Goal: Task Accomplishment & Management: Manage account settings

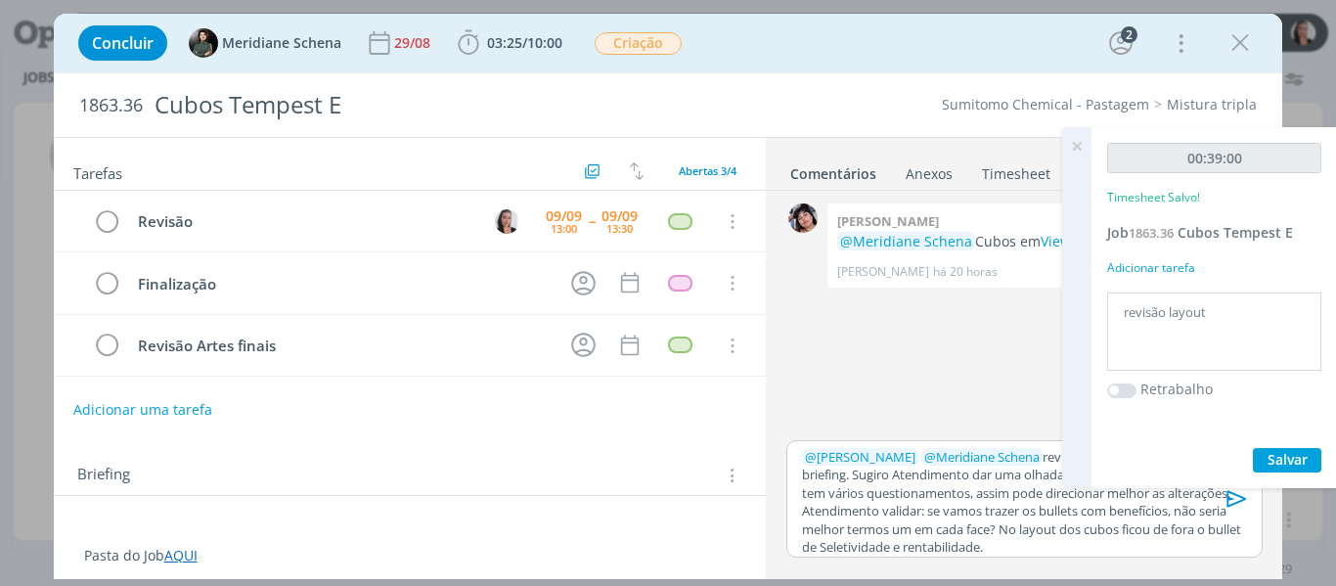
scroll to position [338, 0]
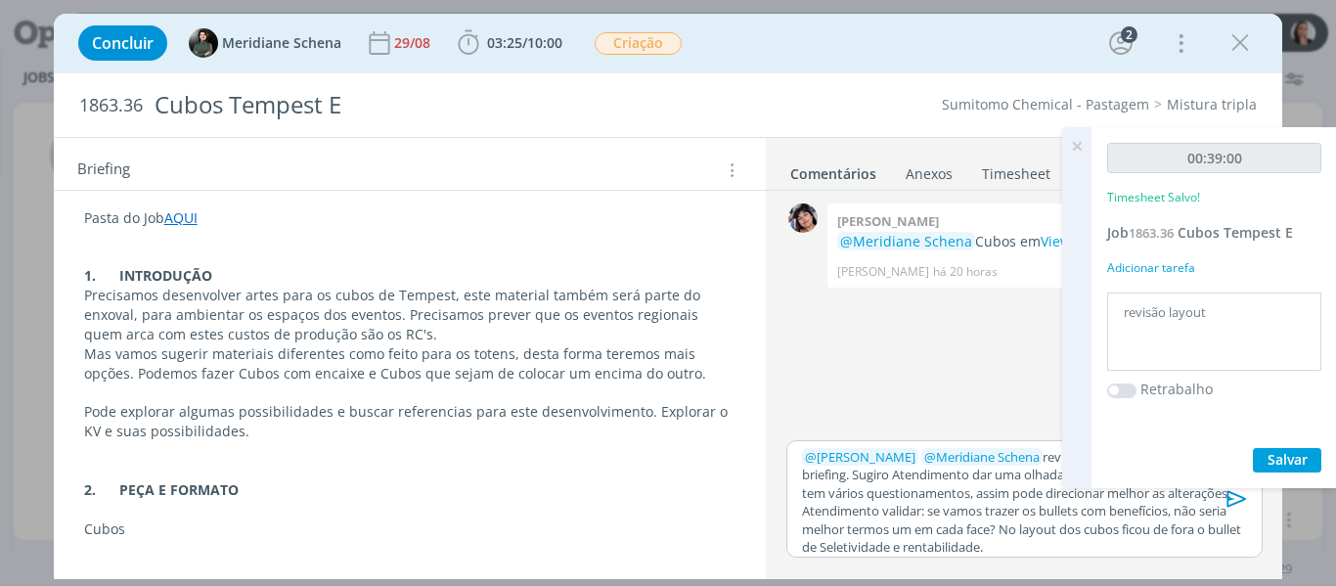
click at [1074, 145] on icon at bounding box center [1077, 146] width 35 height 38
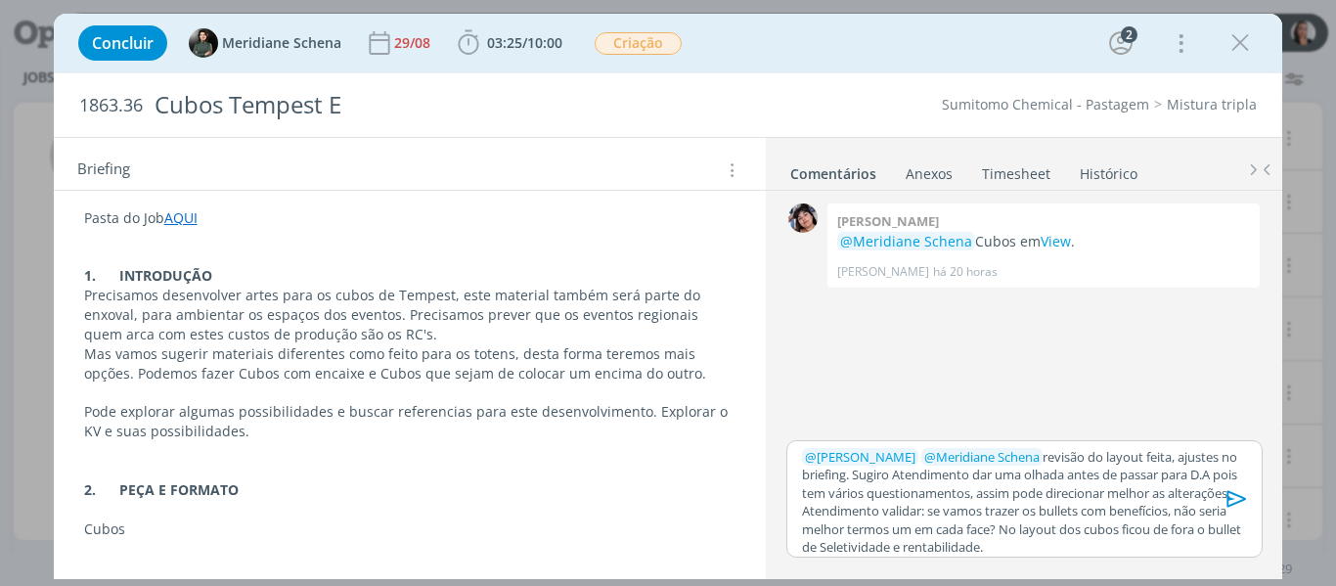
click at [1083, 491] on p "﻿ @ Aline Jackisch ﻿ ﻿ @ Meridiane Schena ﻿ revisão do layout feita, ajustes no…" at bounding box center [1024, 502] width 444 height 109
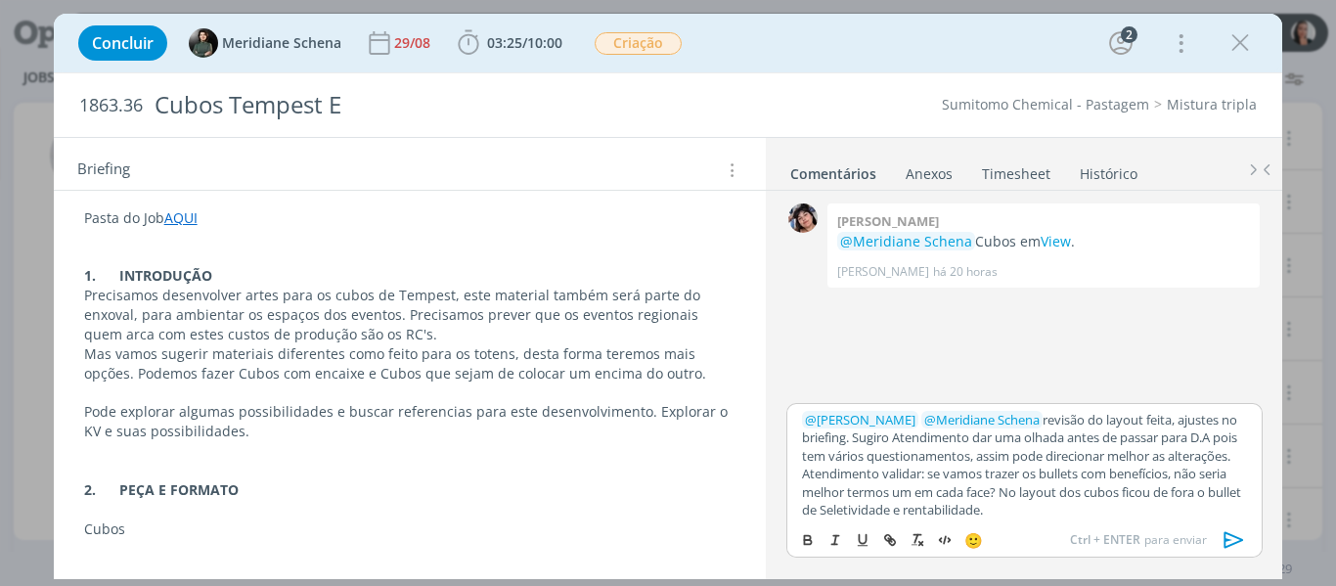
copy p "﻿ @ Aline Jackisch ﻿ ﻿ @ Meridiane Schena ﻿ revisão do layout feita, ajustes no…"
click at [1083, 490] on p "﻿ @ Aline Jackisch ﻿ ﻿ @ Meridiane Schena ﻿ revisão do layout feita, ajustes no…" at bounding box center [1024, 465] width 444 height 109
click at [1028, 165] on link "Timesheet" at bounding box center [1016, 170] width 70 height 28
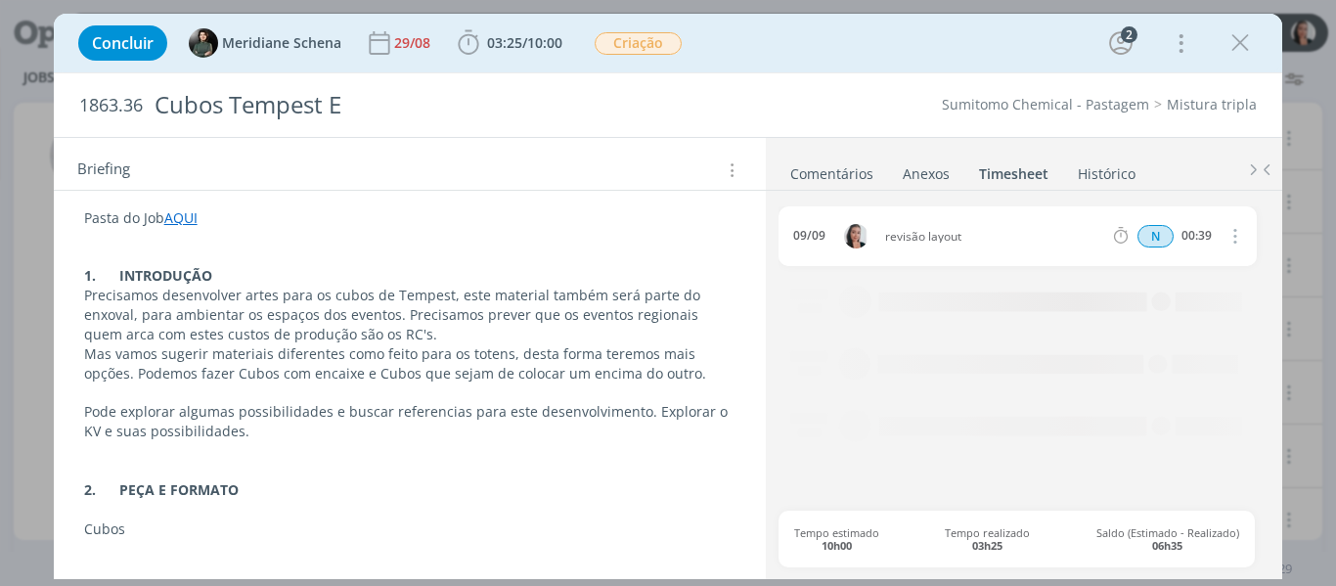
click at [842, 174] on link "Comentários" at bounding box center [832, 170] width 85 height 28
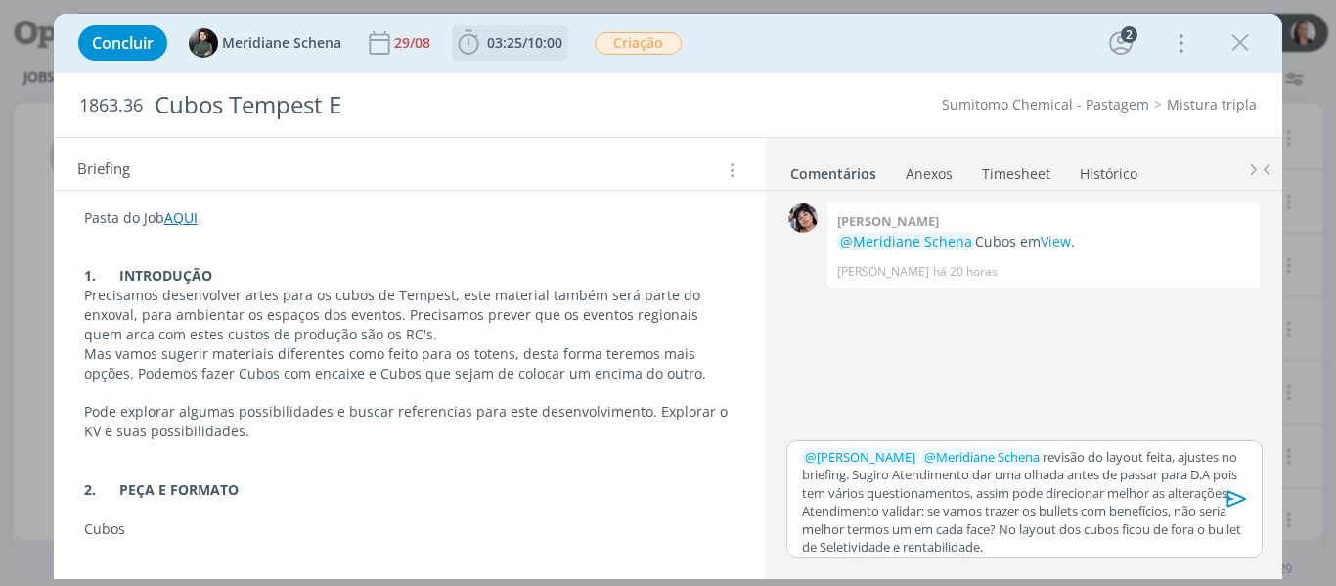
click at [471, 49] on icon "dialog" at bounding box center [468, 42] width 29 height 29
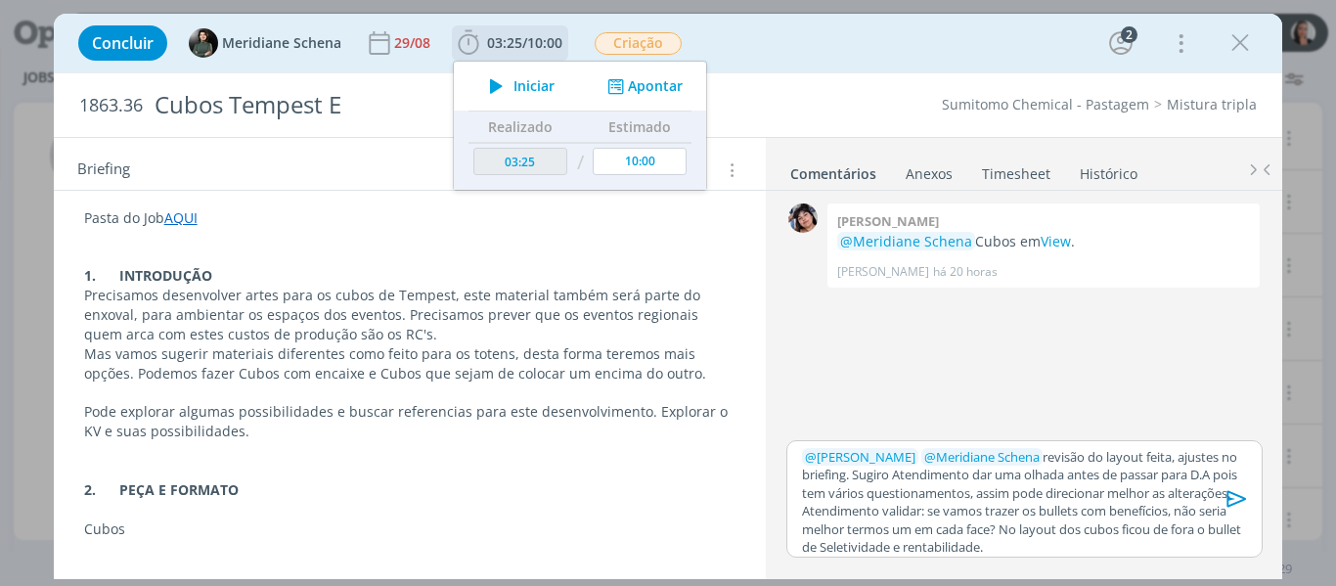
click at [538, 80] on span "Iniciar" at bounding box center [534, 86] width 41 height 14
click at [817, 55] on div "Concluir Meridiane Schena 29/08 03:25 / 10:00 Iniciar Apontar Data * 09/09/2025…" at bounding box center [668, 43] width 1200 height 47
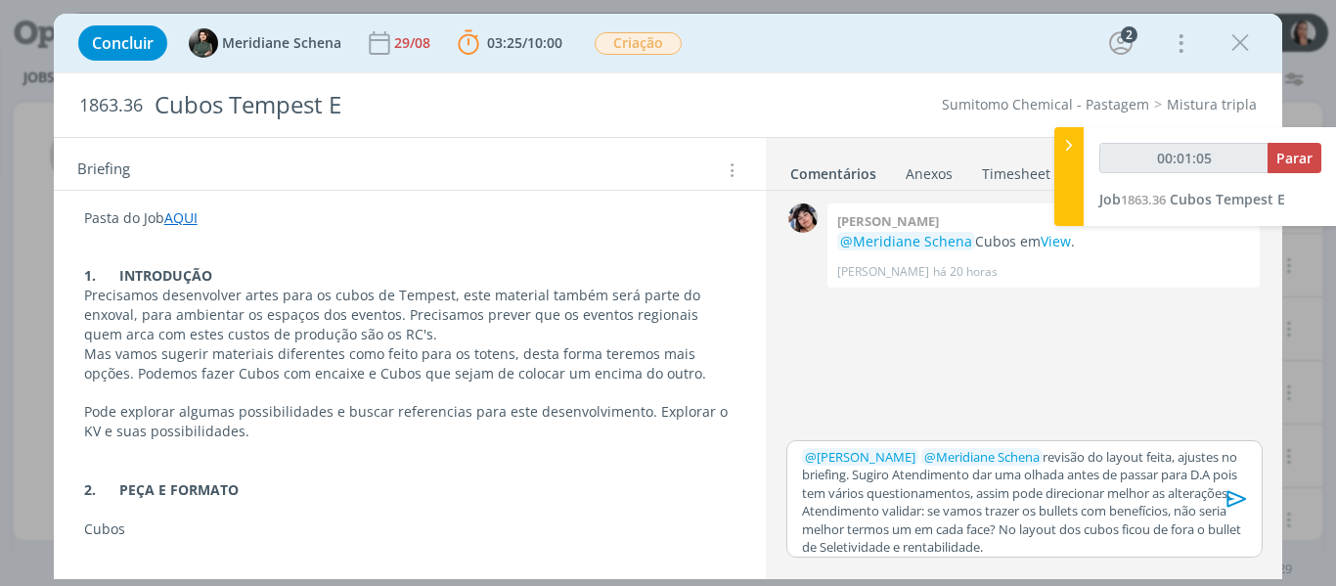
type input "00:01:06"
drag, startPoint x: 1069, startPoint y: 167, endPoint x: 1071, endPoint y: 179, distance: 11.9
click at [1069, 167] on div at bounding box center [1069, 176] width 29 height 99
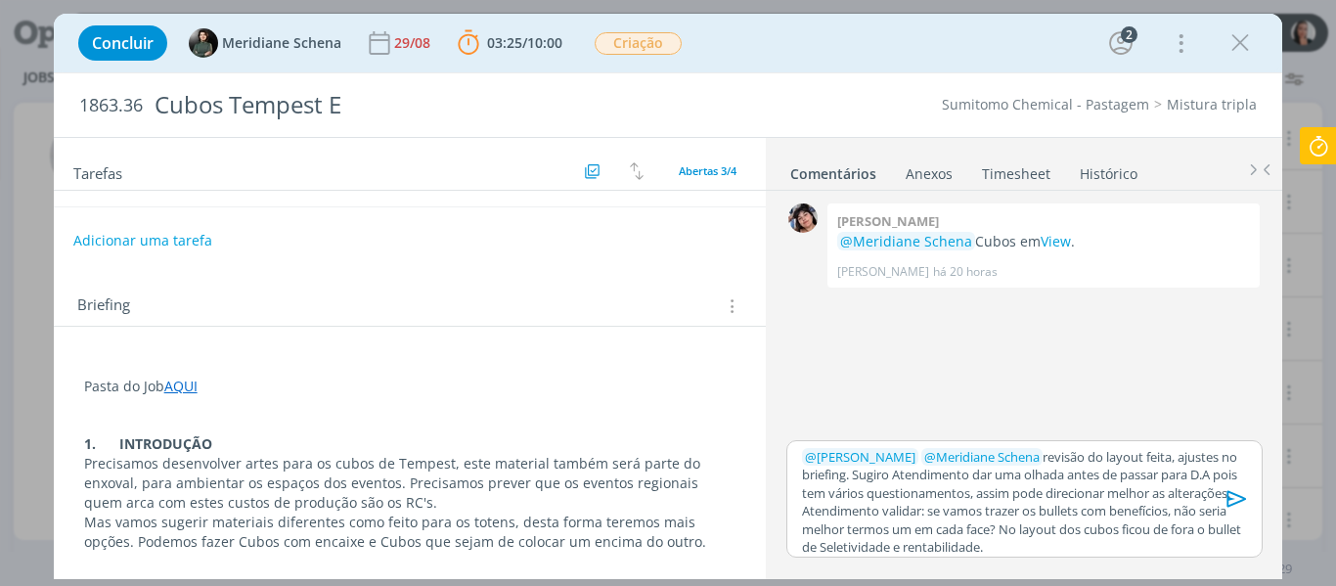
scroll to position [293, 0]
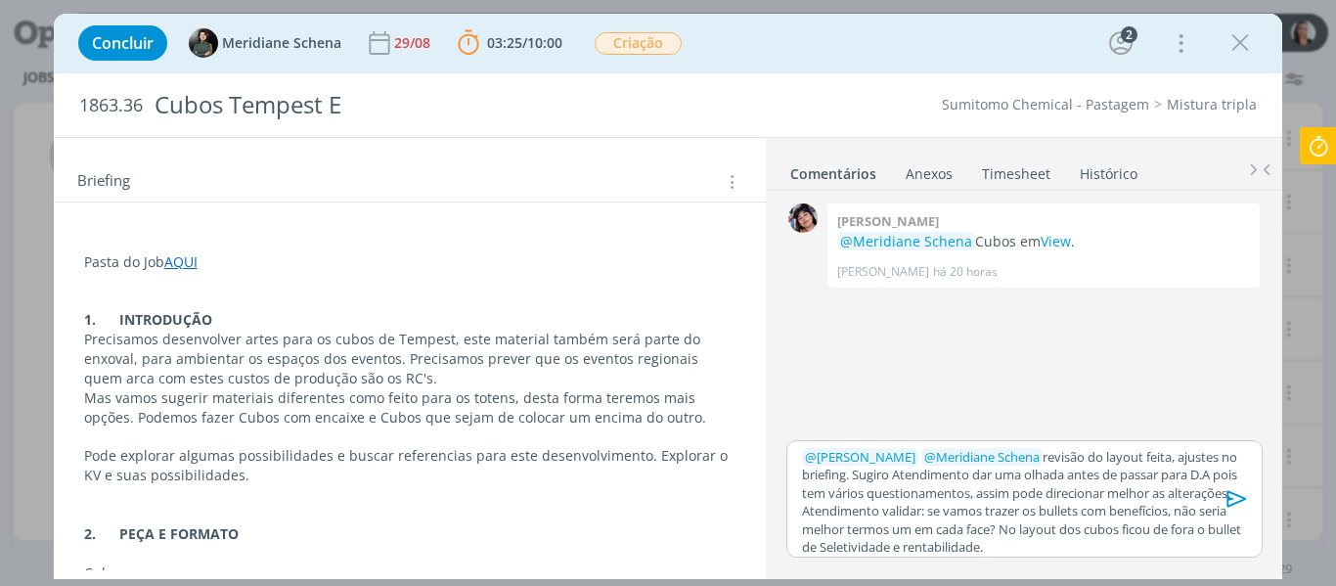
click at [300, 259] on p "Pasta do Job AQUI" at bounding box center [410, 262] width 653 height 20
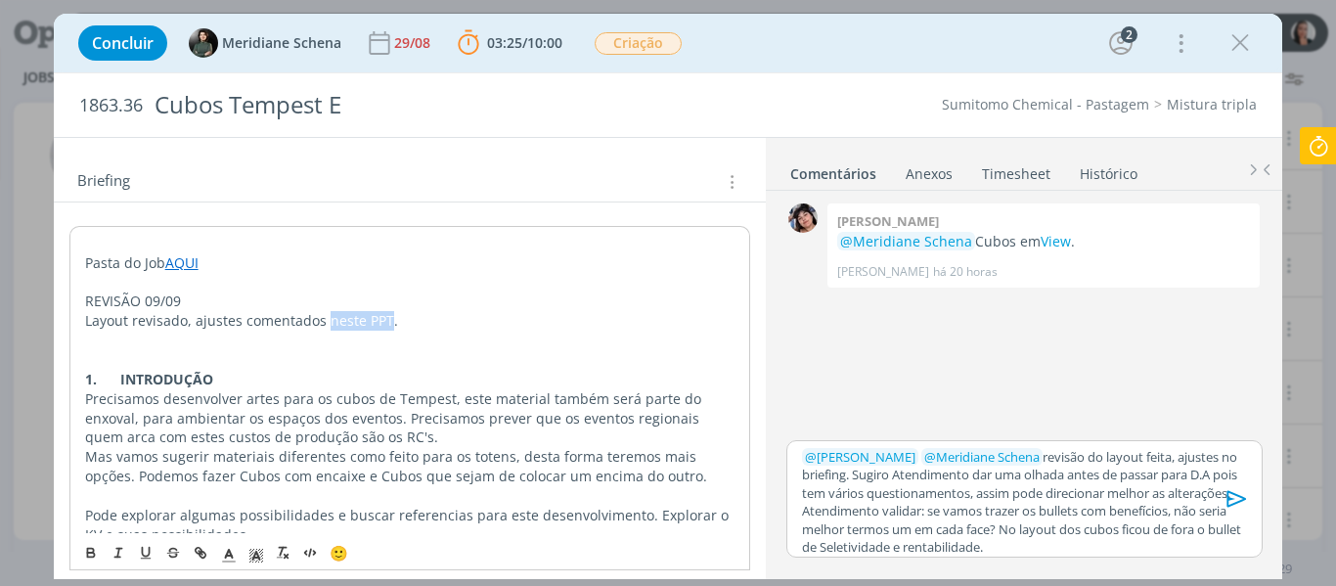
drag, startPoint x: 386, startPoint y: 316, endPoint x: 324, endPoint y: 316, distance: 62.6
click at [324, 316] on p "Layout revisado, ajustes comentados neste PPT." at bounding box center [410, 321] width 651 height 20
click at [202, 552] on icon "dialog" at bounding box center [203, 555] width 6 height 6
paste input "https://sobeae.sharepoint.com/sites/SOBEAE/Documentos%20Compartilhados/Forms/Al…"
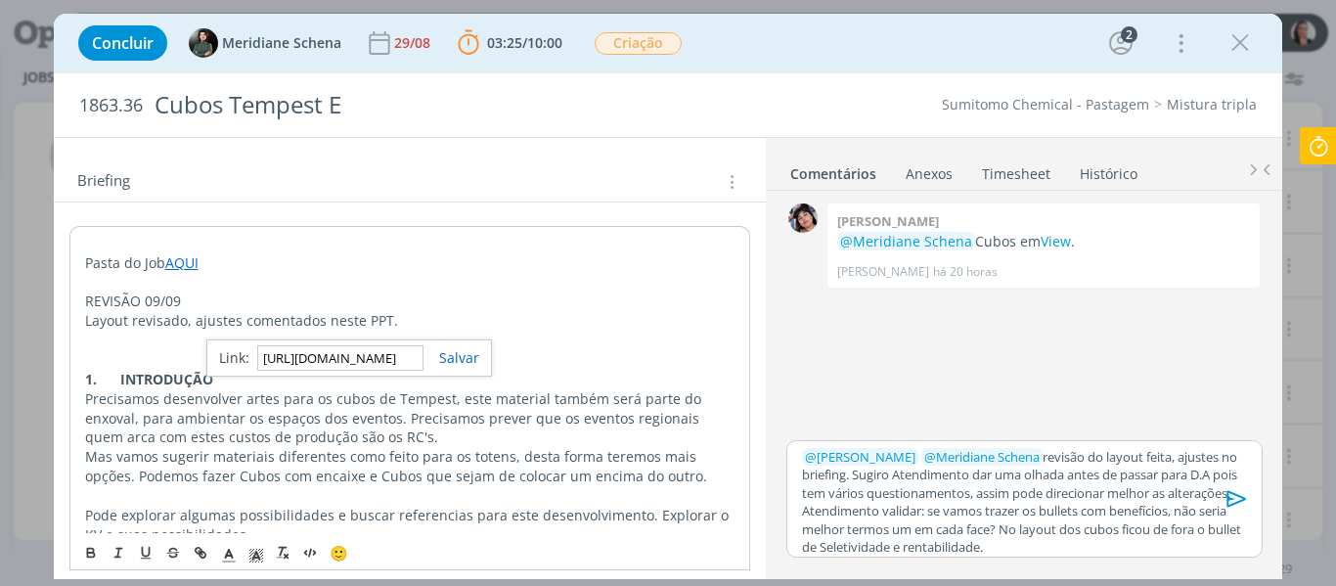
type input "https://sobeae.sharepoint.com/sites/SOBEAE/Documentos%20Compartilhados/Forms/Al…"
drag, startPoint x: 472, startPoint y: 346, endPoint x: 401, endPoint y: 349, distance: 70.5
click at [473, 346] on div "https://sobeae.sharepoint.com/:i:/s/SOBEAE/EUDgBy4s6t5OvkFrsE7vo4wB7nLoBwzLTmVe…" at bounding box center [349, 357] width 286 height 37
drag, startPoint x: 466, startPoint y: 358, endPoint x: 266, endPoint y: 356, distance: 199.6
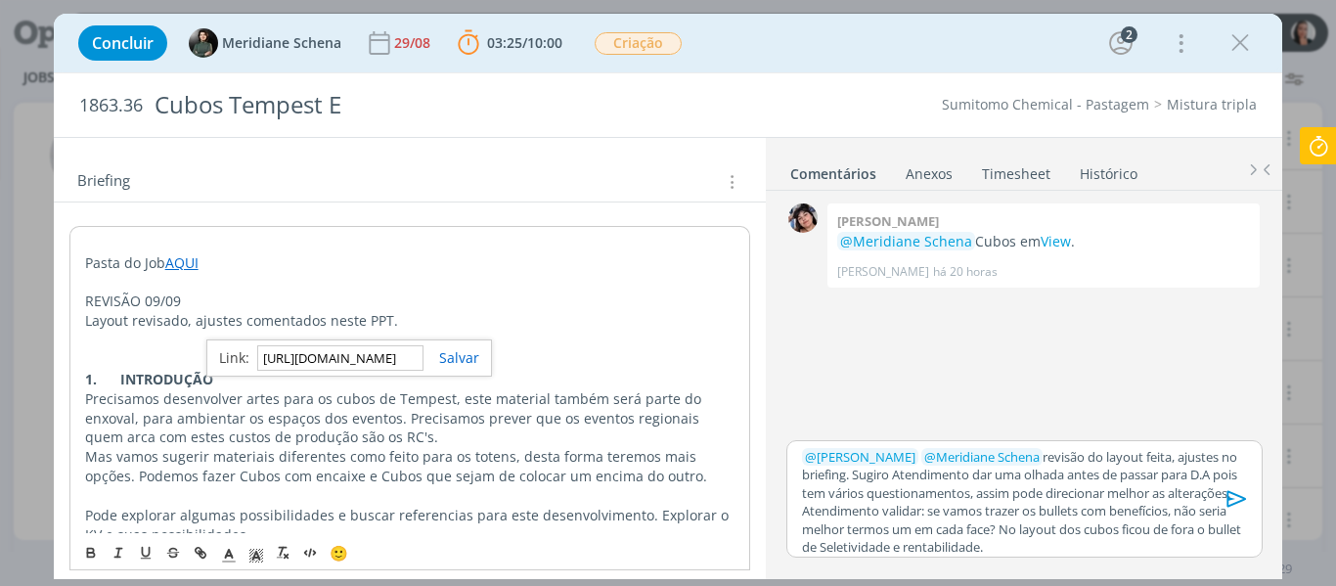
click at [463, 358] on link "dialog" at bounding box center [452, 357] width 56 height 19
click at [128, 308] on p "REVISÃO 09/09" at bounding box center [410, 302] width 651 height 20
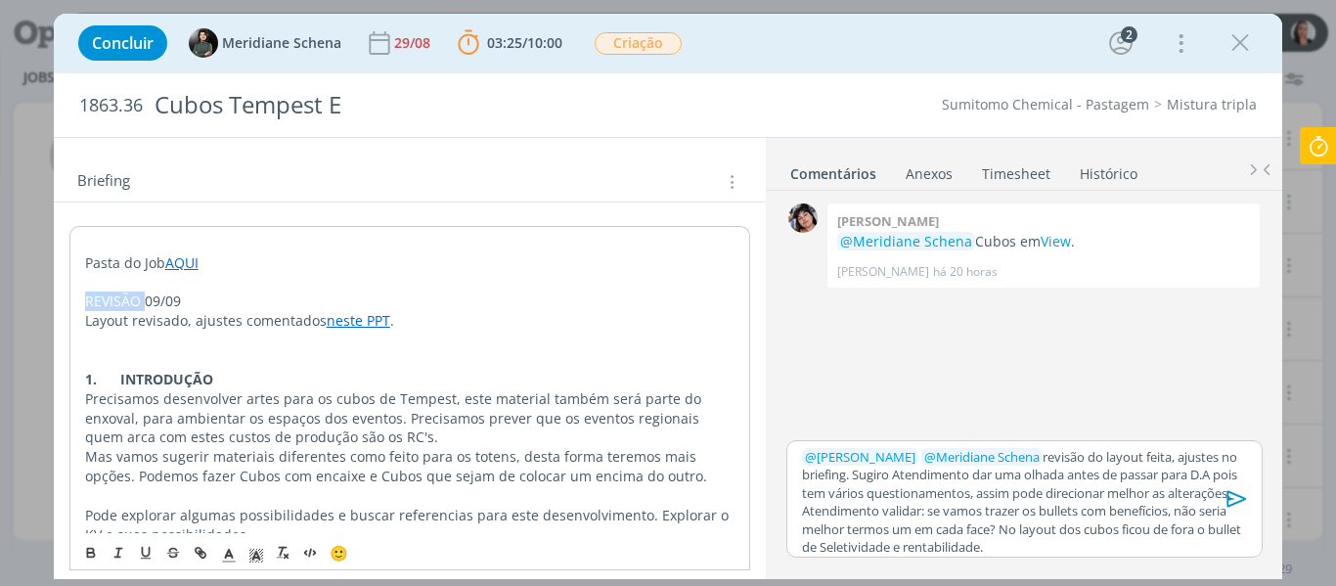
click at [128, 308] on p "REVISÃO 09/09" at bounding box center [410, 302] width 651 height 20
click at [257, 554] on polyline "dialog" at bounding box center [255, 556] width 7 height 8
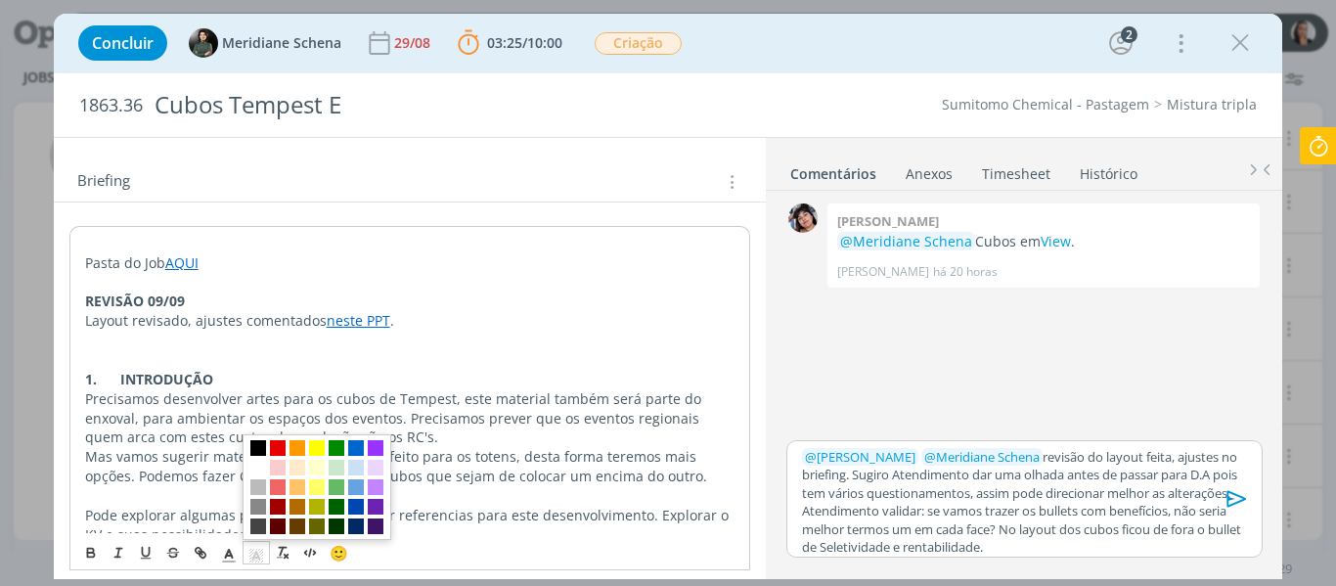
click at [257, 446] on span "dialog" at bounding box center [258, 448] width 16 height 16
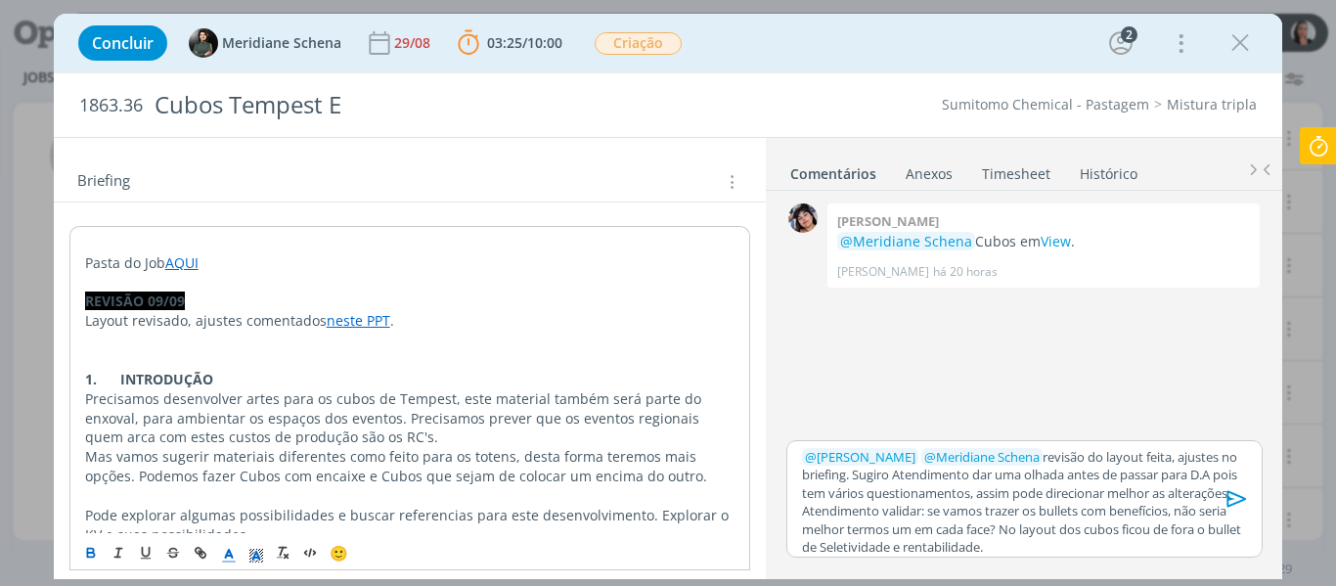
click at [226, 548] on icon "dialog" at bounding box center [229, 556] width 18 height 18
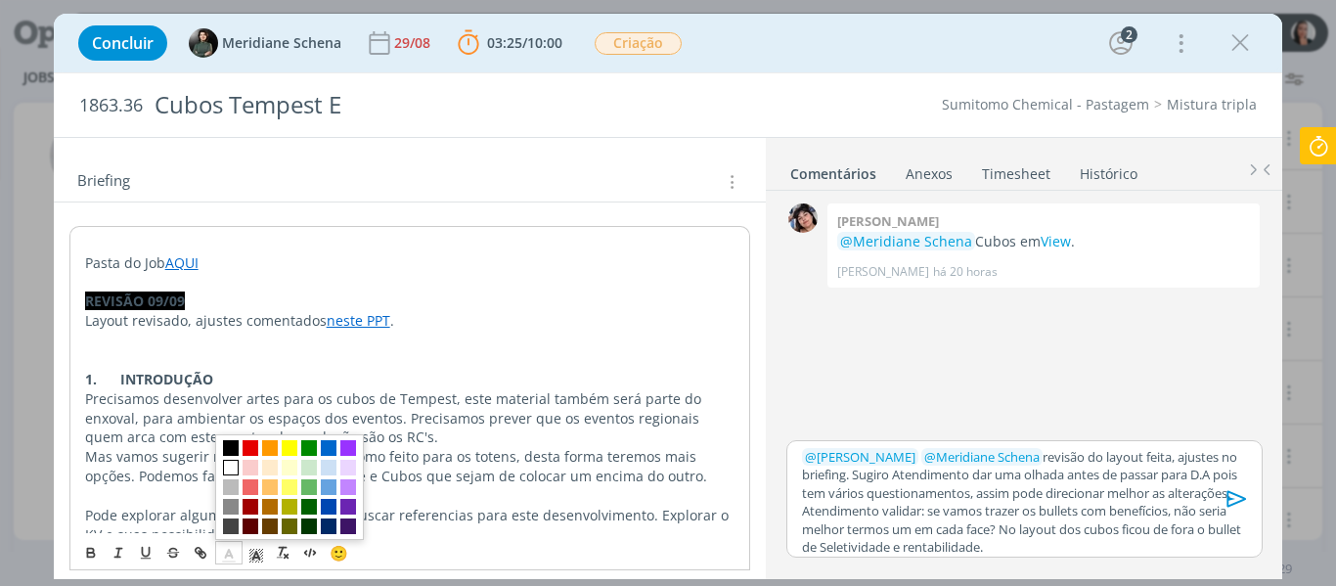
click at [238, 462] on span "dialog" at bounding box center [231, 468] width 16 height 16
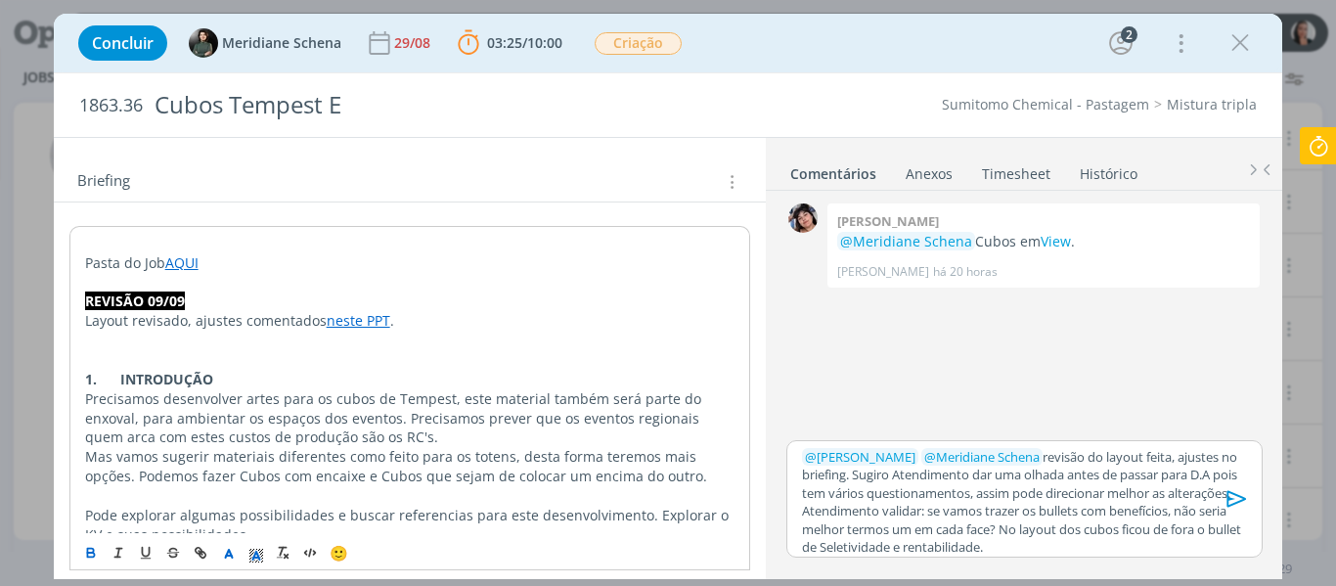
click at [394, 427] on p "Precisamos desenvolver artes para os cubos de Tempest, este material também ser…" at bounding box center [410, 418] width 651 height 59
click at [1164, 499] on p "﻿ @ Aline Jackisch ﻿ ﻿ @ Meridiane Schena ﻿ revisão do layout feita, ajustes no…" at bounding box center [1024, 502] width 444 height 109
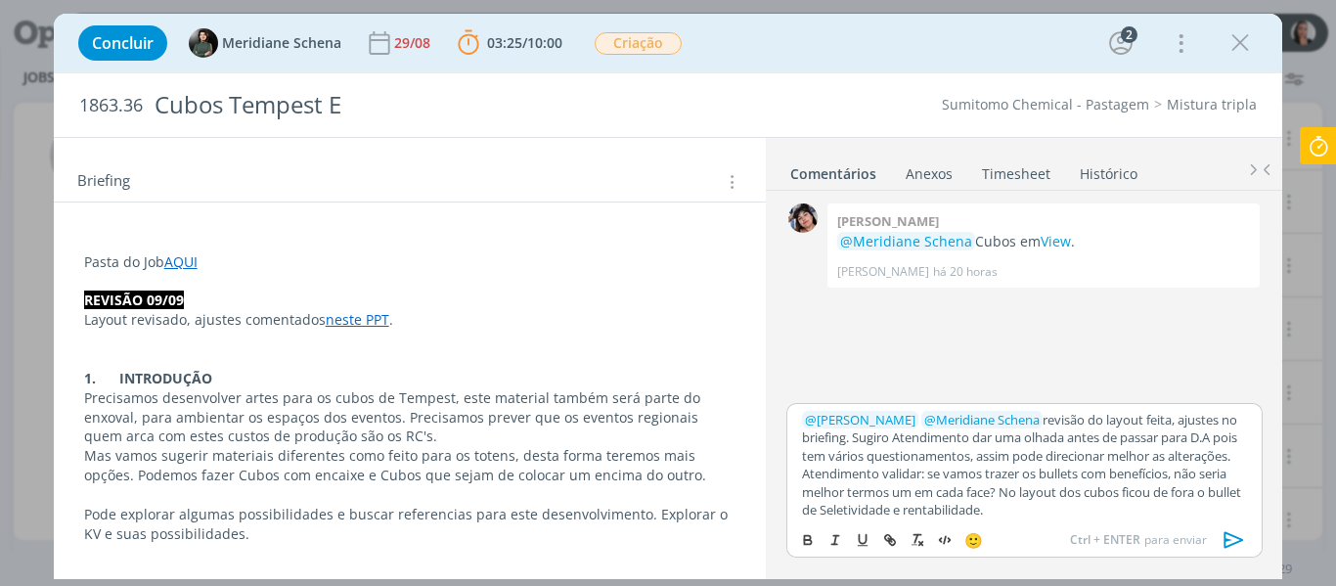
click at [1175, 505] on p "﻿ @ Aline Jackisch ﻿ ﻿ @ Meridiane Schena ﻿ revisão do layout feita, ajustes no…" at bounding box center [1024, 465] width 444 height 109
click at [1169, 487] on p "﻿ @ Aline Jackisch ﻿ ﻿ @ Meridiane Schena ﻿ revisão do layout feita, ajustes no…" at bounding box center [1024, 465] width 444 height 109
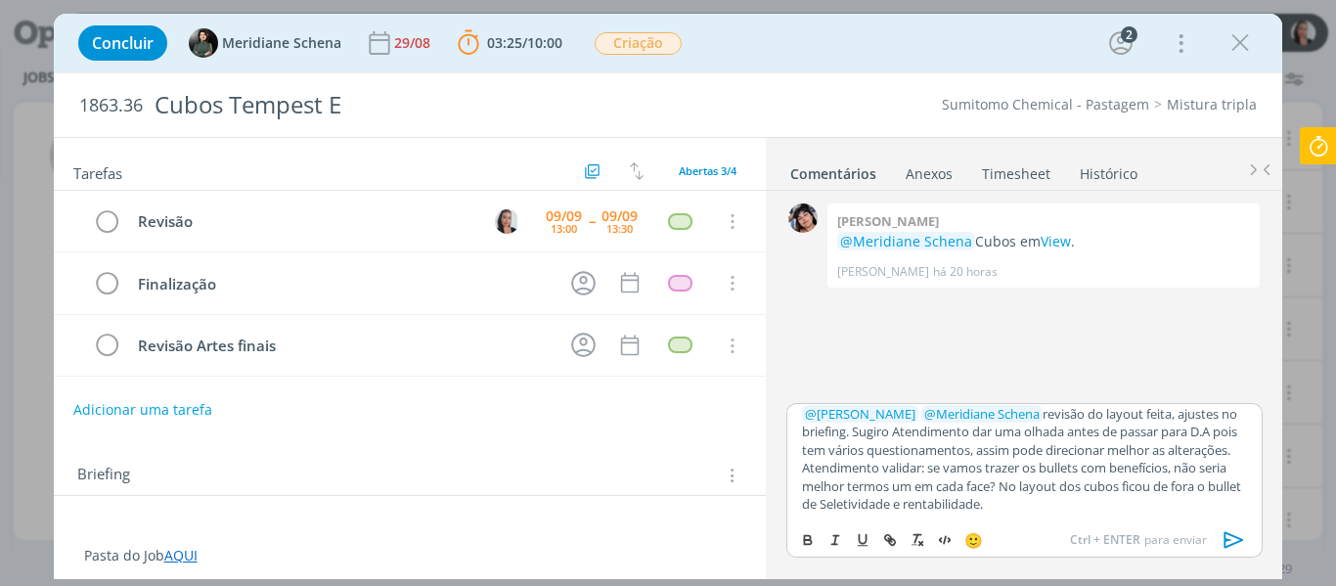
click at [1233, 540] on icon "dialog" at bounding box center [1234, 539] width 29 height 29
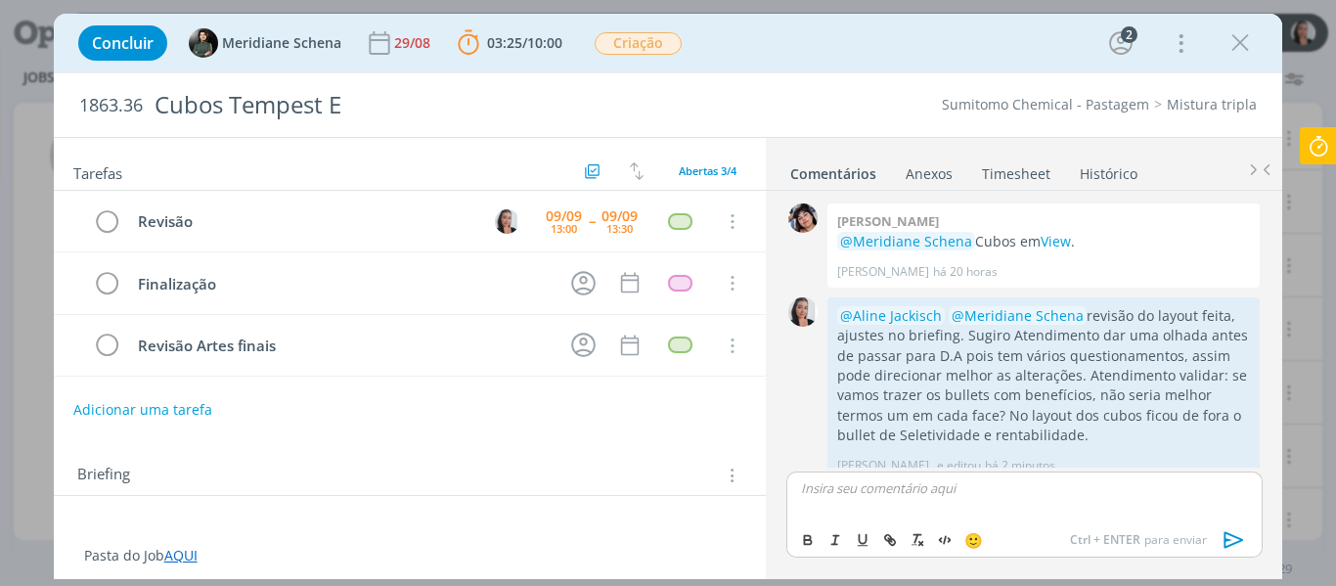
scroll to position [19, 0]
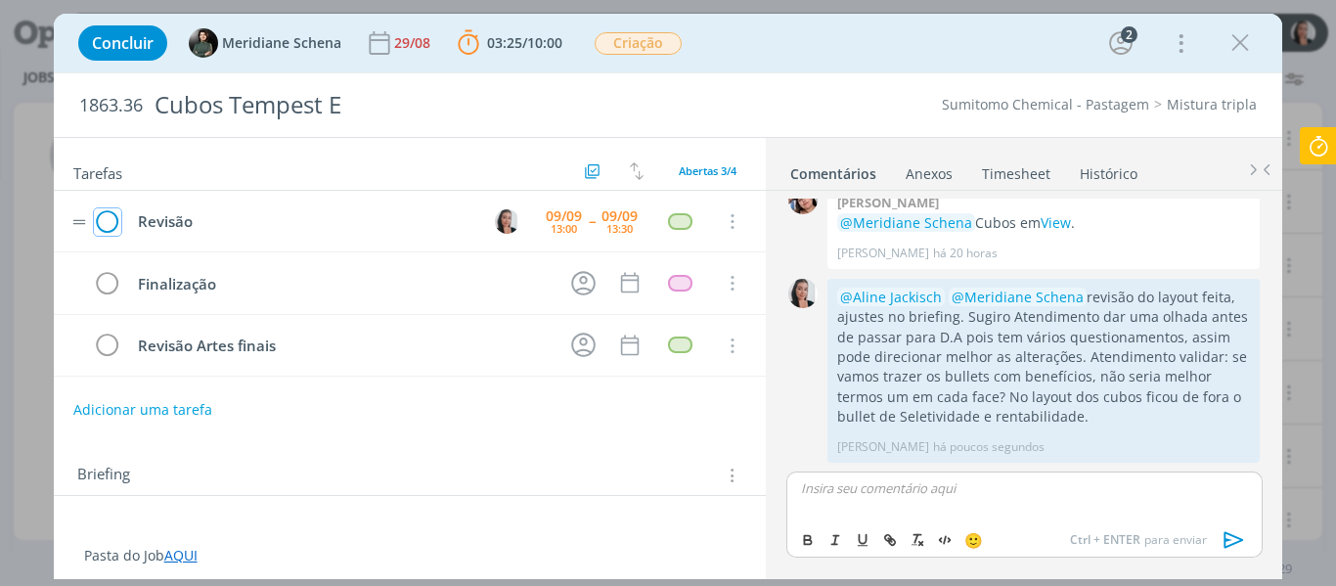
click at [111, 230] on icon "dialog" at bounding box center [107, 221] width 27 height 29
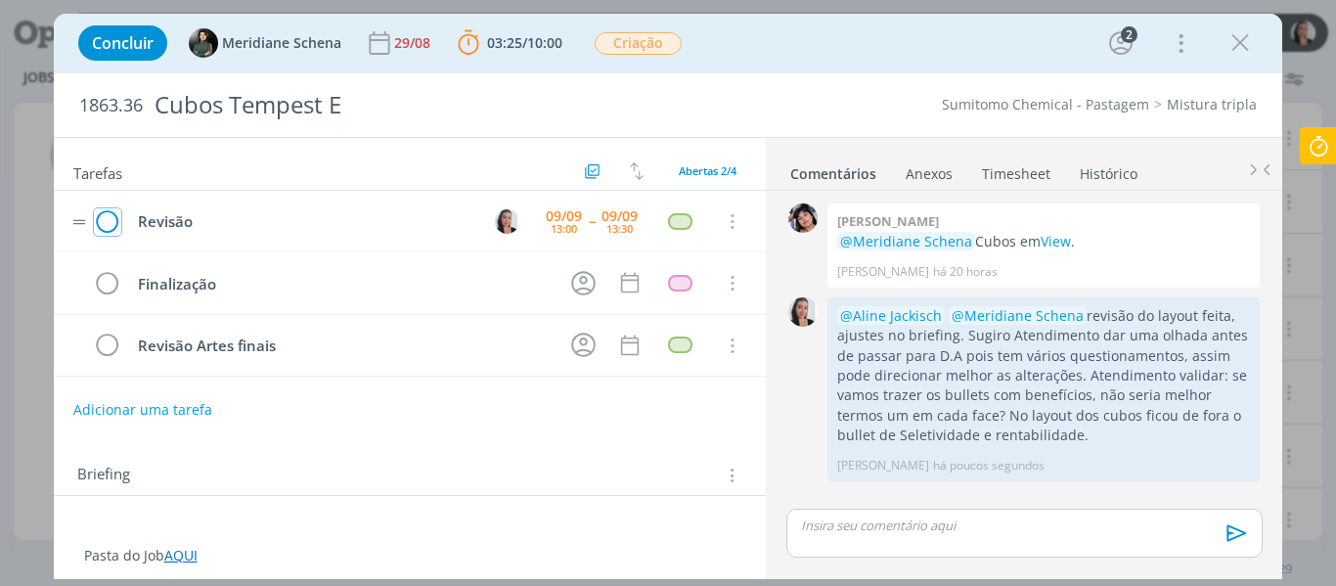
scroll to position [0, 0]
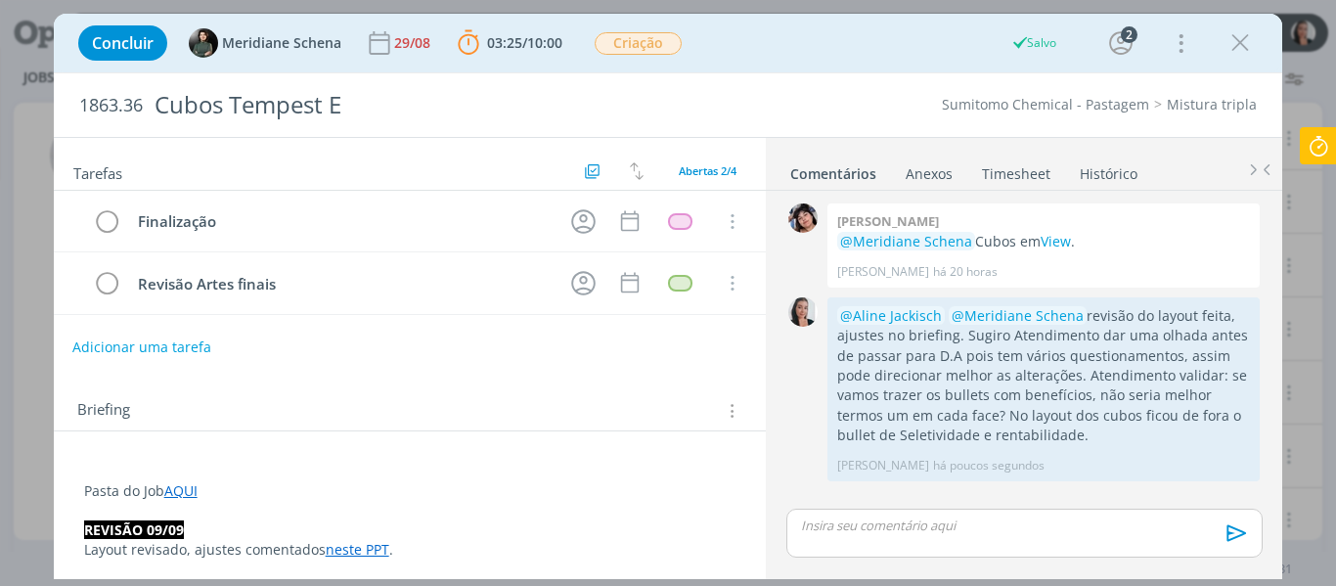
click at [165, 342] on button "Adicionar uma tarefa" at bounding box center [141, 347] width 139 height 33
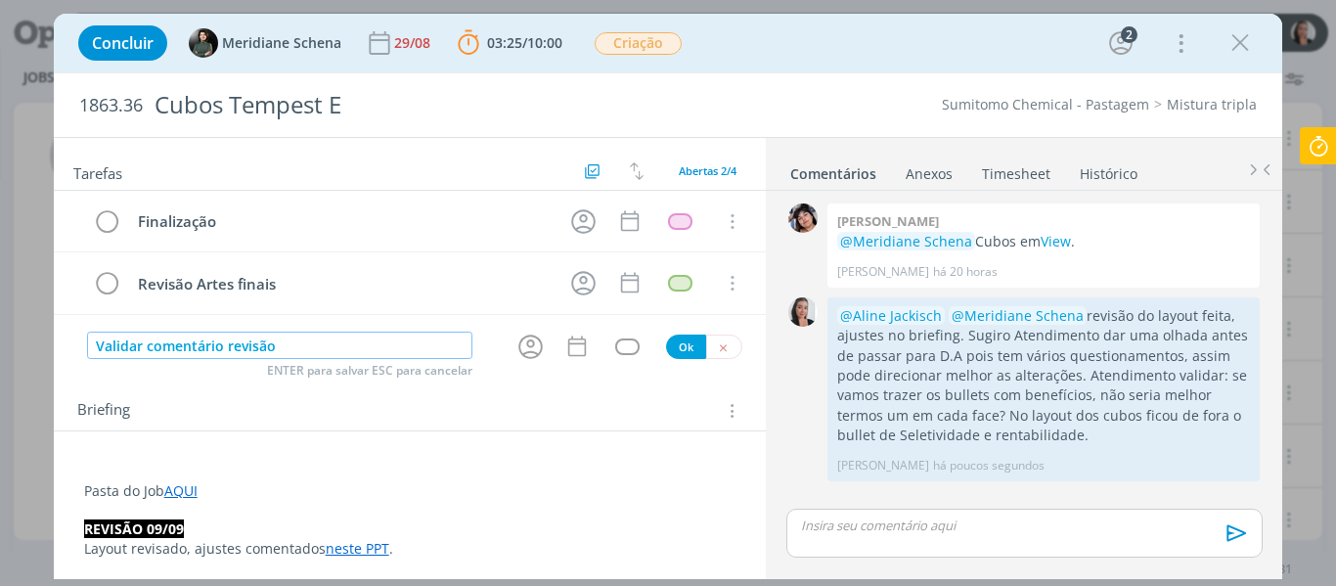
drag, startPoint x: 223, startPoint y: 346, endPoint x: 240, endPoint y: 368, distance: 27.2
click at [227, 346] on input "Validar comentário revisão" at bounding box center [280, 345] width 386 height 27
click at [427, 344] on input "Validar comentário e ajustes revisão" at bounding box center [280, 345] width 386 height 27
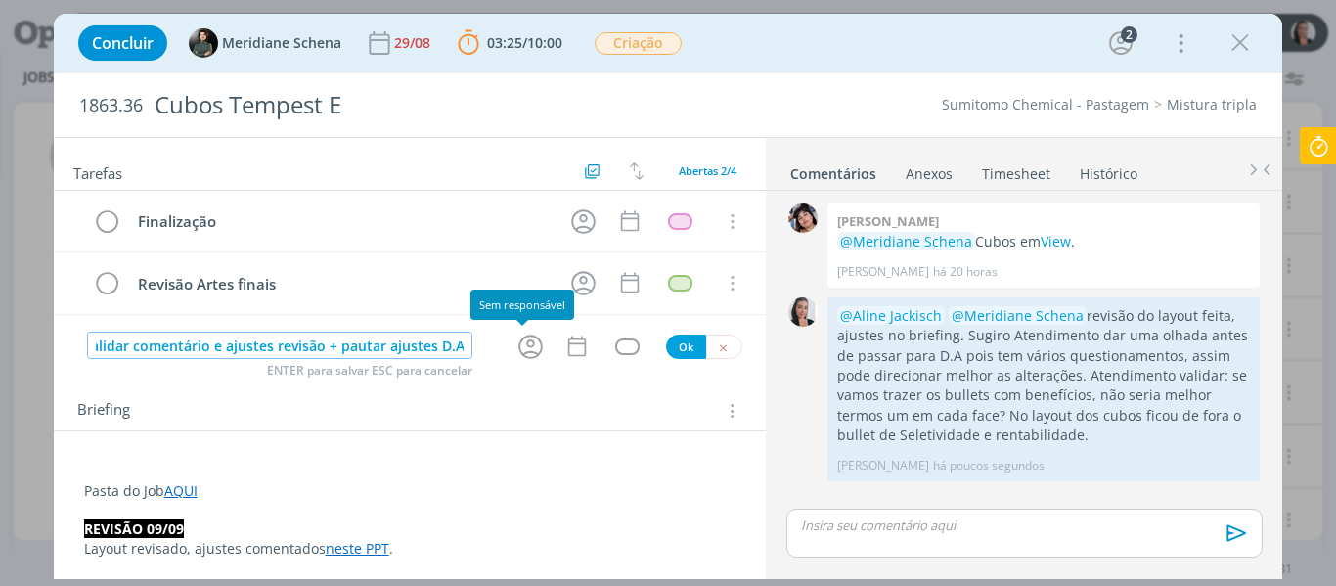
click at [520, 355] on icon "dialog" at bounding box center [531, 347] width 30 height 30
type input "Validar comentário e ajustes revisão + pautar ajustes D.A"
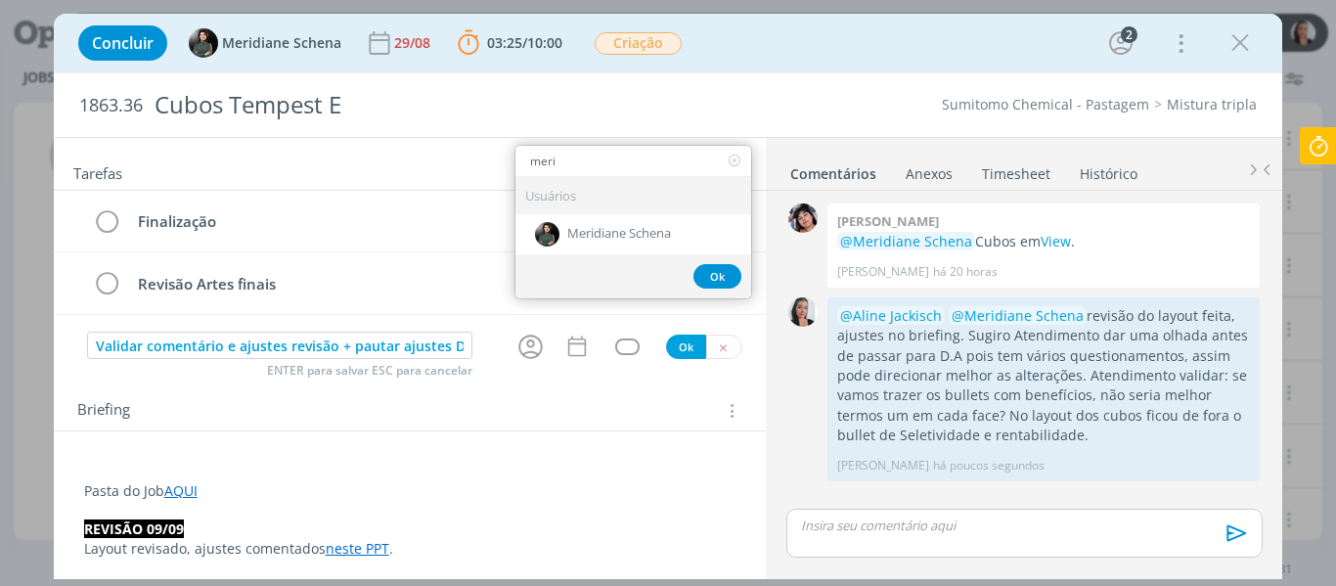
type input "meri"
click at [589, 212] on div "Usuários" at bounding box center [634, 195] width 236 height 37
click at [584, 229] on span "Meridiane Schena" at bounding box center [619, 234] width 104 height 16
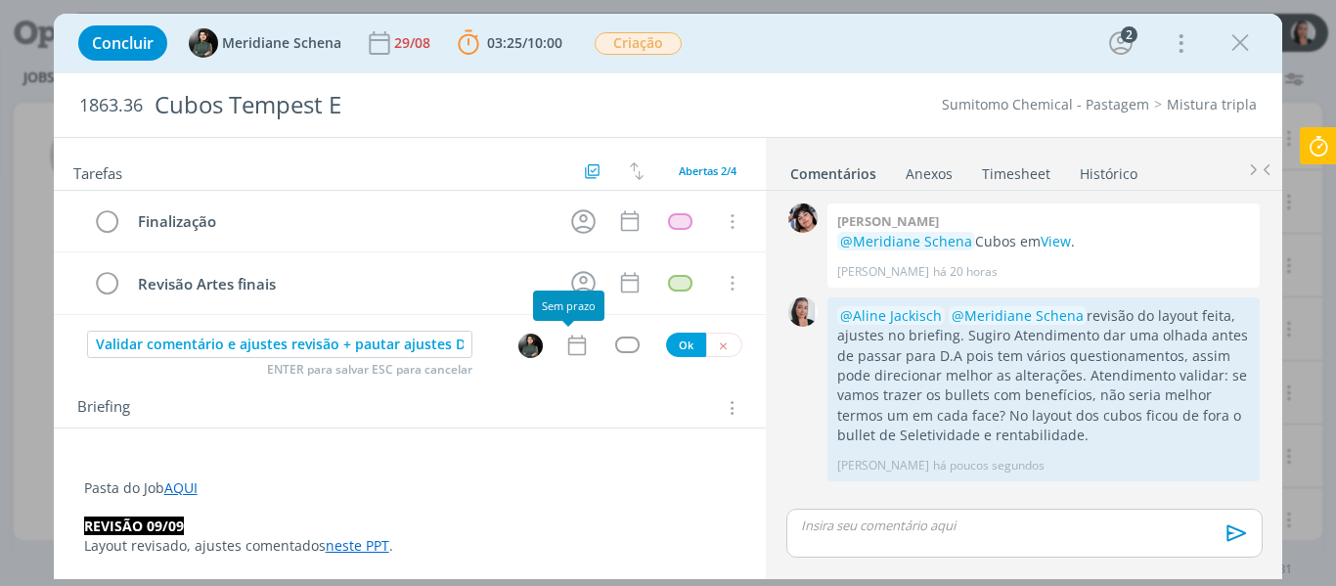
click at [573, 346] on icon "dialog" at bounding box center [576, 345] width 25 height 25
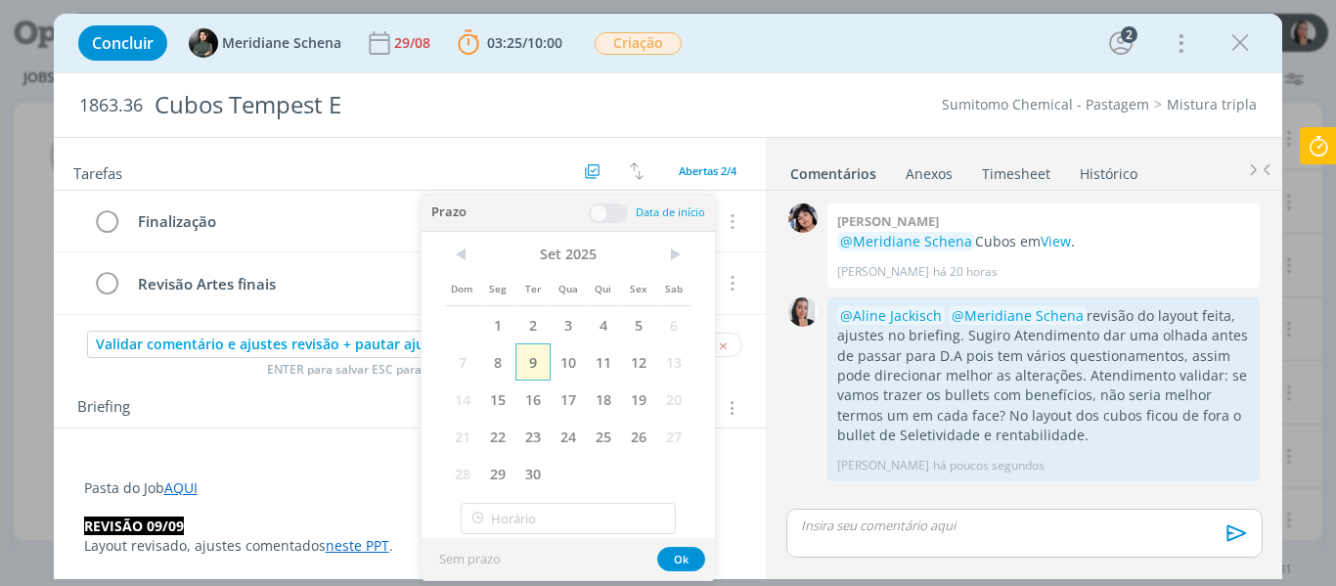
click at [548, 354] on span "9" at bounding box center [533, 361] width 35 height 37
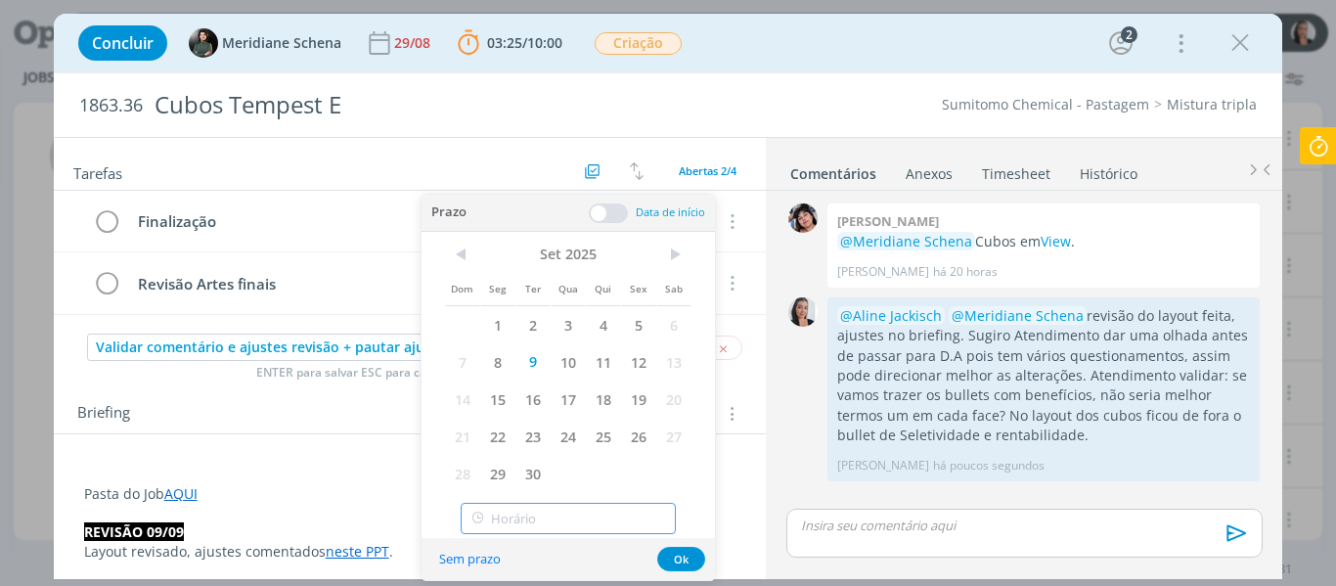
type input "14:00"
click at [514, 507] on input "14:00" at bounding box center [568, 518] width 215 height 31
click at [504, 465] on div "14:00" at bounding box center [571, 466] width 219 height 35
click at [686, 557] on button "Ok" at bounding box center [681, 559] width 48 height 24
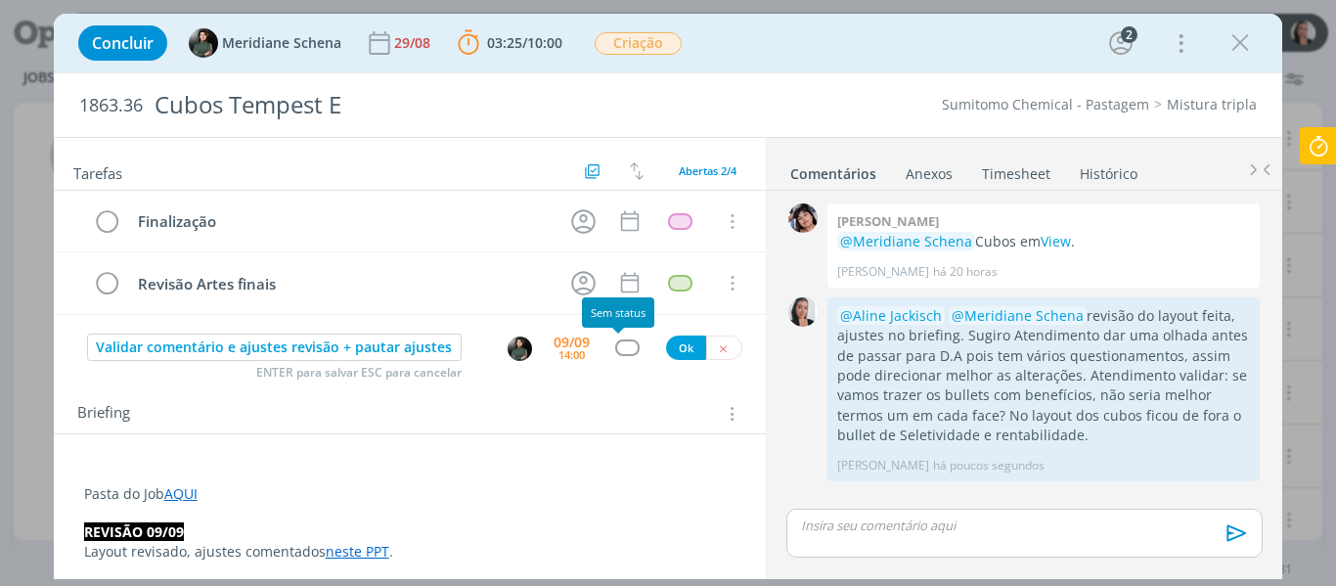
click at [619, 345] on div "dialog" at bounding box center [627, 347] width 24 height 17
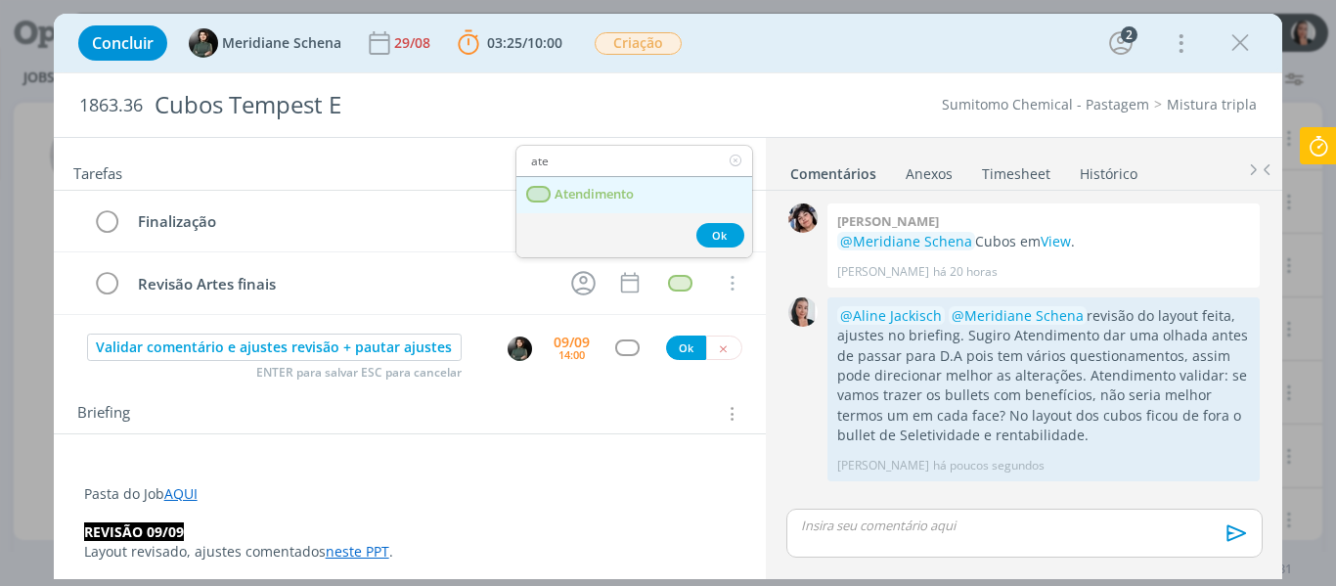
type input "ate"
drag, startPoint x: 617, startPoint y: 199, endPoint x: 631, endPoint y: 200, distance: 13.7
click at [617, 199] on span "Atendimento" at bounding box center [594, 195] width 79 height 16
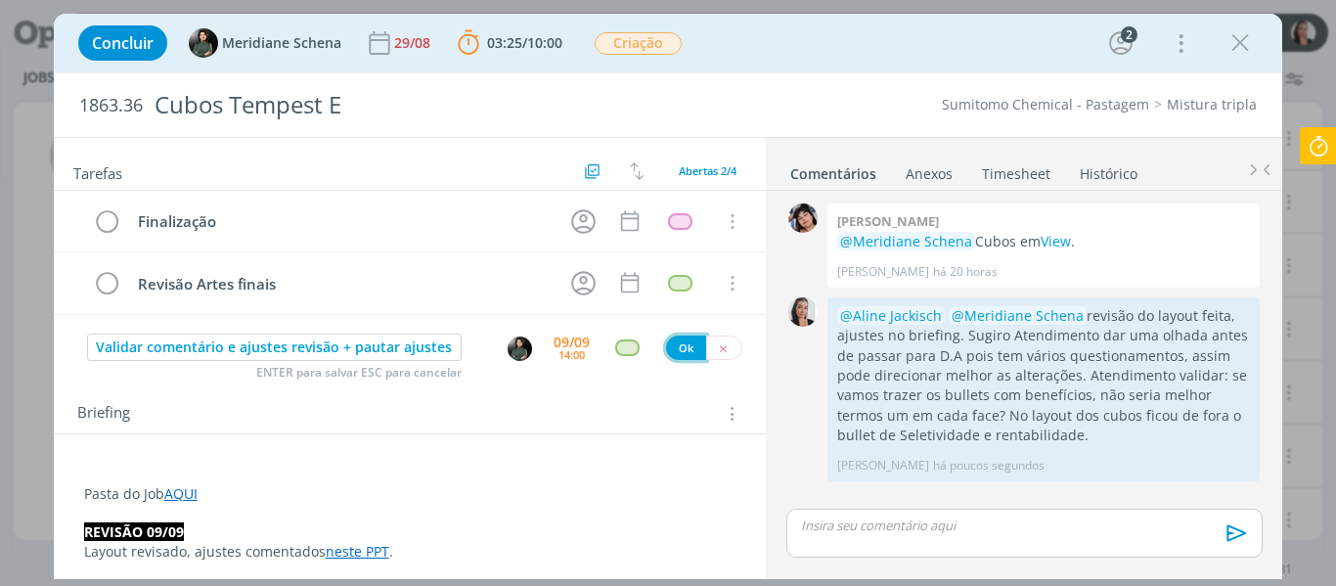
click at [666, 350] on button "Ok" at bounding box center [686, 348] width 40 height 24
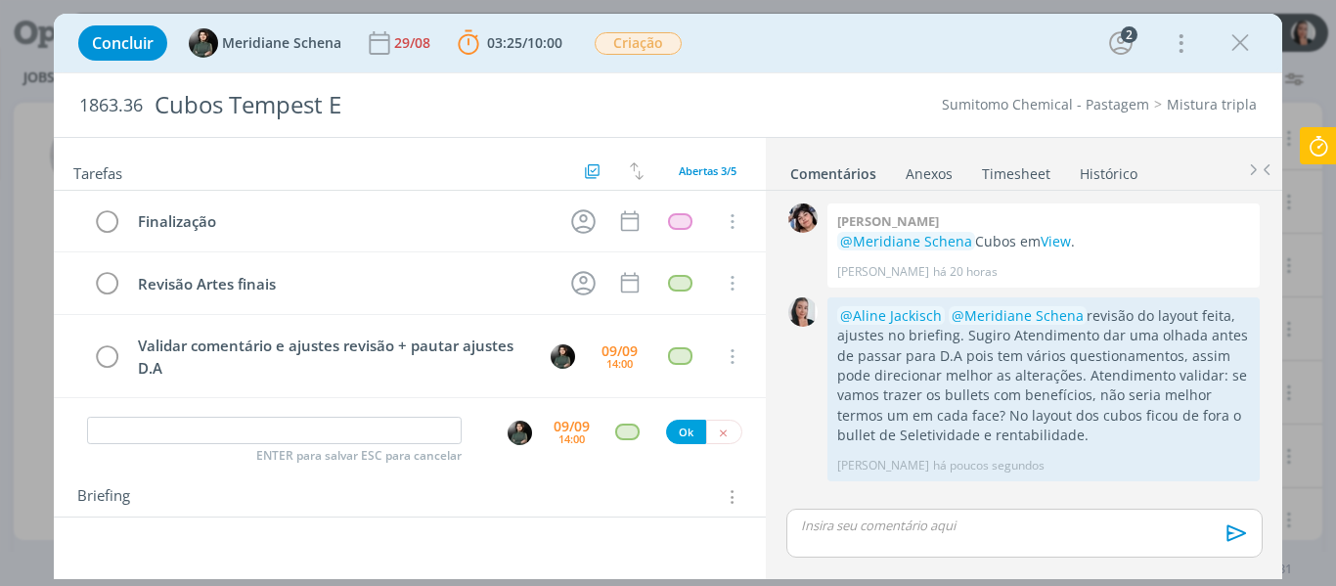
click at [1301, 153] on icon at bounding box center [1318, 146] width 35 height 38
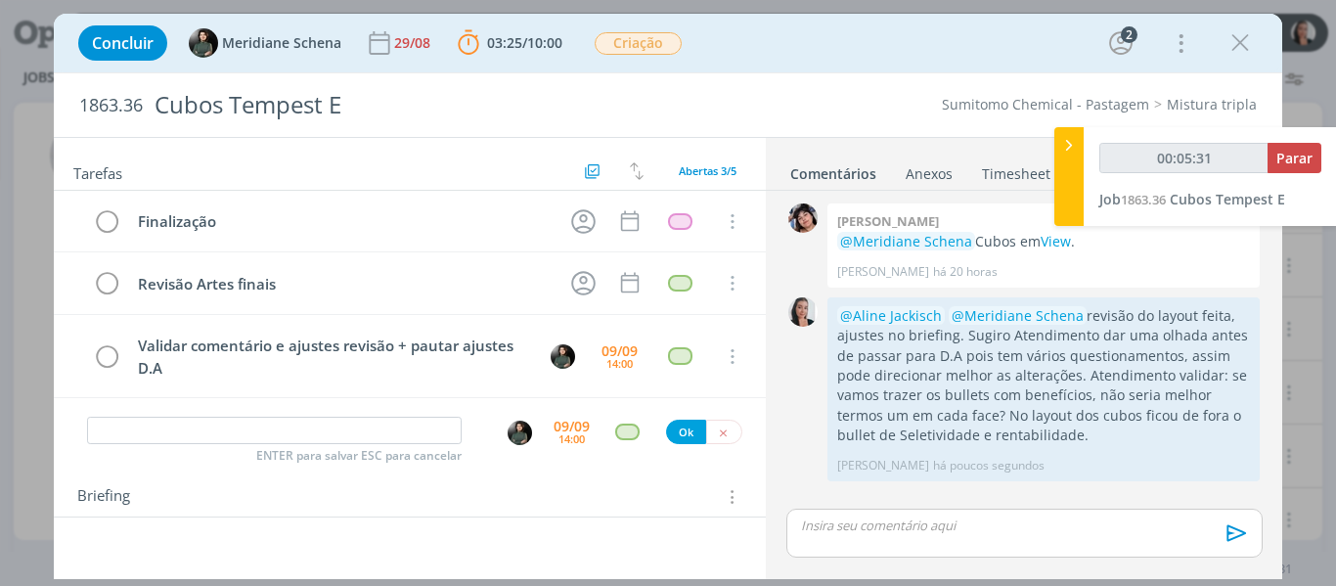
type input "00:05:32"
click at [1301, 158] on span "Parar" at bounding box center [1295, 158] width 36 height 19
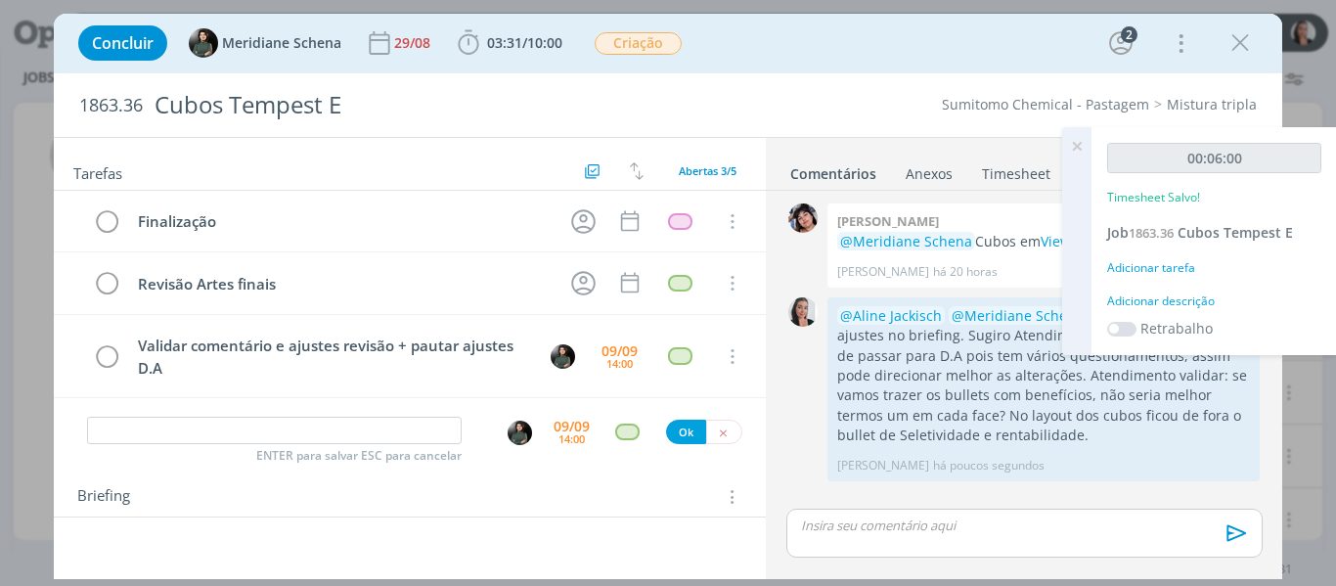
click at [1206, 295] on div "Adicionar descrição" at bounding box center [1214, 302] width 214 height 18
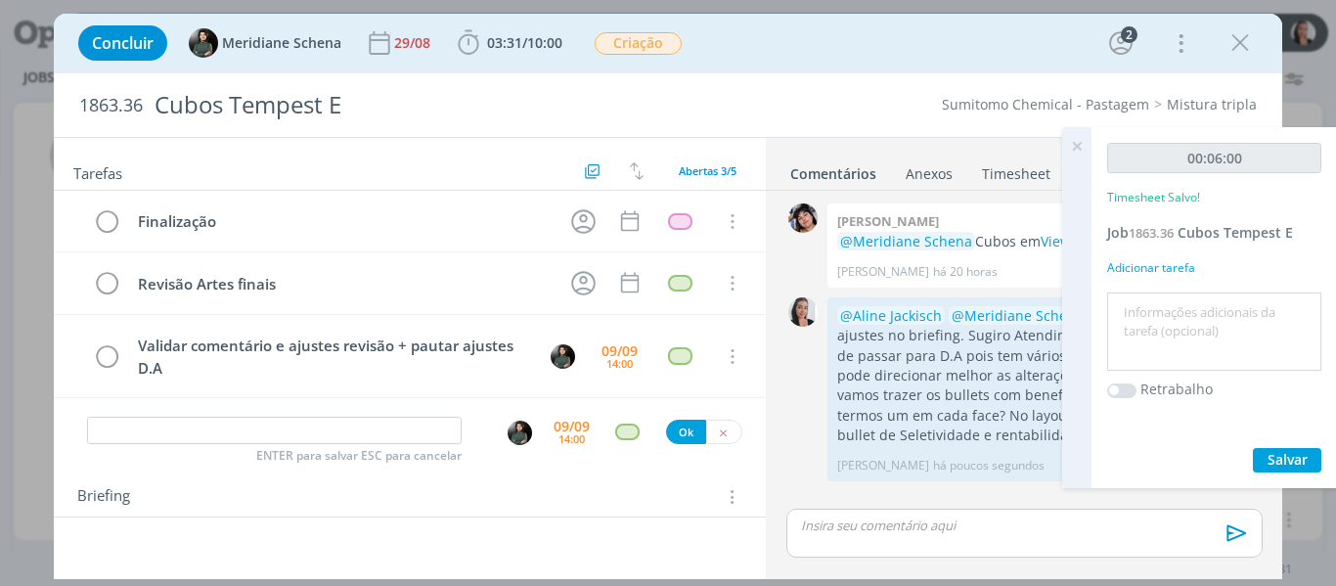
click at [1212, 307] on textarea at bounding box center [1214, 331] width 204 height 69
type textarea "revisão layout"
click at [1281, 453] on span "Salvar" at bounding box center [1288, 459] width 40 height 19
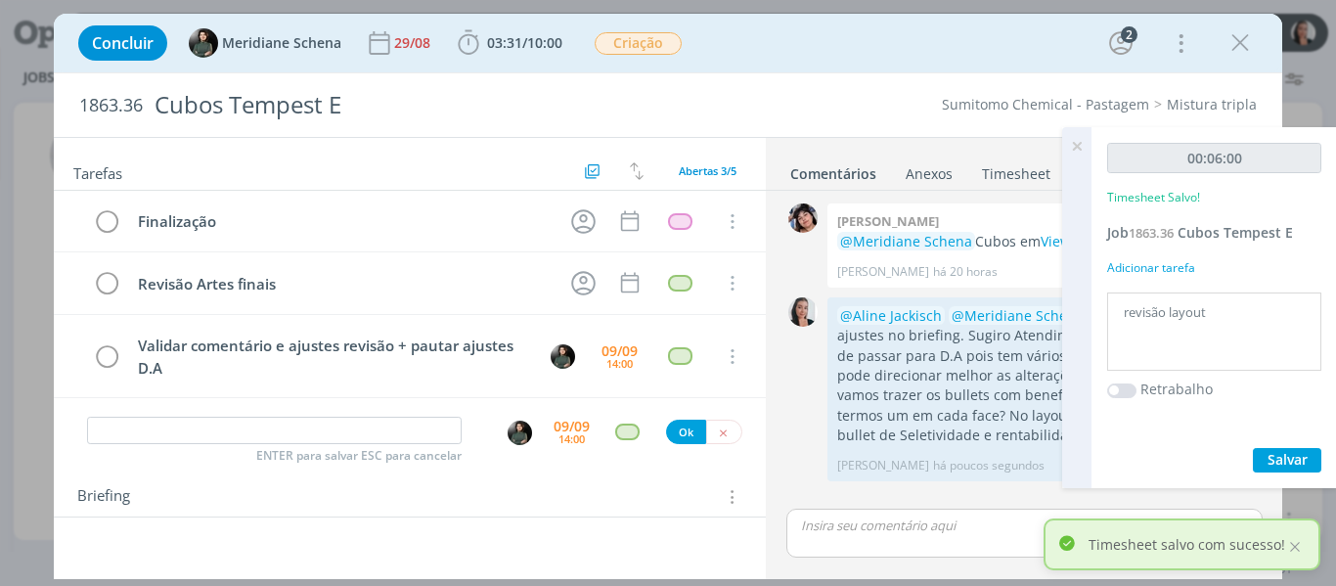
click at [1077, 143] on icon at bounding box center [1077, 146] width 35 height 38
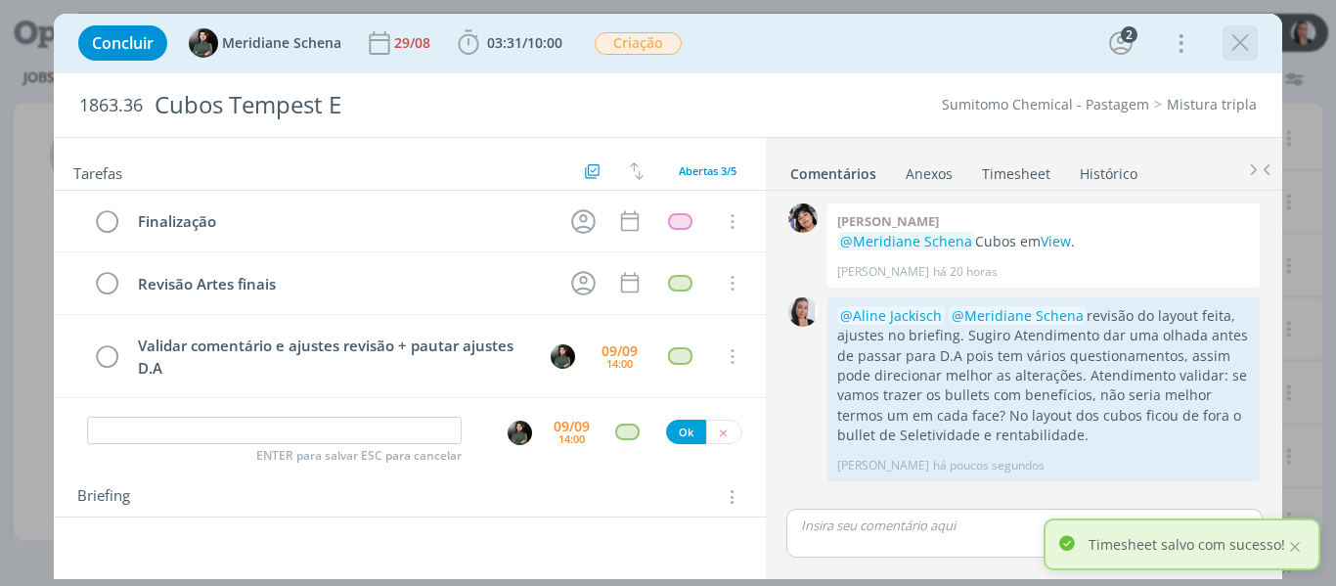
click at [1240, 52] on icon "dialog" at bounding box center [1240, 42] width 29 height 29
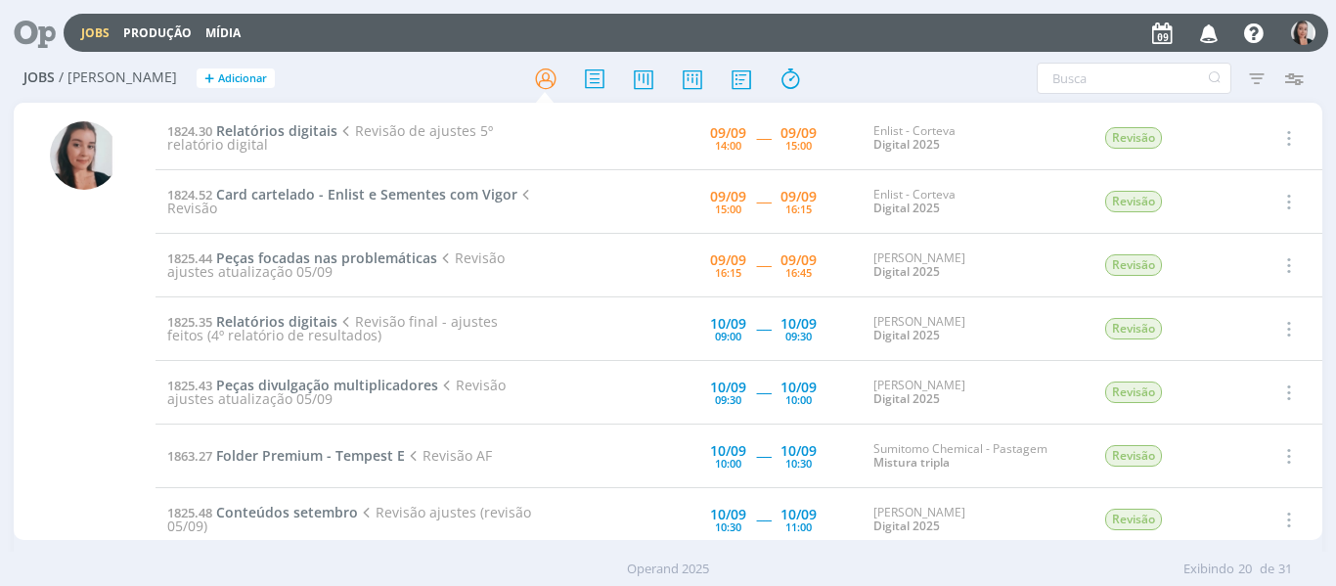
click at [429, 84] on h2 "Jobs / Minha Pauta + Adicionar" at bounding box center [231, 75] width 417 height 41
click at [307, 134] on span "Relatórios digitais" at bounding box center [276, 130] width 121 height 19
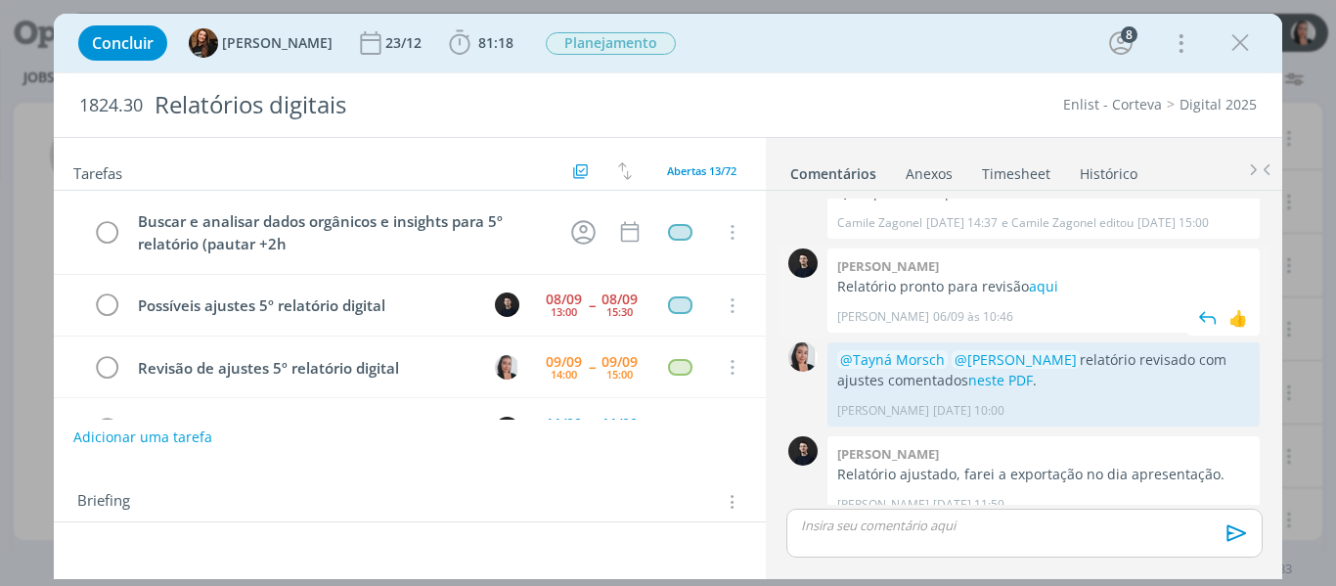
scroll to position [84, 0]
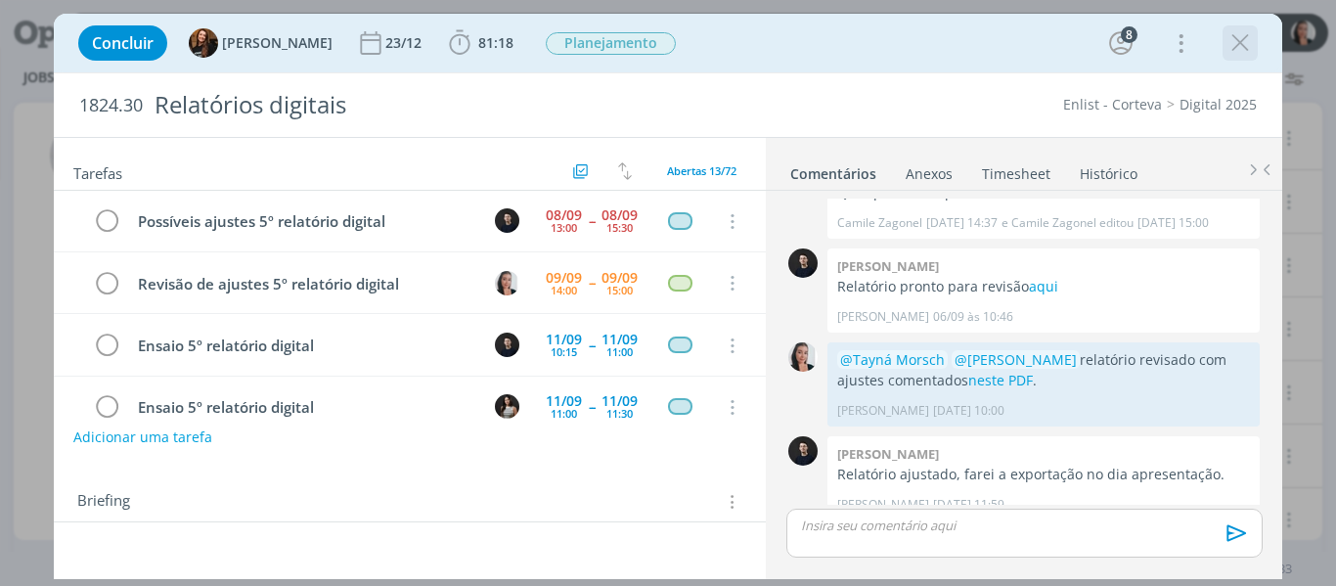
click at [1245, 39] on icon "dialog" at bounding box center [1240, 42] width 29 height 29
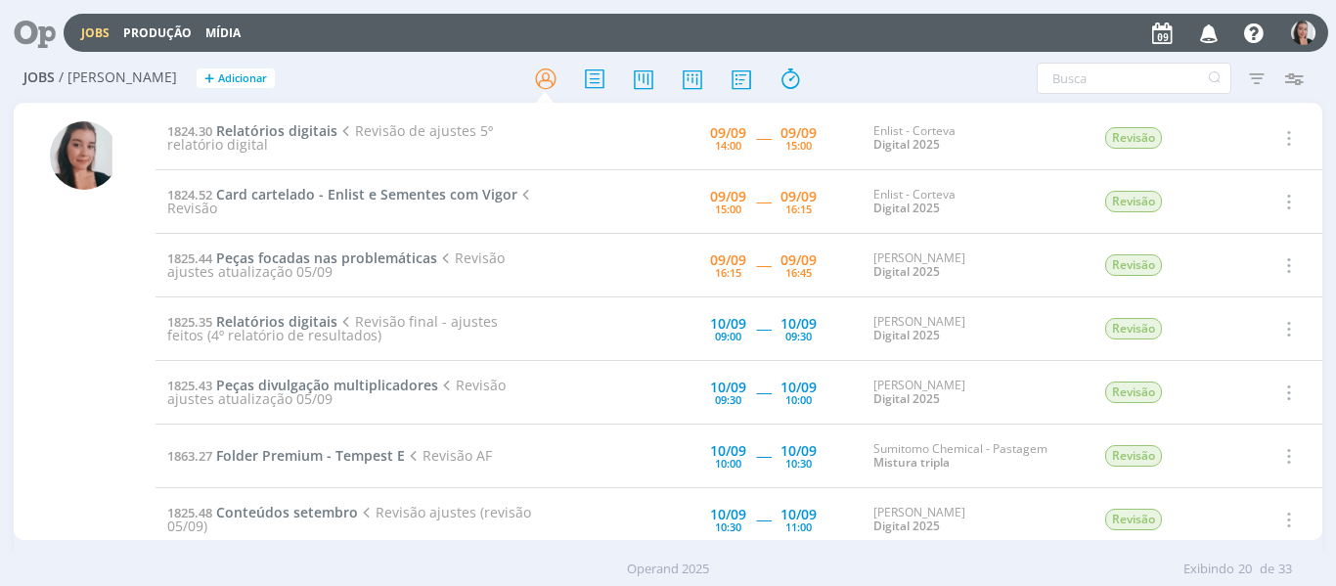
click at [862, 78] on div at bounding box center [668, 78] width 436 height 35
click at [460, 202] on span "Card cartelado - Enlist e Sementes com Vigor" at bounding box center [366, 194] width 301 height 19
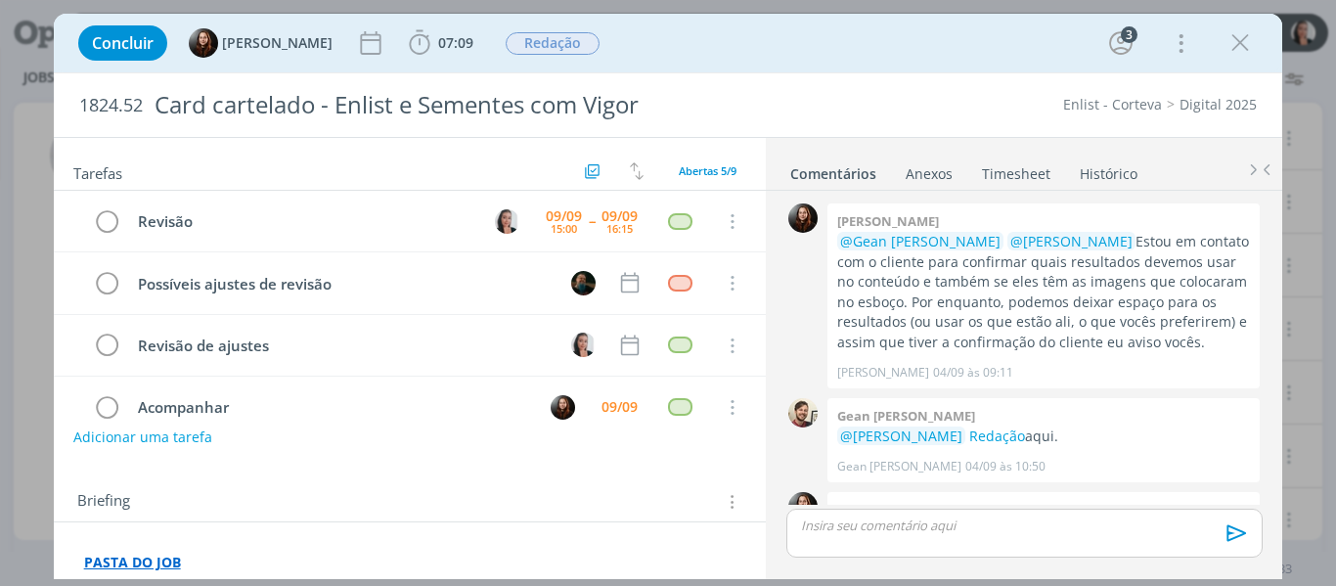
scroll to position [693, 0]
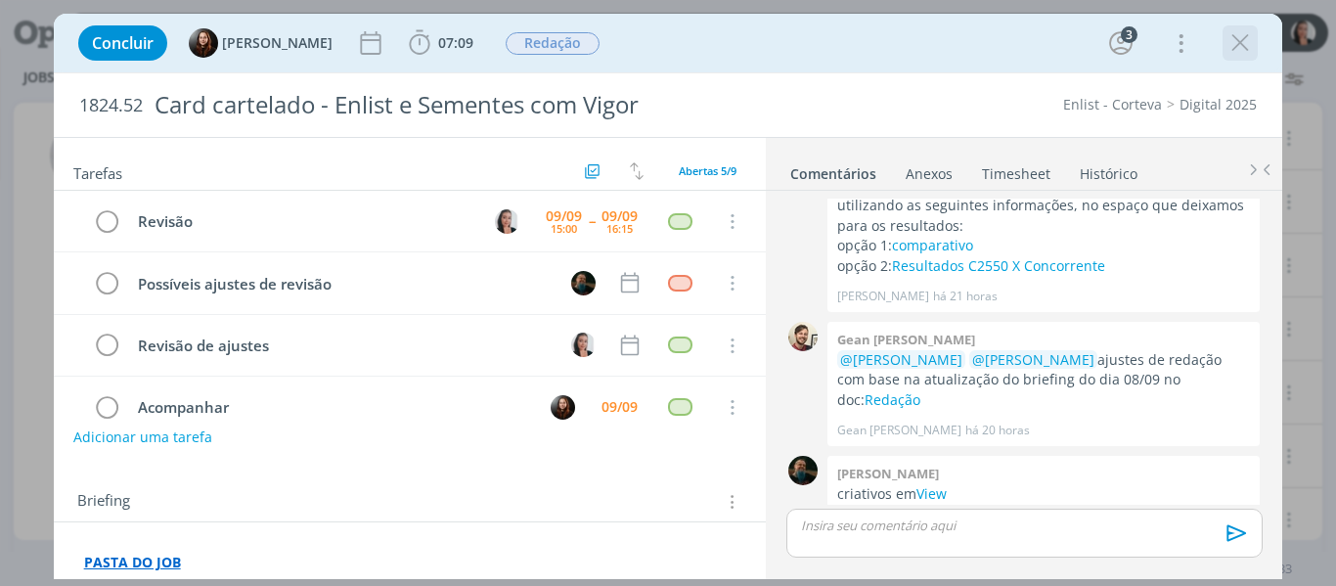
click at [1247, 29] on icon "dialog" at bounding box center [1240, 42] width 29 height 29
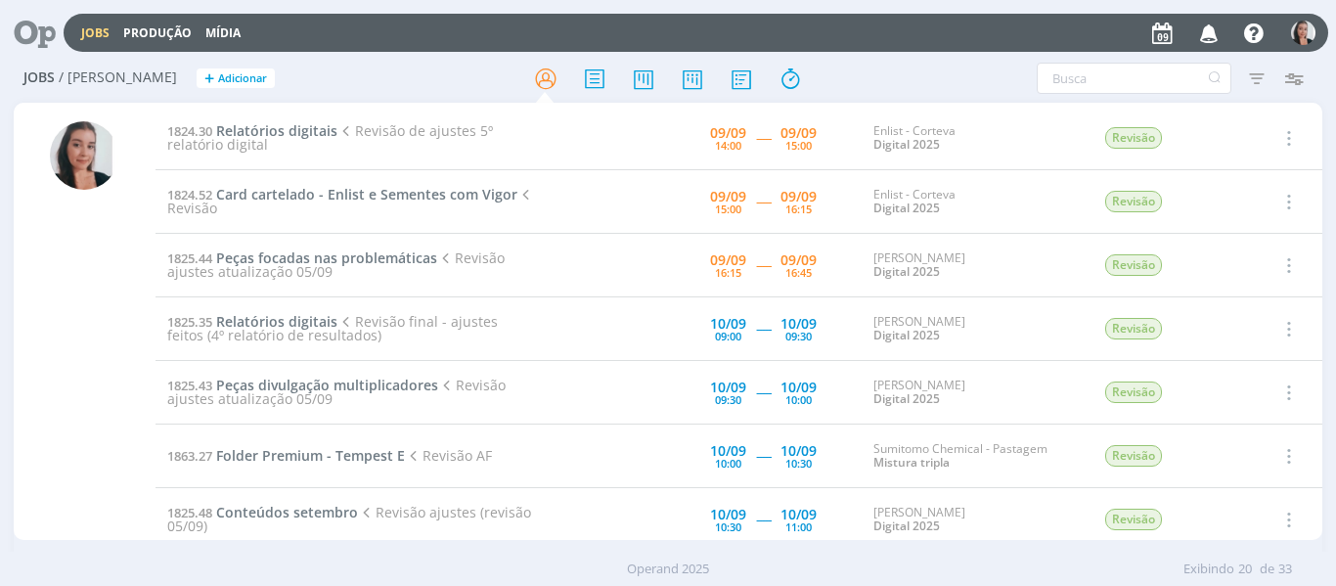
click at [901, 70] on div "Filtros Filtrar [GEOGRAPHIC_DATA] Tipo Jobs e Tarefas Data Personalizado a Situ…" at bounding box center [1104, 78] width 417 height 31
click at [325, 120] on td "1824.30 Relatórios digitais Revisão de ajustes 5º relatório digital" at bounding box center [352, 139] width 393 height 64
click at [320, 122] on span "Relatórios digitais" at bounding box center [276, 130] width 121 height 19
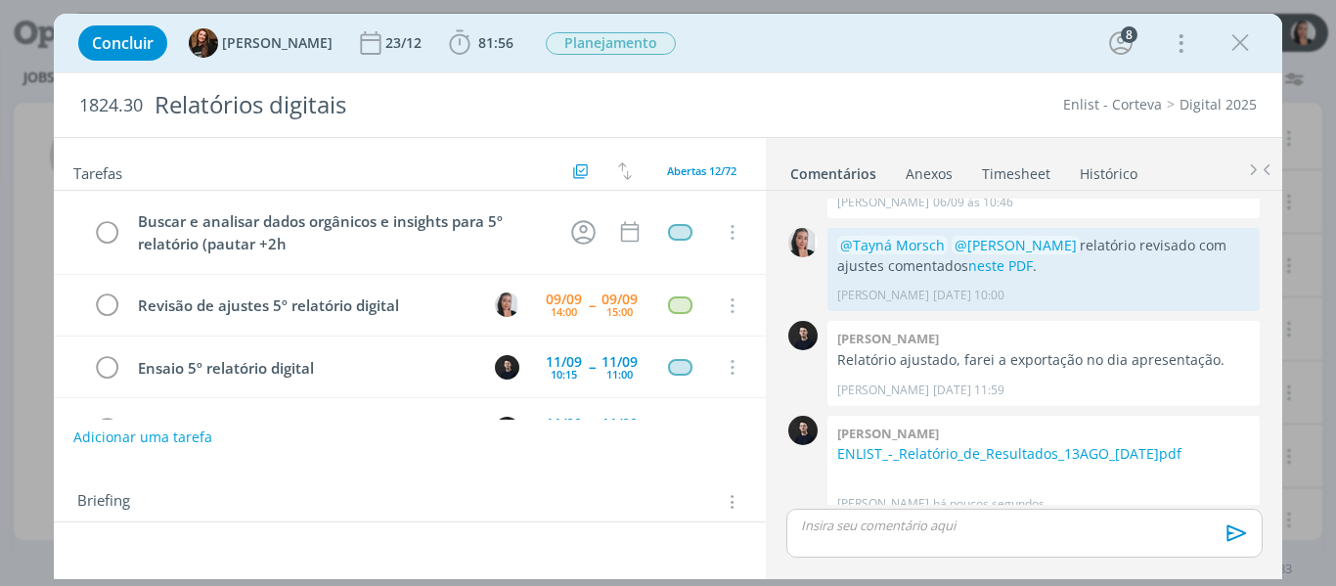
scroll to position [23, 0]
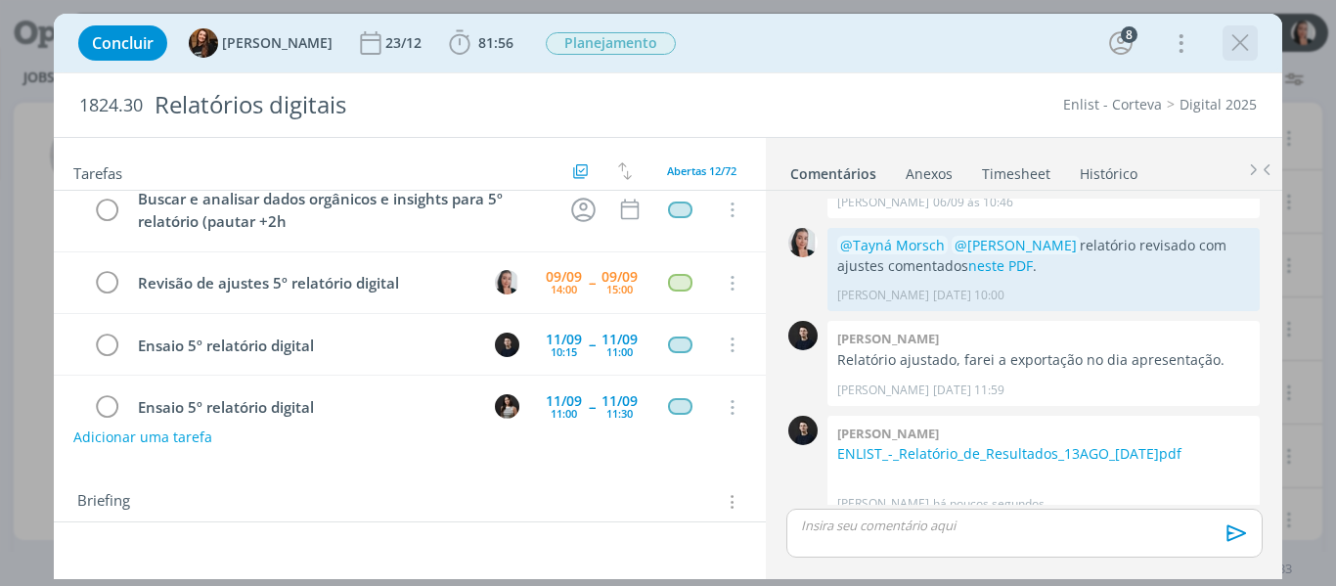
click at [1240, 38] on icon "dialog" at bounding box center [1240, 42] width 29 height 29
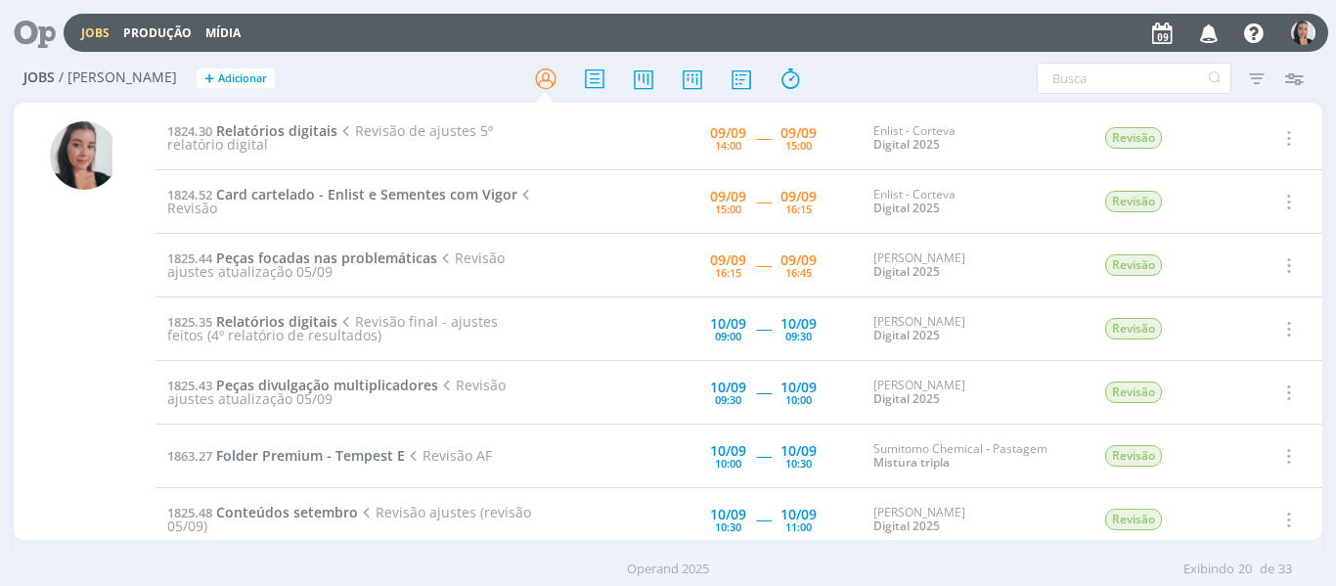
click at [960, 63] on div "Filtros Filtrar [GEOGRAPHIC_DATA] Tipo Jobs e Tarefas Data Personalizado a Situ…" at bounding box center [1104, 78] width 417 height 31
click at [324, 131] on span "Relatórios digitais" at bounding box center [276, 130] width 121 height 19
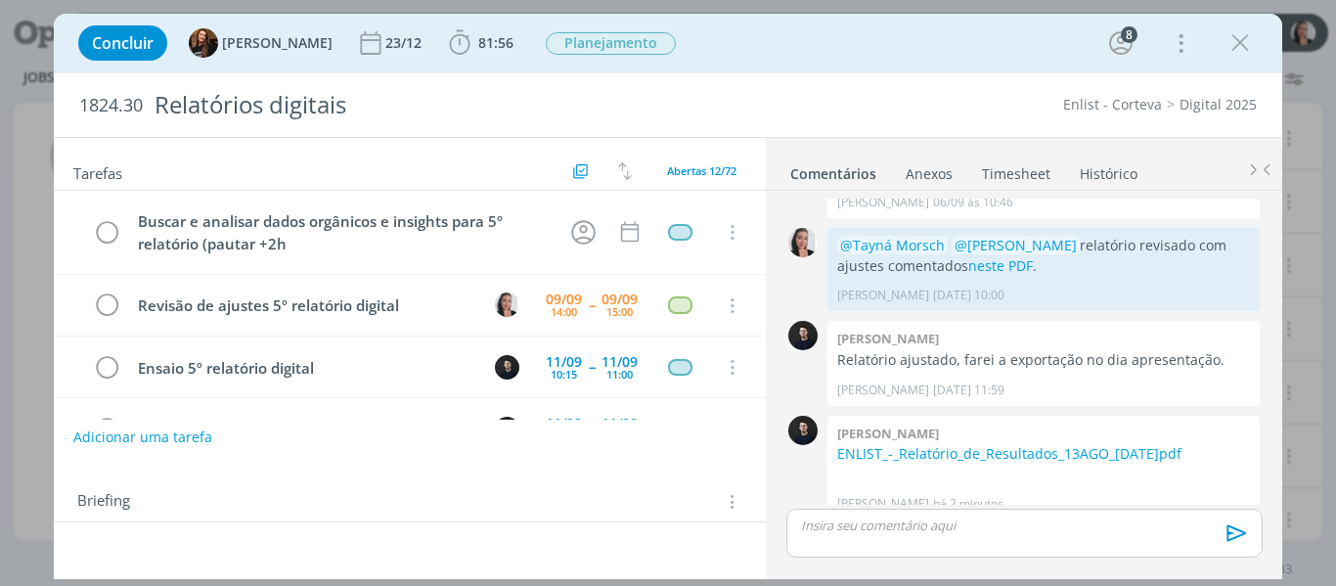
scroll to position [23, 0]
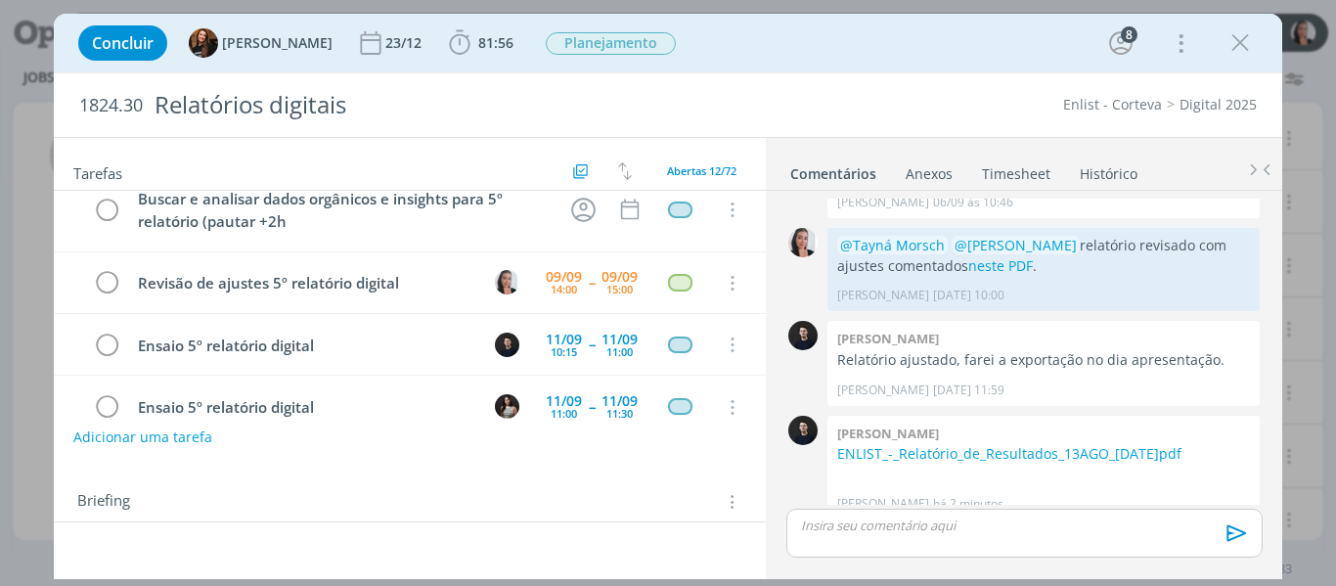
click at [1029, 57] on div "Concluir Tayná Morsch 23/12 81:56 Iniciar Apontar Data * 09/09/2025 Horas * 00:…" at bounding box center [668, 43] width 1200 height 47
click at [445, 44] on icon "dialog" at bounding box center [459, 42] width 29 height 29
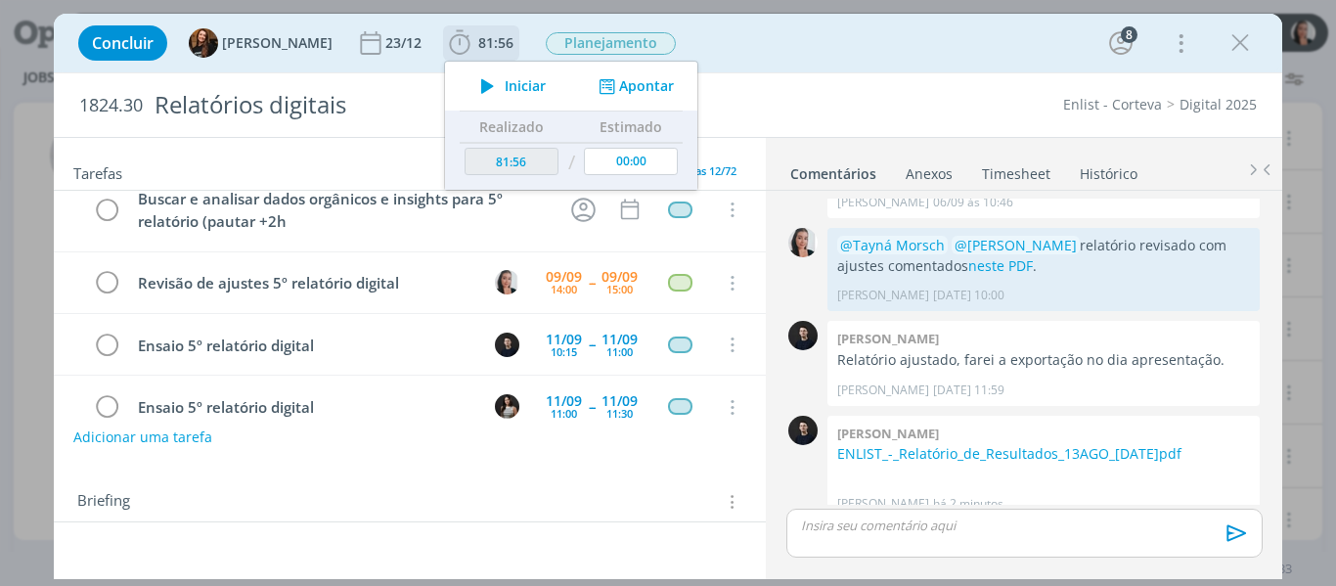
click at [509, 79] on span "Iniciar" at bounding box center [525, 86] width 41 height 14
click at [925, 51] on div "Concluir Tayná Morsch 23/12 81:56 Iniciar Apontar Data * 09/09/2025 Horas * 00:…" at bounding box center [668, 43] width 1200 height 47
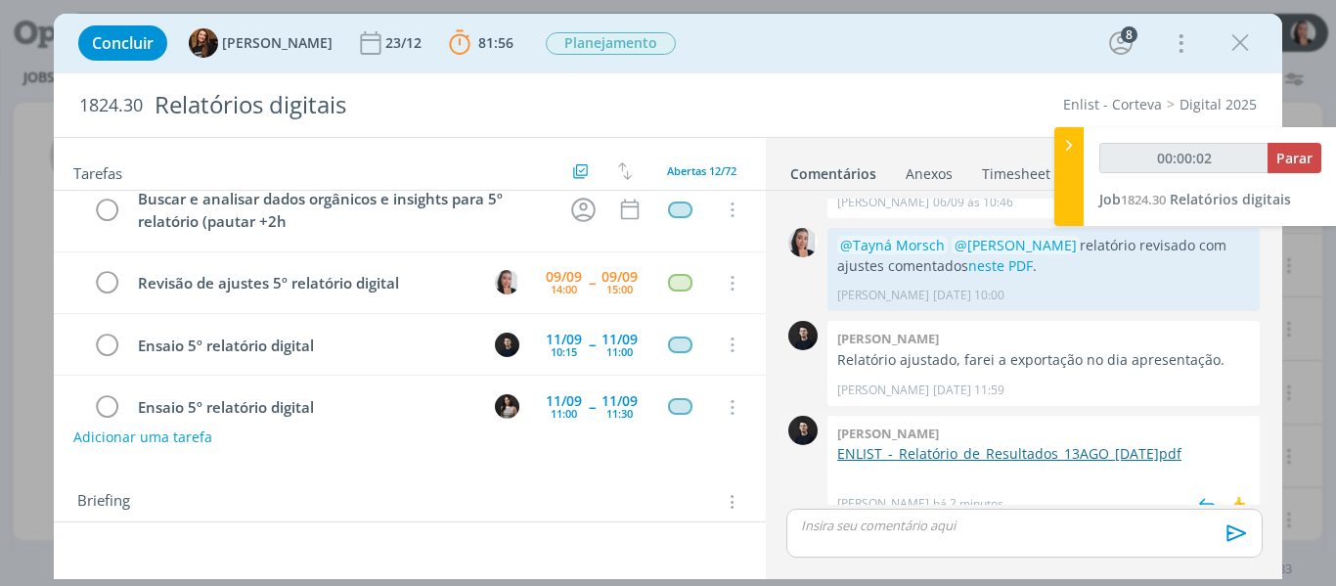
click at [1032, 444] on link "ENLIST_-_Relatório_de_Resultados_13AGO_[DATE]pdf" at bounding box center [1009, 453] width 344 height 19
type input "00:00:06"
click at [1065, 143] on icon at bounding box center [1070, 145] width 20 height 21
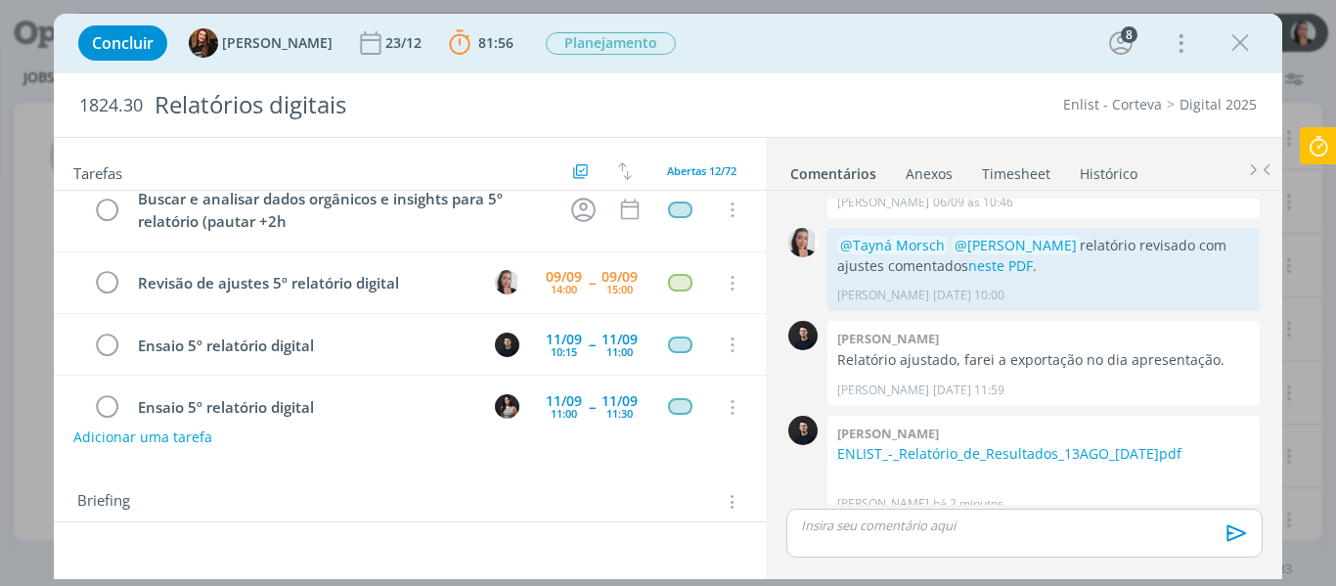
click at [1008, 41] on div "Concluir Tayná Morsch 23/12 81:56 Parar Apontar Data * 09/09/2025 Horas * 00:00…" at bounding box center [668, 43] width 1200 height 47
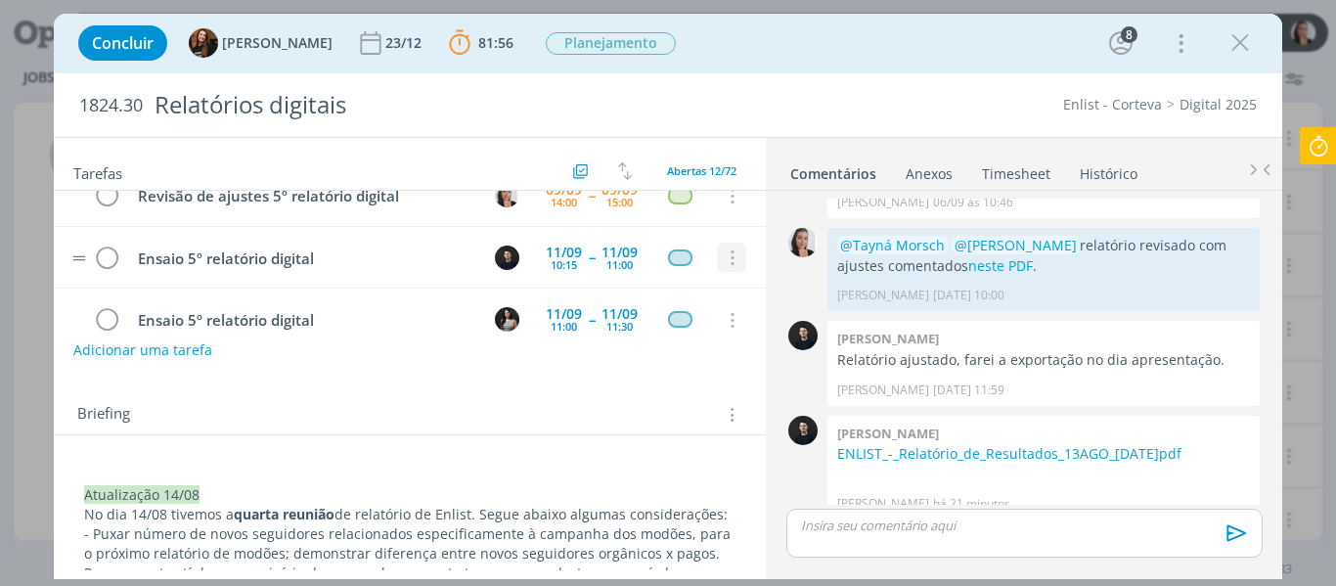
scroll to position [0, 0]
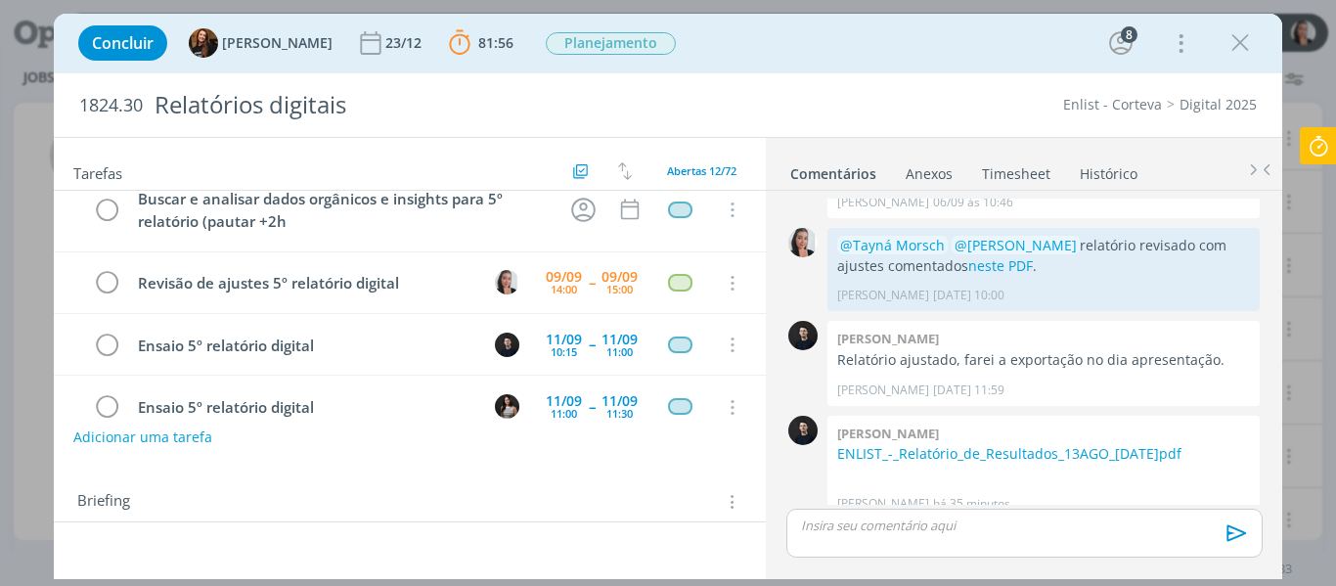
click at [741, 61] on div "Concluir Tayná Morsch 23/12 81:56 Parar Apontar Data * 09/09/2025 Horas * 00:00…" at bounding box center [668, 43] width 1200 height 47
click at [968, 53] on div "Concluir Tayná Morsch 23/12 81:56 Parar Apontar Data * 09/09/2025 Horas * 00:00…" at bounding box center [668, 43] width 1200 height 47
click at [1055, 533] on p "dialog" at bounding box center [1024, 526] width 444 height 18
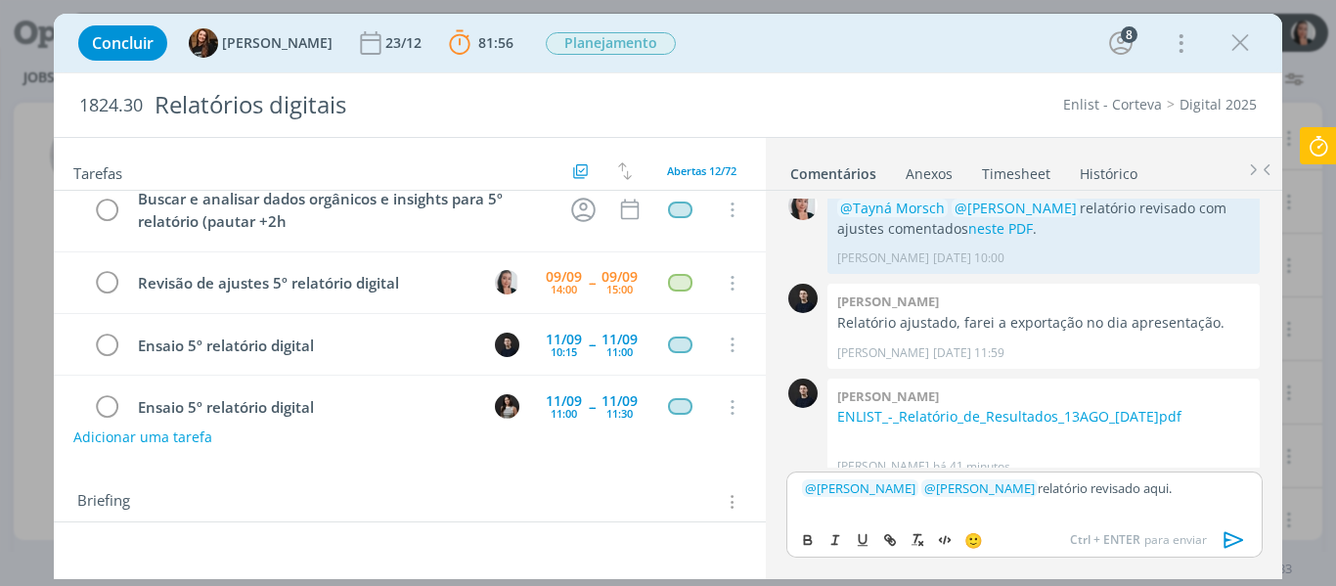
drag, startPoint x: 1135, startPoint y: 492, endPoint x: 1112, endPoint y: 493, distance: 22.5
click at [1135, 492] on p "﻿ @ Tayná Morsch ﻿ ﻿ @ Carlos Nunes ﻿ relatório revisado aqui." at bounding box center [1024, 488] width 444 height 18
click at [1132, 493] on p "﻿ @ Tayná Morsch ﻿ ﻿ @ Carlos Nunes ﻿ relatório revisado aqui." at bounding box center [1024, 488] width 444 height 18
click at [886, 542] on icon "dialog" at bounding box center [890, 540] width 16 height 16
paste input "https://sobeae.sharepoint.com/sites/SOBEAE/Documentos%20Compartilhados/Forms/Al…"
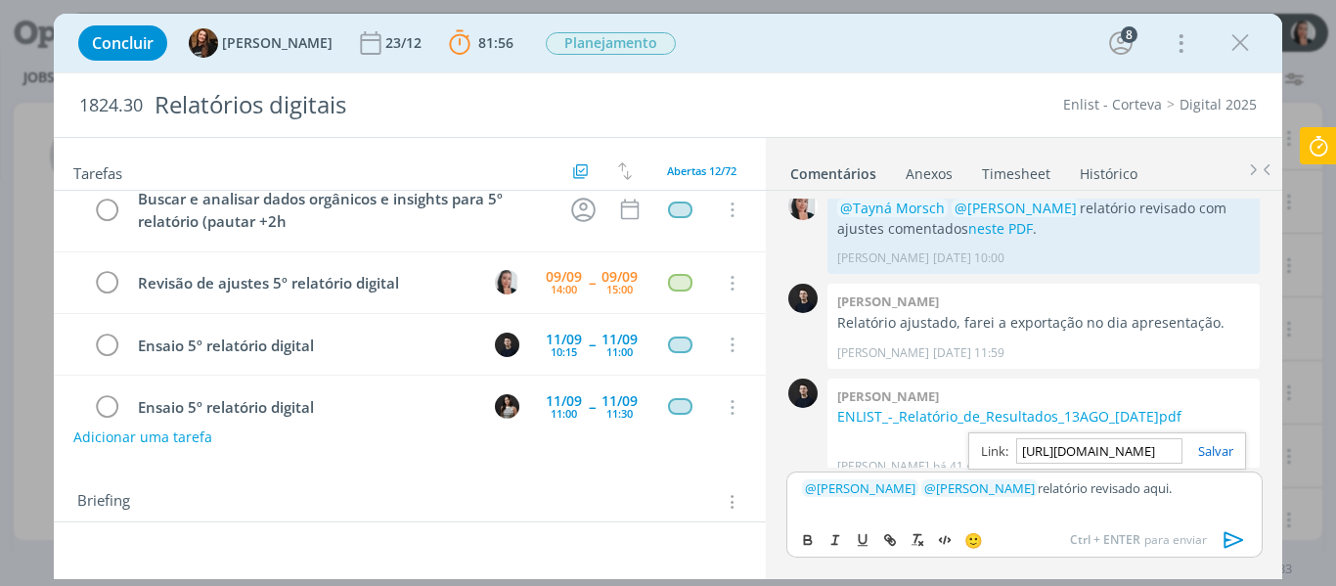
scroll to position [0, 3936]
type input "https://sobeae.sharepoint.com/sites/SOBEAE/Documentos%20Compartilhados/Forms/Al…"
click at [1222, 444] on link "dialog" at bounding box center [1208, 451] width 51 height 18
click at [1197, 482] on p "﻿ @ Tayná Morsch ﻿ ﻿ @ Carlos Nunes ﻿ relatório revisado aqui ." at bounding box center [1024, 488] width 444 height 18
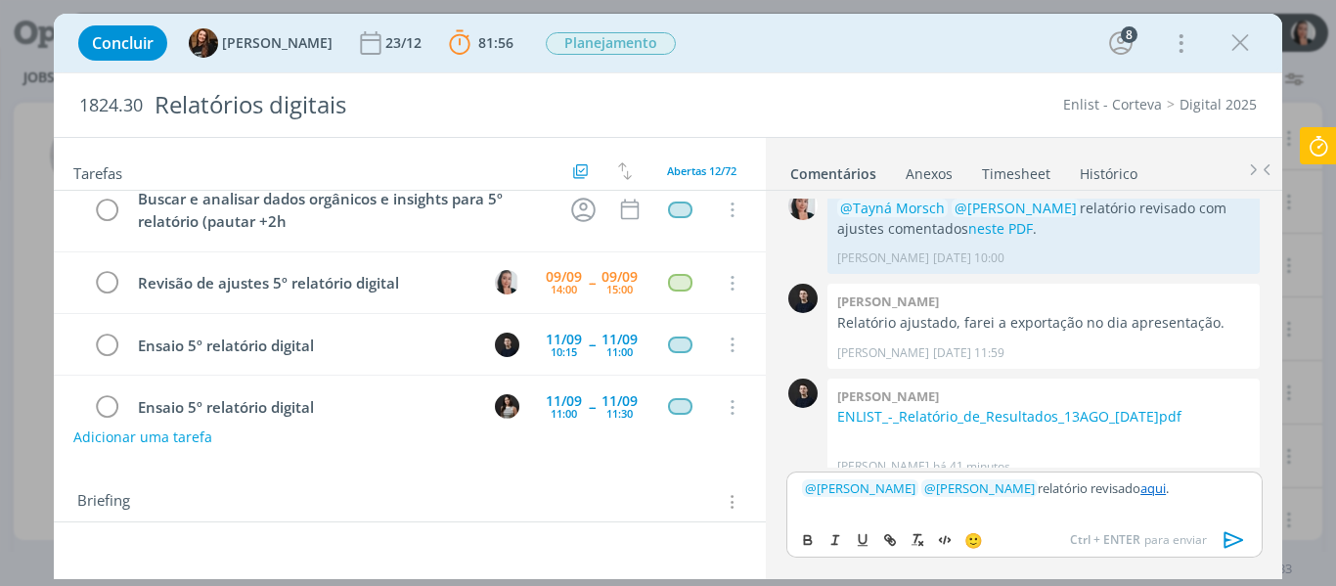
click at [1237, 540] on icon "dialog" at bounding box center [1234, 539] width 29 height 29
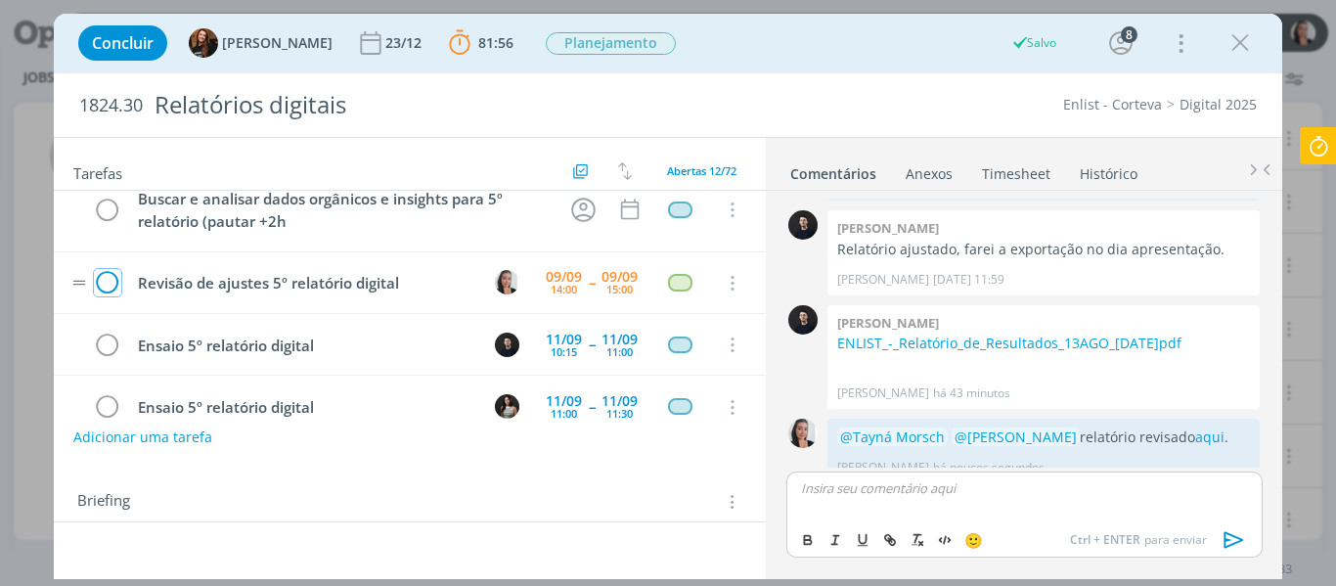
click at [101, 279] on icon "dialog" at bounding box center [107, 283] width 27 height 29
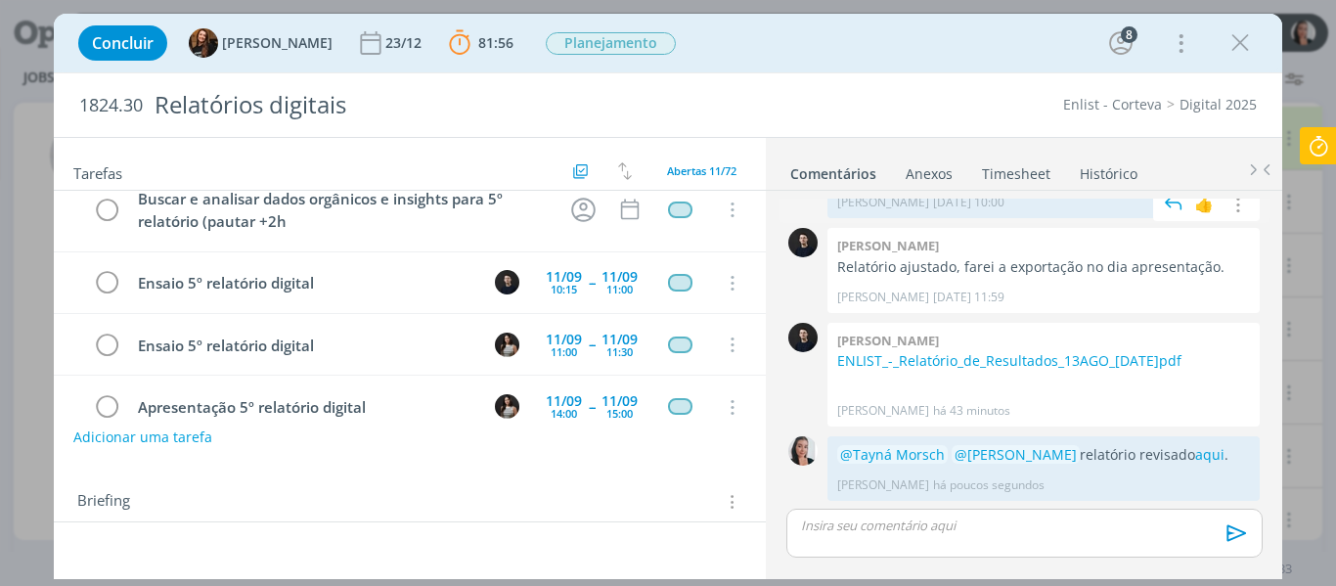
scroll to position [2286, 0]
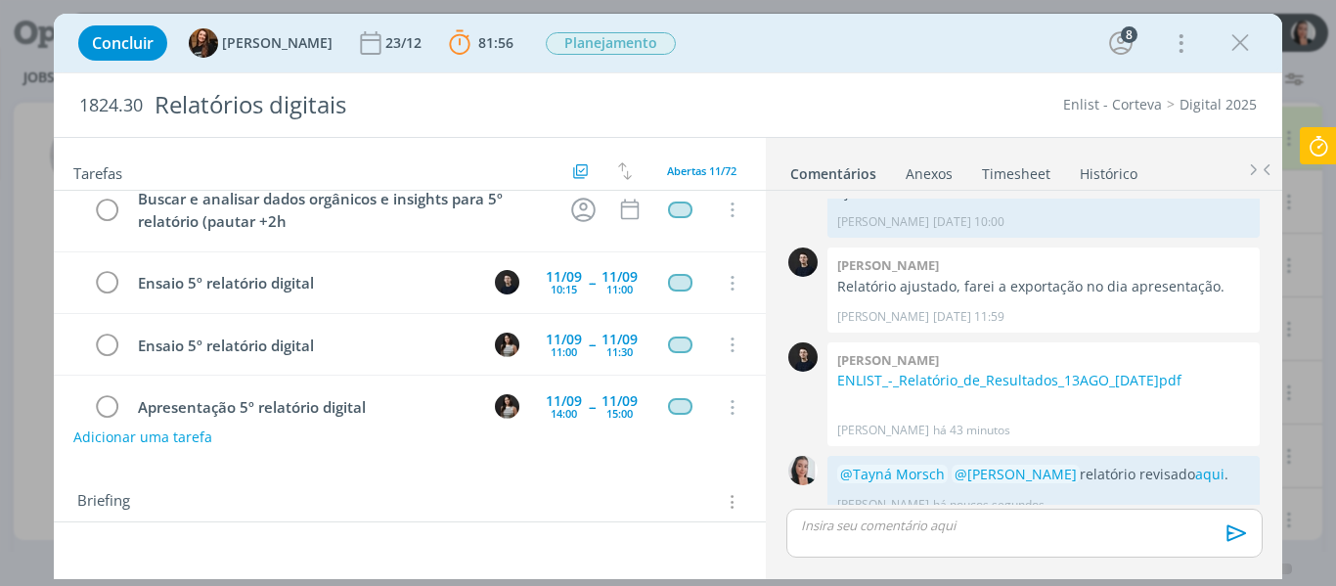
click at [1321, 144] on icon at bounding box center [1318, 146] width 35 height 38
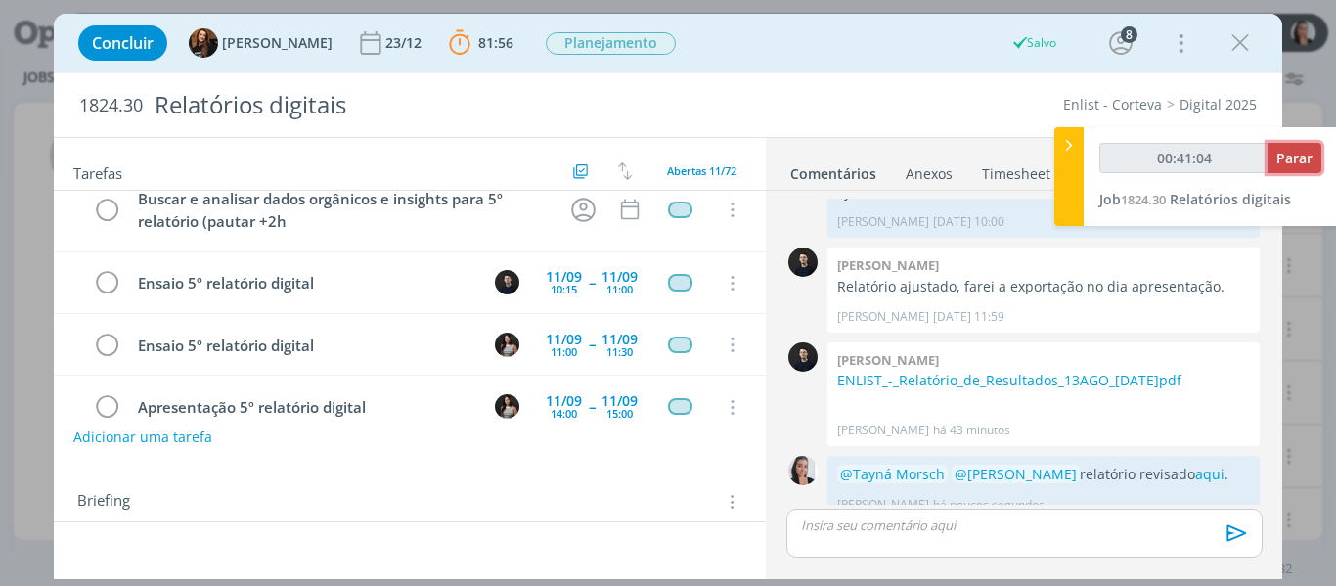
click at [1302, 161] on span "Parar" at bounding box center [1295, 158] width 36 height 19
click at [1304, 157] on span "Parar" at bounding box center [1295, 158] width 36 height 19
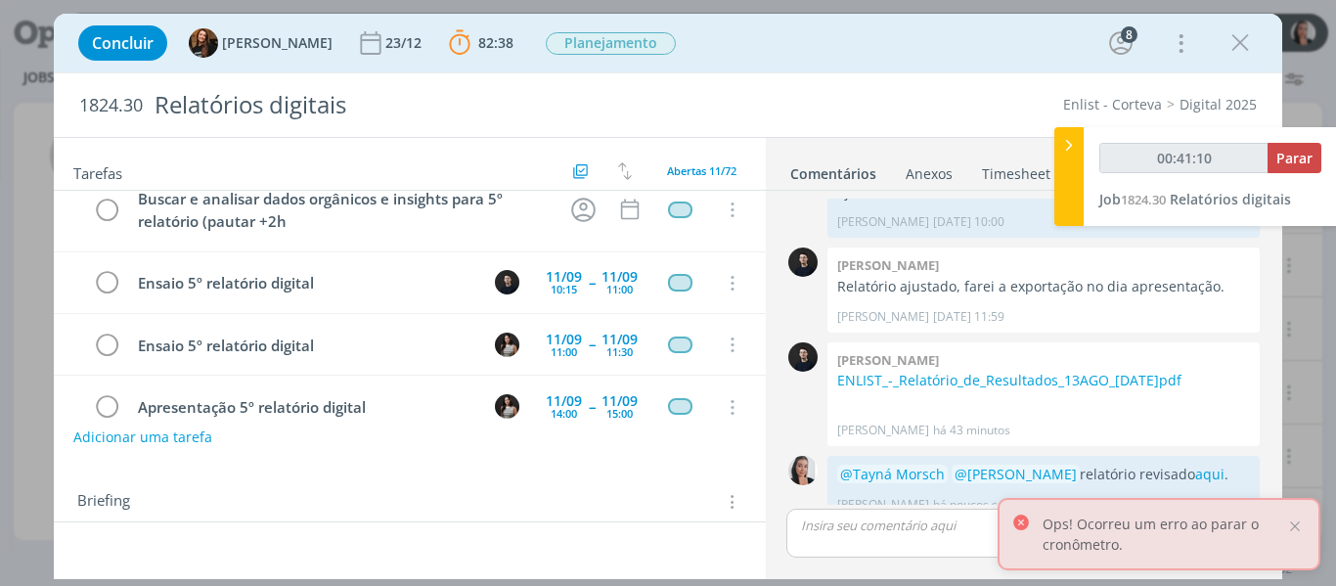
type input "00:42:00"
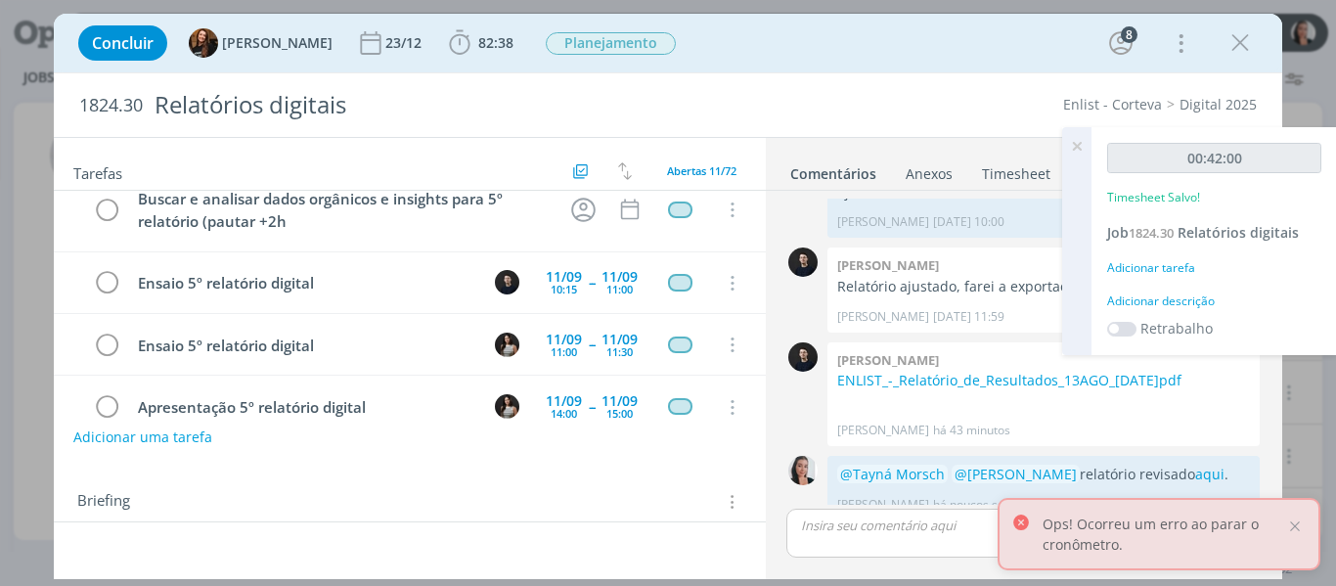
click at [1190, 296] on div "Adicionar descrição" at bounding box center [1214, 302] width 214 height 18
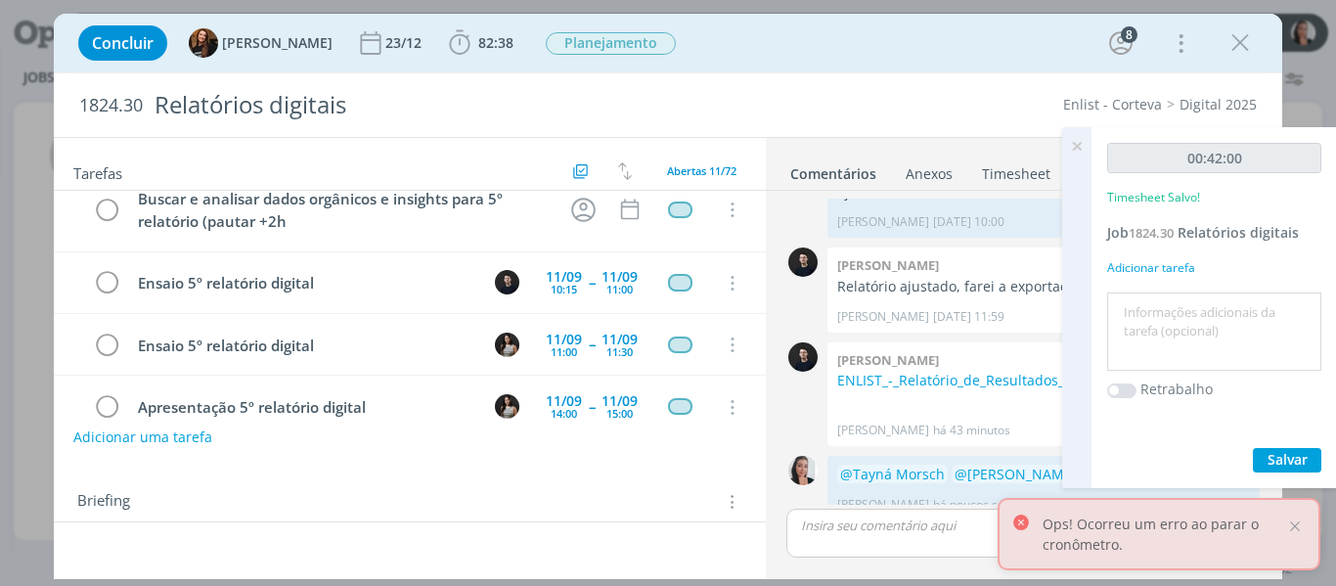
click at [1196, 322] on textarea at bounding box center [1214, 331] width 204 height 69
type textarea "revisão relatório ajustado"
click at [1281, 457] on span "Salvar" at bounding box center [1288, 459] width 40 height 19
click at [1081, 146] on icon at bounding box center [1077, 146] width 35 height 38
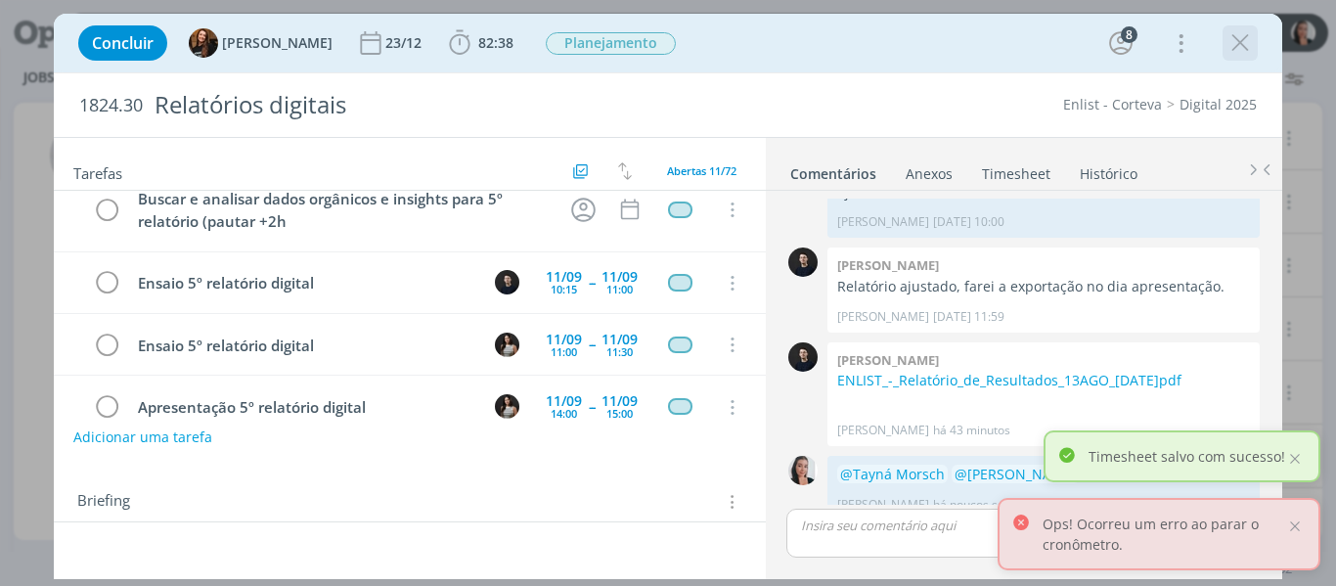
click at [1231, 37] on icon "dialog" at bounding box center [1240, 42] width 29 height 29
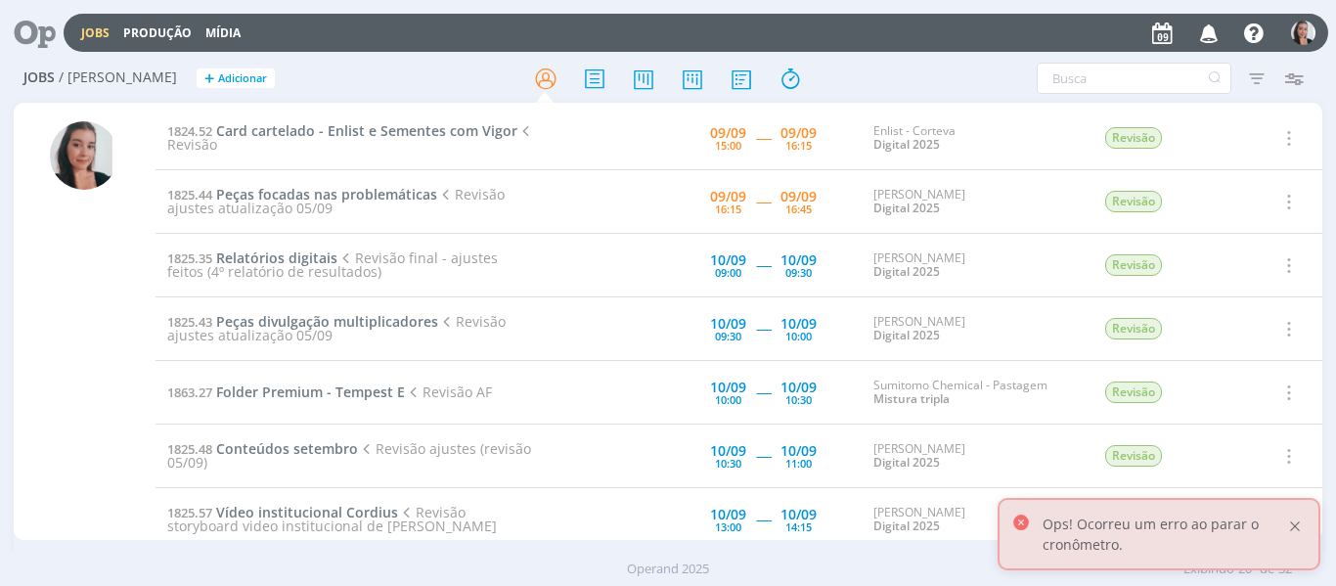
click at [1295, 529] on div at bounding box center [1295, 527] width 18 height 18
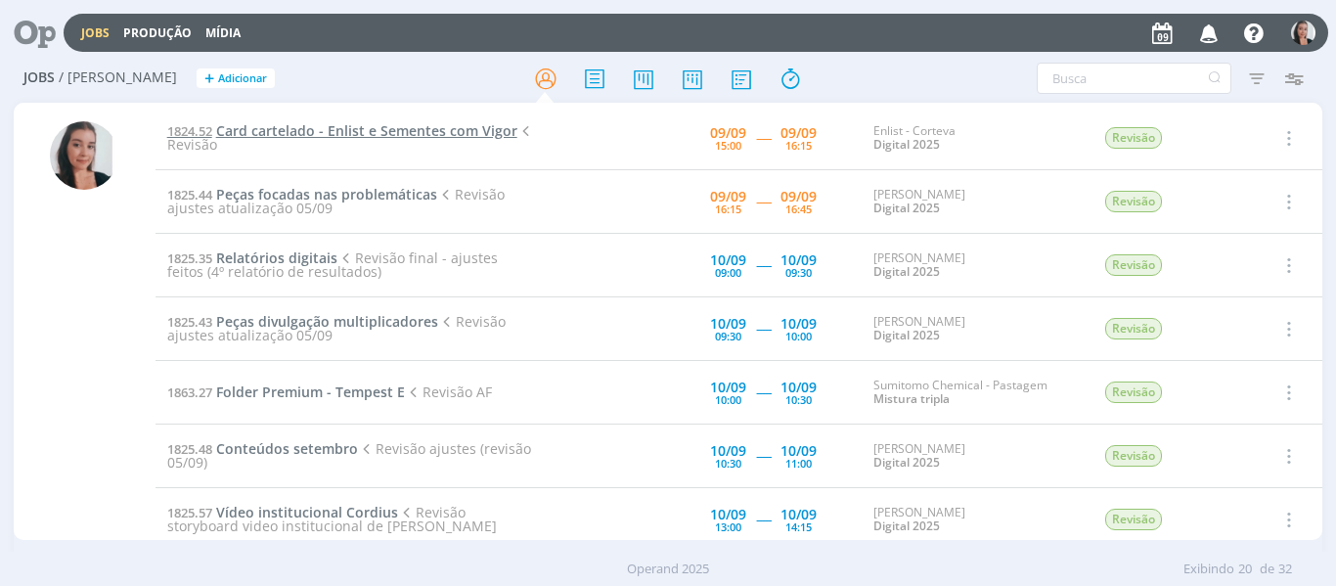
click at [336, 134] on span "Card cartelado - Enlist e Sementes com Vigor" at bounding box center [366, 130] width 301 height 19
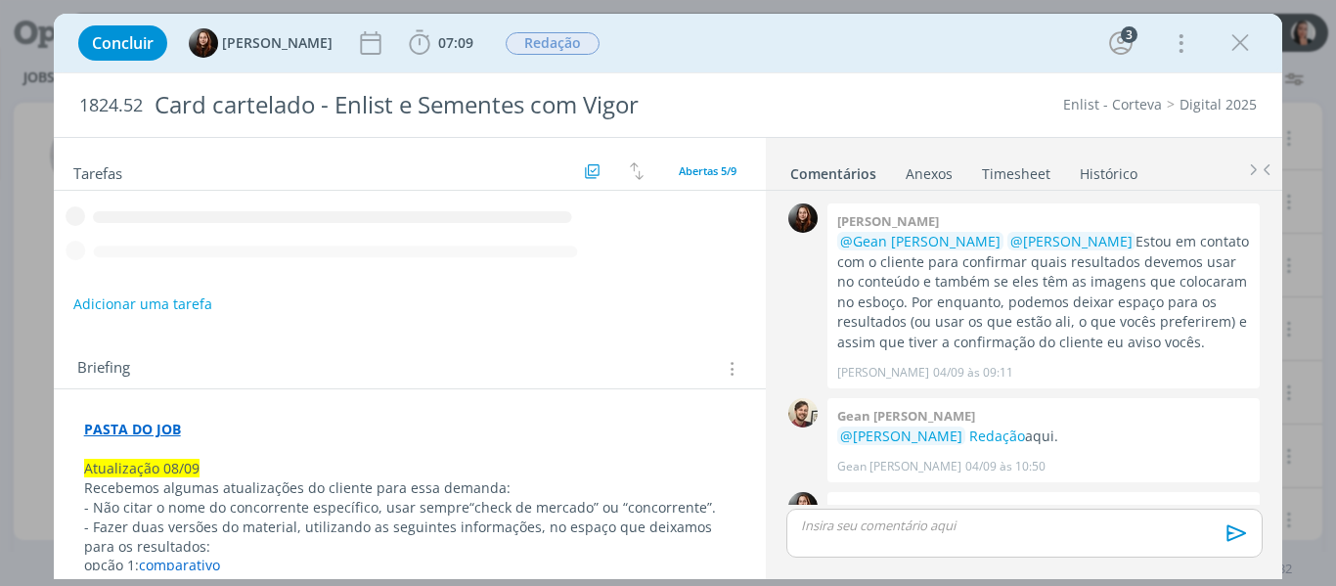
scroll to position [693, 0]
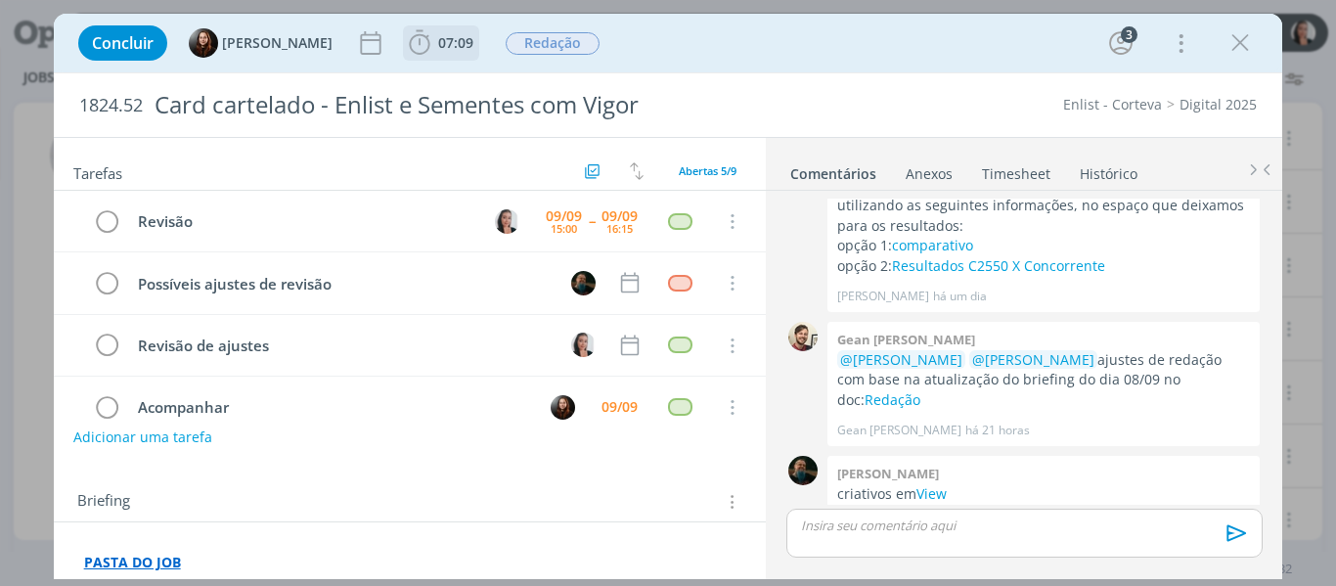
click at [419, 56] on icon "dialog" at bounding box center [419, 42] width 29 height 29
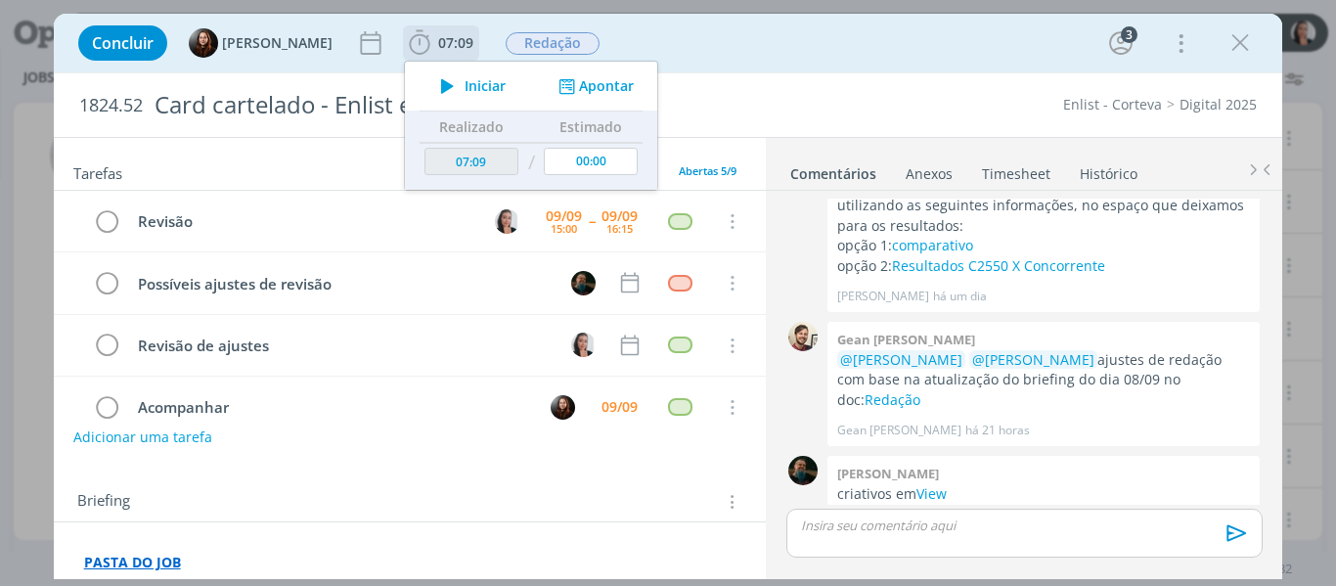
click at [465, 84] on span "Iniciar" at bounding box center [485, 86] width 41 height 14
click at [717, 37] on div "Concluir Eduarda Pereira 07:09 Iniciar Apontar Data * 09/09/2025 Horas * 00:00 …" at bounding box center [668, 43] width 1200 height 47
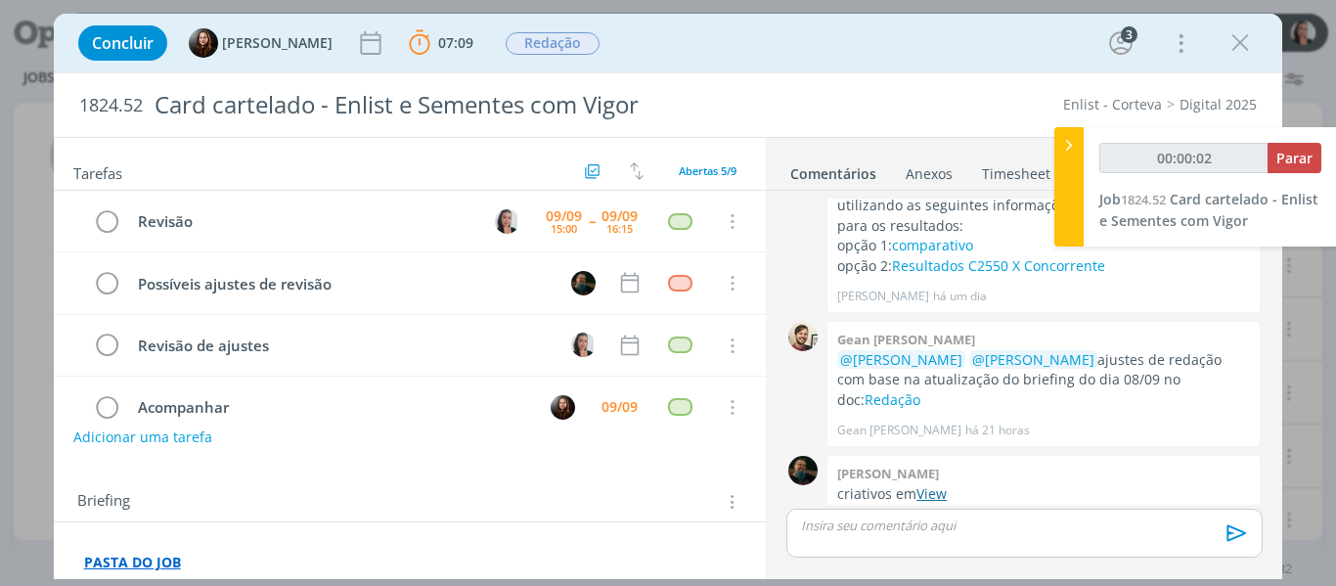
click at [941, 484] on link "View" at bounding box center [932, 493] width 30 height 19
type input "00:00:04"
click at [1068, 150] on icon at bounding box center [1070, 145] width 20 height 21
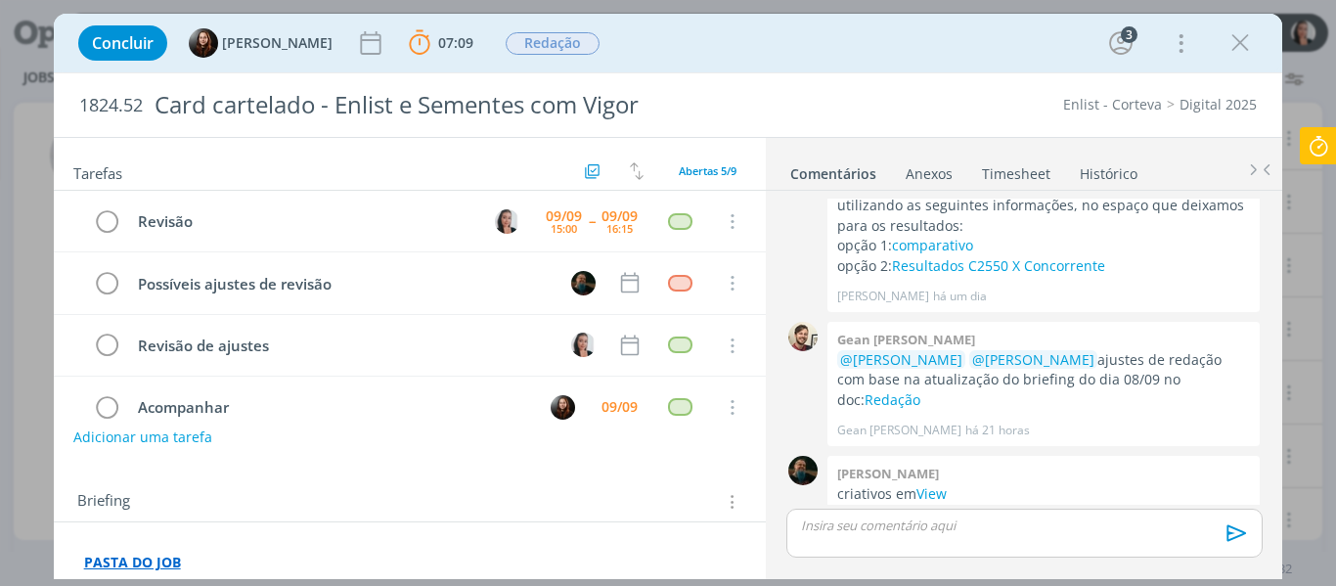
click at [963, 41] on div "Concluir Eduarda Pereira 07:09 Parar Apontar Data * 09/09/2025 Horas * 00:00 Ta…" at bounding box center [668, 43] width 1200 height 47
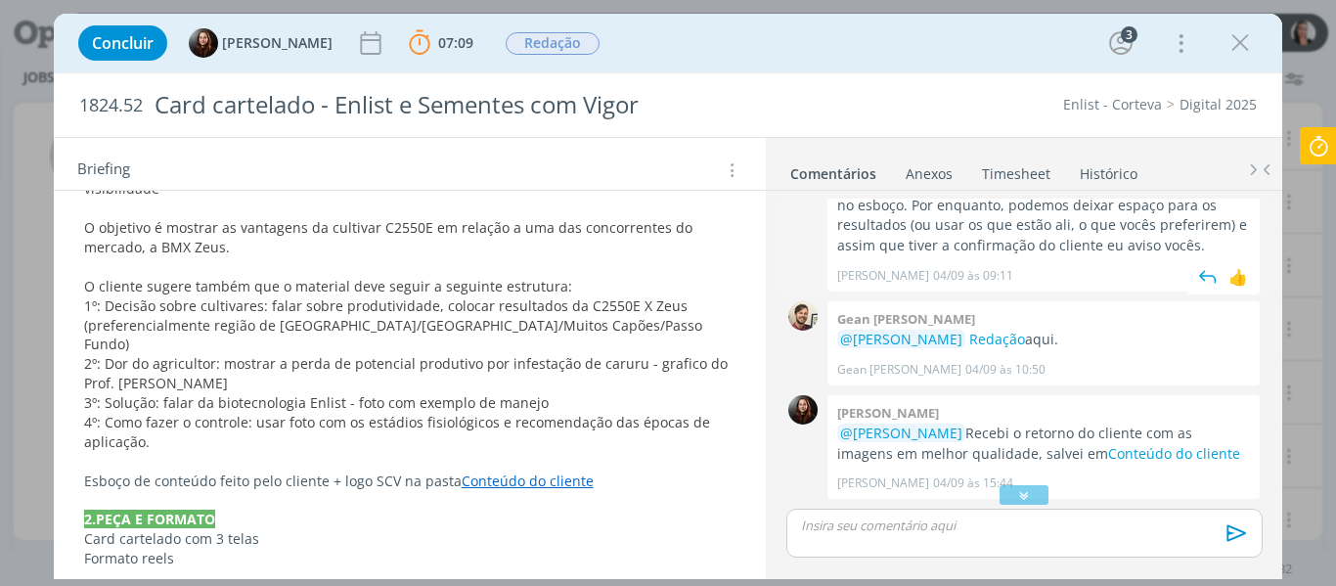
scroll to position [98, 0]
click at [520, 472] on link "Conteúdo do cliente" at bounding box center [528, 481] width 132 height 19
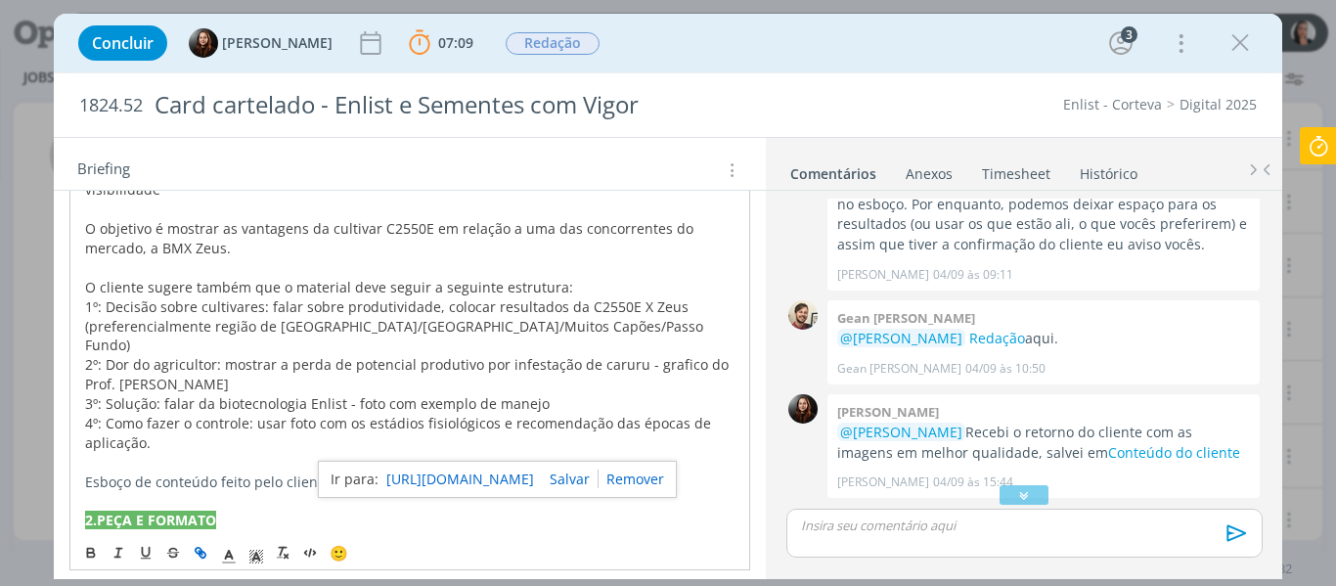
click at [490, 478] on link "https://sobeae.sharepoint.com/:f:/s/SOBEAE/Emlx-BkR34lAmGKQ_VIvvlQByzfJy0z3Gkth…" at bounding box center [460, 479] width 148 height 25
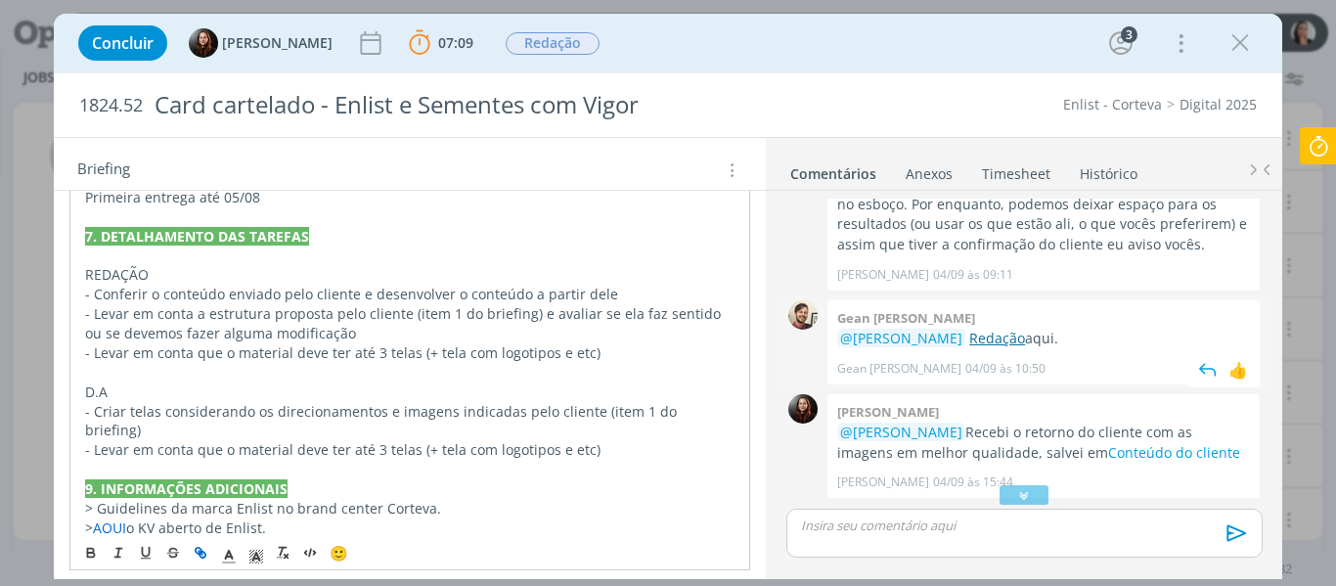
click at [978, 334] on link "Redação" at bounding box center [998, 338] width 56 height 19
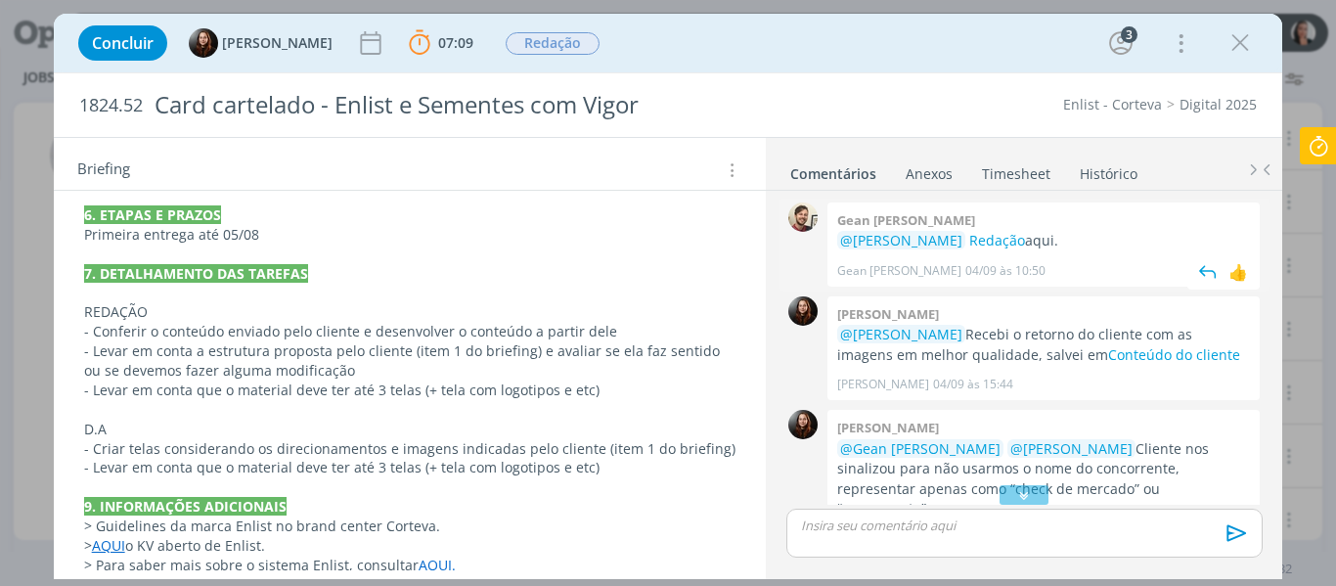
scroll to position [293, 0]
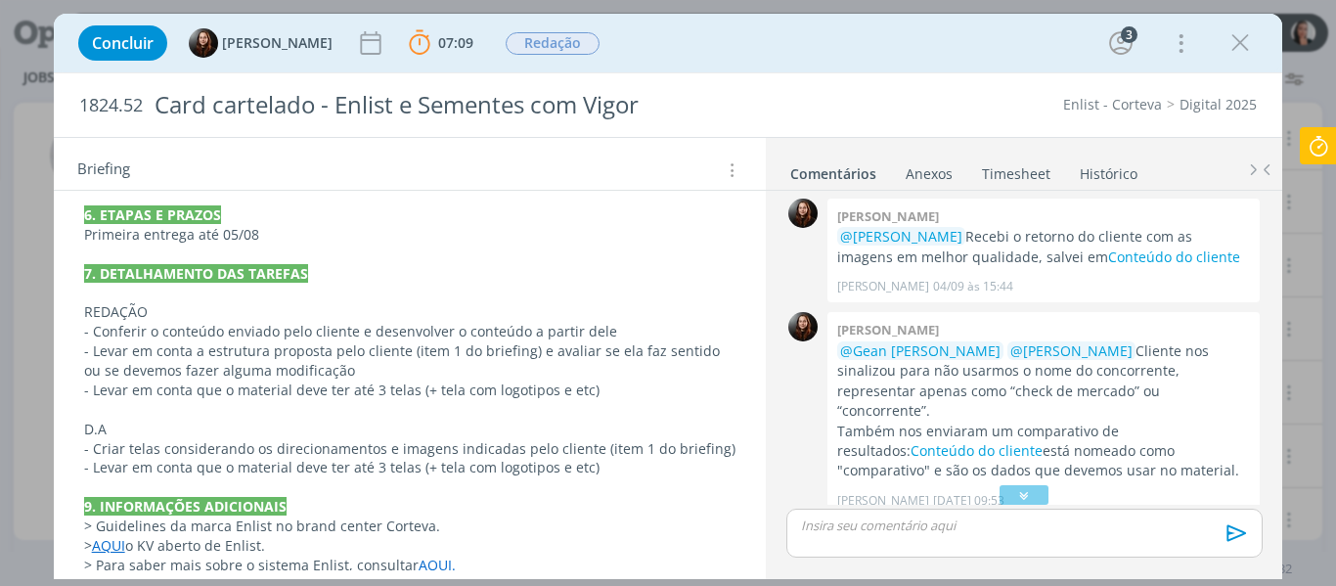
click at [789, 50] on div "Concluir Eduarda Pereira 07:09 Parar Apontar Data * 09/09/2025 Horas * 00:00 Ta…" at bounding box center [668, 43] width 1200 height 47
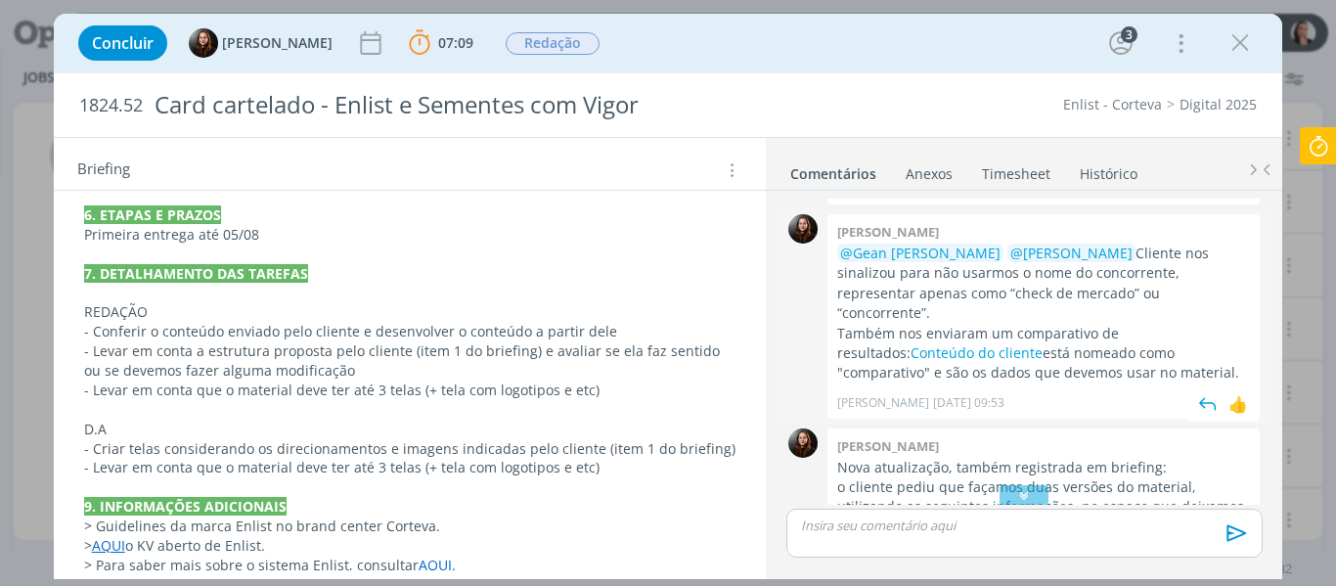
scroll to position [489, 0]
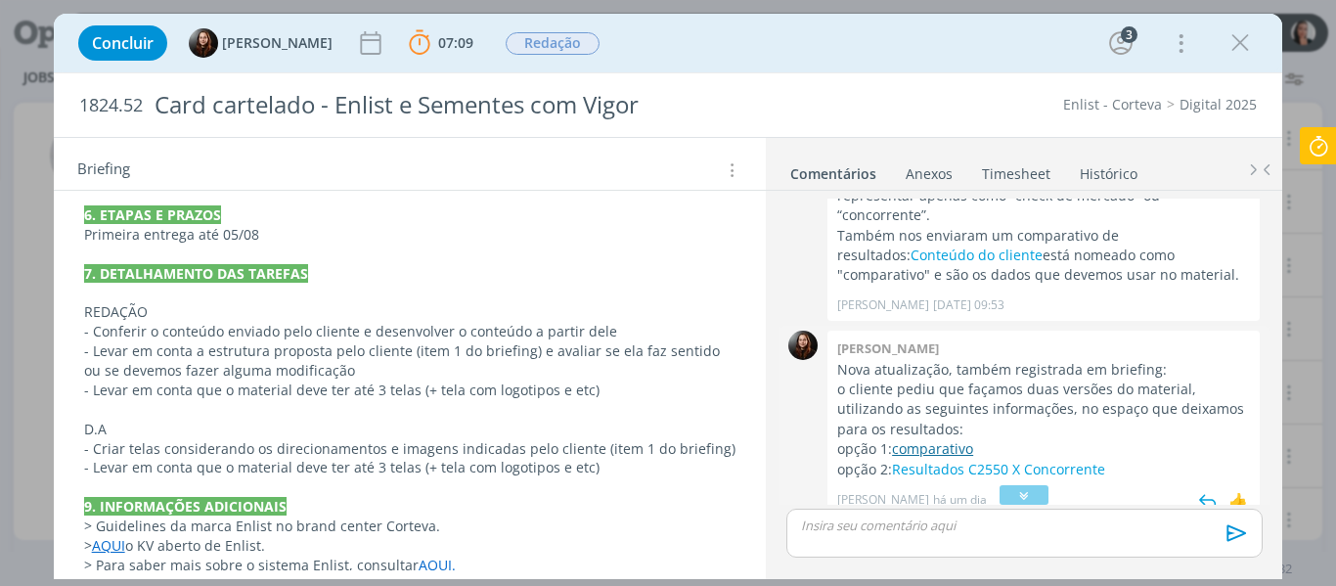
click at [952, 439] on link "comparativo" at bounding box center [932, 448] width 81 height 19
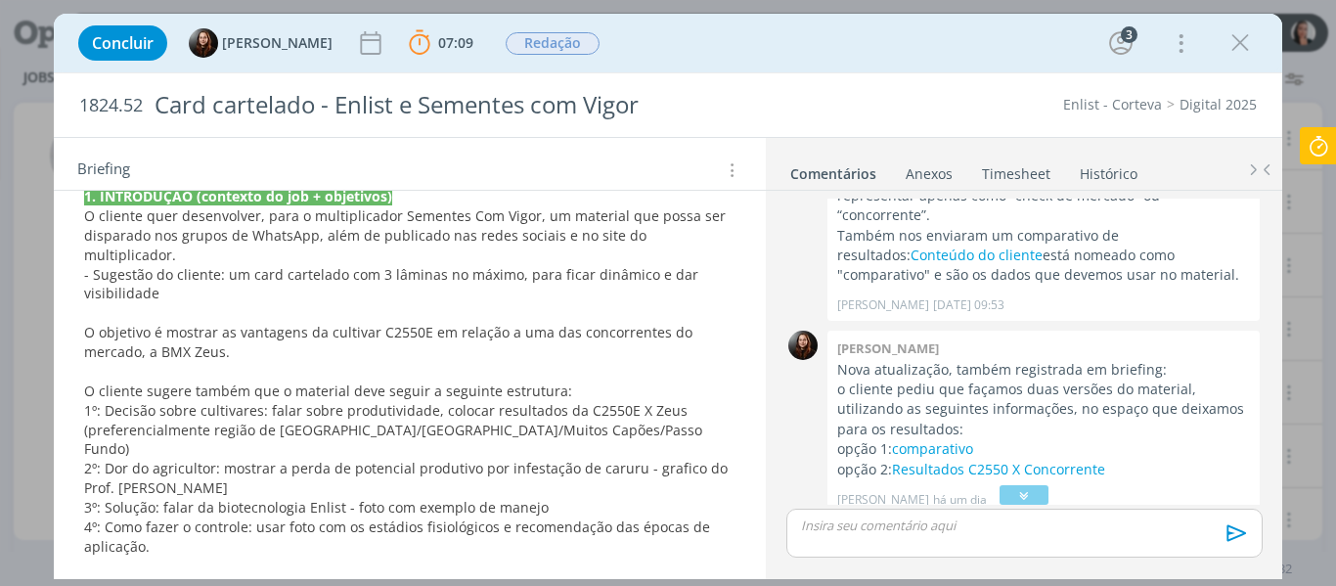
scroll to position [401, 0]
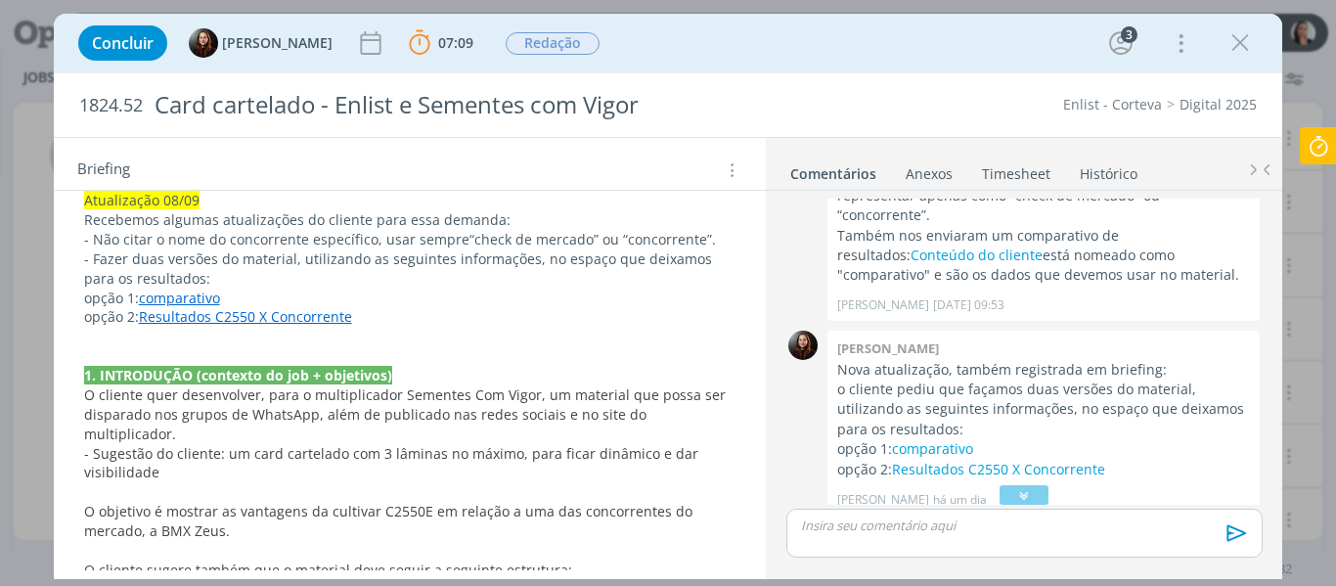
click at [897, 541] on div "dialog" at bounding box center [1024, 533] width 475 height 49
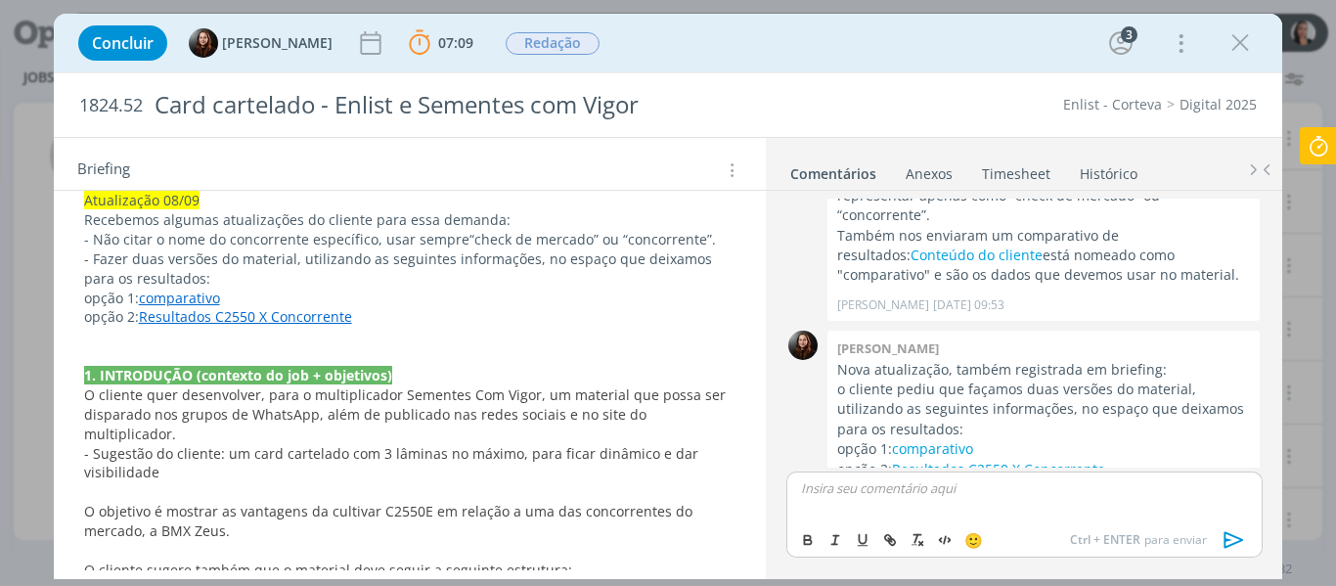
scroll to position [730, 0]
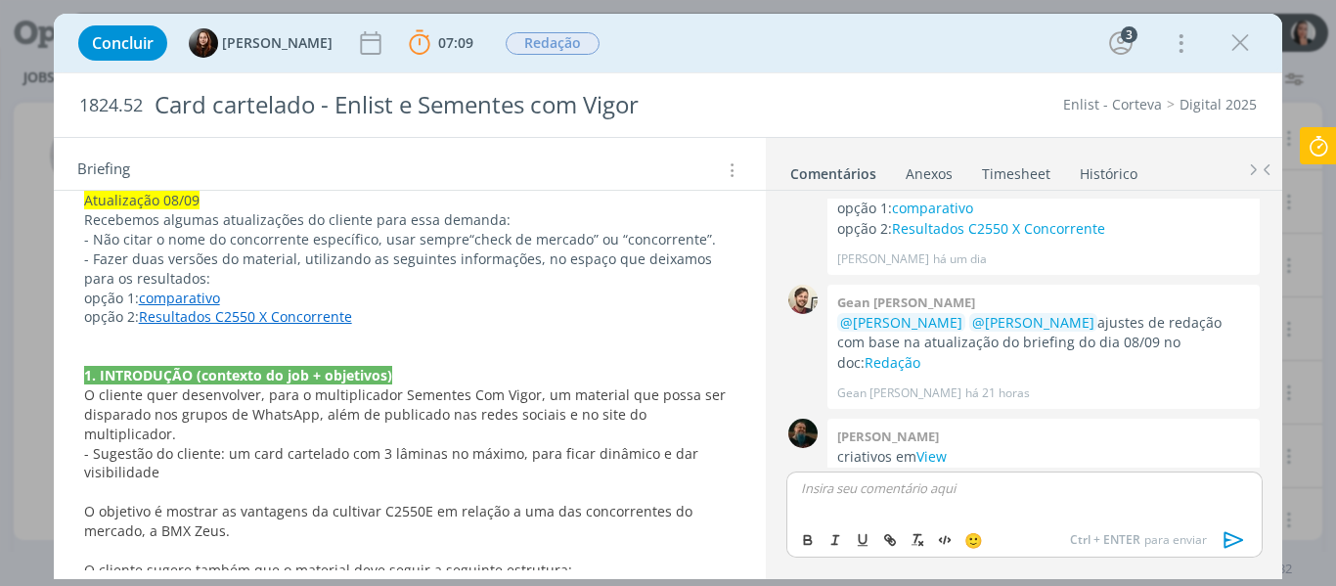
click at [891, 509] on div "dialog" at bounding box center [1024, 496] width 475 height 49
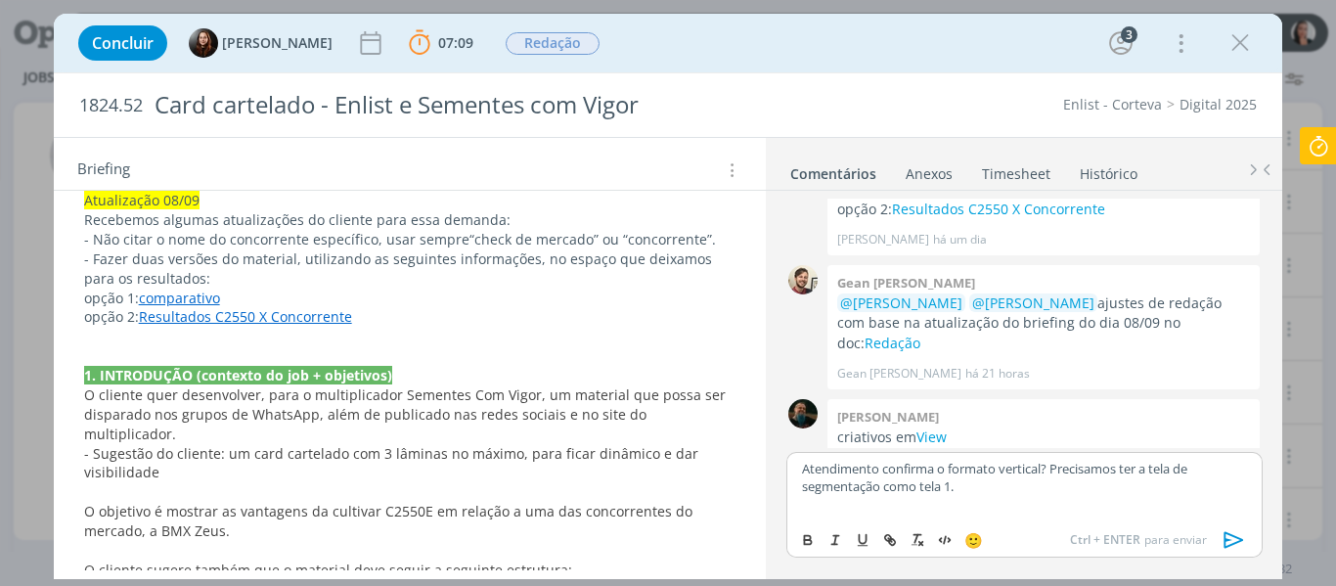
click at [292, 319] on link "Resultados C2550 X Concorrente" at bounding box center [245, 316] width 213 height 19
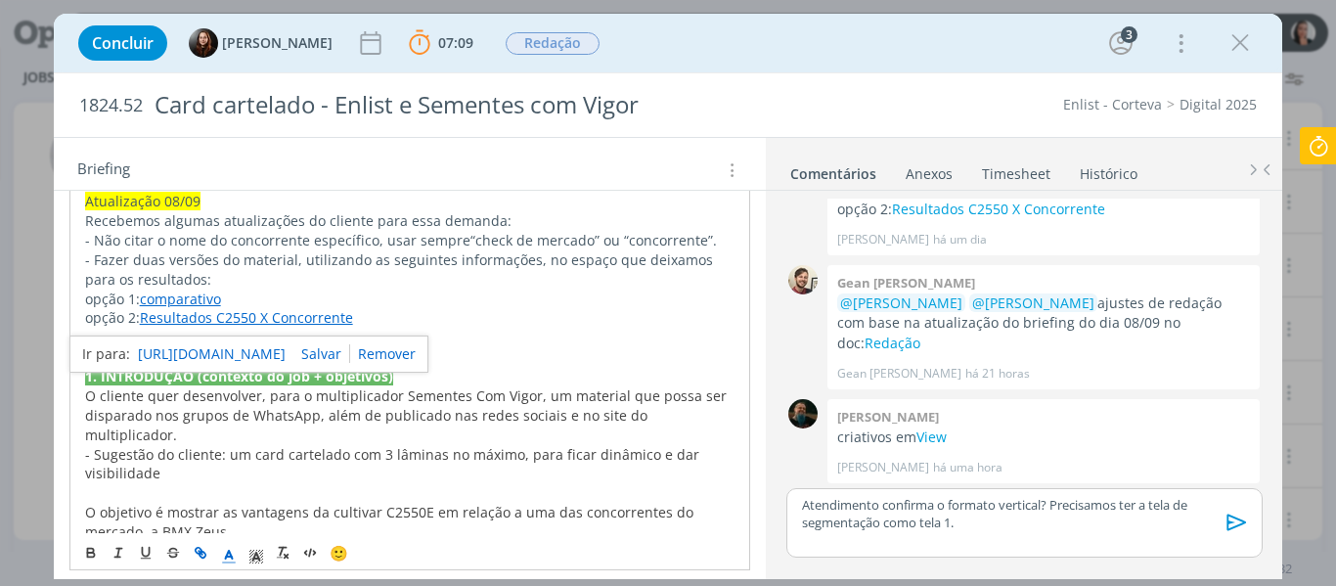
scroll to position [713, 0]
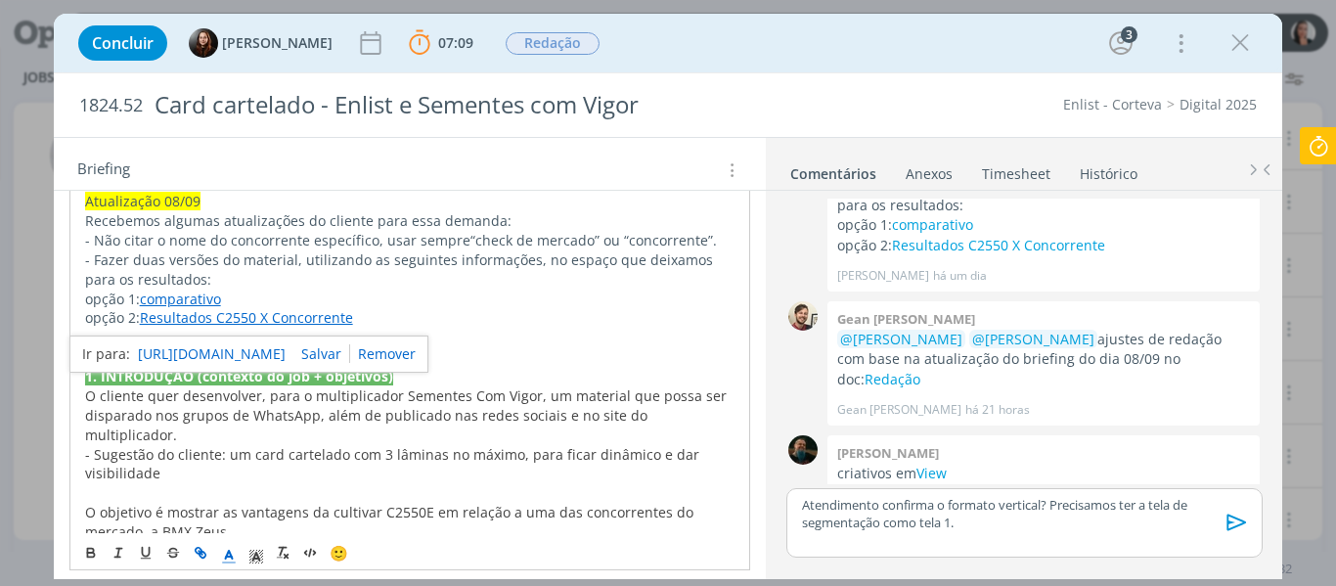
click at [282, 362] on link "https://sobeae.sharepoint.com/:i:/s/SOBEAE/EZ_lfMCuuA9JrlY9RAFFEtAB-O8JOikIy-c-…" at bounding box center [212, 353] width 148 height 25
click at [985, 522] on p "Atendimento confirma o formato vertical? Precisamos ter a tela de segmentação c…" at bounding box center [1024, 514] width 444 height 36
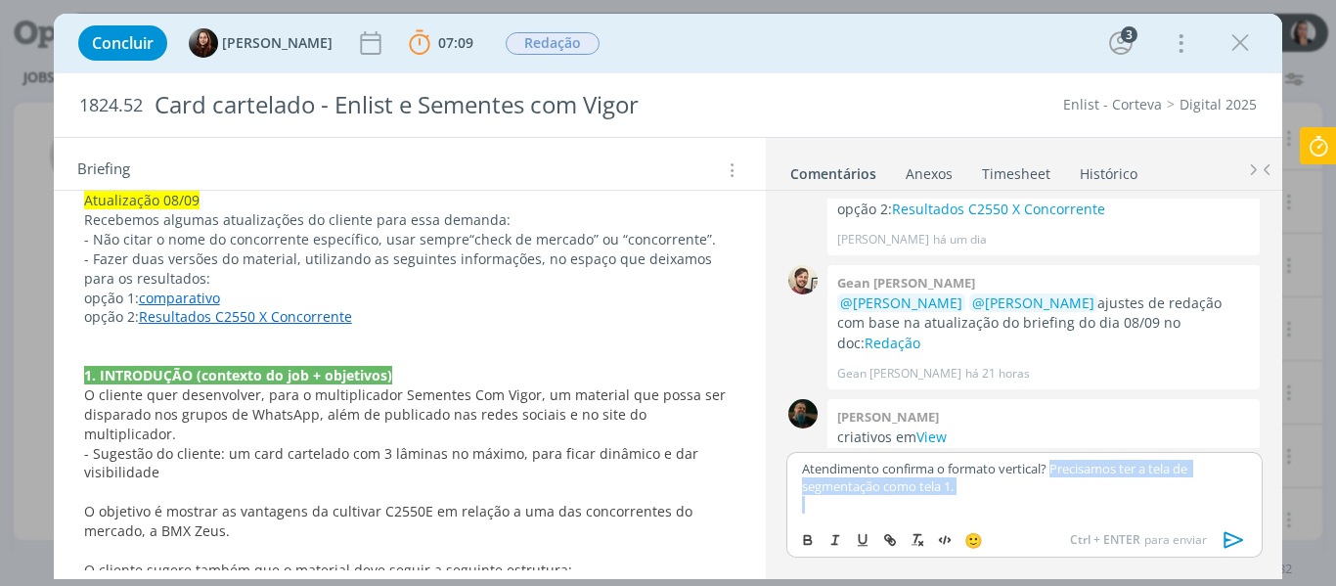
drag, startPoint x: 1053, startPoint y: 468, endPoint x: 1071, endPoint y: 505, distance: 41.6
click at [1071, 505] on div "Atendimento confirma o formato vertical? Precisamos ter a tela de segmentação c…" at bounding box center [1024, 486] width 475 height 68
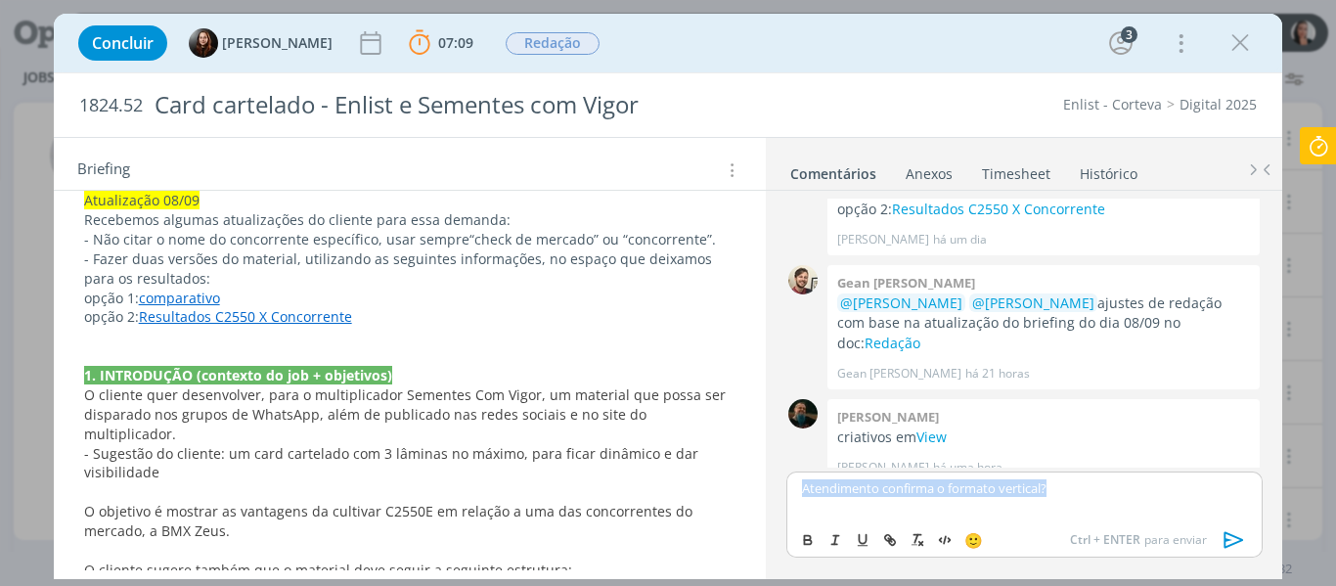
scroll to position [730, 0]
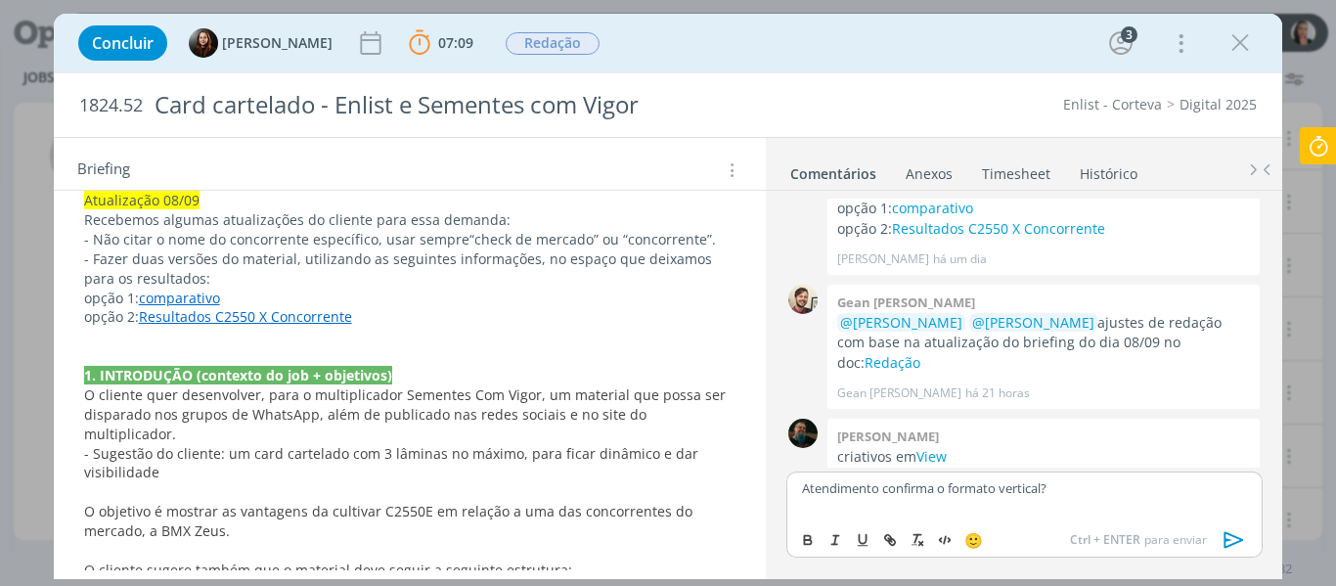
click at [1102, 478] on div "Atendimento confirma o formato vertical?" at bounding box center [1024, 496] width 475 height 49
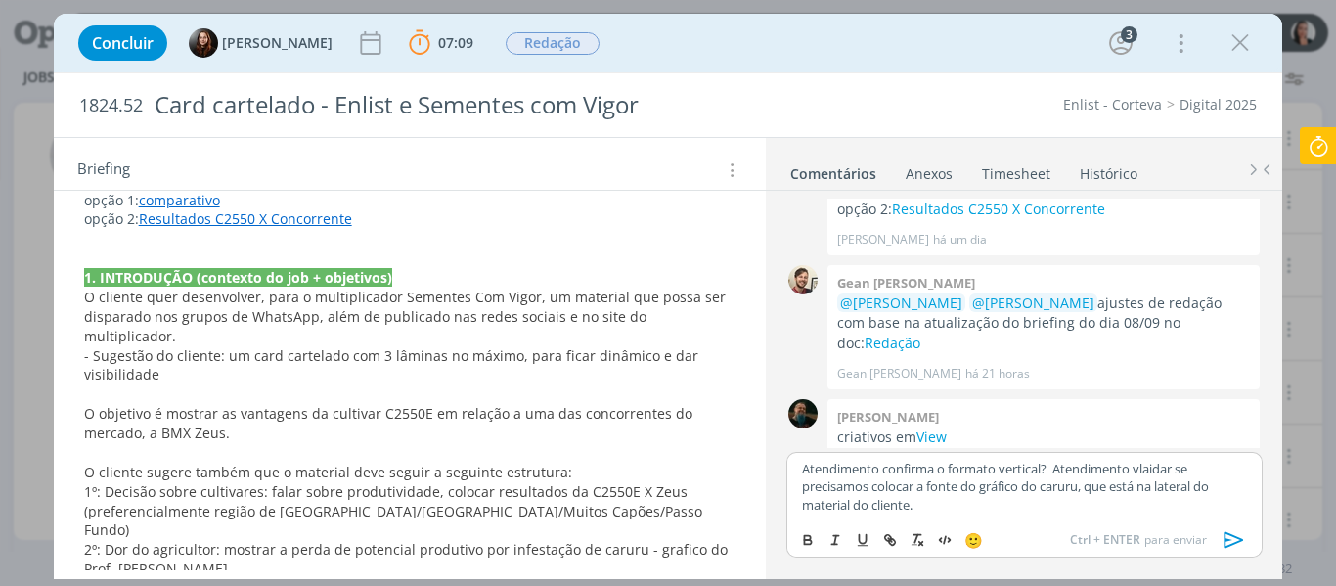
scroll to position [597, 0]
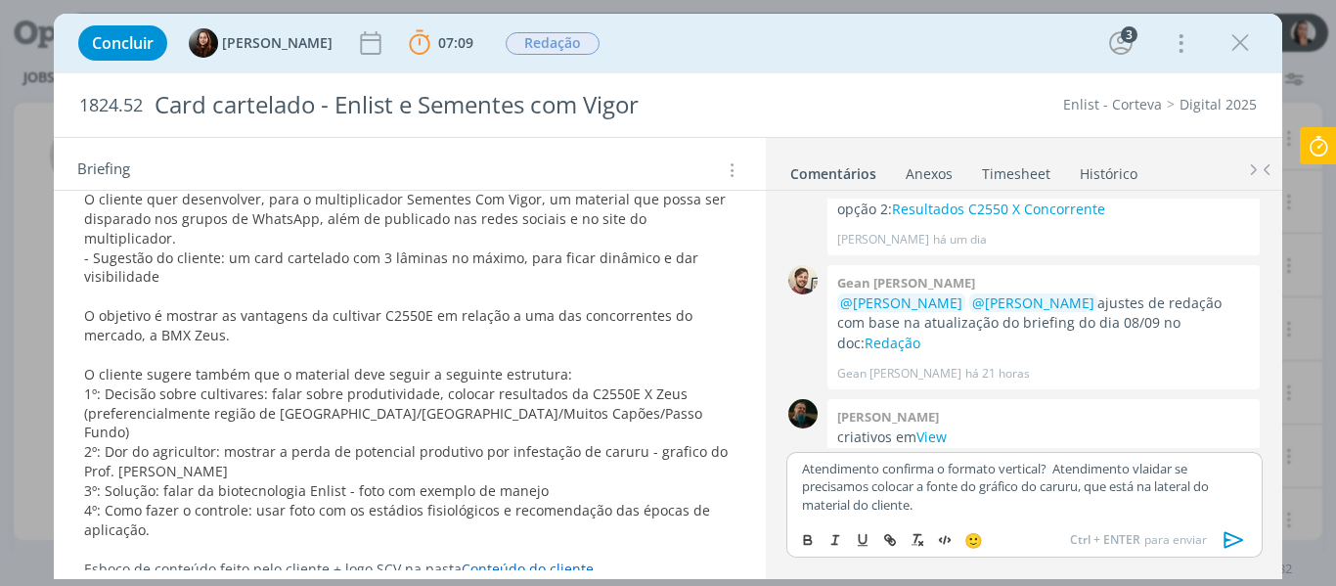
click at [915, 488] on p "Atendimento confirma o formato vertical? Atendimento vlaidar se precisamos colo…" at bounding box center [1024, 487] width 444 height 54
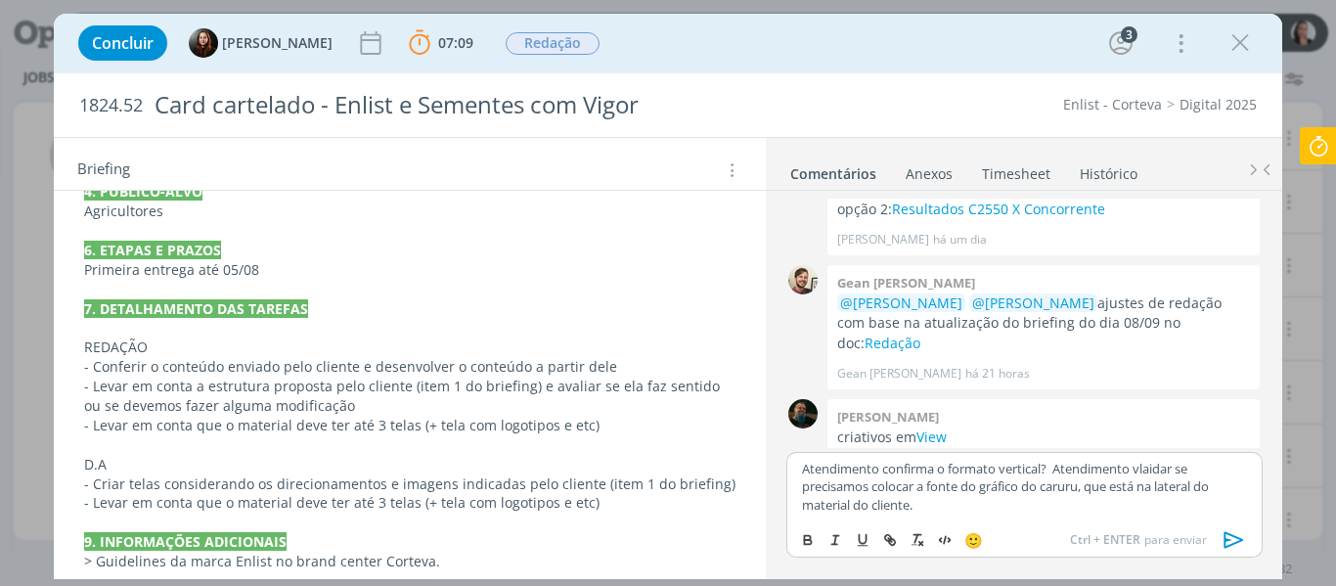
scroll to position [1184, 0]
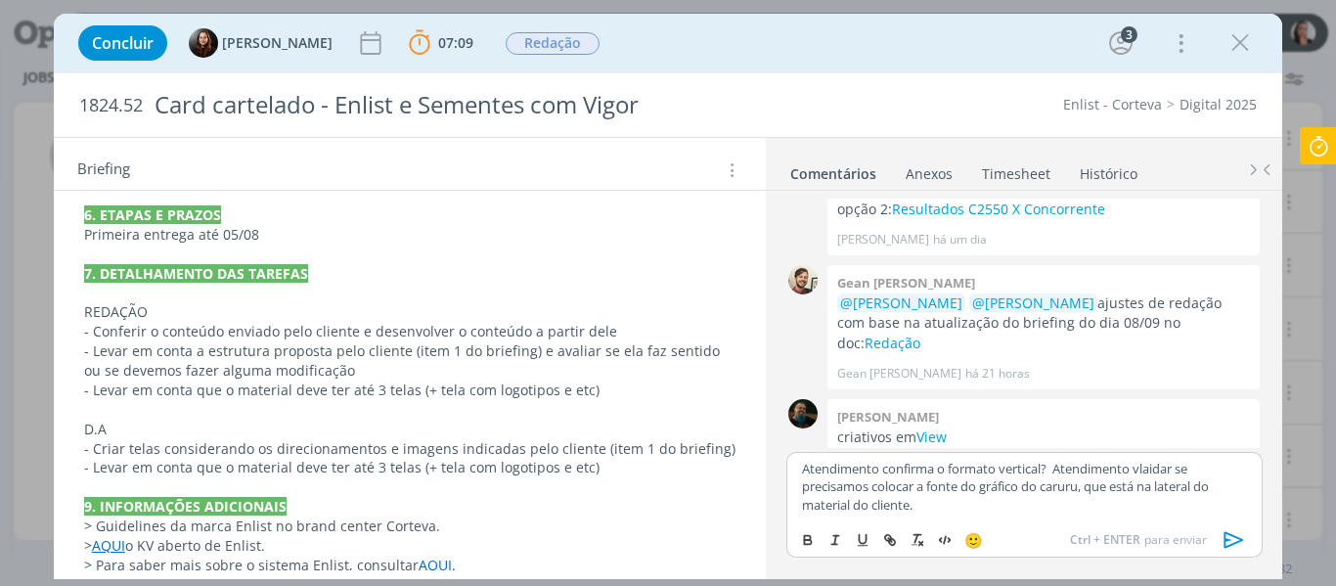
click at [1066, 37] on div "Concluir Eduarda Pereira 07:09 Parar Apontar Data * 09/09/2025 Horas * 00:00 Ta…" at bounding box center [668, 43] width 1200 height 47
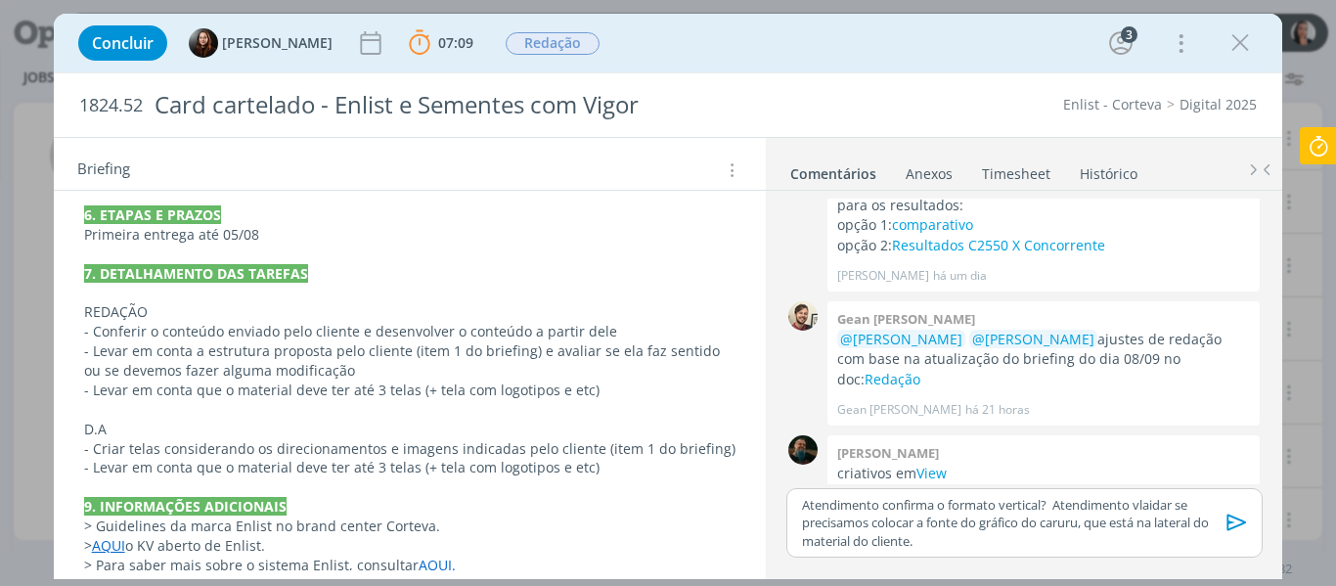
click at [995, 61] on div "Concluir Eduarda Pereira 07:09 Parar Apontar Data * 09/09/2025 Horas * 00:00 Ta…" at bounding box center [668, 43] width 1200 height 47
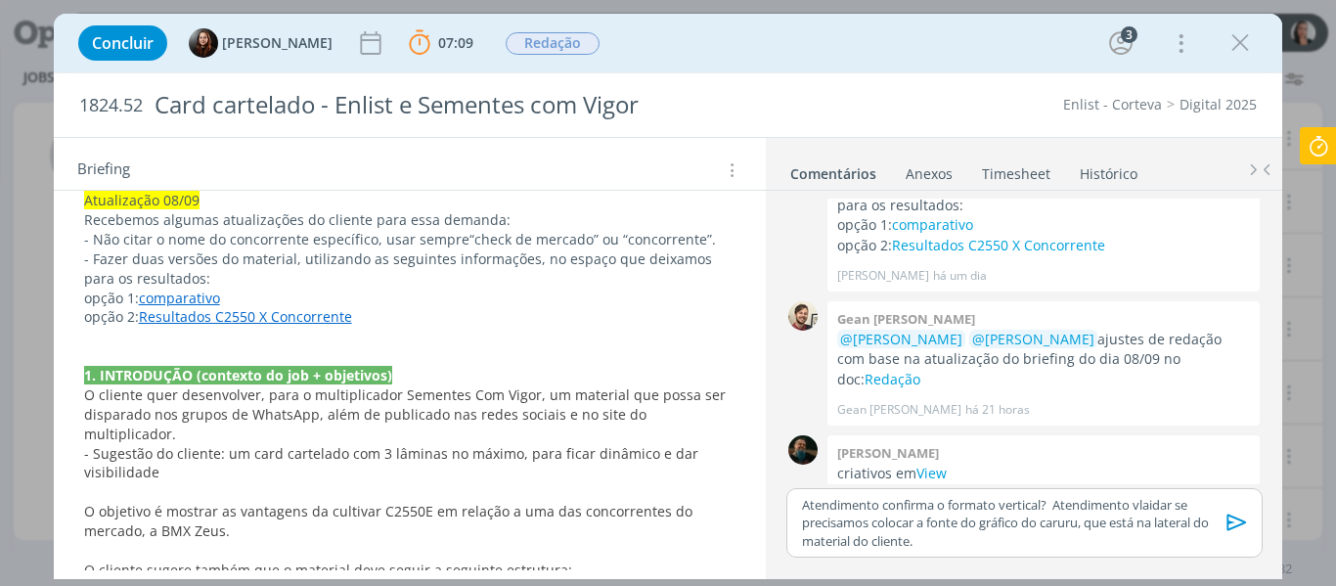
scroll to position [499, 0]
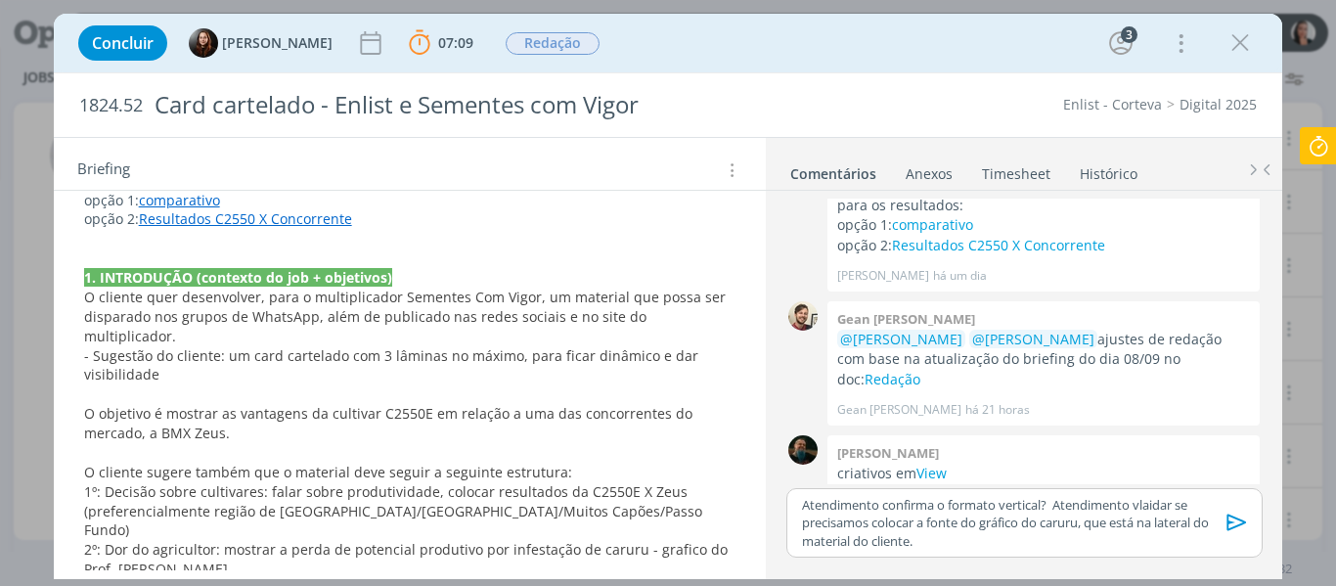
click at [886, 540] on p "Atendimento confirma o formato vertical? Atendimento vlaidar se precisamos colo…" at bounding box center [1024, 523] width 444 height 54
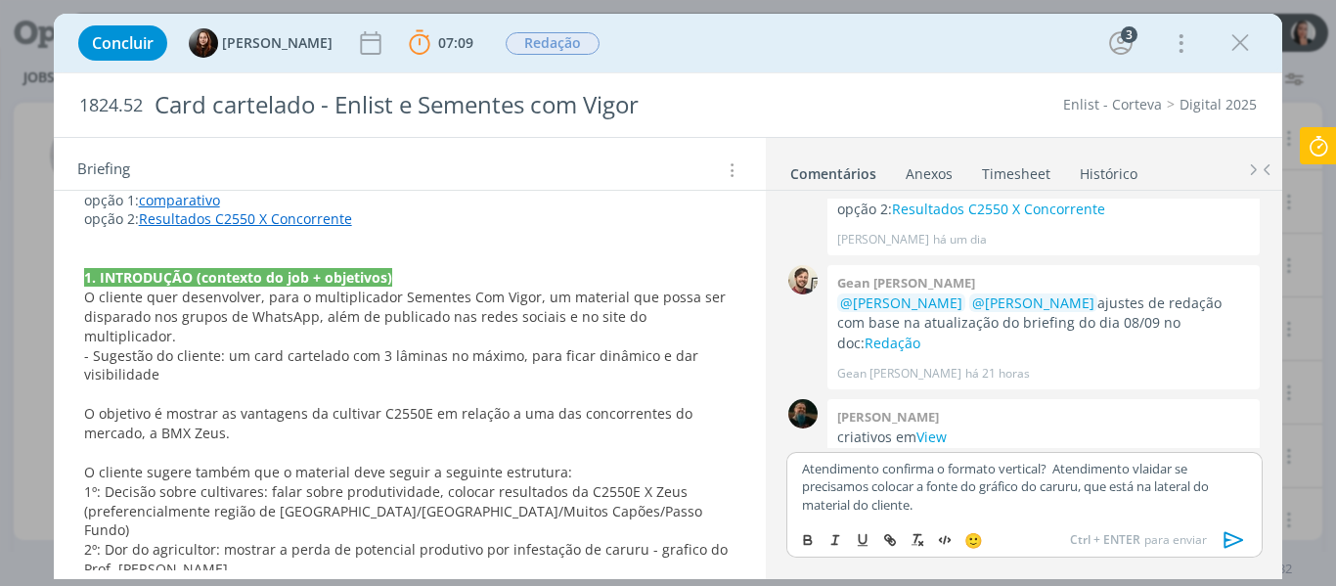
click at [1066, 480] on p "Atendimento confirma o formato vertical? Atendimento vlaidar se precisamos colo…" at bounding box center [1024, 487] width 444 height 54
drag, startPoint x: 1060, startPoint y: 463, endPoint x: 785, endPoint y: 468, distance: 275.0
click at [785, 468] on div "Atendimento confirma o formato vertical? Atendimento vlaidar se precisamos colo…" at bounding box center [1024, 513] width 491 height 123
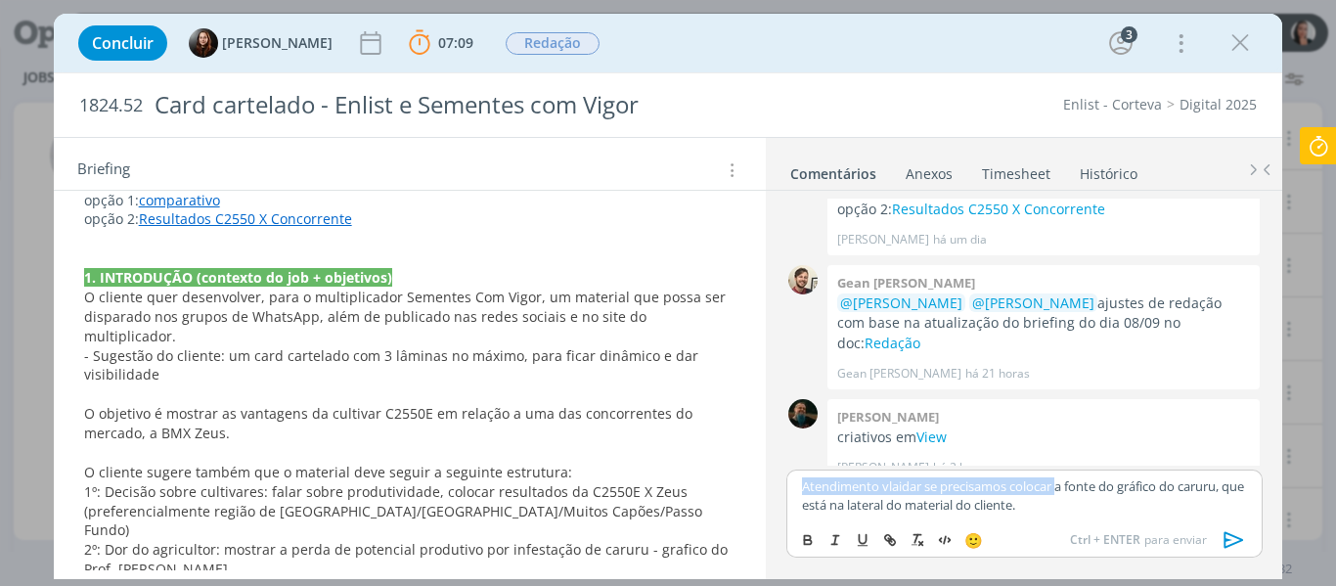
scroll to position [732, 0]
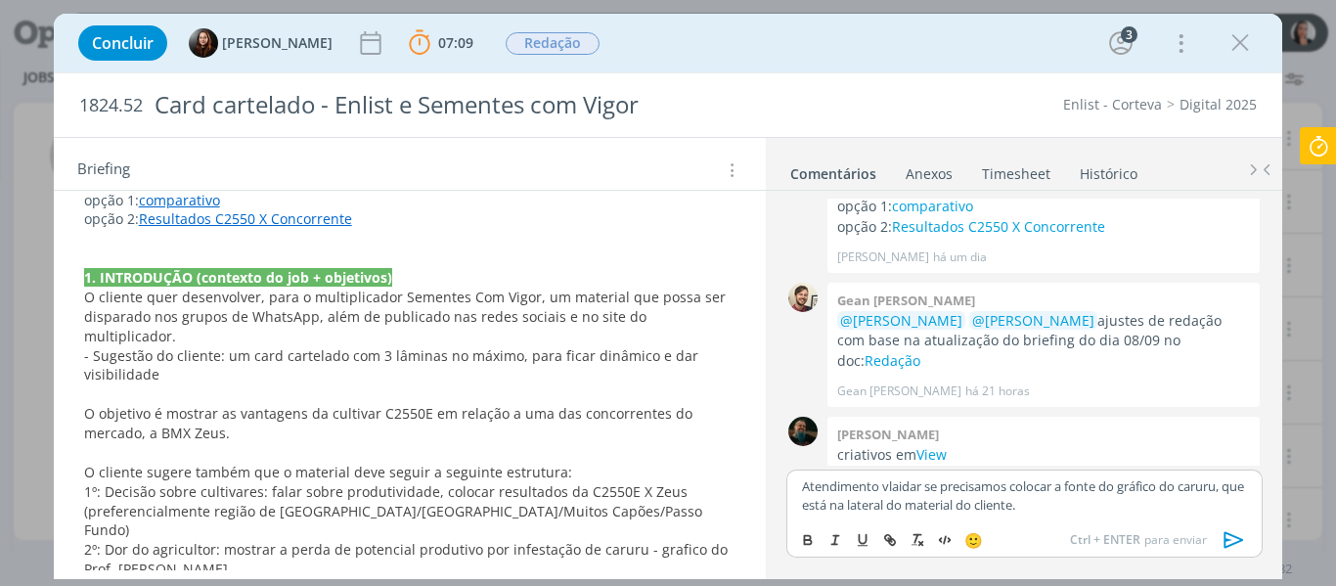
click at [1126, 505] on p "Atendimento vlaidar se precisamos colocar a fonte do gráfico do caruru, que est…" at bounding box center [1024, 495] width 444 height 36
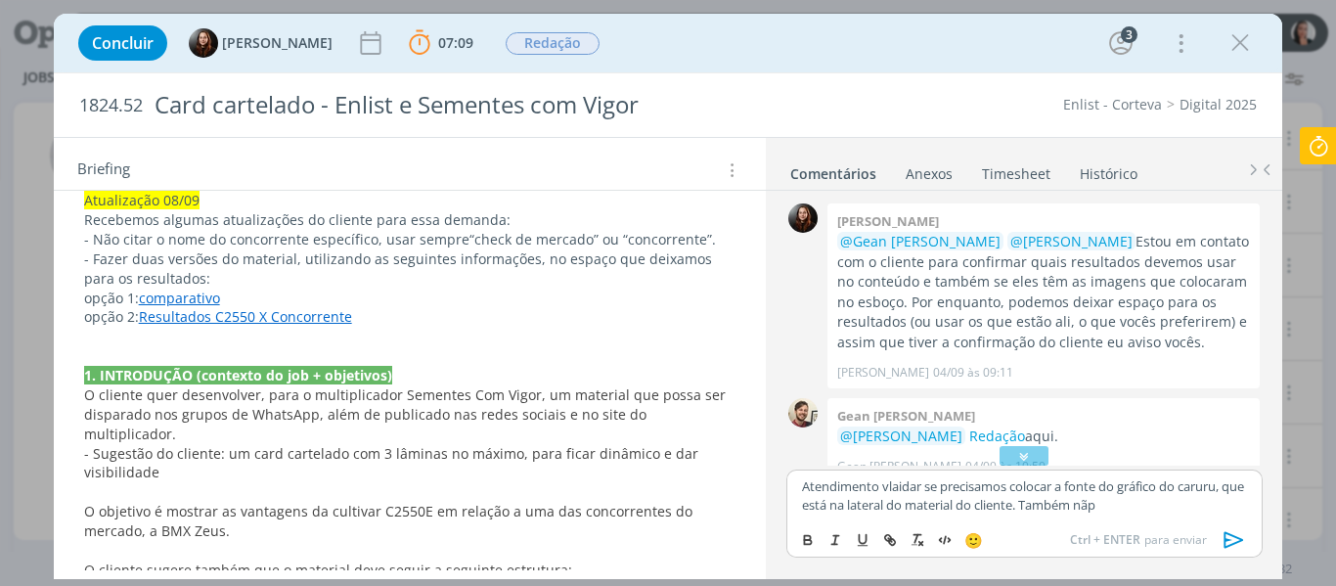
scroll to position [597, 0]
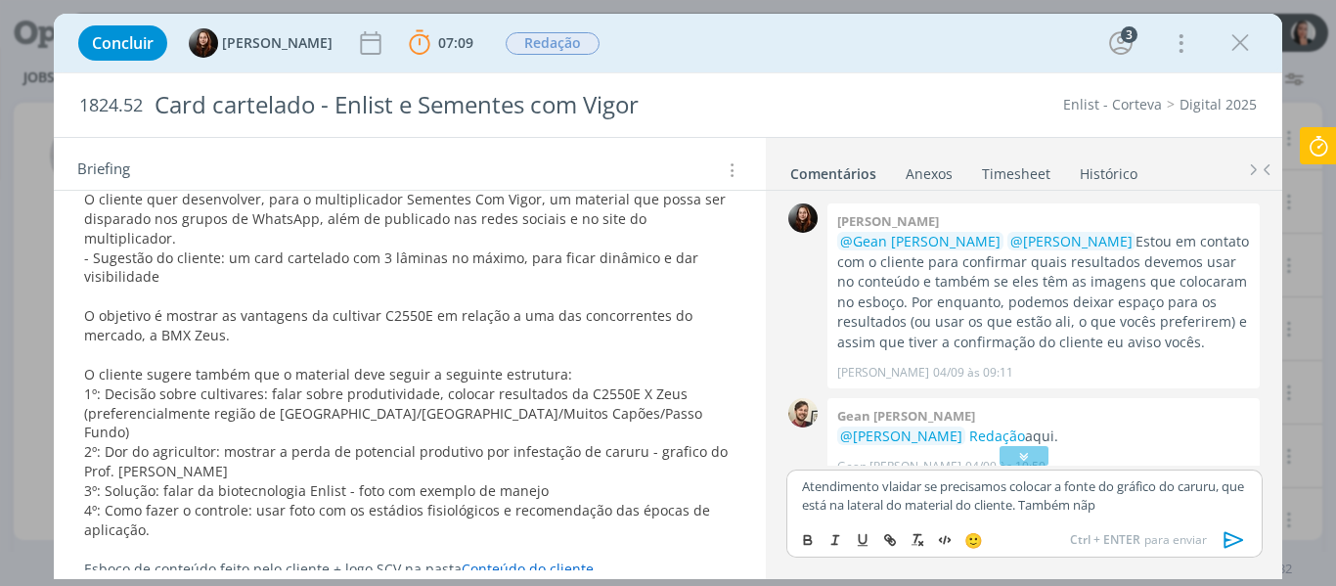
click at [1173, 508] on p "Atendimento vlaidar se precisamos colocar a fonte do gráfico do caruru, que est…" at bounding box center [1024, 495] width 444 height 36
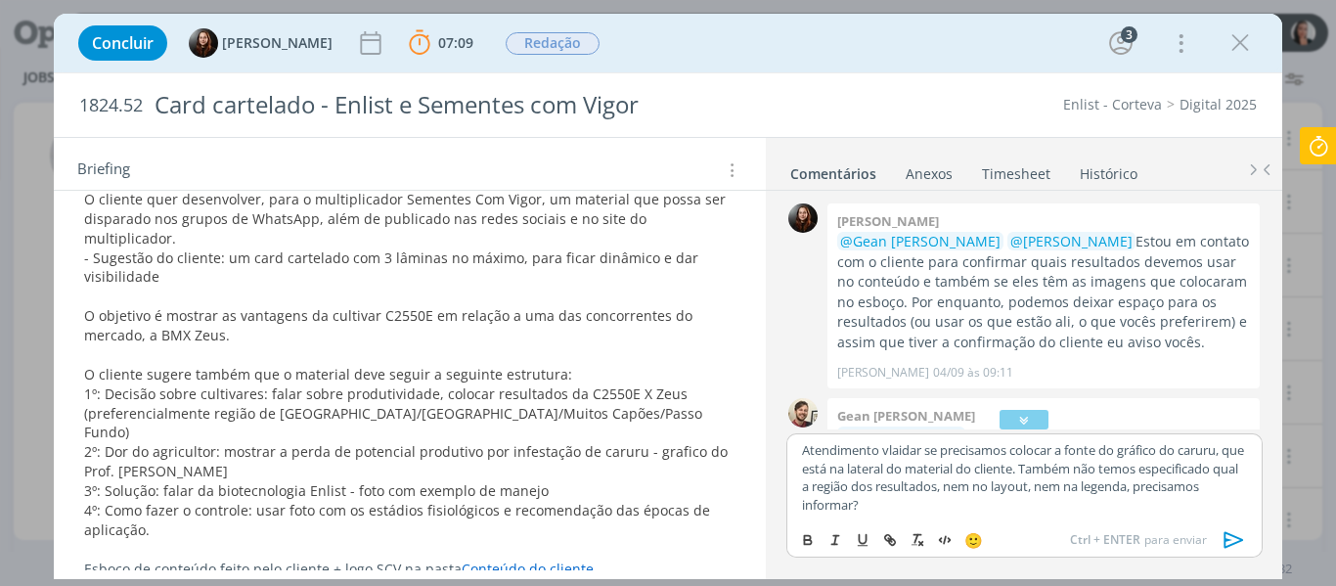
click at [991, 493] on p "Atendimento vlaidar se precisamos colocar a fonte do gráfico do caruru, que est…" at bounding box center [1024, 477] width 444 height 72
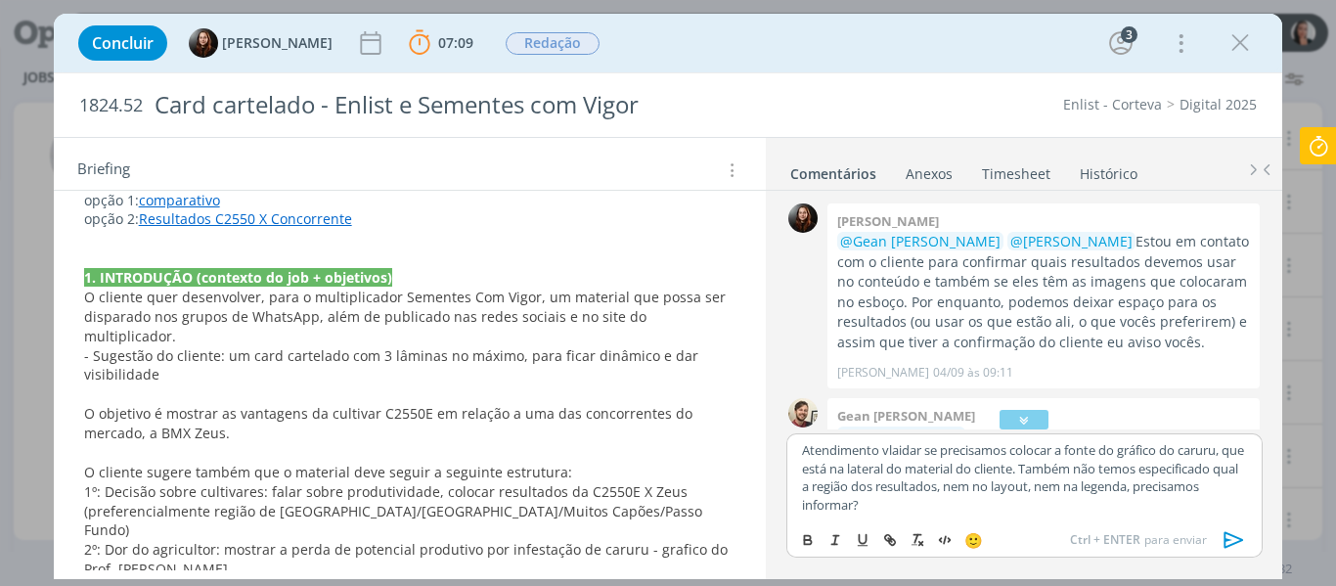
scroll to position [303, 0]
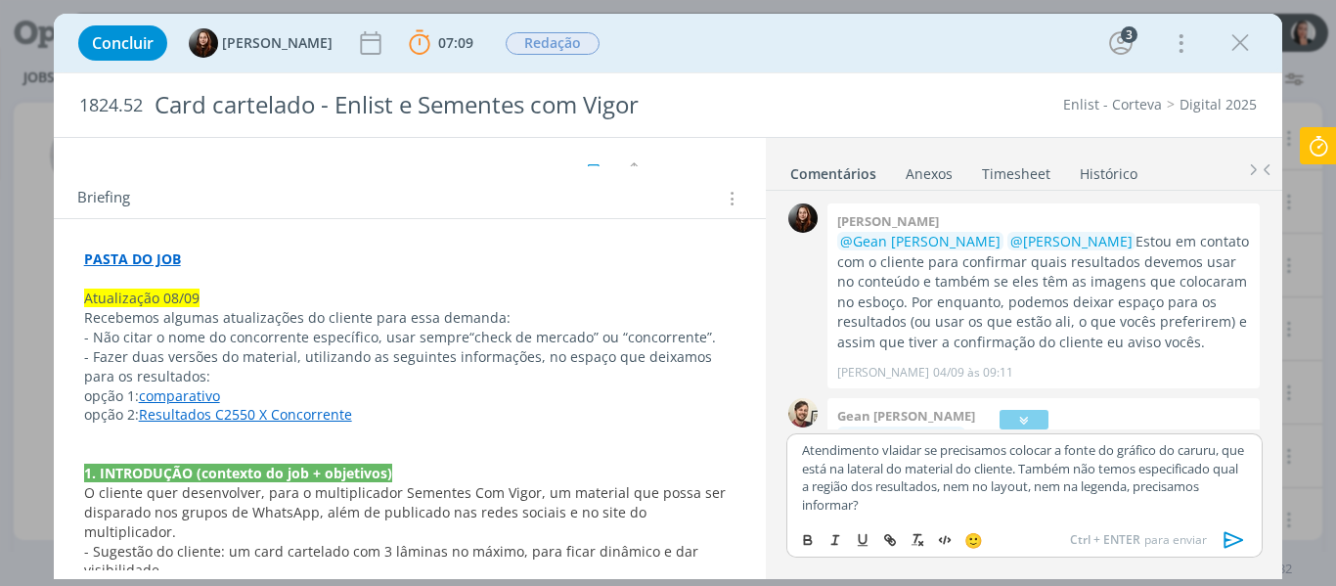
click at [312, 420] on link "Resultados C2550 X Concorrente" at bounding box center [245, 414] width 213 height 19
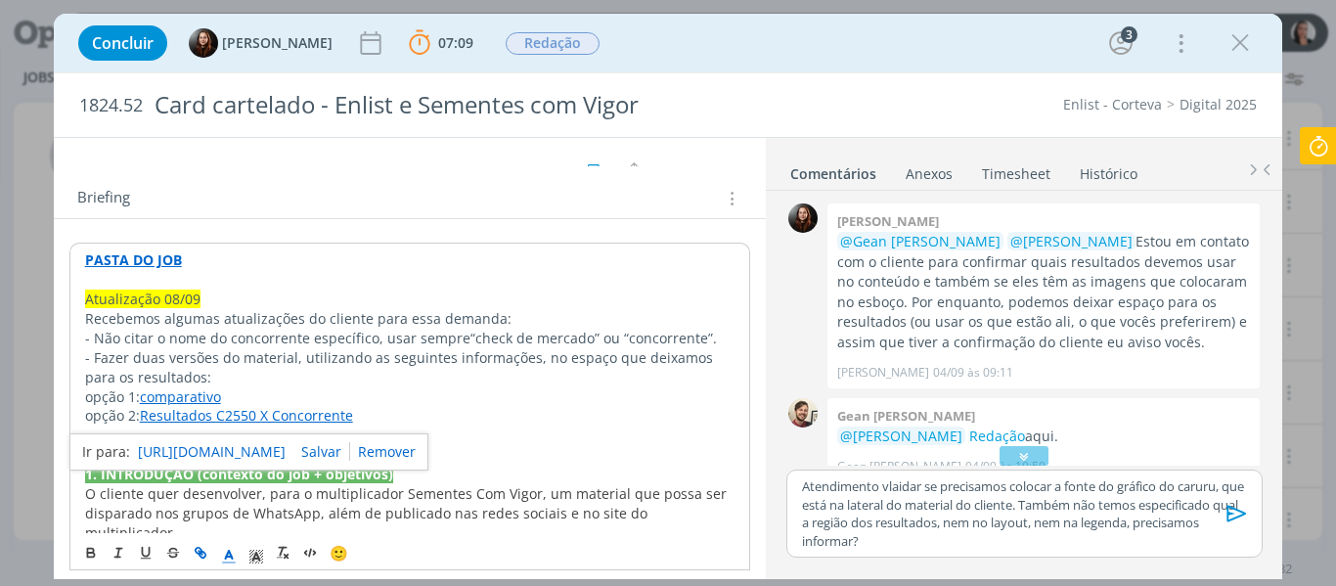
click at [286, 449] on link "https://sobeae.sharepoint.com/:i:/s/SOBEAE/EZ_lfMCuuA9JrlY9RAFFEtAB-O8JOikIy-c-…" at bounding box center [212, 451] width 148 height 25
click at [344, 398] on p "opção 1: comparativo" at bounding box center [410, 397] width 651 height 20
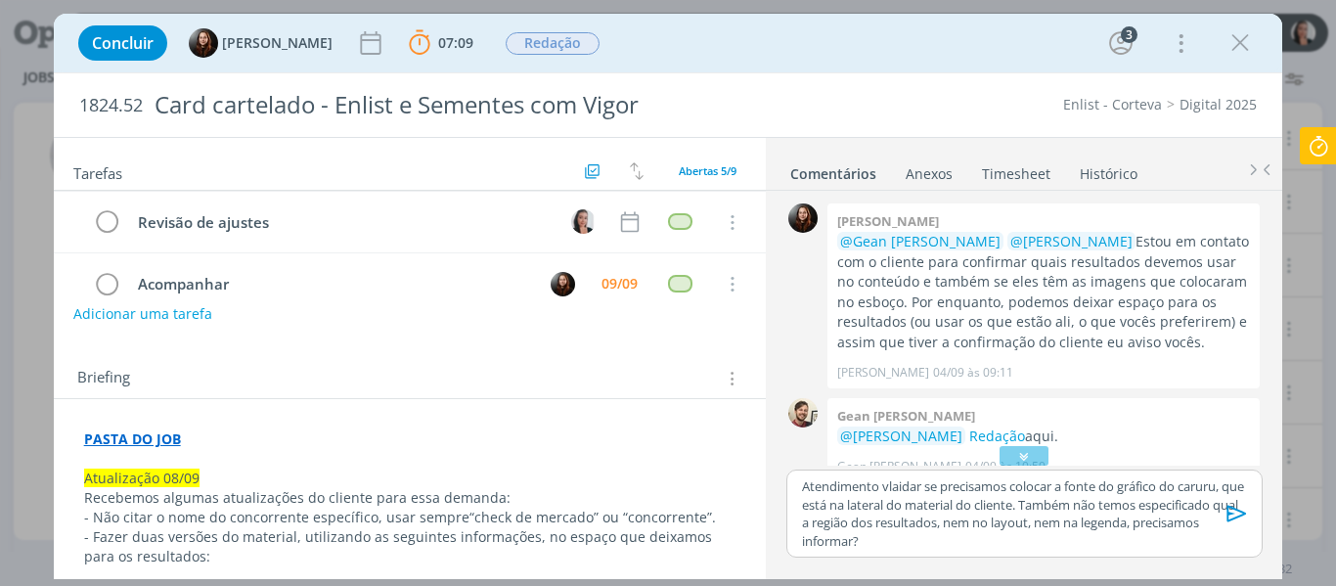
scroll to position [108, 0]
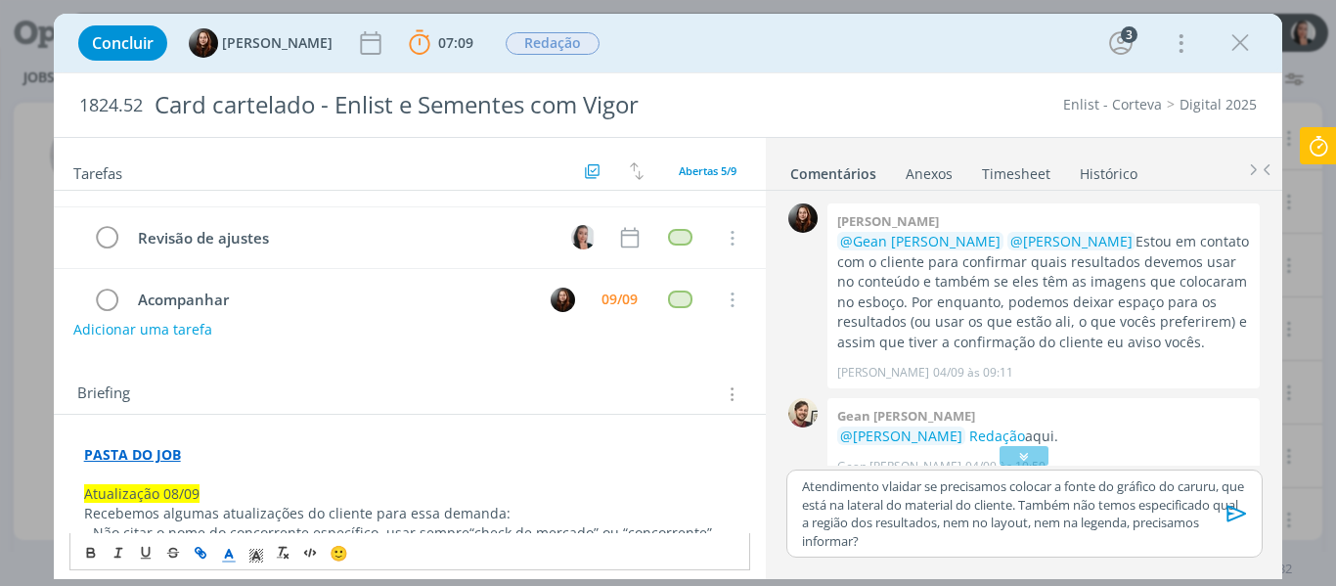
click at [204, 455] on p "PASTA DO JOB" at bounding box center [410, 455] width 653 height 20
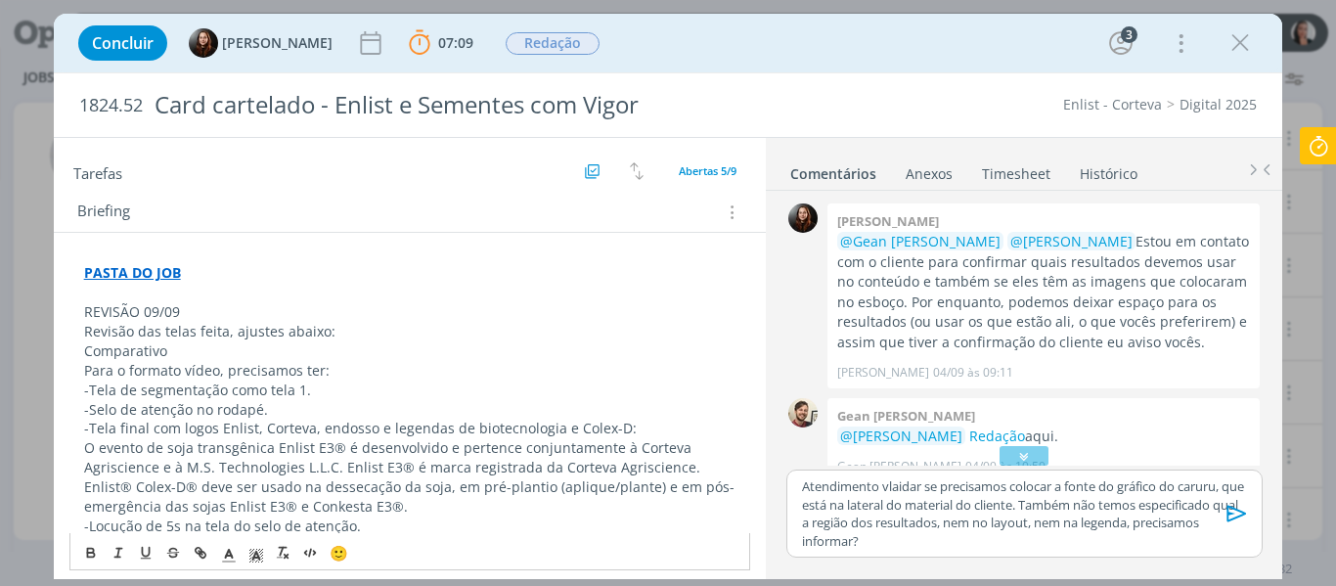
scroll to position [254, 0]
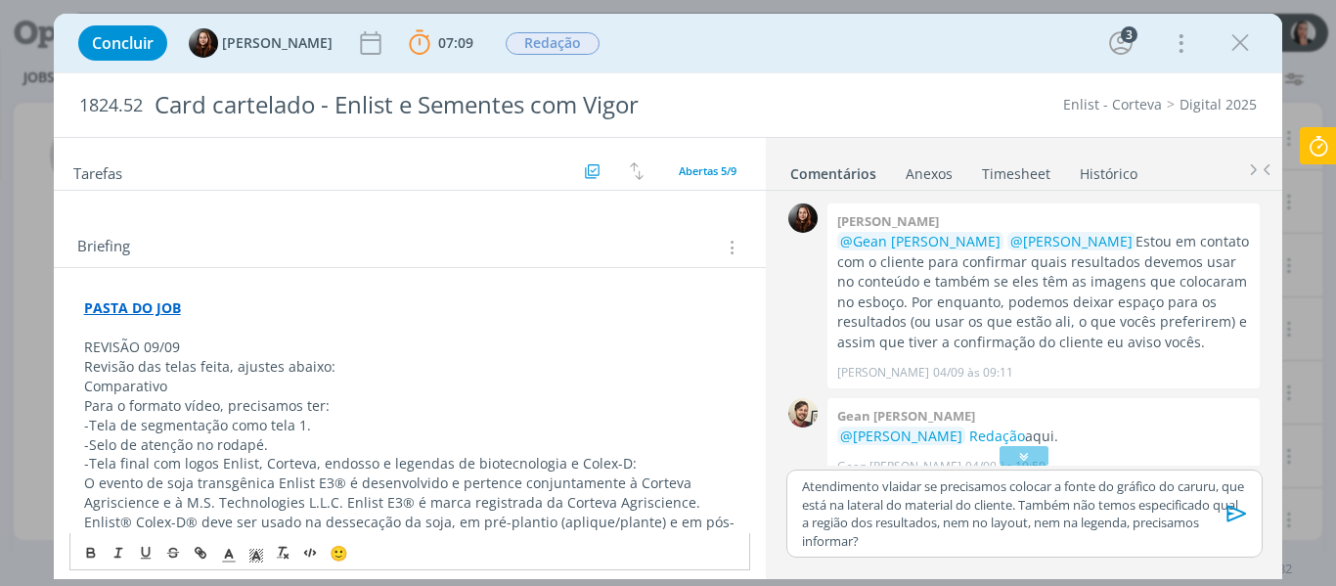
click at [134, 347] on p "REVISÃO 09/09" at bounding box center [410, 348] width 653 height 20
click at [250, 564] on span "dialog" at bounding box center [256, 552] width 27 height 23
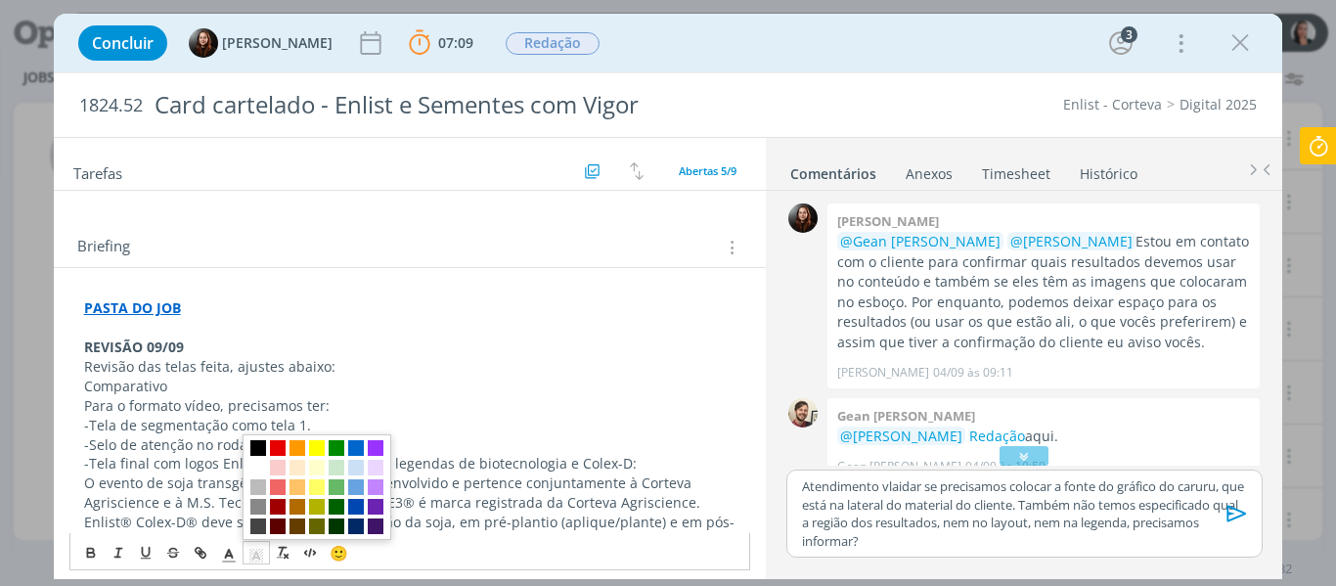
click at [257, 448] on span "dialog" at bounding box center [258, 448] width 16 height 16
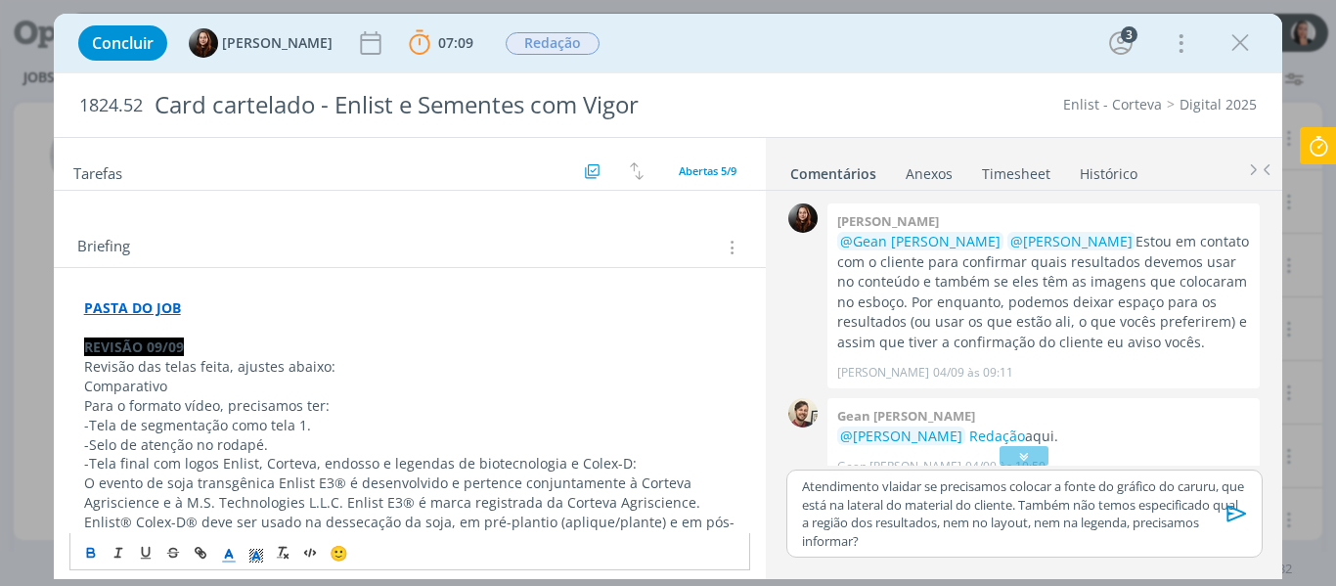
click at [235, 553] on icon "dialog" at bounding box center [229, 556] width 18 height 18
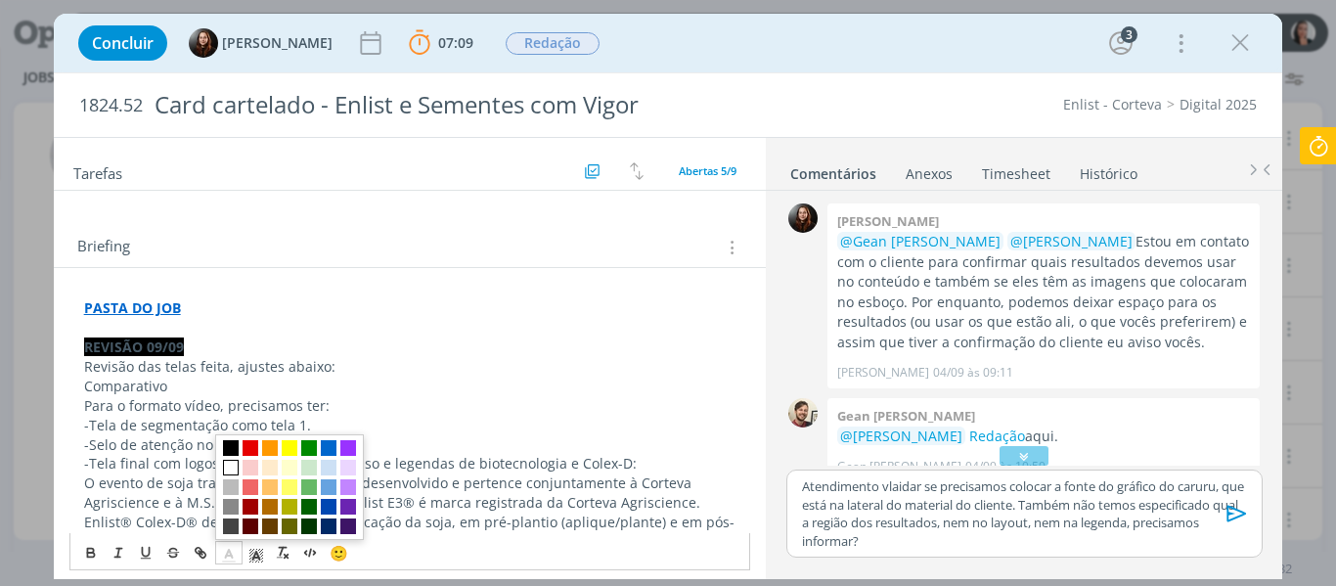
click at [236, 464] on span "dialog" at bounding box center [231, 468] width 16 height 16
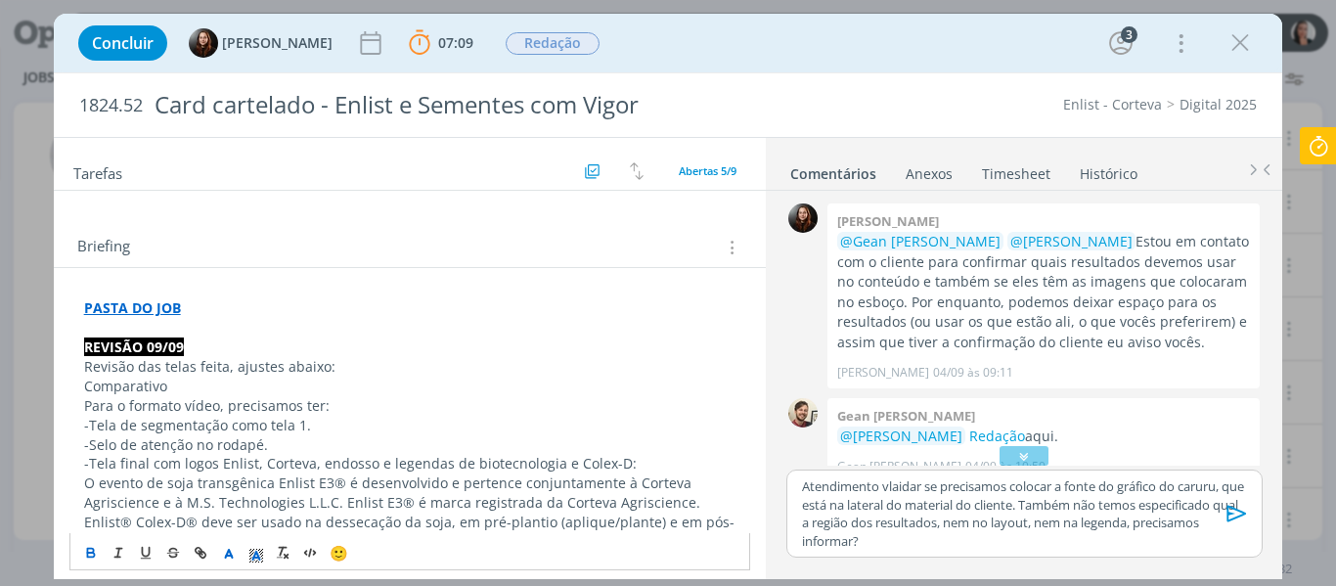
click at [222, 382] on p "Comparativo" at bounding box center [410, 387] width 653 height 20
click at [272, 361] on p "Revisão das telas feita, ajustes abaixo:" at bounding box center [410, 367] width 653 height 20
click at [333, 373] on strong "Revisão das telas feita, ajustes abaixo:" at bounding box center [213, 366] width 258 height 19
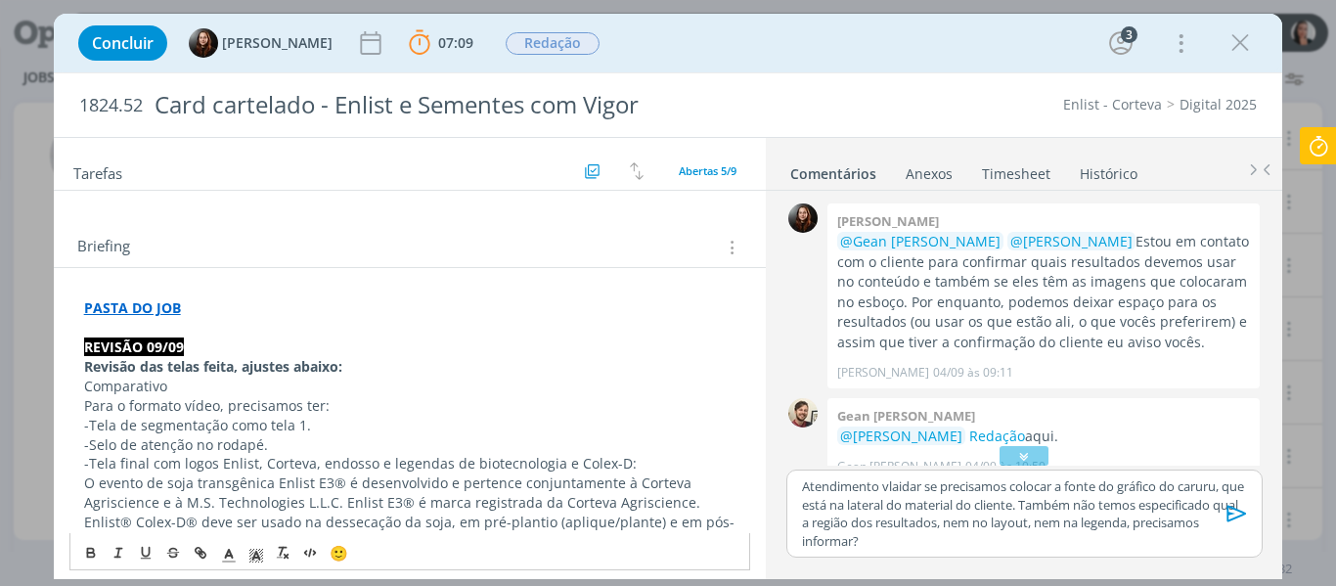
click at [361, 387] on p "Comparativo" at bounding box center [410, 387] width 653 height 20
drag, startPoint x: 336, startPoint y: 372, endPoint x: 364, endPoint y: 367, distance: 28.8
click at [342, 369] on strong "Revisão das telas feita, ajustes abaixo:" at bounding box center [213, 366] width 258 height 19
click at [364, 367] on p "Revisão das telas feita, ajustes abaixo:" at bounding box center [410, 367] width 653 height 20
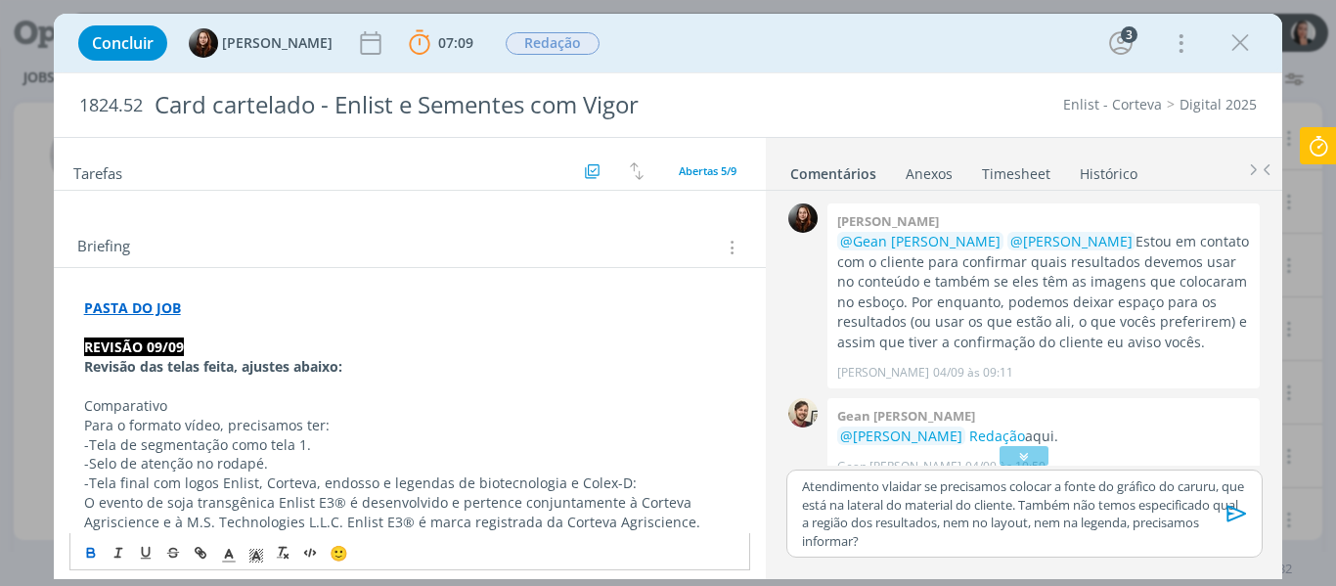
drag, startPoint x: 83, startPoint y: 401, endPoint x: 117, endPoint y: 429, distance: 43.8
click at [87, 402] on p "Comparativo" at bounding box center [410, 406] width 653 height 20
click at [238, 392] on p "dialog" at bounding box center [410, 387] width 653 height 20
click at [212, 401] on p "Conteúdo comparativo" at bounding box center [410, 406] width 653 height 20
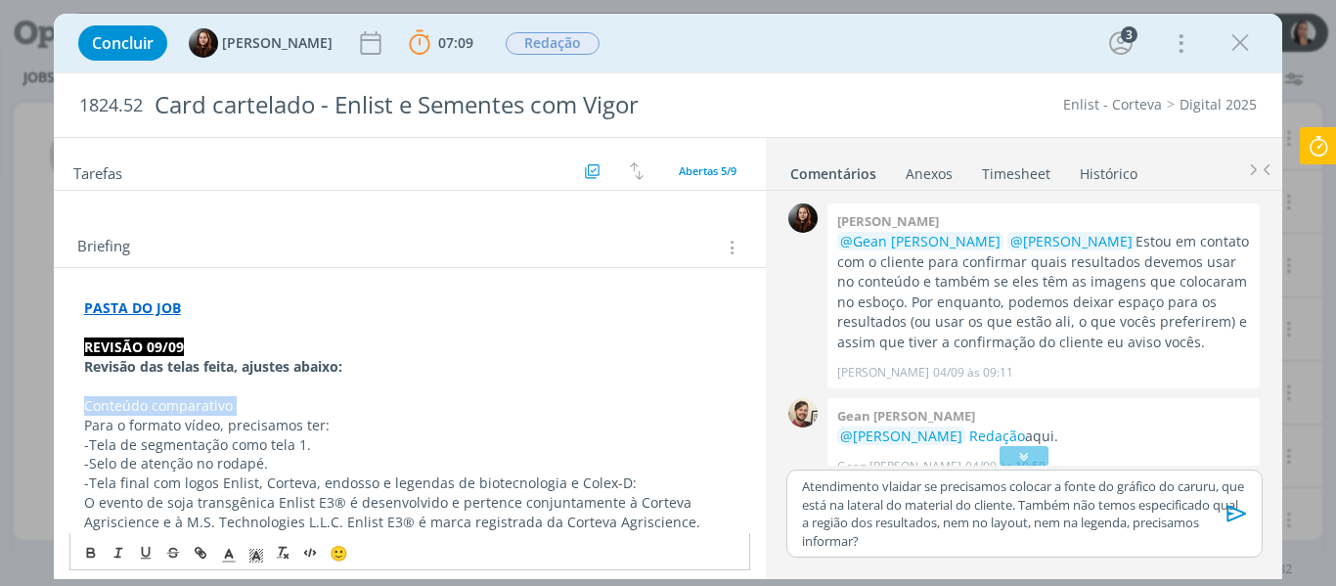
click at [212, 401] on p "Conteúdo comparativo" at bounding box center [410, 406] width 653 height 20
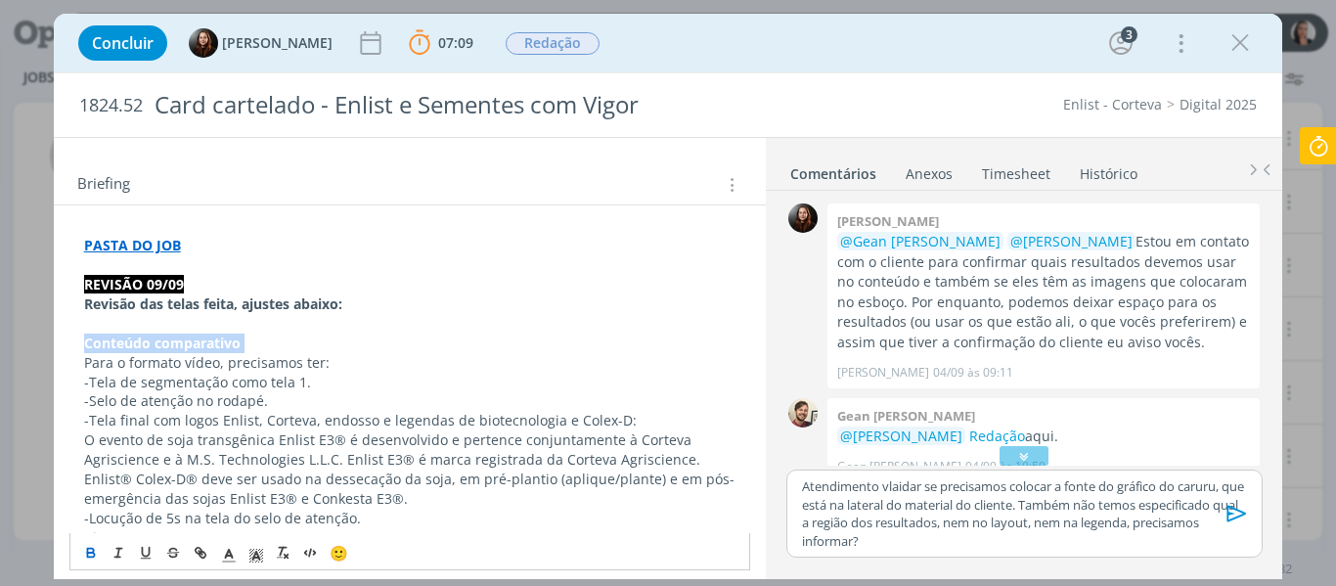
scroll to position [352, 0]
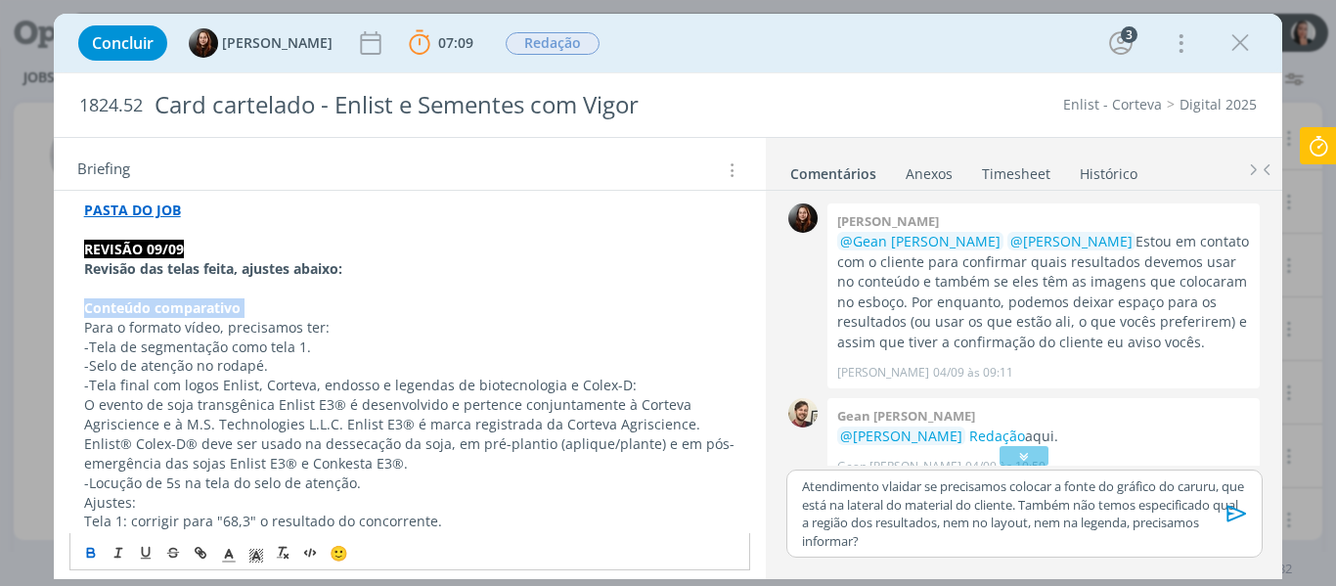
click at [129, 307] on strong "Conteúdo comparativo" at bounding box center [162, 307] width 157 height 19
copy strong "Conteúdo"
click at [124, 460] on p "Enlist® Colex-D® deve ser usado na dessecação da soja, em pré-plantio (aplique/…" at bounding box center [410, 453] width 653 height 39
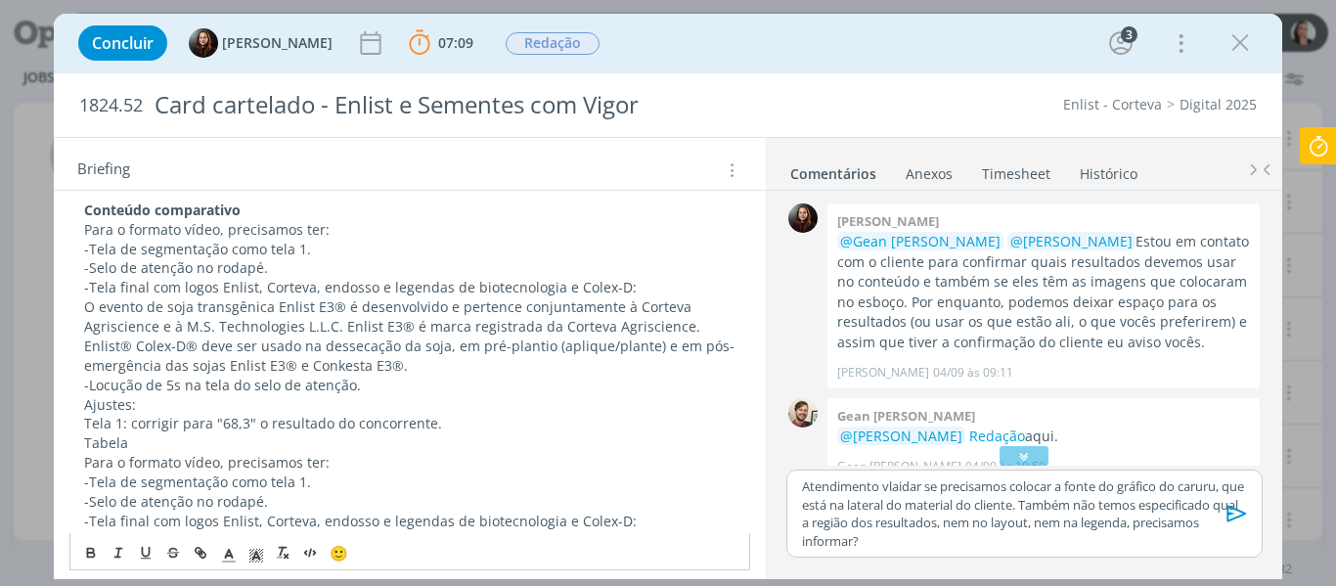
scroll to position [548, 0]
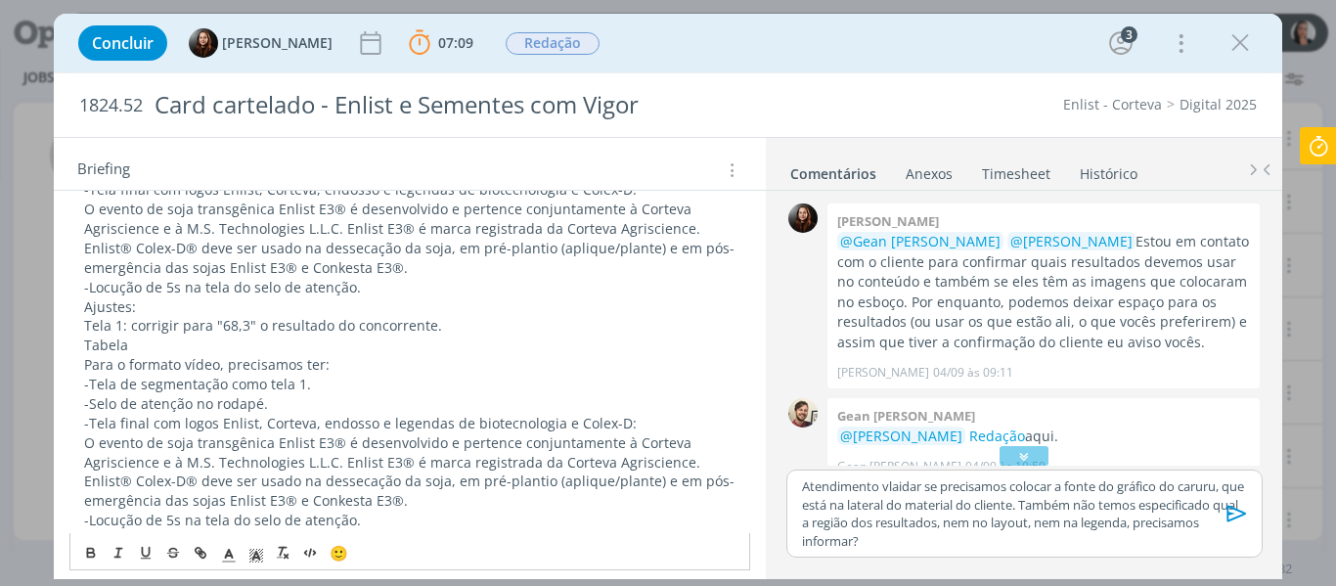
drag, startPoint x: 81, startPoint y: 344, endPoint x: 111, endPoint y: 418, distance: 79.0
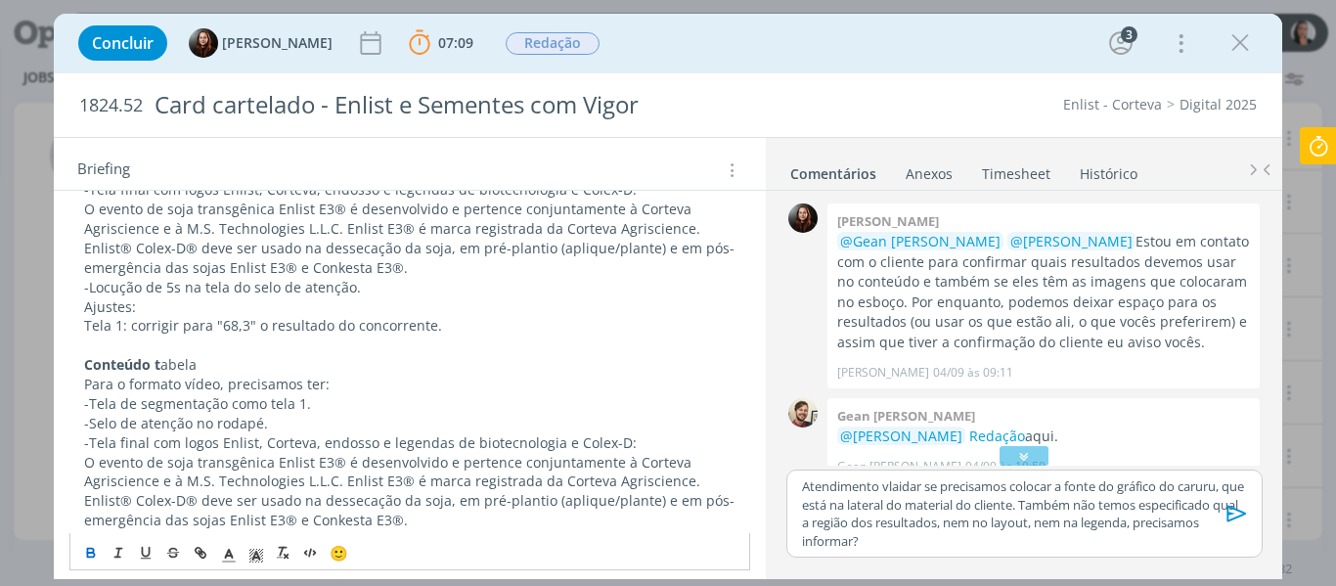
click at [185, 359] on p "Conteúdo t abela" at bounding box center [410, 365] width 653 height 20
click at [212, 378] on p "Para o formato vídeo, precisamos ter:" at bounding box center [410, 385] width 653 height 20
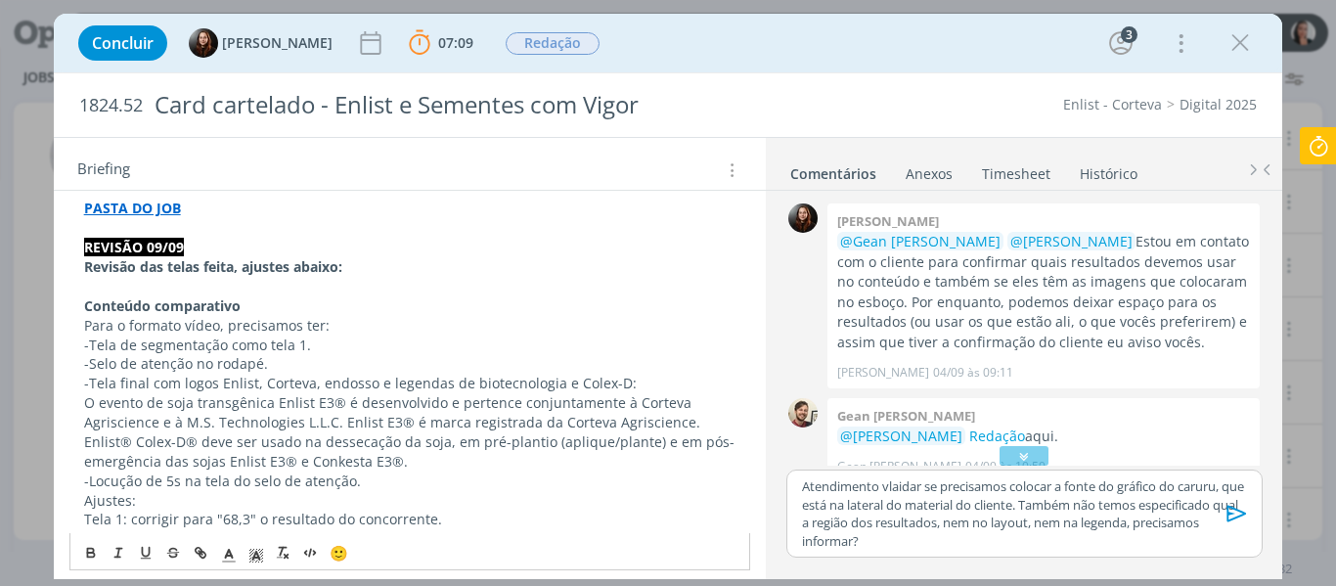
scroll to position [352, 0]
click at [322, 337] on p "Para o formato vídeo, precisamos ter:" at bounding box center [410, 328] width 653 height 20
click at [285, 360] on p "-Selo de atenção no rodapé." at bounding box center [410, 366] width 653 height 20
click at [154, 378] on p "-Tela final com logos Enlist, Corteva, endosso e legendas de biotecnologia e Co…" at bounding box center [410, 386] width 653 height 20
click at [183, 380] on p "-Tela final padrão com logos Enlist, Corteva, endosso e legendas de biotecnolog…" at bounding box center [410, 386] width 653 height 20
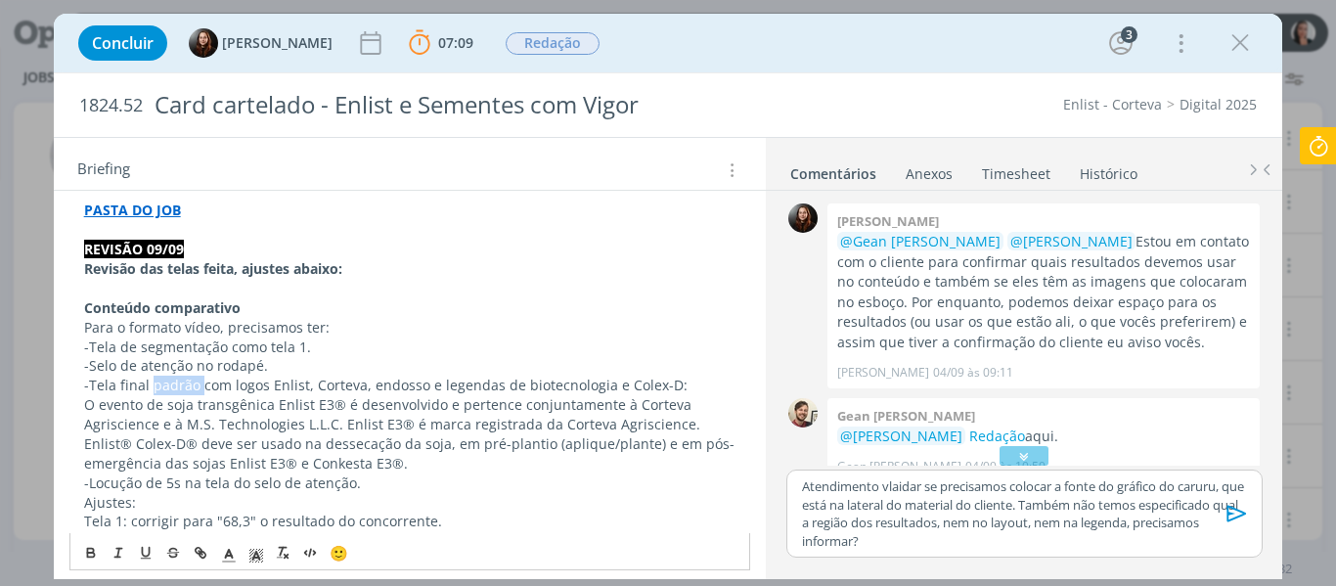
click at [183, 380] on p "-Tela final padrão com logos Enlist, Corteva, endosso e legendas de biotecnolog…" at bounding box center [410, 386] width 653 height 20
copy p "padrão"
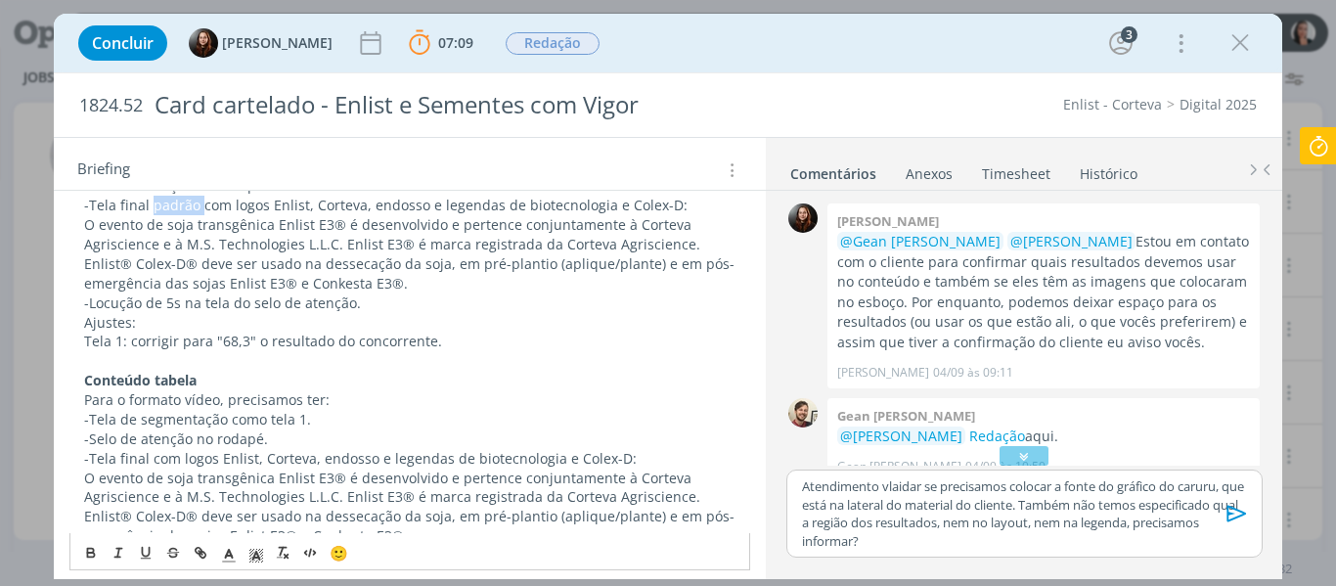
scroll to position [646, 0]
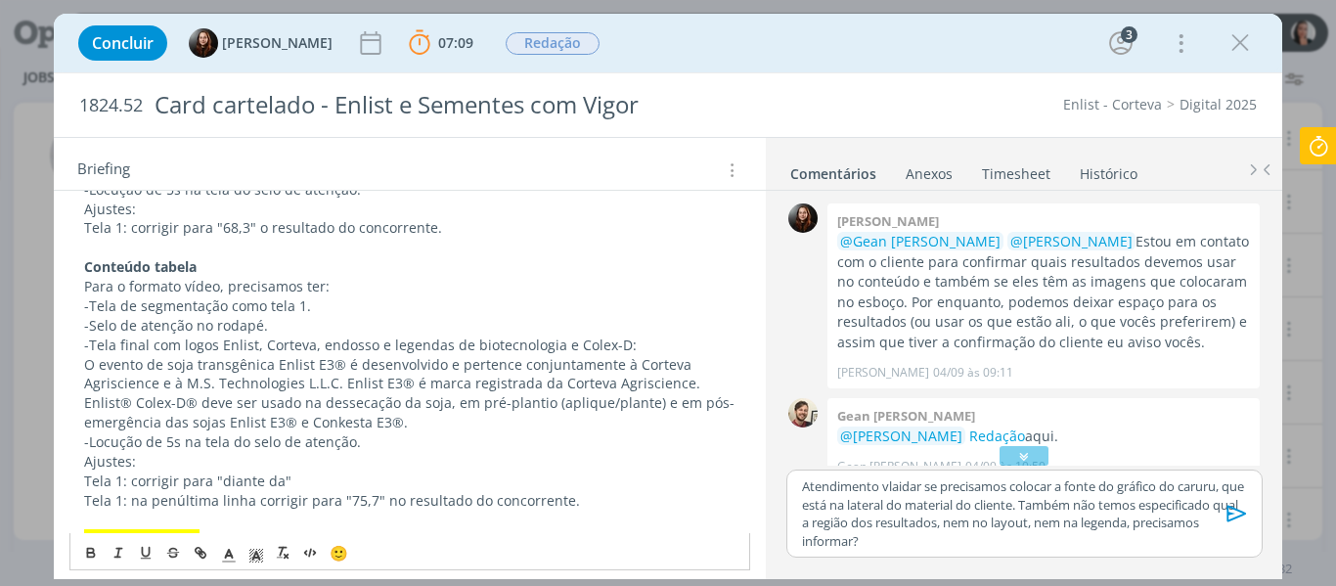
click at [147, 345] on p "-Tela final com logos Enlist, Corteva, endosso e legendas de biotecnologia e Co…" at bounding box center [410, 346] width 653 height 20
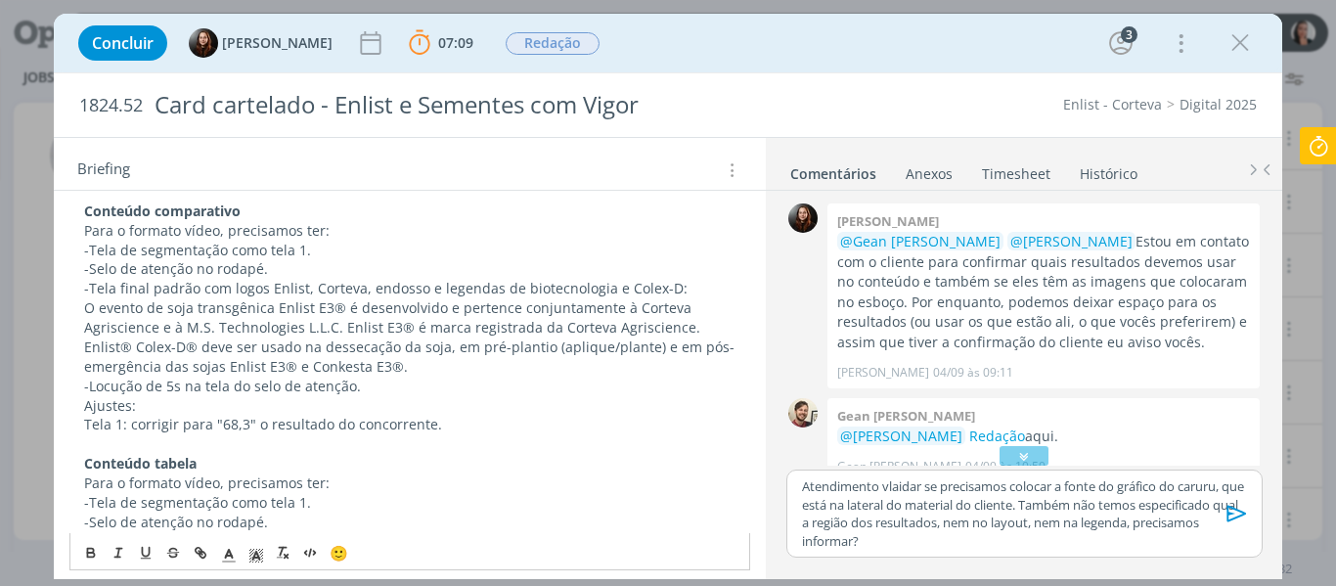
scroll to position [450, 0]
click at [360, 384] on p "-Locução de 5s na tela do selo de atenção." at bounding box center [410, 386] width 653 height 20
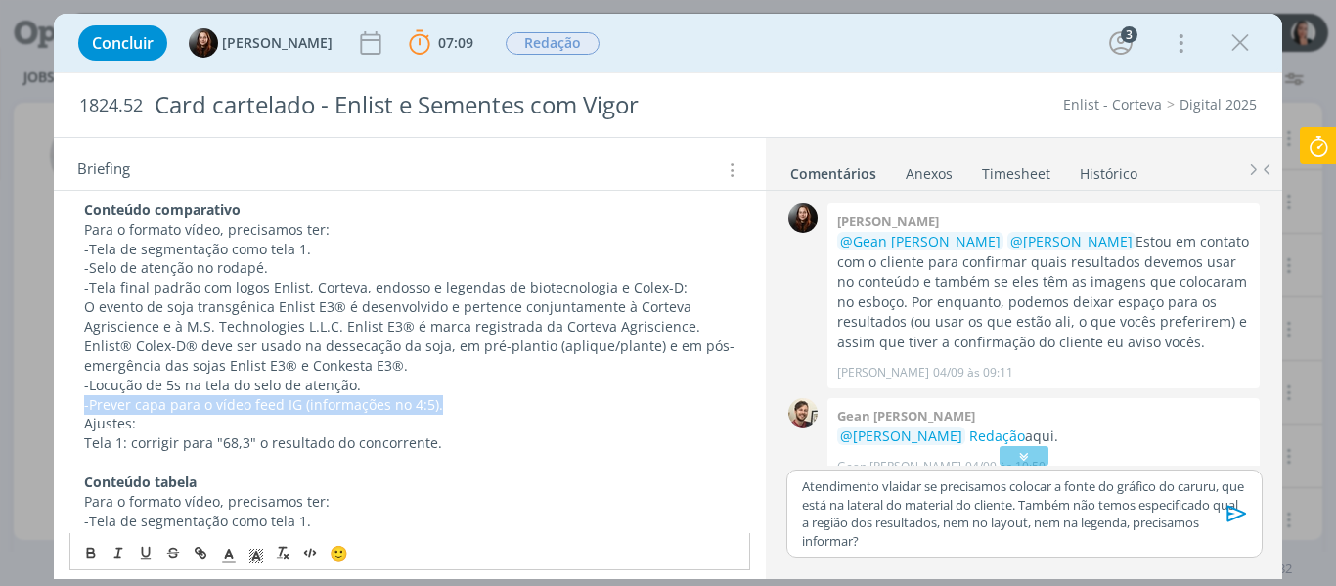
drag, startPoint x: 447, startPoint y: 405, endPoint x: 52, endPoint y: 409, distance: 395.3
click at [52, 409] on div "Concluir Eduarda Pereira 07:09 Parar Apontar Data * 09/09/2025 Horas * 00:00 Ta…" at bounding box center [668, 293] width 1336 height 586
copy p "-Prever capa para o vídeo feed IG (informações no 4:5)."
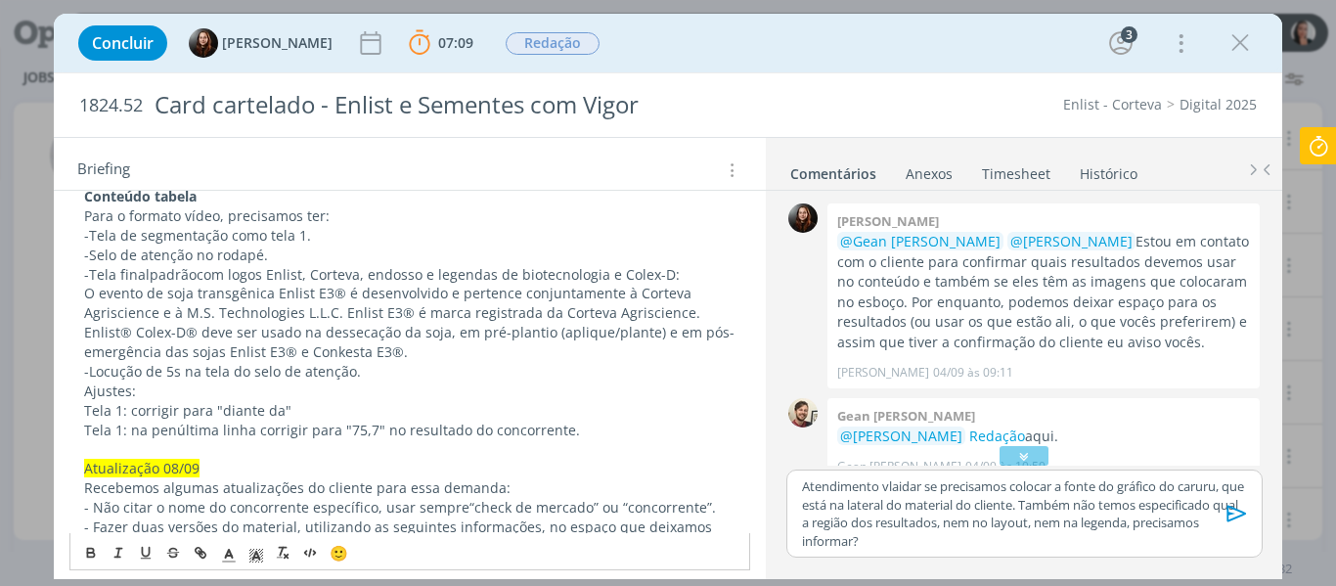
scroll to position [744, 0]
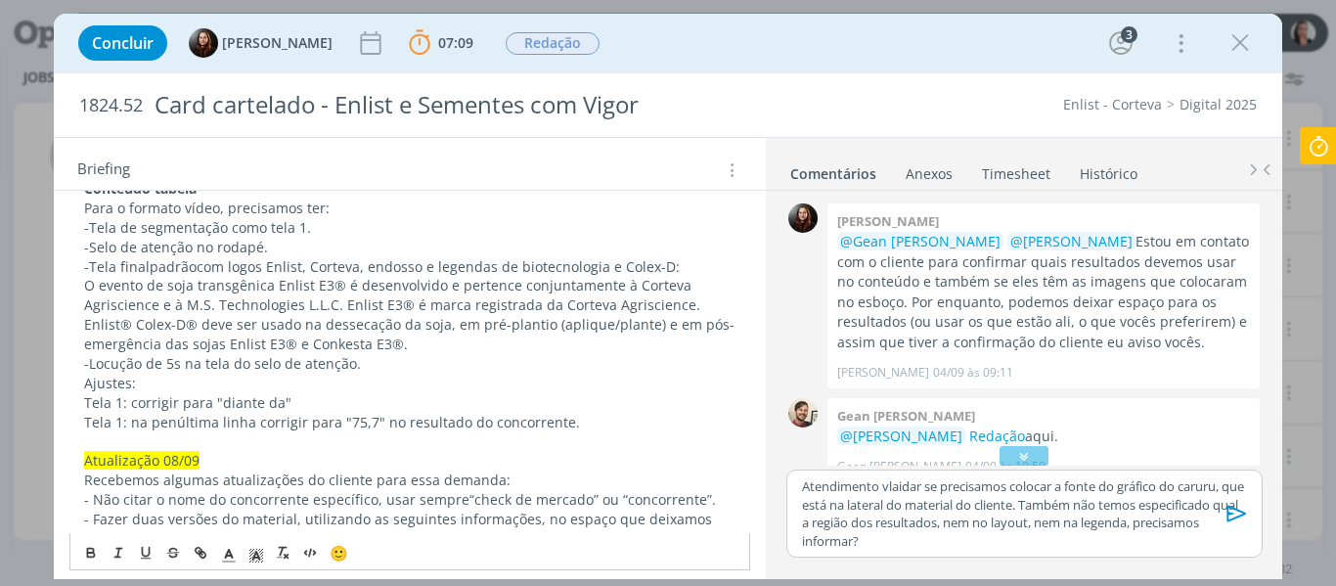
click at [426, 361] on p "-Locução de 5s na tela do selo de atenção." at bounding box center [410, 364] width 653 height 20
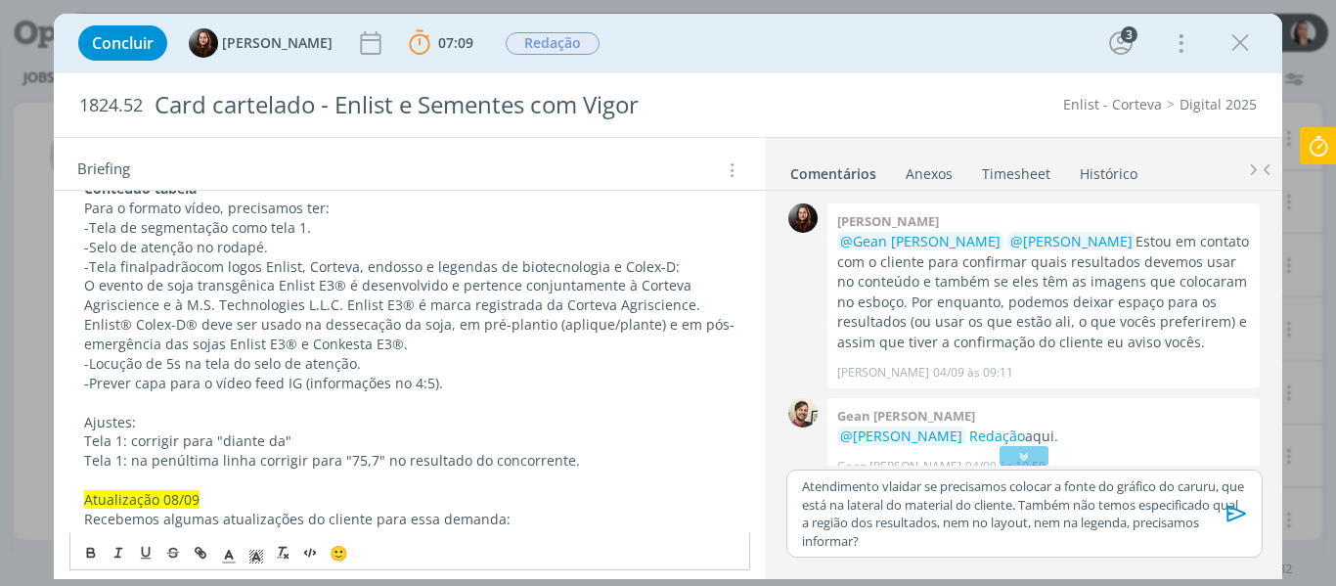
click at [97, 424] on p "Ajustes:" at bounding box center [410, 423] width 653 height 20
click at [96, 424] on p "Ajustes:" at bounding box center [410, 423] width 653 height 20
click at [135, 426] on p "Ajustes :" at bounding box center [410, 423] width 653 height 20
click at [581, 457] on p "Tela 1: na penúltima linha corrigir para "75,7" no resultado do concorrente." at bounding box center [410, 461] width 653 height 20
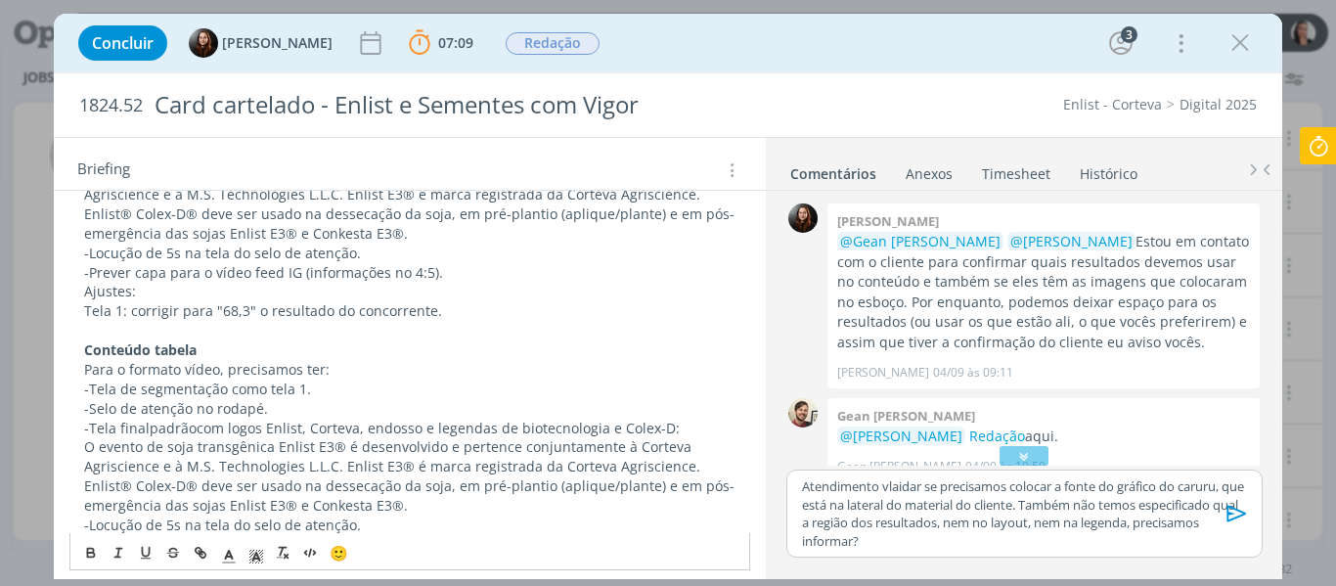
scroll to position [548, 0]
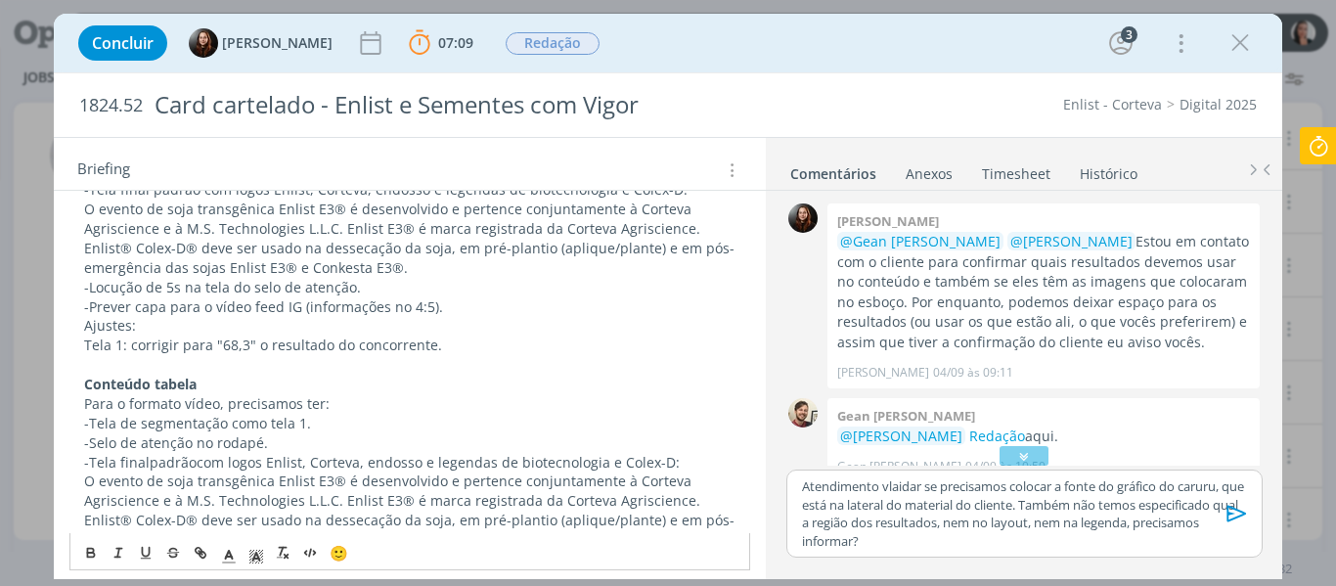
click at [117, 324] on p "Ajustes:" at bounding box center [410, 326] width 653 height 20
click at [501, 302] on p "-Prever capa para o vídeo feed IG (informações no 4:5)." at bounding box center [410, 307] width 653 height 20
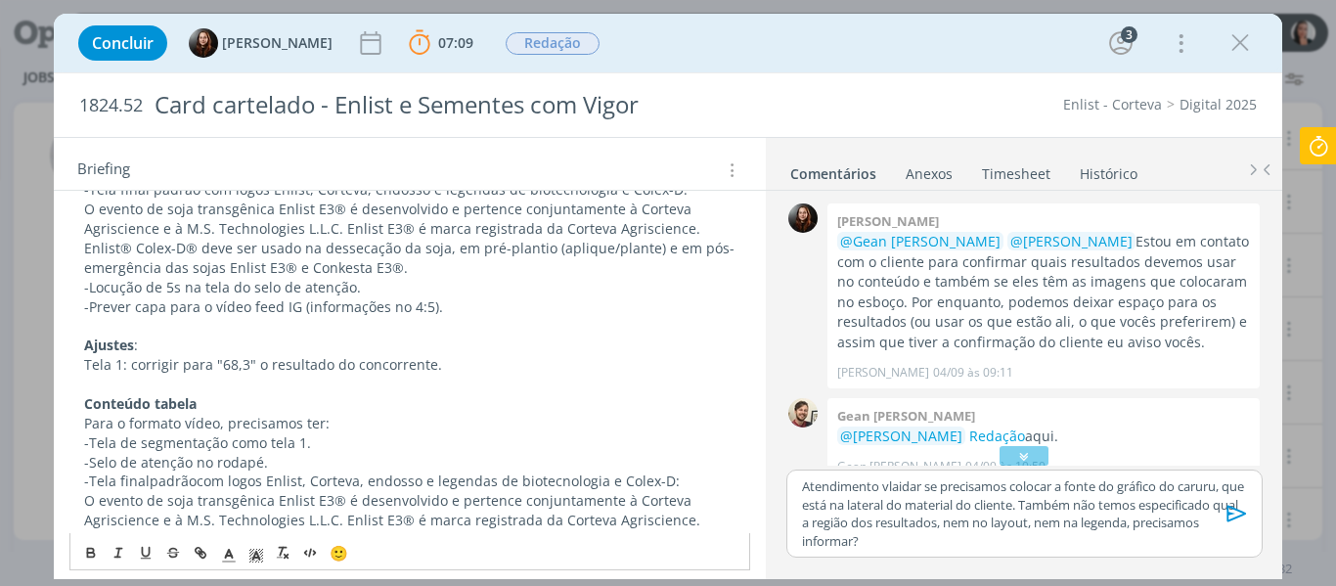
click at [487, 306] on p "-Prever capa para o vídeo feed IG (informações no 4:5)." at bounding box center [410, 307] width 653 height 20
click at [169, 394] on strong "abela" at bounding box center [178, 403] width 36 height 19
click at [227, 564] on icon "dialog" at bounding box center [229, 556] width 18 height 18
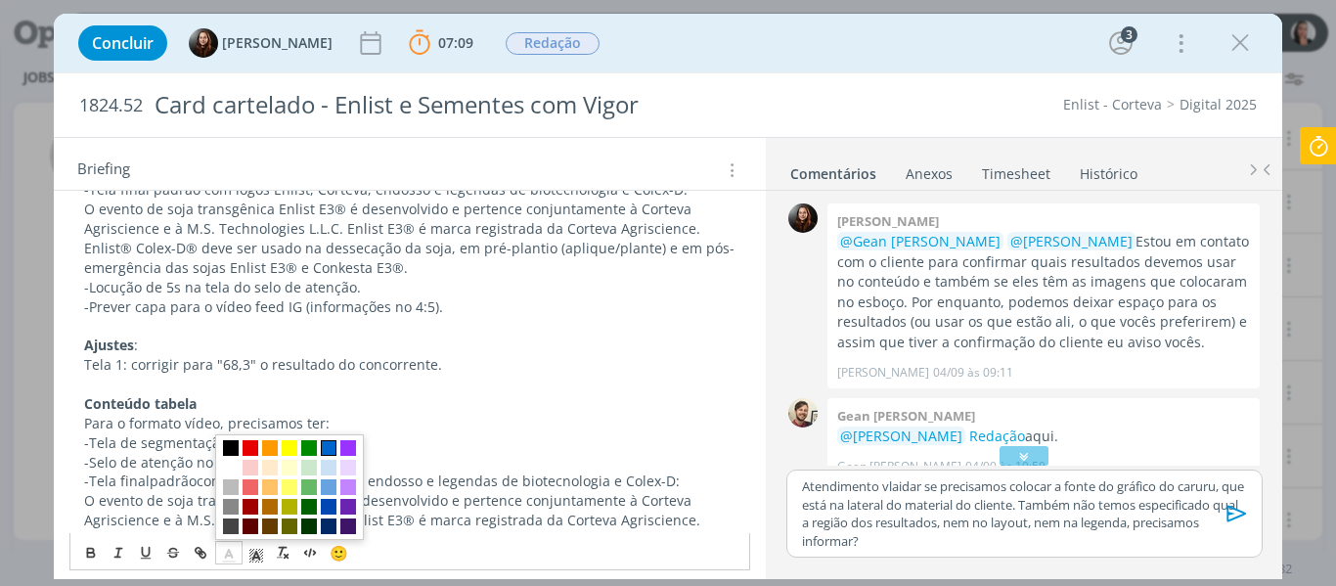
click at [333, 447] on span "dialog" at bounding box center [329, 448] width 16 height 16
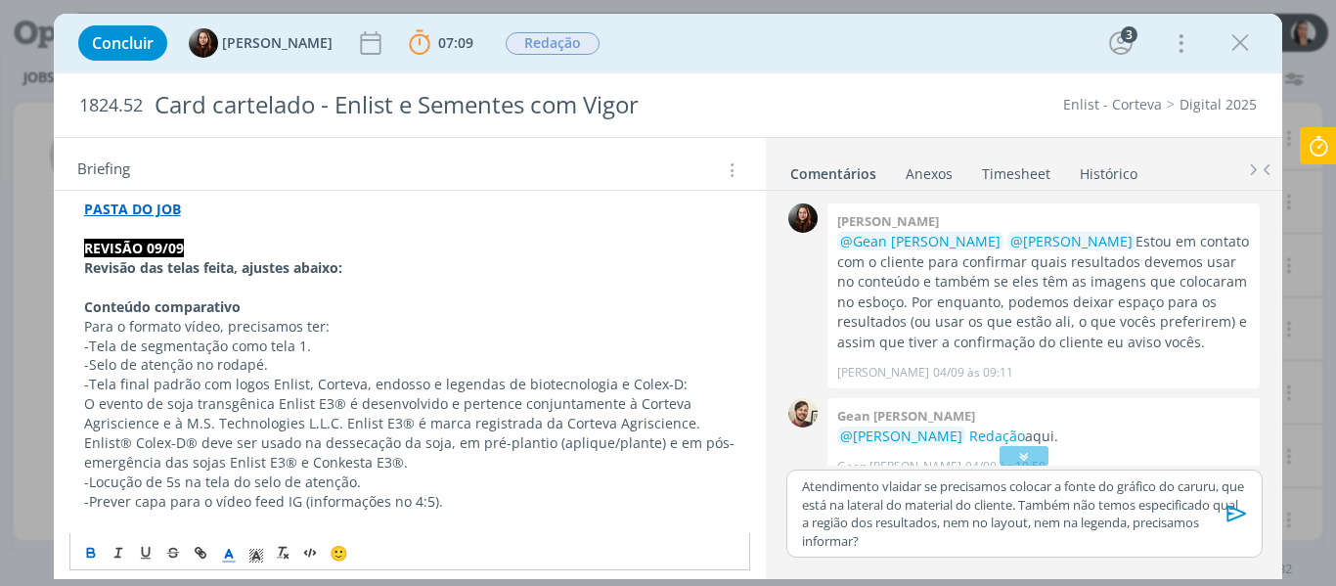
scroll to position [352, 0]
click at [143, 296] on p "dialog" at bounding box center [410, 289] width 653 height 20
click at [144, 298] on strong "Conteúdo comparativo" at bounding box center [162, 307] width 157 height 19
click at [233, 553] on icon "dialog" at bounding box center [229, 556] width 18 height 18
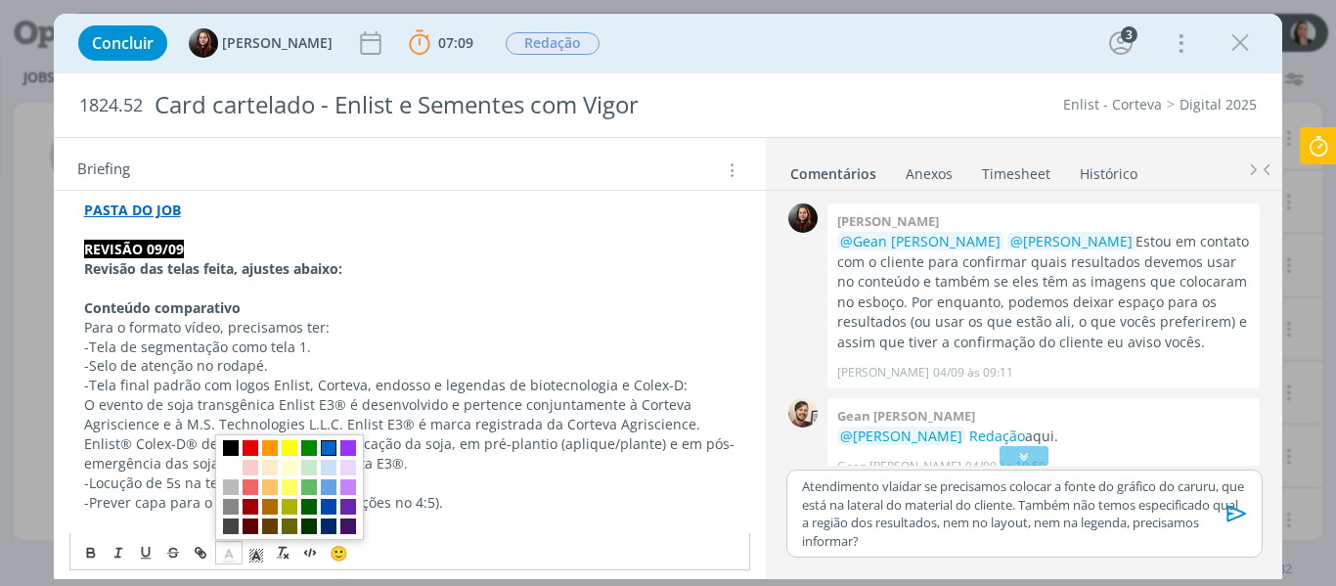
click at [331, 450] on span "dialog" at bounding box center [329, 448] width 16 height 16
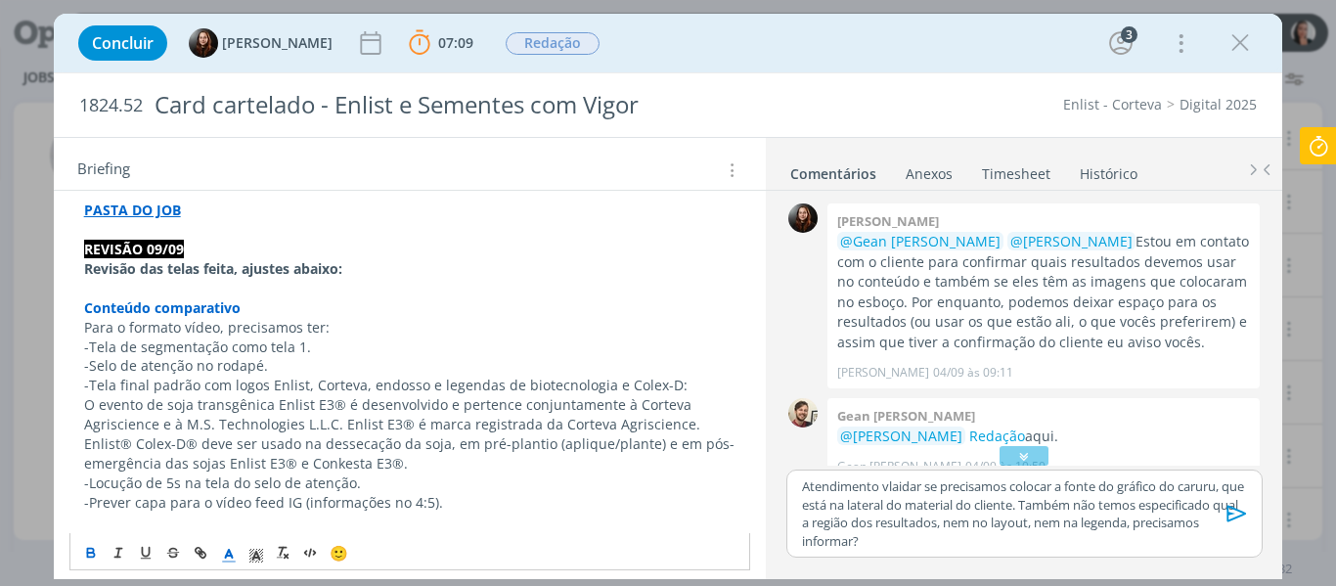
click at [325, 376] on p "-Tela final padrão com logos Enlist, Corteva, endosso e legendas de biotecnolog…" at bounding box center [410, 386] width 653 height 20
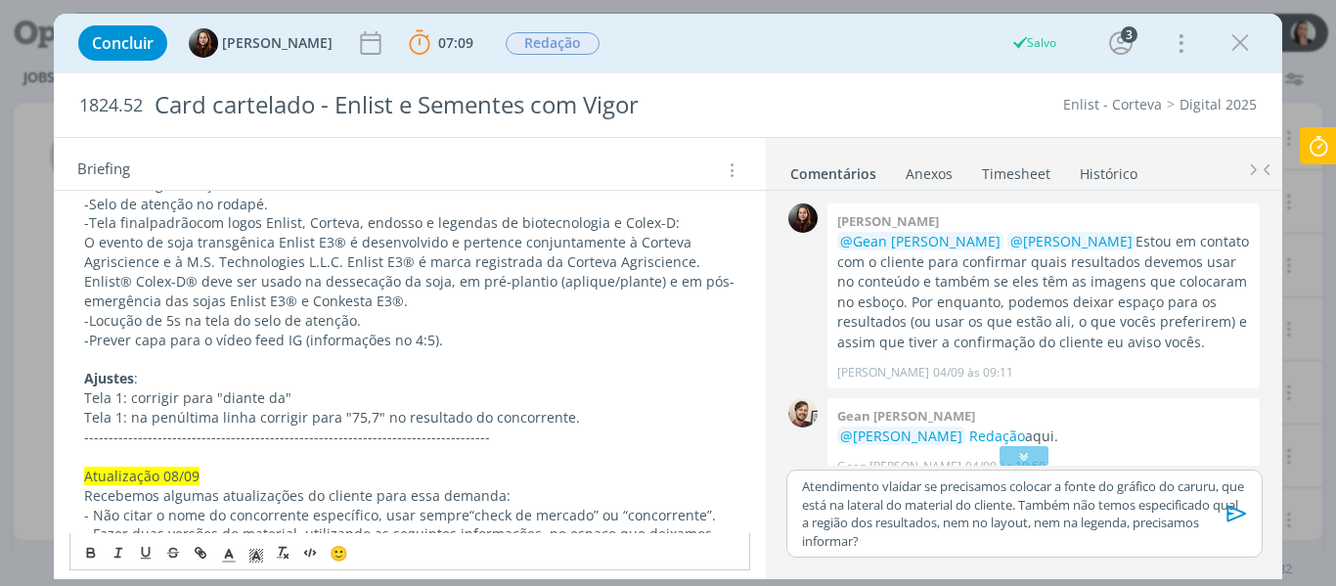
scroll to position [841, 0]
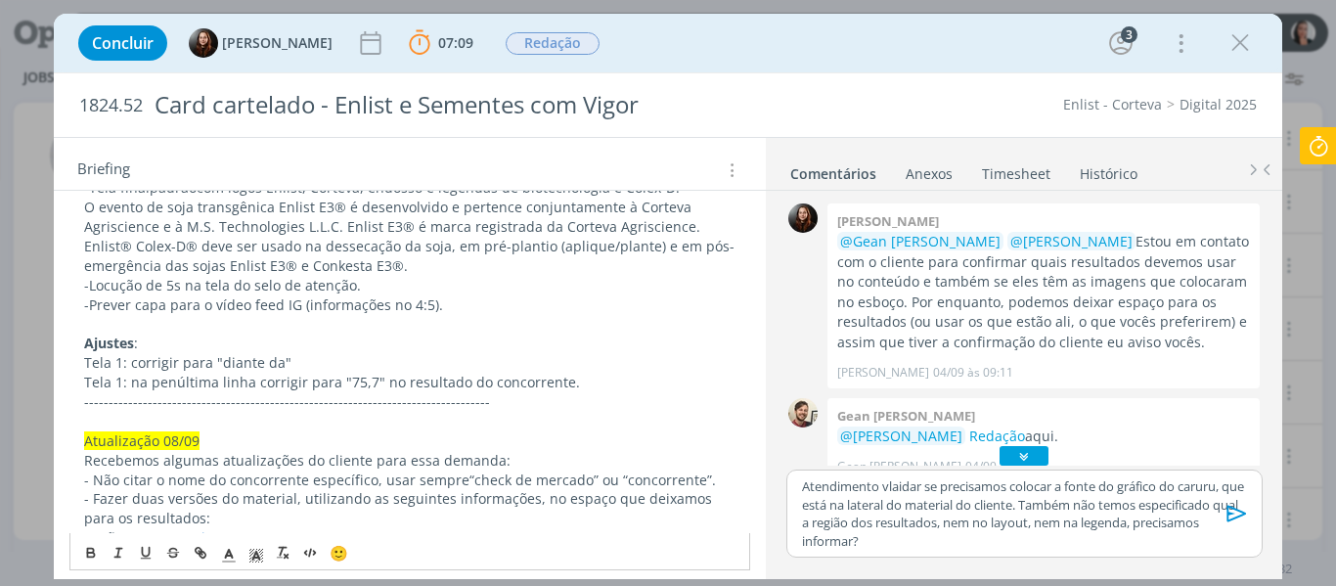
click at [1015, 447] on icon "dialog" at bounding box center [1025, 456] width 21 height 20
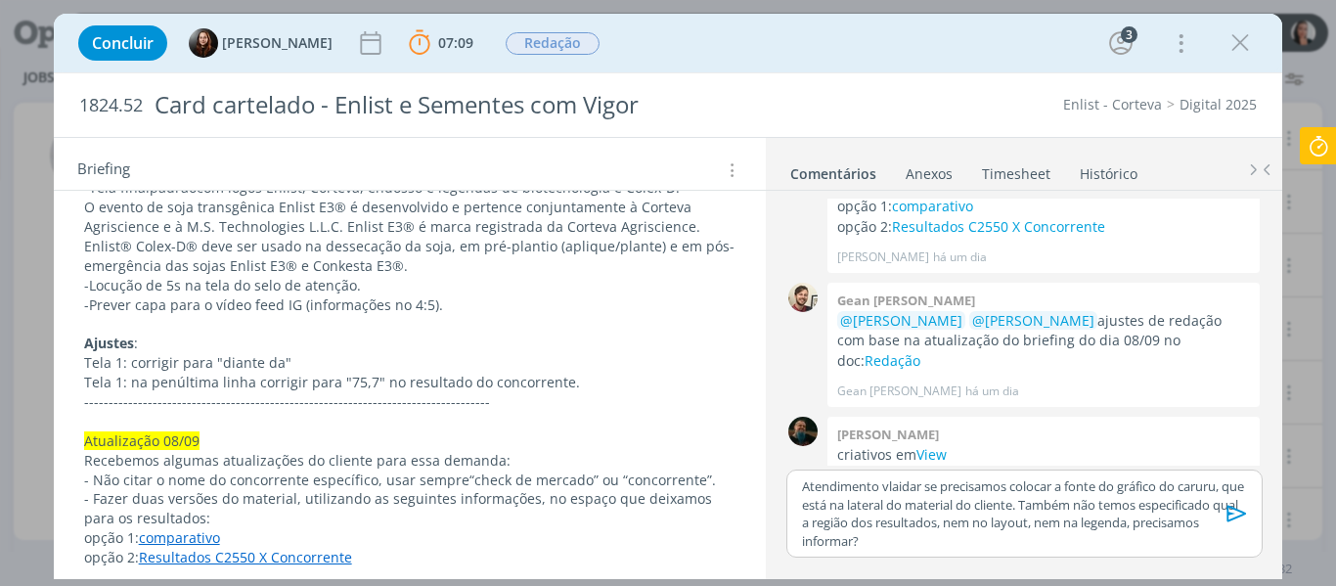
click at [812, 519] on p "Atendimento vlaidar se precisamos colocar a fonte do gráfico do caruru, que est…" at bounding box center [1024, 513] width 444 height 72
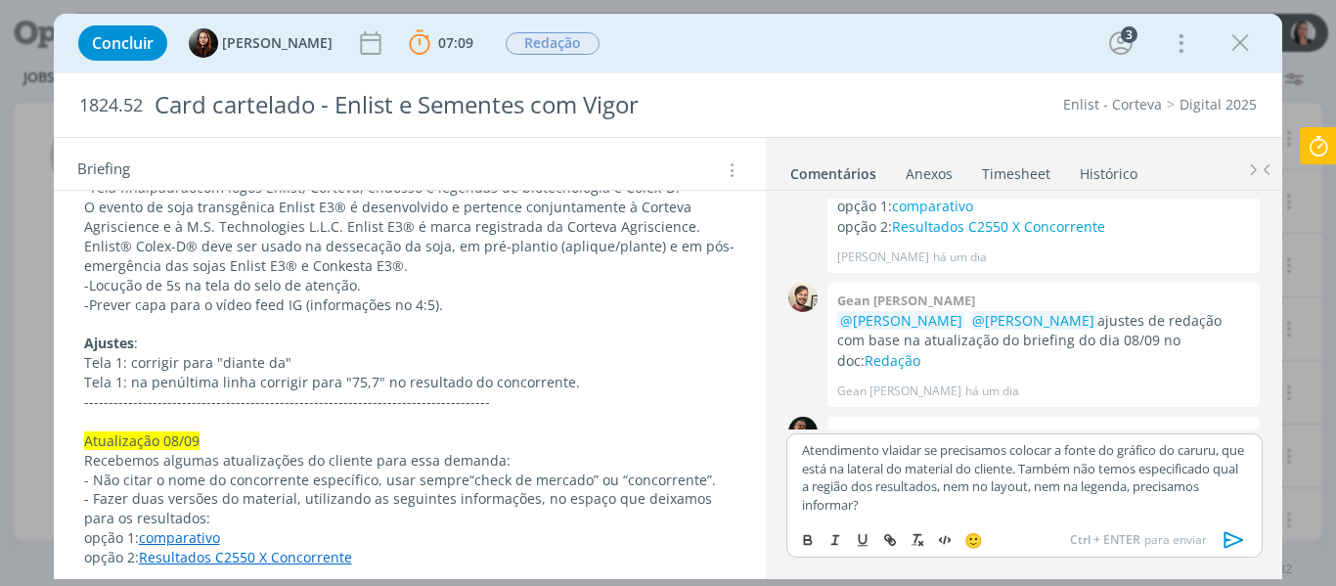
scroll to position [768, 0]
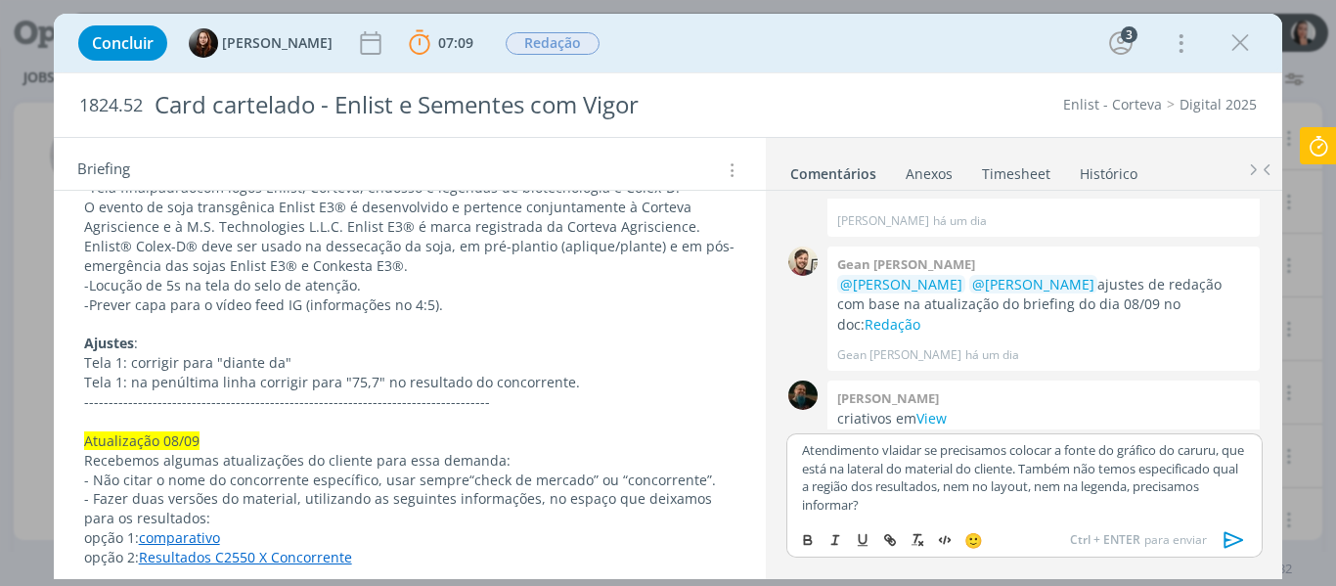
click at [809, 441] on p "Atendimento vlaidar se precisamos colocar a fonte do gráfico do caruru, que est…" at bounding box center [1024, 477] width 444 height 72
click at [798, 451] on div "Atendimento vlaidar se precisamos colocar a fonte do gráfico do caruru, que est…" at bounding box center [1024, 476] width 475 height 87
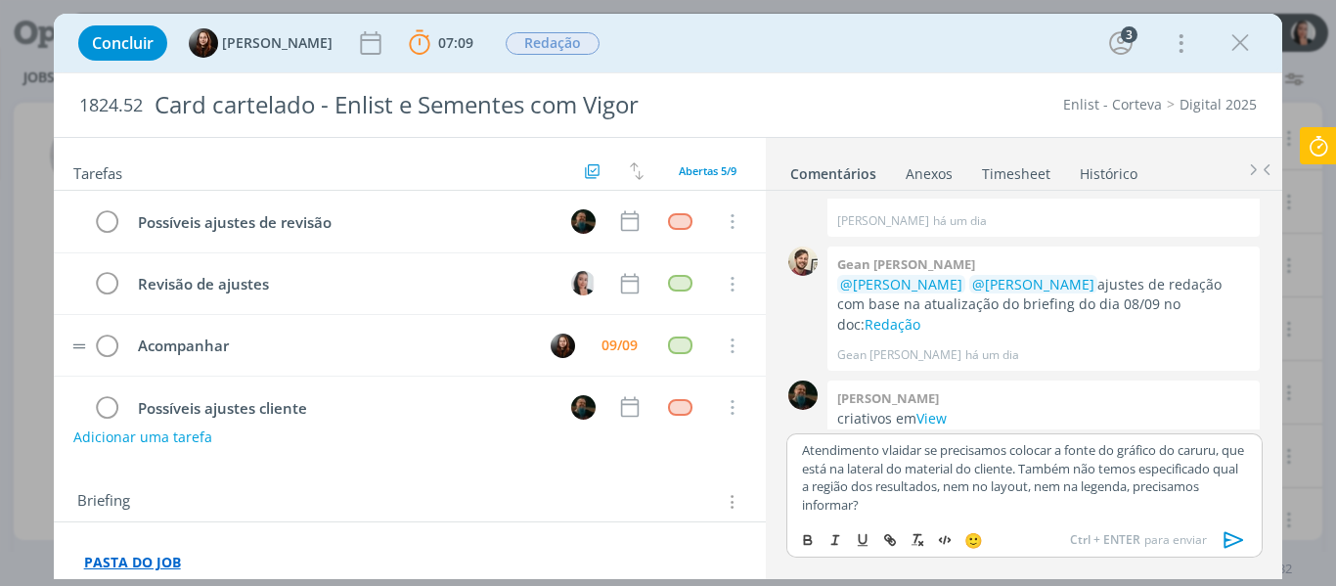
scroll to position [96, 0]
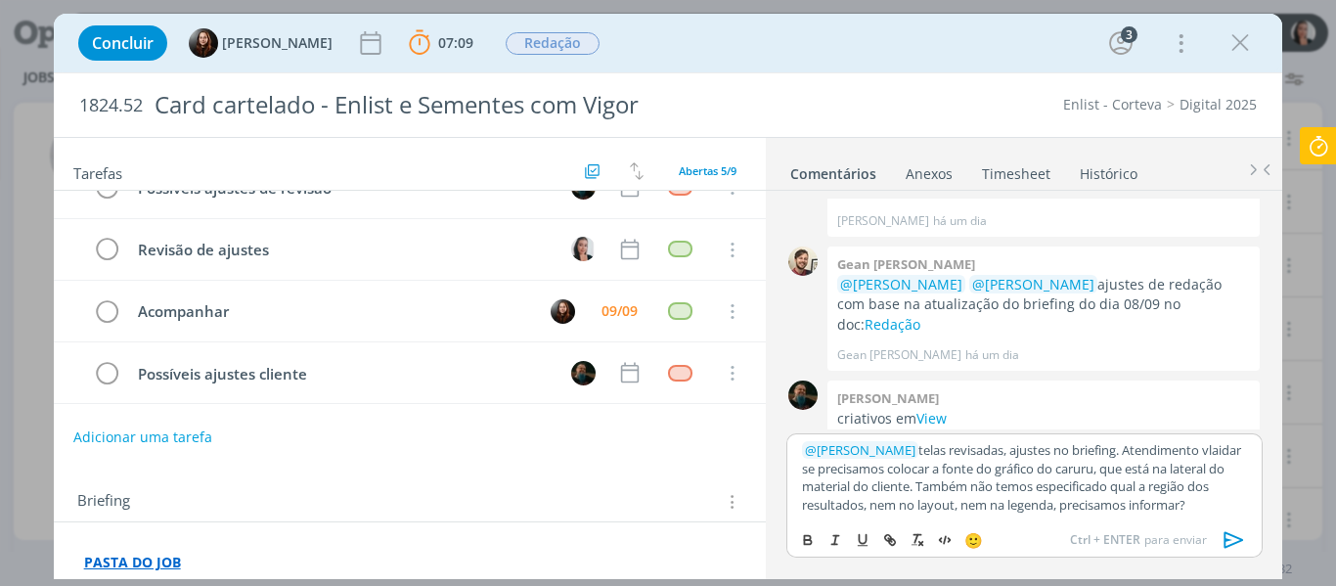
click at [1038, 469] on p "﻿ @ Eduarda Pereira ﻿ telas revisadas, ajustes no briefing. Atendimento vlaidar…" at bounding box center [1024, 477] width 444 height 72
click at [1088, 460] on p "﻿ @ Eduarda Pereira ﻿ telas revisadas, ajustes no briefing. Atendimento vlaidar…" at bounding box center [1024, 477] width 444 height 72
click at [1074, 464] on p "﻿ @ Eduarda Pereira ﻿ telas revisadas, ajustes no briefing. Atendimento vlaidar…" at bounding box center [1024, 477] width 444 height 72
click at [1090, 476] on p "﻿ @ Eduarda Pereira ﻿ telas revisadas, ajustes no briefing. Atendimento vlaidar…" at bounding box center [1024, 477] width 444 height 72
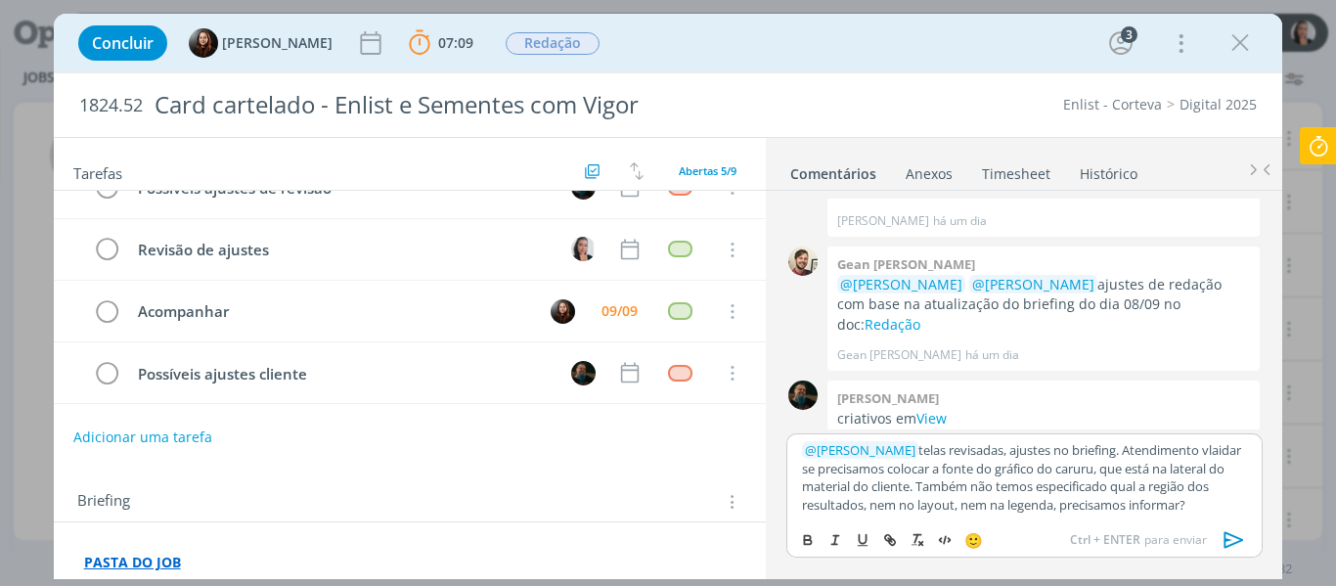
click at [1139, 471] on p "﻿ @ Eduarda Pereira ﻿ telas revisadas, ajustes no briefing. Atendimento vlaidar…" at bounding box center [1024, 477] width 444 height 72
click at [1177, 489] on p "﻿ @ Eduarda Pereira ﻿ telas revisadas, ajustes no briefing. Atendimento vlaidar…" at bounding box center [1024, 477] width 444 height 72
click at [1173, 480] on p "﻿ @ Eduarda Pereira ﻿ telas revisadas, ajustes no briefing. Atendimento vlaidar…" at bounding box center [1024, 477] width 444 height 72
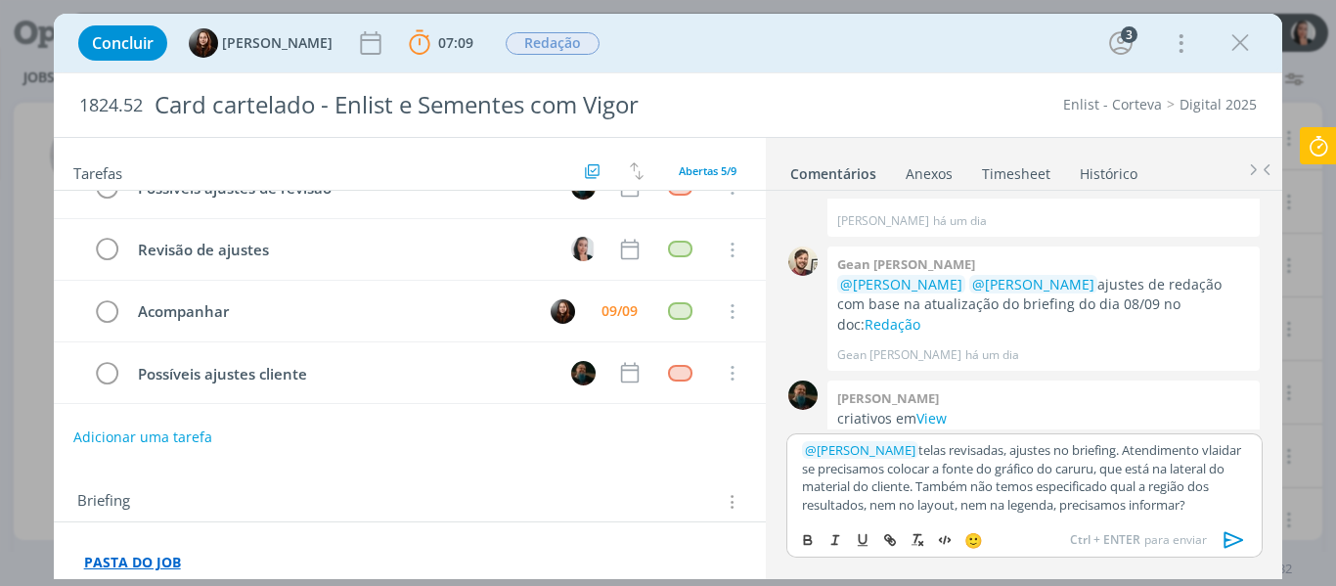
click at [973, 486] on p "﻿ @ Eduarda Pereira ﻿ telas revisadas, ajustes no briefing. Atendimento vlaidar…" at bounding box center [1024, 477] width 444 height 72
click at [1240, 540] on icon "dialog" at bounding box center [1234, 539] width 29 height 29
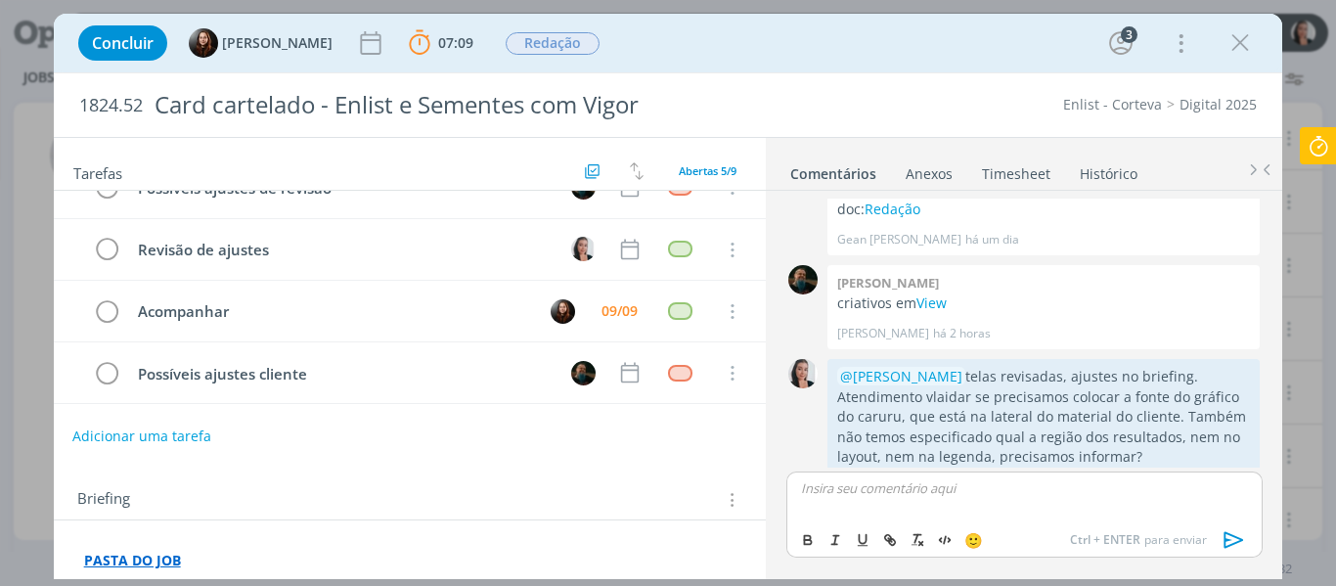
click at [168, 426] on button "Adicionar uma tarefa" at bounding box center [141, 436] width 139 height 33
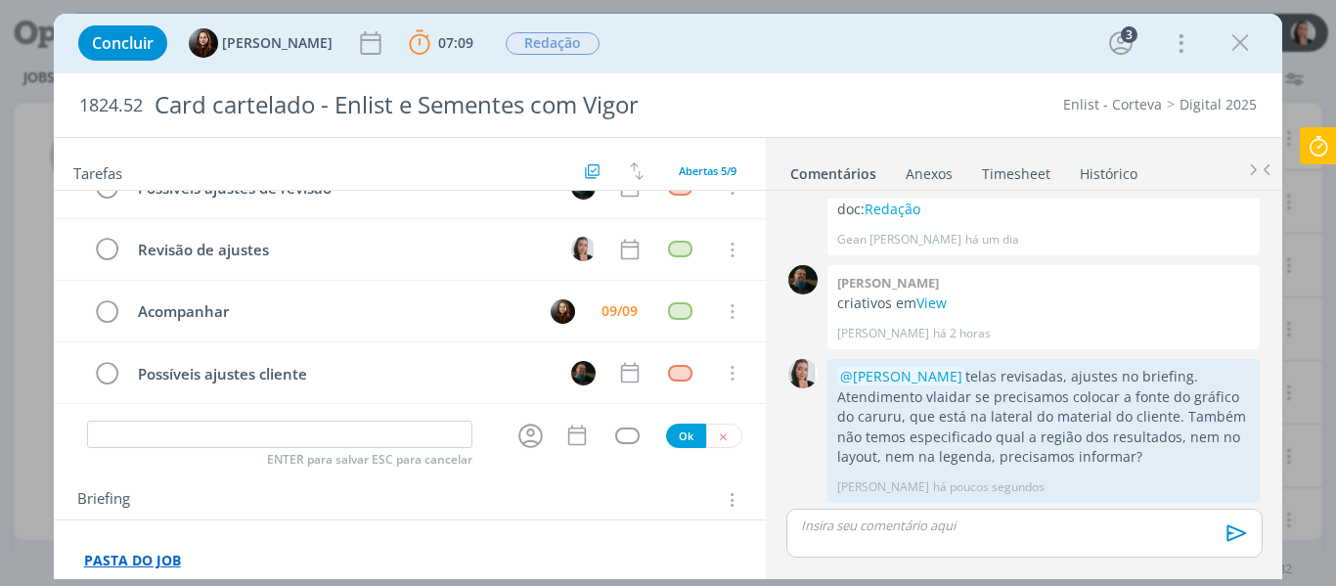
scroll to position [846, 0]
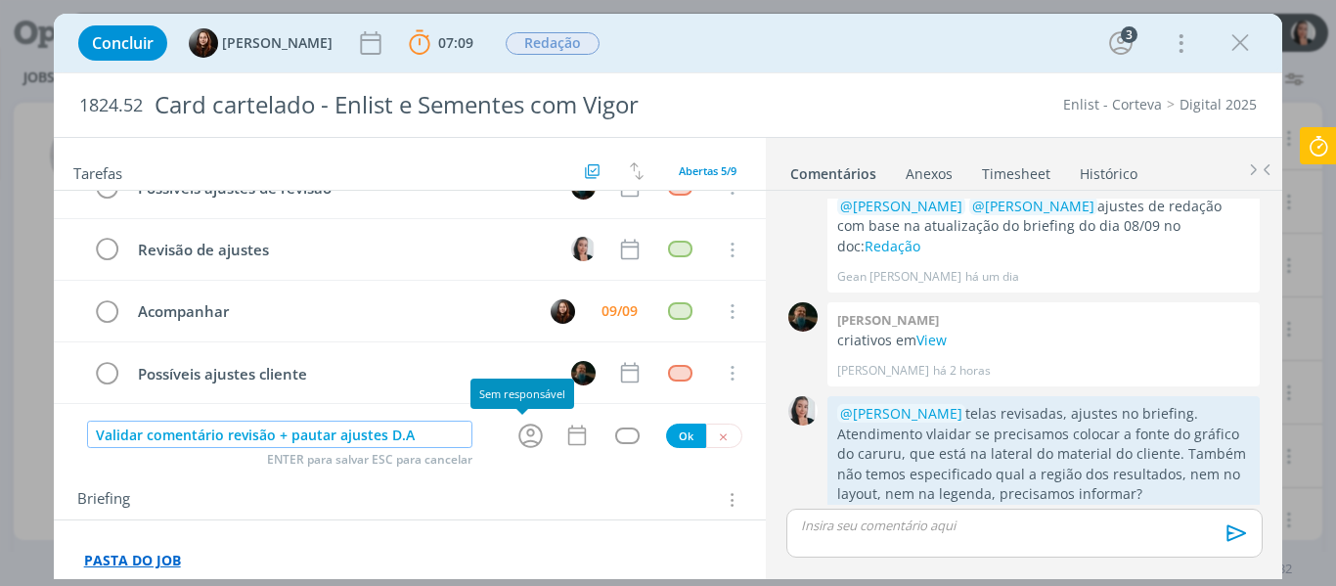
click at [518, 439] on icon "dialog" at bounding box center [531, 436] width 30 height 30
type input "Validar comentário revisão + pautar ajustes D.A"
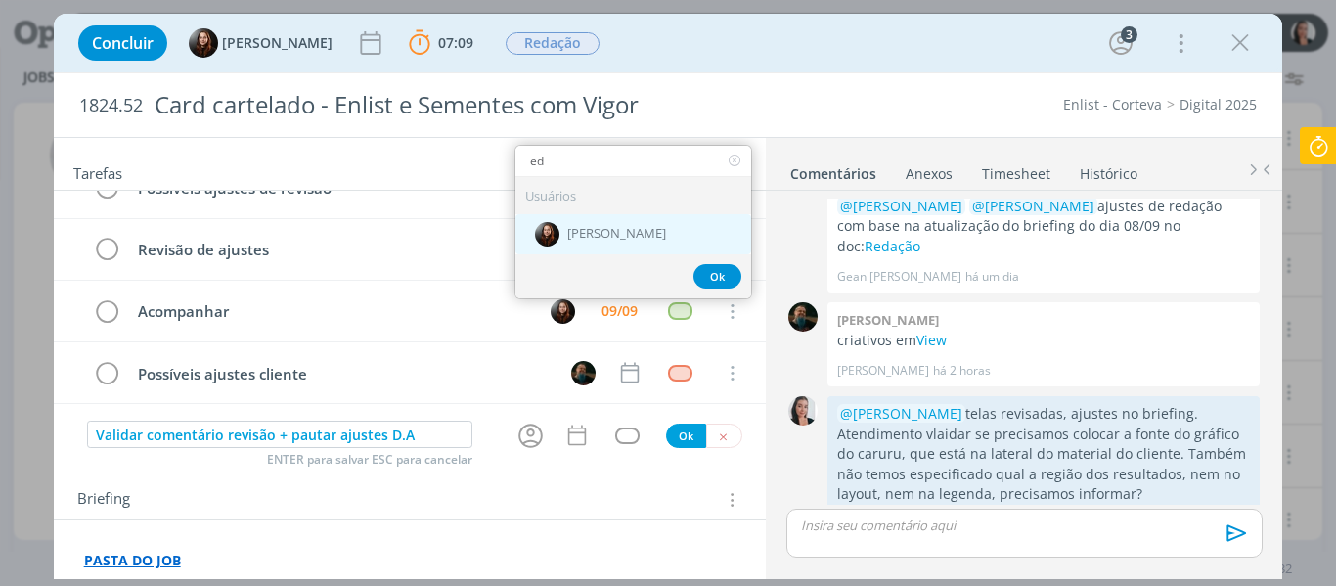
type input "ed"
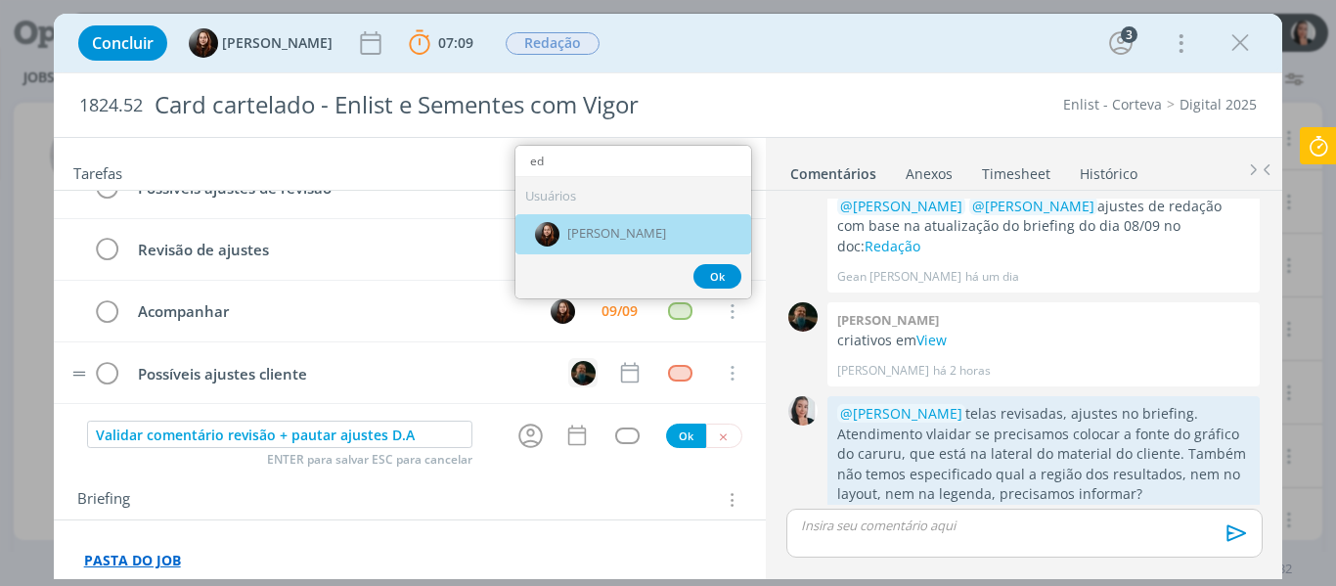
drag, startPoint x: 568, startPoint y: 230, endPoint x: 576, endPoint y: 372, distance: 142.1
click at [569, 230] on span "[PERSON_NAME]" at bounding box center [616, 234] width 99 height 16
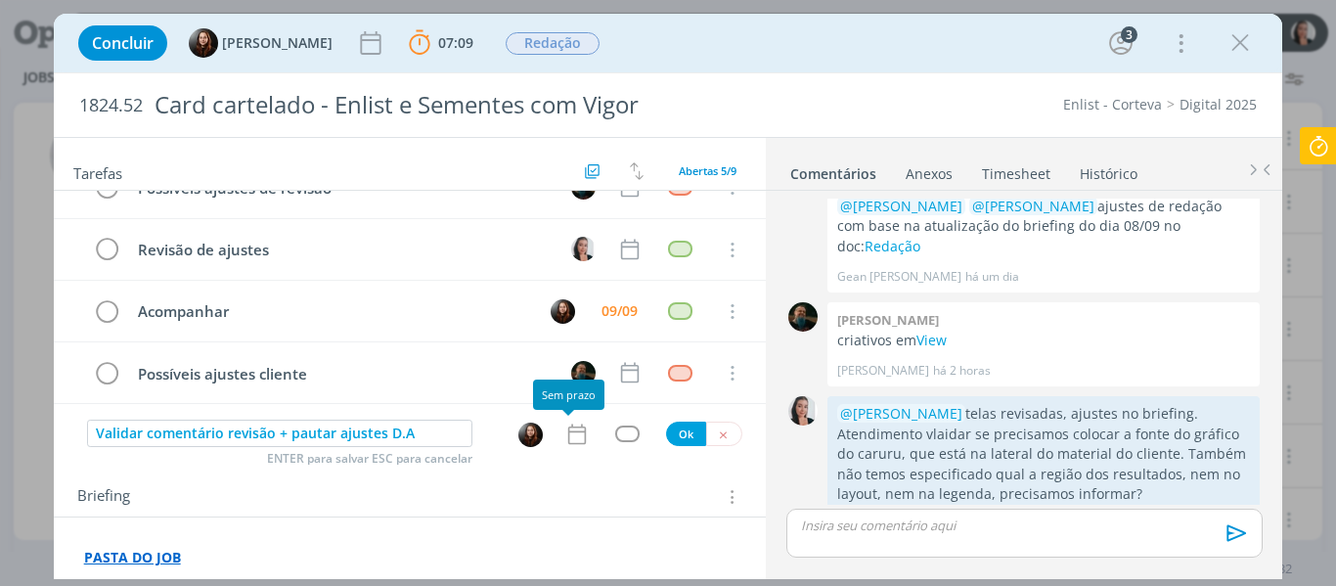
click at [565, 437] on icon "dialog" at bounding box center [576, 434] width 25 height 25
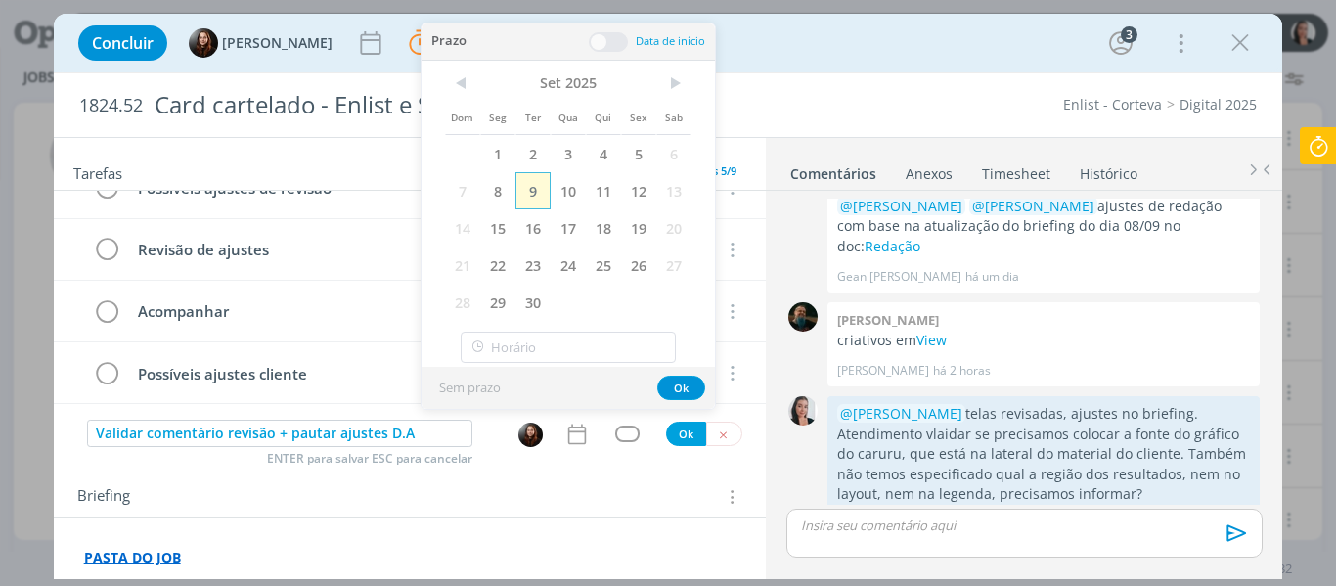
click at [528, 179] on span "9" at bounding box center [533, 190] width 35 height 37
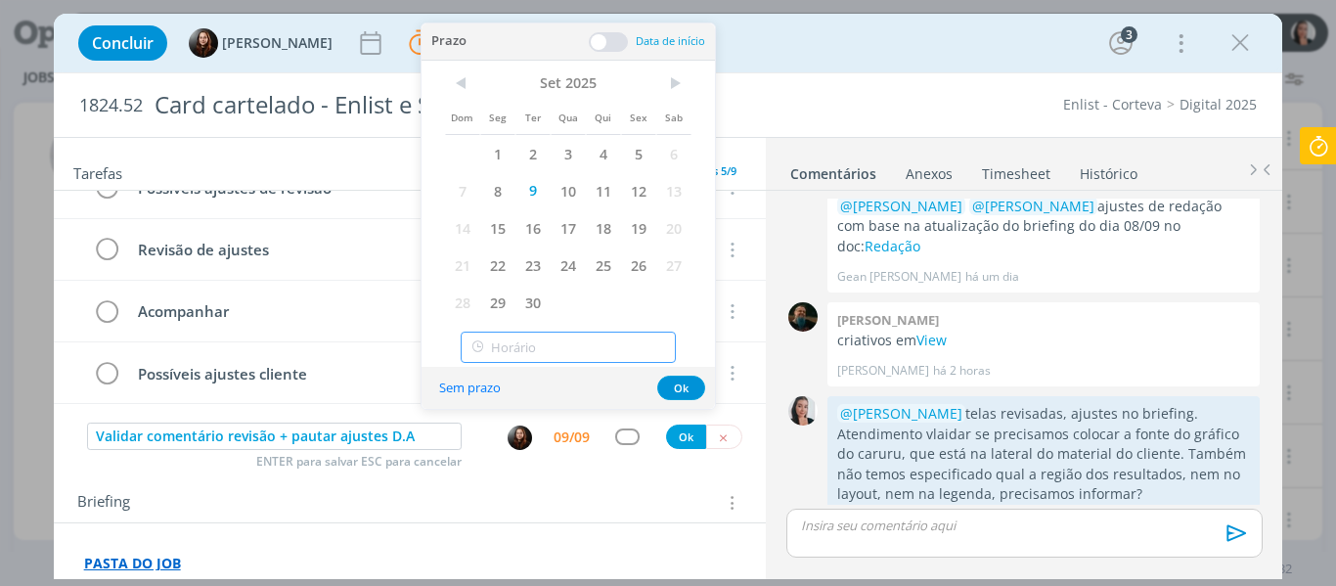
type input "16:00"
click at [591, 347] on input "16:00" at bounding box center [568, 347] width 215 height 31
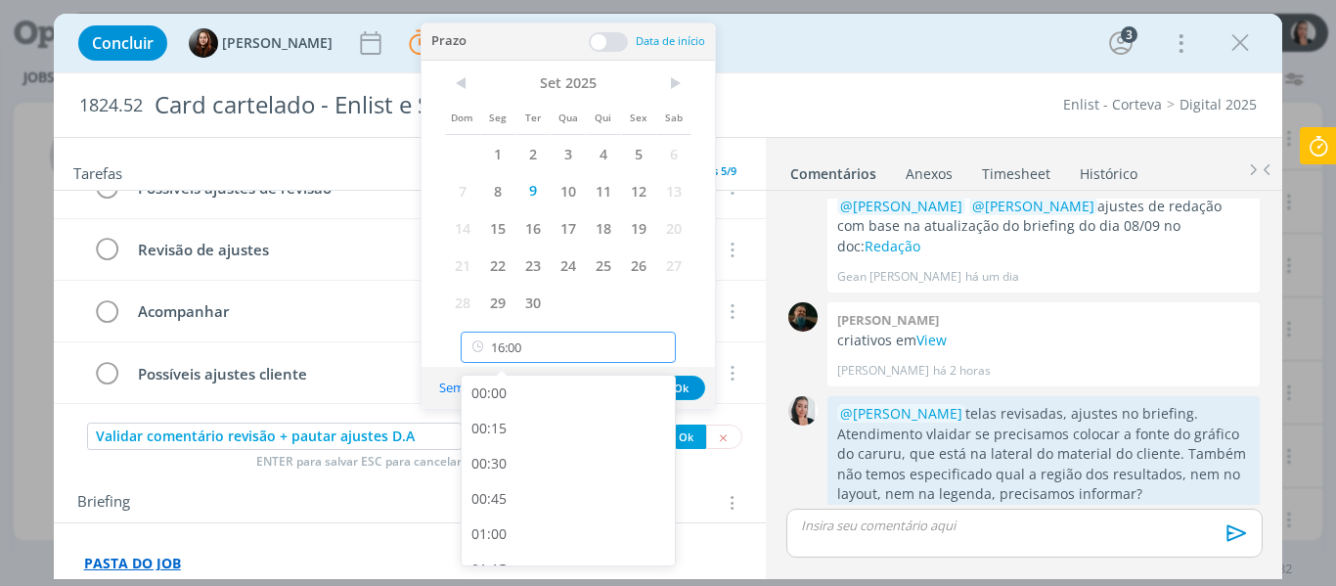
scroll to position [2105, 0]
click at [511, 542] on div "16:00" at bounding box center [571, 541] width 219 height 35
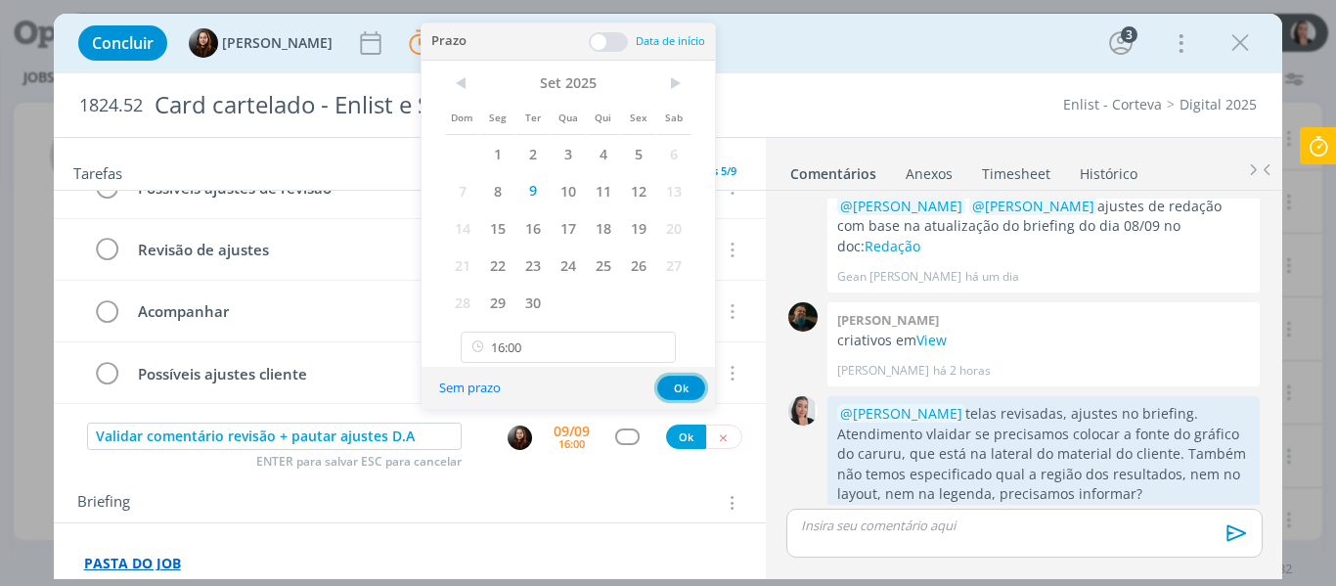
click at [676, 390] on button "Ok" at bounding box center [681, 388] width 48 height 24
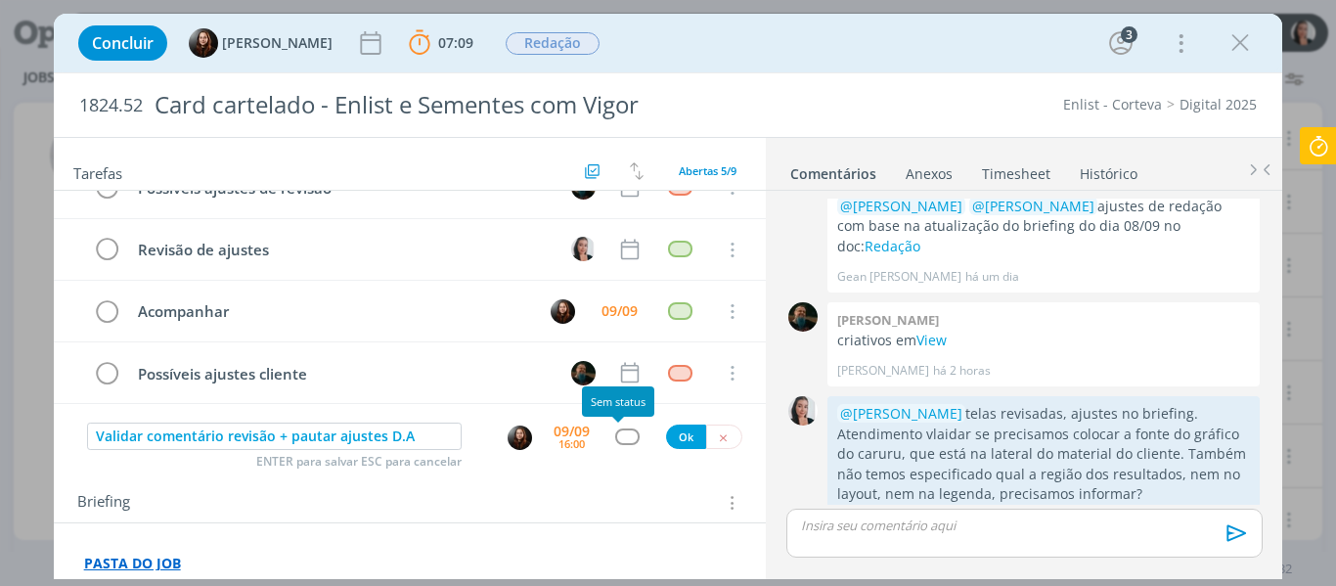
click at [621, 436] on div "dialog" at bounding box center [627, 437] width 24 height 17
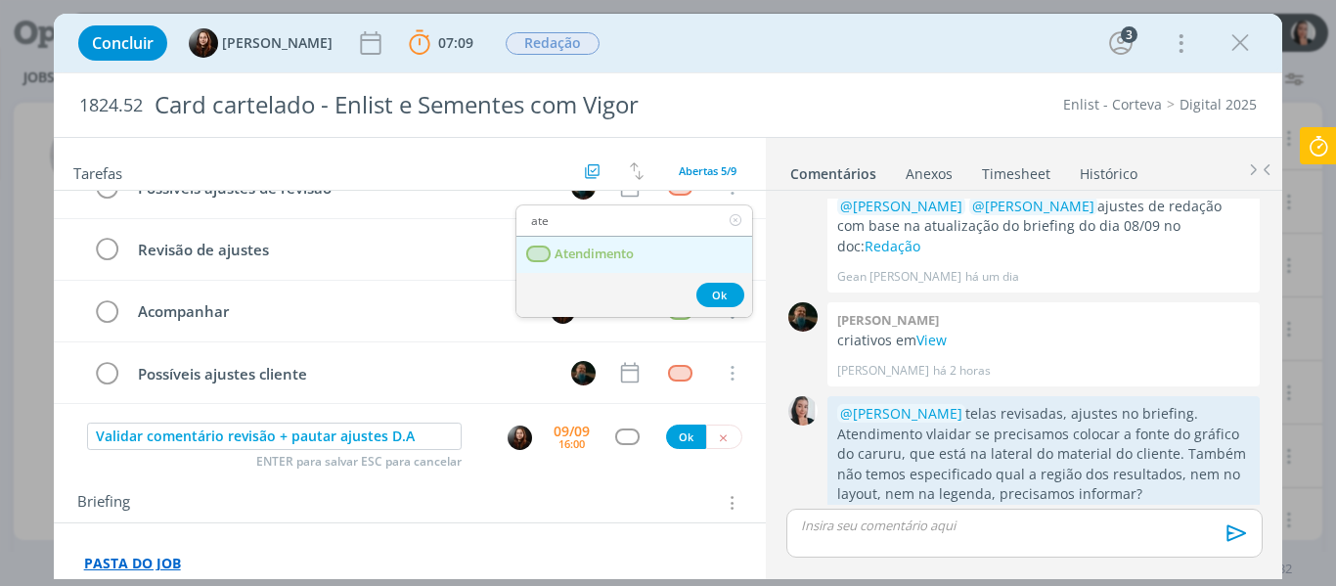
type input "ate"
click at [612, 237] on link "Atendimento" at bounding box center [635, 255] width 236 height 36
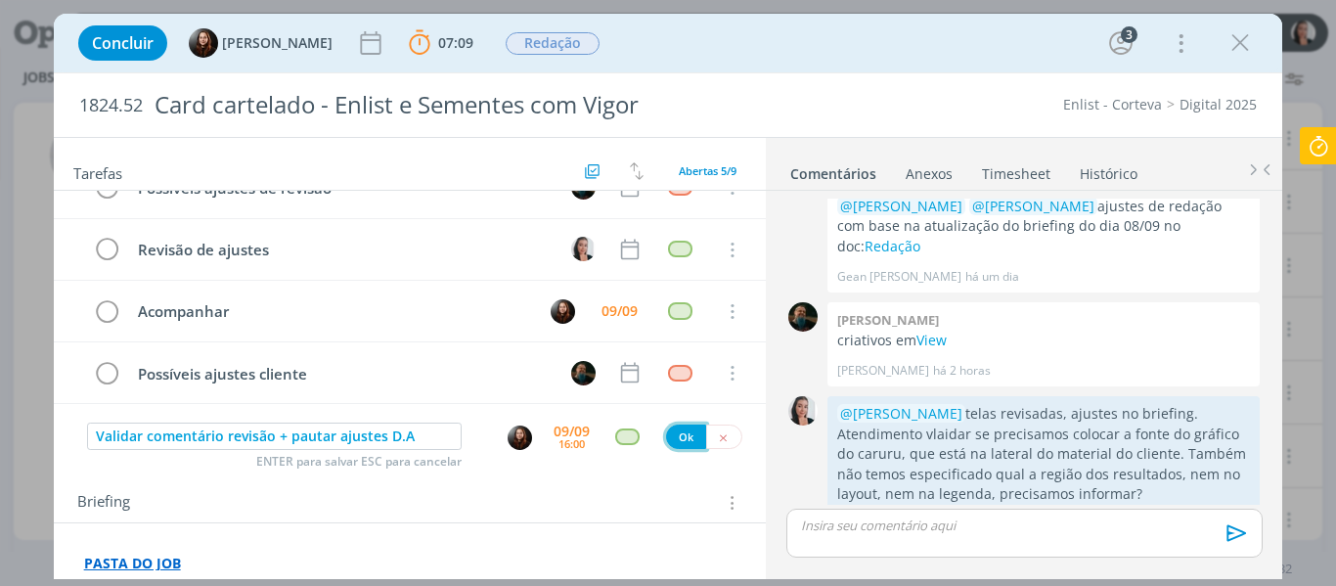
click at [666, 444] on button "Ok" at bounding box center [686, 437] width 40 height 24
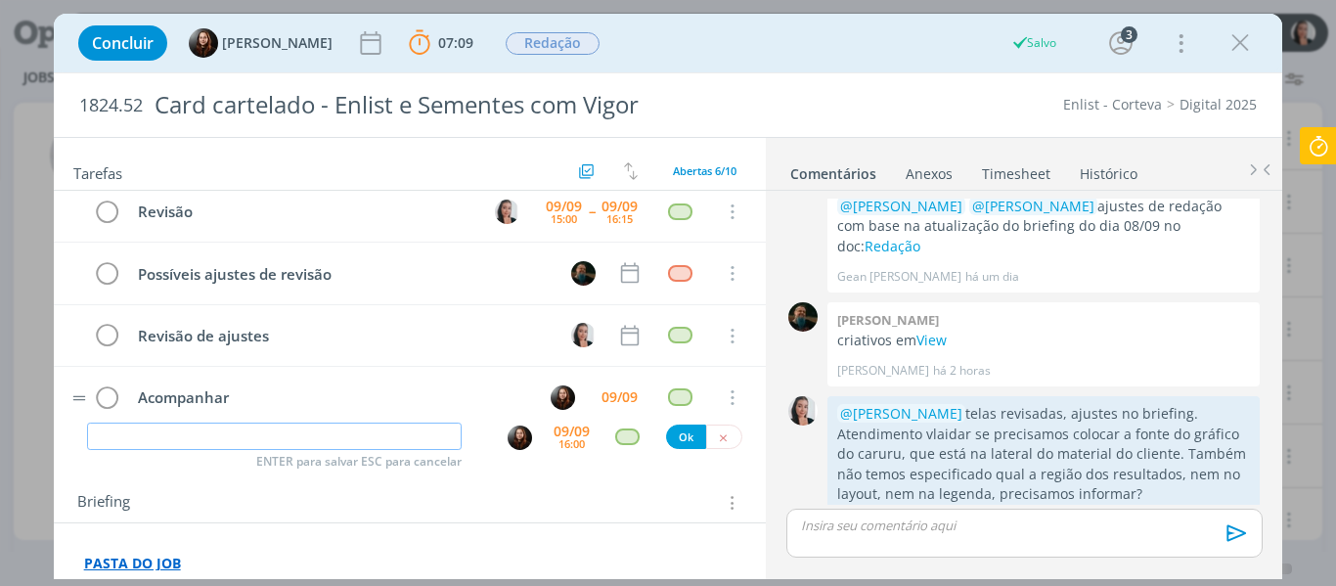
scroll to position [0, 0]
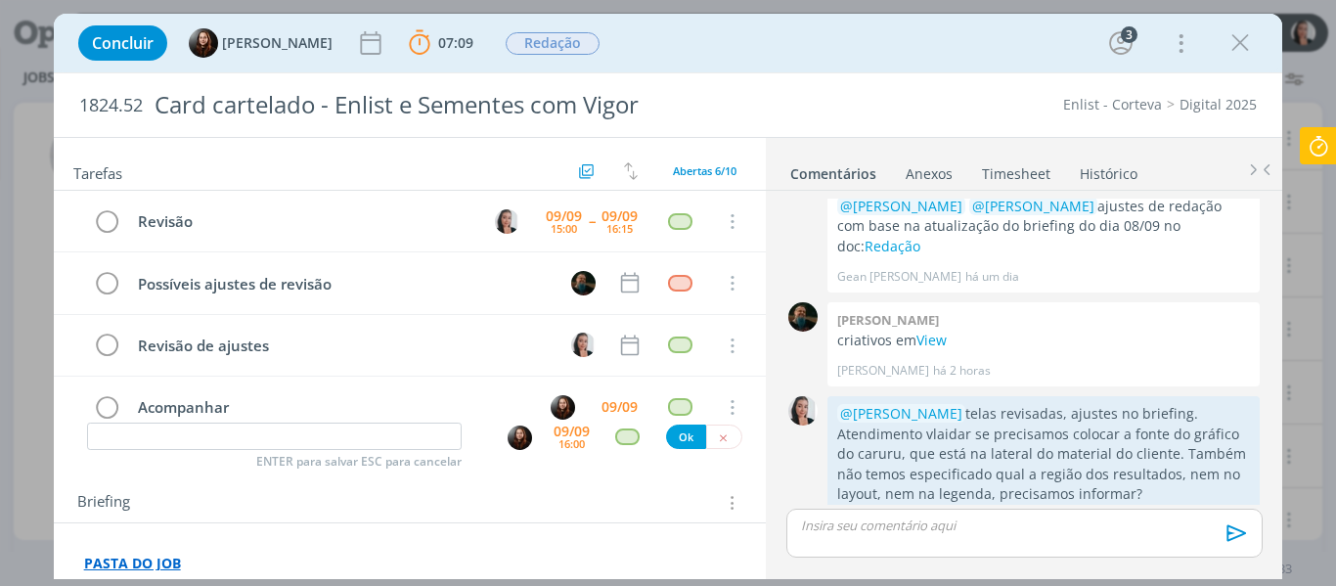
click at [1320, 153] on icon at bounding box center [1318, 146] width 35 height 38
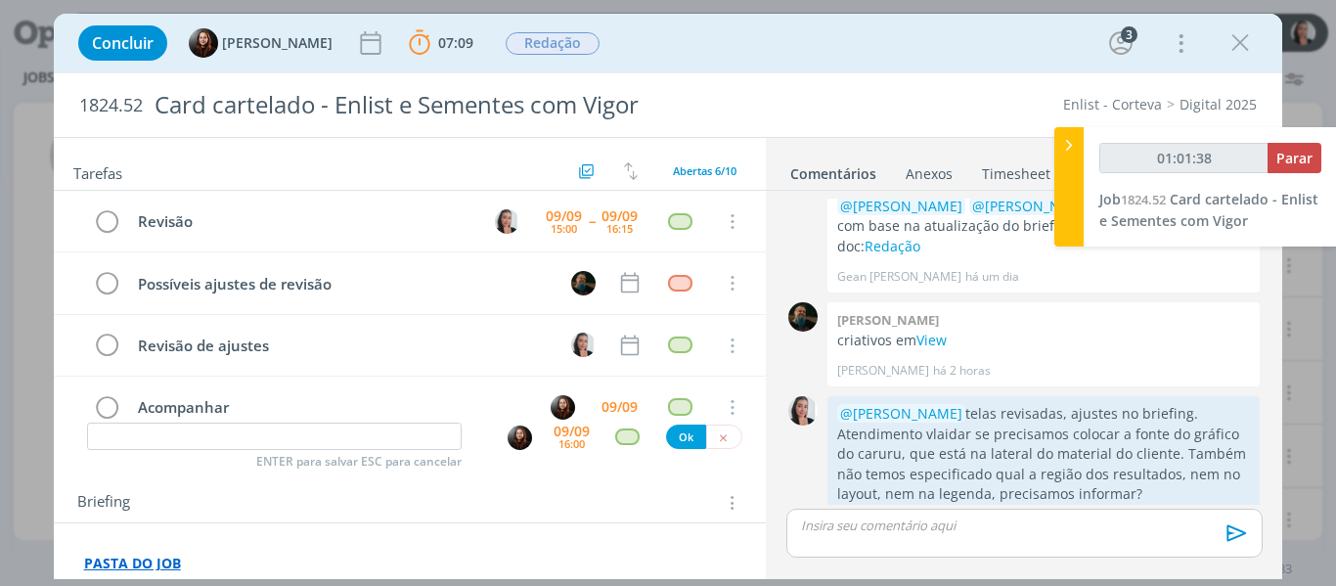
type input "01:01:39"
click at [1304, 156] on span "Parar" at bounding box center [1295, 158] width 36 height 19
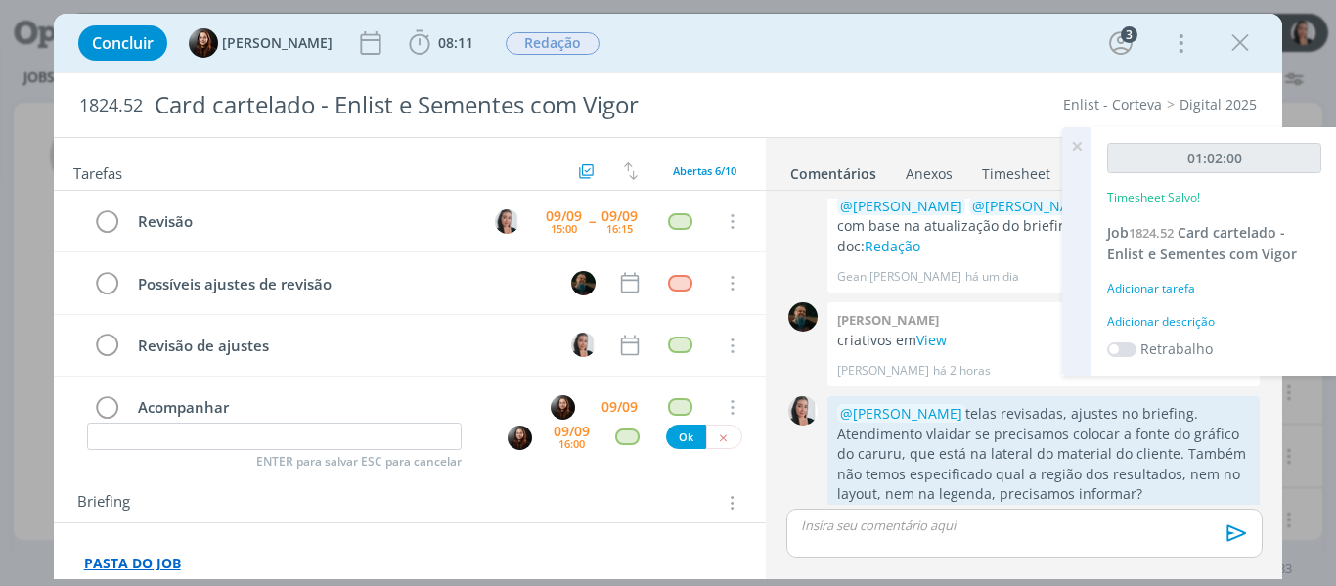
click at [1201, 324] on div "Adicionar descrição" at bounding box center [1214, 322] width 214 height 18
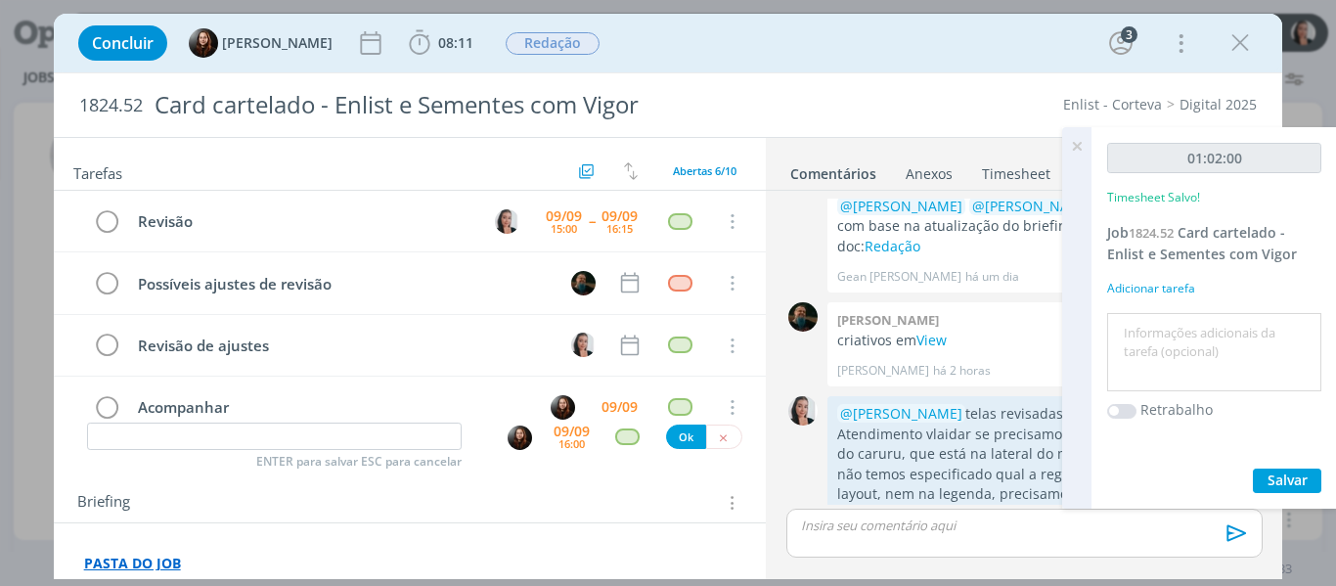
click at [1208, 340] on textarea at bounding box center [1214, 352] width 204 height 69
type textarea "revisão layout telas"
click at [1301, 468] on div "01:02:00 Timesheet Salvo! Job 1824.52 Card cartelado - Enlist e Sementes com Vi…" at bounding box center [1215, 318] width 246 height 382
click at [1295, 473] on span "Salvar" at bounding box center [1288, 480] width 40 height 19
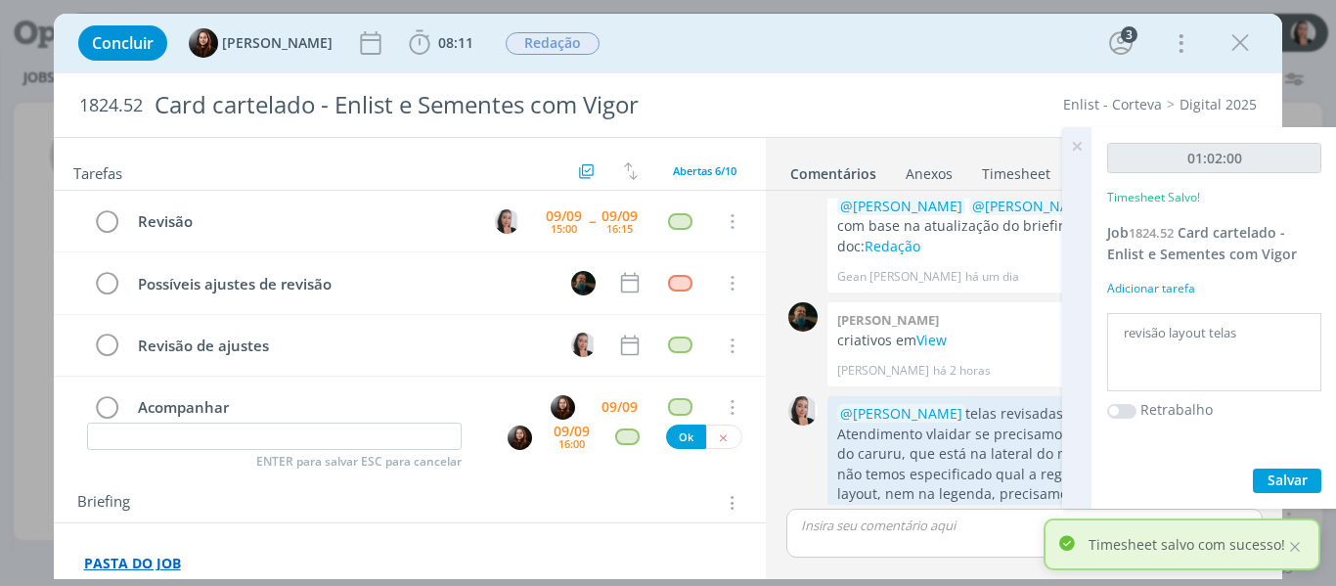
click at [1081, 150] on icon at bounding box center [1077, 146] width 35 height 38
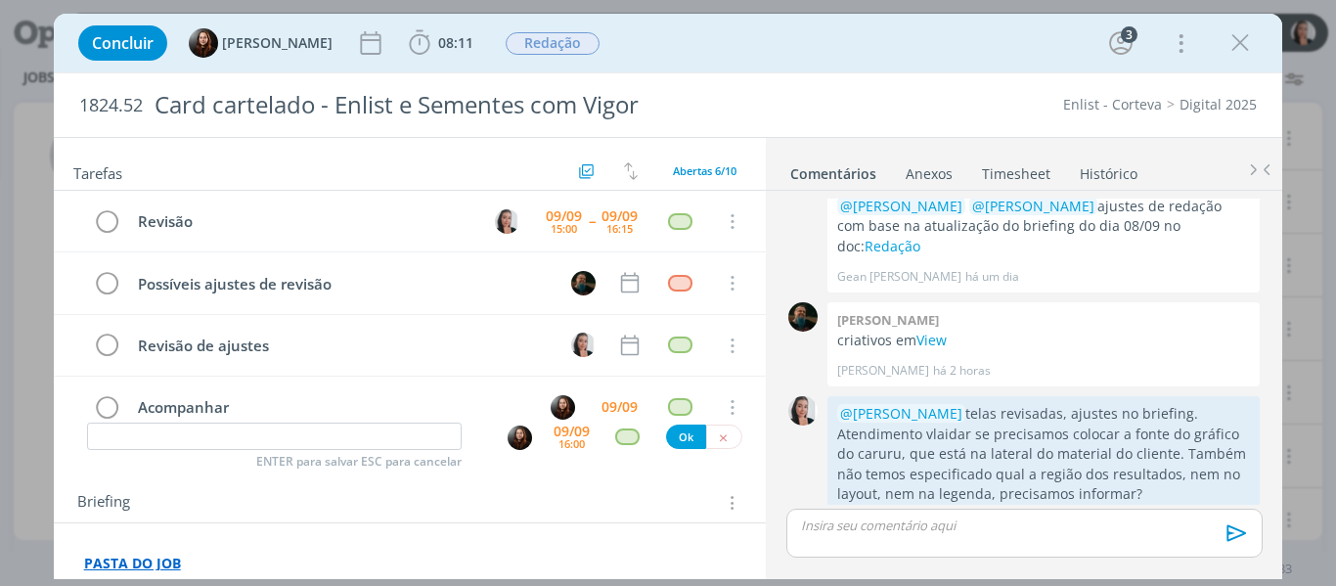
click at [811, 54] on div "Concluir Eduarda Pereira 08:11 Iniciar Apontar Data * 09/09/2025 Horas * 00:00 …" at bounding box center [668, 43] width 1200 height 47
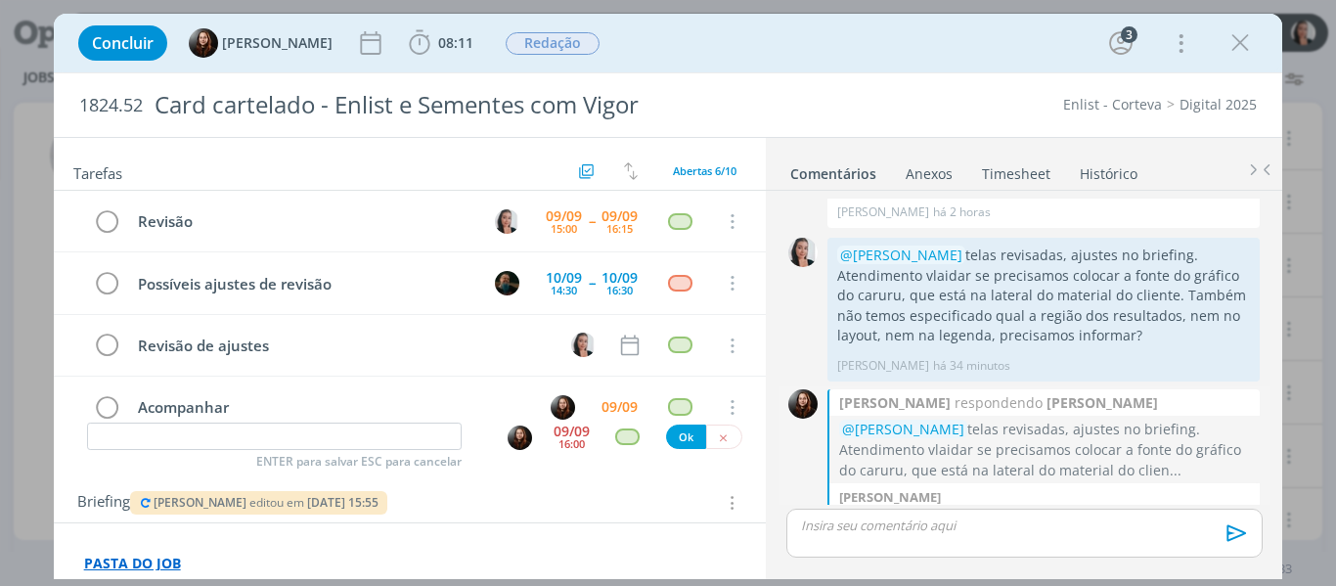
scroll to position [1000, 0]
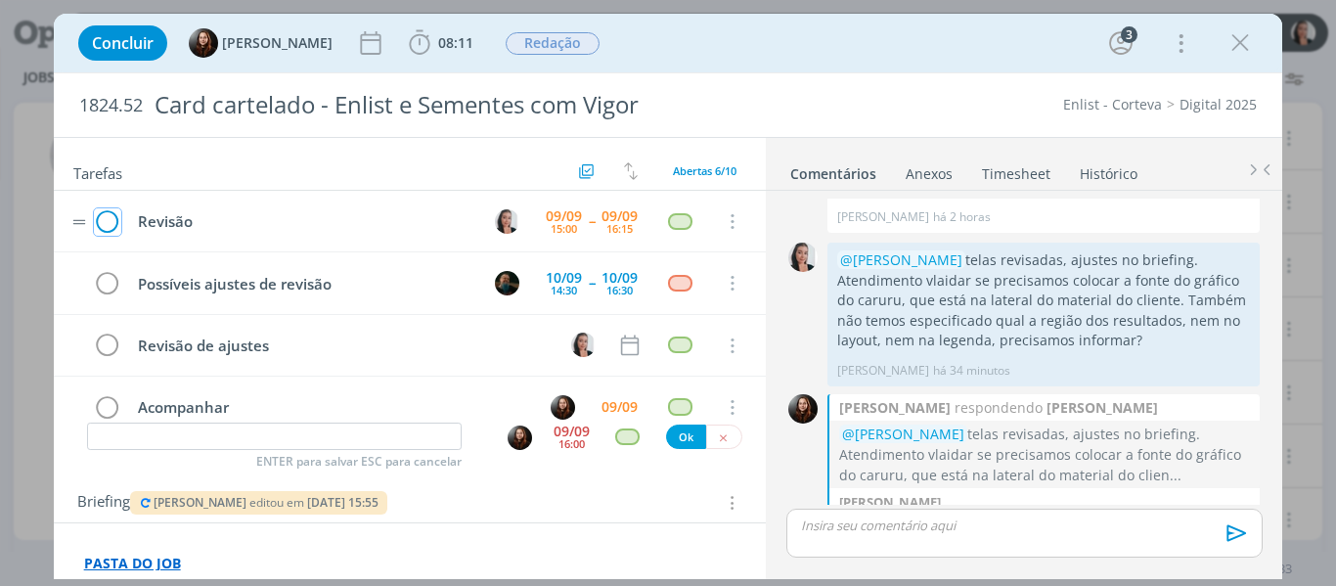
click at [111, 210] on icon "dialog" at bounding box center [107, 221] width 27 height 29
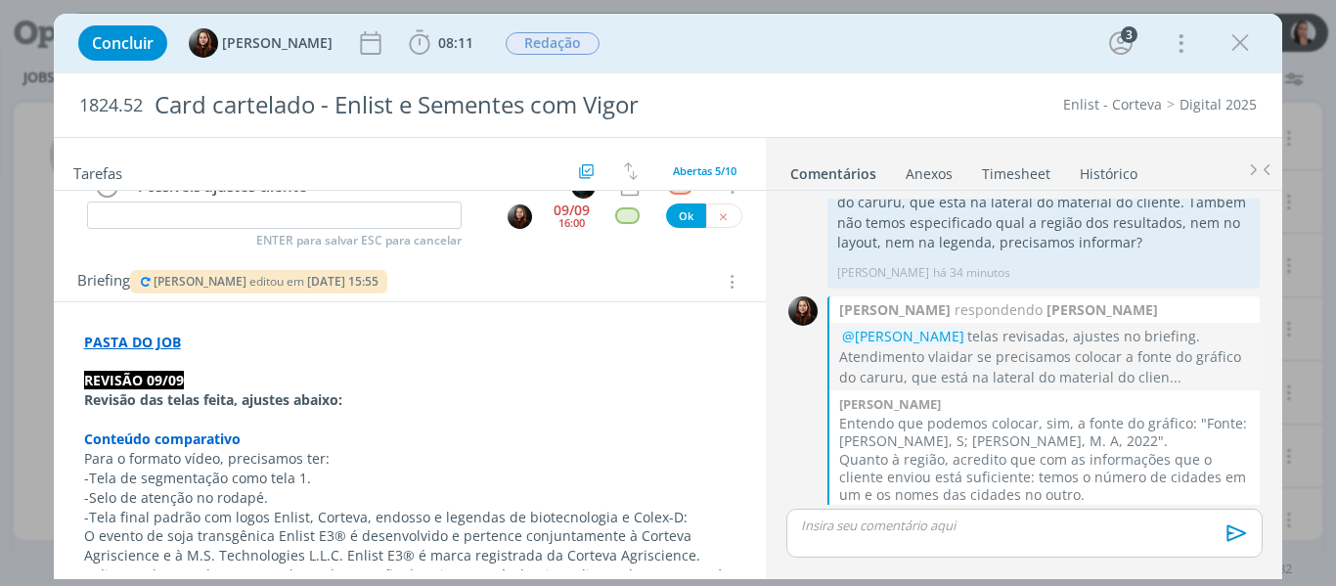
scroll to position [293, 0]
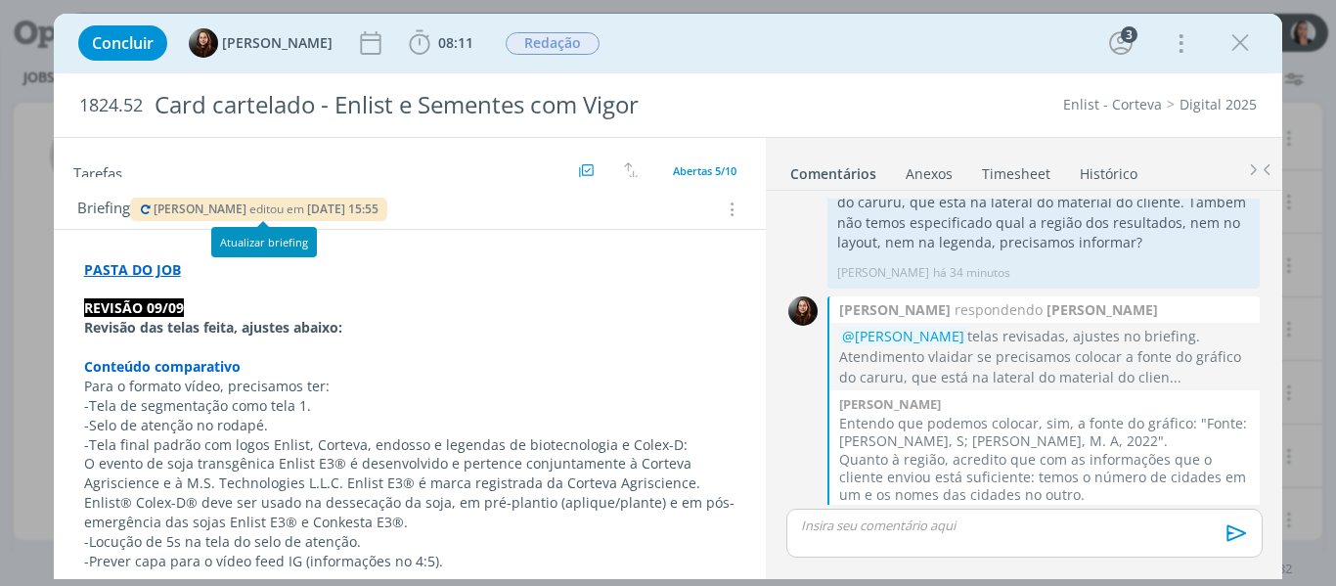
click at [143, 211] on icon "dialog" at bounding box center [147, 209] width 16 height 12
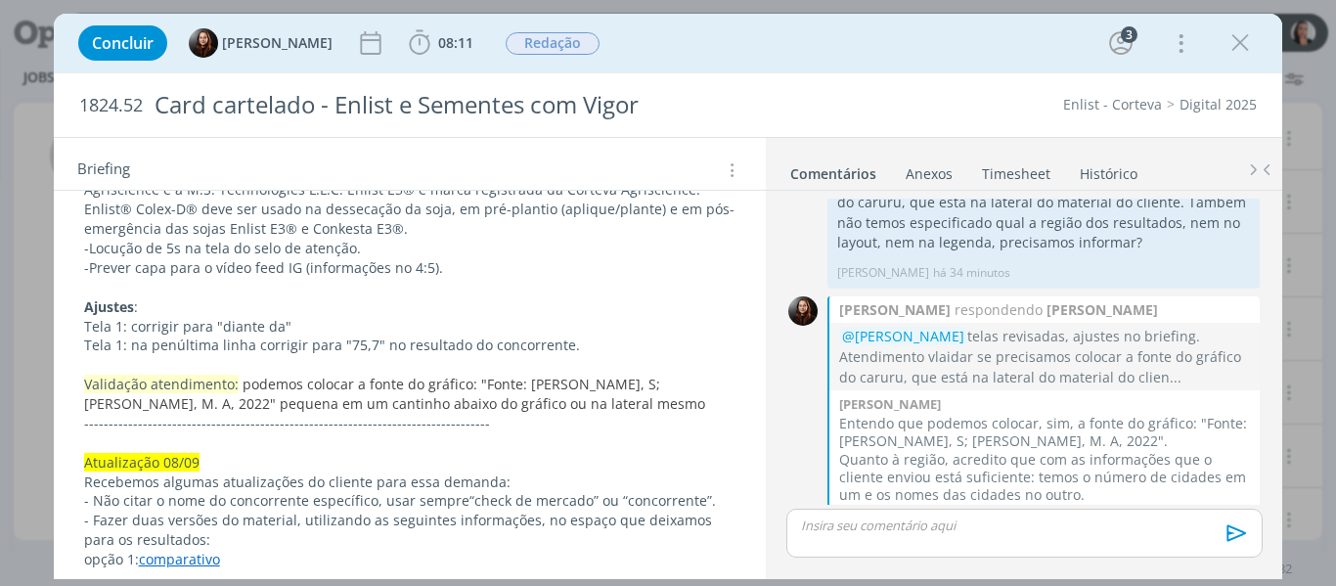
scroll to position [880, 0]
click at [1248, 57] on button "dialog" at bounding box center [1240, 42] width 29 height 29
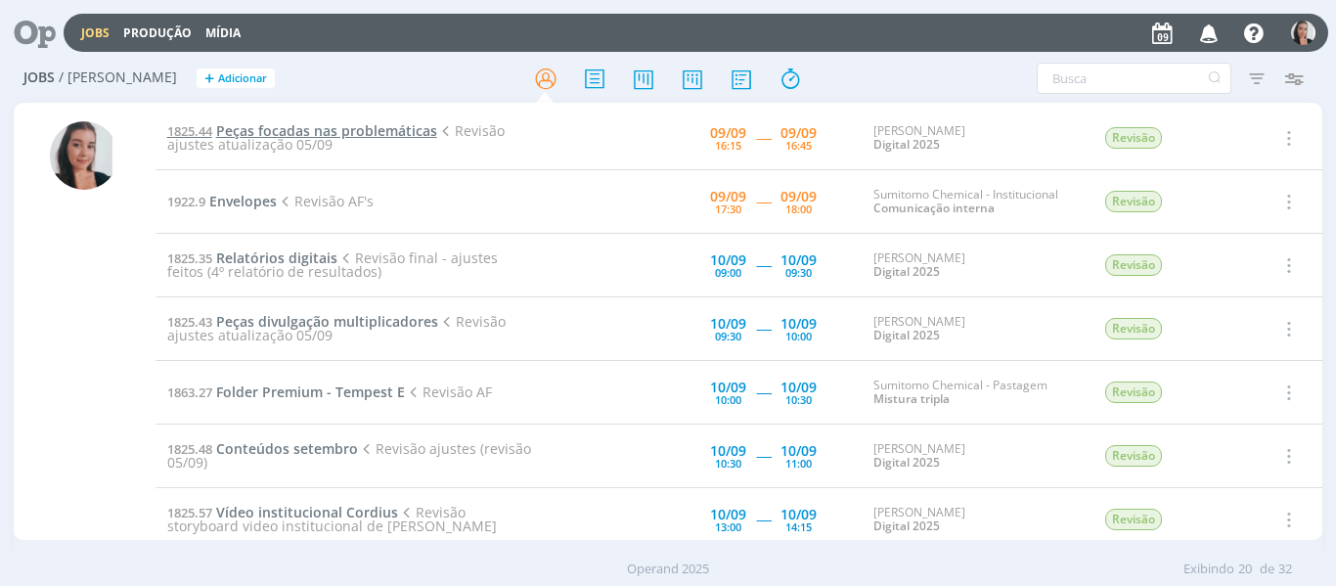
click at [347, 129] on span "Peças focadas nas problemáticas" at bounding box center [326, 130] width 221 height 19
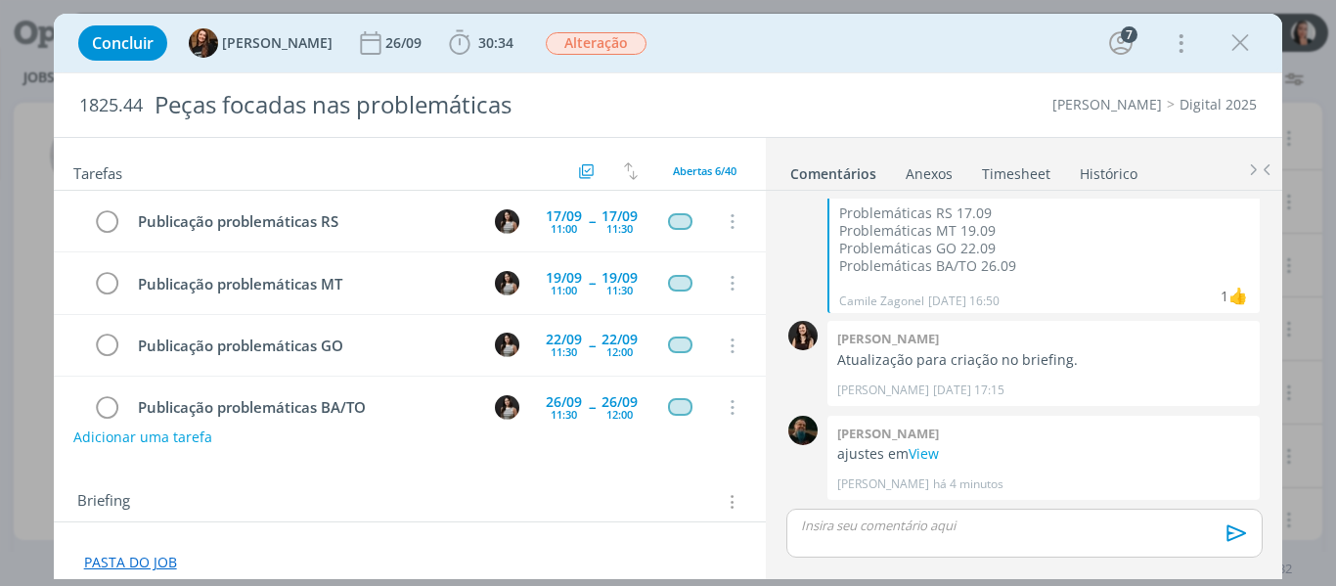
scroll to position [158, 0]
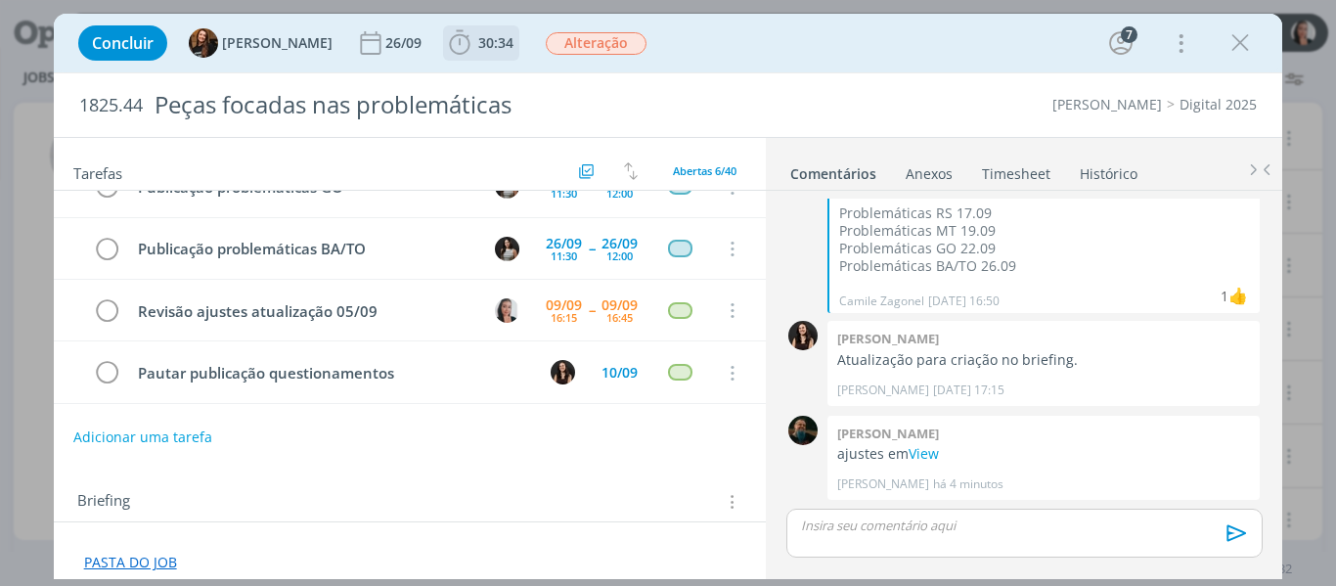
click at [445, 42] on icon "dialog" at bounding box center [459, 42] width 29 height 29
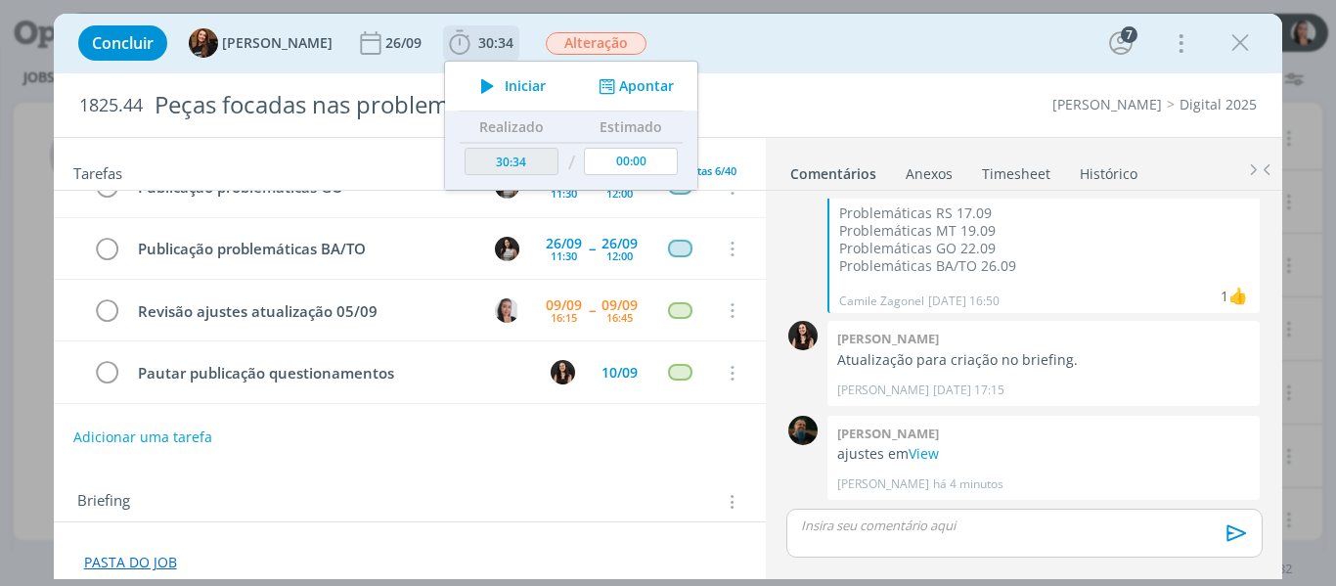
click at [505, 83] on span "Iniciar" at bounding box center [525, 86] width 41 height 14
click at [904, 22] on div "Concluir Tayná Morsch 26/09 30:34 Iniciar Apontar Data * 09/09/2025 Horas * 00:…" at bounding box center [668, 43] width 1200 height 47
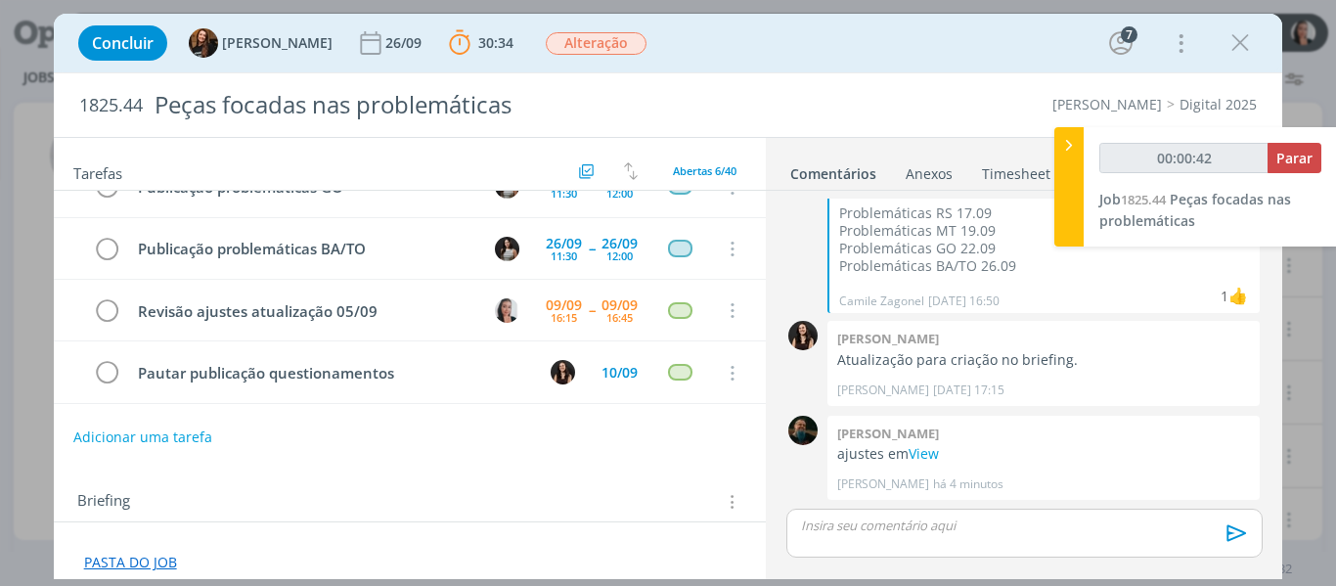
type input "00:00:43"
drag, startPoint x: 1071, startPoint y: 187, endPoint x: 1042, endPoint y: 146, distance: 50.5
click at [1071, 187] on div at bounding box center [1069, 186] width 29 height 119
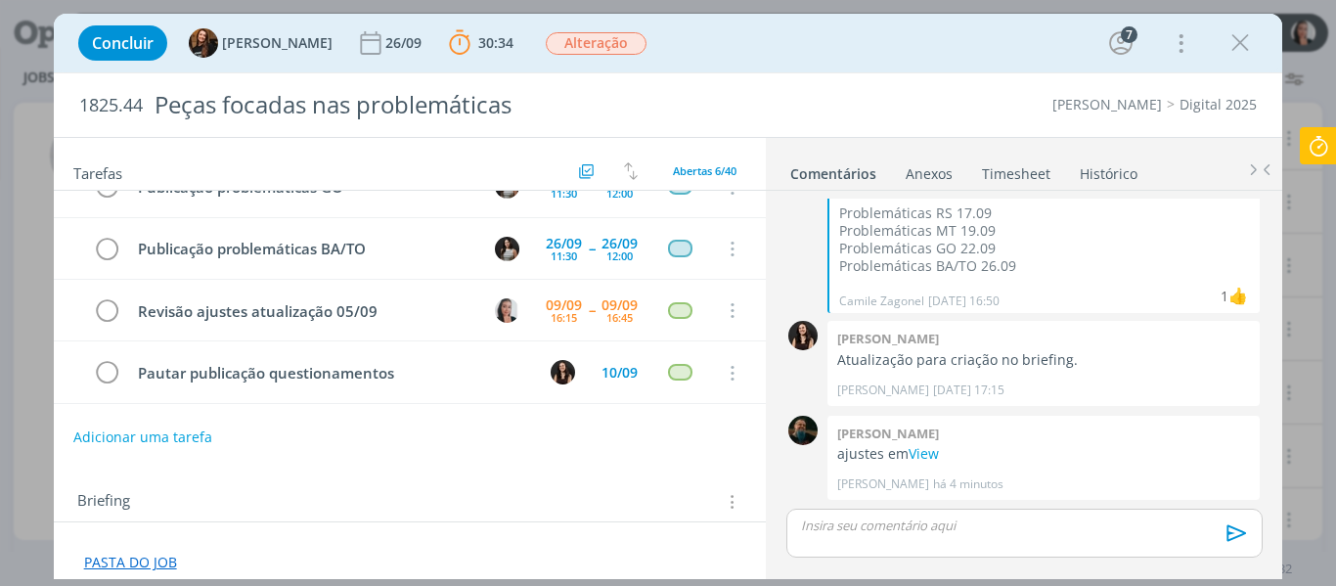
click at [998, 33] on div "Concluir Tayná Morsch 26/09 30:34 Parar Apontar Data * 09/09/2025 Horas * 00:00…" at bounding box center [668, 43] width 1200 height 47
click at [940, 454] on p "ajustes em View" at bounding box center [1043, 454] width 413 height 20
click at [930, 453] on link "View" at bounding box center [924, 453] width 30 height 19
click at [939, 48] on div "Concluir Tayná Morsch 26/09 30:34 Parar Apontar Data * 09/09/2025 Horas * 00:00…" at bounding box center [668, 43] width 1200 height 47
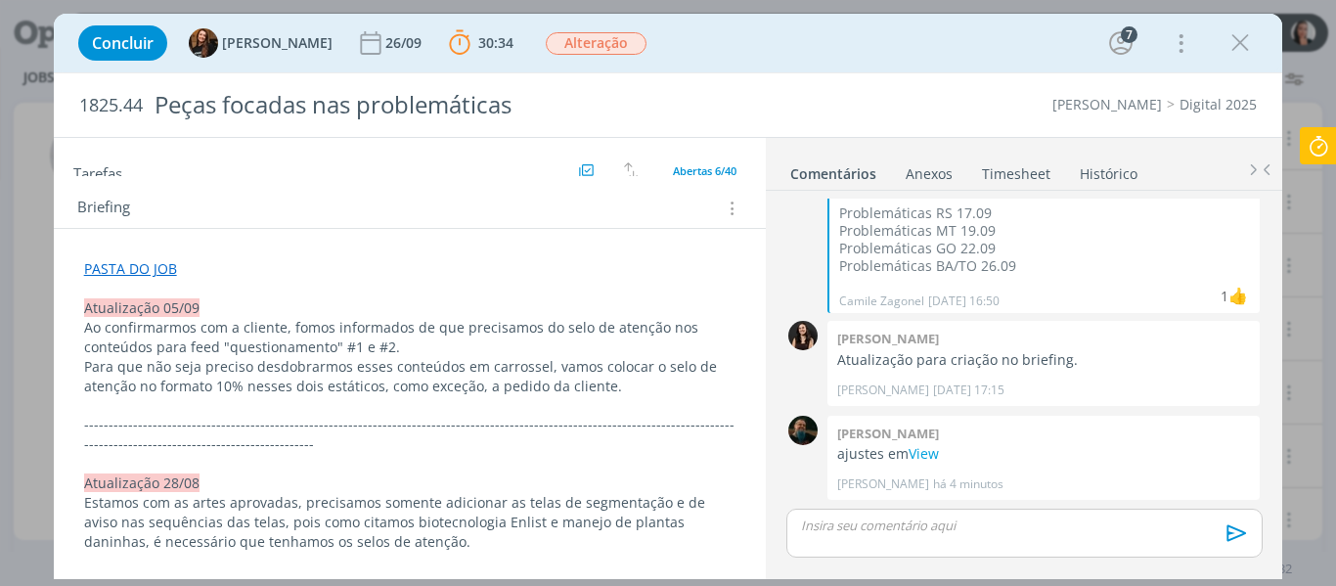
scroll to position [0, 0]
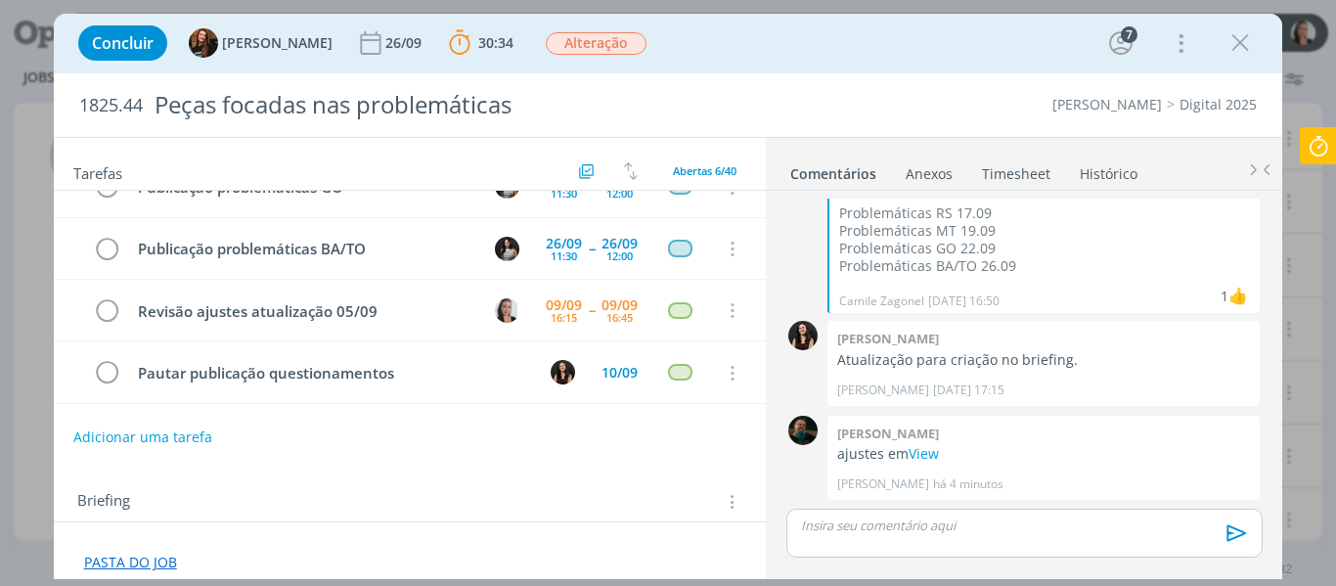
click at [920, 61] on div "Concluir Tayná Morsch 26/09 30:34 Parar Apontar Data * 09/09/2025 Horas * 00:00…" at bounding box center [668, 43] width 1200 height 47
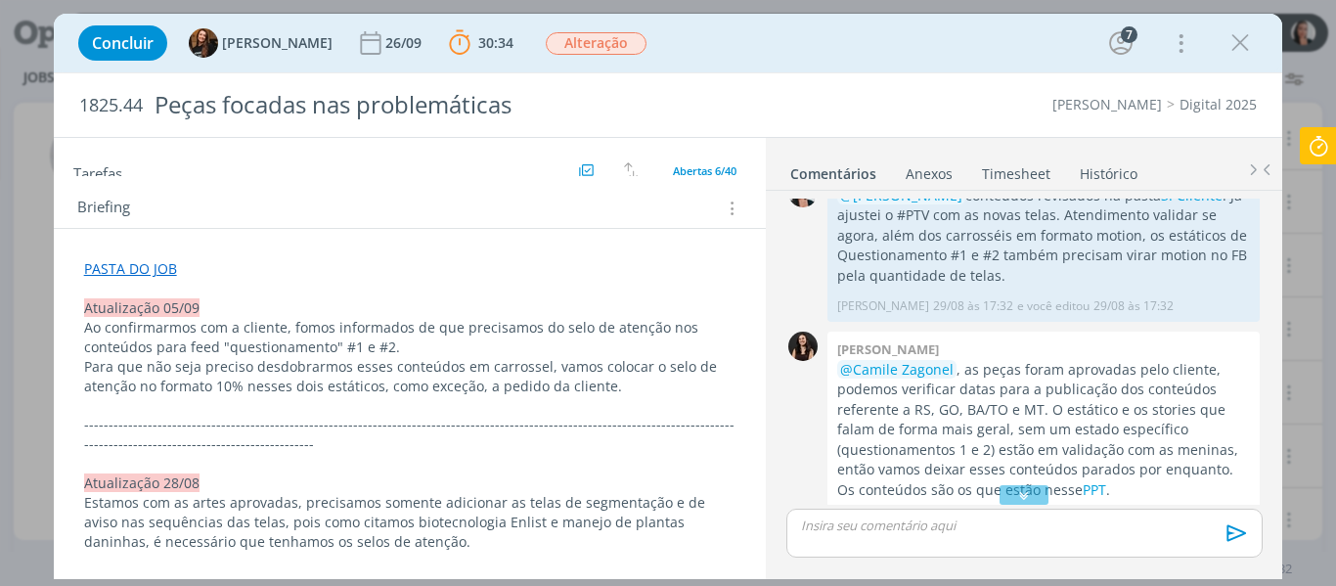
scroll to position [1524, 0]
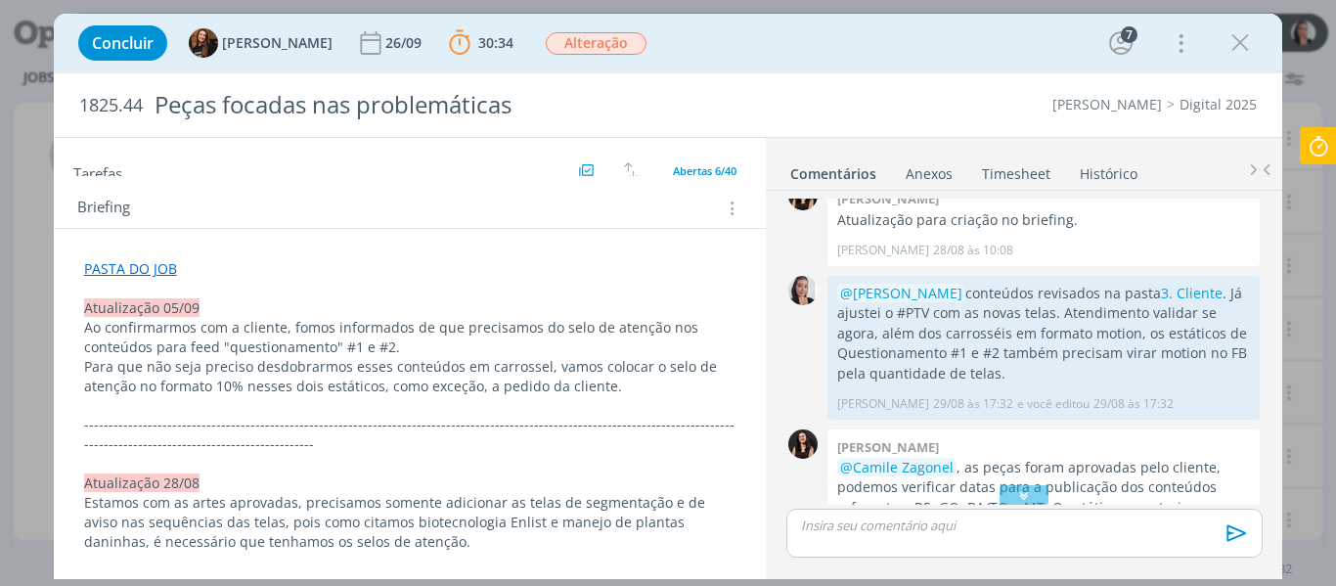
click at [976, 44] on div "Concluir Tayná Morsch 26/09 30:34 Parar Apontar Data * 09/09/2025 Horas * 00:00…" at bounding box center [668, 43] width 1200 height 47
click at [1040, 62] on div "Concluir Tayná Morsch 26/09 30:34 Parar Apontar Data * 09/09/2025 Horas * 00:00…" at bounding box center [668, 43] width 1200 height 47
click at [935, 38] on div "Concluir Tayná Morsch 26/09 30:34 Parar Apontar Data * 09/09/2025 Horas * 00:00…" at bounding box center [668, 43] width 1200 height 47
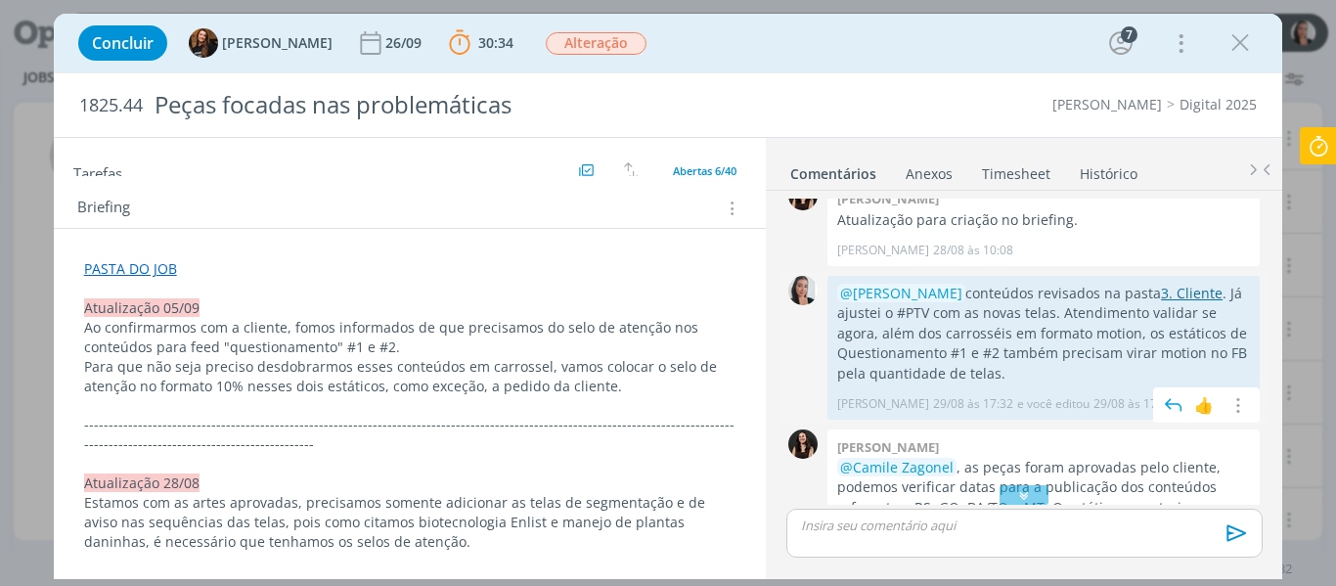
click at [1161, 289] on link "3. Cliente" at bounding box center [1192, 293] width 62 height 19
click at [861, 51] on div "Concluir Tayná Morsch 26/09 30:34 Parar Apontar Data * 09/09/2025 Horas * 00:00…" at bounding box center [668, 43] width 1200 height 47
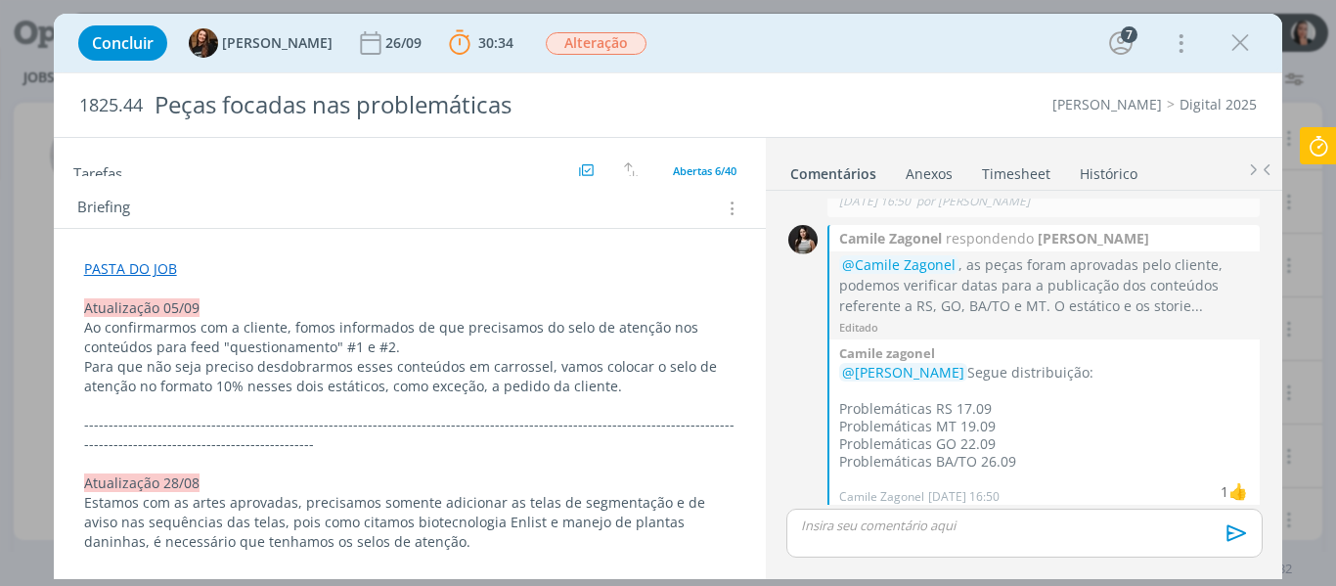
scroll to position [2209, 0]
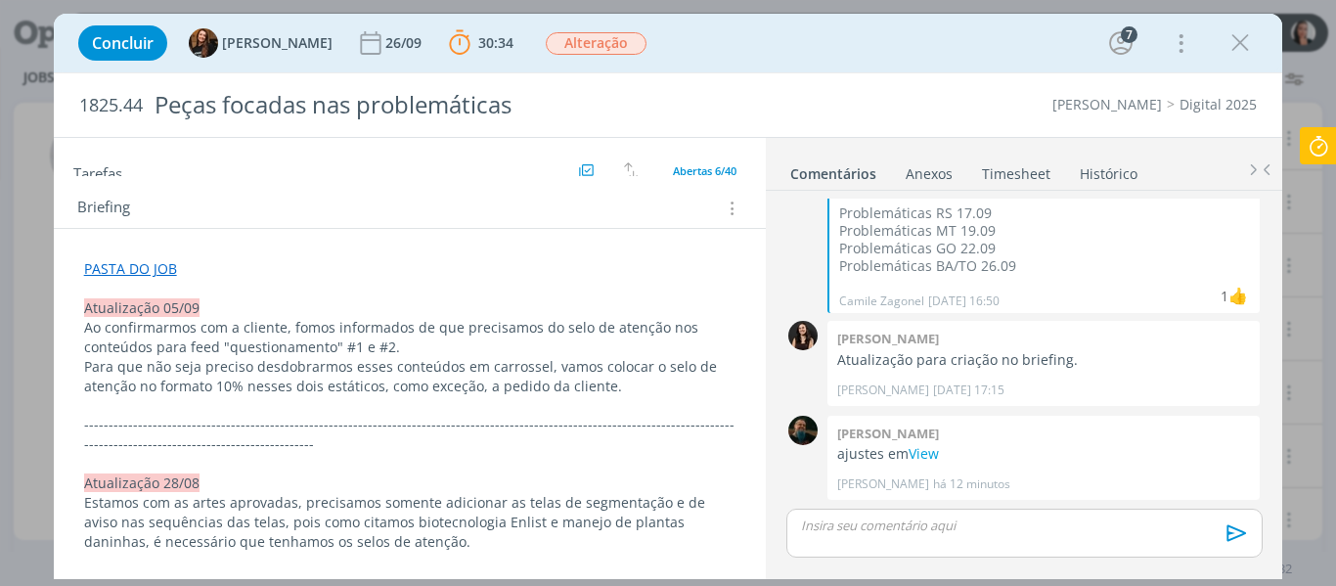
click at [777, 46] on div "Concluir Tayná Morsch 26/09 30:34 Parar Apontar Data * 09/09/2025 Horas * 00:00…" at bounding box center [668, 43] width 1200 height 47
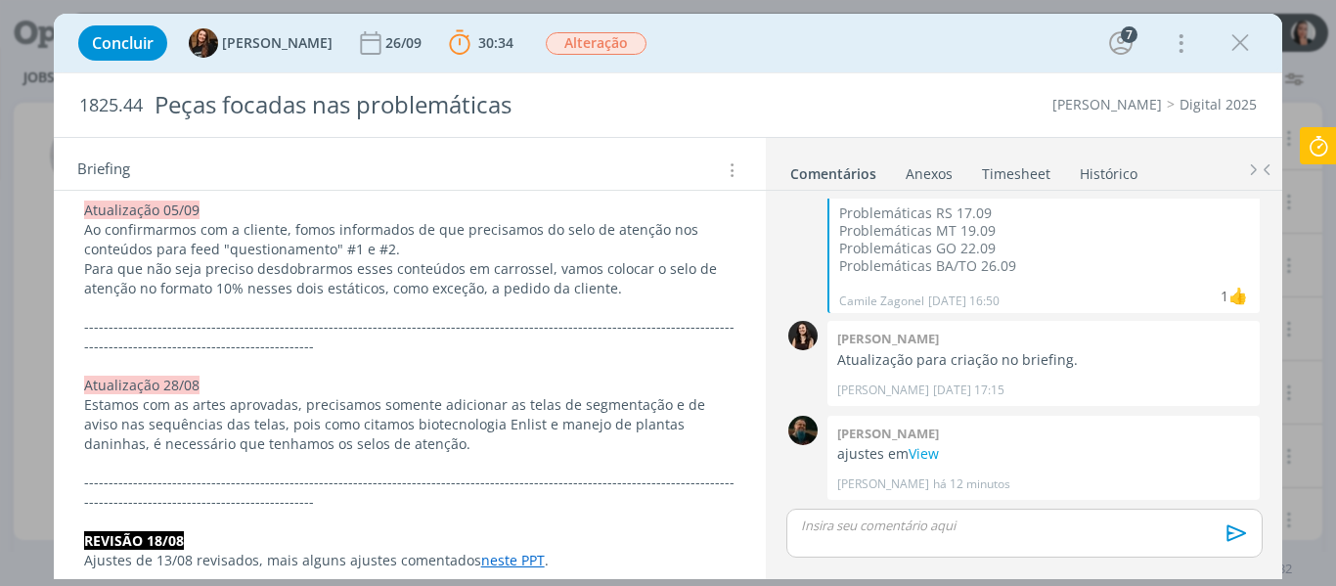
scroll to position [293, 0]
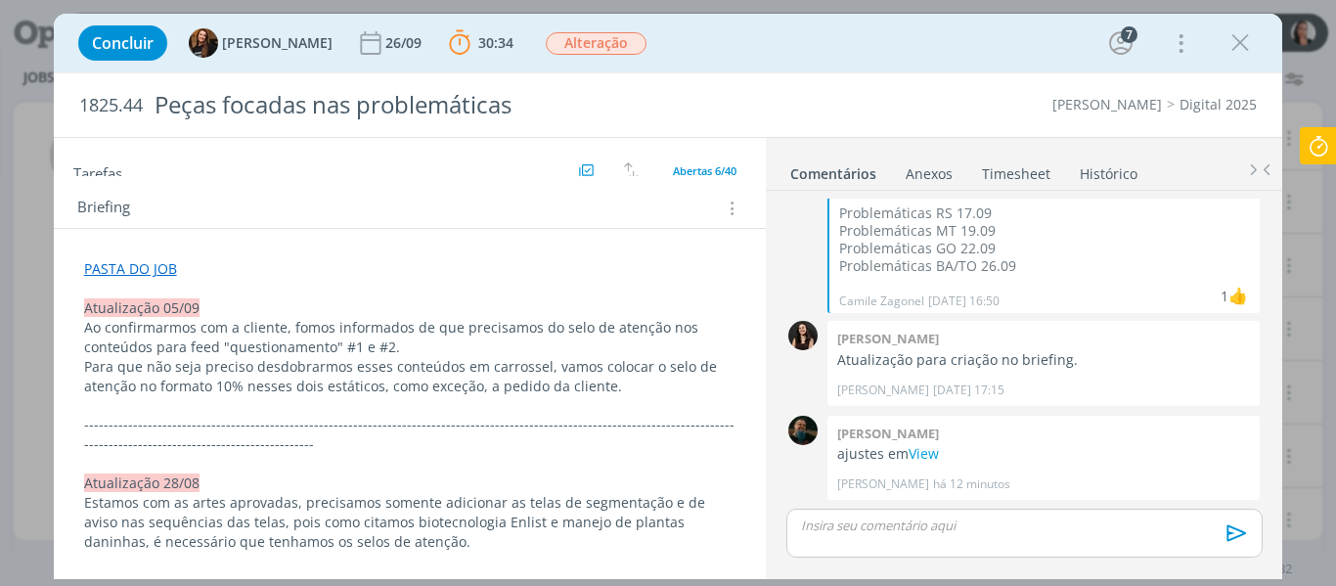
click at [805, 49] on div "Concluir Tayná Morsch 26/09 30:34 Parar Apontar Data * 09/09/2025 Horas * 00:00…" at bounding box center [668, 43] width 1200 height 47
click at [1113, 537] on div "dialog" at bounding box center [1024, 533] width 475 height 49
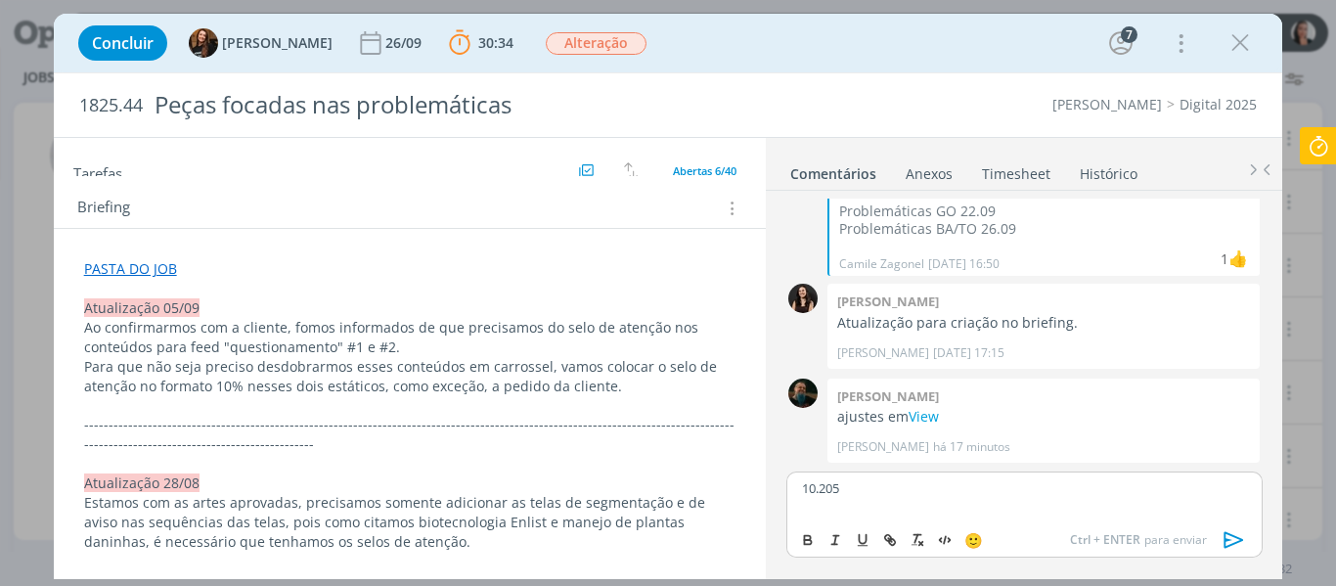
click at [1105, 481] on p "10.205" at bounding box center [1024, 488] width 444 height 18
click at [852, 45] on div "Concluir Tayná Morsch 26/09 30:34 Parar Apontar Data * 09/09/2025 Horas * 00:00…" at bounding box center [668, 43] width 1200 height 47
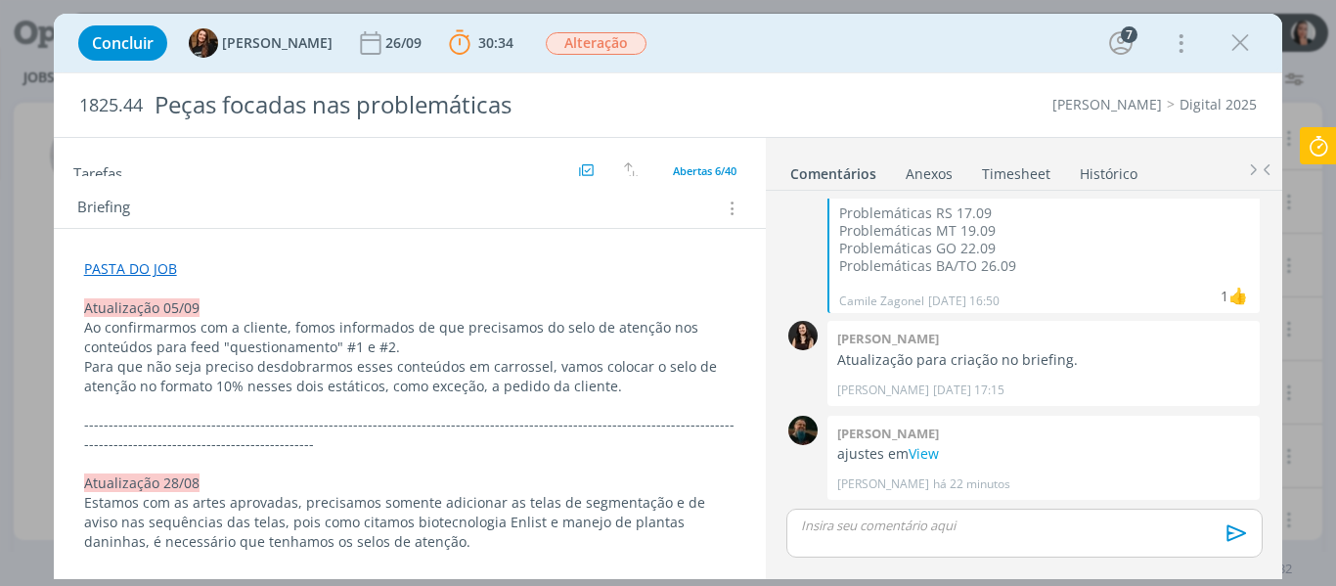
scroll to position [196, 0]
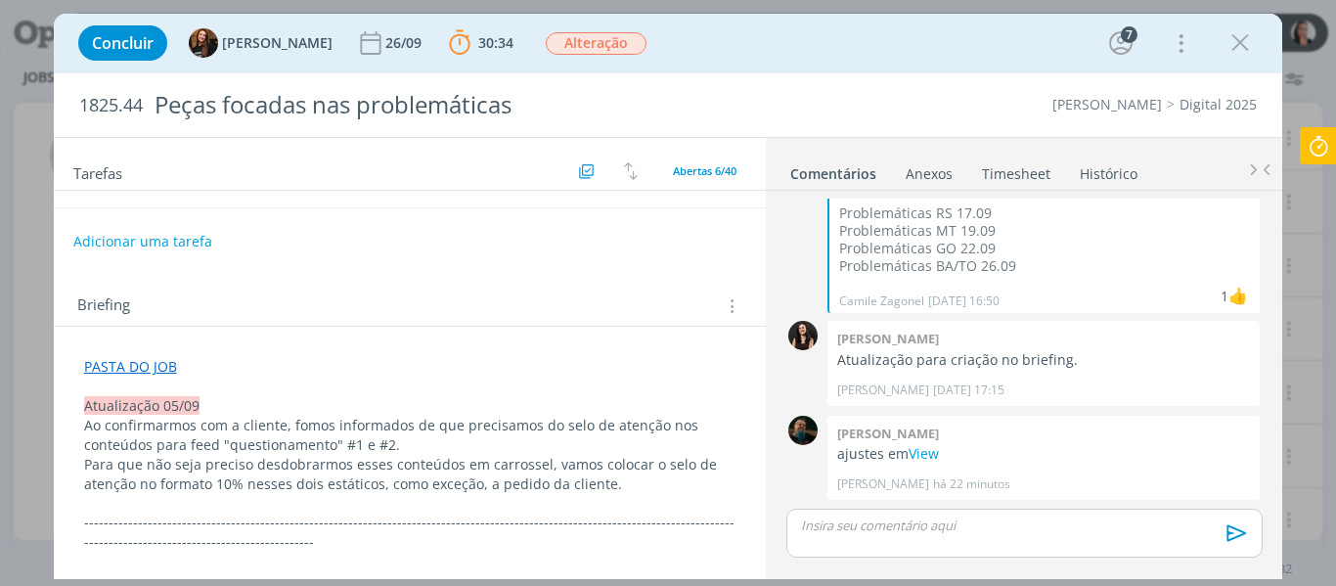
click at [856, 526] on p "dialog" at bounding box center [1024, 526] width 444 height 18
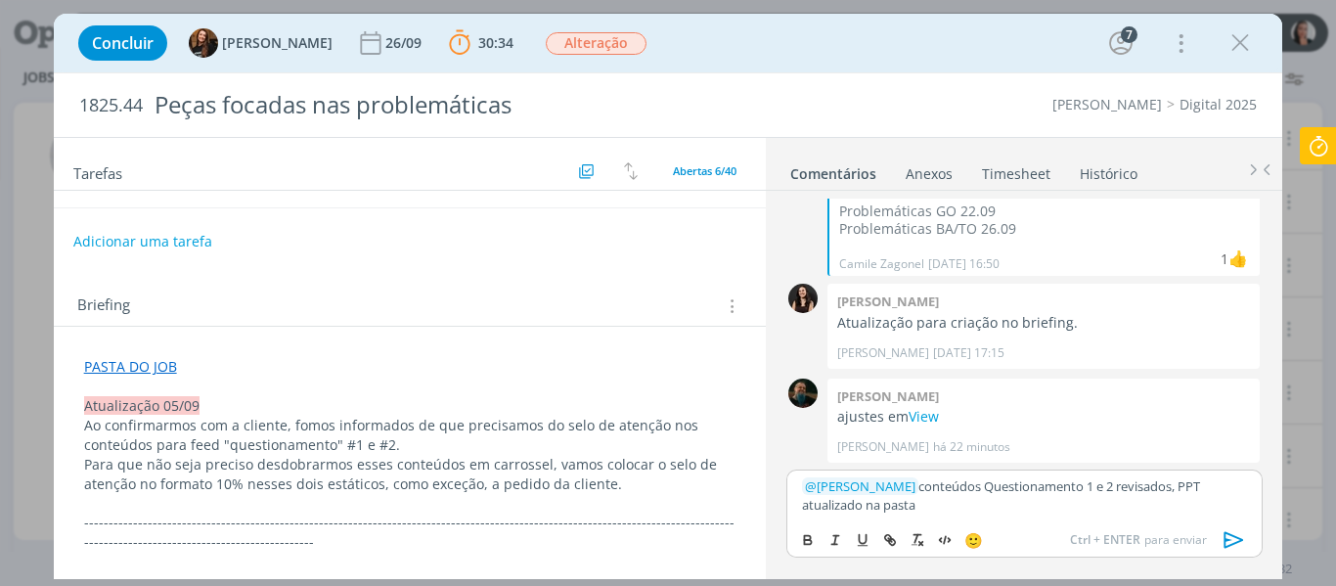
click at [1015, 501] on p "﻿ @ Isabelle Silva ﻿ conteúdos Questionamento 1 e 2 revisados, PPT atualizado n…" at bounding box center [1024, 495] width 444 height 36
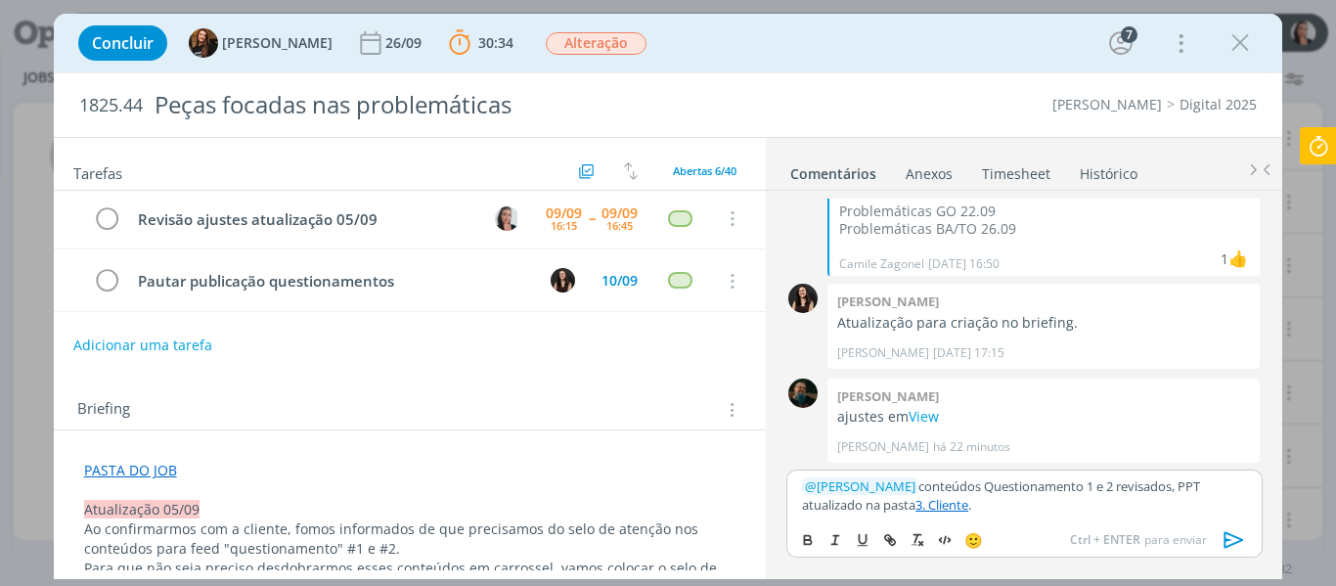
scroll to position [0, 0]
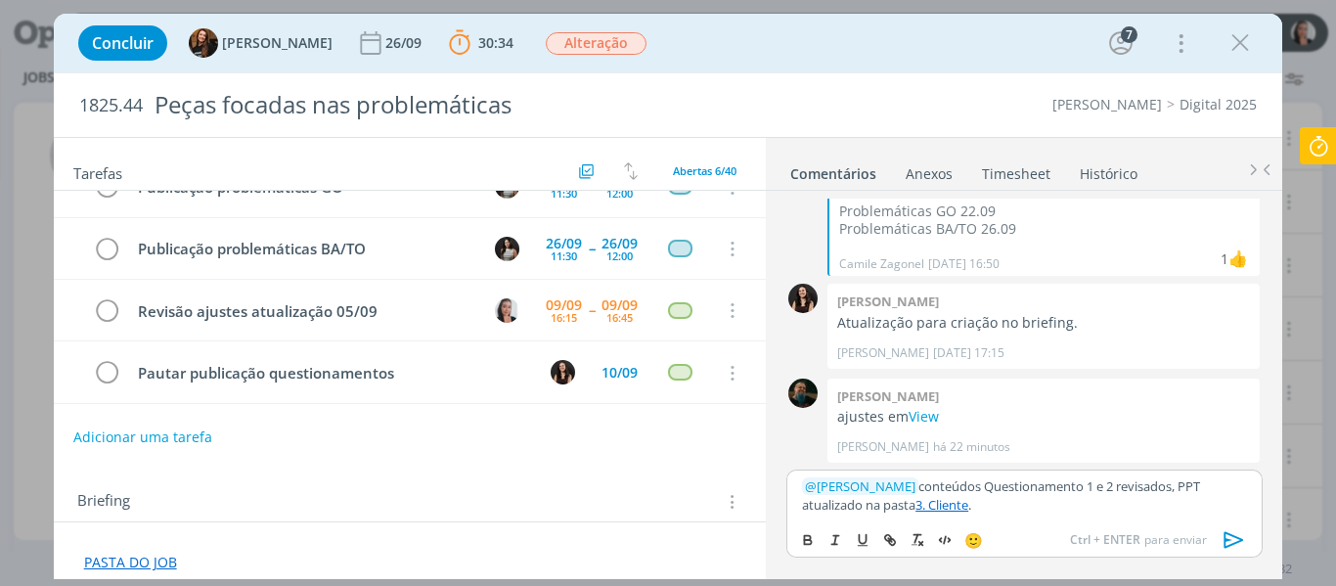
click at [1243, 531] on icon "dialog" at bounding box center [1234, 539] width 29 height 29
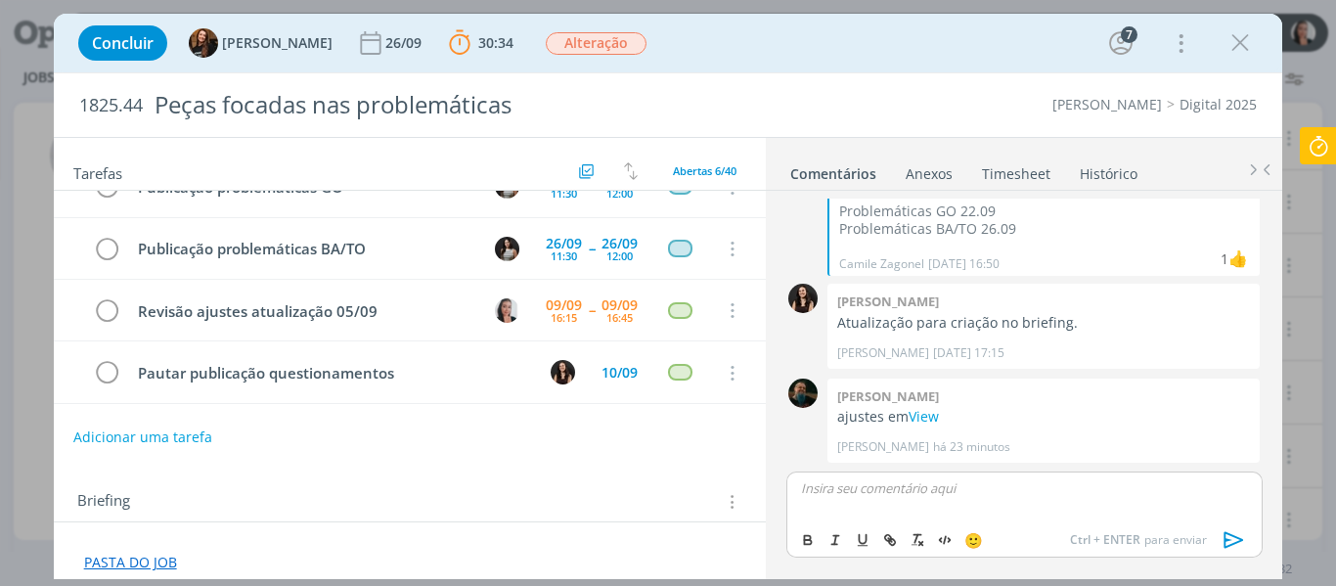
scroll to position [2339, 0]
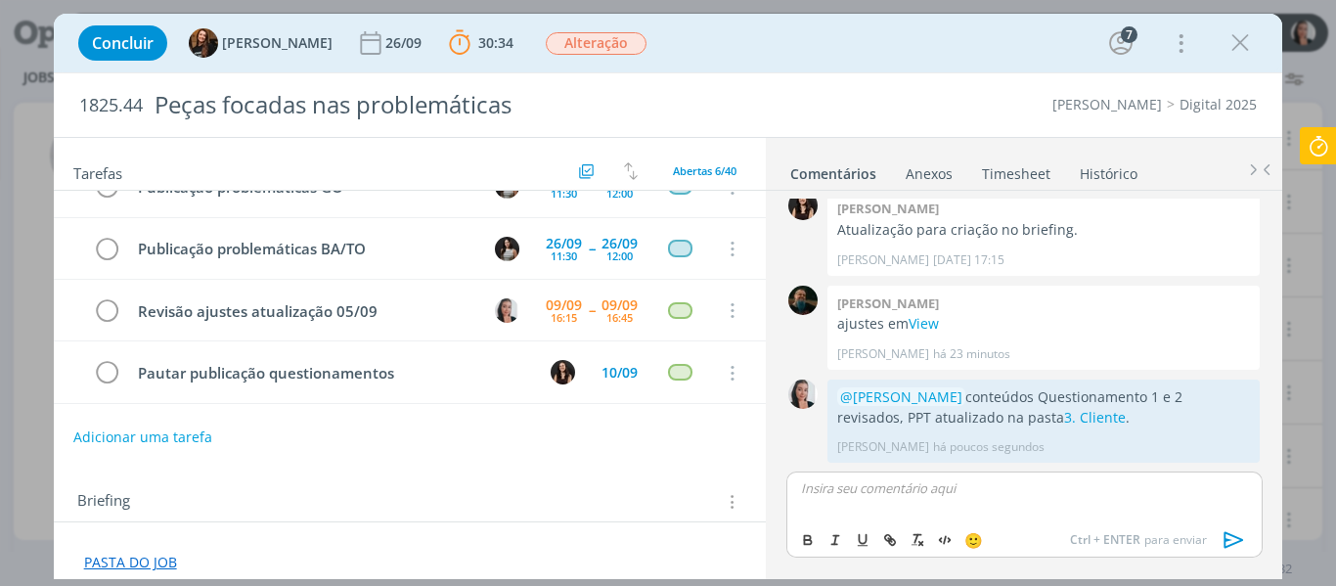
click at [1332, 144] on icon at bounding box center [1318, 146] width 35 height 38
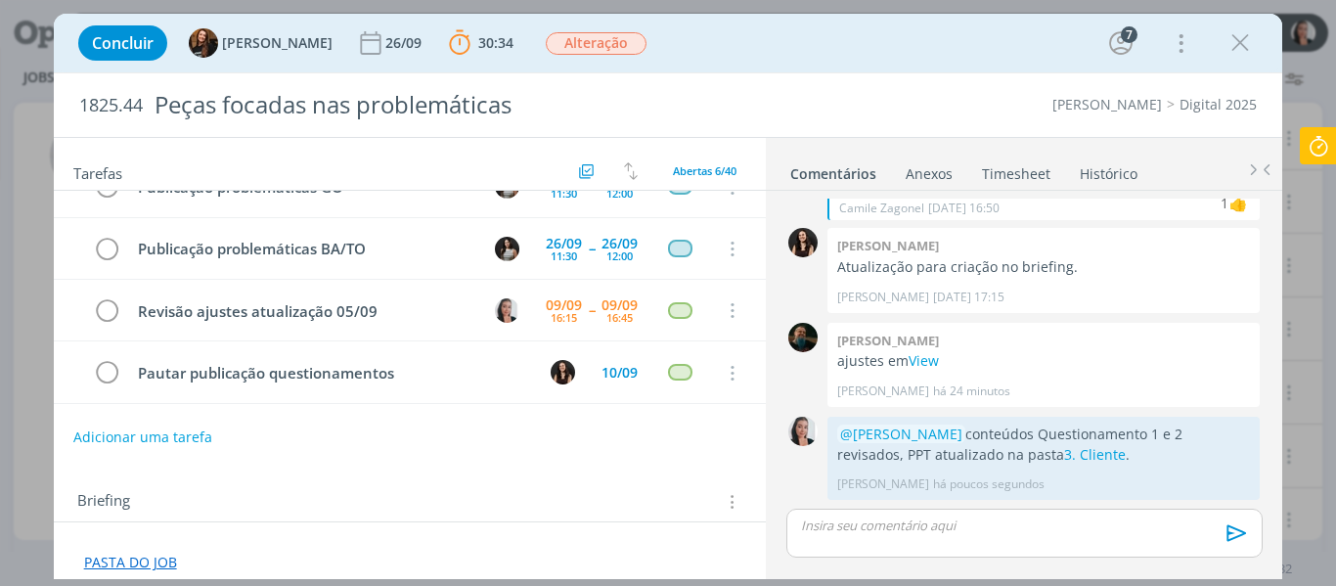
scroll to position [2302, 0]
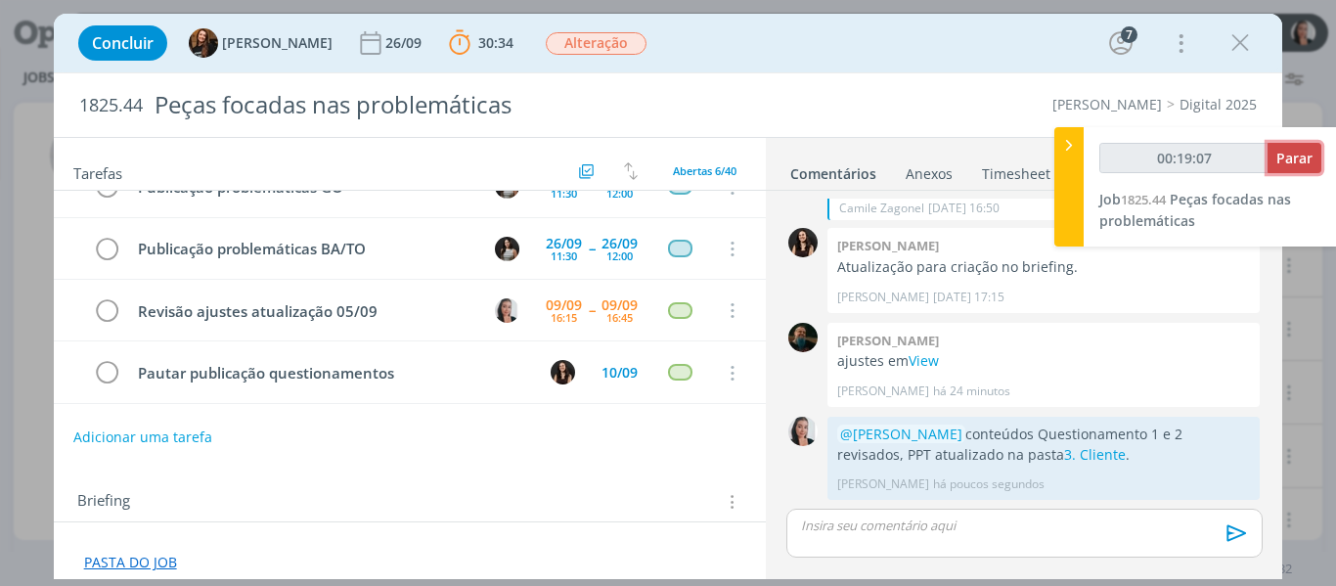
click at [1293, 148] on button "Parar" at bounding box center [1295, 158] width 54 height 30
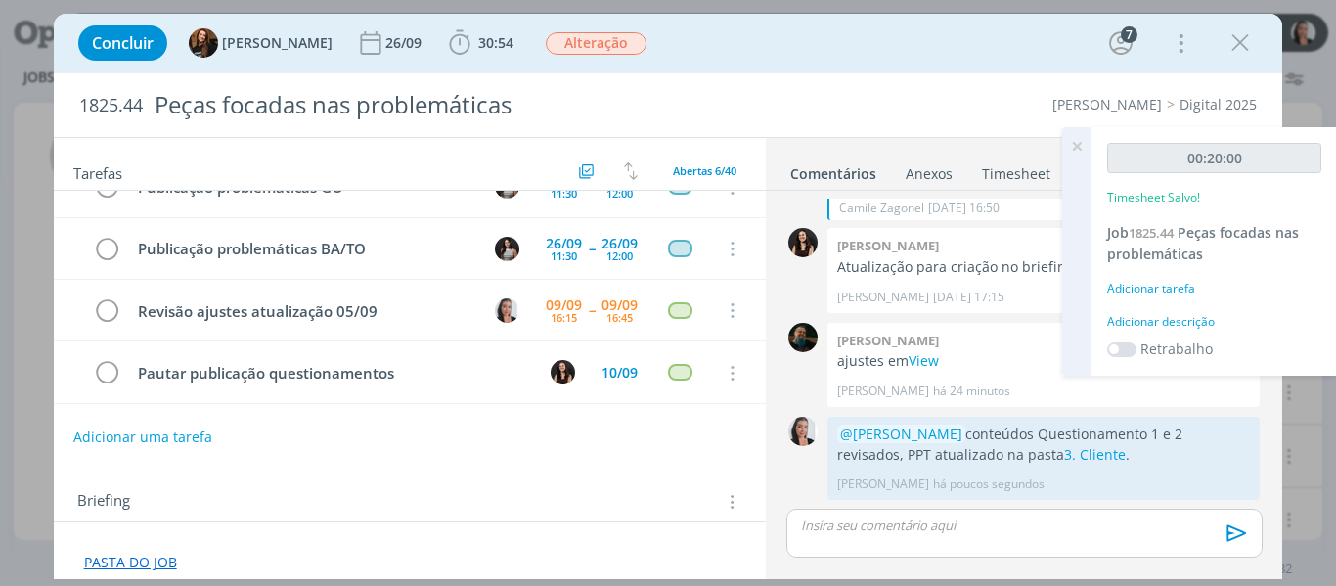
click at [1147, 319] on div "Adicionar descrição" at bounding box center [1214, 322] width 214 height 18
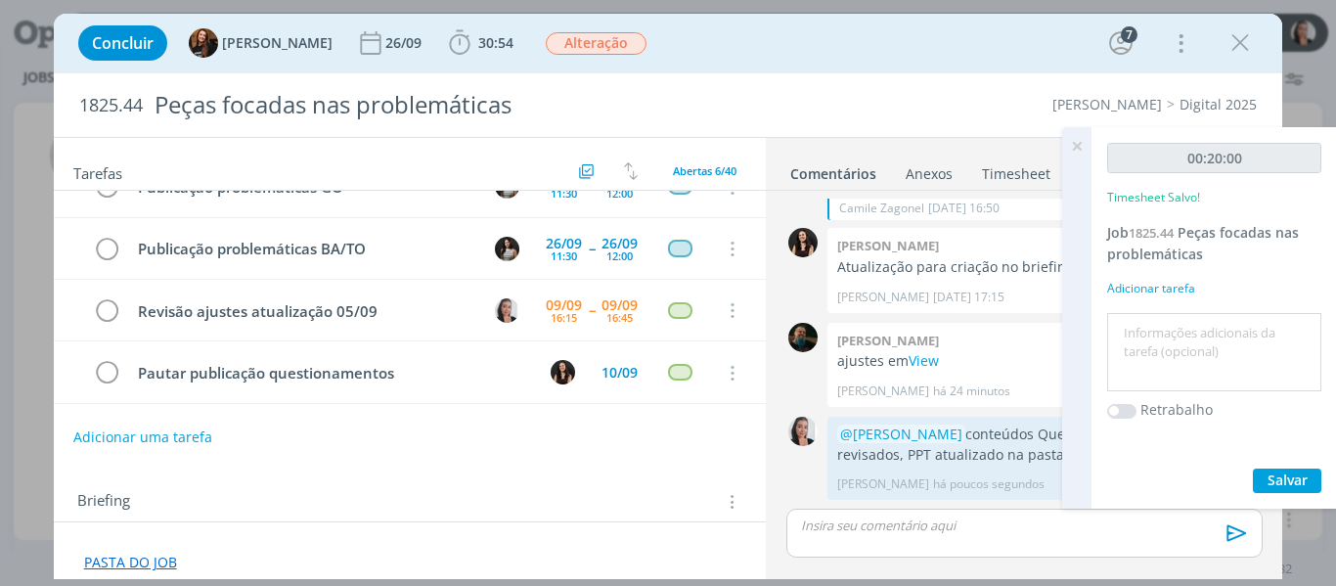
click at [1158, 331] on textarea at bounding box center [1214, 352] width 204 height 69
type textarea "revisão ajustes 05/09"
click at [1296, 482] on span "Salvar" at bounding box center [1288, 480] width 40 height 19
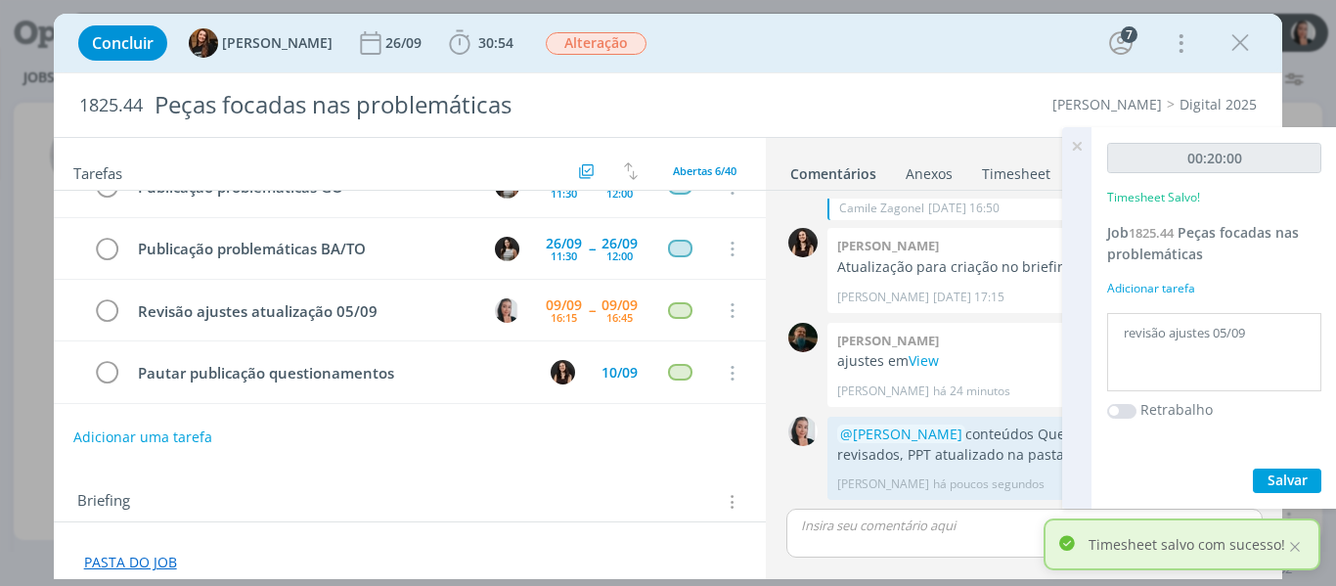
drag, startPoint x: 1075, startPoint y: 150, endPoint x: 1034, endPoint y: 170, distance: 45.9
click at [1076, 150] on icon at bounding box center [1077, 146] width 35 height 38
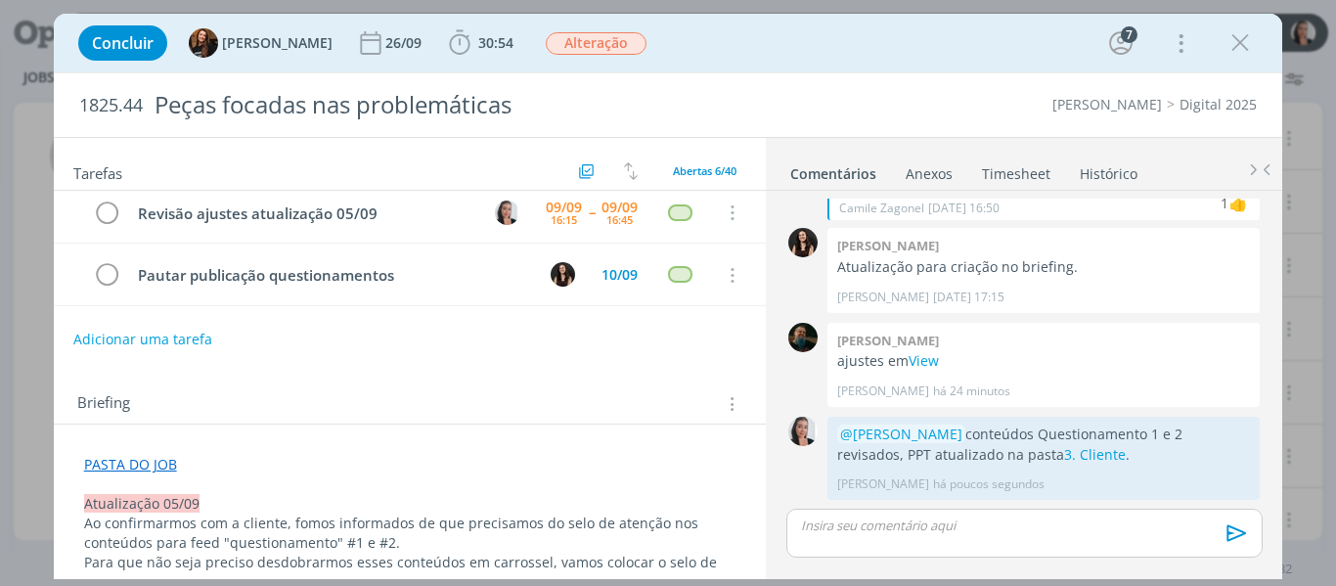
scroll to position [0, 0]
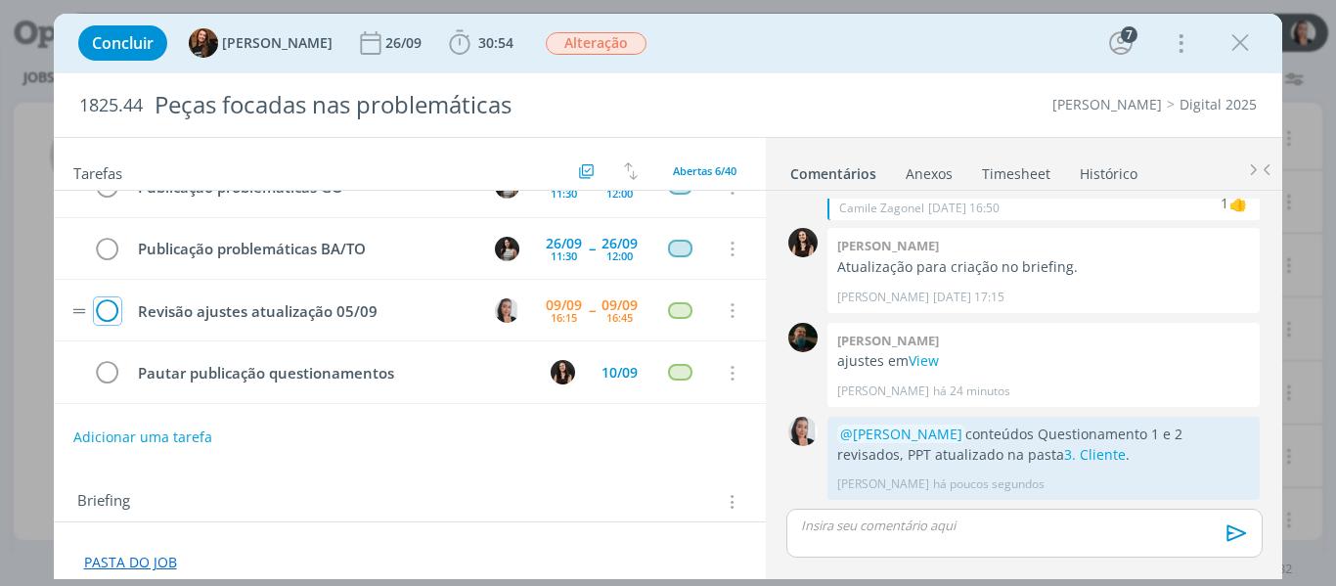
click at [107, 309] on icon "dialog" at bounding box center [107, 310] width 27 height 29
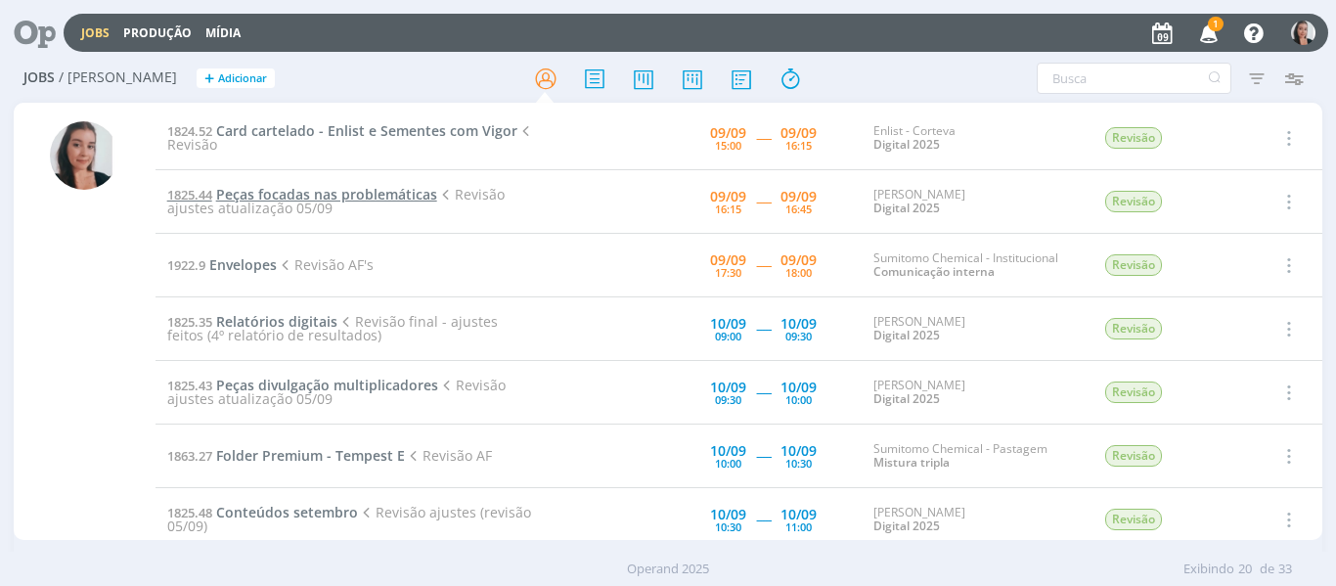
click at [386, 196] on span "Peças focadas nas problemáticas" at bounding box center [326, 194] width 221 height 19
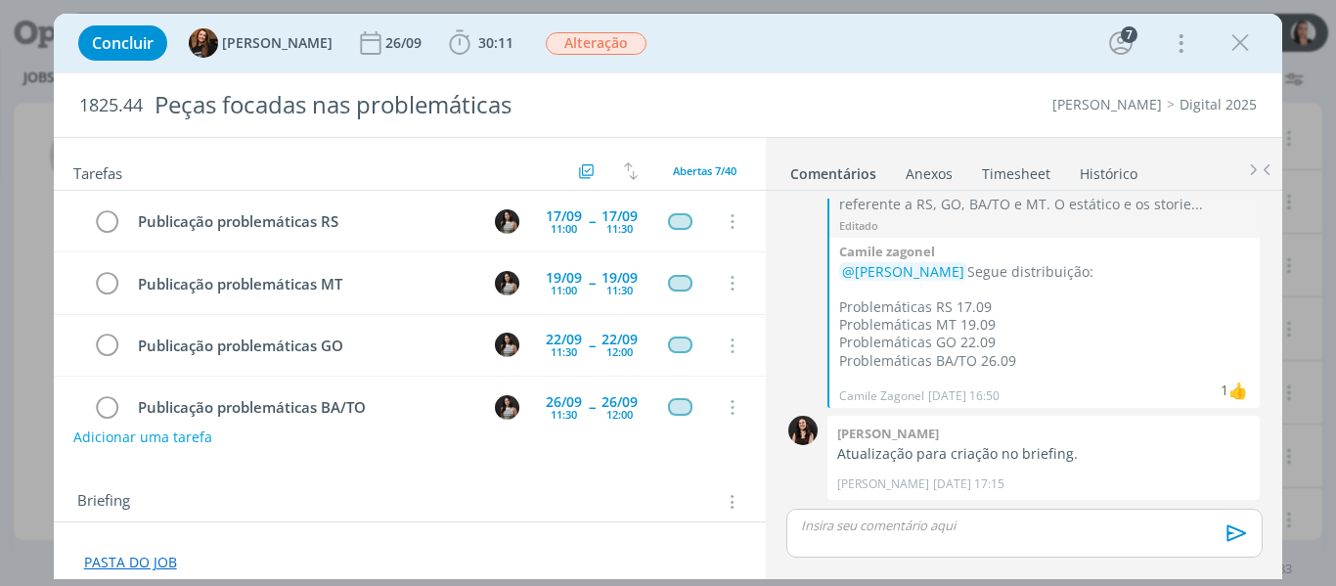
scroll to position [220, 0]
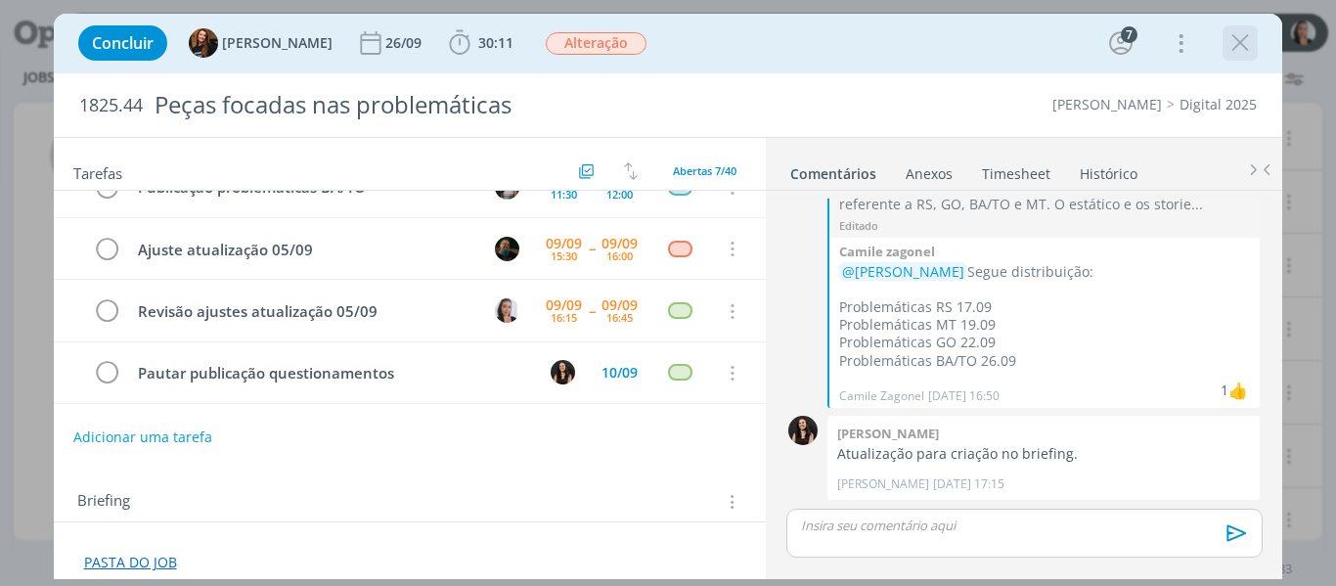
click at [1243, 49] on icon "dialog" at bounding box center [1240, 42] width 29 height 29
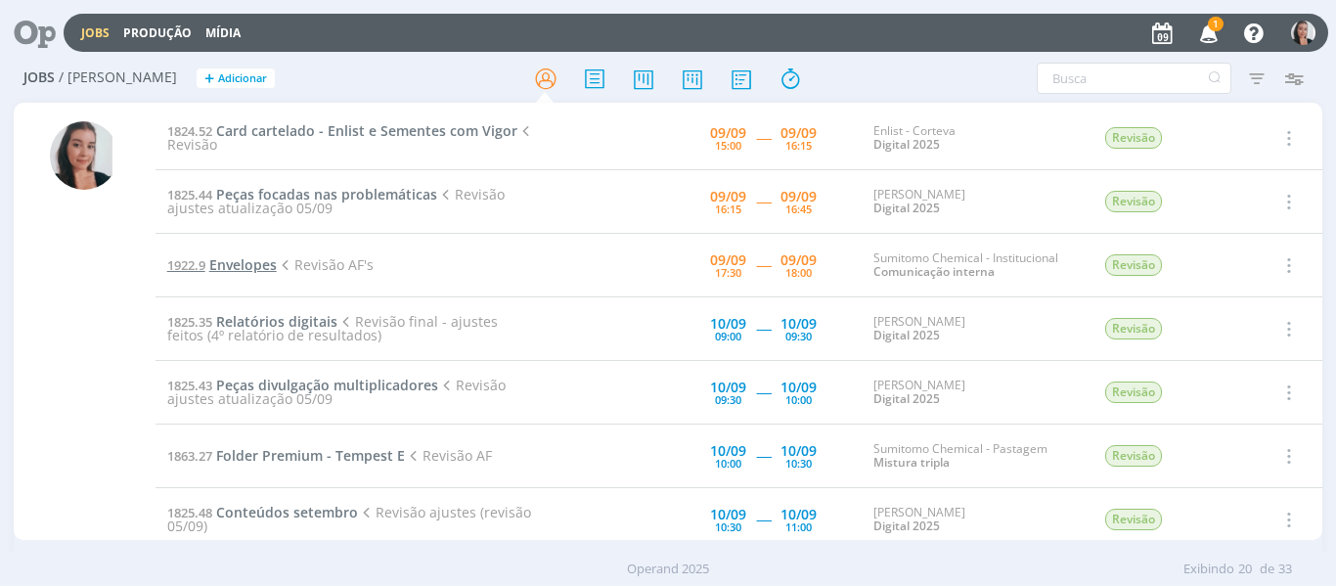
click at [254, 263] on span "Envelopes" at bounding box center [243, 264] width 68 height 19
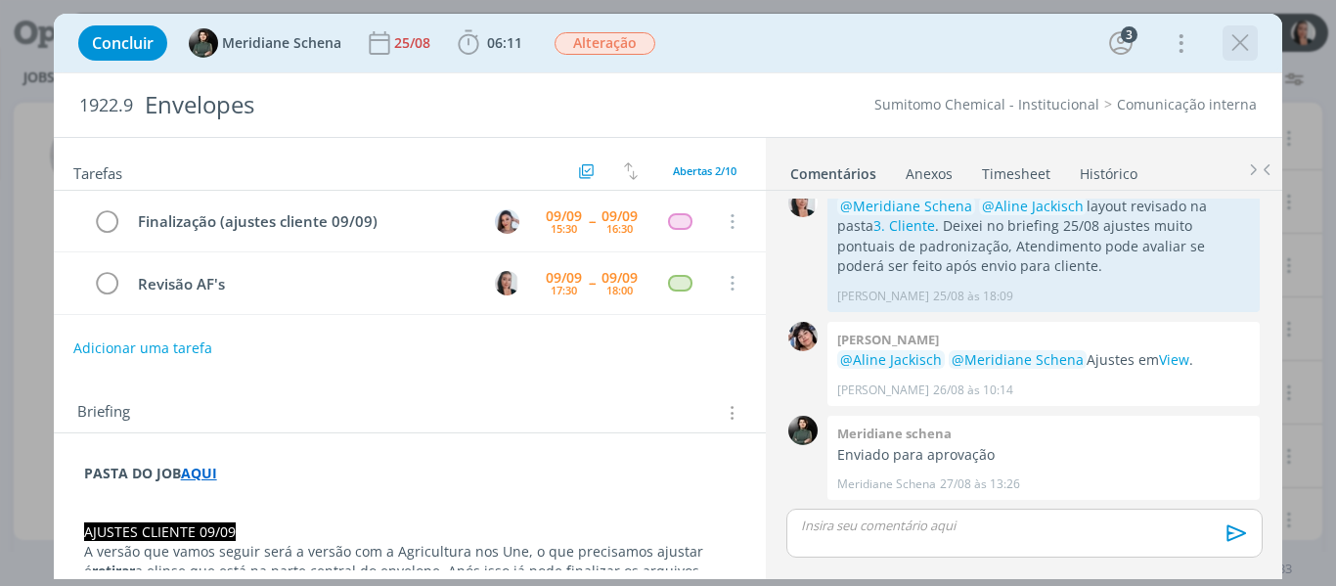
click at [1249, 52] on icon "dialog" at bounding box center [1240, 42] width 29 height 29
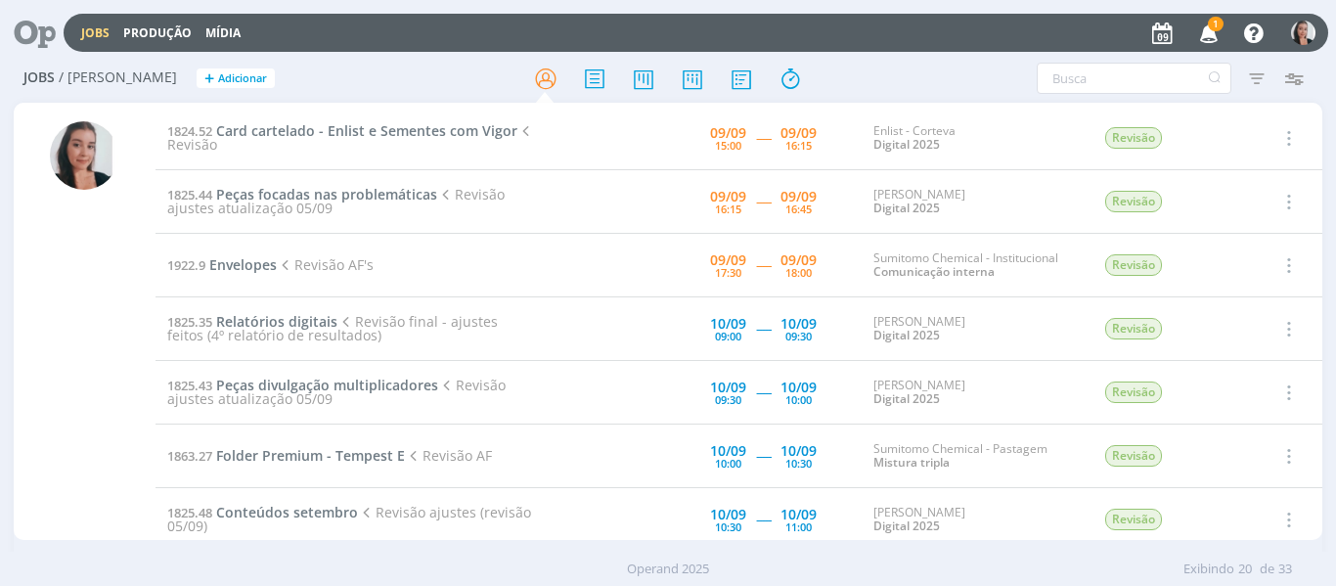
click at [1213, 28] on span "1" at bounding box center [1216, 24] width 16 height 15
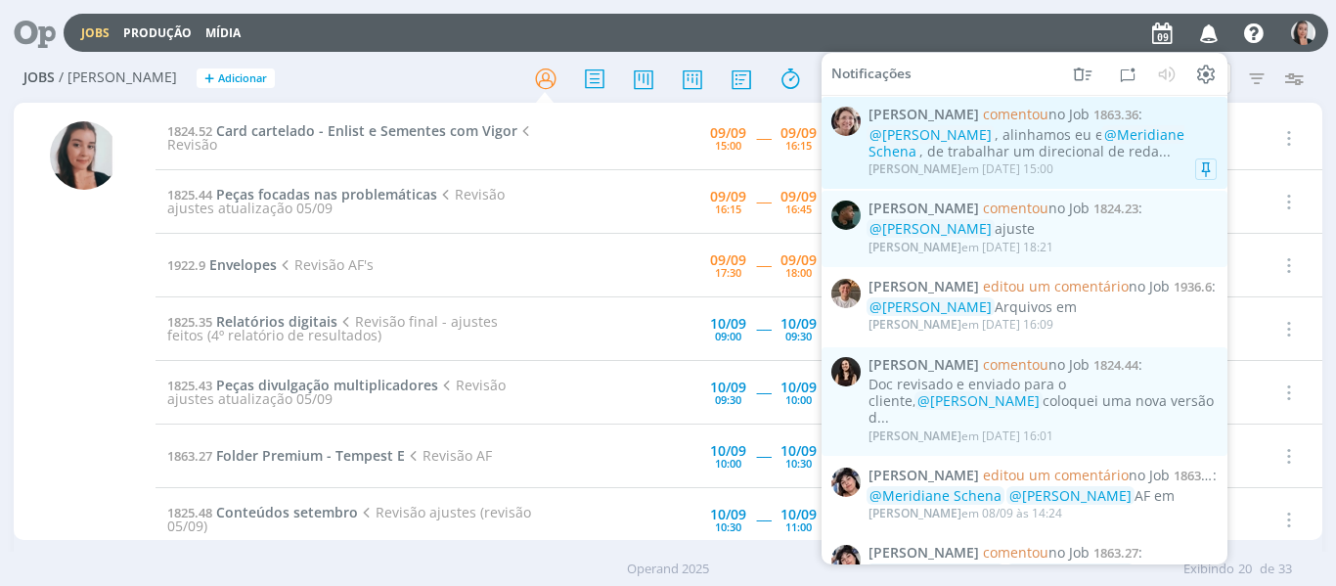
click at [1095, 154] on div "@Caroline Pieczarka , alinhamos eu e @Meridiane Schena , de trabalhar um direci…" at bounding box center [1043, 143] width 348 height 33
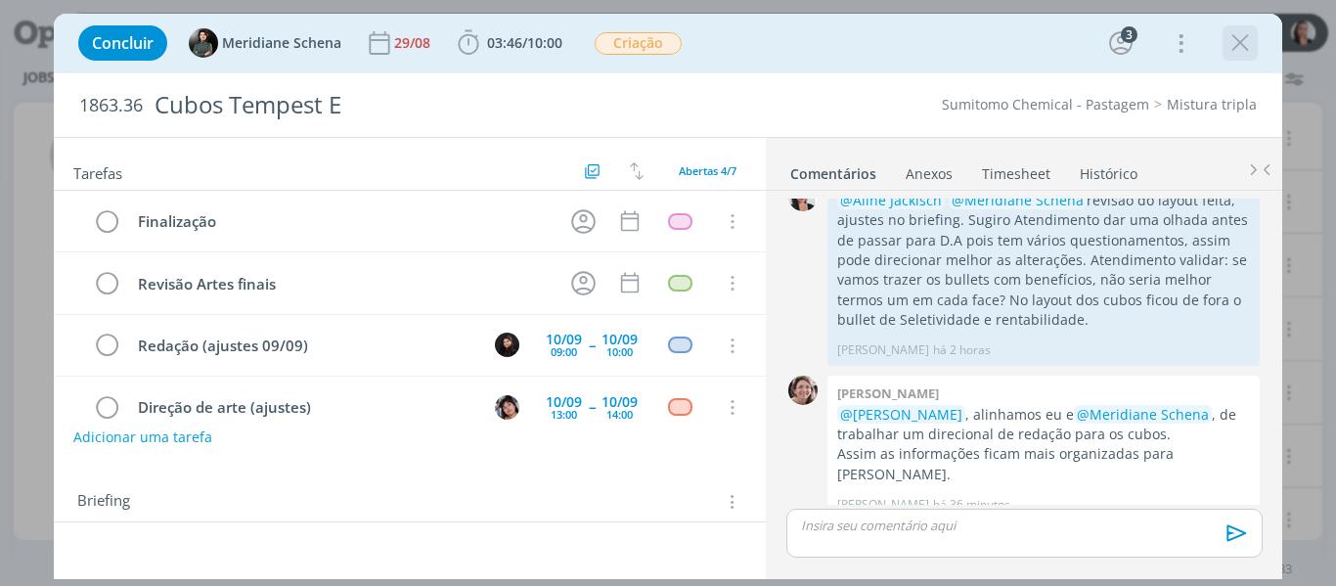
click at [1238, 39] on icon "dialog" at bounding box center [1240, 42] width 29 height 29
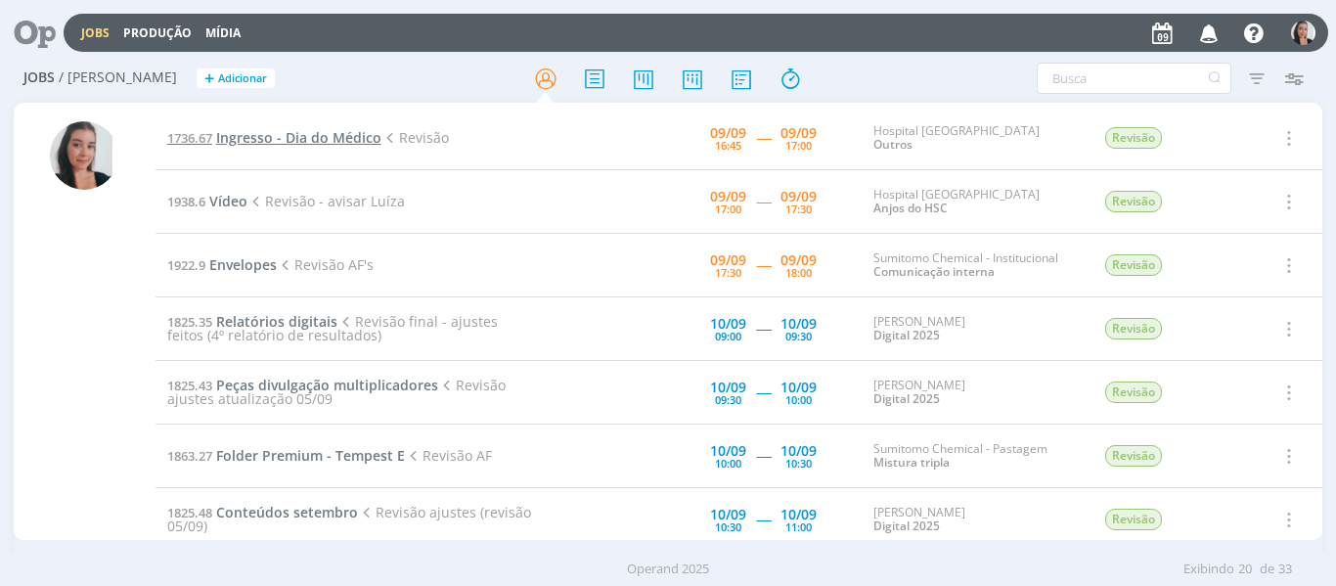
click at [354, 139] on span "Ingresso - Dia do Médico" at bounding box center [298, 137] width 165 height 19
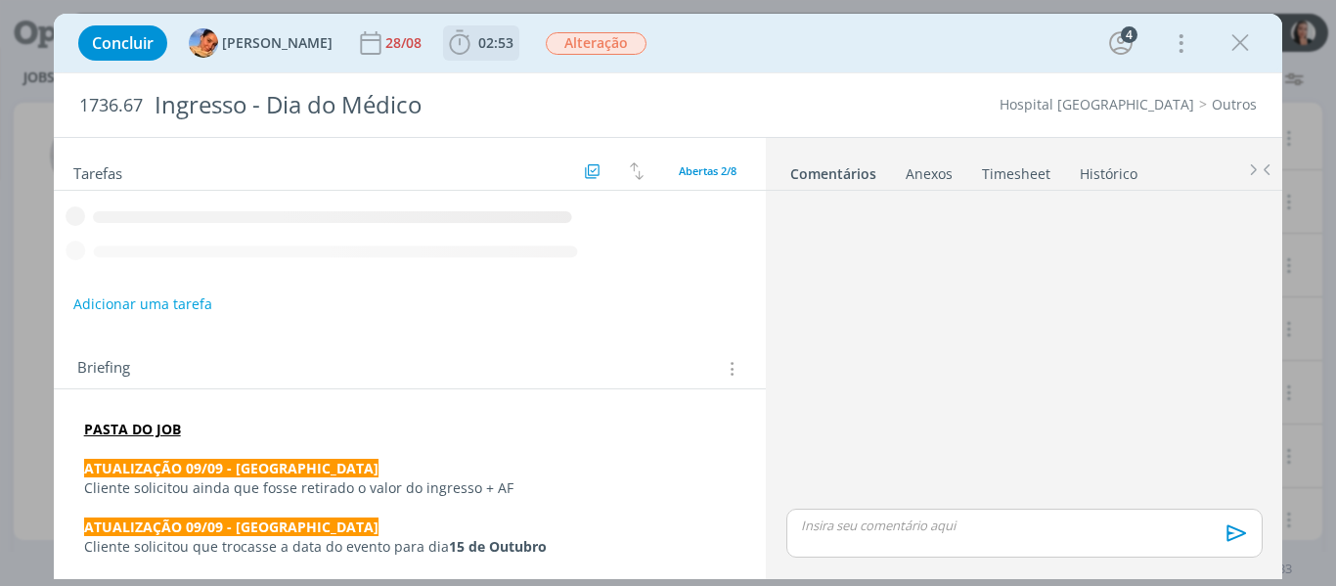
click at [445, 48] on icon "dialog" at bounding box center [459, 42] width 29 height 29
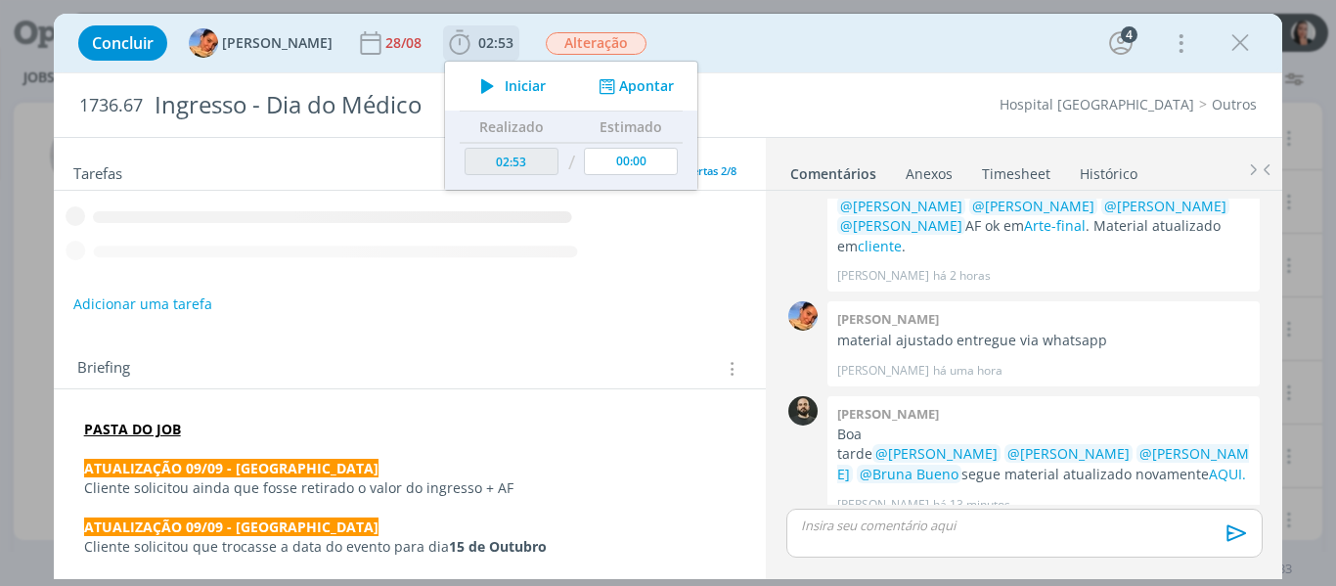
click at [482, 83] on icon "dialog" at bounding box center [488, 85] width 34 height 25
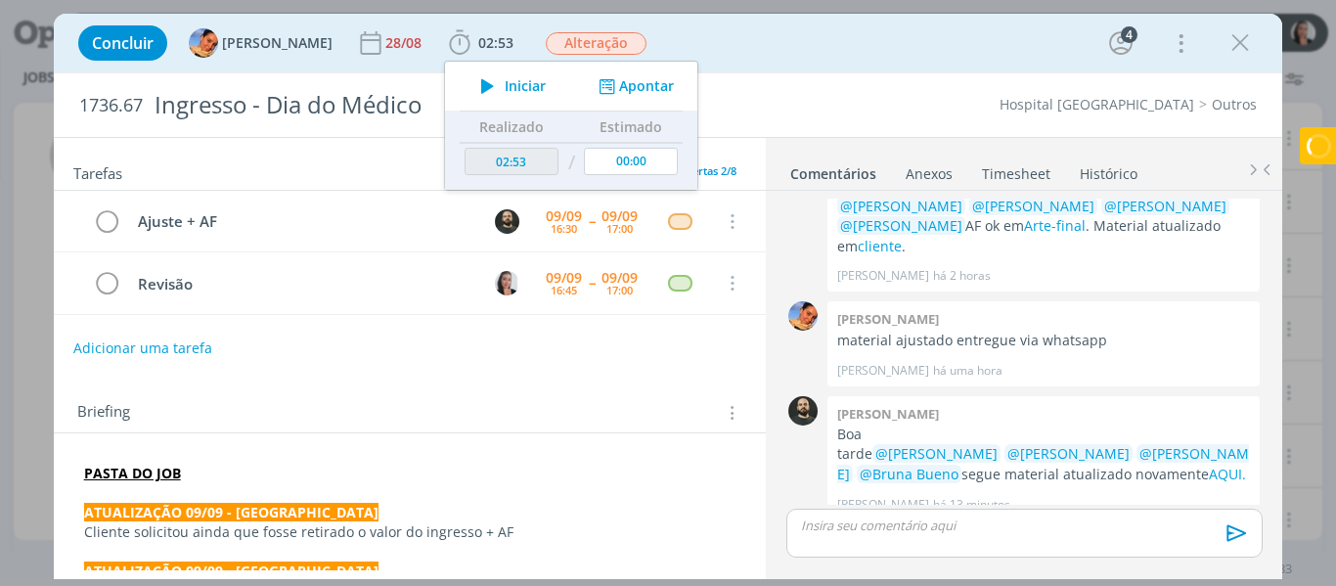
click at [701, 33] on div "Concluir Luíza Santana 28/08 02:53 Iniciar Apontar Data * 09/09/2025 Horas * 00…" at bounding box center [668, 43] width 1200 height 47
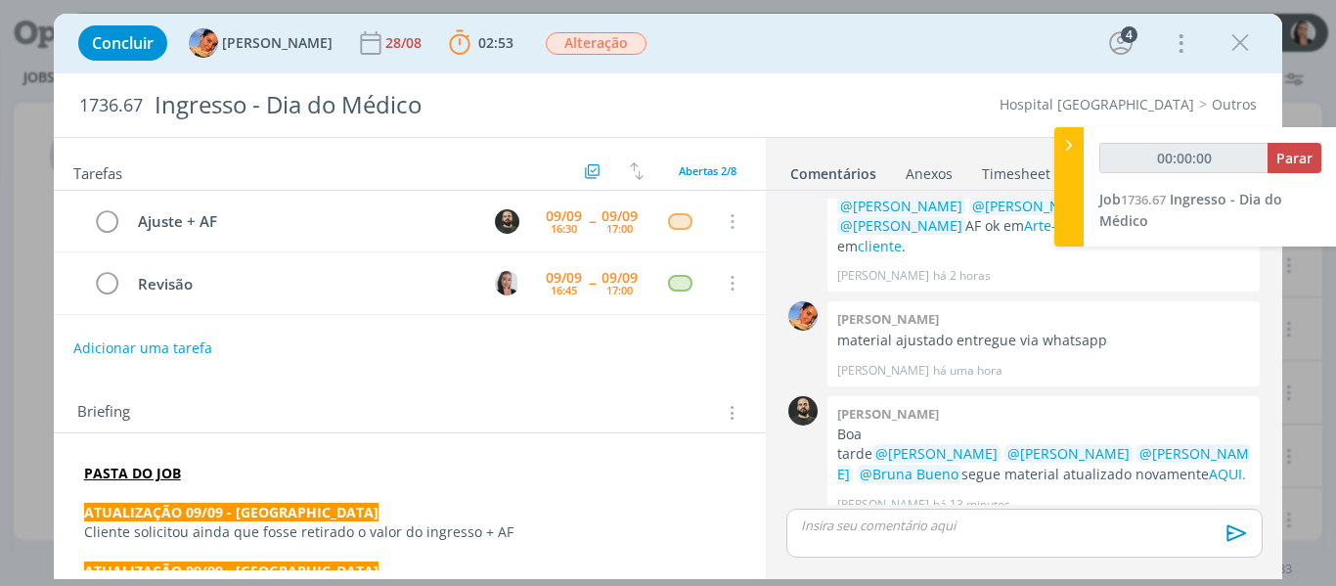
click at [1060, 213] on div at bounding box center [1069, 186] width 29 height 119
click at [1209, 465] on link "AQUI." at bounding box center [1227, 474] width 37 height 19
type input "00:00:06"
click at [1069, 165] on div at bounding box center [1069, 186] width 29 height 119
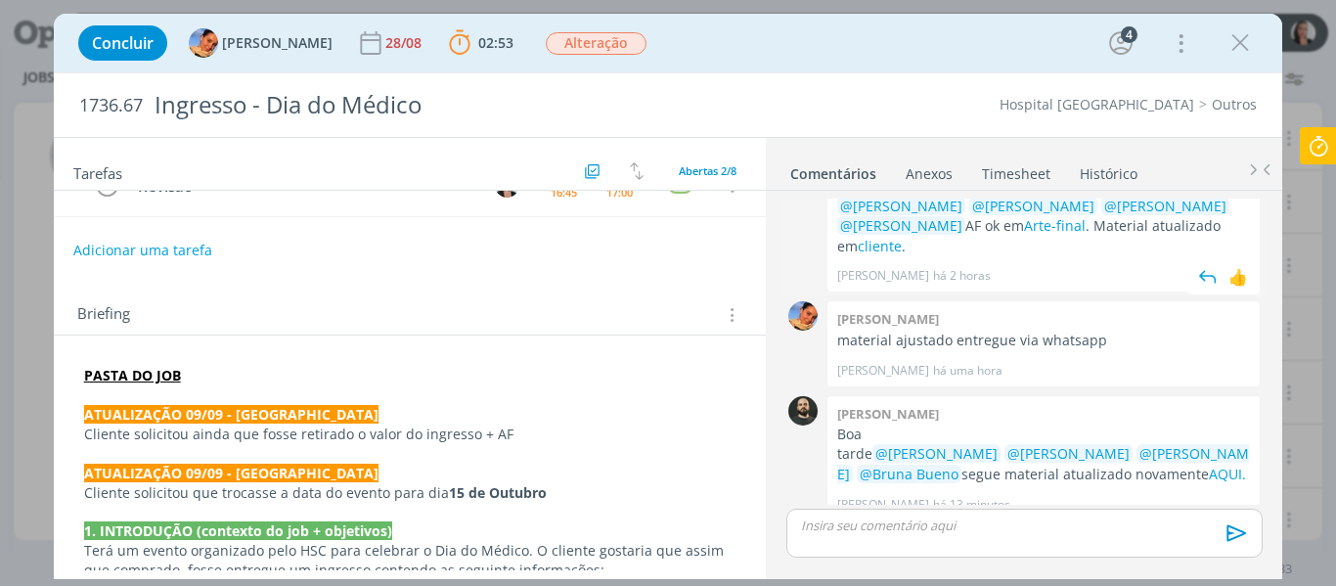
scroll to position [549, 0]
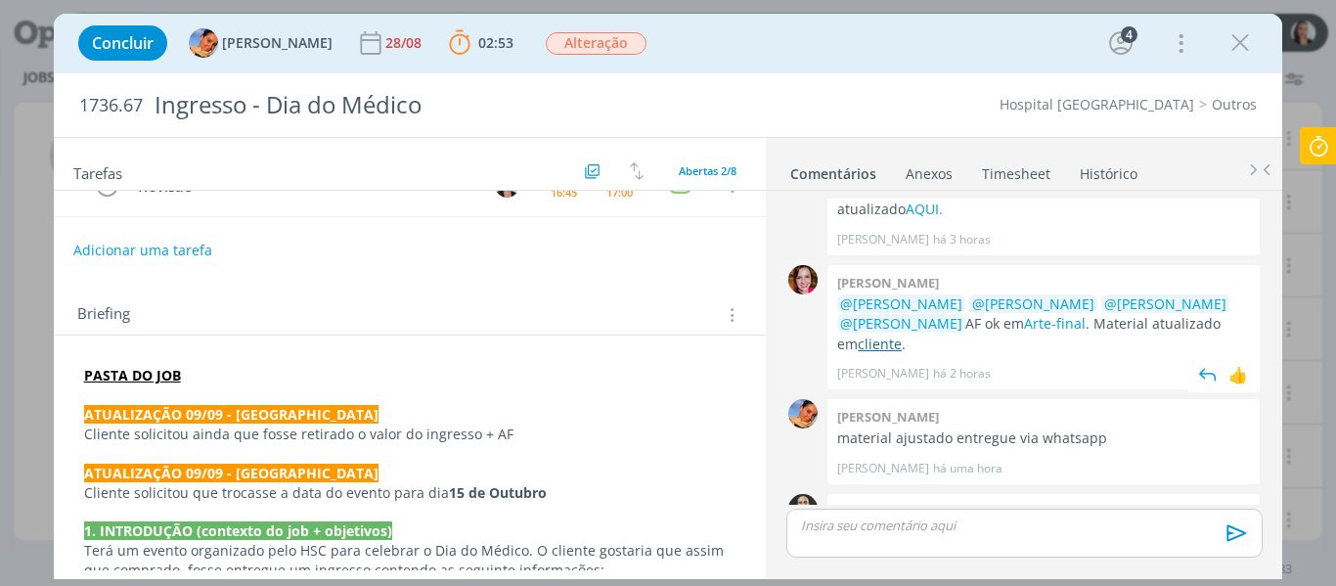
click at [871, 335] on link "cliente" at bounding box center [880, 344] width 44 height 19
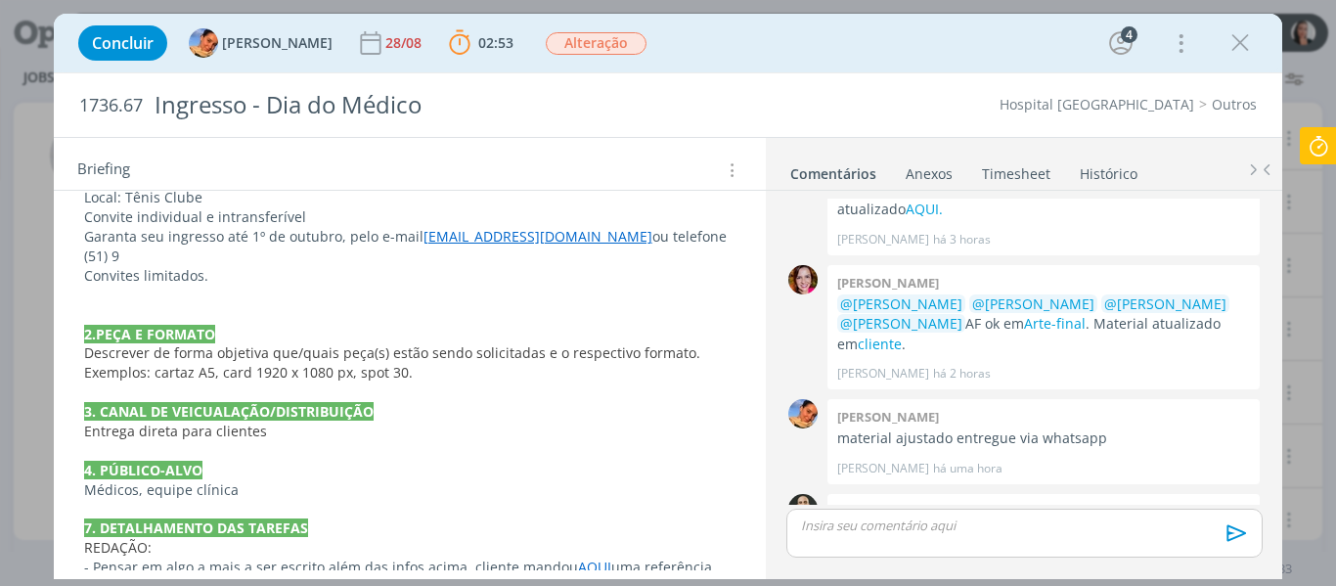
scroll to position [666, 0]
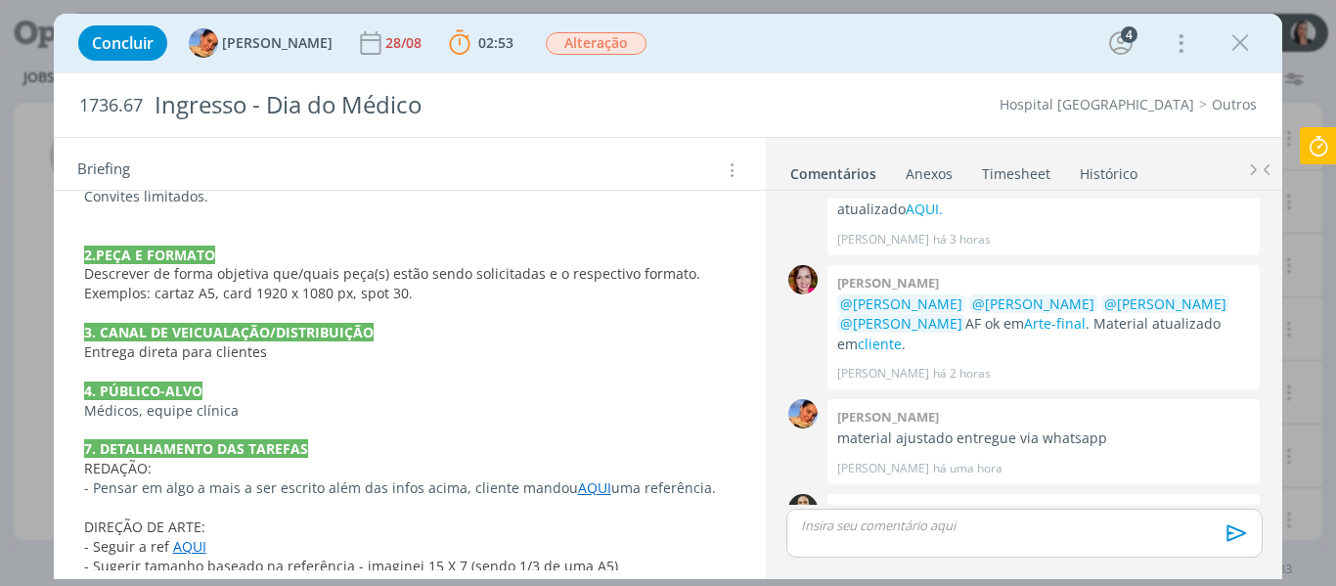
click at [181, 537] on link "AQUI" at bounding box center [189, 546] width 33 height 19
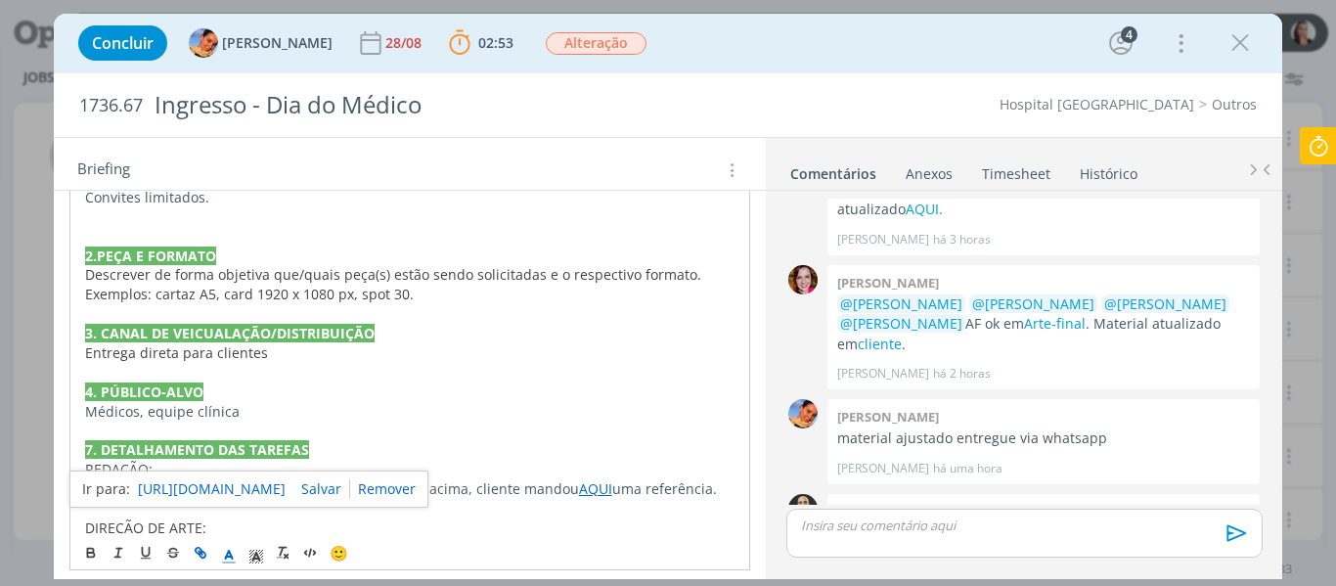
click at [224, 496] on link "https://sobeae.sharepoint.com/:i:/s/SOBEAE/Ed0o9bBM24JLuHsmhzvDX2QBeDVLYPhnZiz6…" at bounding box center [212, 488] width 148 height 25
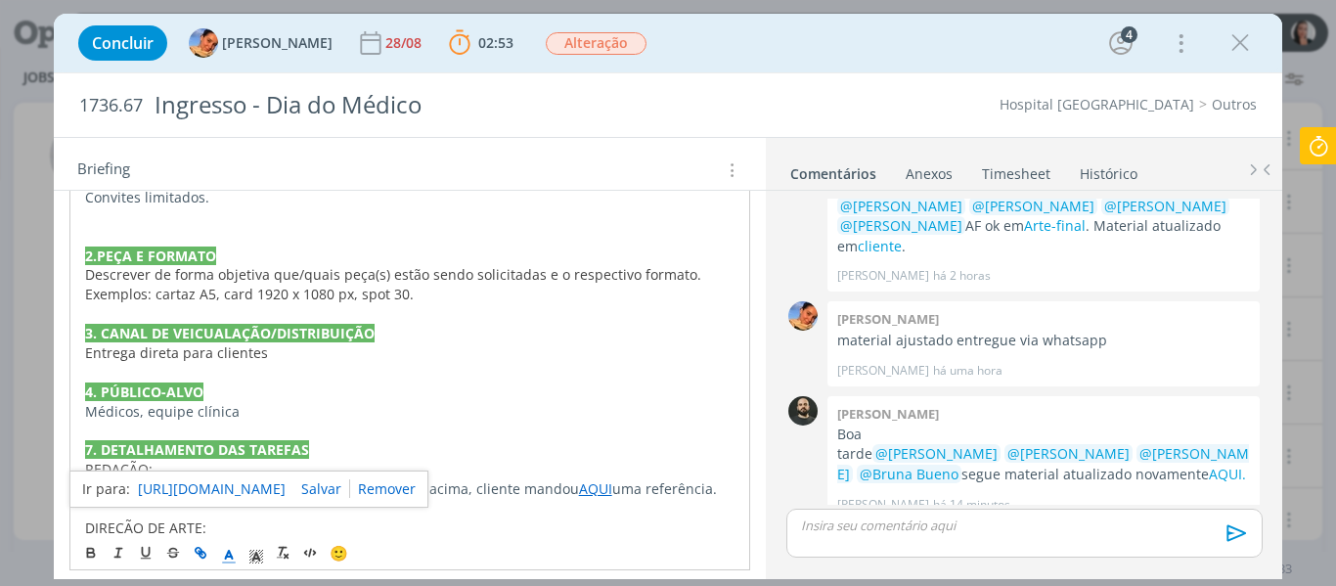
click at [641, 383] on p "4. PÚBLICO-ALVO" at bounding box center [410, 393] width 651 height 20
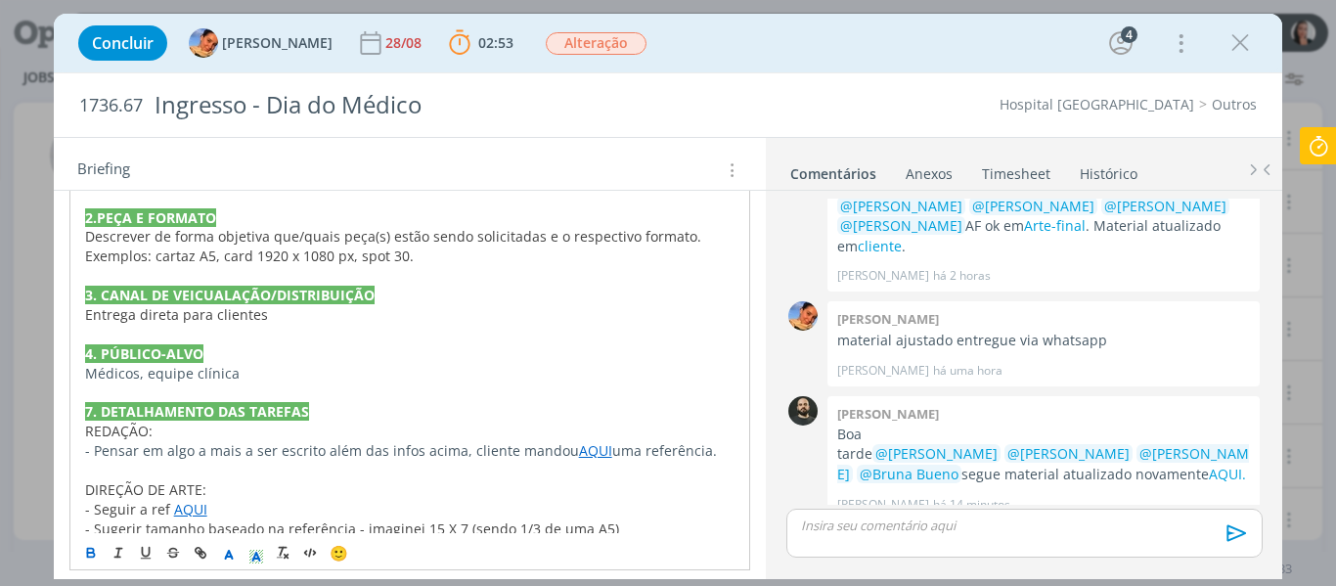
scroll to position [703, 0]
click at [578, 441] on link "AQUI" at bounding box center [594, 450] width 33 height 19
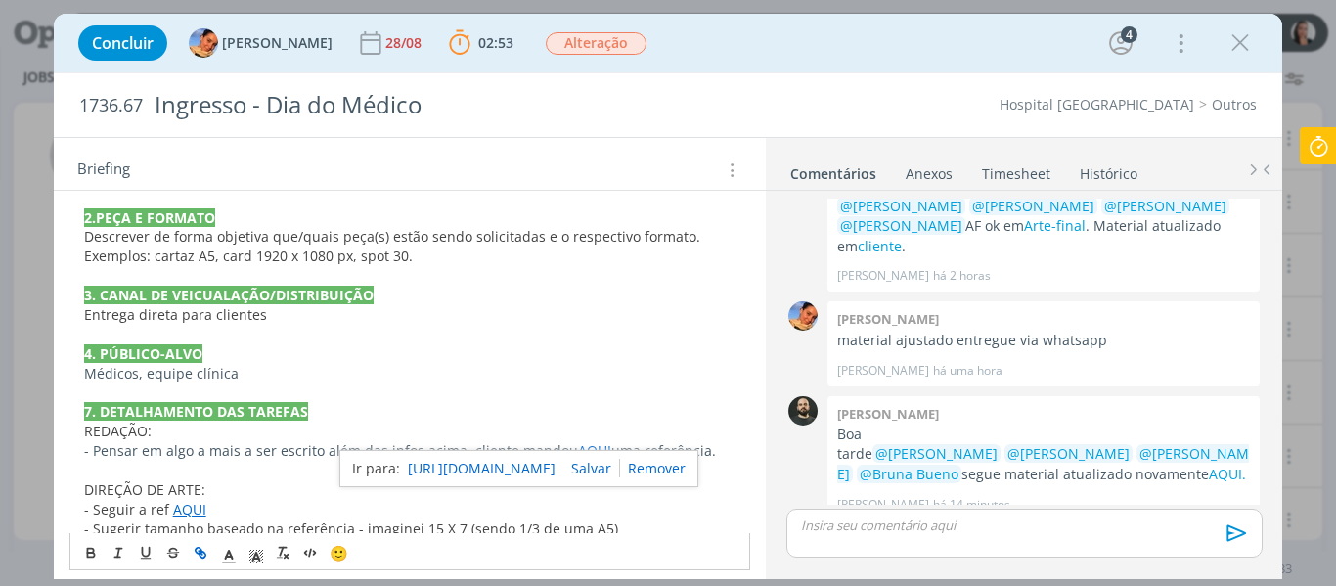
click at [556, 472] on link "https://sobeae.sharepoint.com/:i:/s/SOBEAE/Ed0o9bBM24JLuHsmhzvDX2QBeDVLYPhnZiz6…" at bounding box center [482, 468] width 148 height 25
click at [207, 500] on p "- Seguir a ref AQUI" at bounding box center [410, 510] width 653 height 20
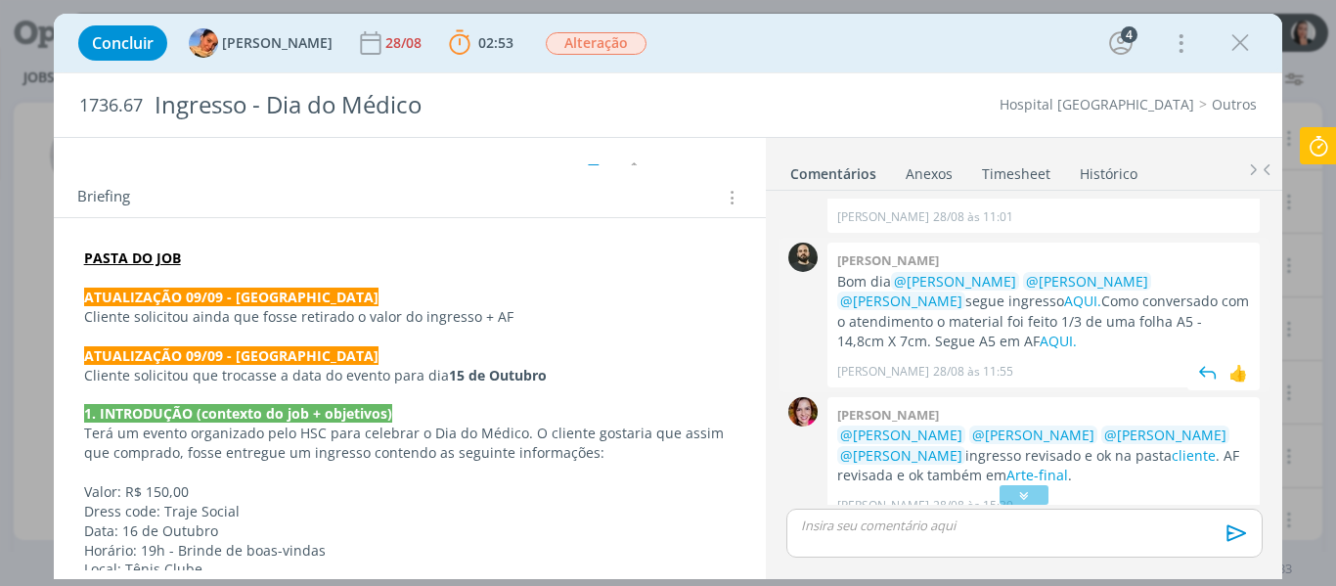
scroll to position [0, 0]
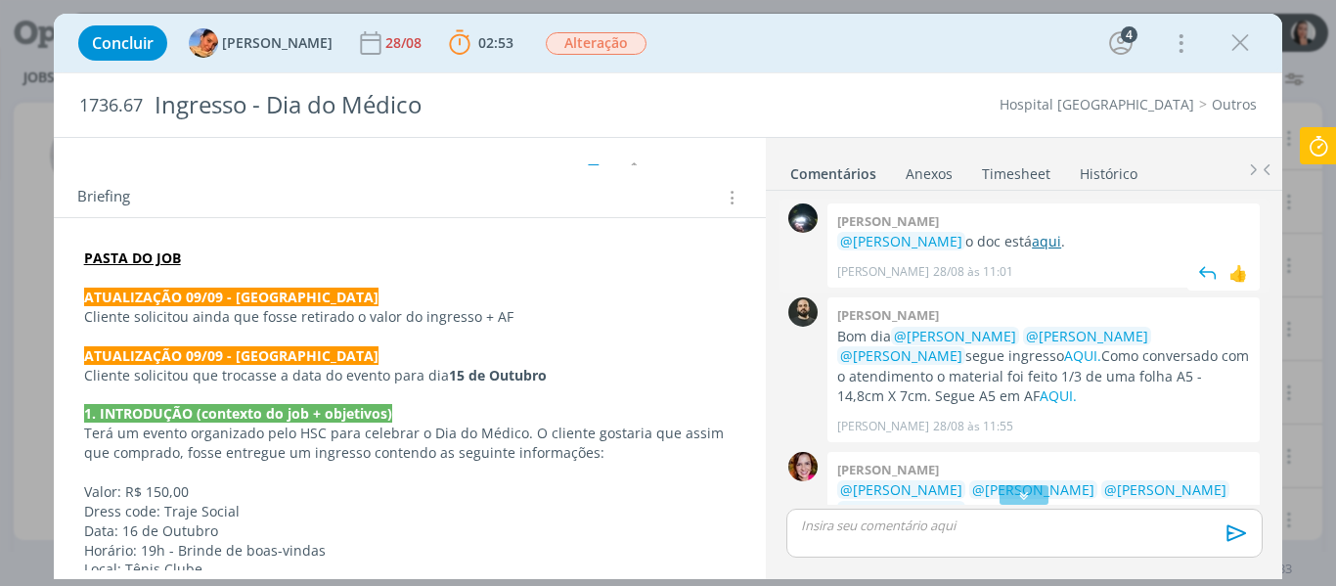
click at [1035, 244] on link "aqui" at bounding box center [1046, 241] width 29 height 19
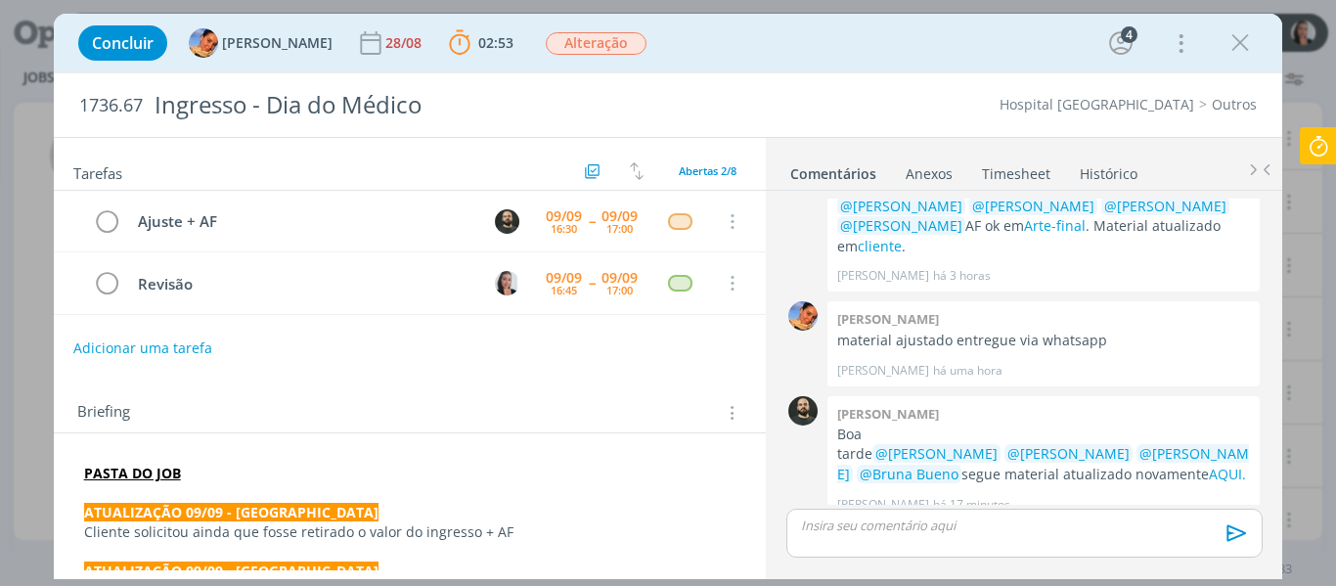
click at [896, 529] on p "dialog" at bounding box center [1024, 526] width 444 height 18
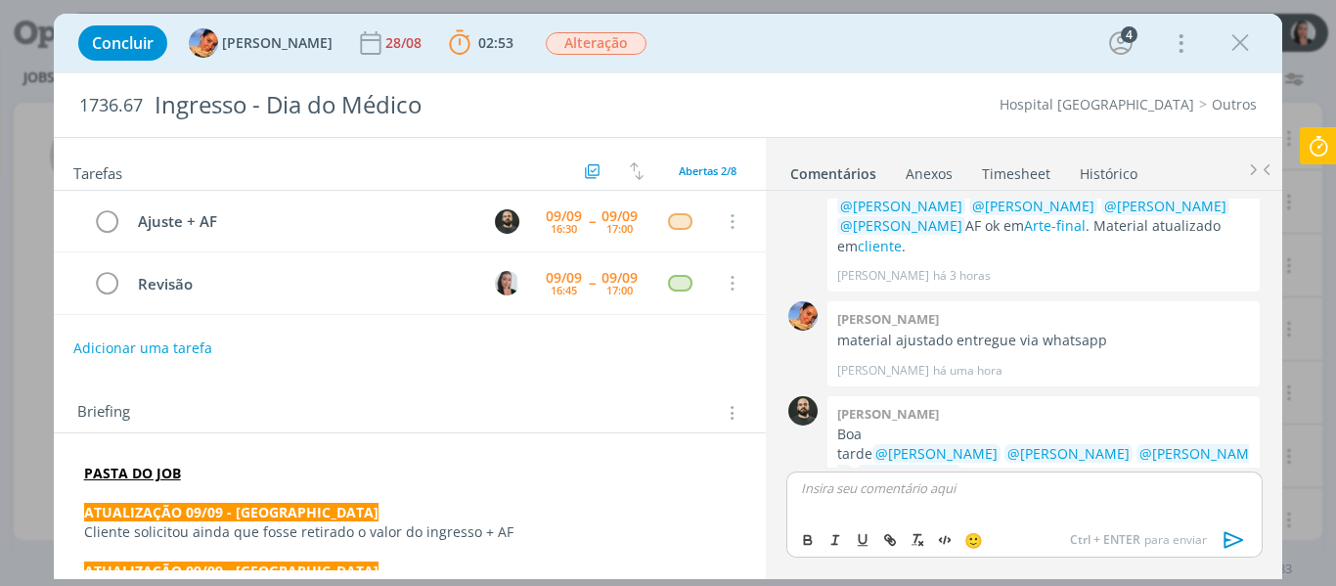
scroll to position [684, 0]
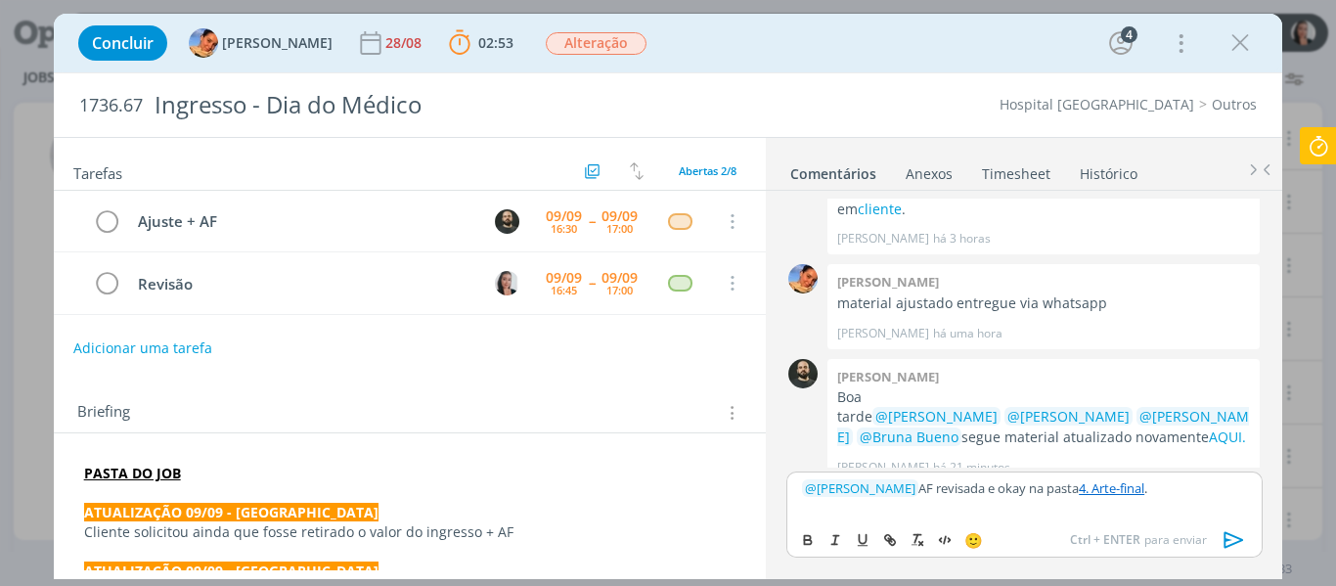
click at [1231, 534] on icon "dialog" at bounding box center [1234, 540] width 20 height 17
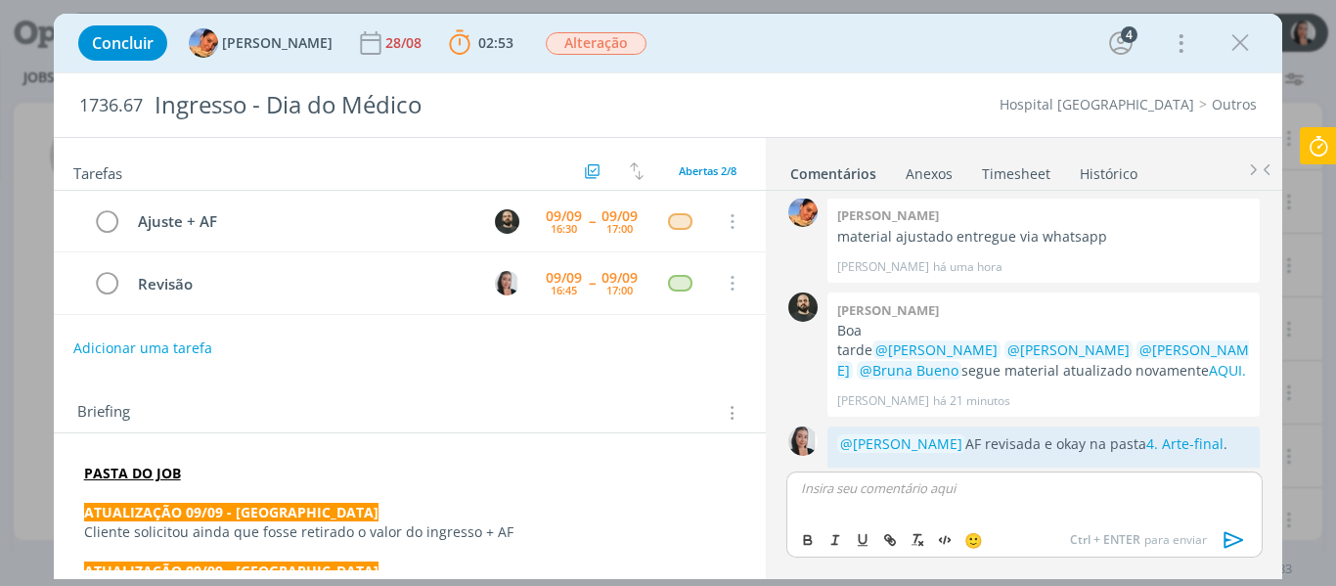
scroll to position [757, 0]
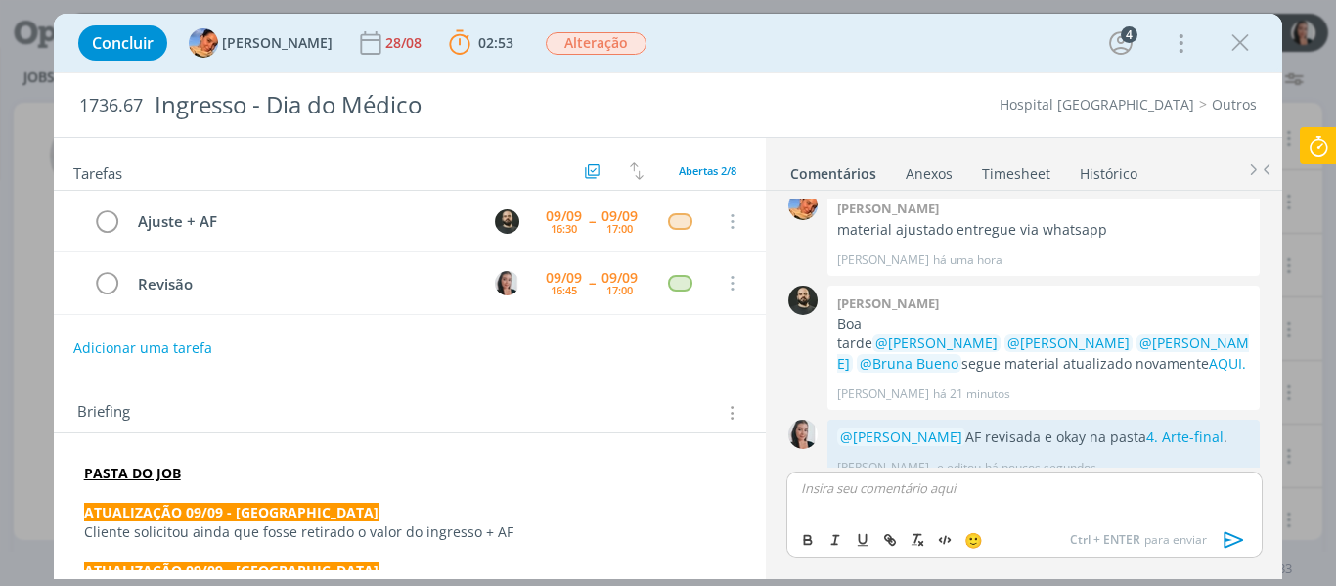
click at [1326, 142] on icon at bounding box center [1318, 146] width 35 height 38
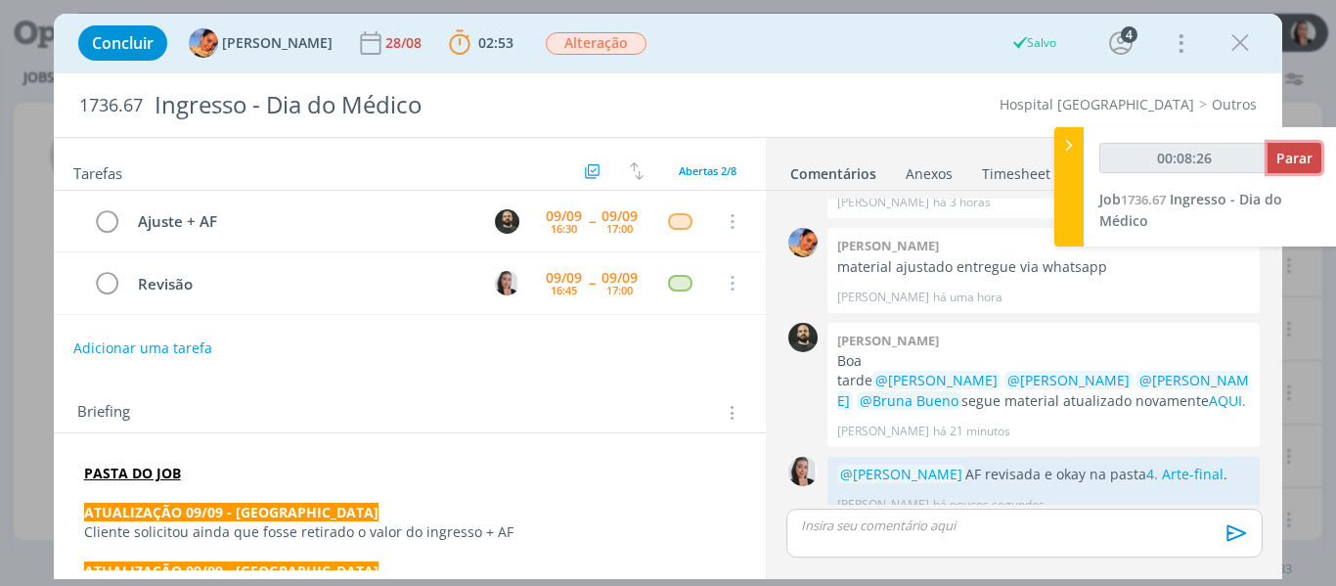
click at [1311, 149] on span "Parar" at bounding box center [1295, 158] width 36 height 19
click at [1303, 161] on span "Parar" at bounding box center [1295, 158] width 36 height 19
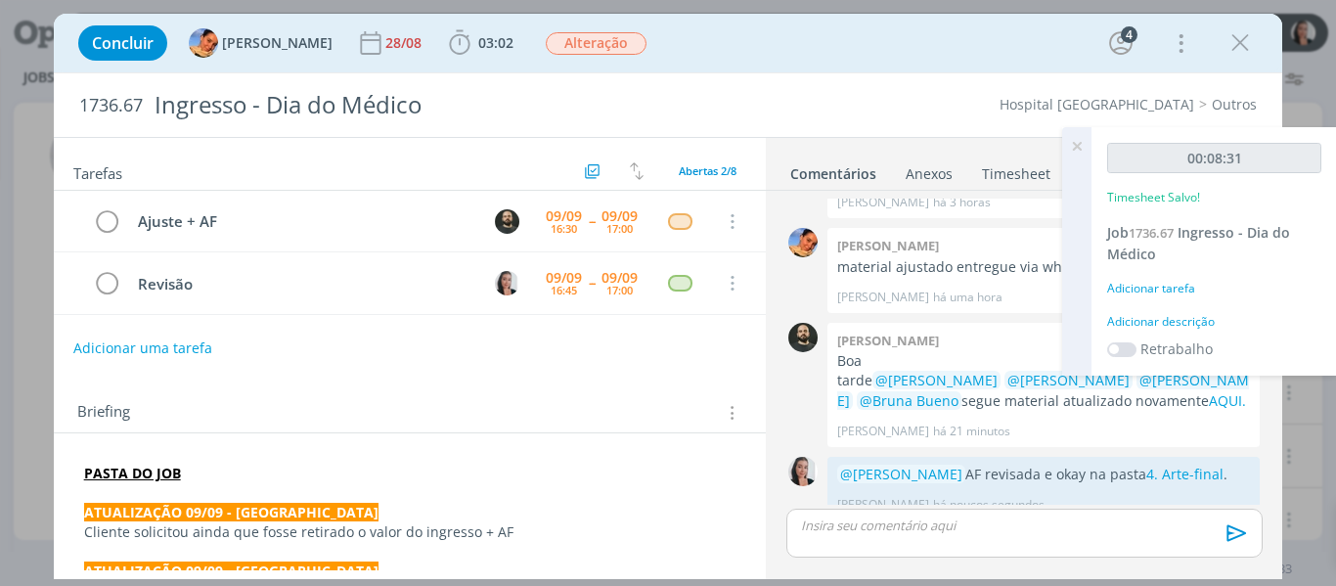
type input "00:09:00"
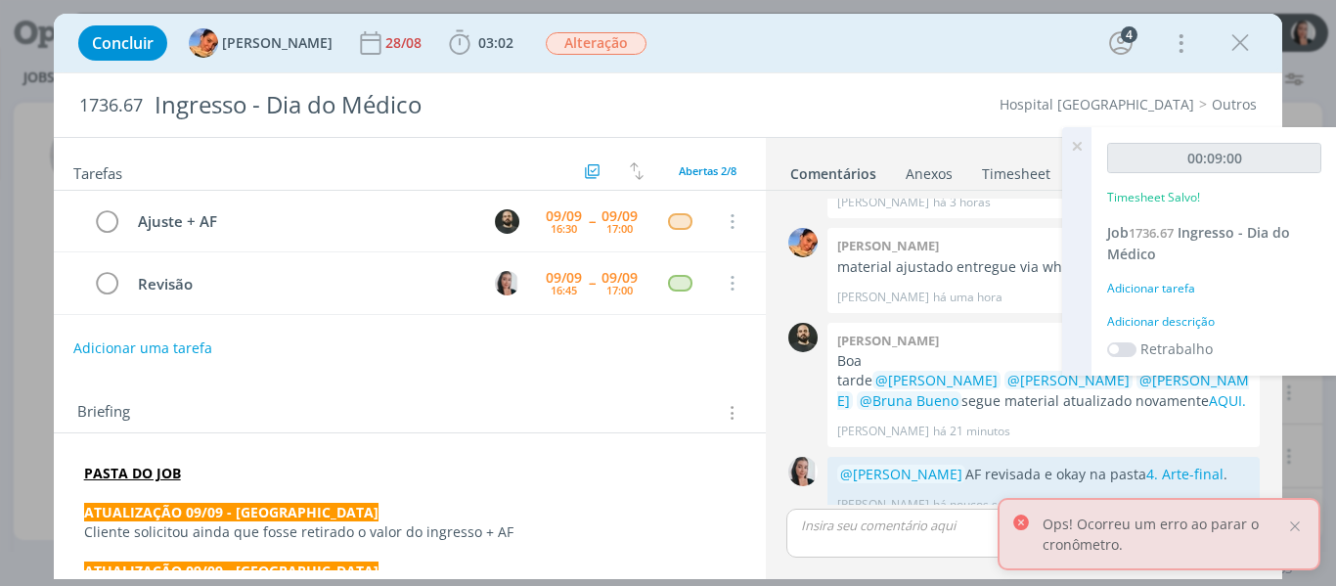
click at [1183, 321] on div "Adicionar descrição" at bounding box center [1214, 322] width 214 height 18
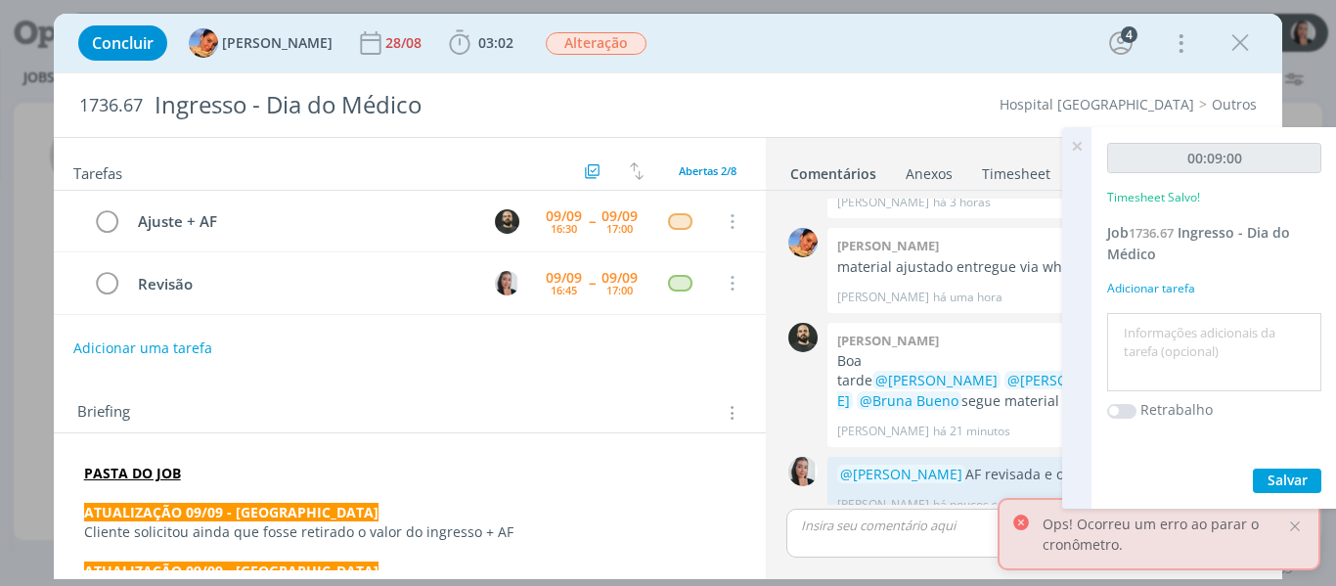
click at [1188, 338] on textarea at bounding box center [1214, 352] width 204 height 69
type textarea "revisão AF ajustada"
click at [1310, 489] on button "Salvar" at bounding box center [1287, 481] width 68 height 24
click at [1083, 144] on icon at bounding box center [1077, 146] width 35 height 38
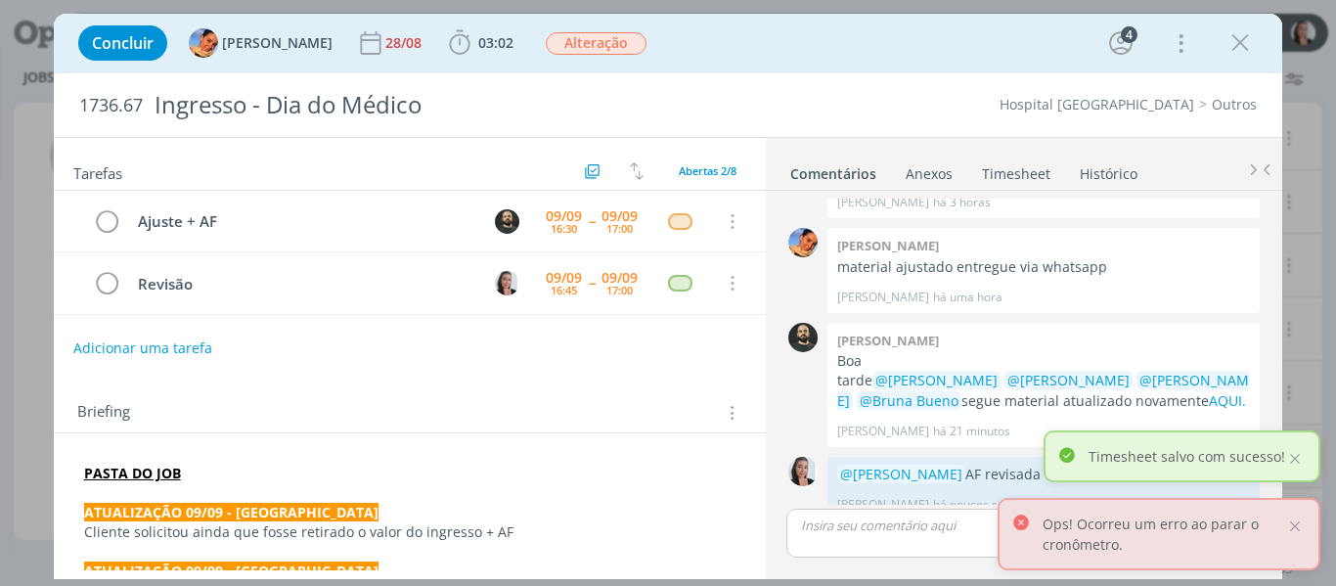
click at [265, 423] on div "Briefing Briefings Predefinidos Versões do Briefing Ver Briefing do Projeto" at bounding box center [412, 412] width 671 height 25
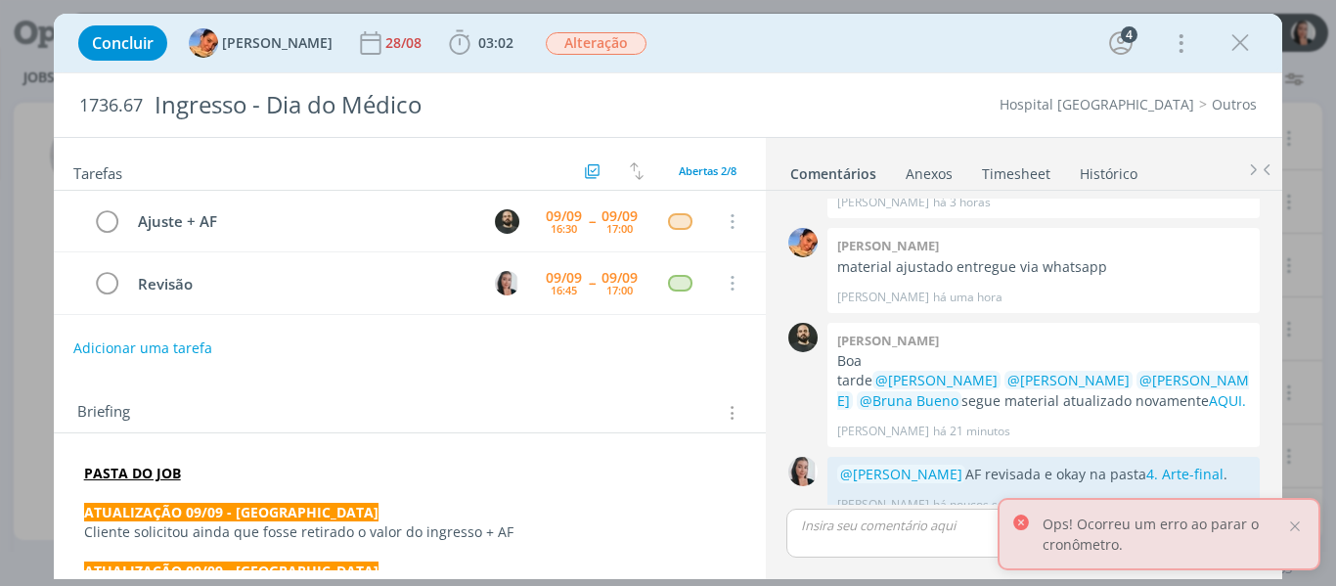
drag, startPoint x: 1289, startPoint y: 523, endPoint x: 1128, endPoint y: 510, distance: 162.0
click at [1290, 523] on div at bounding box center [1295, 527] width 18 height 18
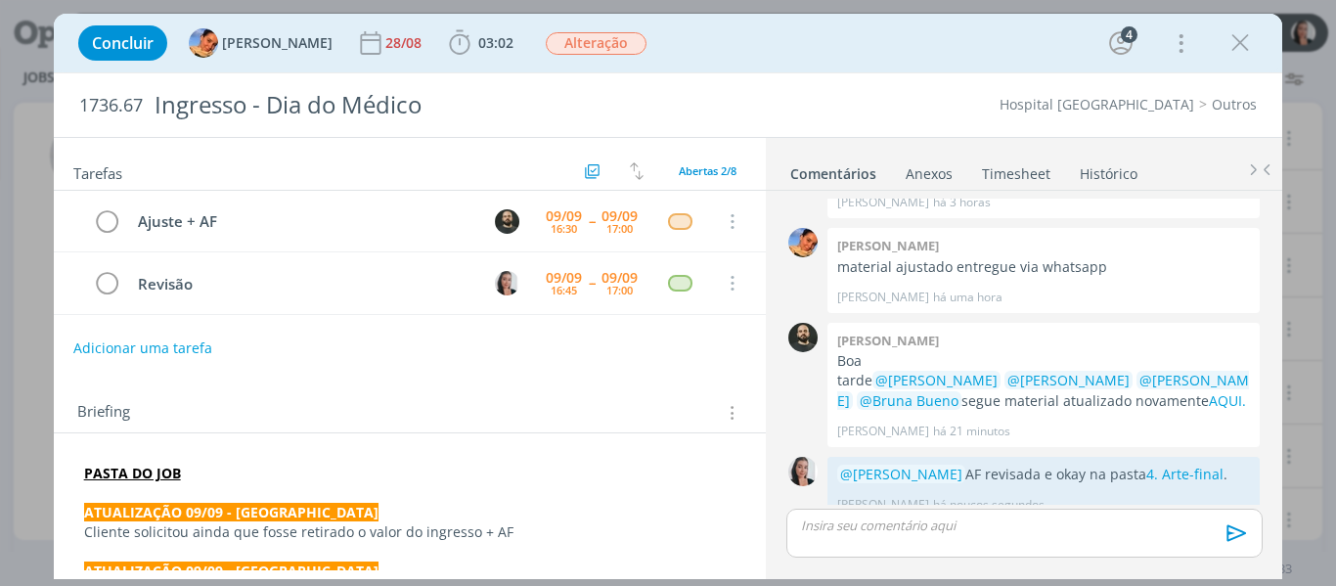
click at [681, 370] on div "Tarefas Usar Job de template Ordenar por: Prazo crescente Prazo decrescente Ord…" at bounding box center [410, 354] width 713 height 432
click at [839, 30] on div "Concluir Luíza Santana 28/08 03:02 Iniciar Apontar Data * 09/09/2025 Horas * 00…" at bounding box center [668, 43] width 1200 height 47
click at [110, 281] on icon "dialog" at bounding box center [107, 283] width 27 height 29
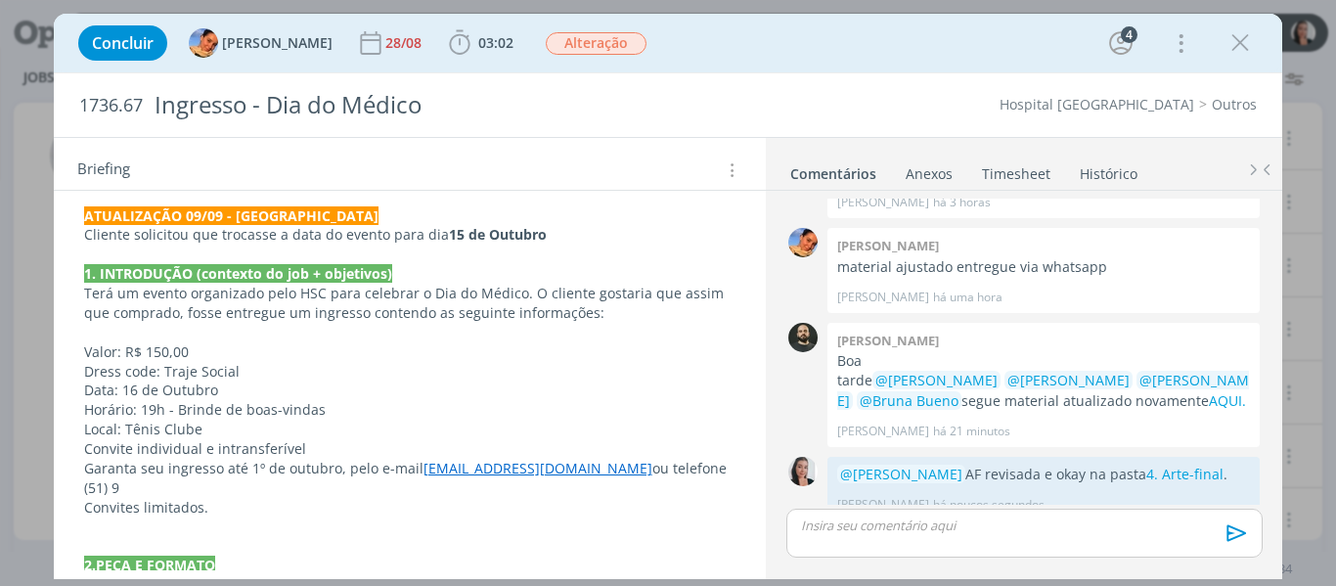
scroll to position [0, 0]
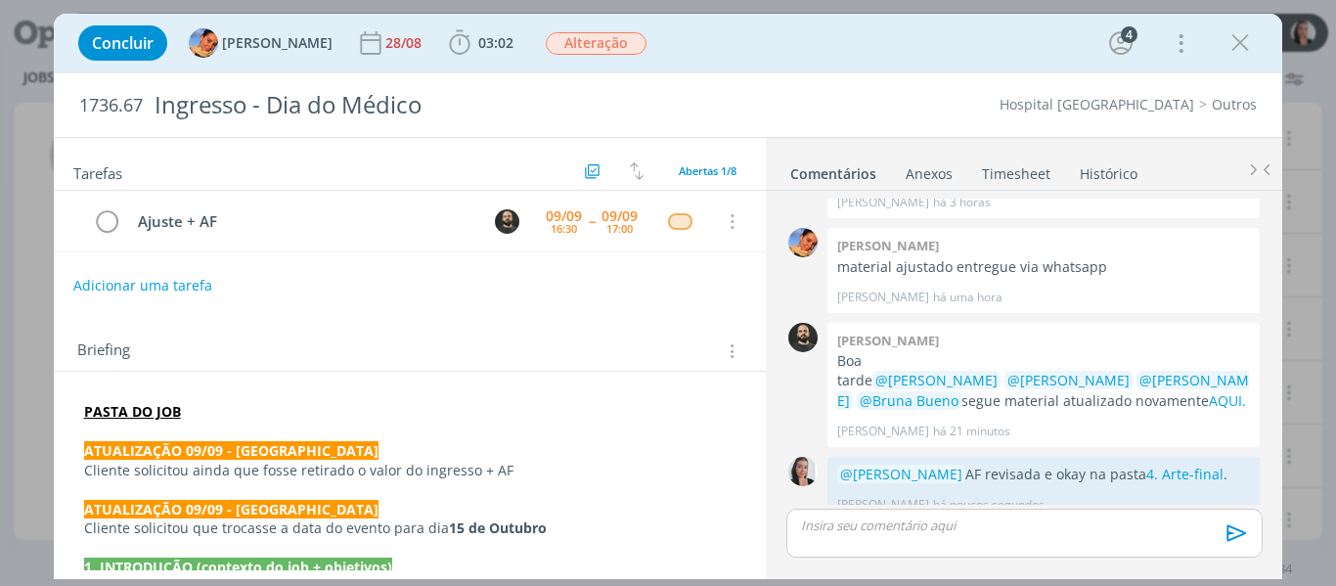
click at [798, 56] on div "Concluir Luíza Santana 28/08 03:02 Iniciar Apontar Data * 09/09/2025 Horas * 00…" at bounding box center [668, 43] width 1200 height 47
click at [1246, 45] on icon "dialog" at bounding box center [1240, 42] width 29 height 29
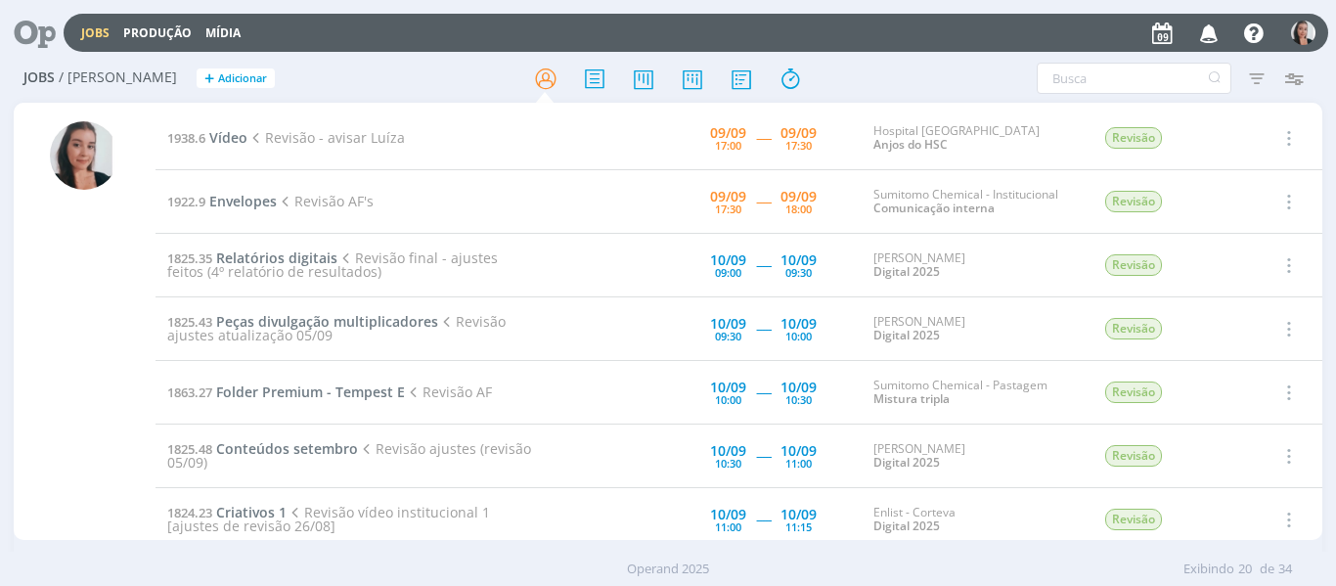
click at [894, 48] on div "Jobs Produção Mídia Notificações Aline Jackisch comentou no Job 1863.36 : @Caro…" at bounding box center [696, 33] width 1265 height 38
drag, startPoint x: 346, startPoint y: 64, endPoint x: 297, endPoint y: 2, distance: 78.7
click at [346, 64] on h2 "Jobs / Minha Pauta + Adicionar" at bounding box center [231, 75] width 417 height 41
click at [215, 132] on span "Vídeo" at bounding box center [228, 137] width 38 height 19
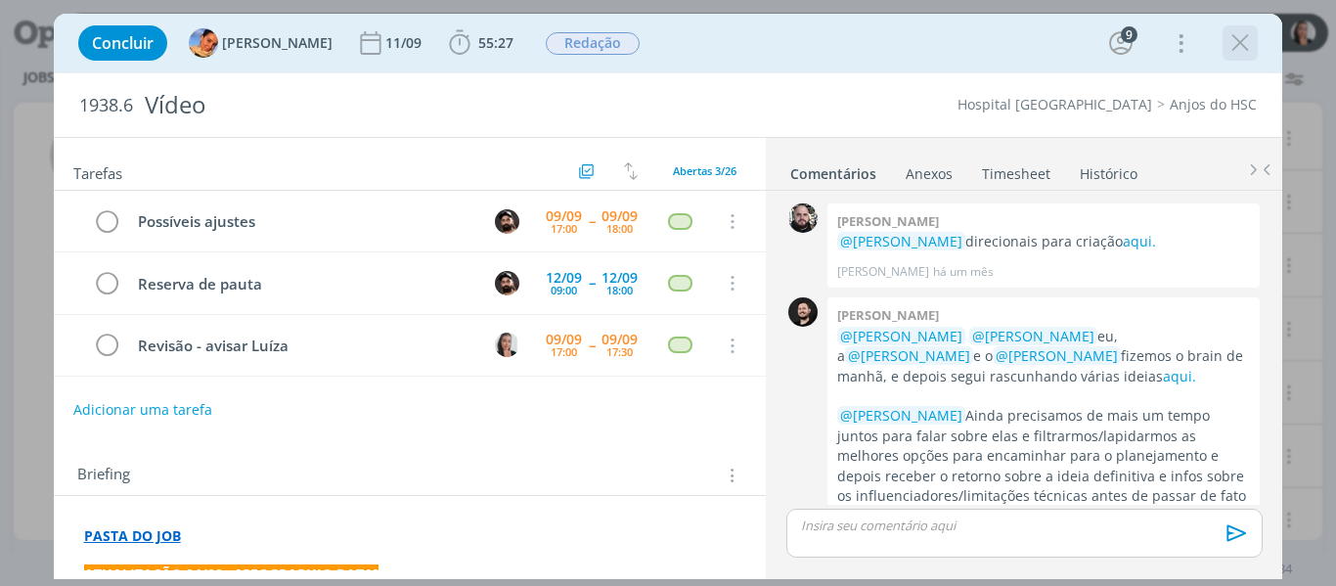
scroll to position [1255, 0]
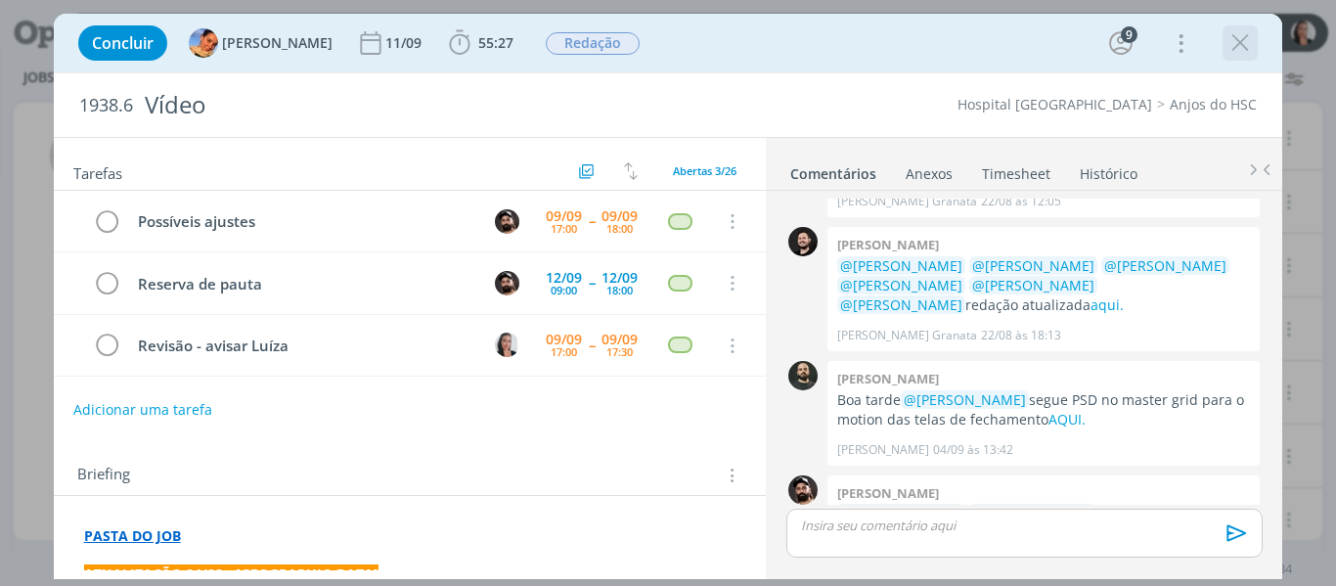
click at [1242, 44] on icon "dialog" at bounding box center [1240, 42] width 29 height 29
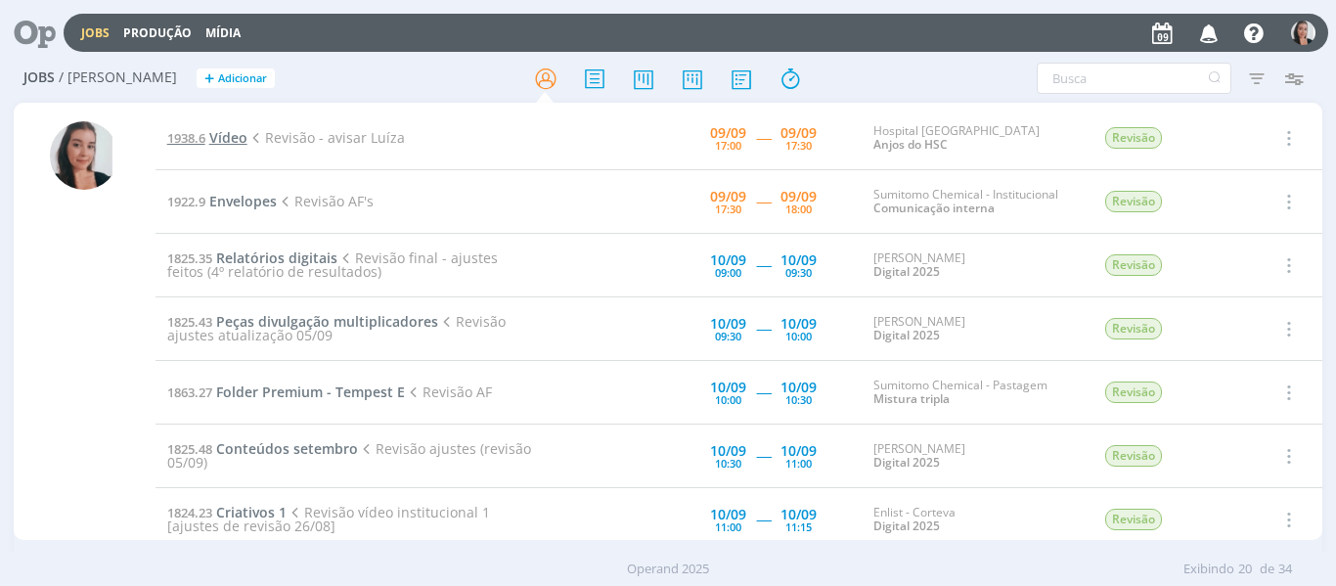
click at [237, 143] on span "Vídeo" at bounding box center [228, 137] width 38 height 19
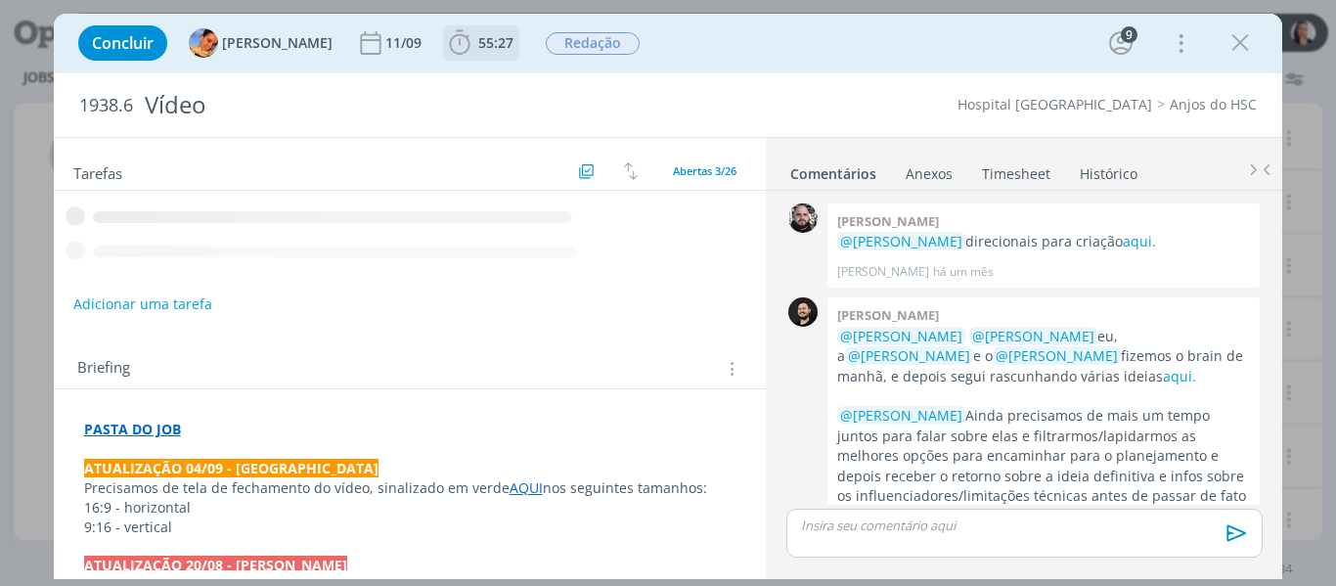
scroll to position [1255, 0]
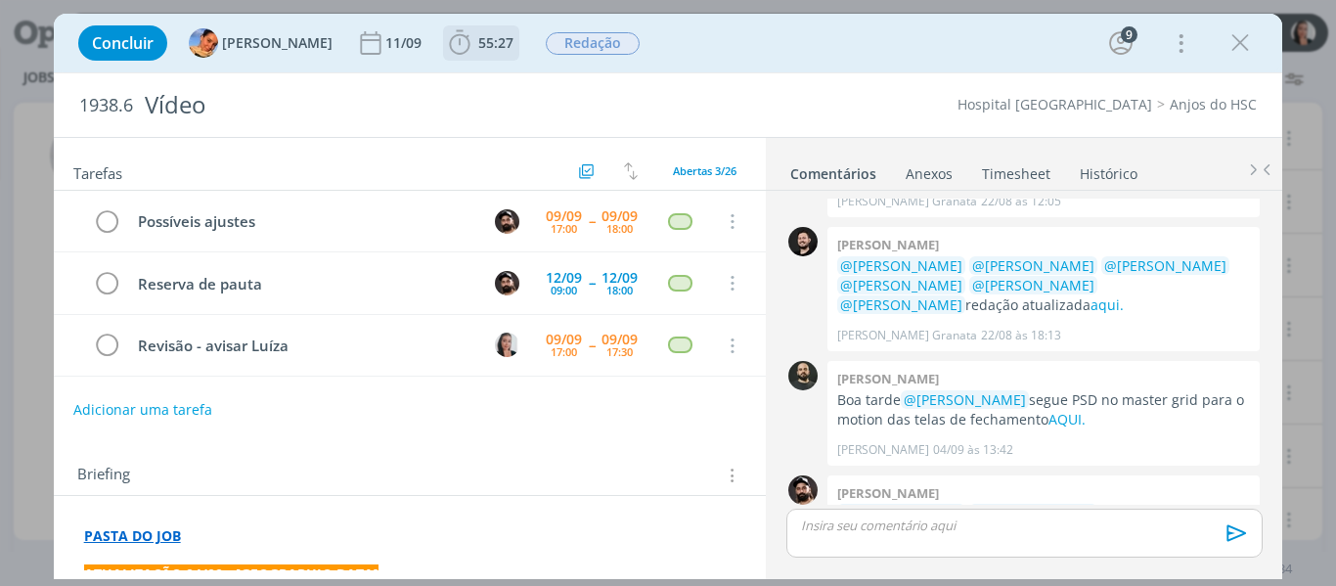
click at [449, 42] on icon "dialog" at bounding box center [459, 42] width 21 height 24
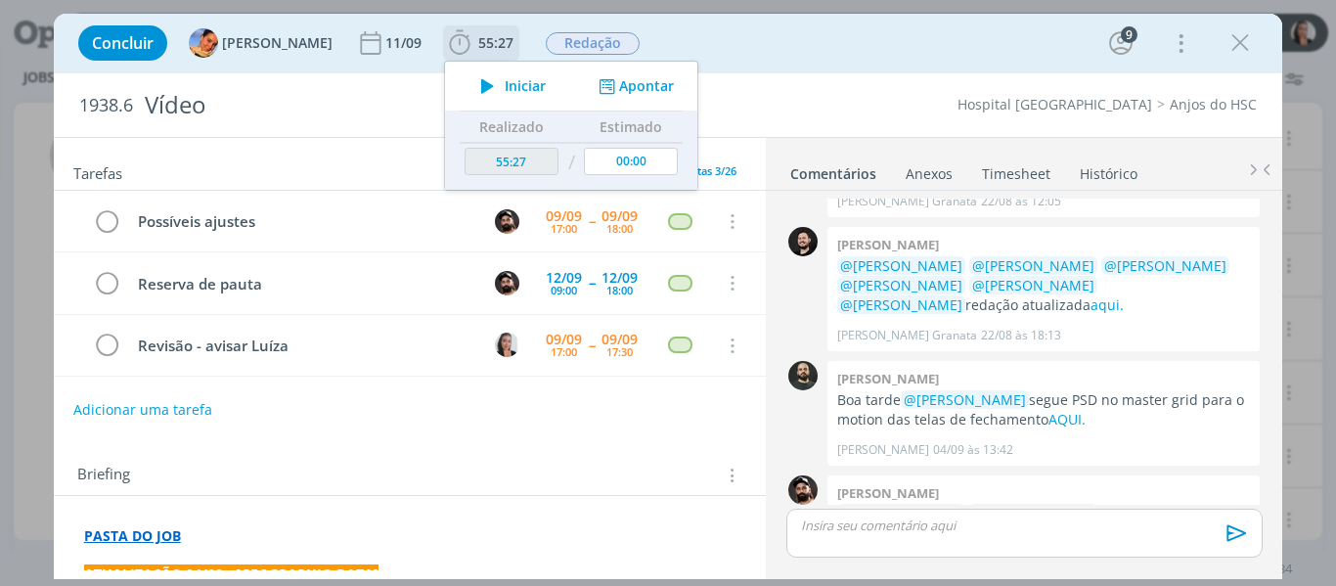
click at [490, 97] on button "Iniciar" at bounding box center [508, 85] width 77 height 27
click at [801, 45] on div "Concluir Luíza Santana 11/09 55:27 Iniciar Apontar Data * 09/09/2025 Horas * 00…" at bounding box center [668, 43] width 1200 height 47
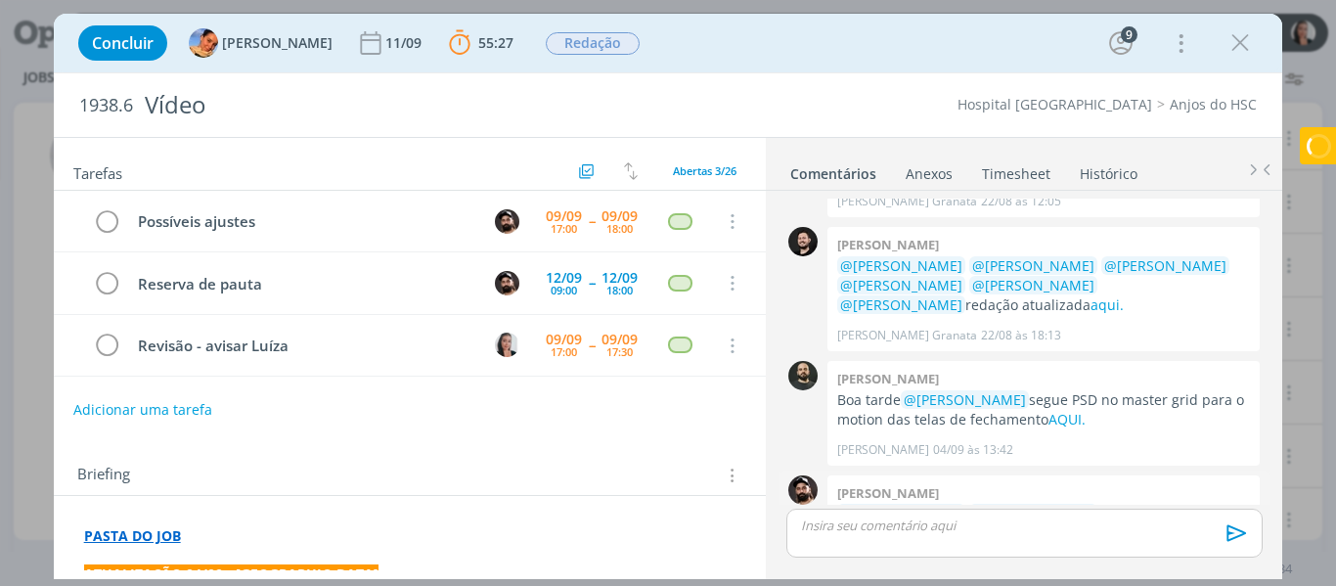
click at [1139, 524] on strong "aqui" at bounding box center [1153, 533] width 29 height 19
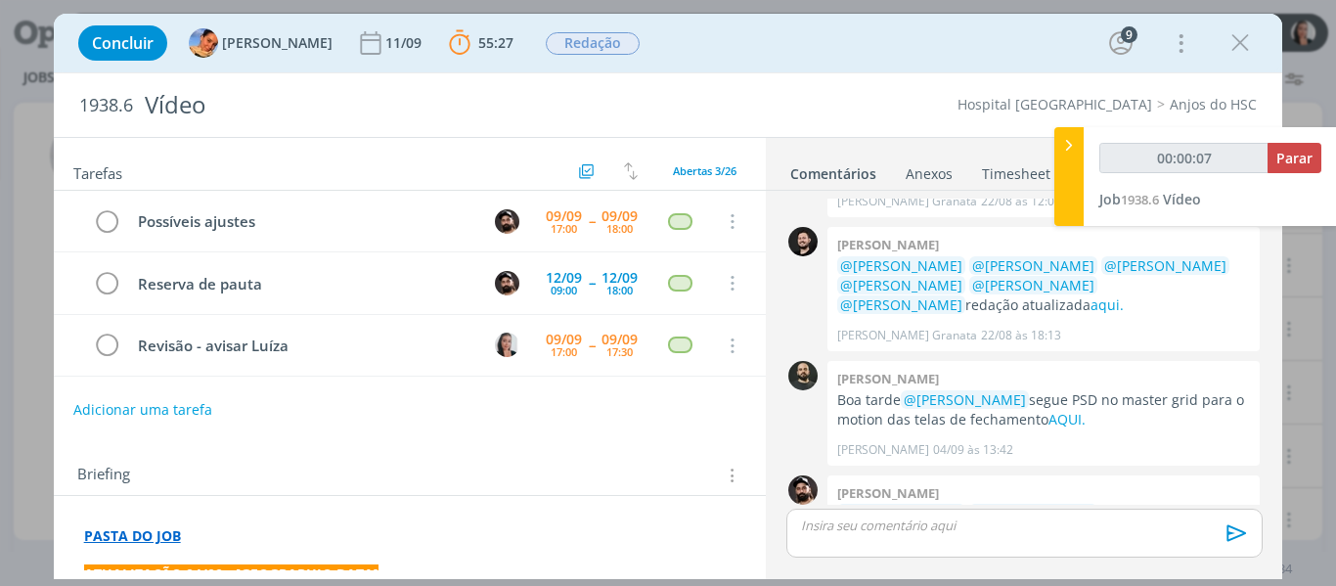
type input "00:00:08"
click at [1066, 158] on div at bounding box center [1069, 176] width 29 height 99
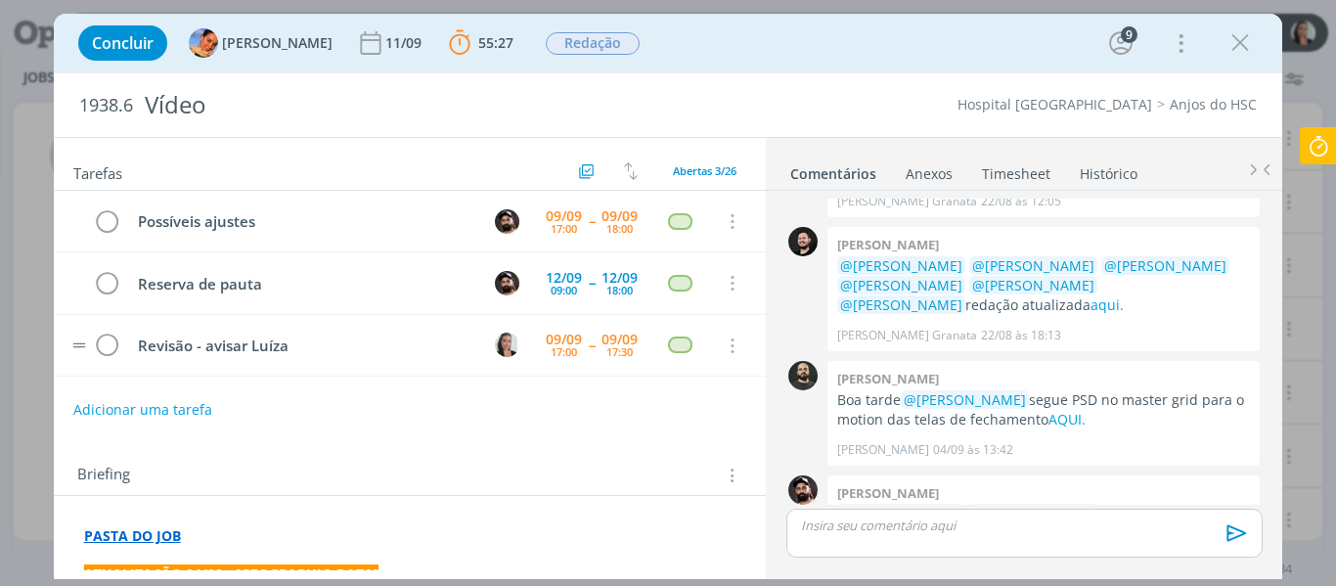
scroll to position [98, 0]
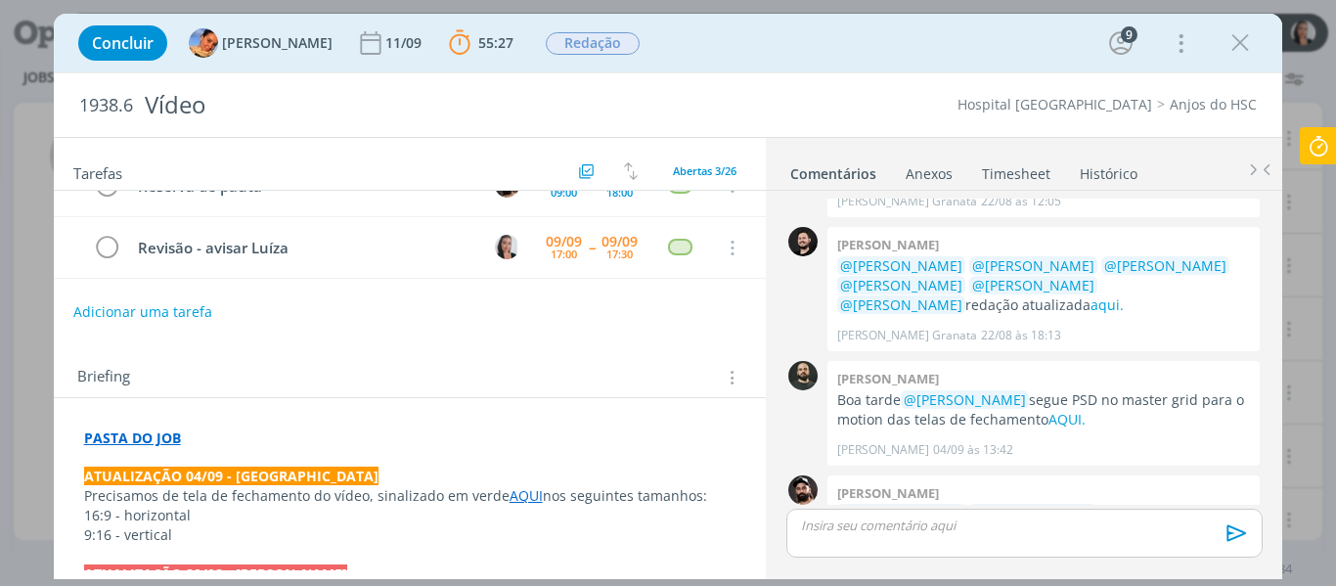
click at [178, 492] on p "Precisamos de tela de fechamento do vídeo, sinalizado em verde AQUI nos seguint…" at bounding box center [410, 496] width 653 height 20
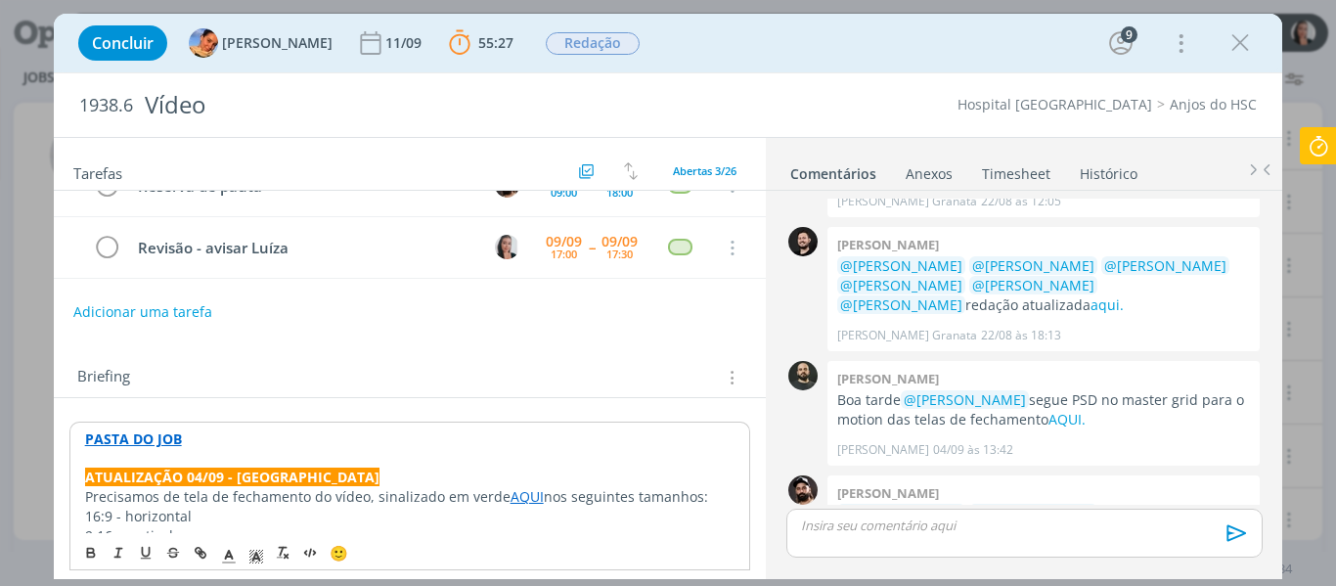
click at [474, 499] on p "Precisamos de tela de fechamento do vídeo, sinalizado em verde AQUI nos seguint…" at bounding box center [410, 497] width 651 height 20
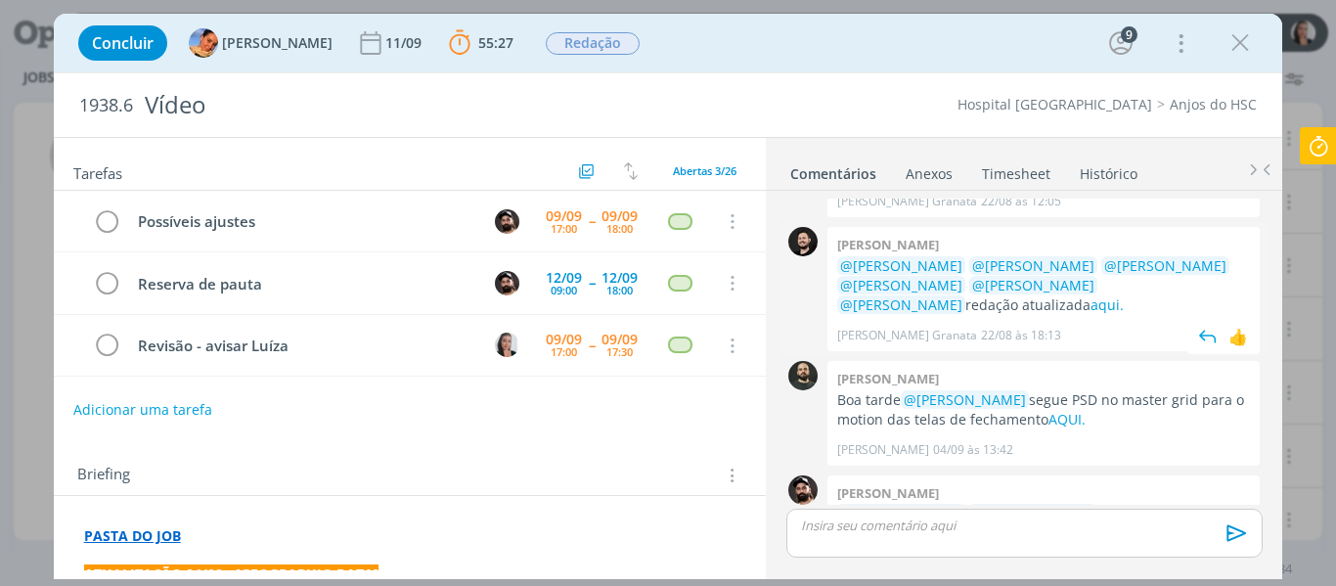
scroll to position [1157, 0]
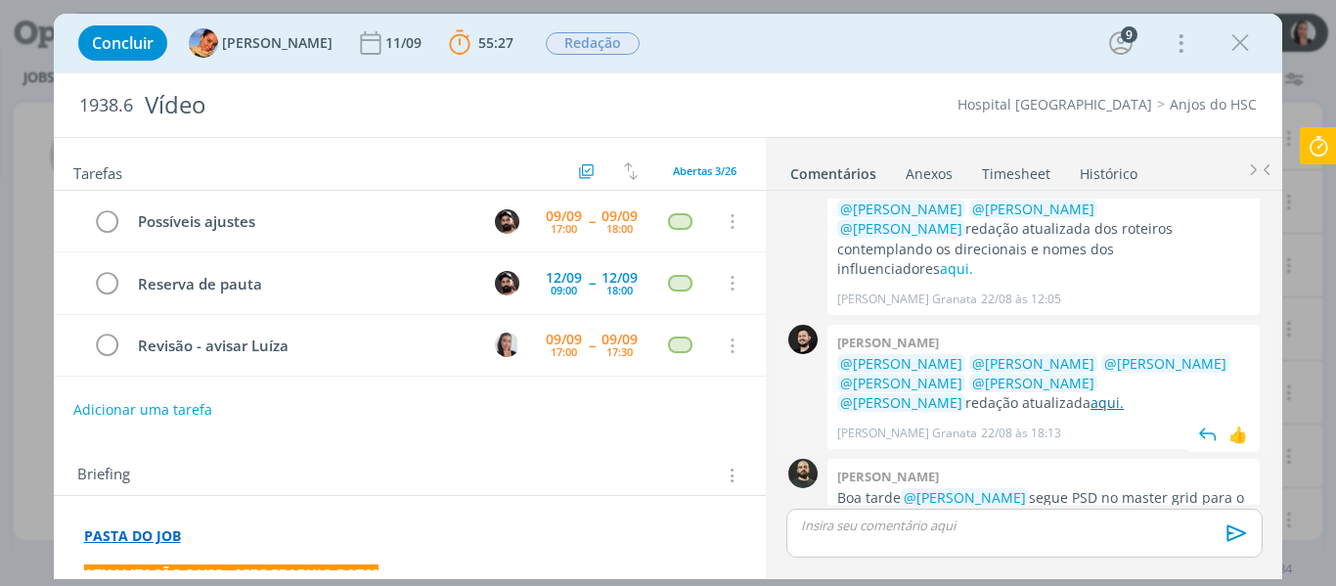
click at [1091, 393] on link "aqui." at bounding box center [1107, 402] width 33 height 19
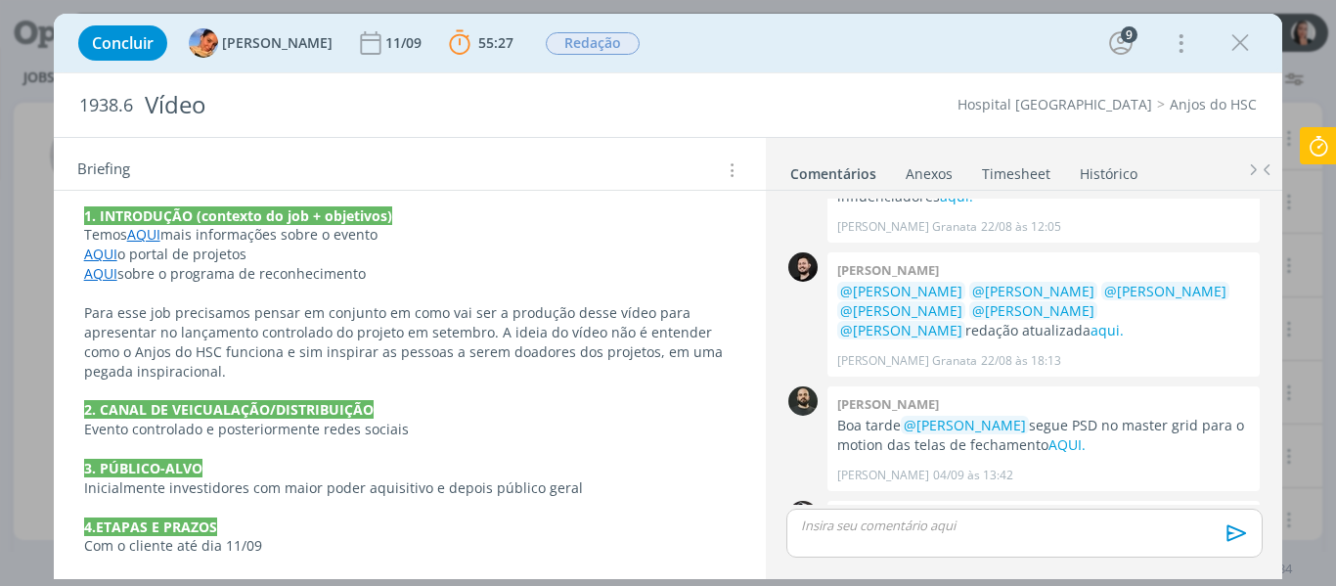
scroll to position [1255, 0]
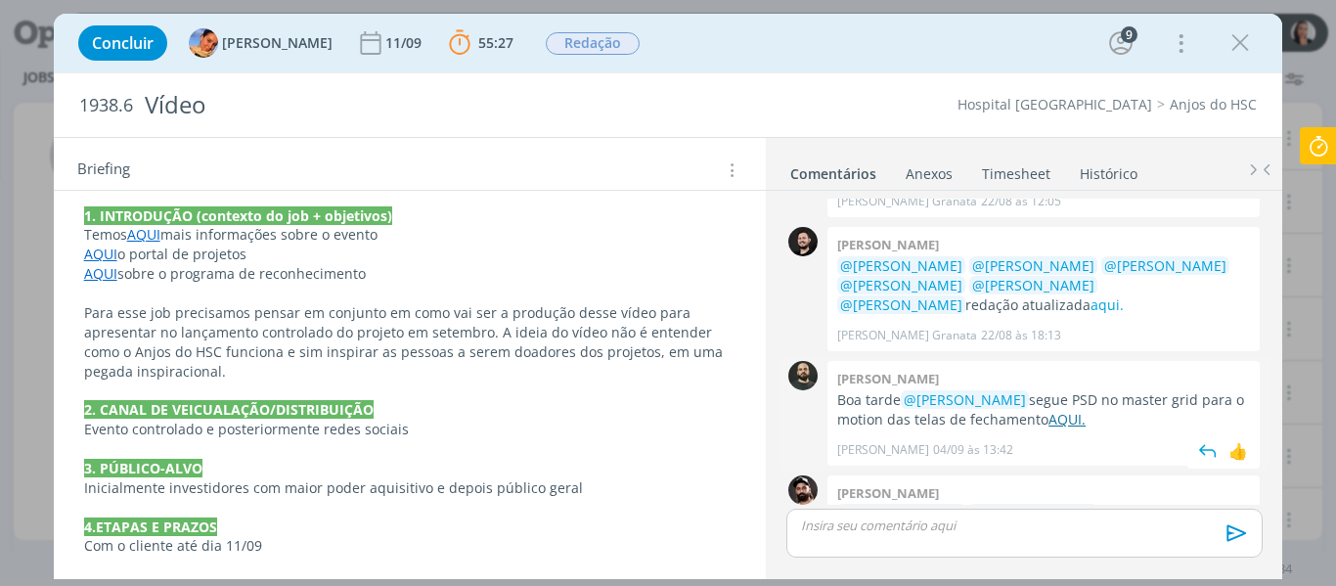
click at [1074, 410] on link "AQUI." at bounding box center [1067, 419] width 37 height 19
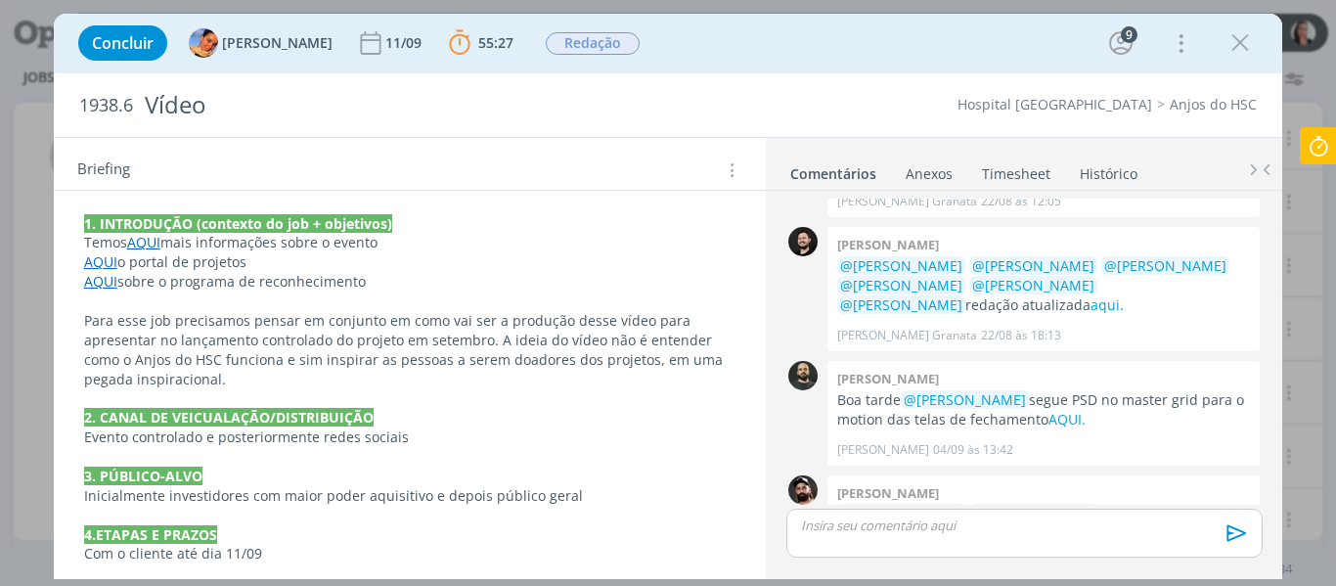
scroll to position [1273, 0]
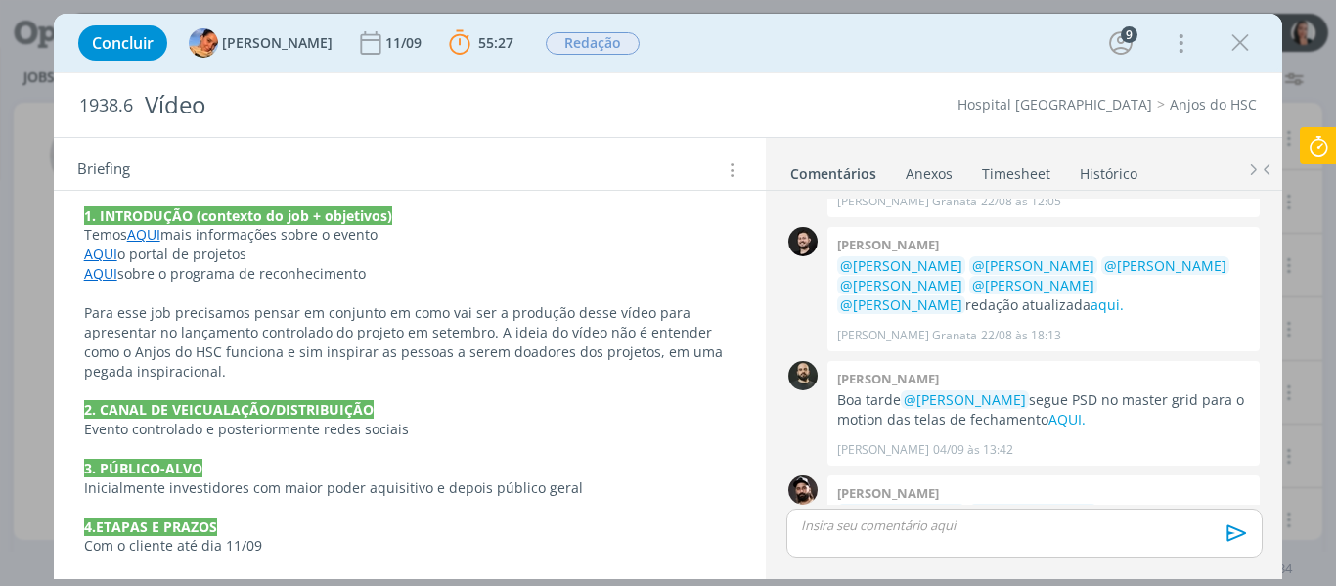
click at [149, 233] on link "AQUI" at bounding box center [143, 234] width 33 height 19
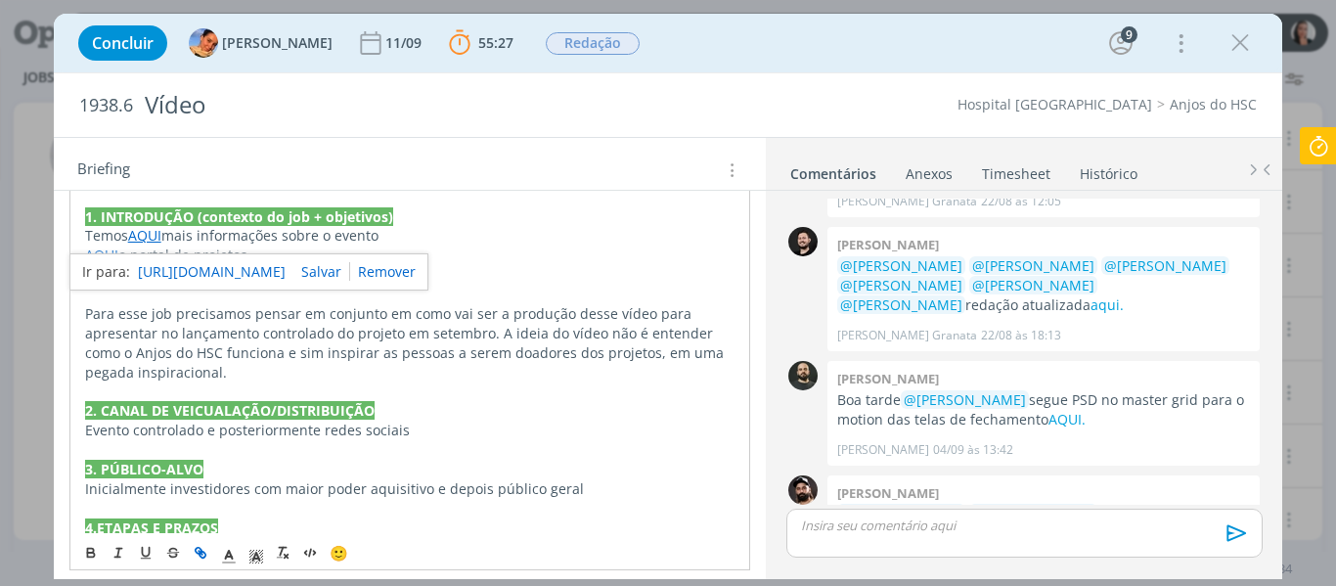
click at [184, 277] on link "https://app4.operand.com.br/jobs/14271" at bounding box center [212, 271] width 148 height 25
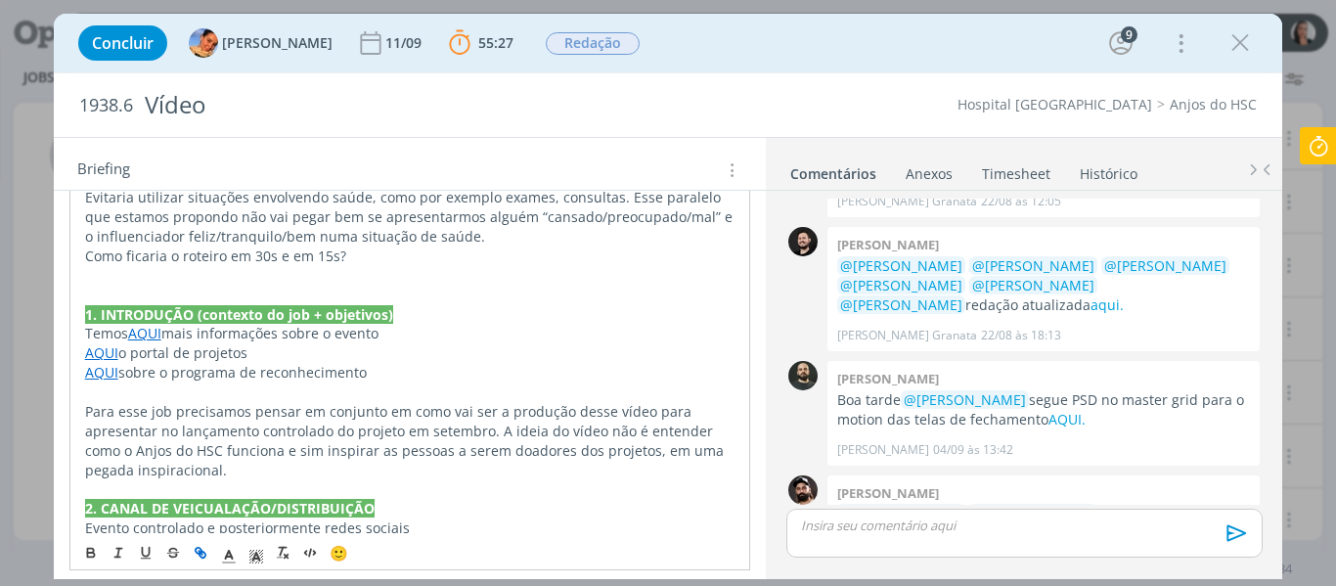
click at [397, 411] on p "Para esse job precisamos pensar em conjunto em como vai ser a produção desse ví…" at bounding box center [410, 441] width 651 height 78
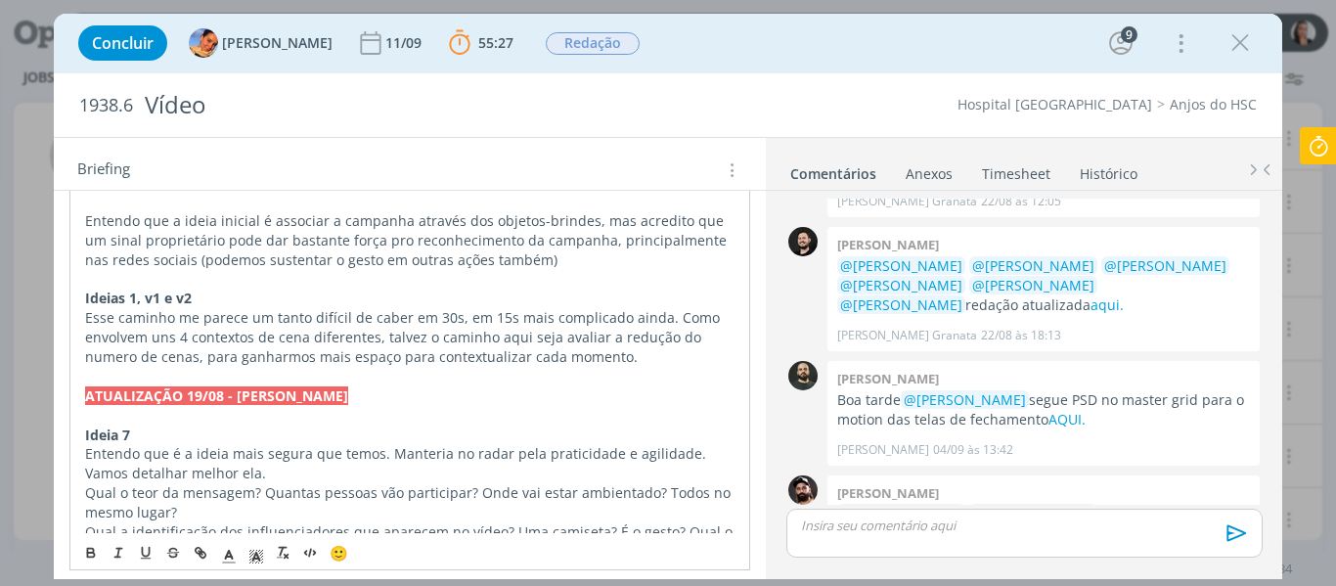
scroll to position [294, 0]
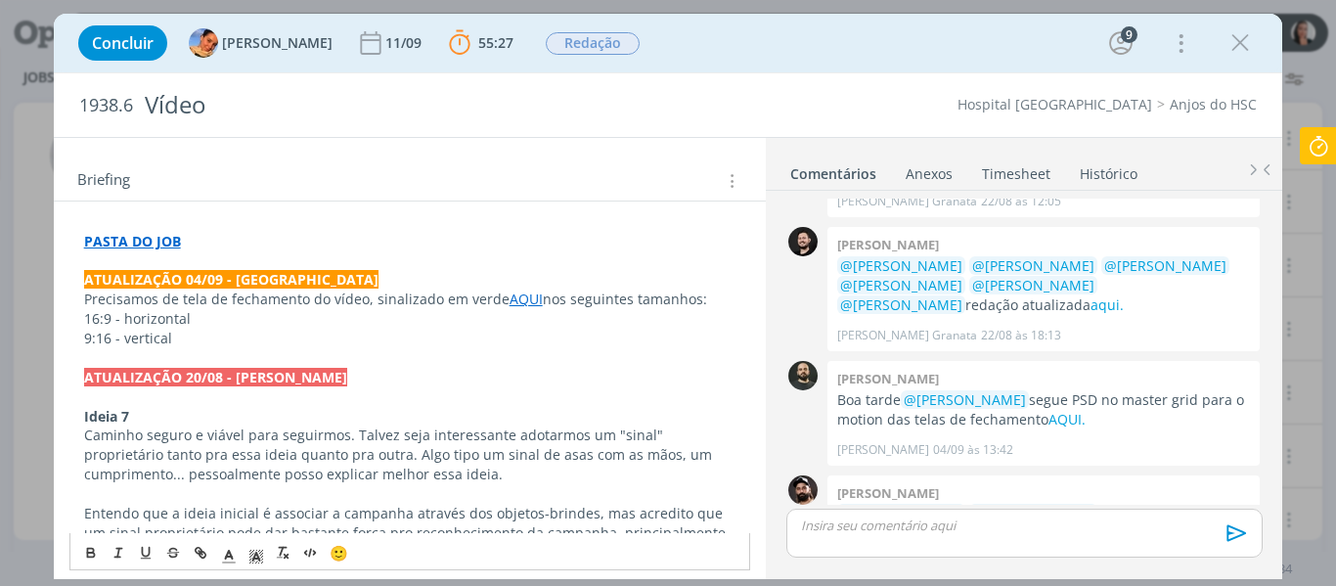
click at [516, 300] on link "AQUI" at bounding box center [526, 299] width 33 height 19
click at [520, 342] on link "https://sobeae.sharepoint.com/:w:/s/SOBEAE/EfSRzRv6llVOnh6jgBUVpBsBpuGtm17c2Ezf…" at bounding box center [457, 336] width 148 height 25
click at [536, 460] on p "Caminho seguro e viável para seguirmos. Talvez seja interessante adotarmos um "…" at bounding box center [410, 455] width 653 height 59
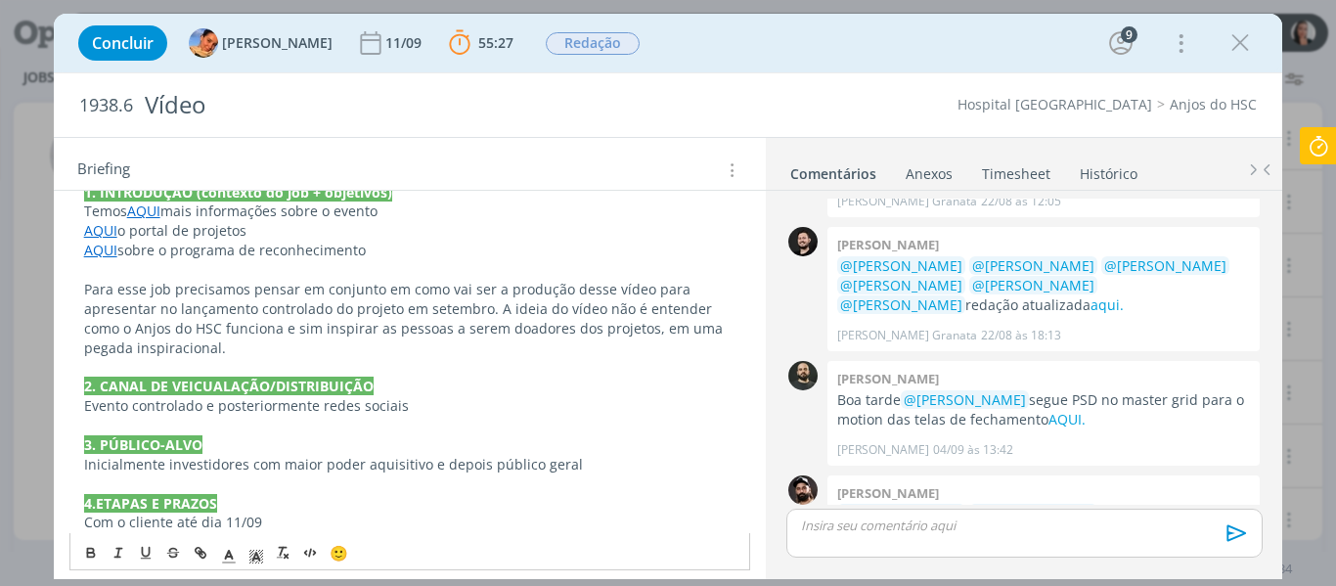
scroll to position [1310, 0]
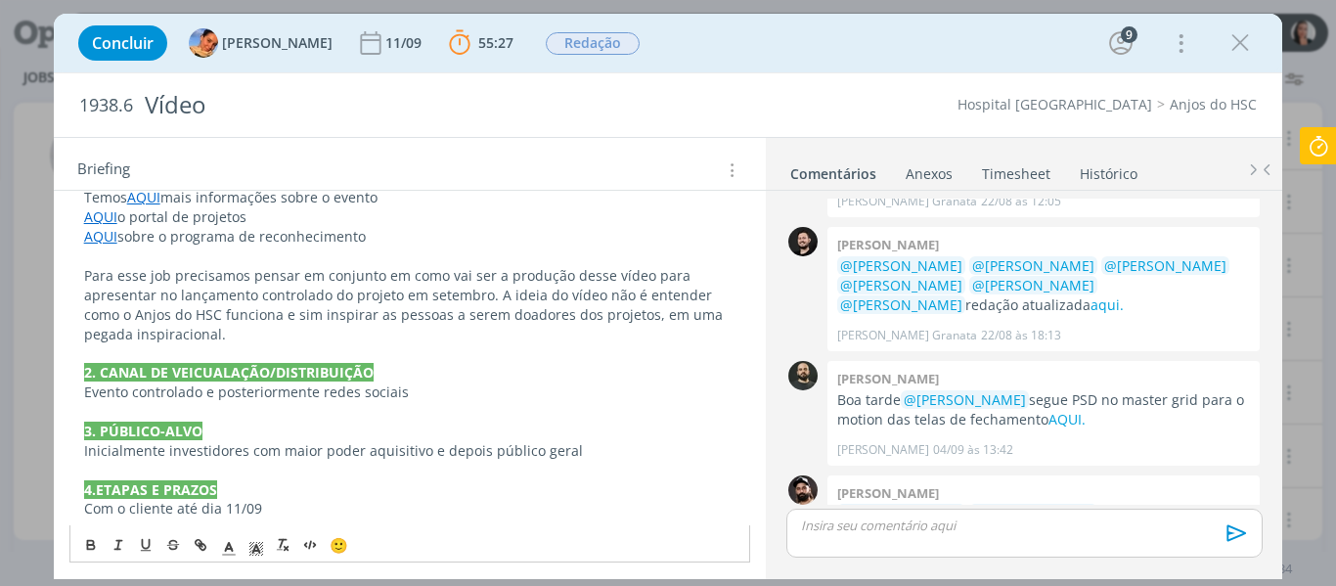
click at [109, 218] on link "AQUI" at bounding box center [100, 216] width 33 height 19
click at [163, 248] on link "https://sobeae.sharepoint.com/:f:/s/SOBEAE/EgDKNf3HzVpIt5wkTWi4QT4BU0iIPnl_kGjq…" at bounding box center [212, 254] width 148 height 25
click at [454, 334] on p "Para esse job precisamos pensar em conjunto em como vai ser a produção desse ví…" at bounding box center [410, 305] width 653 height 78
click at [749, 59] on div "Concluir Luíza Santana 11/09 55:27 Parar Apontar Data * 09/09/2025 Horas * 00:0…" at bounding box center [668, 43] width 1200 height 47
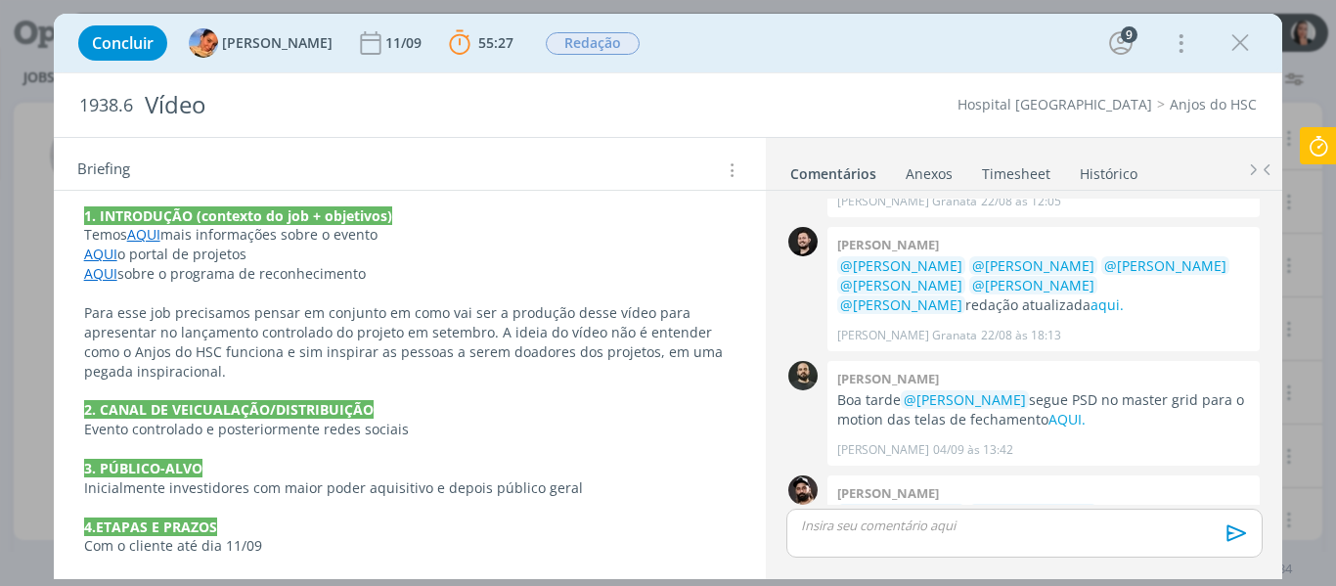
scroll to position [1273, 0]
click at [717, 39] on div "Concluir Luíza Santana 11/09 55:27 Parar Apontar Data * 09/09/2025 Horas * 00:0…" at bounding box center [668, 43] width 1200 height 47
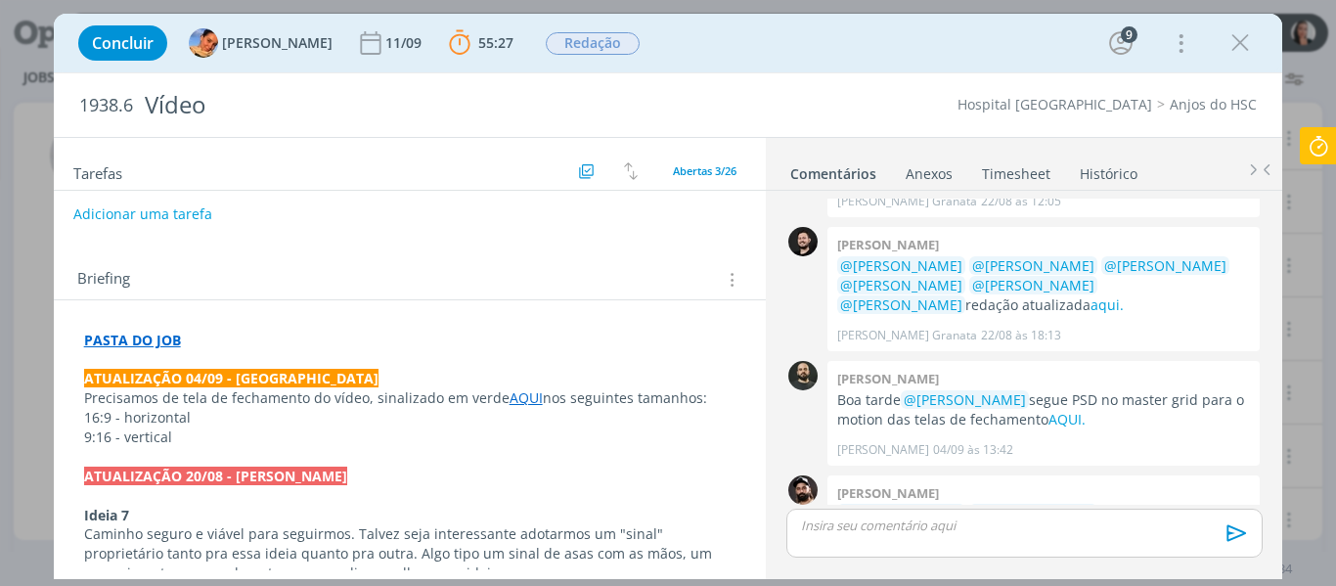
scroll to position [197, 0]
click at [236, 337] on p "PASTA DO JOB" at bounding box center [410, 340] width 653 height 20
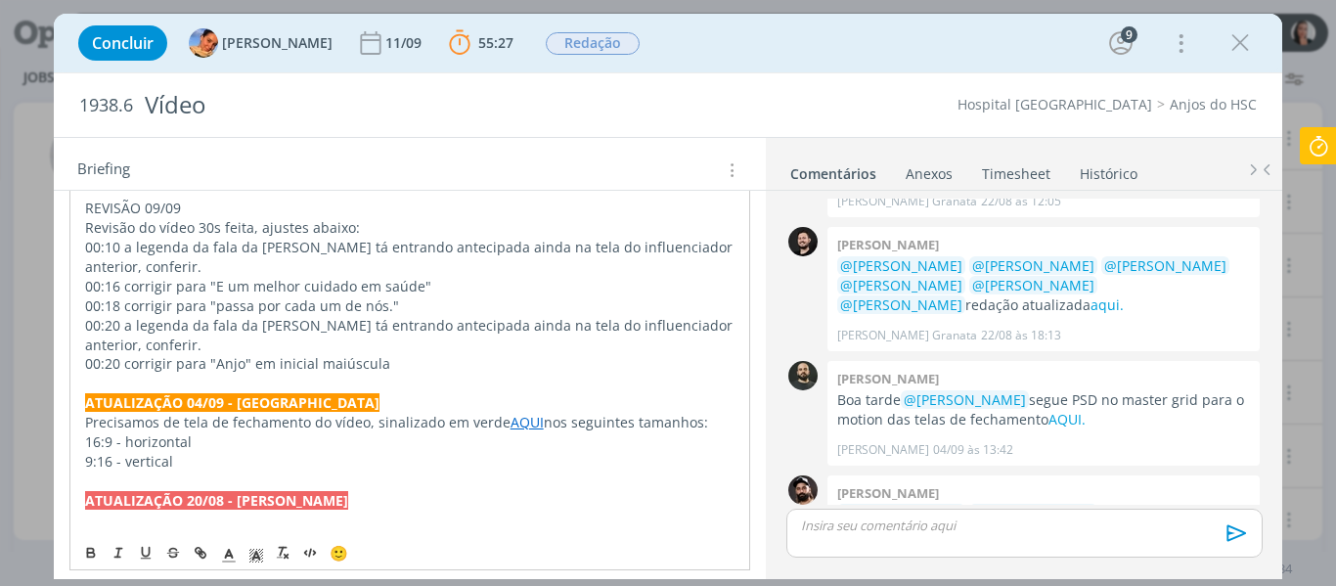
scroll to position [368, 0]
click at [156, 203] on p "REVISÃO 09/09" at bounding box center [410, 208] width 651 height 20
click at [251, 554] on icon "dialog" at bounding box center [257, 556] width 18 height 18
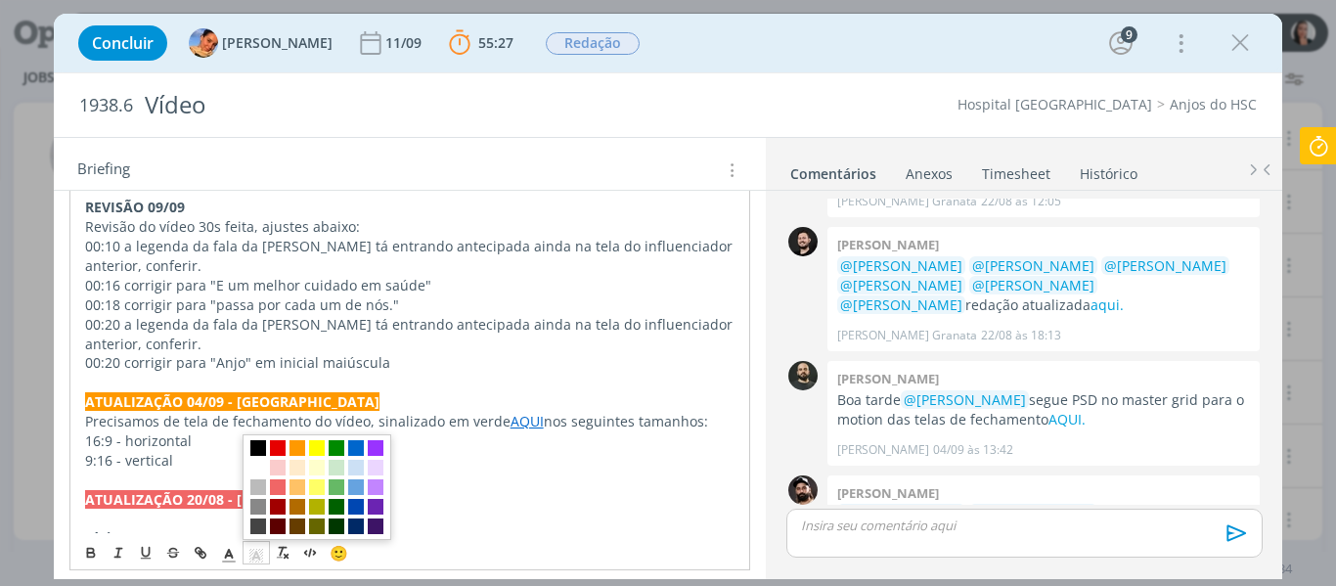
click at [251, 450] on span "dialog" at bounding box center [258, 448] width 16 height 16
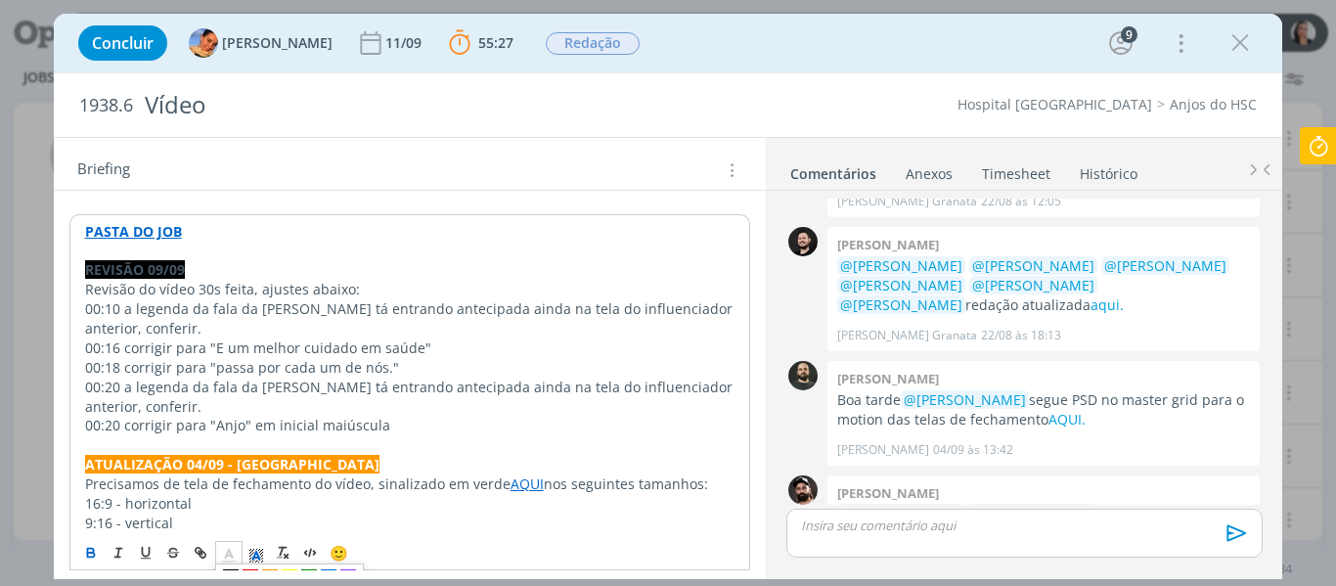
click at [228, 546] on span "dialog" at bounding box center [228, 552] width 27 height 23
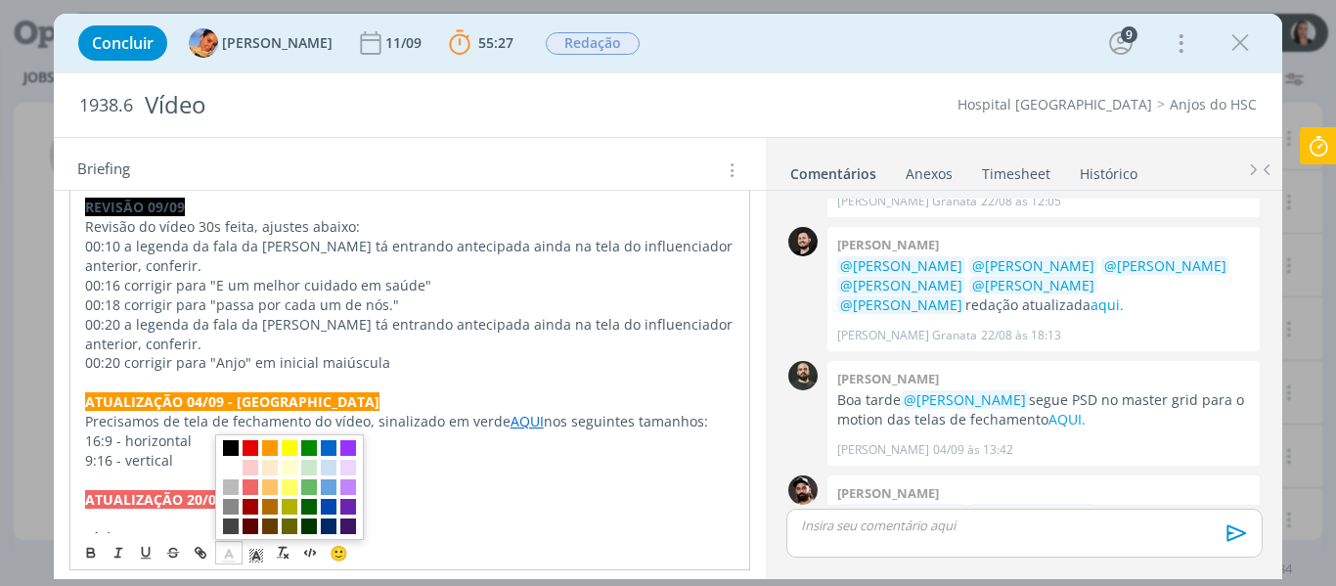
click at [237, 459] on span "dialog" at bounding box center [289, 487] width 149 height 106
click at [230, 471] on span "dialog" at bounding box center [231, 468] width 16 height 16
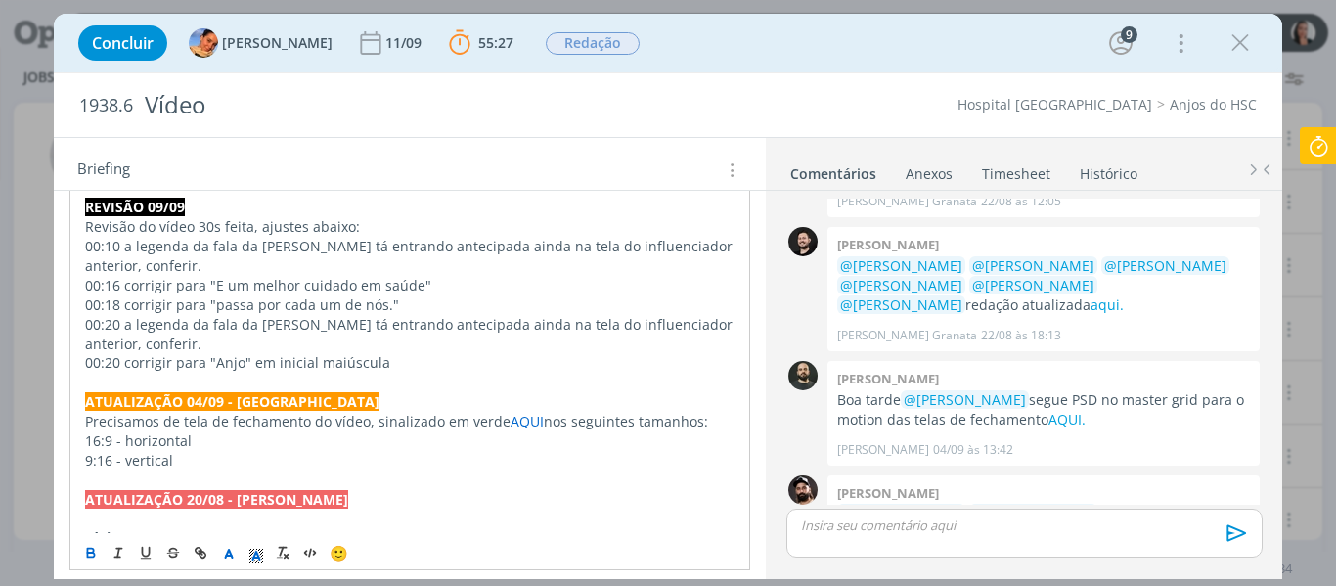
click at [292, 228] on p "Revisão do vídeo 30s feita, ajustes abaixo:" at bounding box center [410, 227] width 651 height 20
click at [291, 228] on p "Revisão do vídeo 30s feita, ajustes abaixo:" at bounding box center [410, 227] width 651 height 20
click at [290, 228] on p "Revisão do vídeo 30s feita, ajustes abaixo:" at bounding box center [410, 227] width 651 height 20
click at [317, 229] on p "Revisão do vídeo 30s feita, ajustes abaixo:" at bounding box center [410, 227] width 651 height 20
click at [305, 231] on p "Revisão do vídeo 30s feita, ajustes abaixo:" at bounding box center [410, 227] width 651 height 20
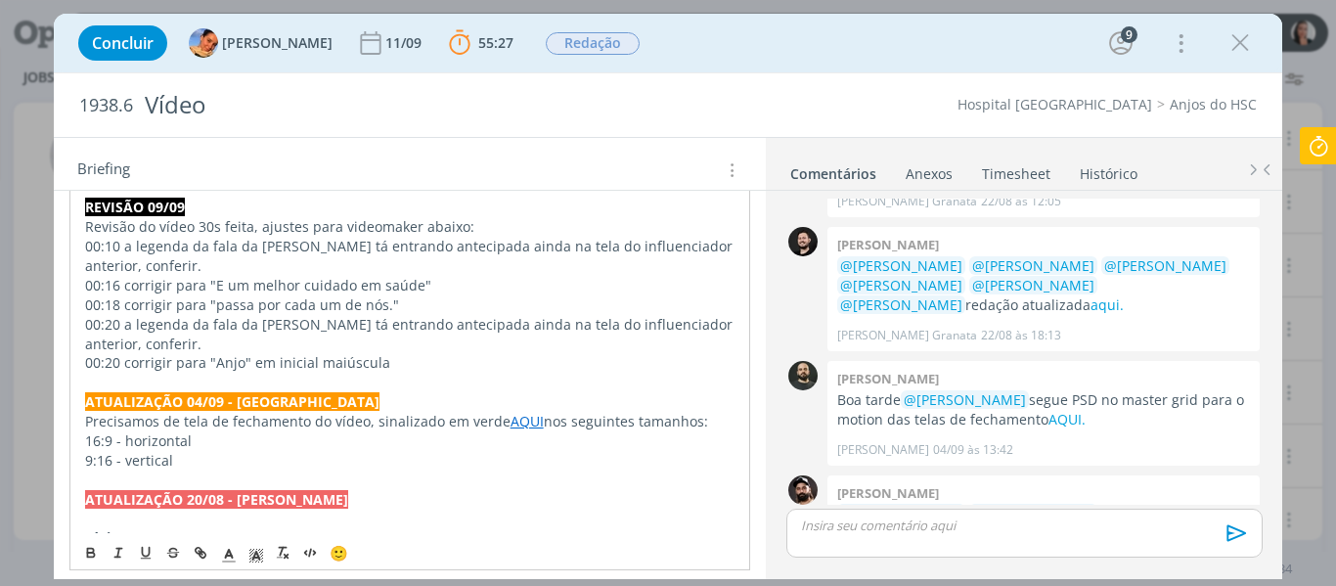
click at [432, 230] on p "Revisão do vídeo 30s feita, ajustes para videomaker abaixo:" at bounding box center [410, 227] width 651 height 20
click at [431, 229] on p "Revisão do vídeo 30s feita, ajustes para videomaker abaixo:" at bounding box center [410, 227] width 651 height 20
click at [447, 289] on p "00:16 corrigir para "E um melhor cuidado em saúde"" at bounding box center [410, 286] width 651 height 20
click at [89, 241] on p "00:10 a legenda da fala da Fran tá entrando antecipada ainda na tela do influen…" at bounding box center [410, 256] width 651 height 39
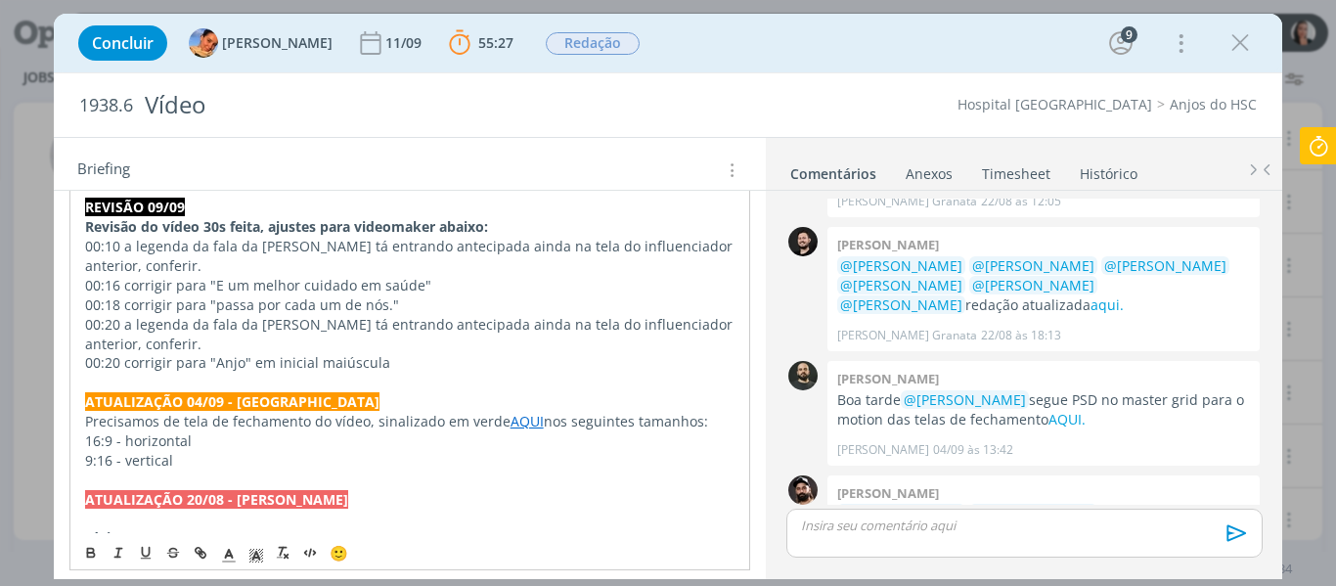
click at [85, 245] on p "00:10 a legenda da fala da Fran tá entrando antecipada ainda na tela do influen…" at bounding box center [410, 256] width 651 height 39
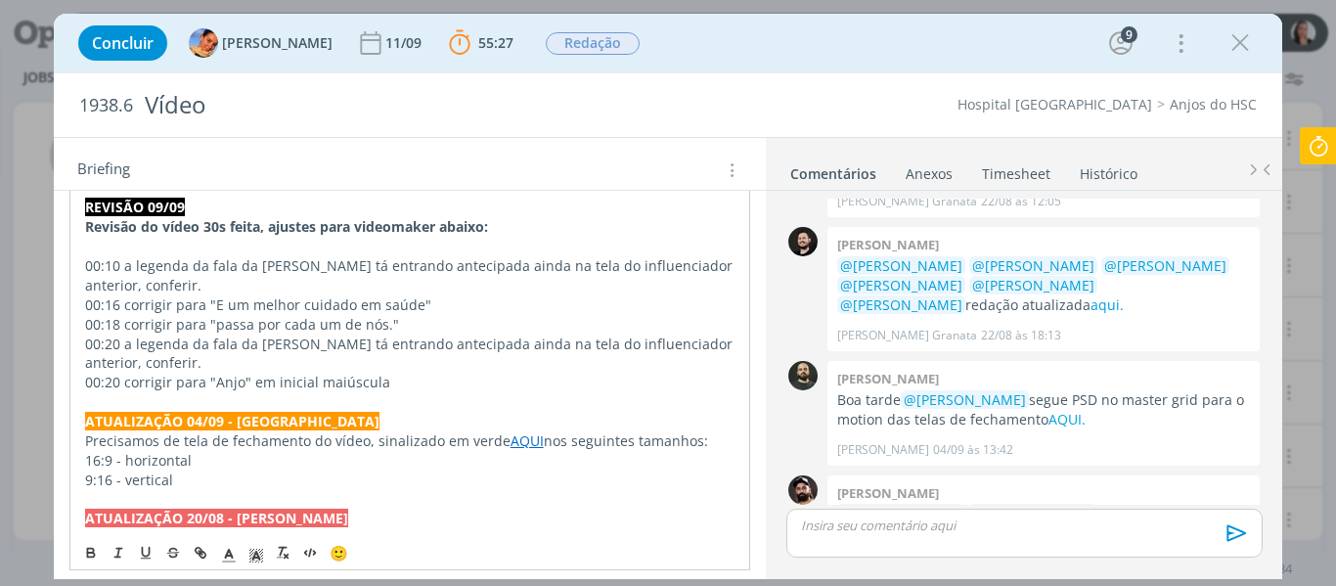
click at [403, 387] on p "00:20 corrigir para "Anjo" em inicial maiúscula" at bounding box center [410, 383] width 651 height 20
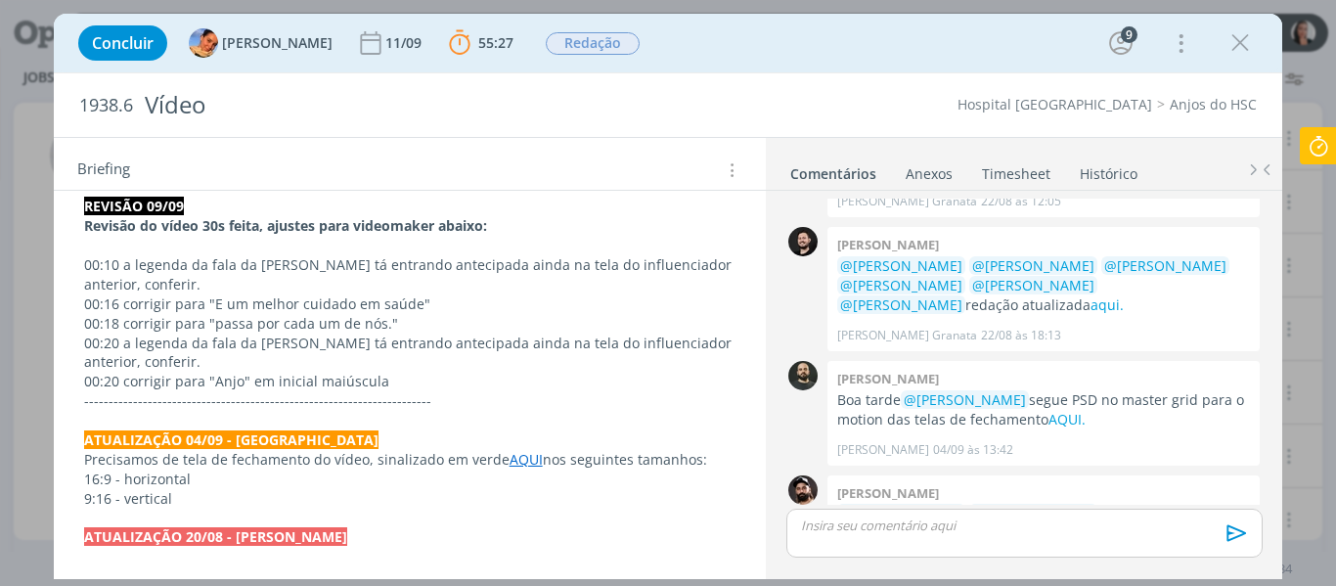
click at [404, 390] on p "00:20 corrigir para "Anjo" em inicial maiúscula" at bounding box center [410, 382] width 653 height 20
click at [1135, 525] on p "dialog" at bounding box center [1024, 526] width 444 height 18
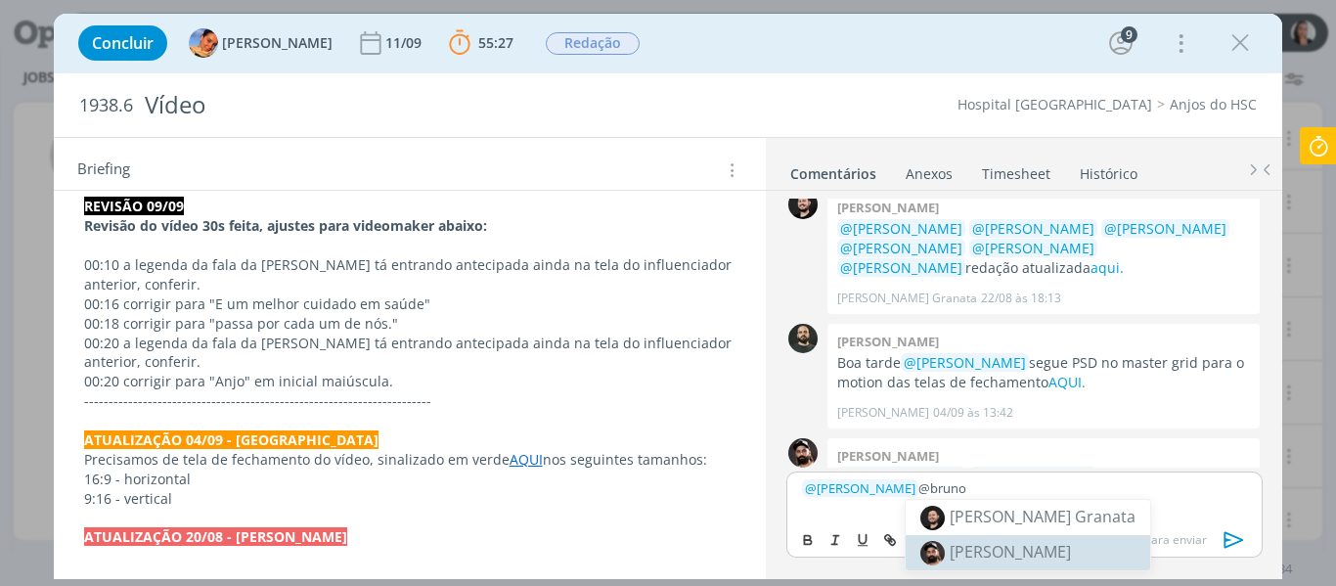
click at [1088, 542] on li "[PERSON_NAME]" at bounding box center [1028, 552] width 245 height 35
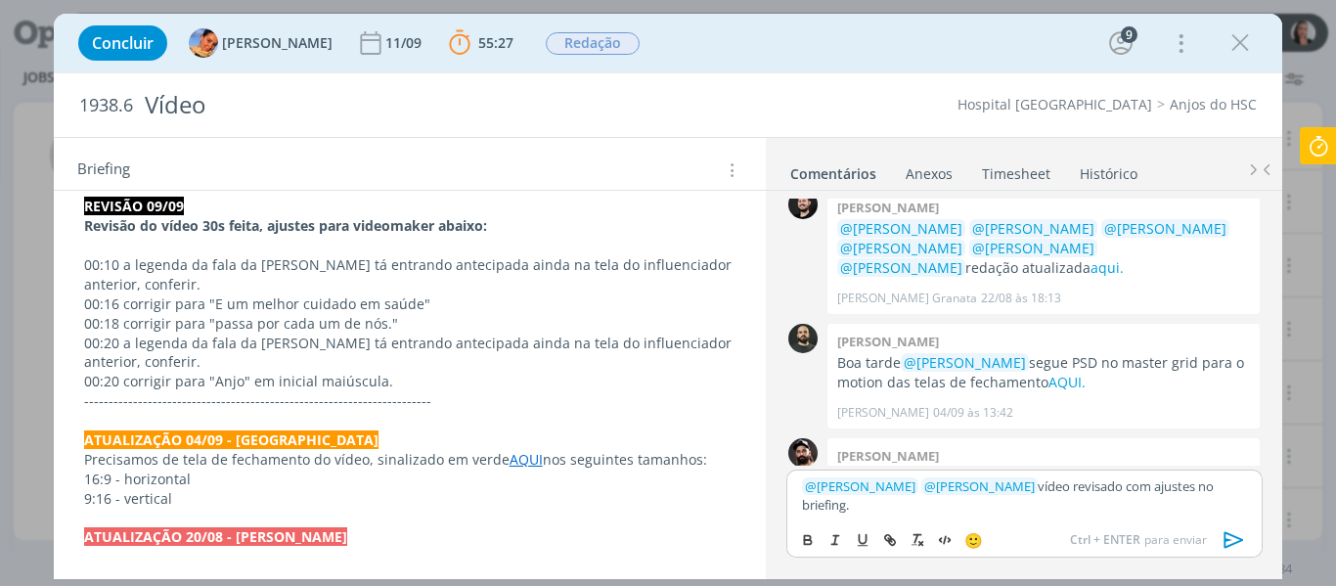
click at [1238, 536] on icon "dialog" at bounding box center [1234, 539] width 29 height 29
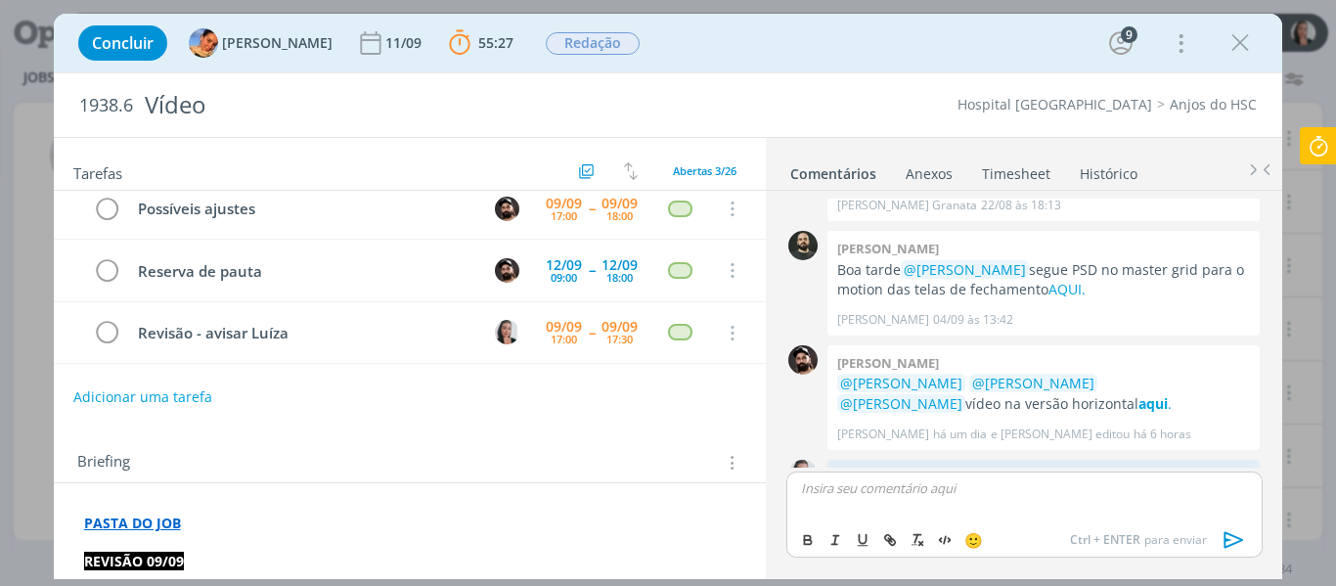
scroll to position [0, 0]
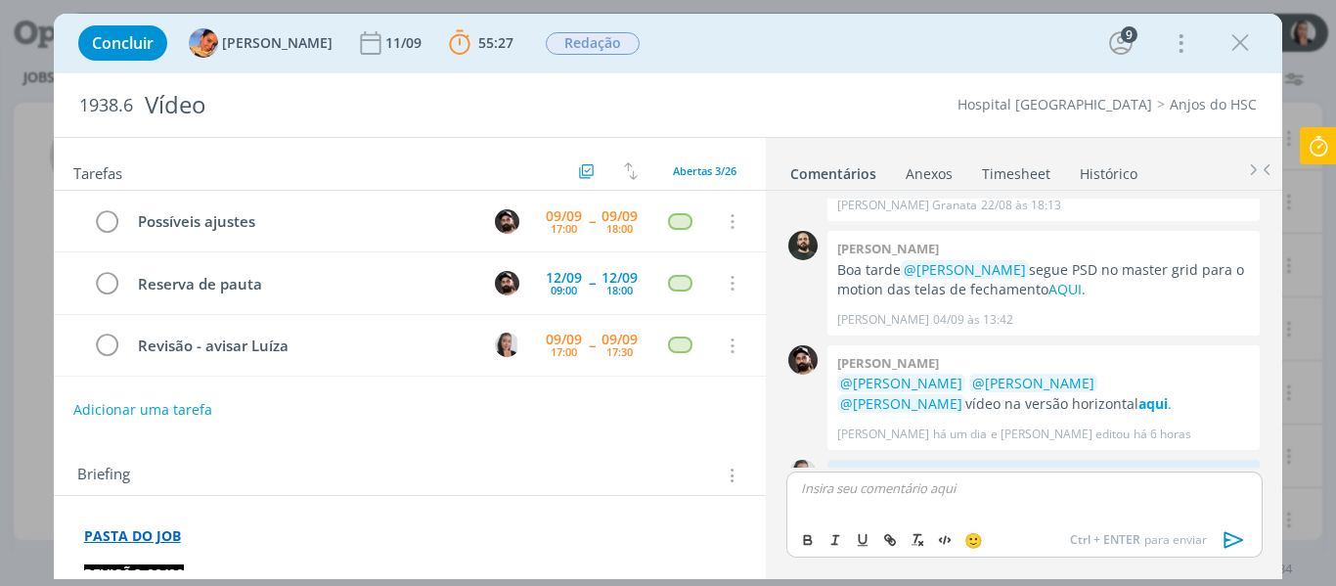
click at [887, 54] on div "Concluir Luíza Santana 11/09 55:27 Parar Apontar Data * 09/09/2025 Horas * 00:0…" at bounding box center [668, 43] width 1200 height 47
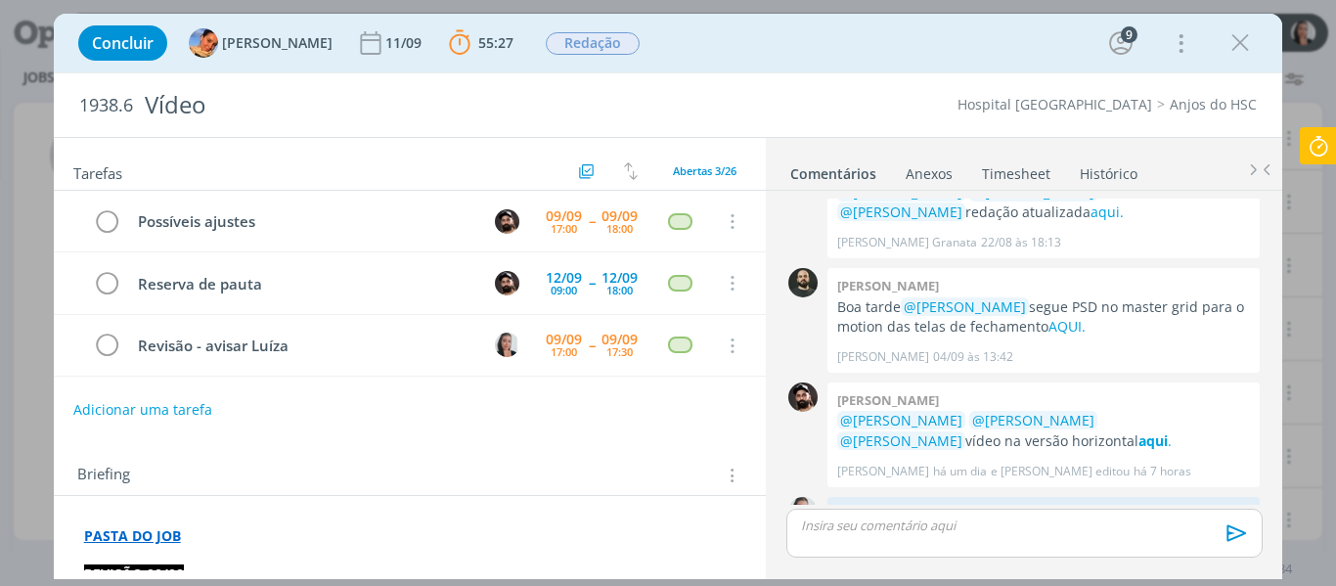
click at [865, 52] on div "Concluir Luíza Santana 11/09 55:27 Parar Apontar Data * 09/09/2025 Horas * 00:0…" at bounding box center [668, 43] width 1200 height 47
click at [988, 42] on div "Concluir Luíza Santana 11/09 55:27 Parar Apontar Data * 09/09/2025 Horas * 00:0…" at bounding box center [668, 43] width 1200 height 47
click at [846, 35] on div "Concluir Luíza Santana 11/09 55:27 Parar Apontar Data * 09/09/2025 Horas * 00:0…" at bounding box center [668, 43] width 1200 height 47
click at [108, 347] on icon "dialog" at bounding box center [107, 346] width 27 height 29
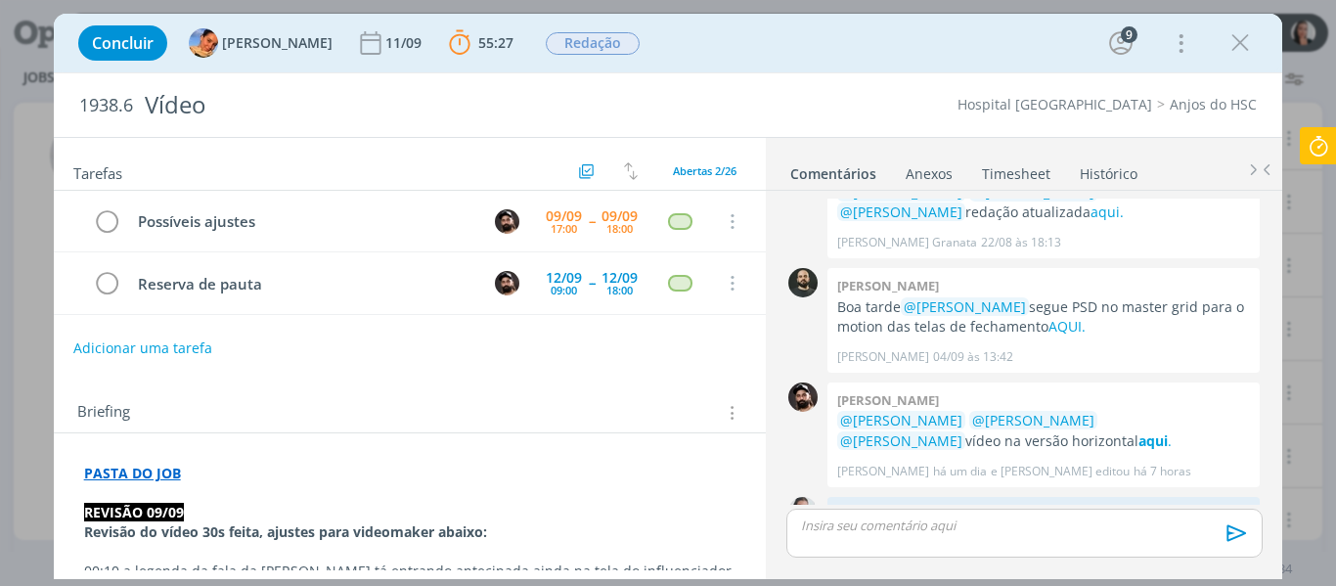
click at [1330, 128] on icon at bounding box center [1318, 146] width 35 height 38
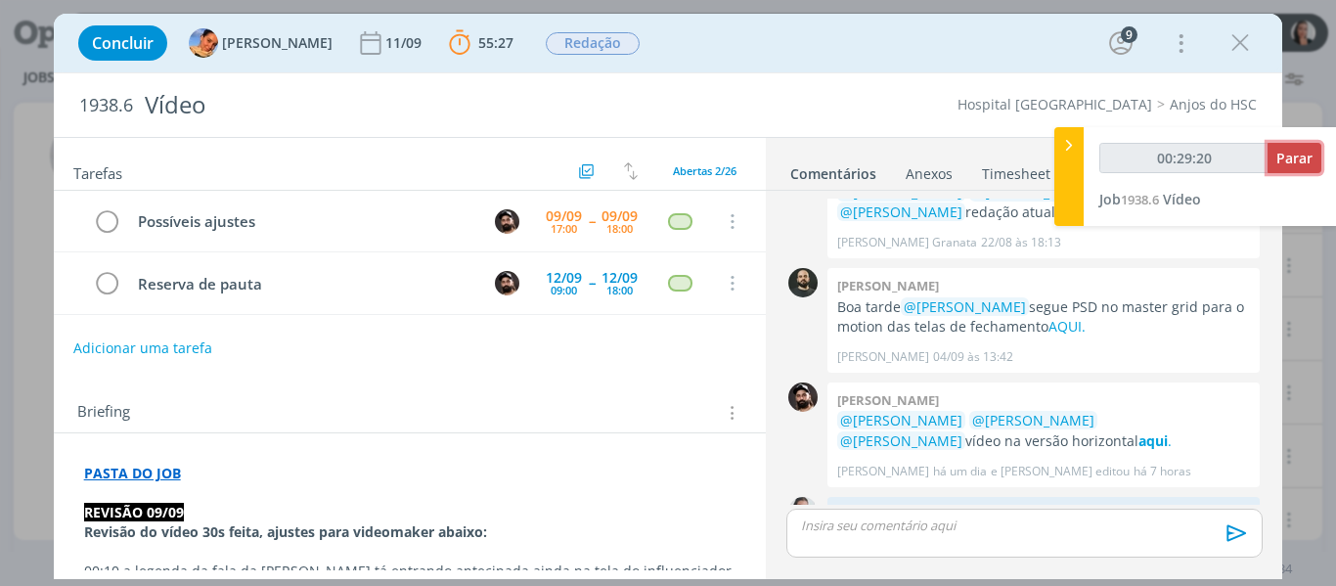
click at [1291, 156] on span "Parar" at bounding box center [1295, 158] width 36 height 19
type input "00:29:21"
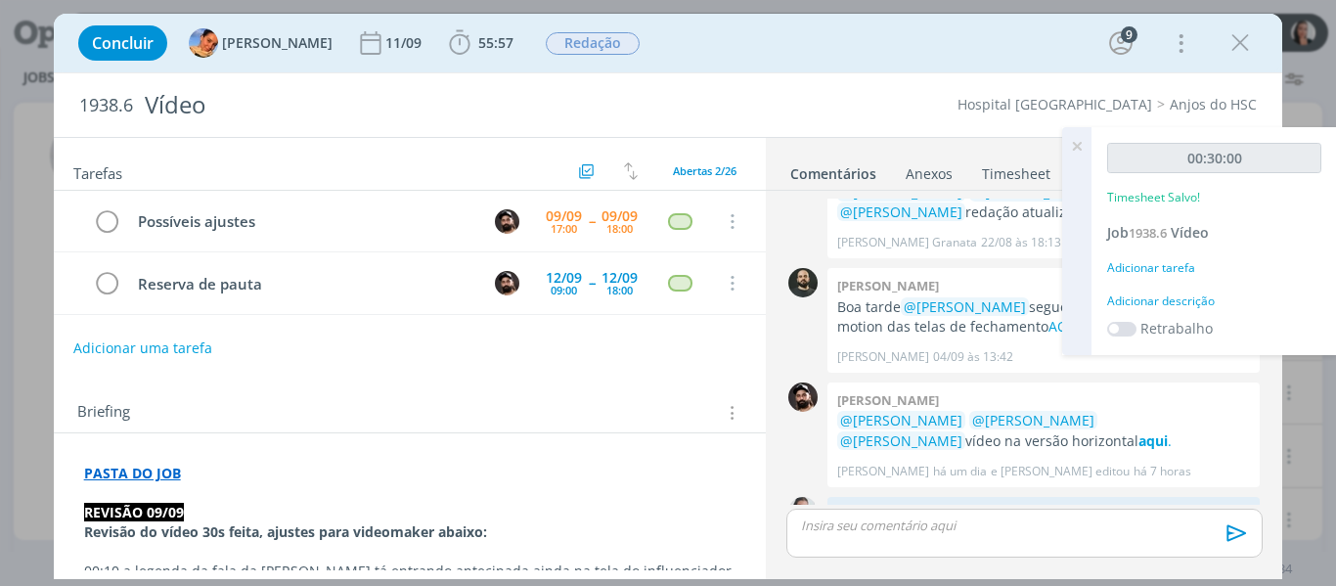
click at [1179, 296] on div "Adicionar descrição" at bounding box center [1214, 302] width 214 height 18
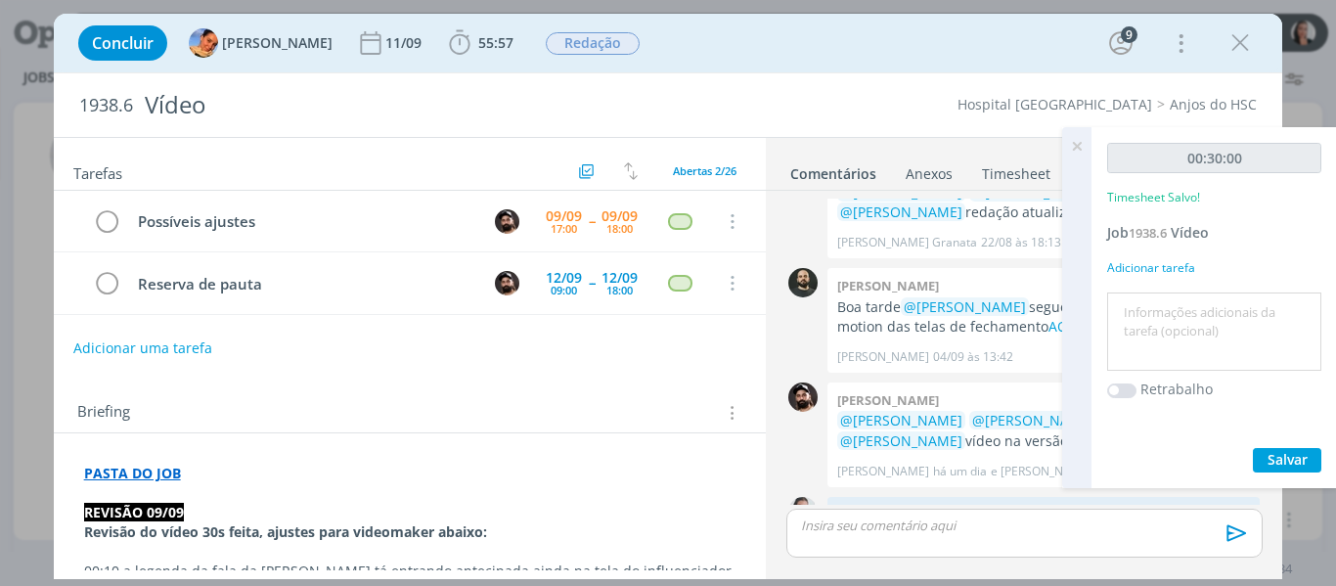
click at [1180, 301] on textarea at bounding box center [1214, 331] width 204 height 69
type textarea "revisão vídeo"
click at [1282, 461] on span "Salvar" at bounding box center [1288, 459] width 40 height 19
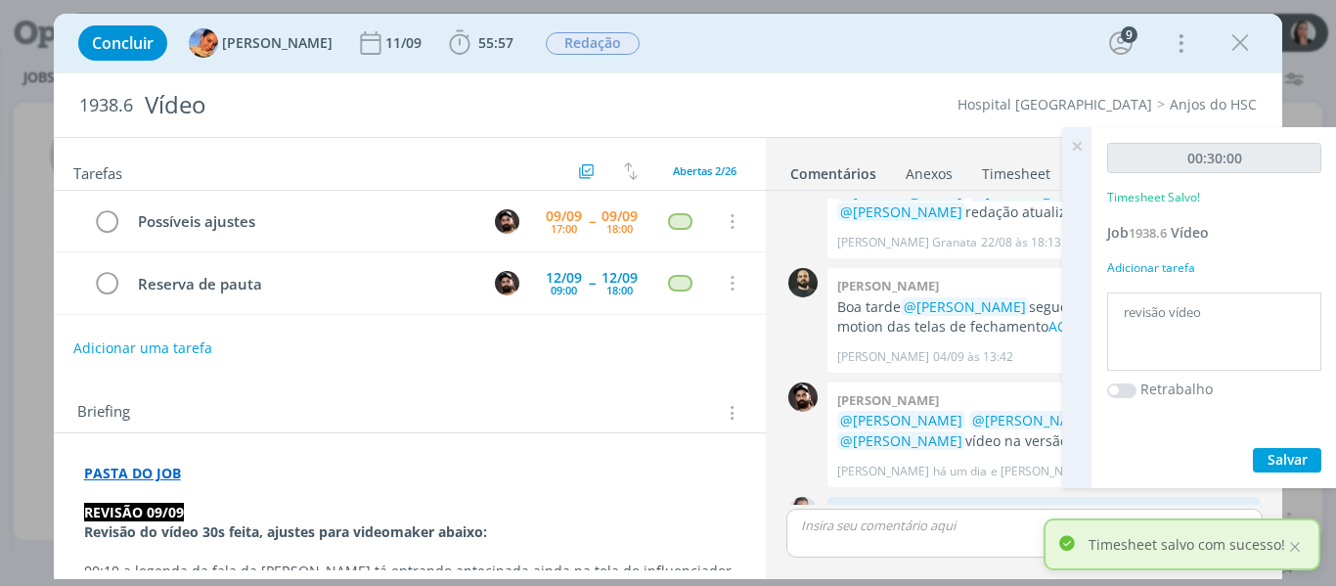
click at [1079, 149] on icon at bounding box center [1077, 146] width 35 height 38
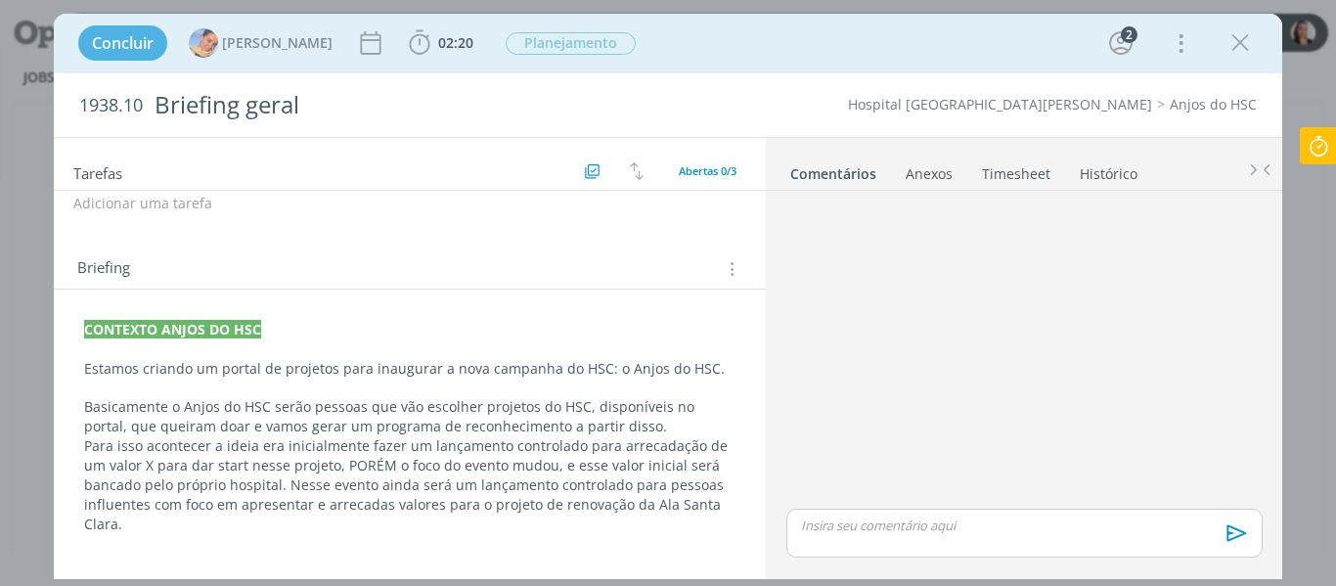
scroll to position [57, 0]
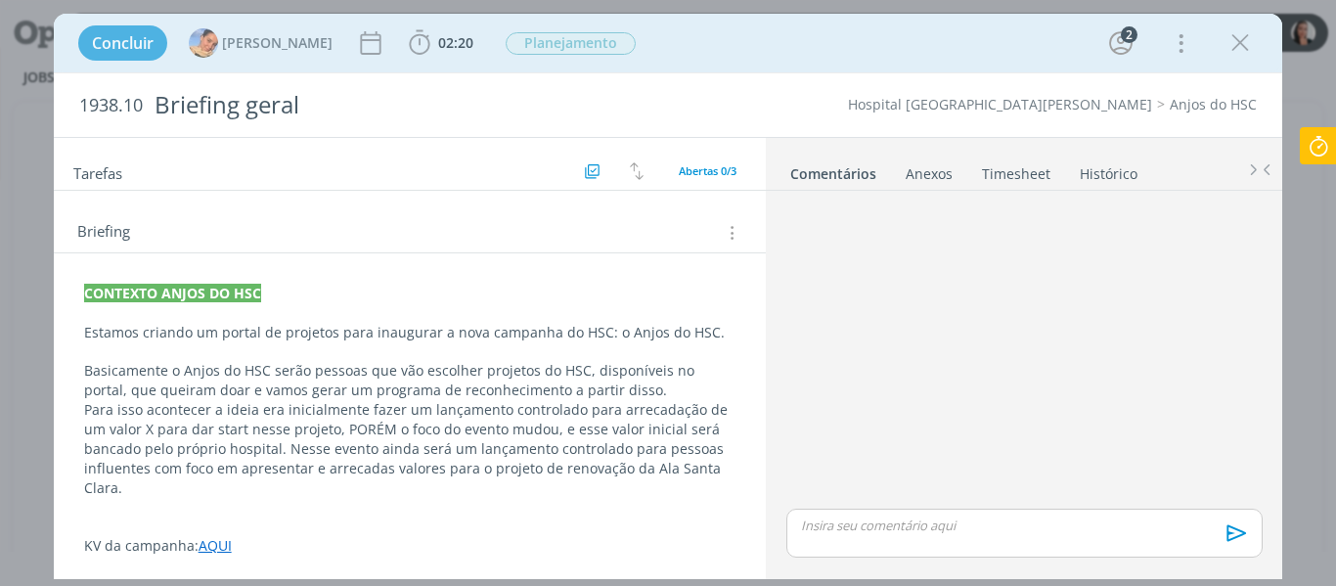
click at [222, 541] on link "AQUI" at bounding box center [215, 545] width 33 height 19
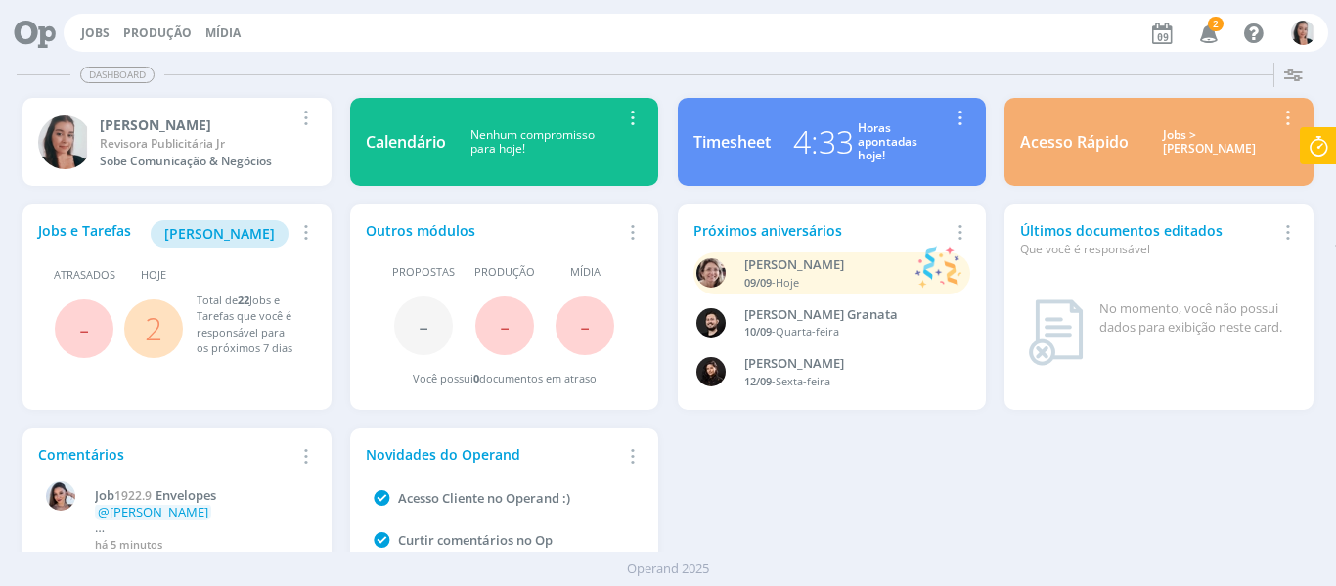
scroll to position [107, 0]
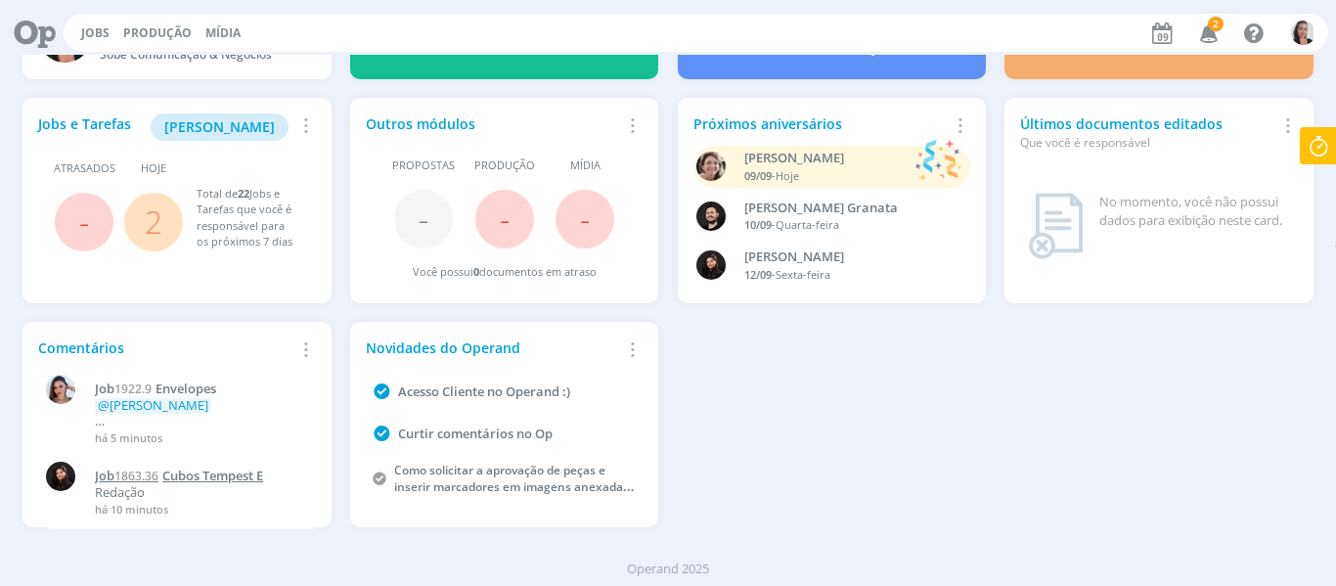
click at [236, 482] on span "Cubos Tempest E" at bounding box center [212, 476] width 101 height 18
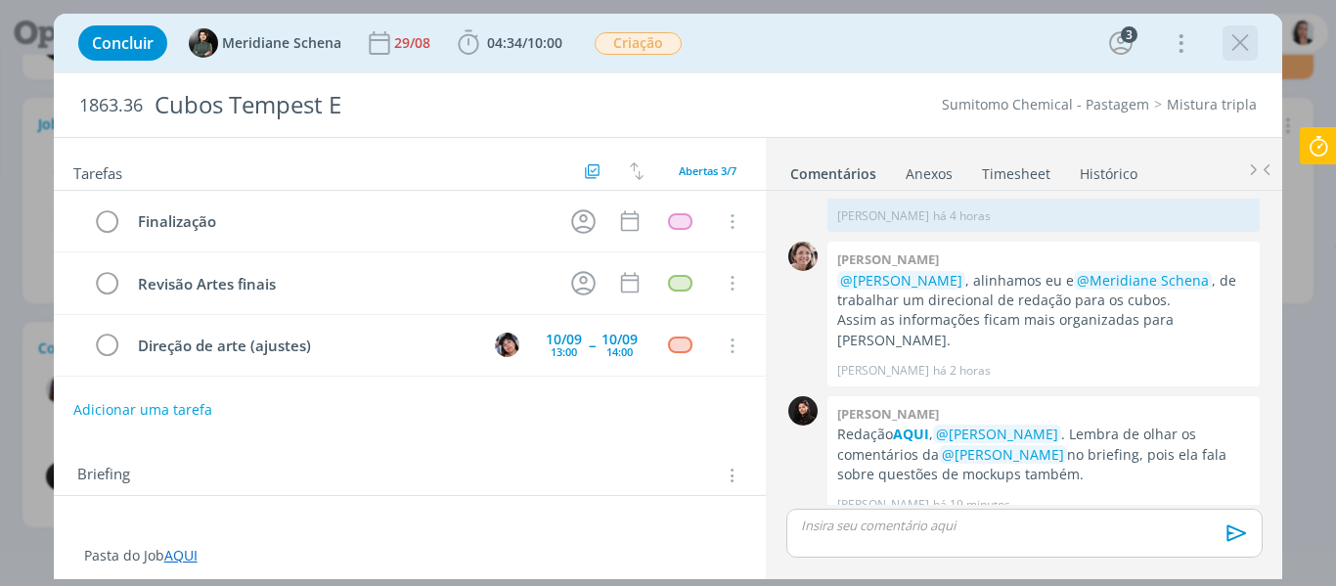
click at [1255, 52] on button "dialog" at bounding box center [1240, 42] width 29 height 29
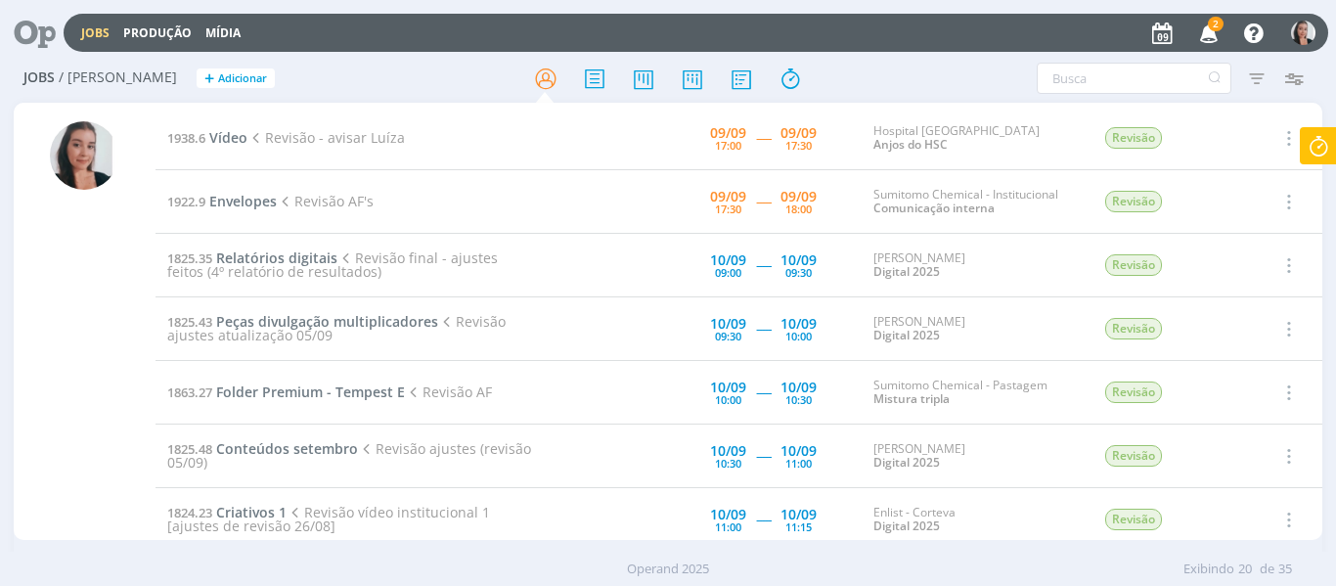
click at [1221, 32] on icon "button" at bounding box center [1210, 32] width 34 height 33
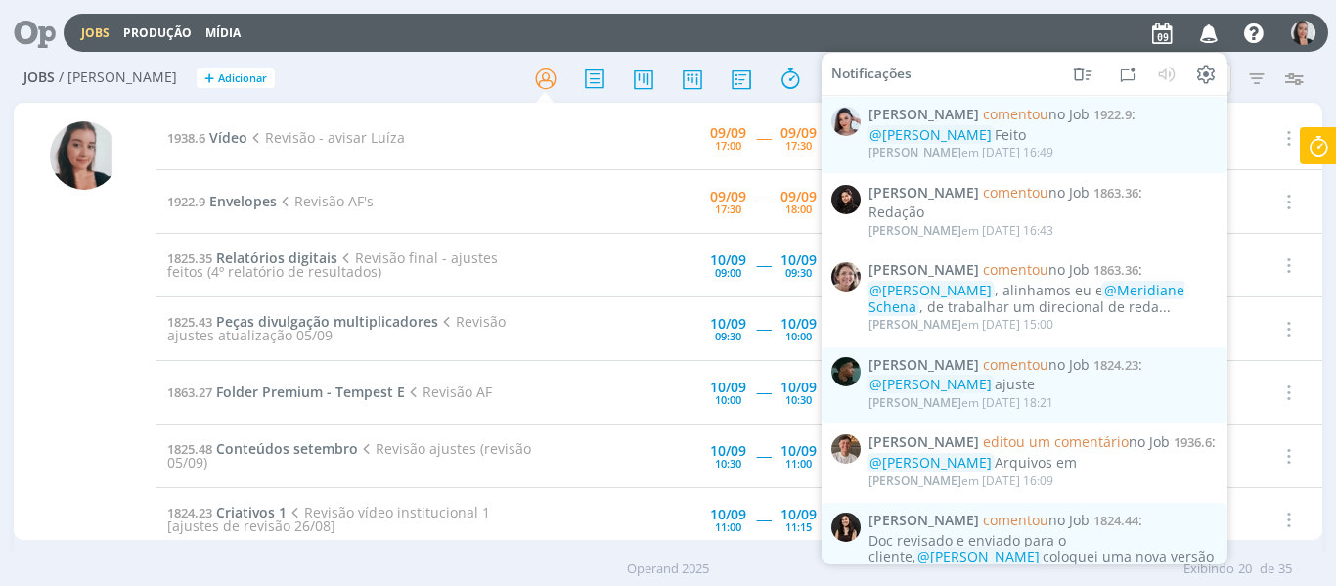
click at [1214, 31] on icon "button" at bounding box center [1210, 32] width 34 height 33
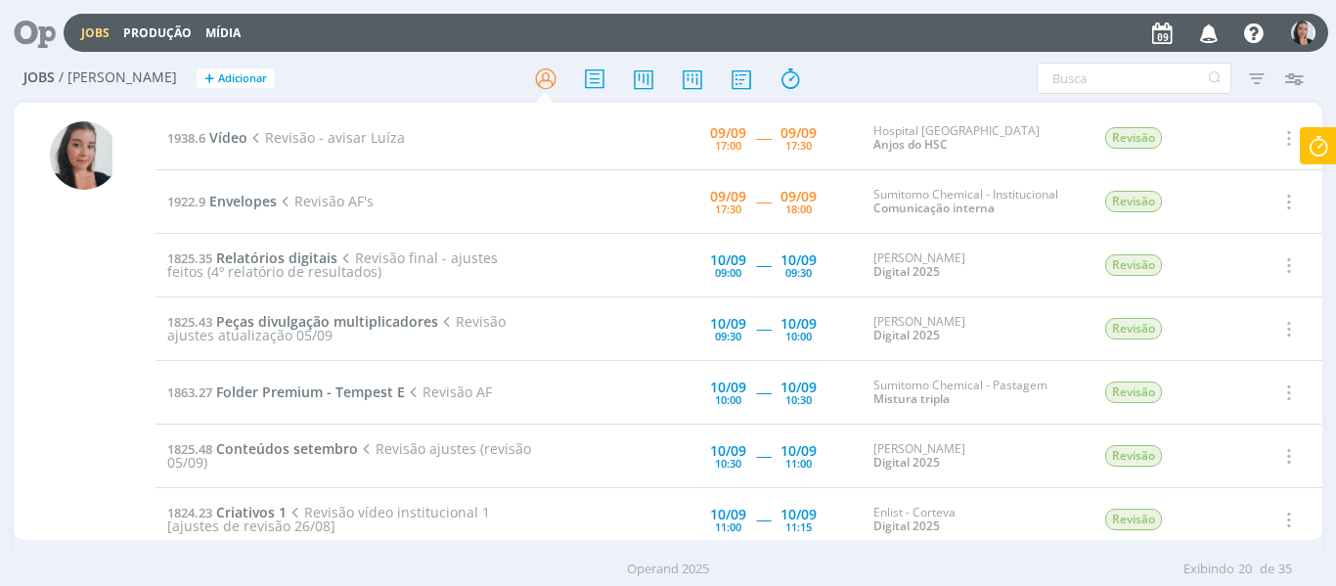
click at [973, 73] on div "Filtros Filtrar [GEOGRAPHIC_DATA] Tipo Jobs e Tarefas Data Personalizado a Situ…" at bounding box center [1104, 78] width 417 height 31
click at [909, 67] on div "Filtros Filtrar [GEOGRAPHIC_DATA] Tipo Jobs e Tarefas Data Personalizado a Situ…" at bounding box center [1104, 78] width 417 height 31
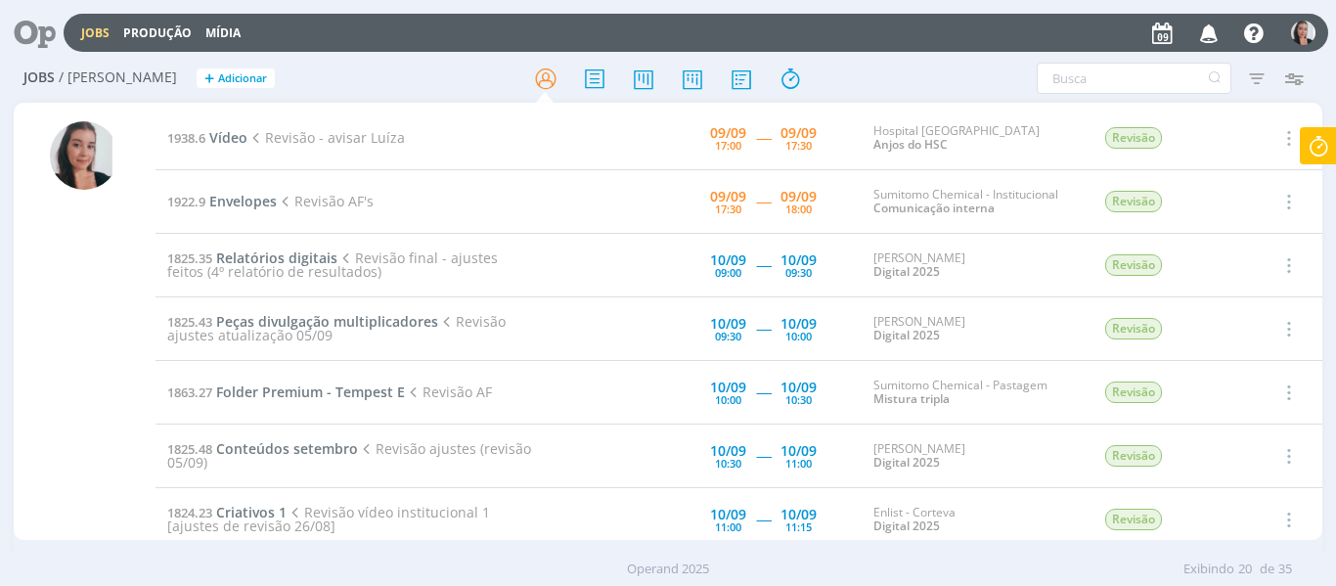
click at [909, 67] on div "Filtros Filtrar [GEOGRAPHIC_DATA] Tipo Jobs e Tarefas Data Personalizado a Situ…" at bounding box center [1104, 78] width 417 height 31
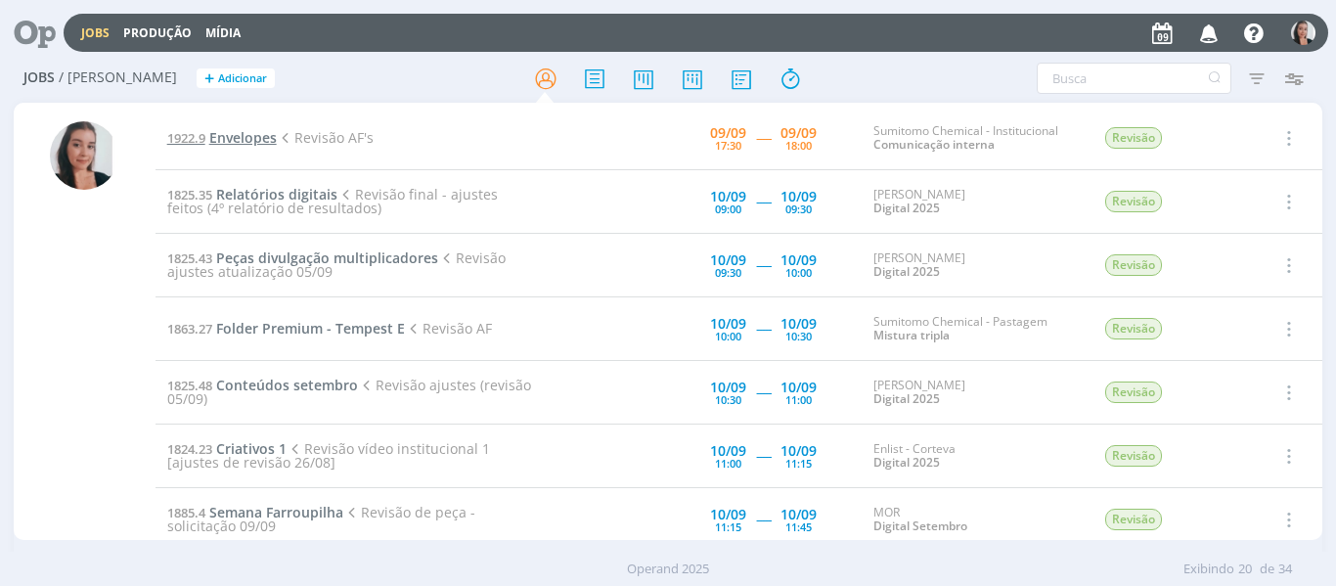
click at [258, 143] on span "Envelopes" at bounding box center [243, 137] width 68 height 19
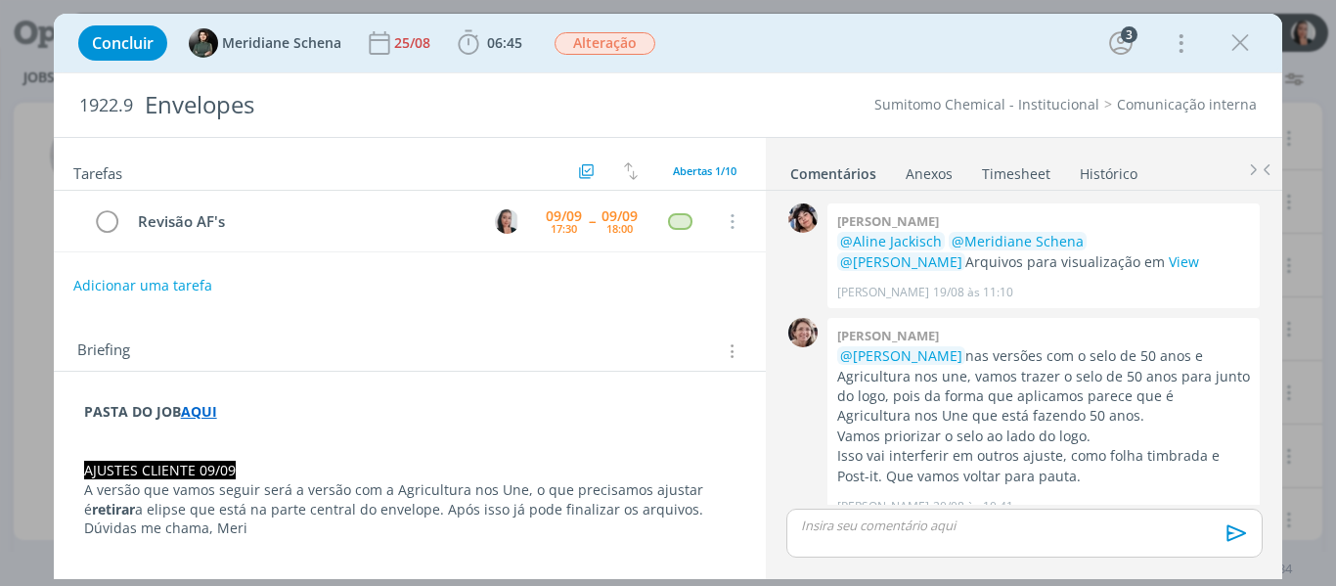
scroll to position [1159, 0]
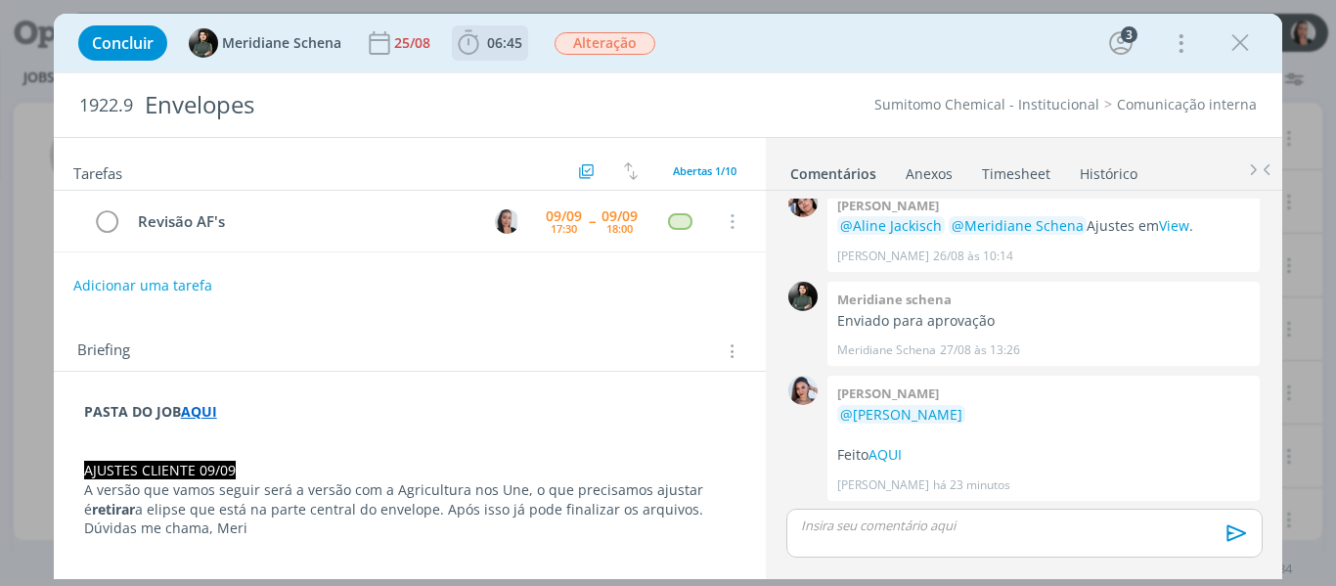
click at [474, 40] on icon "dialog" at bounding box center [468, 42] width 29 height 29
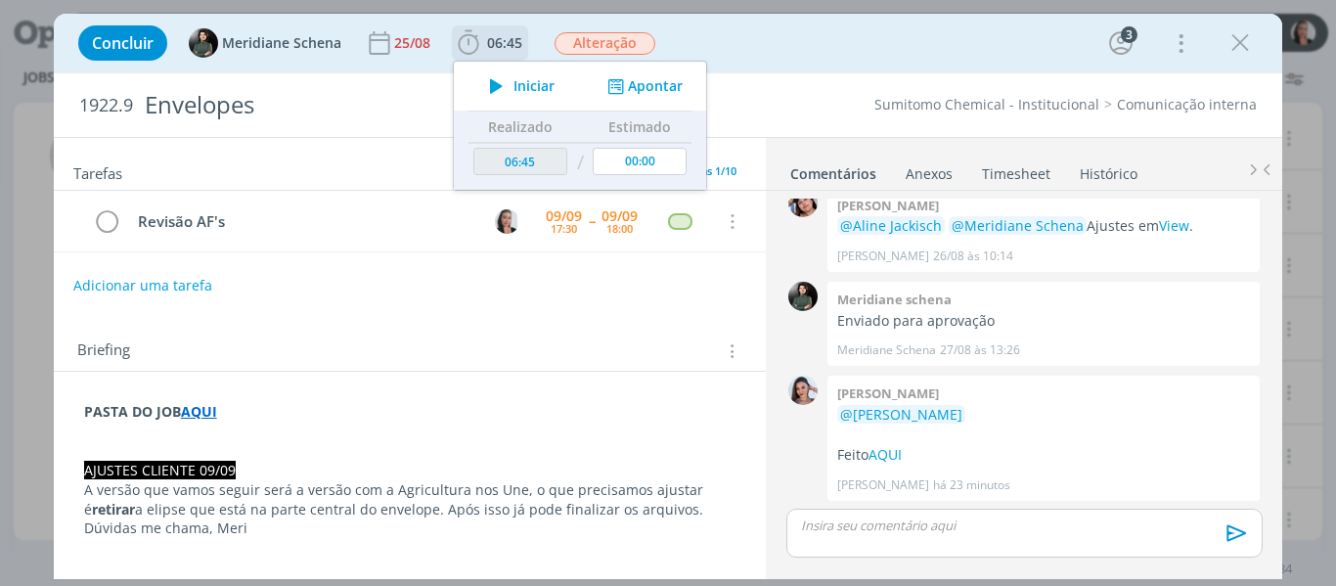
click at [501, 83] on icon "dialog" at bounding box center [496, 85] width 34 height 25
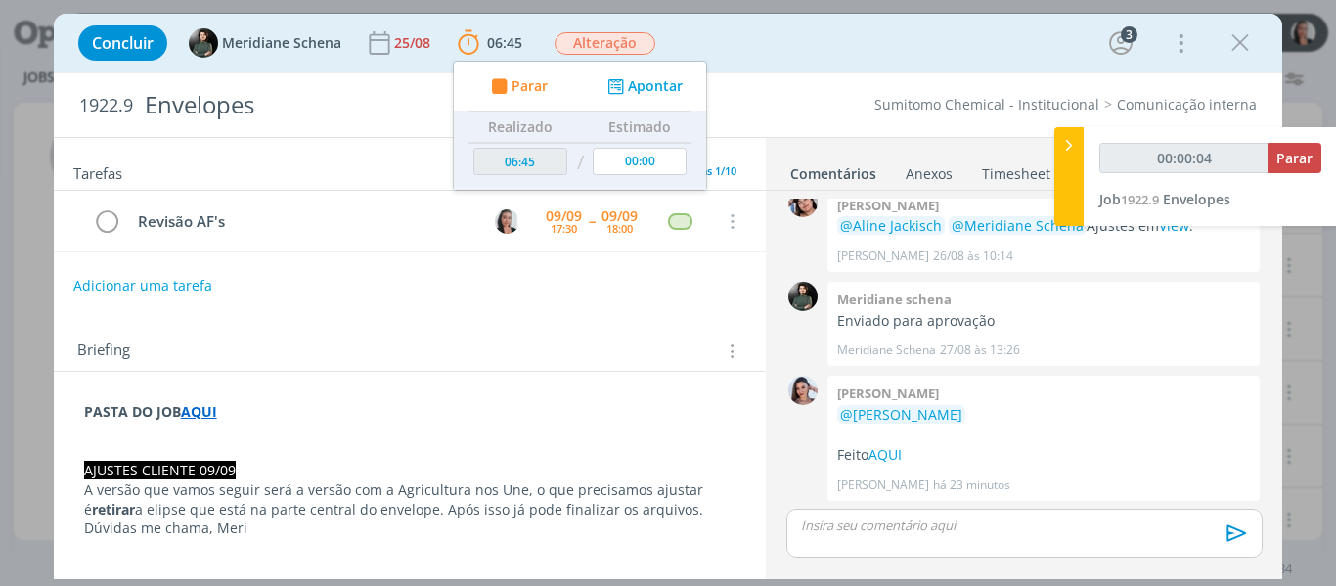
type input "00:00:05"
drag, startPoint x: 1070, startPoint y: 176, endPoint x: 975, endPoint y: 307, distance: 161.8
click at [1070, 176] on div at bounding box center [1069, 176] width 29 height 99
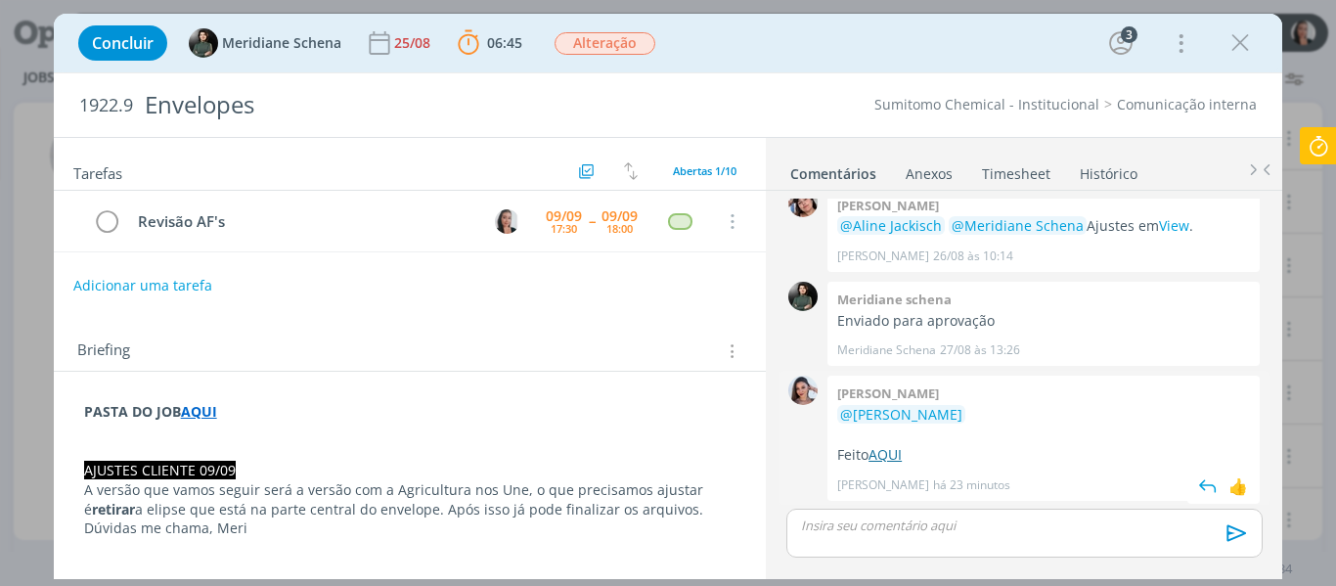
click at [895, 459] on link "AQUI" at bounding box center [885, 454] width 33 height 19
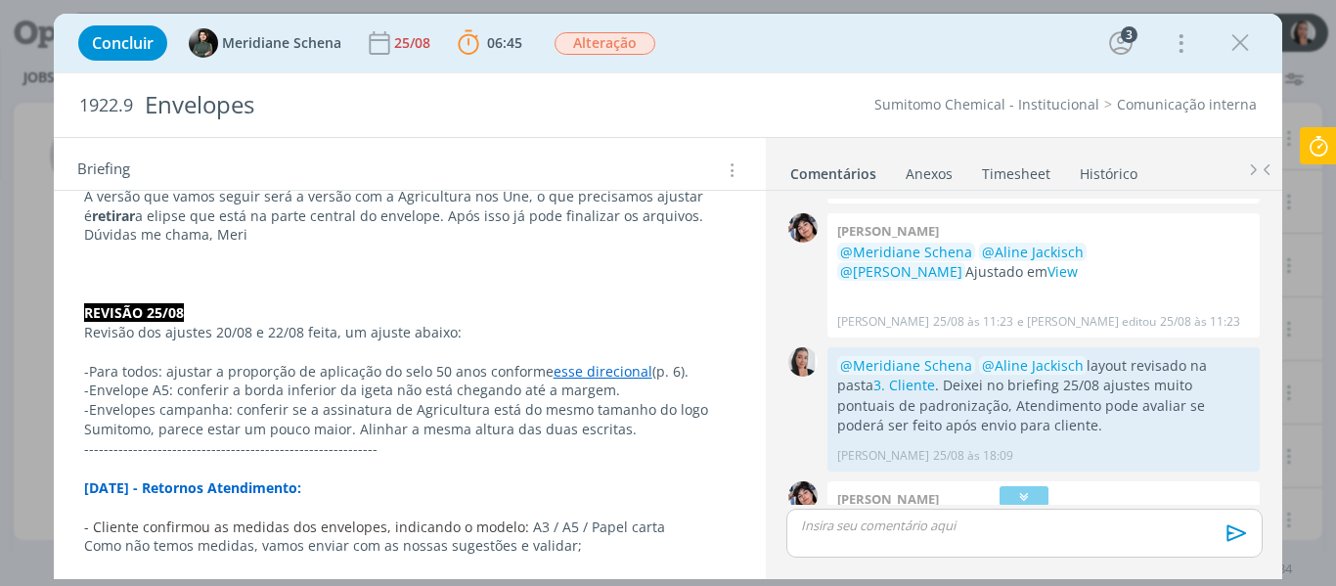
scroll to position [196, 0]
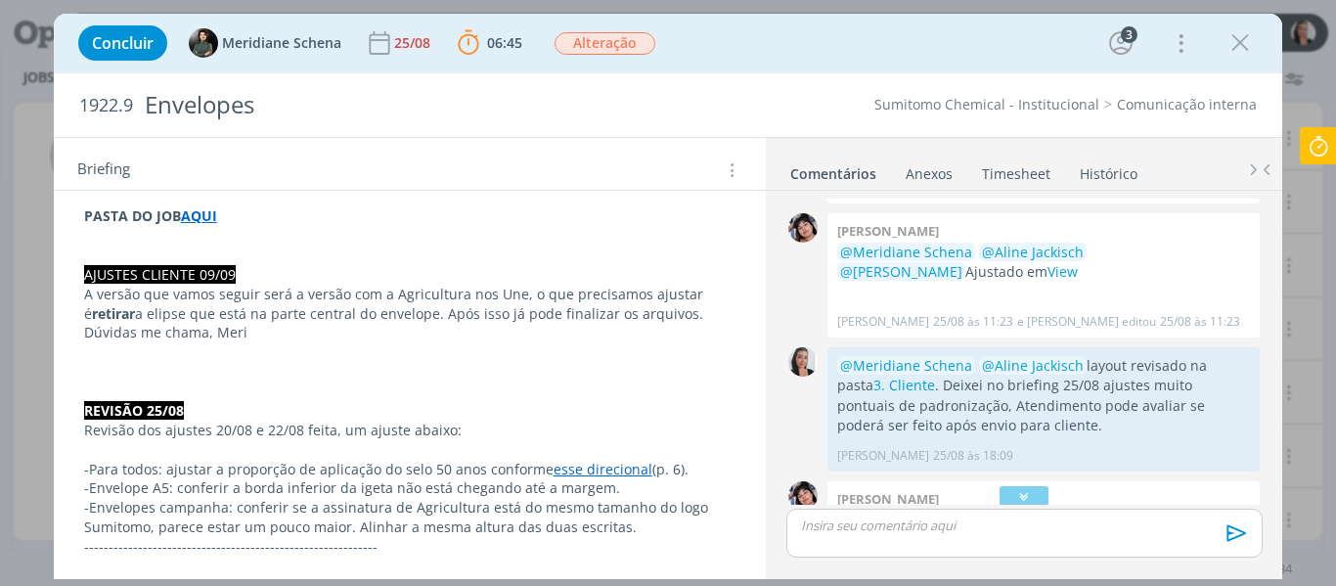
click at [732, 163] on div "Briefings Predefinidos Versões do Briefing Ver Briefing do Projeto" at bounding box center [734, 169] width 26 height 23
click at [725, 171] on icon "dialog" at bounding box center [730, 170] width 19 height 22
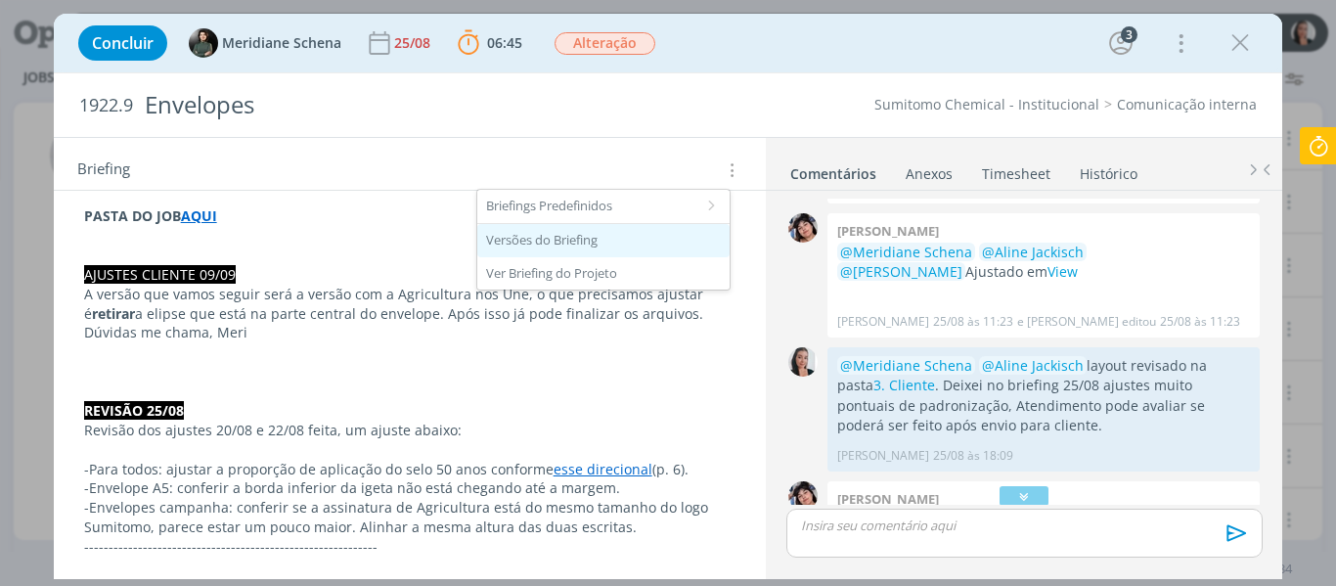
click at [647, 244] on div "Versões do Briefing" at bounding box center [603, 240] width 252 height 33
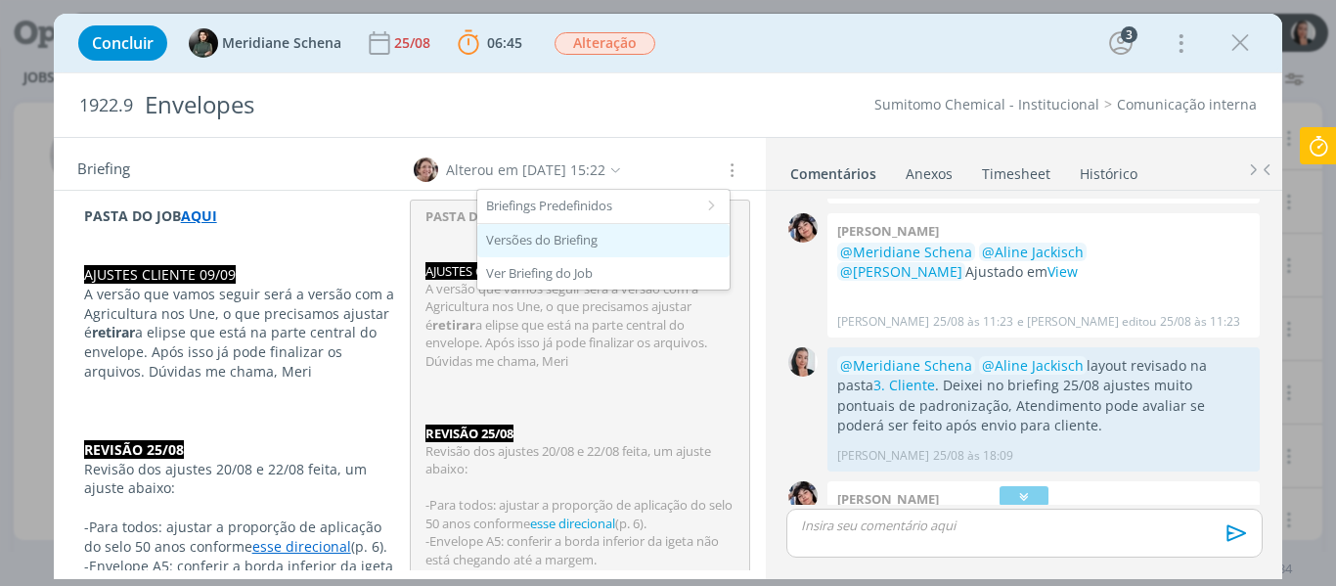
click at [647, 244] on div "Versões do Briefing" at bounding box center [603, 240] width 252 height 33
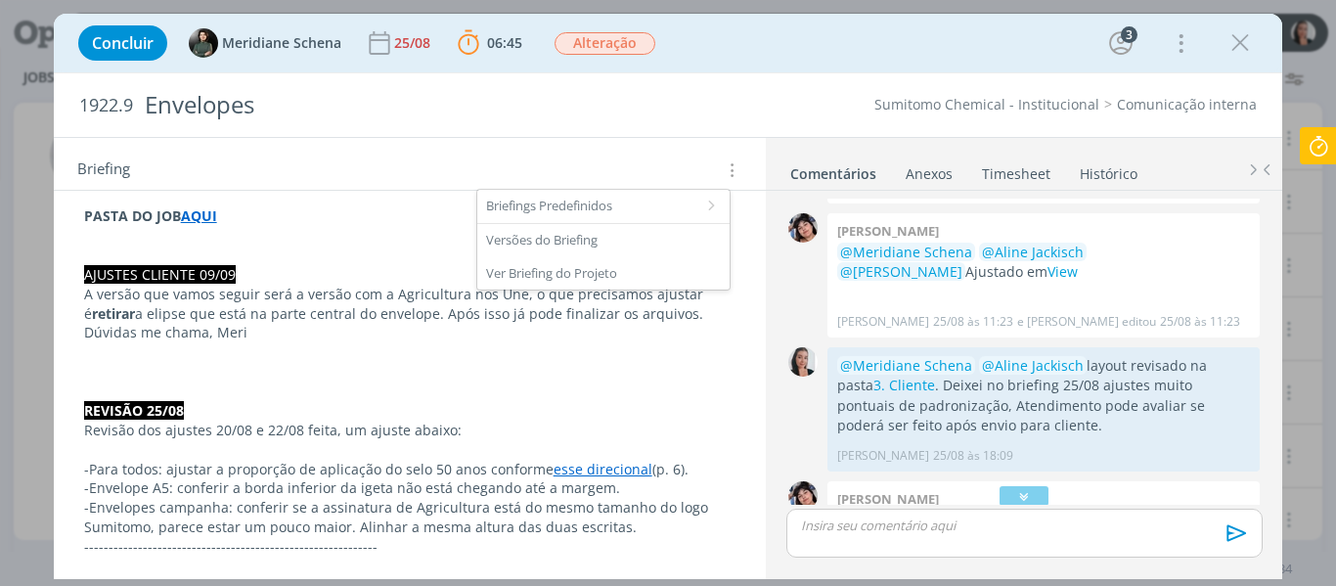
click at [873, 55] on div "Concluir Meridiane Schena [DATE] 06:45 Parar Apontar Data * [DATE] Horas * 00:0…" at bounding box center [668, 43] width 1200 height 47
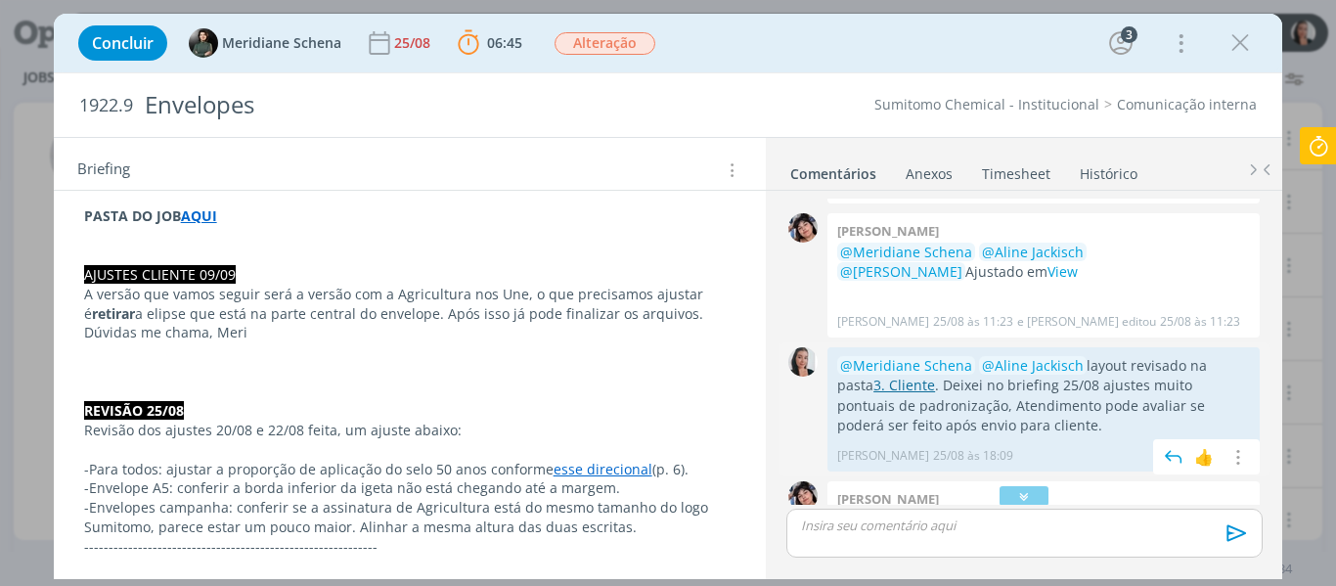
scroll to position [964, 0]
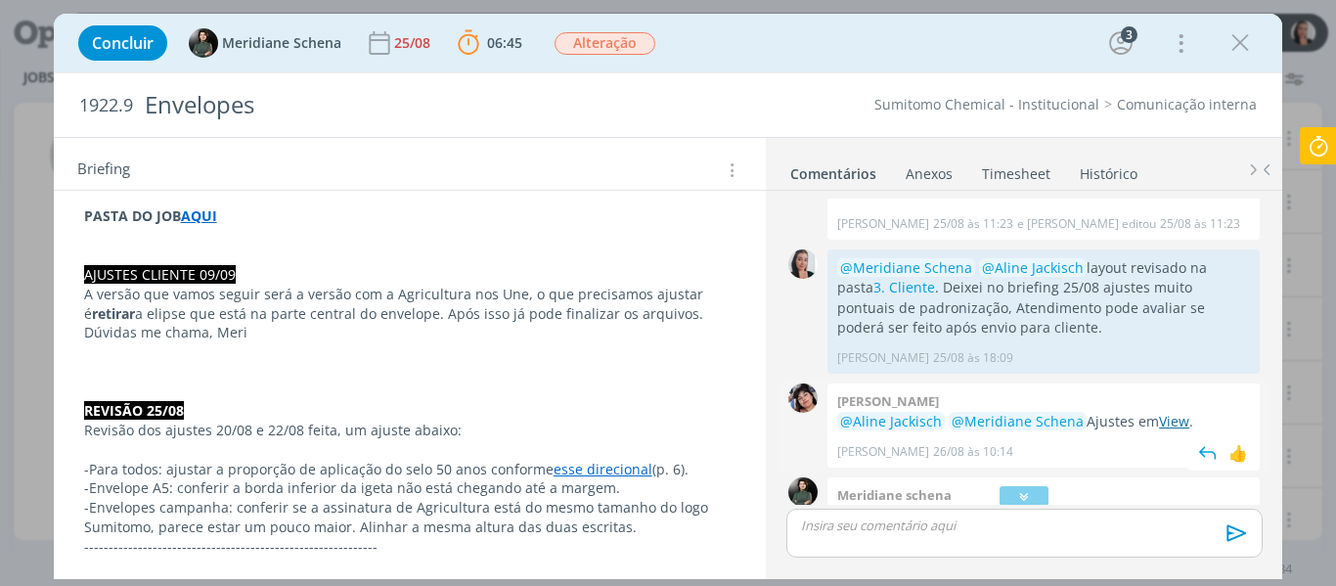
click at [1159, 416] on link "View" at bounding box center [1174, 421] width 30 height 19
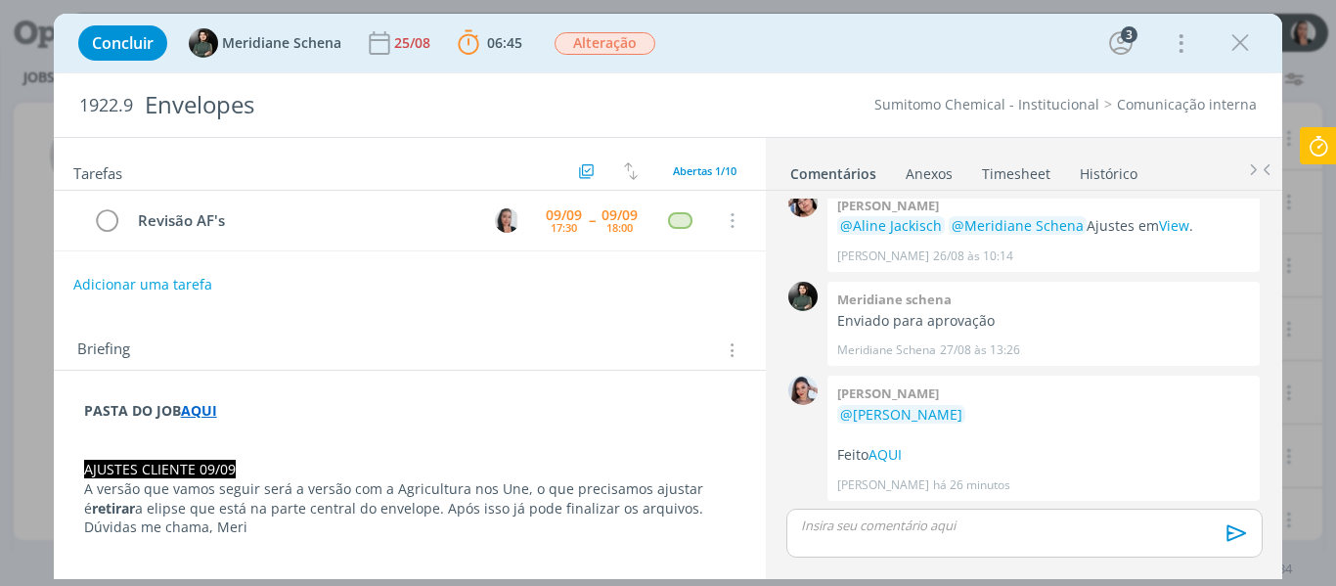
scroll to position [0, 0]
click at [835, 531] on p "dialog" at bounding box center [1024, 526] width 444 height 18
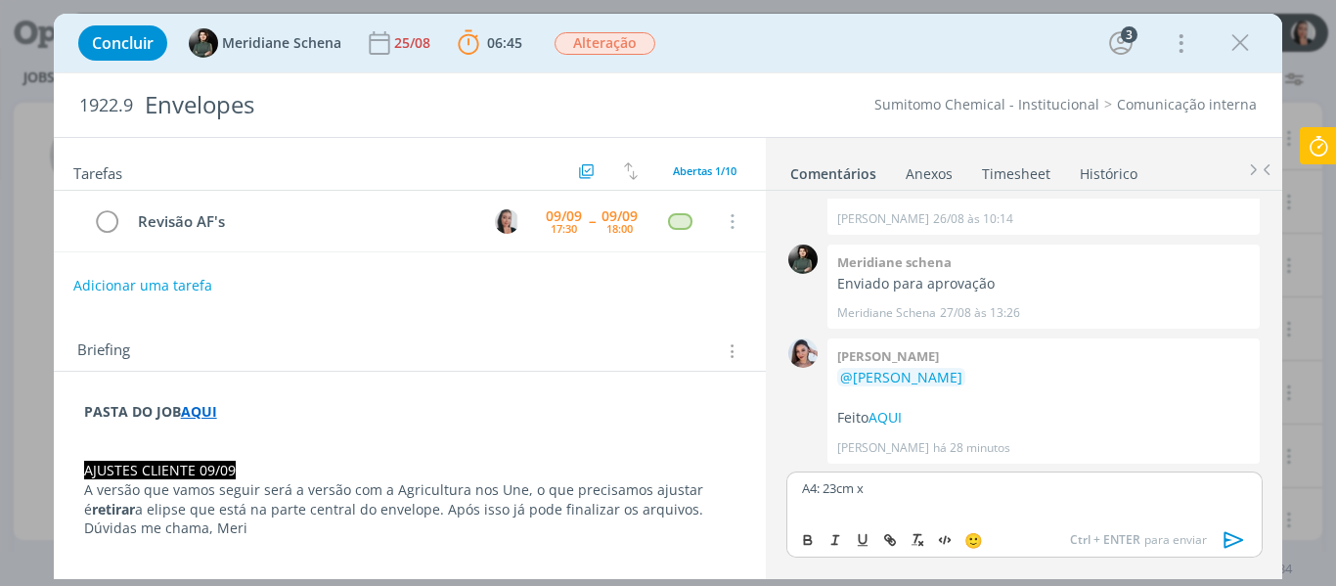
click at [947, 496] on p "A4: 23cm x" at bounding box center [1024, 488] width 444 height 18
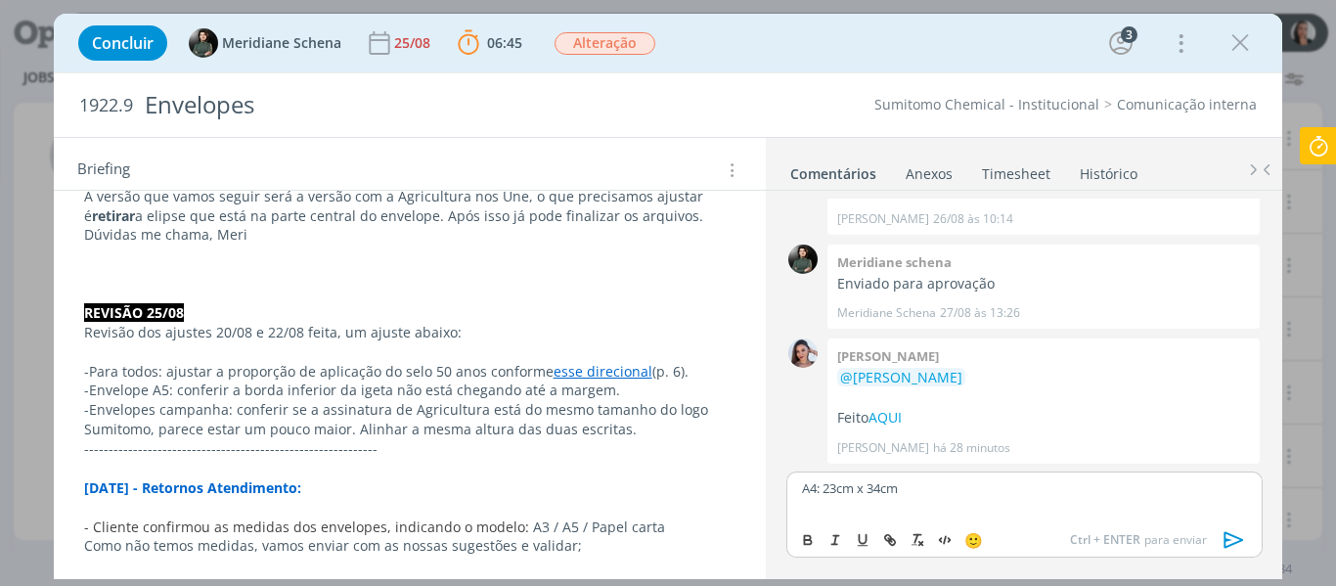
click at [614, 368] on link "esse direcional" at bounding box center [603, 371] width 99 height 19
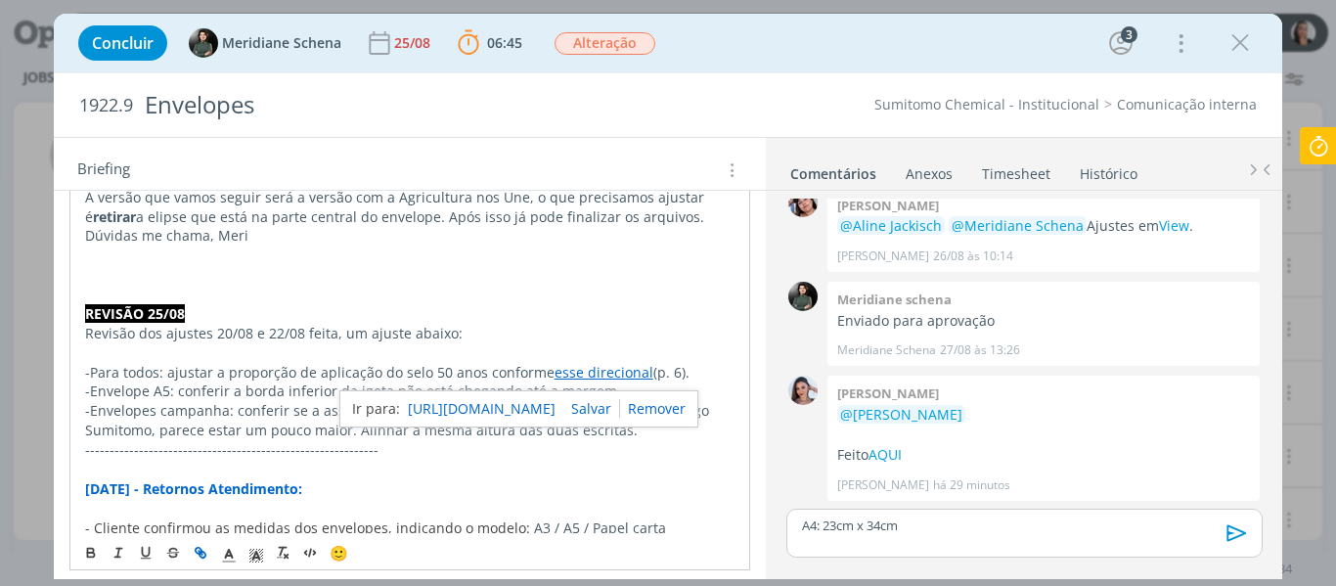
scroll to position [1159, 0]
click at [430, 291] on p "dialog" at bounding box center [410, 294] width 653 height 20
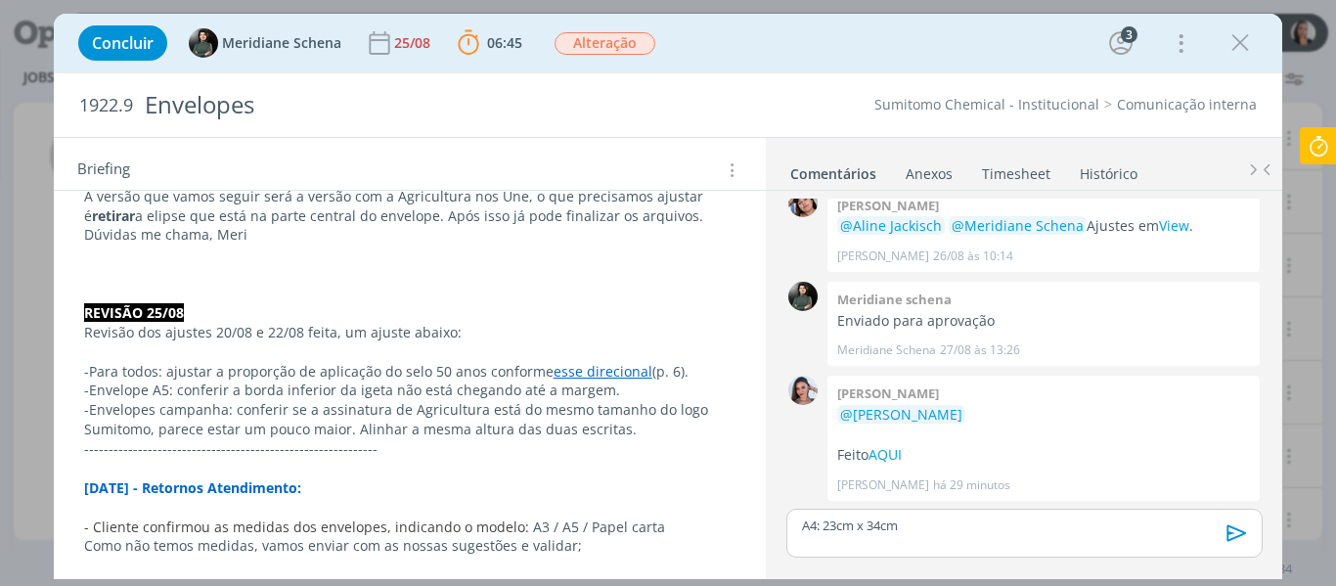
click at [978, 520] on p "A4: 23cm x 34cm" at bounding box center [1024, 526] width 444 height 18
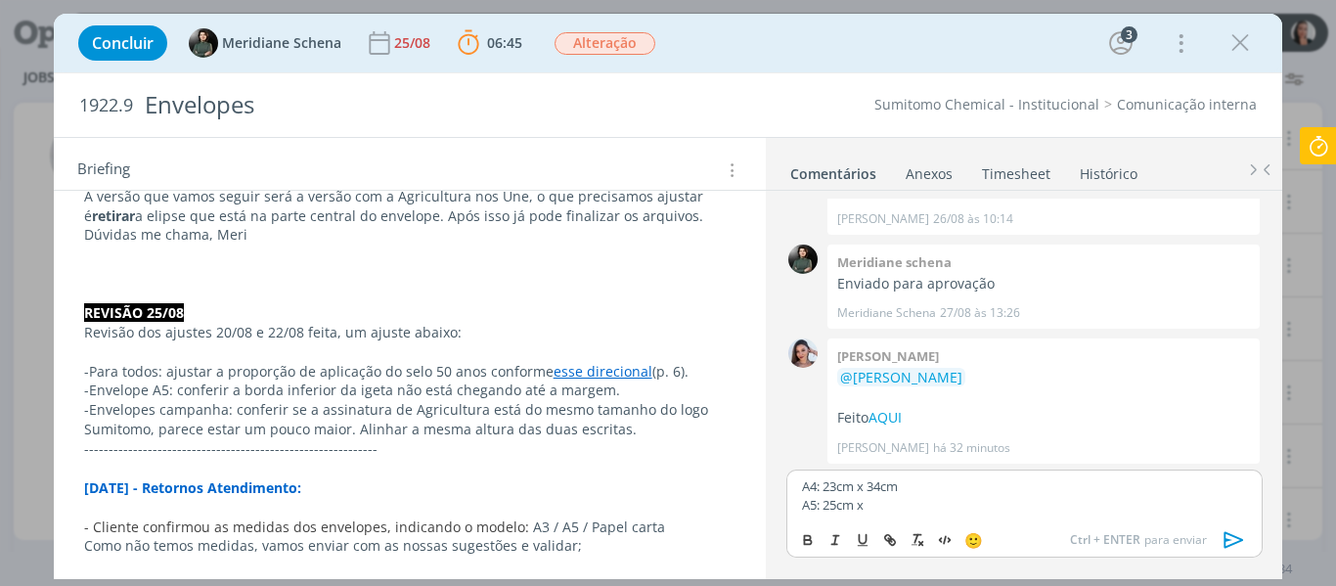
click at [888, 501] on p "A5: 25cm x" at bounding box center [1024, 505] width 444 height 18
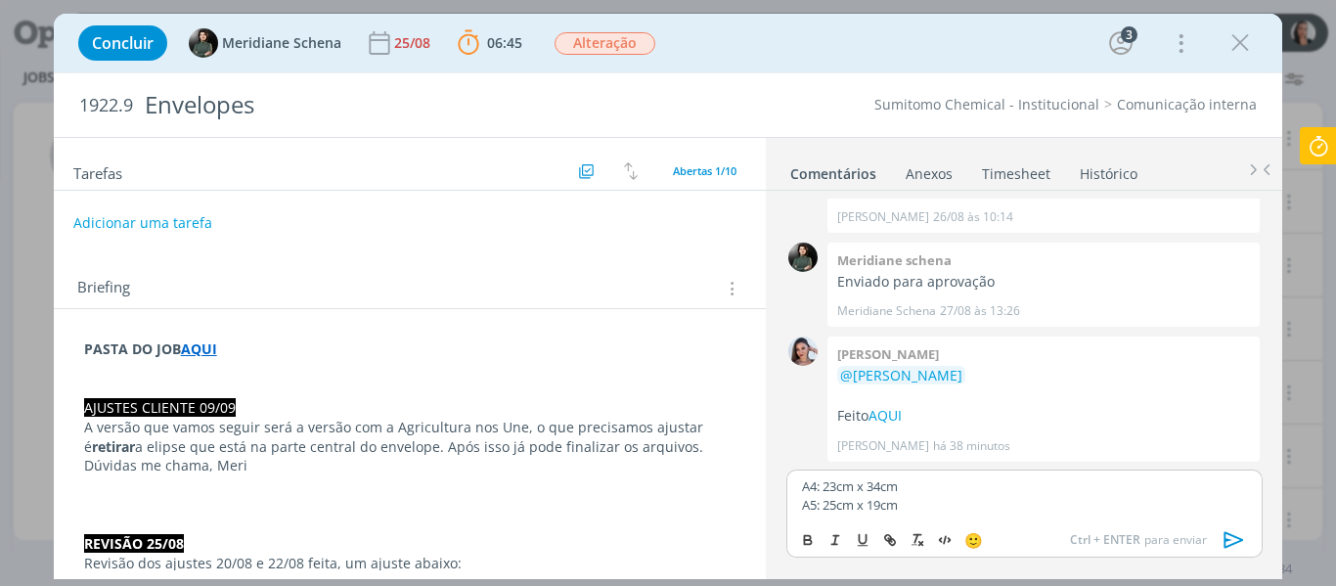
scroll to position [98, 0]
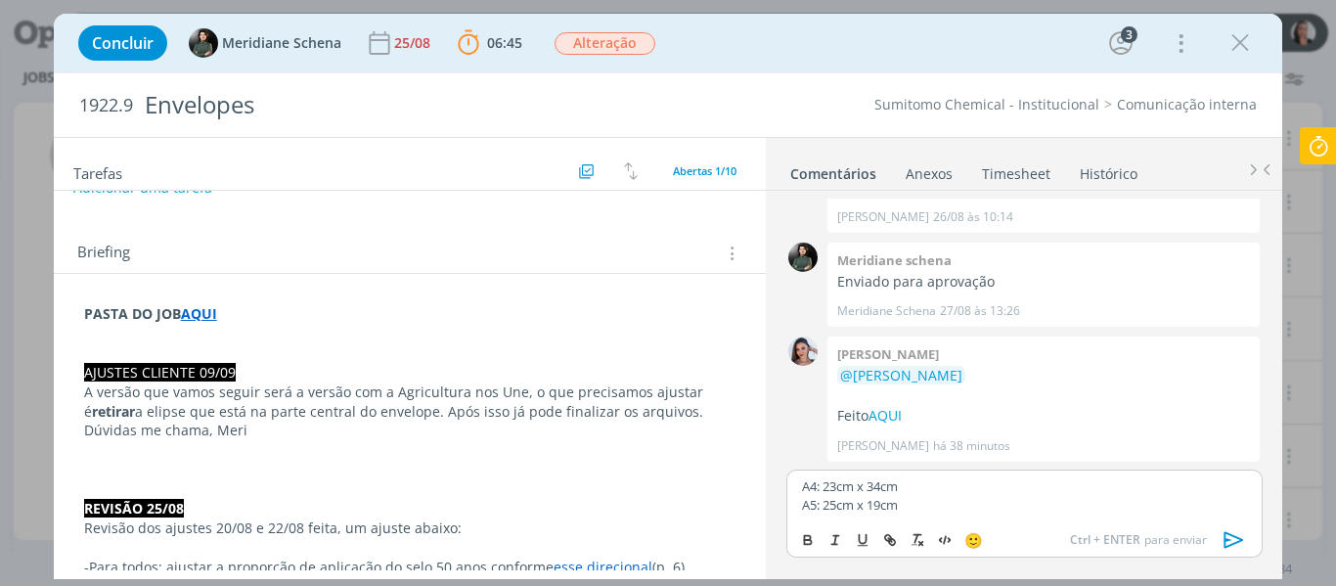
click at [283, 320] on p "PASTA DO JOB AQUI" at bounding box center [410, 314] width 653 height 20
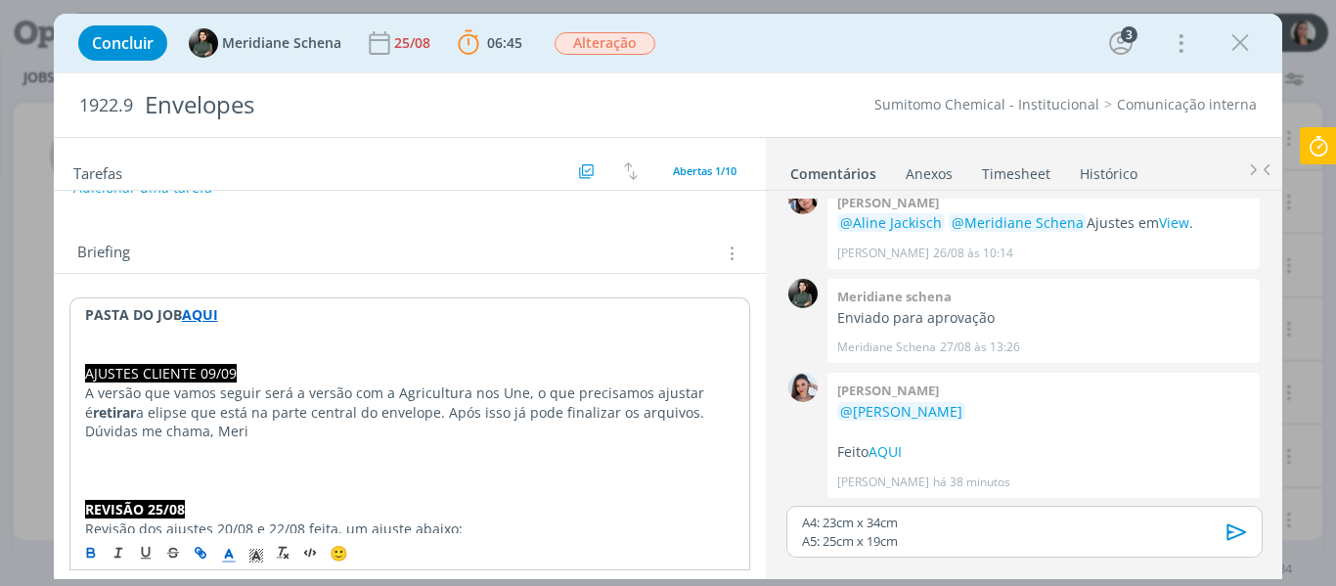
scroll to position [1162, 0]
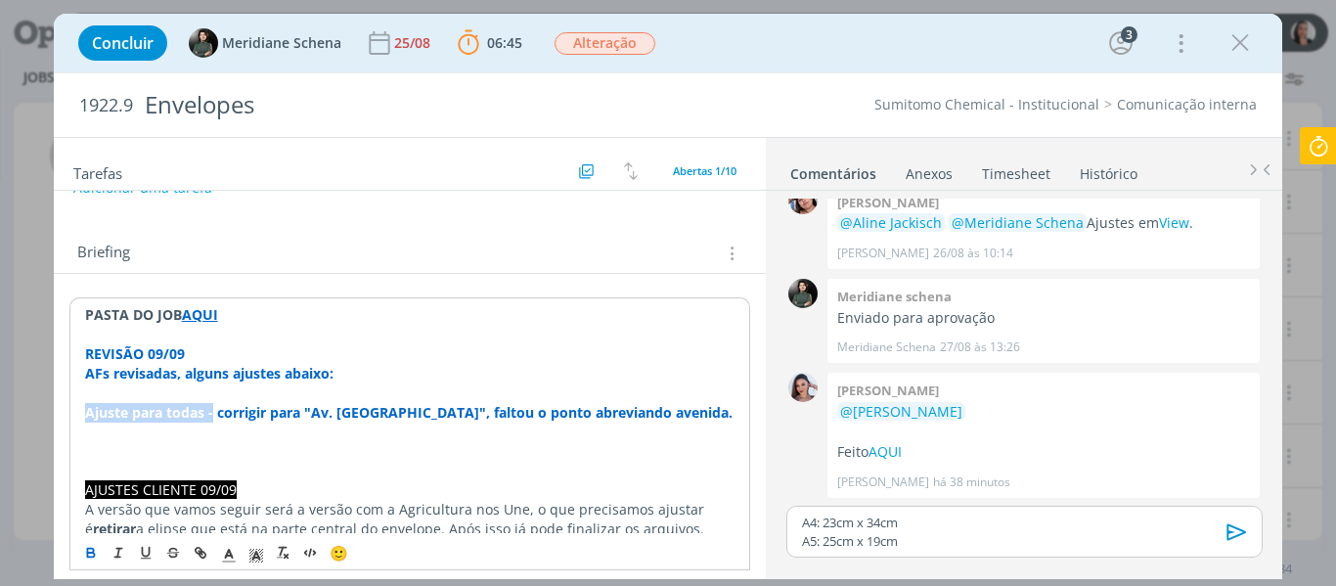
drag, startPoint x: 213, startPoint y: 412, endPoint x: 32, endPoint y: 417, distance: 181.1
click at [33, 414] on div "Concluir Meridiane Schena [DATE] 06:45 Parar Apontar Data * [DATE] Horas * 00:0…" at bounding box center [668, 293] width 1336 height 586
copy strong "Ajuste para todas -"
click at [111, 432] on p "﻿" at bounding box center [410, 432] width 651 height 20
click at [213, 410] on strong "Ajuste para todas - corrigir para "Av. [GEOGRAPHIC_DATA]", faltou o ponto abrev…" at bounding box center [409, 412] width 648 height 19
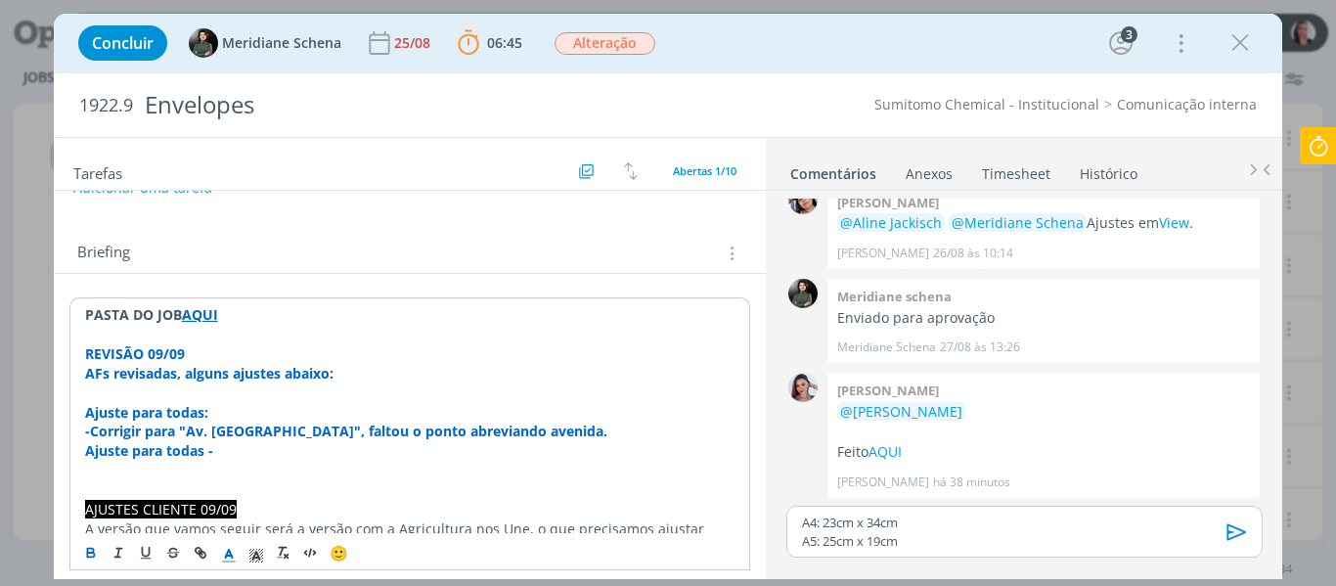
click at [125, 451] on strong "Ajuste para todas -" at bounding box center [149, 450] width 128 height 19
click at [121, 452] on strong "Ajuste para todas -" at bounding box center [149, 450] width 128 height 19
click at [126, 454] on strong "Ajuste para todas -" at bounding box center [149, 450] width 128 height 19
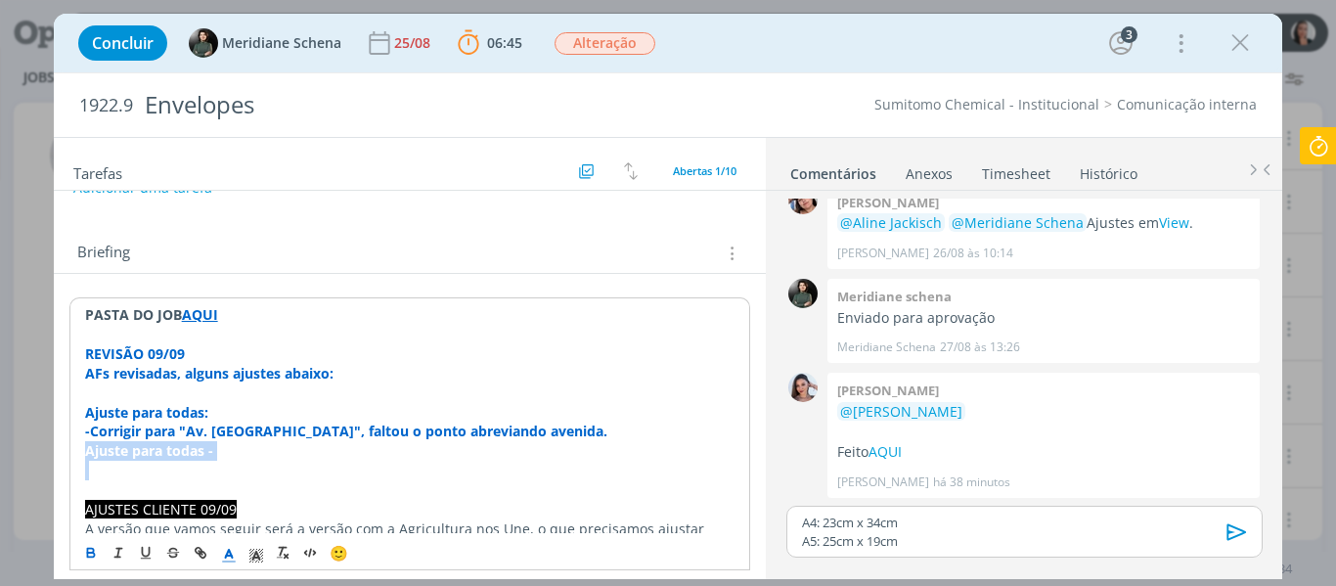
click at [126, 454] on strong "Ajuste para todas -" at bounding box center [149, 450] width 128 height 19
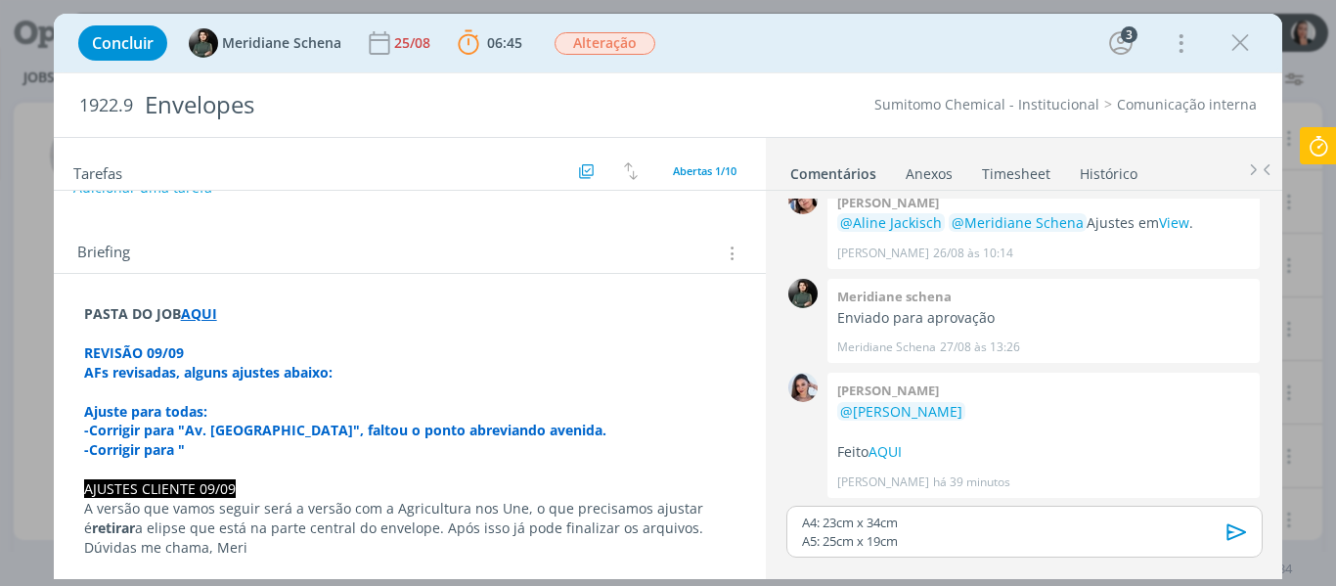
click at [246, 452] on p "-Corrigir para "" at bounding box center [410, 450] width 653 height 20
click at [207, 448] on p "-Corrigir para "" at bounding box center [410, 450] width 653 height 20
click at [329, 450] on p "-Corrigir para "01310-" at bounding box center [410, 450] width 653 height 20
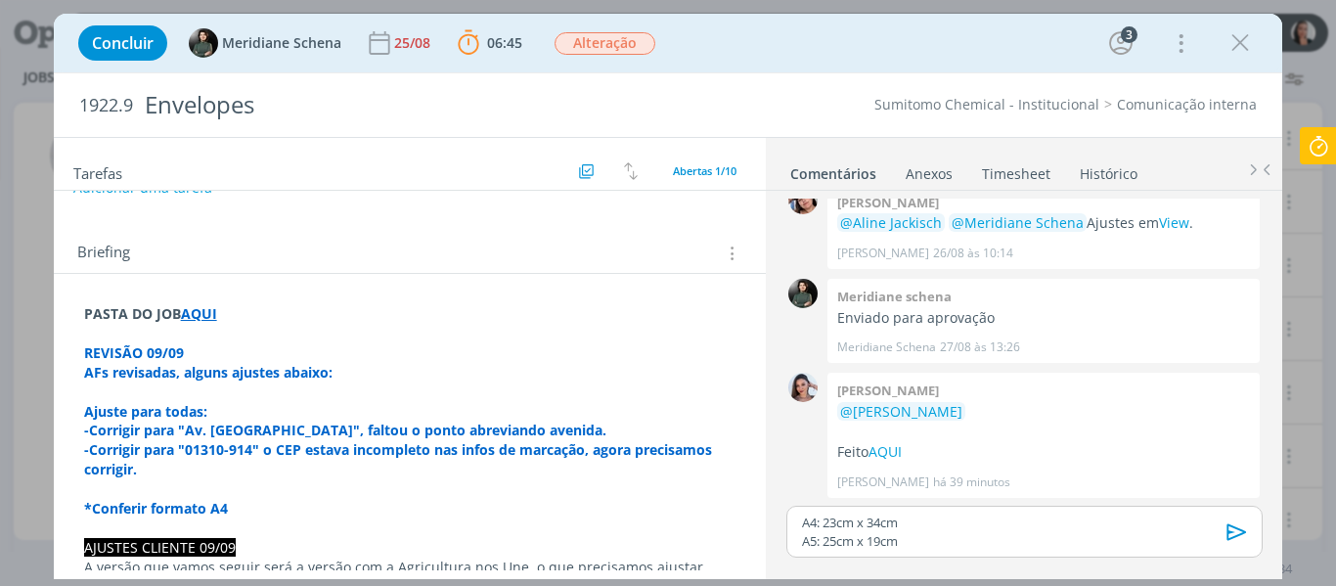
click at [273, 513] on p "*Conferir formato A4" at bounding box center [410, 509] width 653 height 20
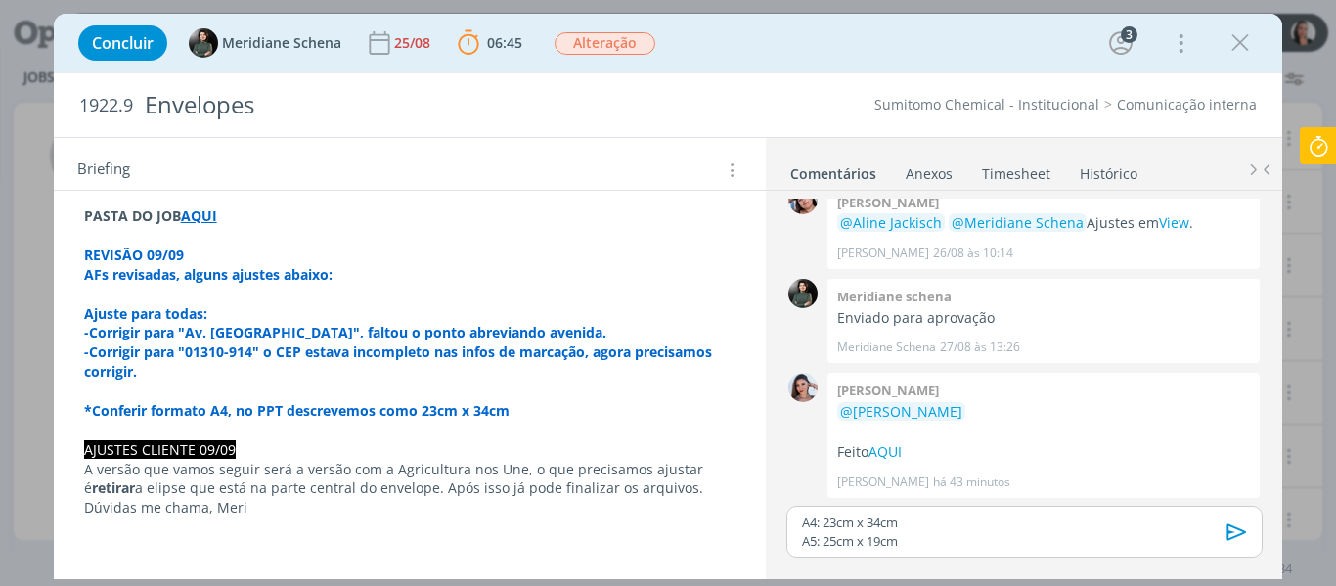
click at [458, 413] on strong "*Conferir formato A4, no PPT descrevemos como 23cm x 34cm" at bounding box center [297, 410] width 426 height 19
click at [421, 408] on strong "*Conferir formato A4, no PPT descrevemos como 23cm x 34cm" at bounding box center [297, 410] width 426 height 19
click at [685, 408] on p "*Conferir formato A4, no PPT descrevemos como 37cm x 47cm e a AF está 23cm x 34…" at bounding box center [410, 411] width 653 height 20
click at [690, 412] on p "*Conferir formato A4, no PPT descrevemos como 37cm x 47cm e a AF está 23cm x 34…" at bounding box center [410, 411] width 653 height 20
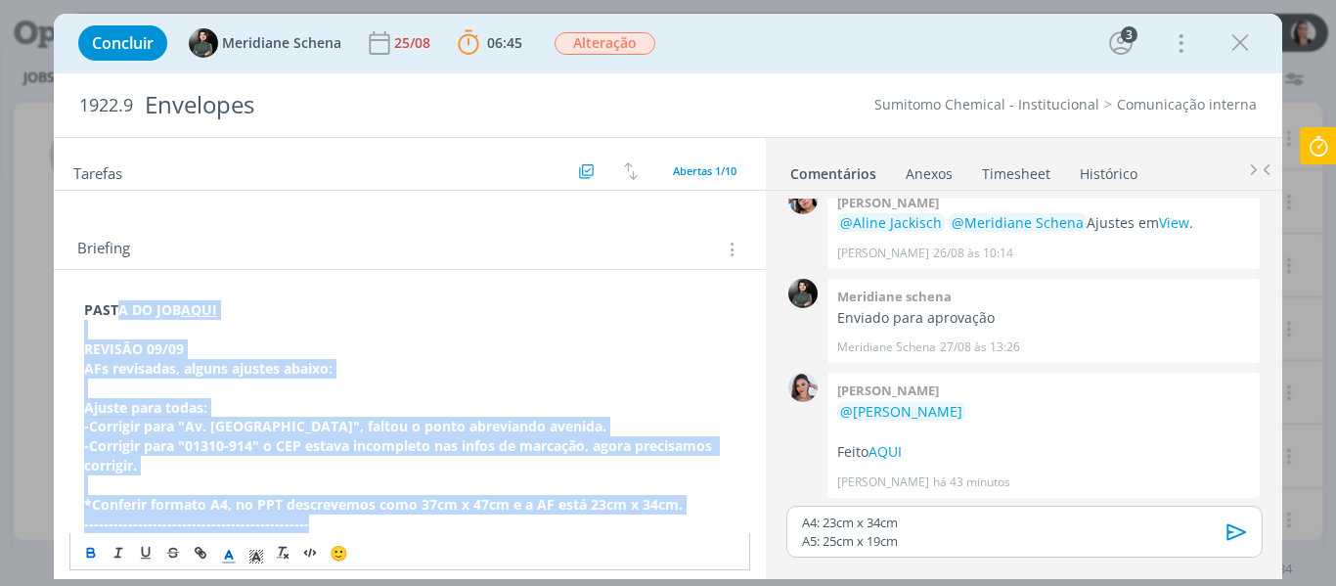
scroll to position [98, 0]
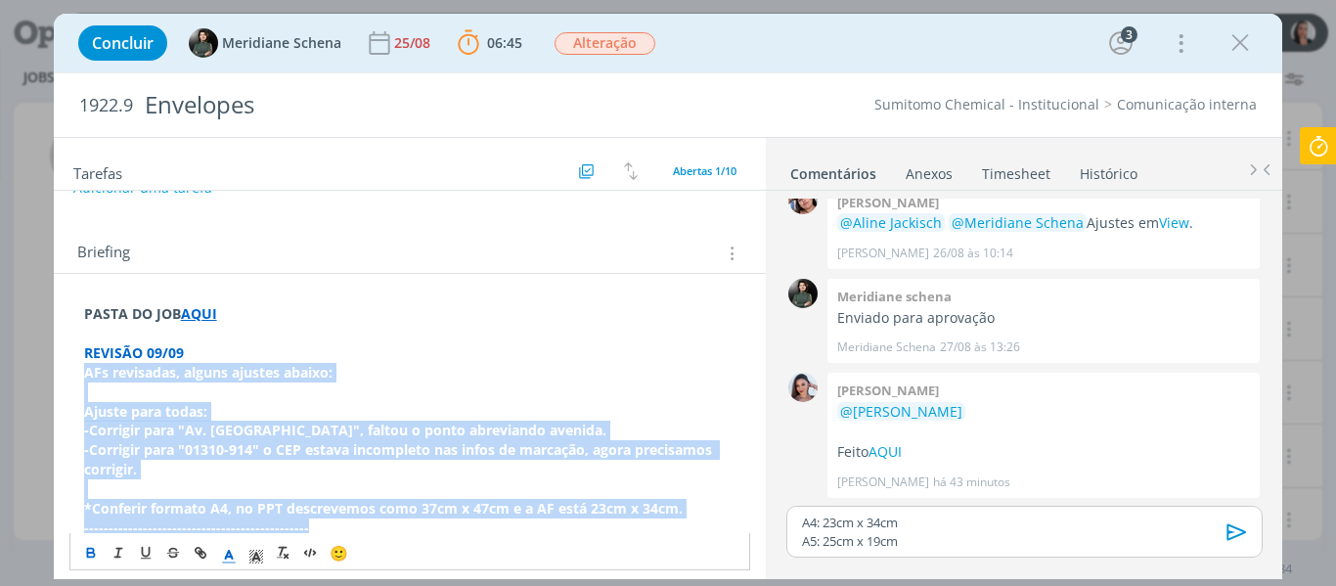
drag, startPoint x: 311, startPoint y: 334, endPoint x: 70, endPoint y: 373, distance: 243.8
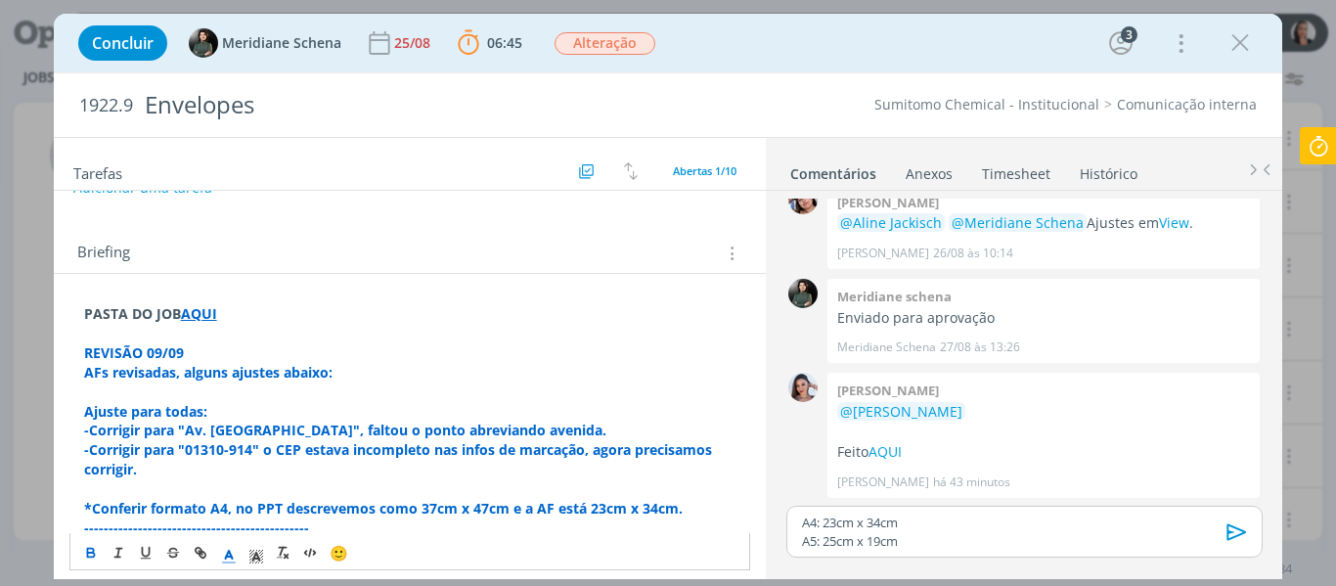
scroll to position [262, 0]
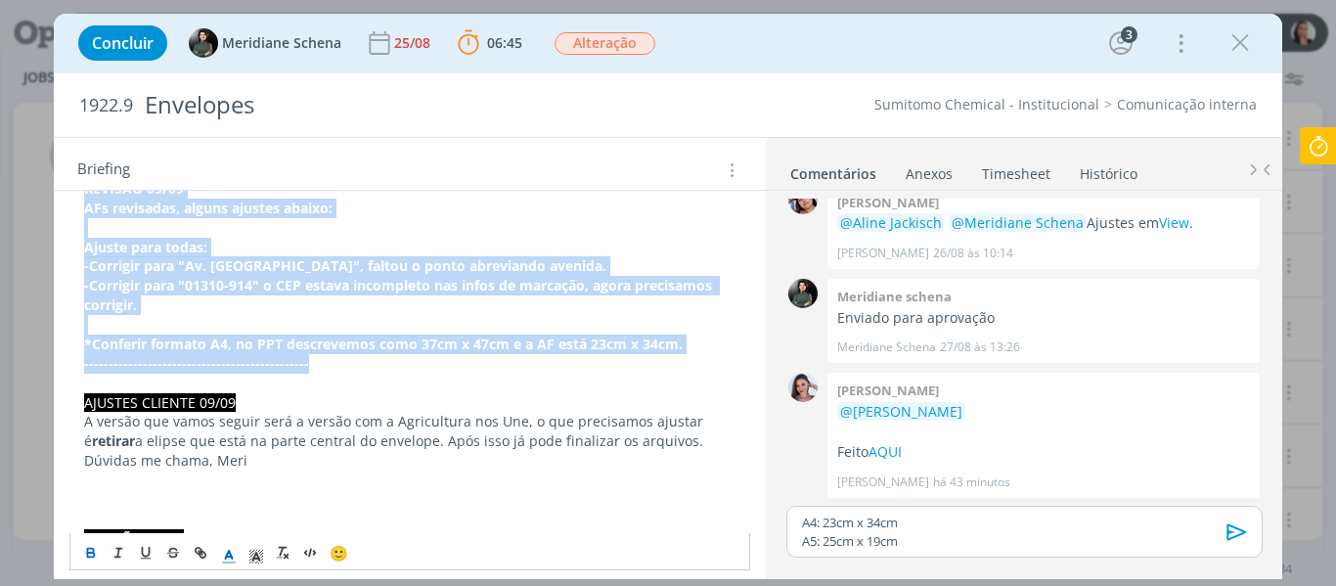
drag, startPoint x: 304, startPoint y: 364, endPoint x: 73, endPoint y: 195, distance: 286.3
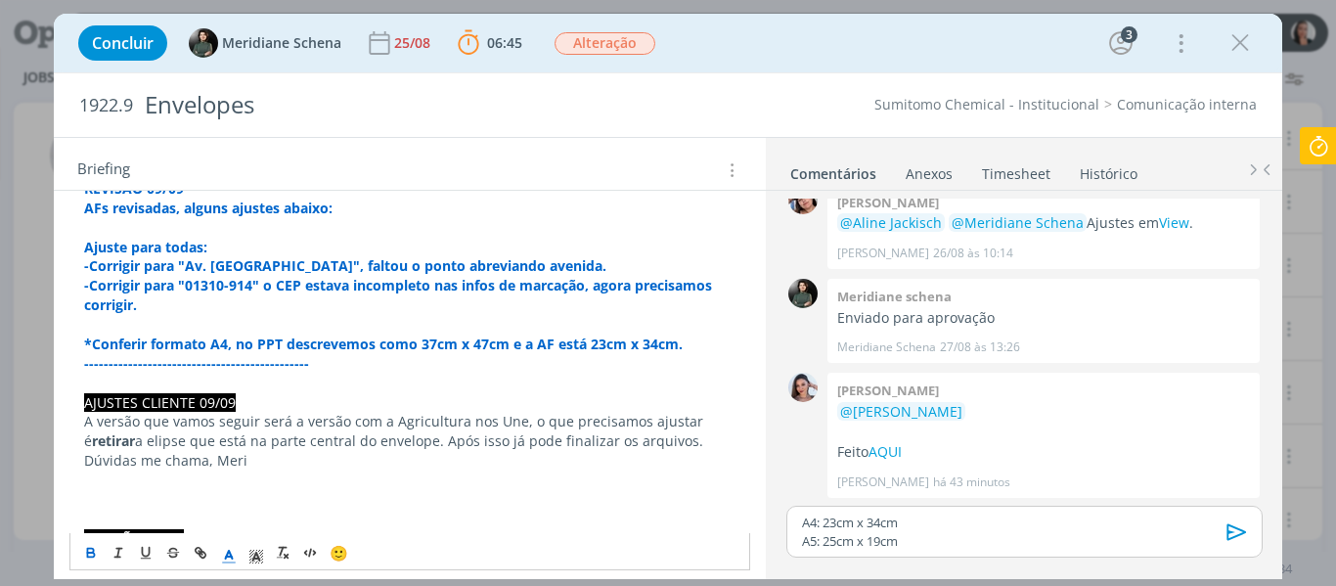
click at [275, 388] on p "dialog" at bounding box center [410, 384] width 653 height 20
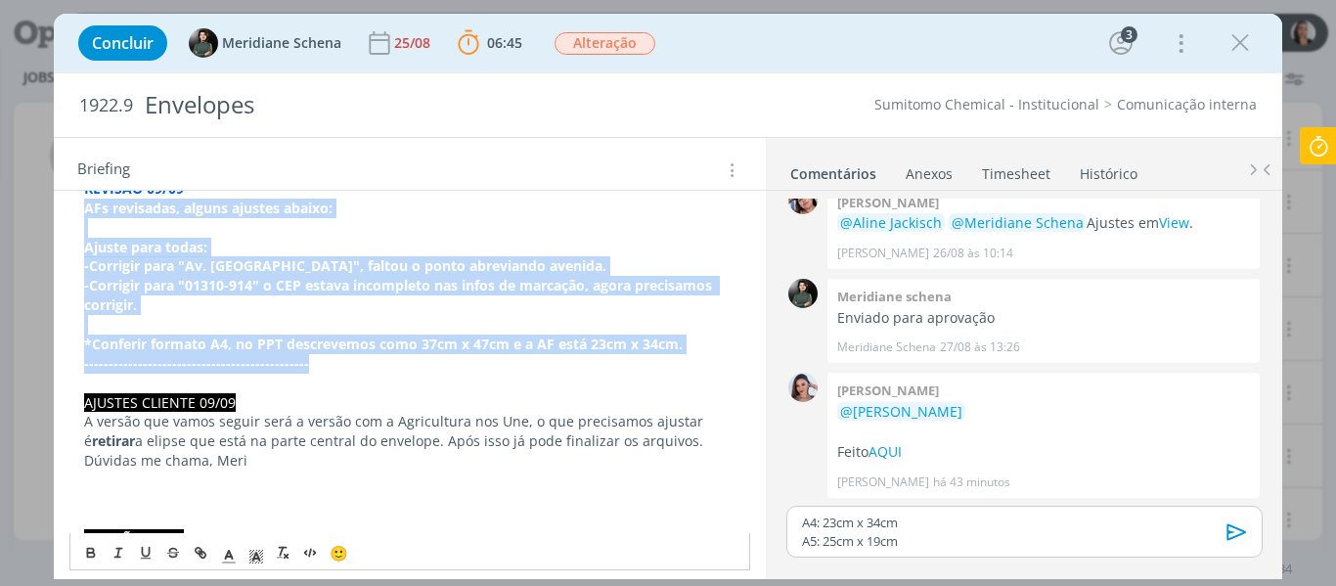
drag, startPoint x: 306, startPoint y: 360, endPoint x: 62, endPoint y: 212, distance: 285.7
click at [133, 231] on p "dialog" at bounding box center [410, 228] width 653 height 20
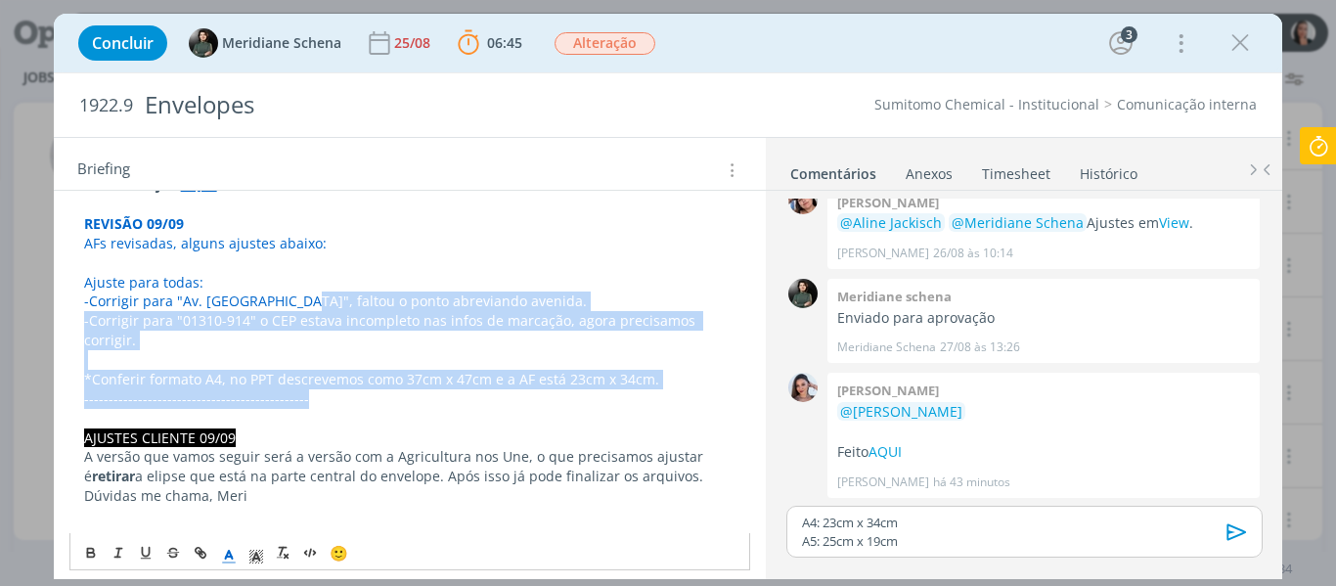
scroll to position [164, 0]
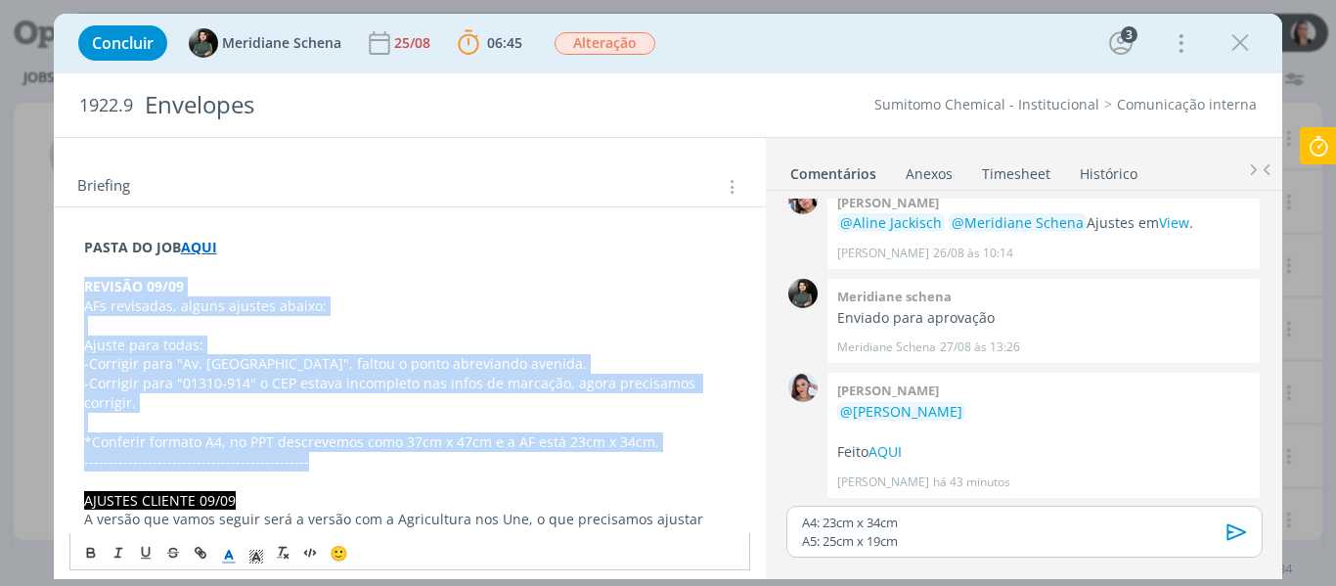
drag, startPoint x: 317, startPoint y: 362, endPoint x: 74, endPoint y: 295, distance: 251.6
drag, startPoint x: 254, startPoint y: 363, endPoint x: 224, endPoint y: 548, distance: 187.4
click at [221, 551] on icon "dialog" at bounding box center [229, 556] width 18 height 18
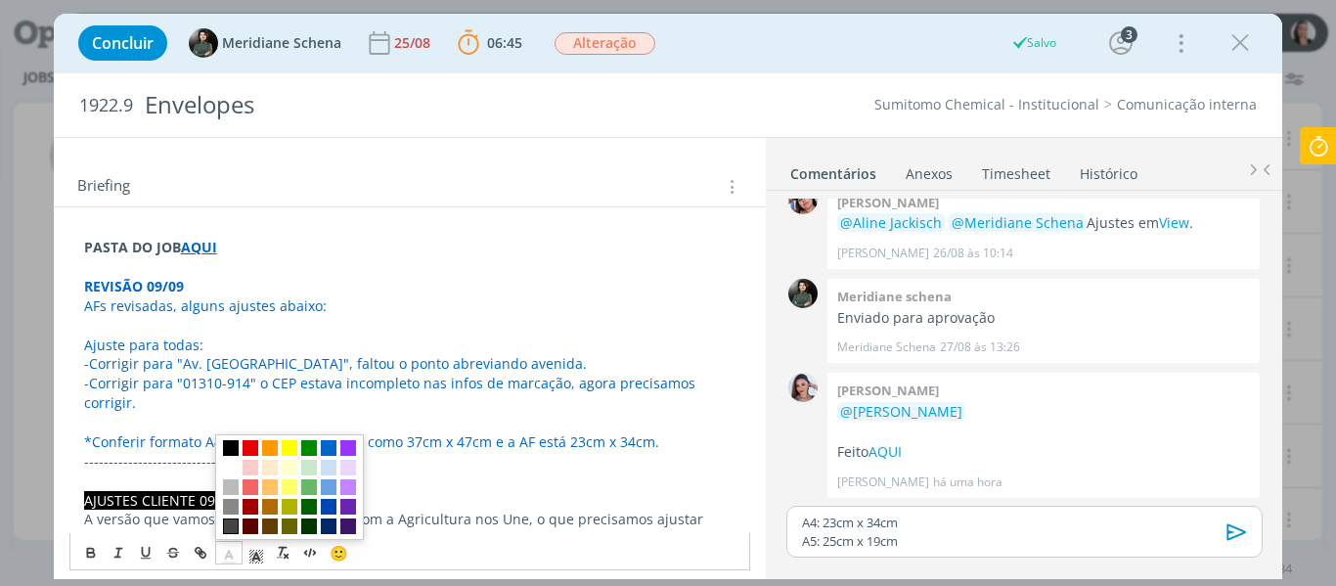
click at [227, 525] on span "dialog" at bounding box center [231, 527] width 16 height 16
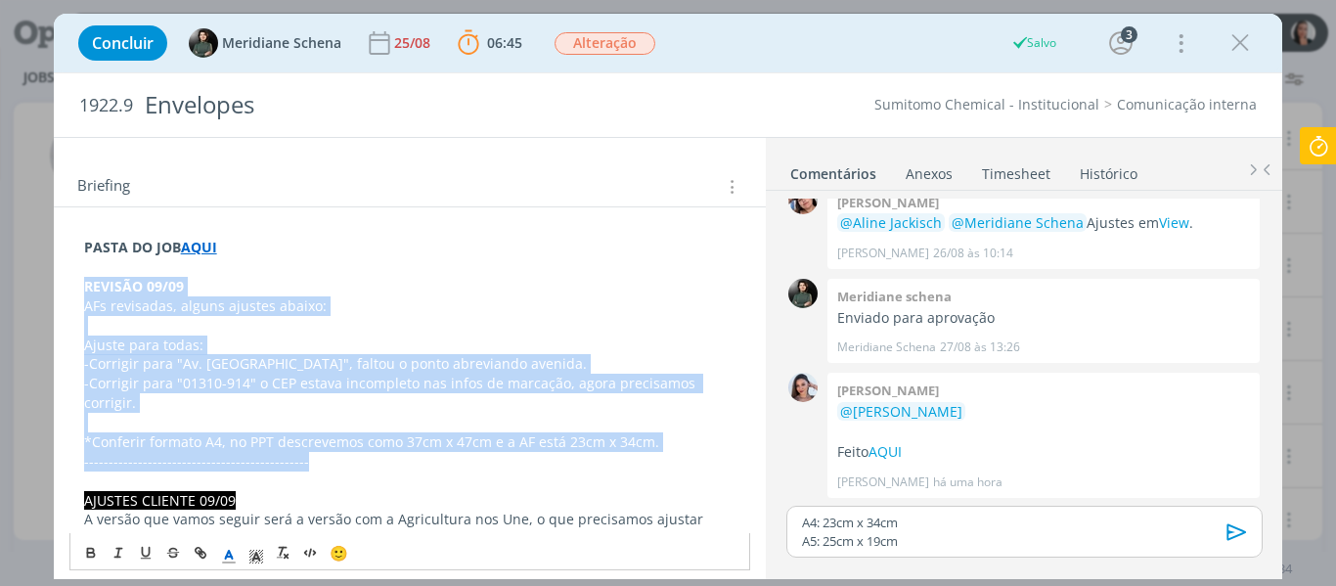
click at [235, 368] on span "-Corrigir para "Av. [GEOGRAPHIC_DATA]", faltou o ponto abreviando avenida." at bounding box center [335, 363] width 503 height 19
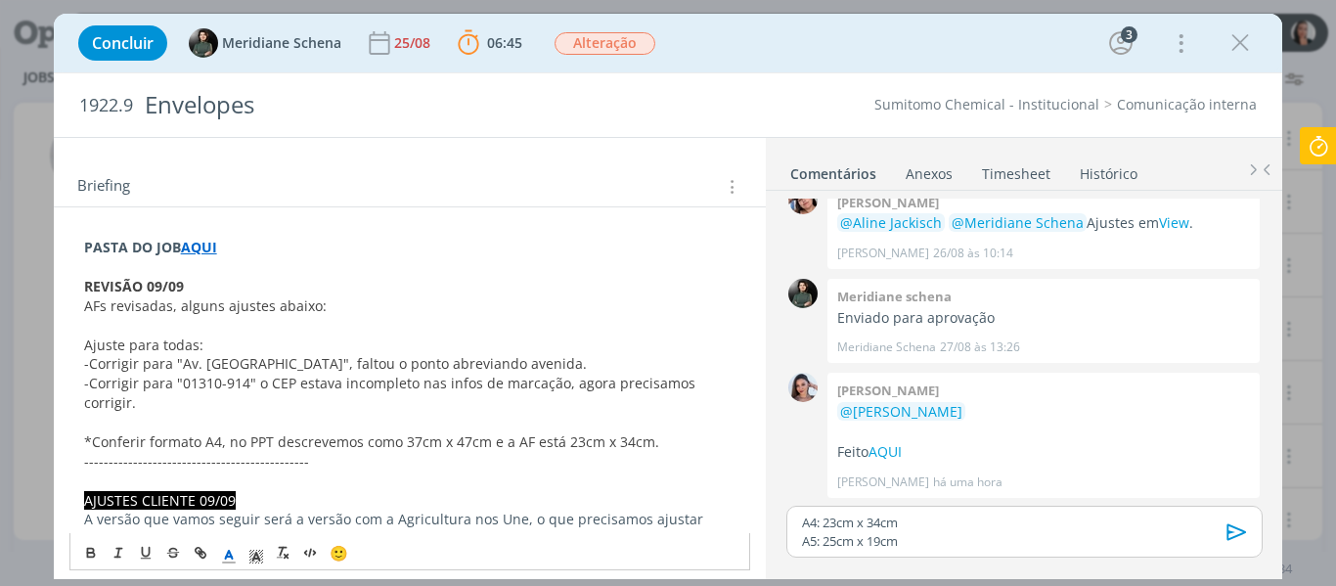
click at [149, 283] on strong "REVISÃO 09/09" at bounding box center [134, 286] width 100 height 19
click at [146, 283] on strong "REVISÃO 09/09" at bounding box center [134, 286] width 100 height 19
click at [254, 549] on icon "dialog" at bounding box center [257, 556] width 18 height 18
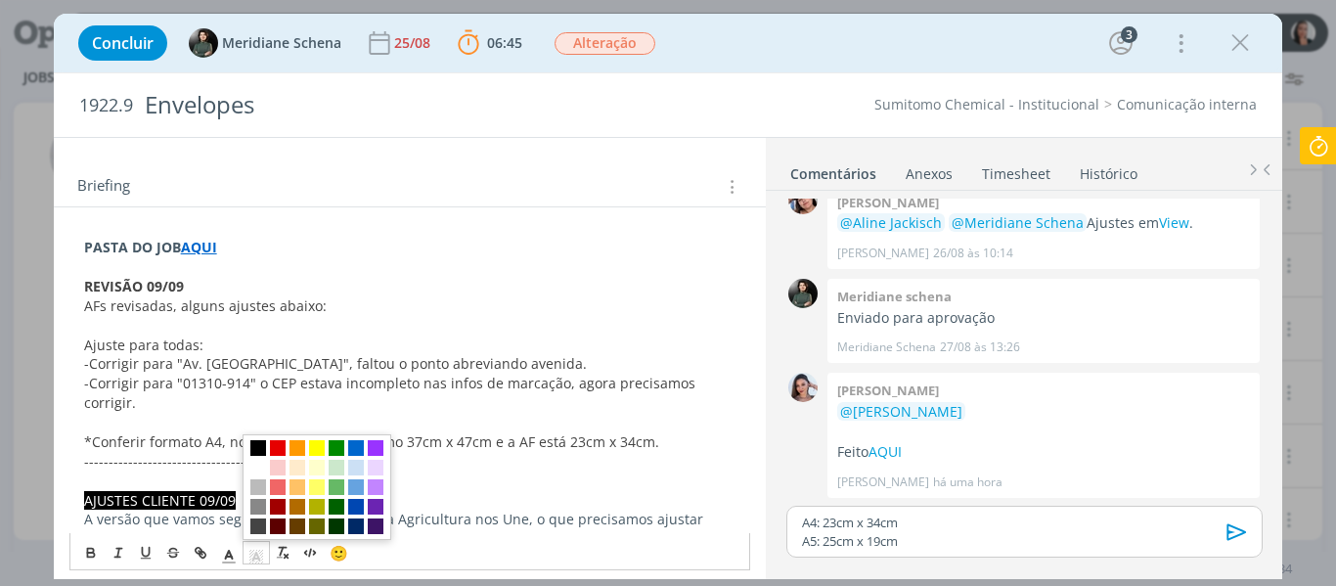
click at [255, 441] on span "dialog" at bounding box center [258, 448] width 16 height 16
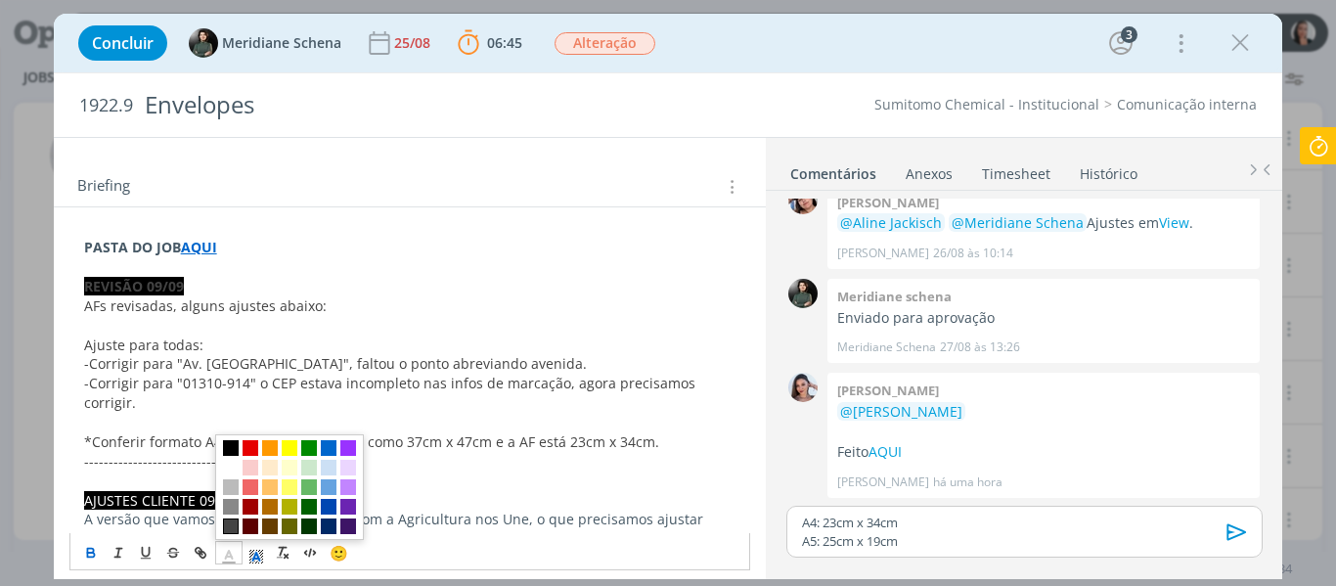
click at [230, 551] on polyline "dialog" at bounding box center [228, 554] width 7 height 8
click at [231, 466] on span "dialog" at bounding box center [231, 468] width 16 height 16
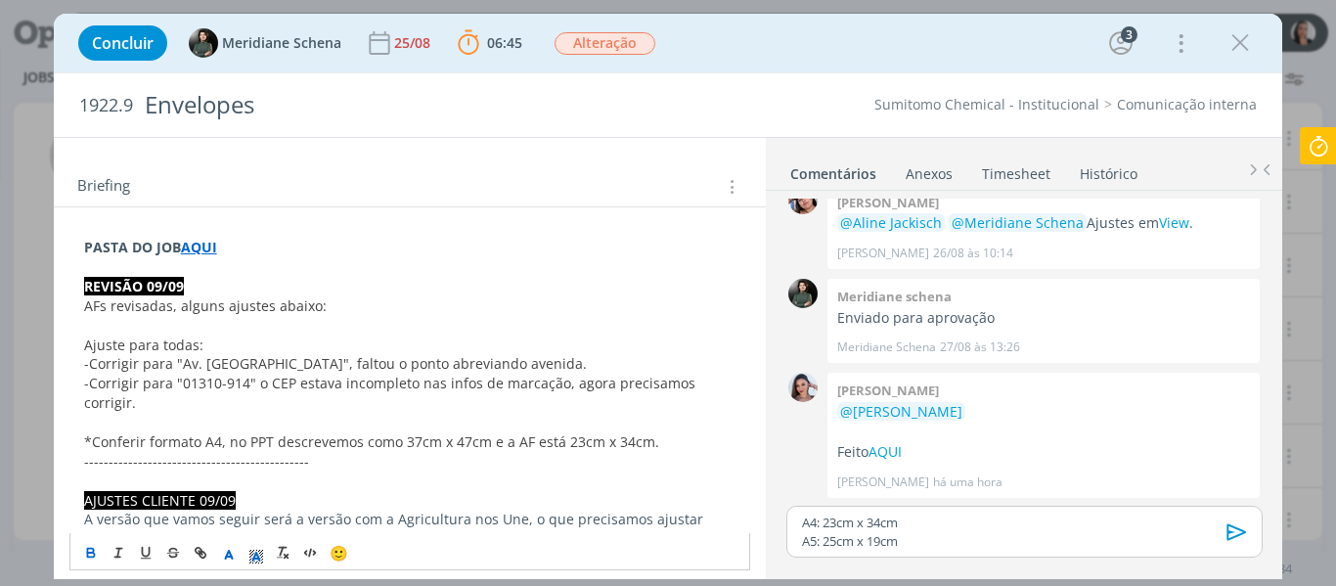
click at [221, 374] on span "-Corrigir para "01310-914" o CEP estava incompleto nas infos de marcação, agora…" at bounding box center [391, 393] width 615 height 38
click at [264, 303] on span "AFs revisadas, alguns ajustes abaixo:" at bounding box center [205, 305] width 243 height 19
click at [170, 346] on span "Ajuste para todas:" at bounding box center [143, 345] width 119 height 19
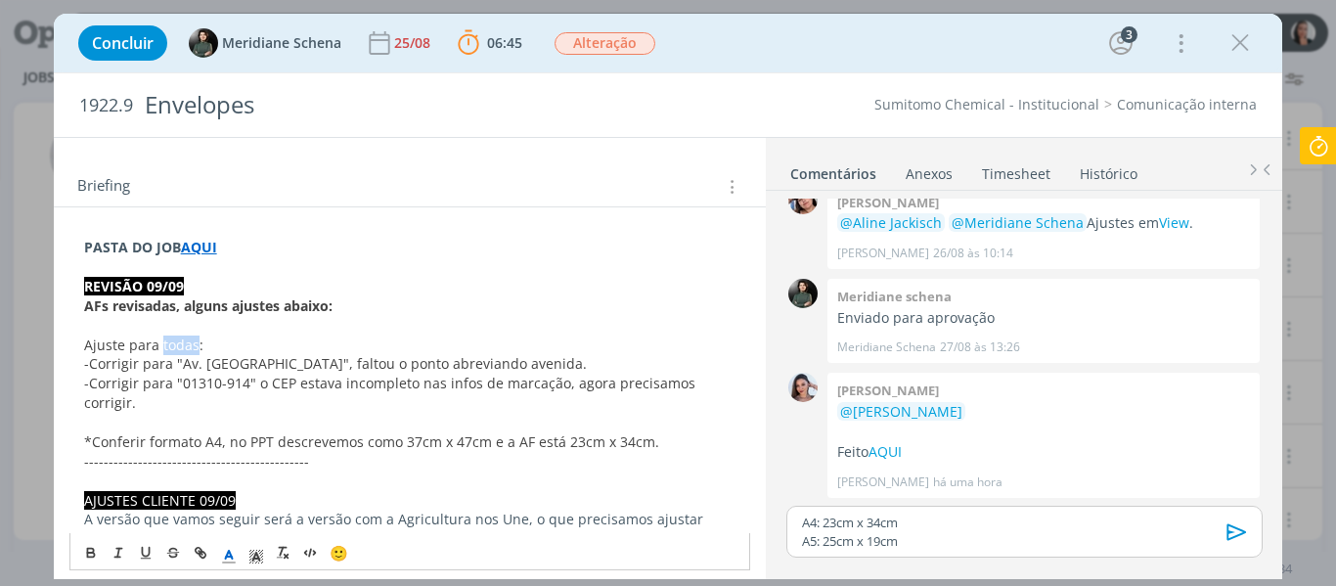
click at [170, 346] on span "Ajuste para todas:" at bounding box center [143, 345] width 119 height 19
click at [191, 432] on span "*Conferir formato A4, no PPT descrevemos como 37cm x 47cm e a AF está 23cm x 34…" at bounding box center [371, 441] width 575 height 19
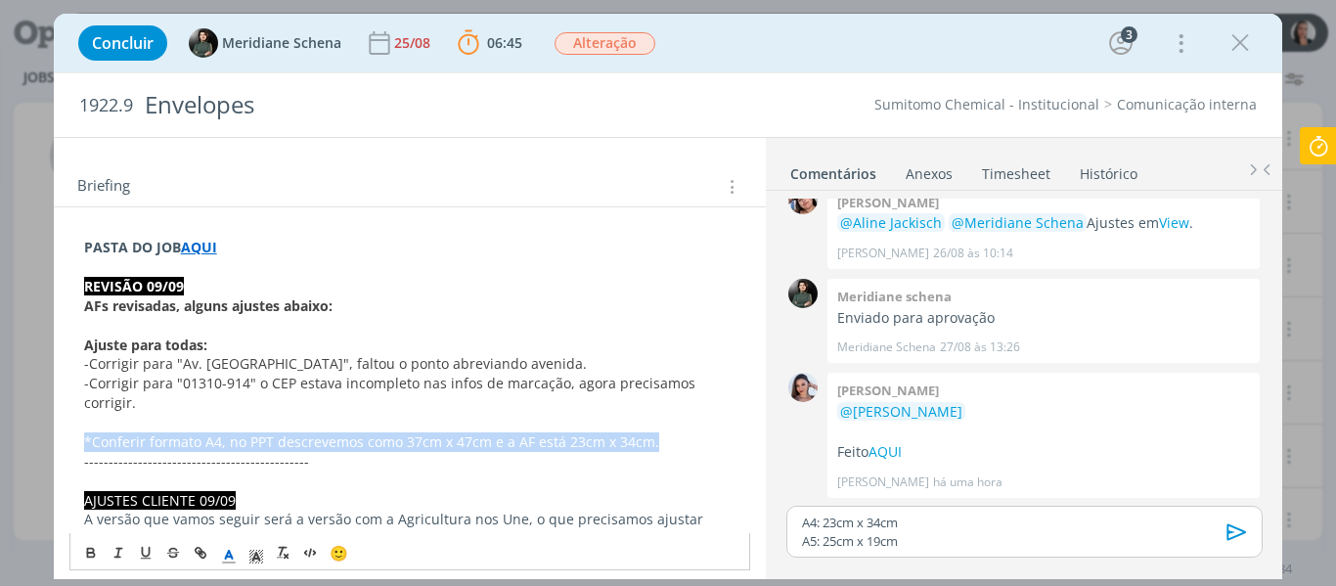
click at [191, 432] on span "*Conferir formato A4, no PPT descrevemos como 37cm x 47cm e a AF está 23cm x 34…" at bounding box center [371, 441] width 575 height 19
click at [199, 432] on strong "*Conferir formato A4, no PPT descrevemos como 37cm x 47cm e a AF está 23cm x 34…" at bounding box center [383, 441] width 599 height 19
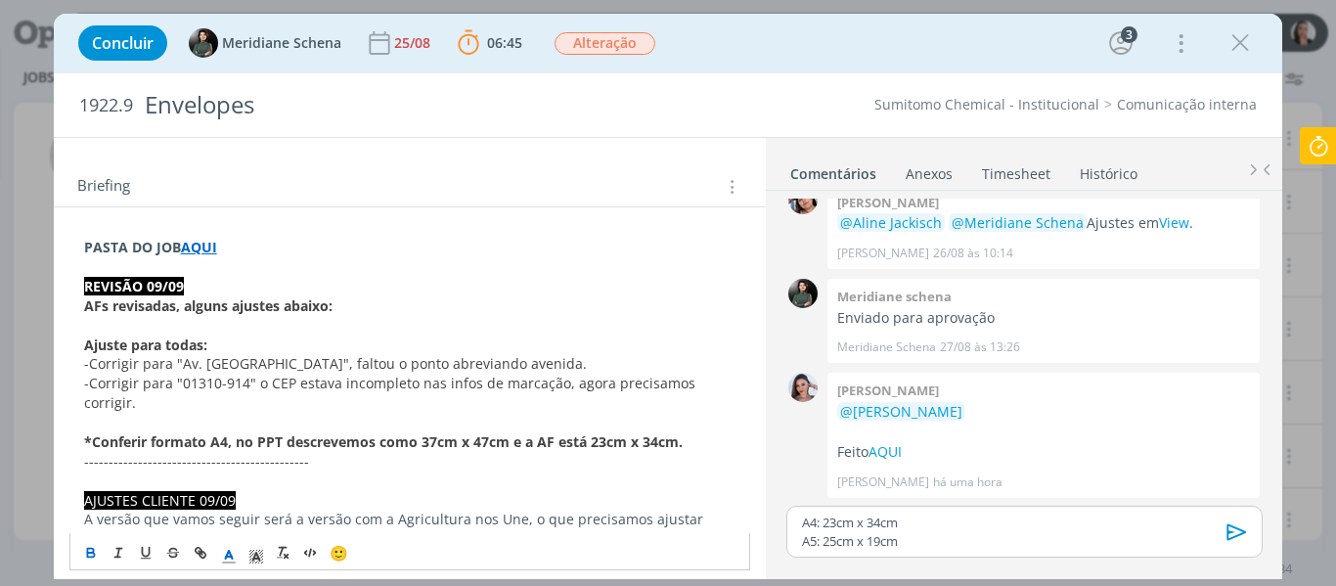
click at [433, 358] on span "-Corrigir para "Av. [GEOGRAPHIC_DATA]", faltou o ponto abreviando avenida." at bounding box center [335, 363] width 503 height 19
drag, startPoint x: 181, startPoint y: 383, endPoint x: 242, endPoint y: 385, distance: 60.7
click at [242, 385] on span "-Corrigir para "01310-914" o CEP estava incompleto nas infos de marcação, agora…" at bounding box center [391, 393] width 615 height 38
copy span "01310-914"
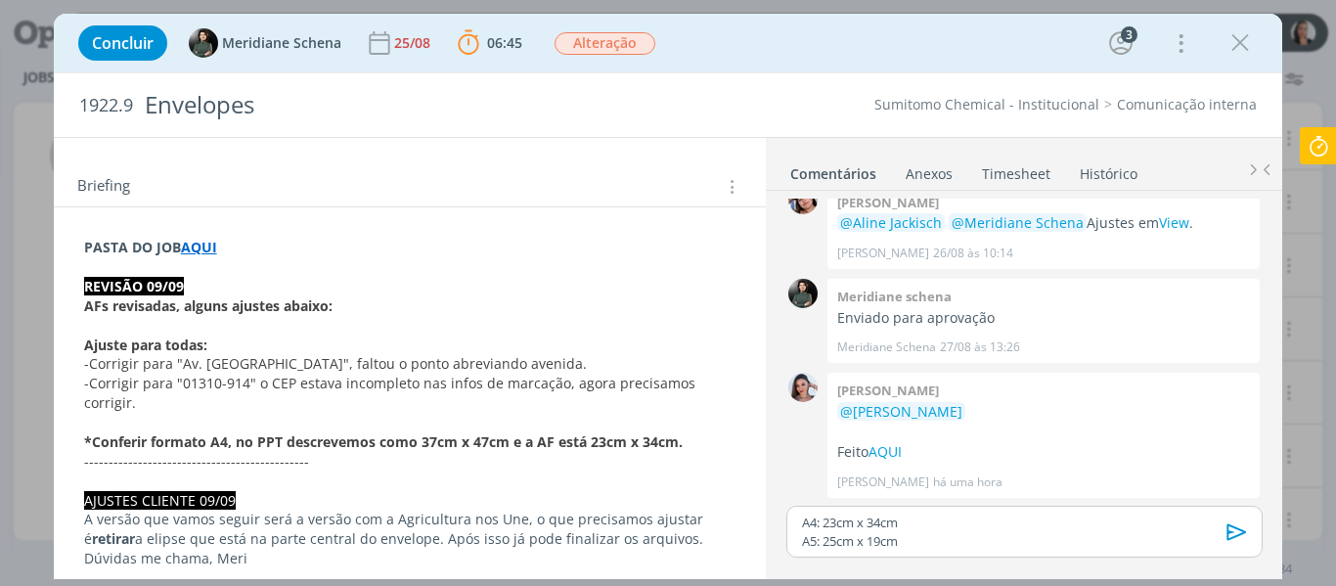
click at [161, 390] on span "-Corrigir para "01310-914" o CEP estava incompleto nas infos de marcação, agora…" at bounding box center [391, 393] width 615 height 38
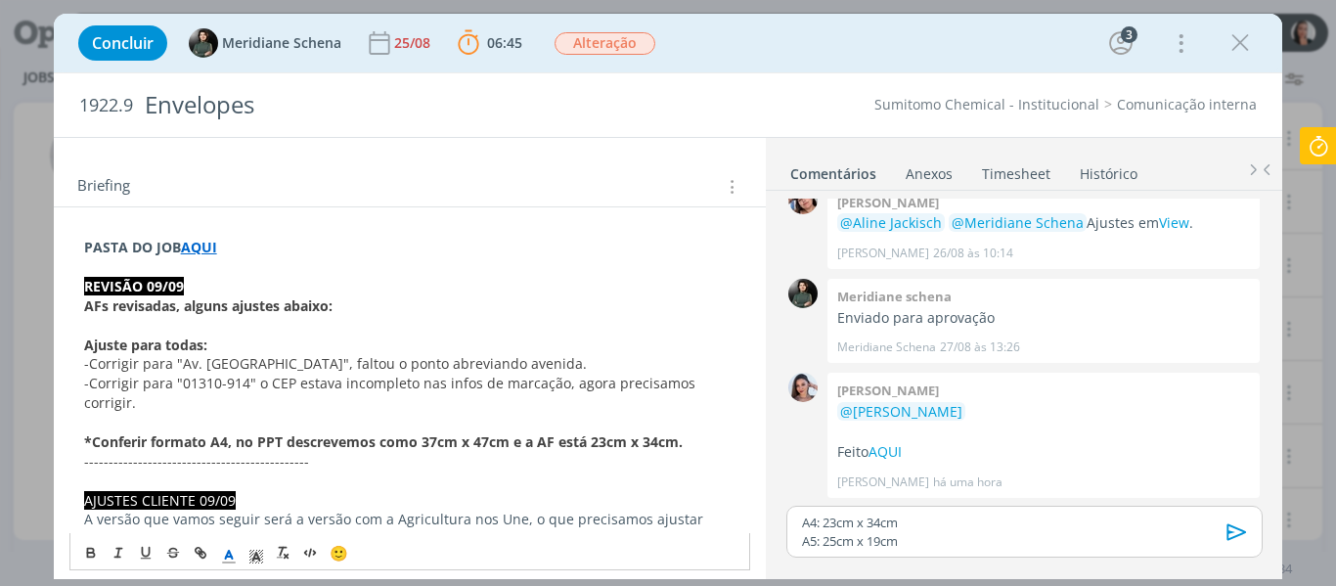
click at [164, 397] on p "-Corrigir para "01310-914" o CEP estava incompleto nas infos de marcação, agora…" at bounding box center [410, 393] width 653 height 39
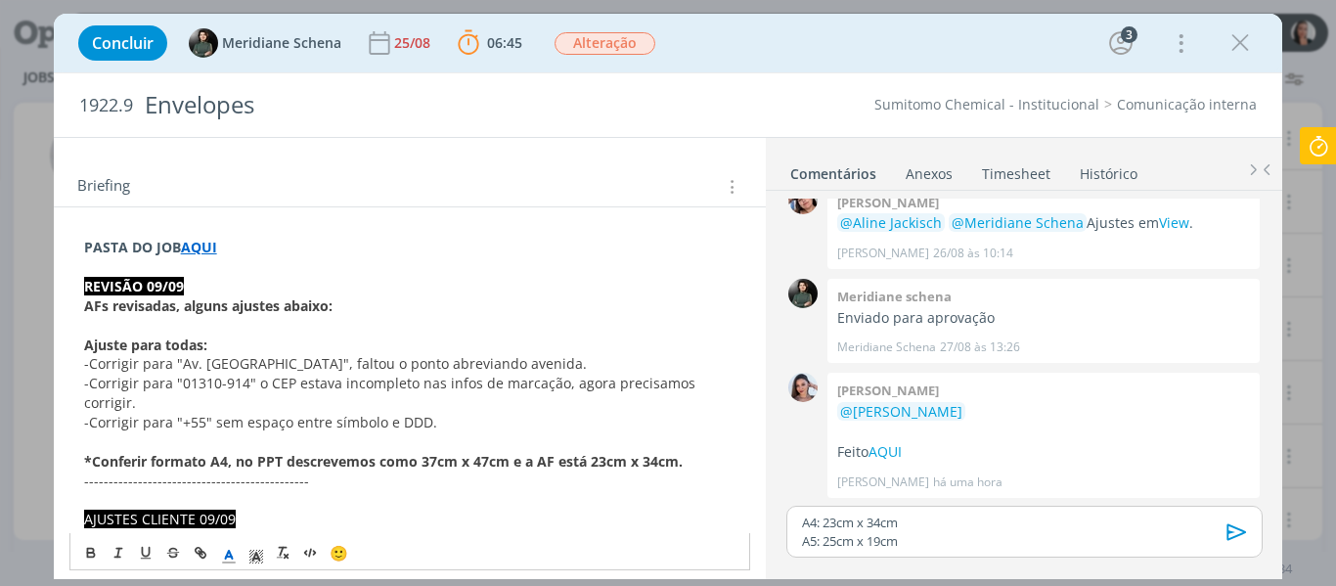
click at [402, 420] on span "-Corrigir para "+55" sem espaço entre símbolo e DDD." at bounding box center [260, 422] width 353 height 19
click at [400, 421] on span "-Corrigir para "+55" sem espaço entre símbolo e DDD." at bounding box center [260, 422] width 353 height 19
click at [367, 375] on span "-Corrigir para "01310-914" o CEP estava incompleto nas infos de marcação, agora…" at bounding box center [391, 393] width 615 height 38
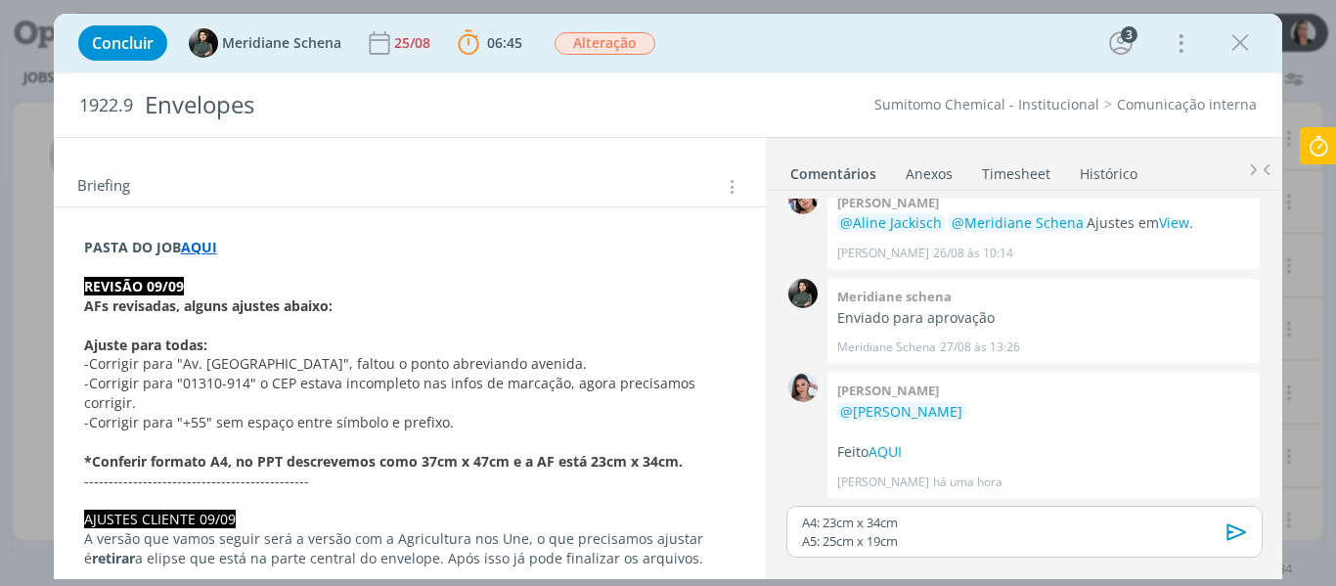
click at [302, 367] on span "-Corrigir para "Av. [GEOGRAPHIC_DATA]", faltou o ponto abreviando avenida." at bounding box center [335, 363] width 503 height 19
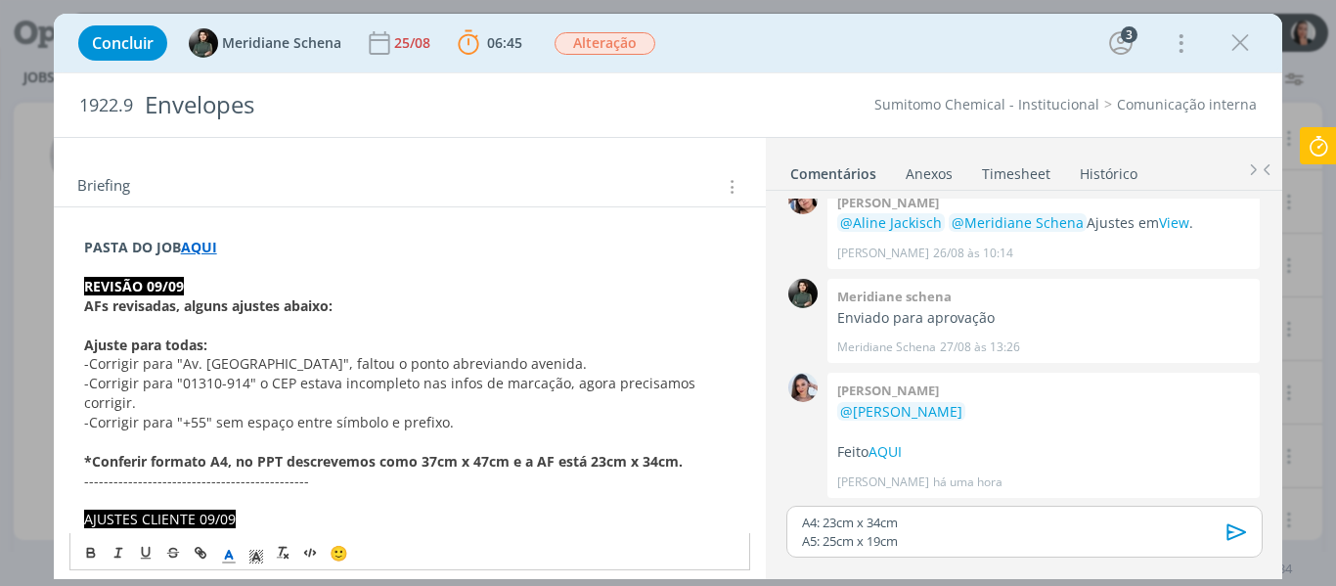
click at [380, 372] on span "-Corrigir para "Av. [GEOGRAPHIC_DATA]", faltou o ponto abreviando avenida." at bounding box center [335, 363] width 503 height 19
click at [394, 401] on p "-Corrigir para "01310-914" o CEP estava incompleto nas infos de marcação, agora…" at bounding box center [410, 393] width 653 height 39
click at [446, 367] on span "-Corrigir para "Av. [GEOGRAPHIC_DATA]", faltou o ponto abreviando avenida." at bounding box center [335, 363] width 503 height 19
click at [512, 368] on p "-Corrigir para "Av. [GEOGRAPHIC_DATA]", faltou o ponto abreviando avenida." at bounding box center [410, 364] width 653 height 20
click at [447, 410] on p "-Corrigir para "01310-914" o CEP estava incompleto nas infos de marcação, agora…" at bounding box center [410, 393] width 653 height 39
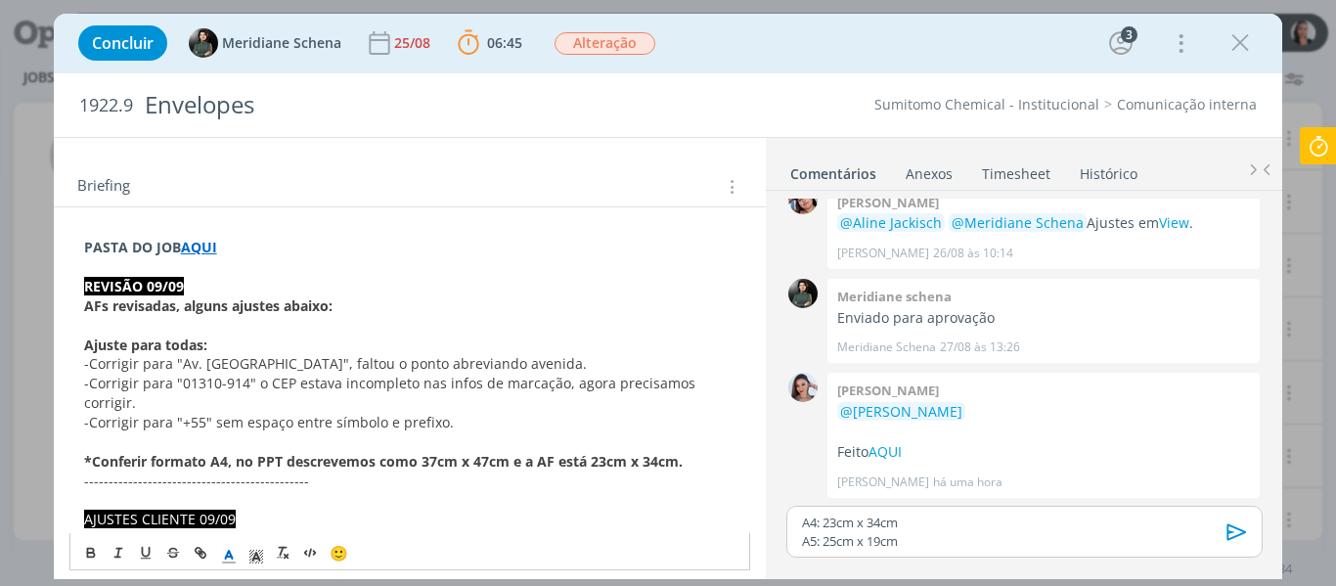
click at [447, 410] on p "-Corrigir para "01310-914" o CEP estava incompleto nas infos de marcação, agora…" at bounding box center [410, 393] width 653 height 39
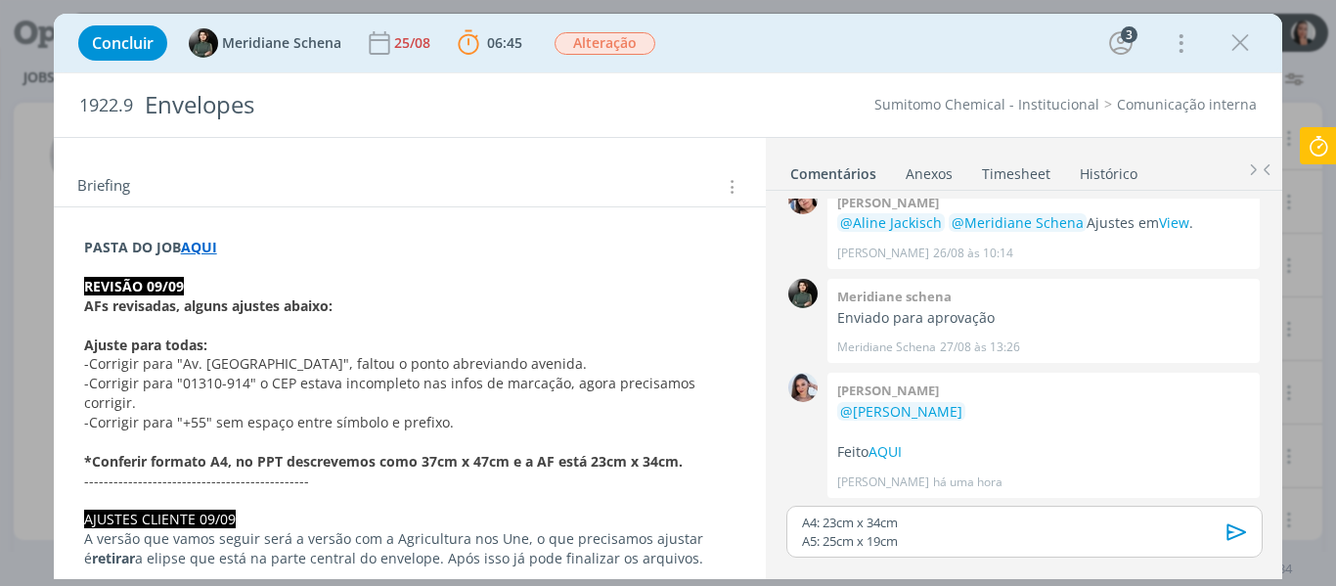
click at [929, 532] on p "A5: 25cm x 19cm" at bounding box center [1024, 541] width 444 height 18
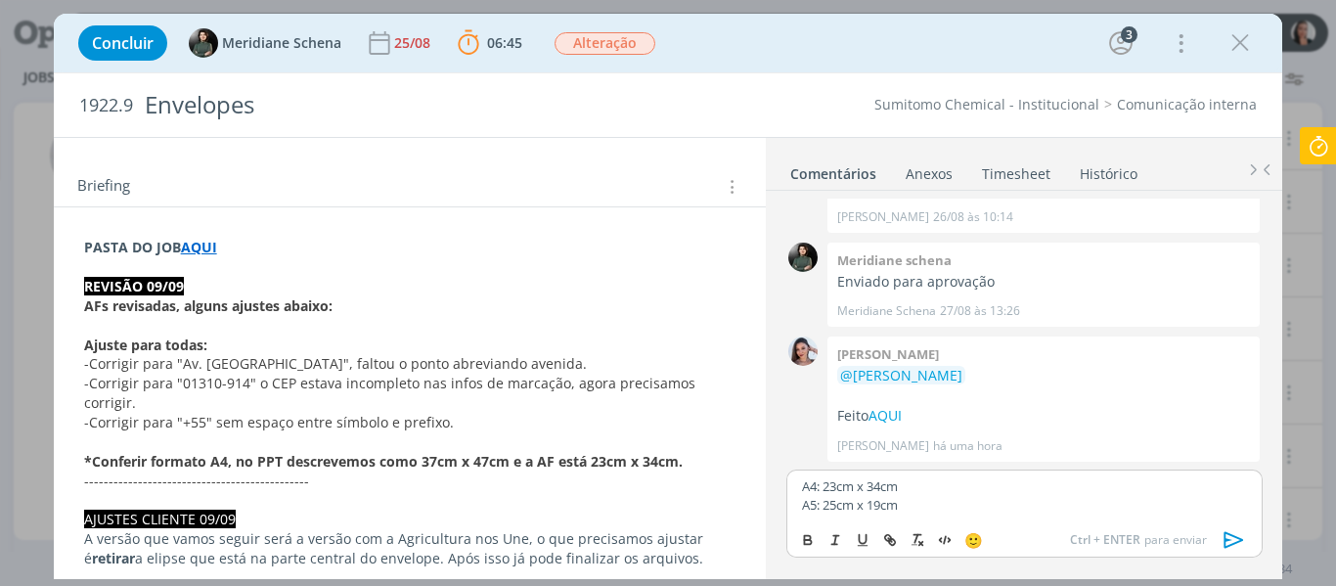
click at [930, 510] on p "A5: 25cm x 19cm" at bounding box center [1024, 505] width 444 height 18
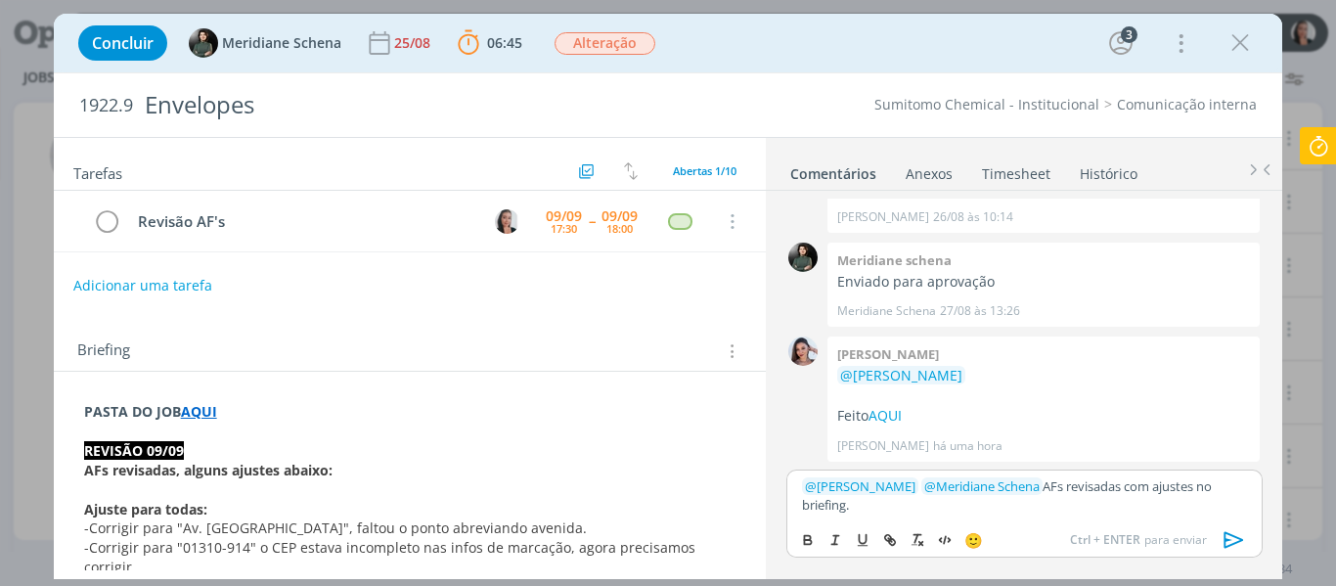
scroll to position [98, 0]
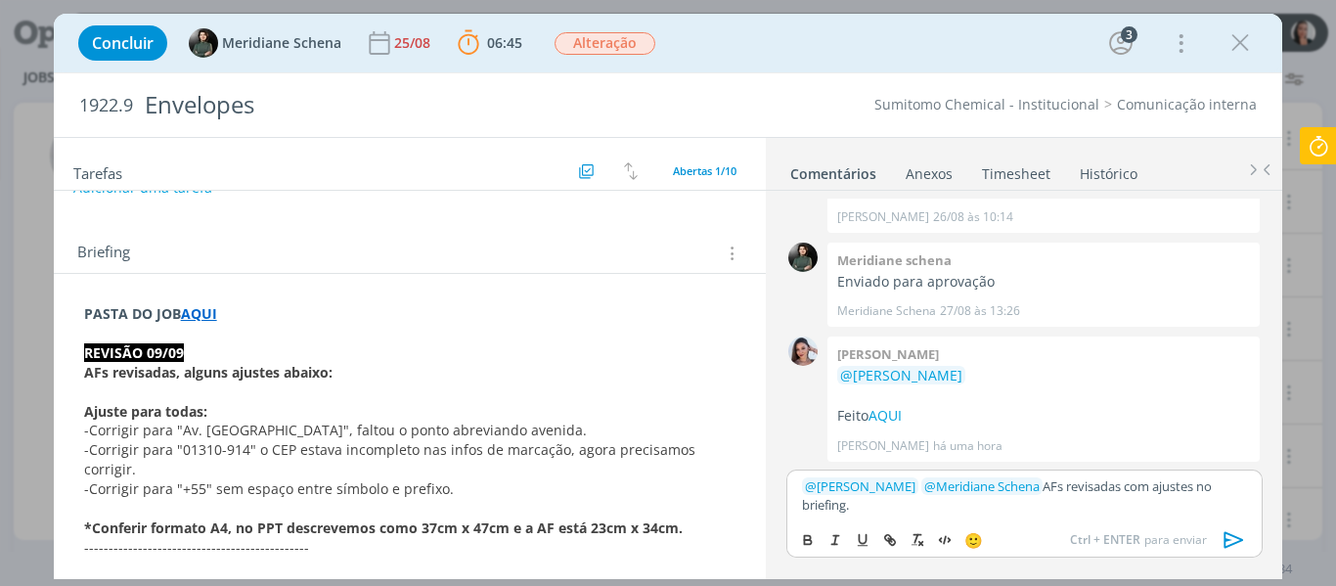
click at [1242, 533] on icon "dialog" at bounding box center [1234, 539] width 29 height 29
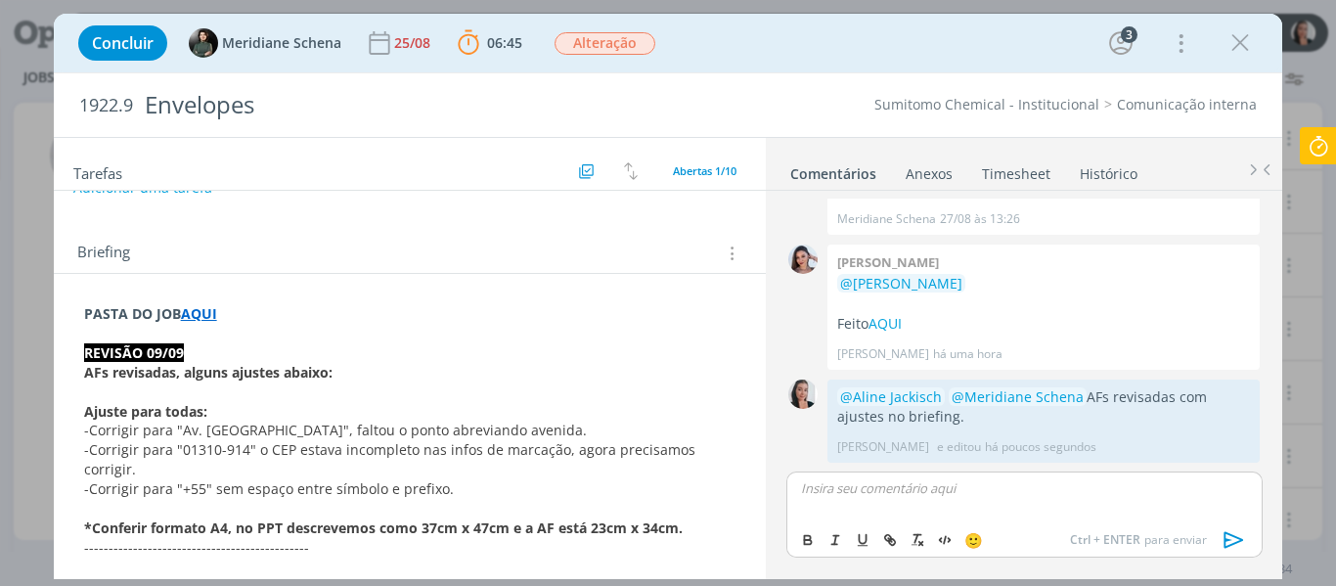
click at [1312, 144] on icon at bounding box center [1318, 146] width 35 height 38
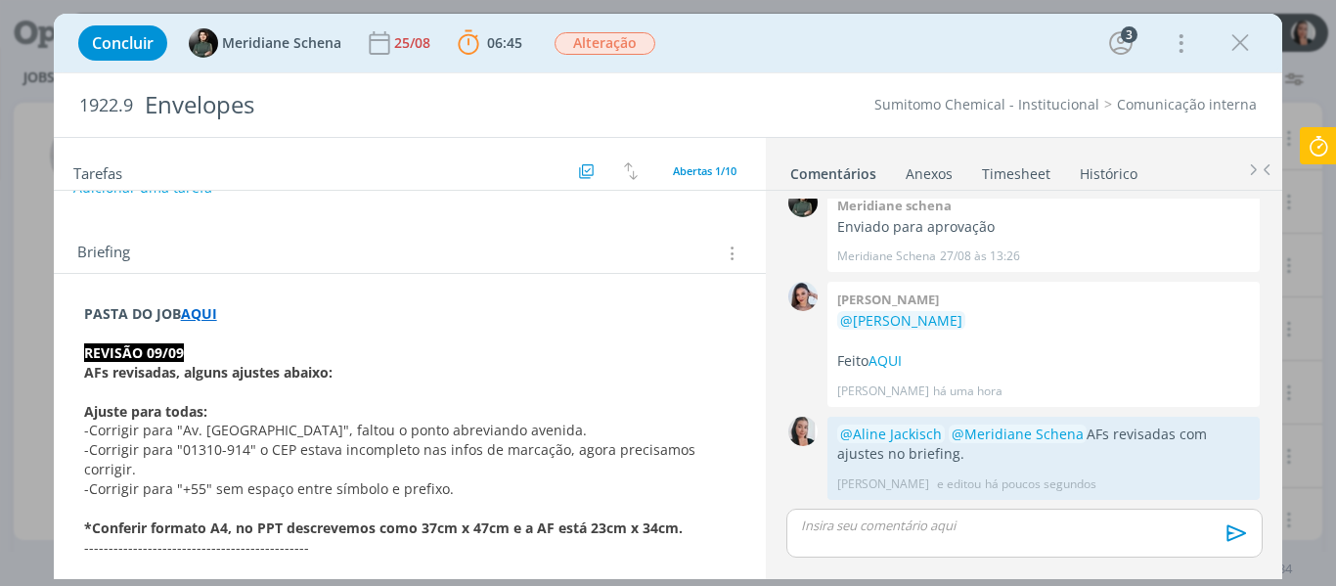
scroll to position [1253, 0]
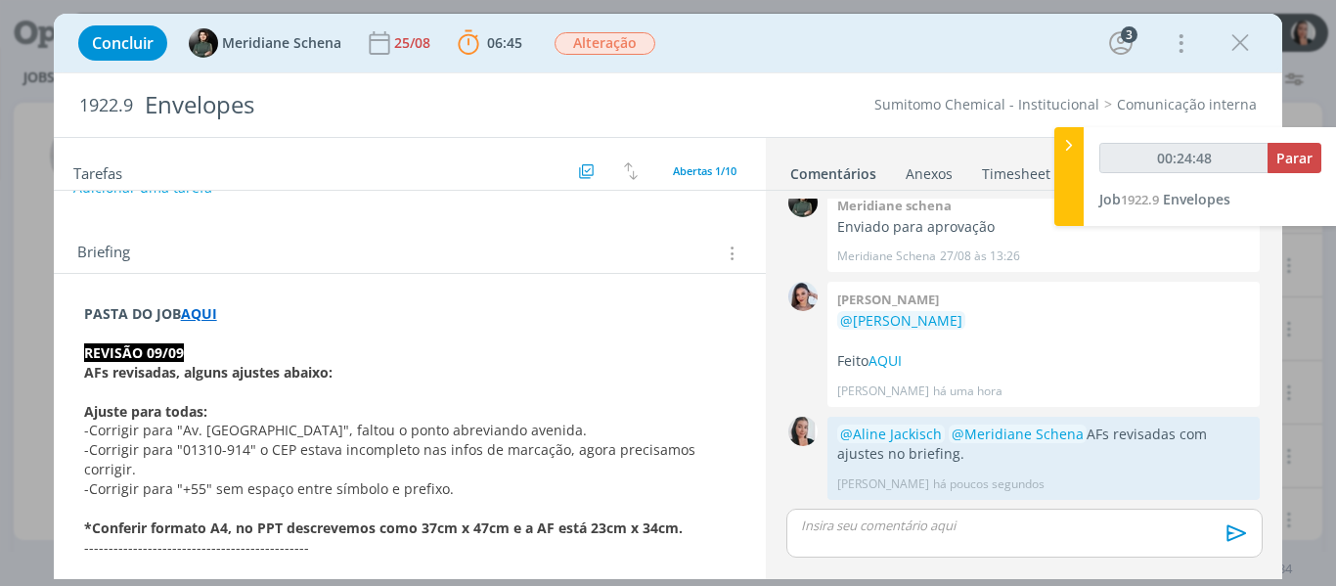
type input "00:24:50"
click at [1292, 153] on span "Parar" at bounding box center [1295, 158] width 36 height 19
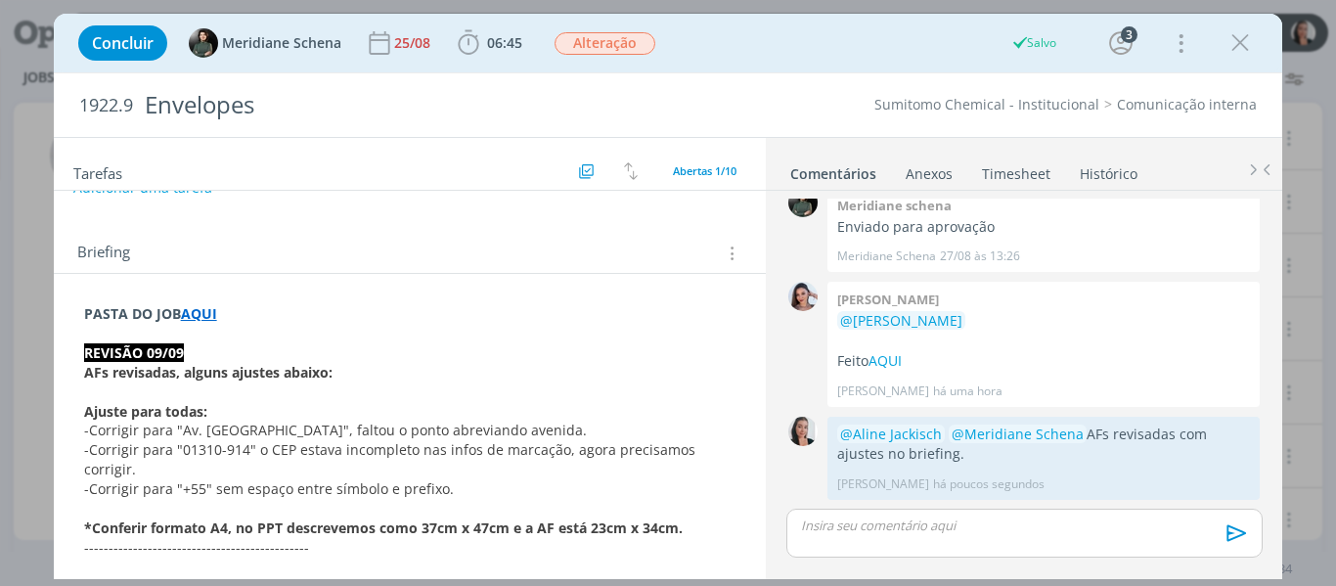
scroll to position [0, 0]
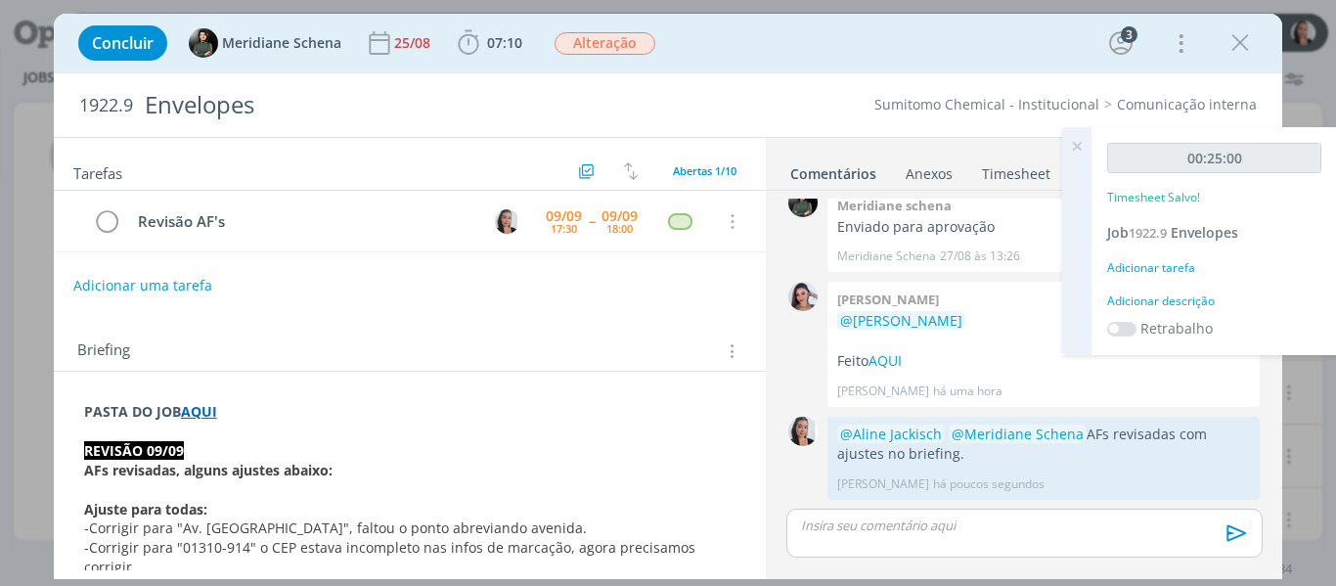
click at [1196, 304] on div "Adicionar descrição" at bounding box center [1214, 302] width 214 height 18
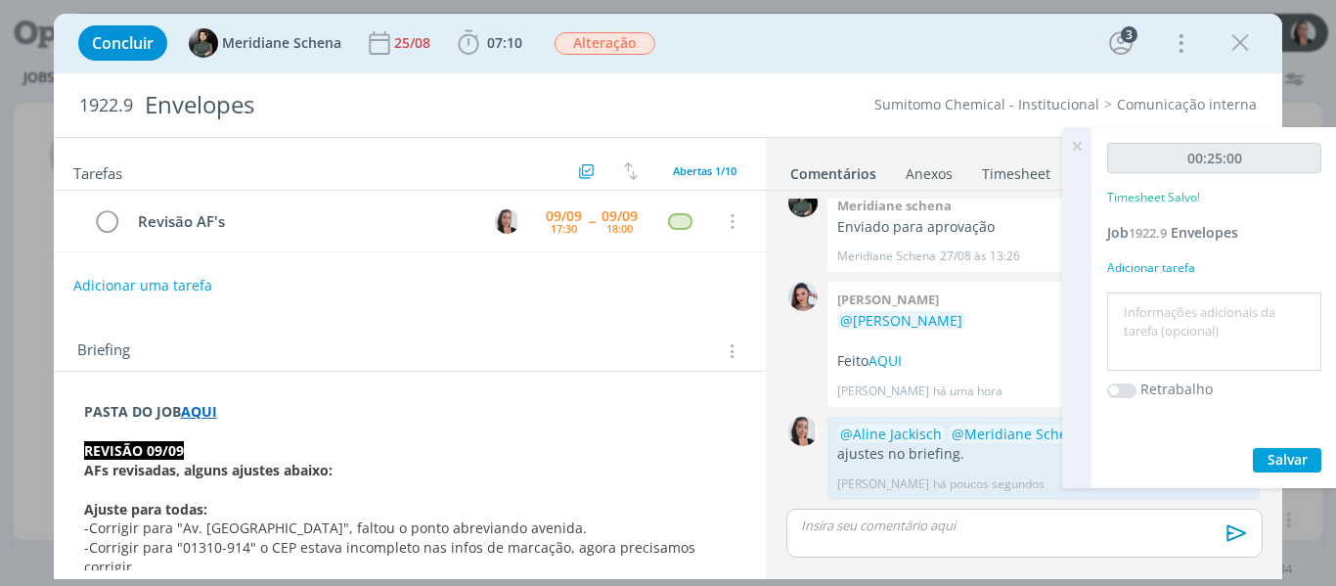
click at [1201, 322] on textarea at bounding box center [1214, 331] width 204 height 69
type textarea "revisão AFs"
click at [1297, 460] on span "Salvar" at bounding box center [1288, 459] width 40 height 19
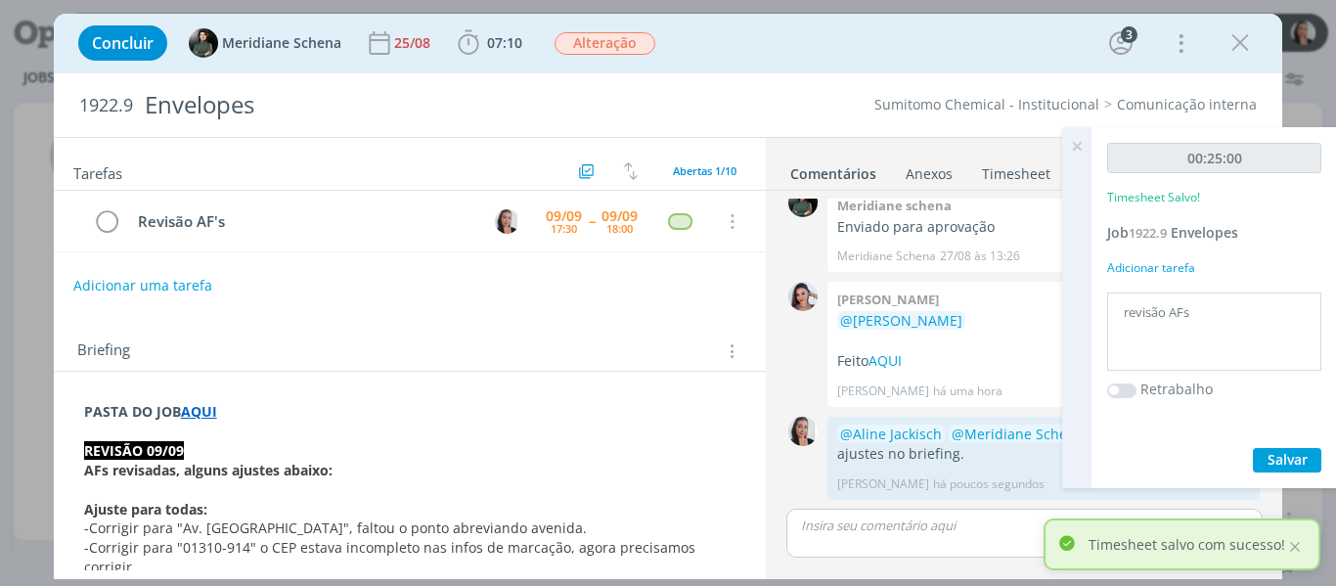
click at [1076, 151] on icon at bounding box center [1077, 146] width 35 height 38
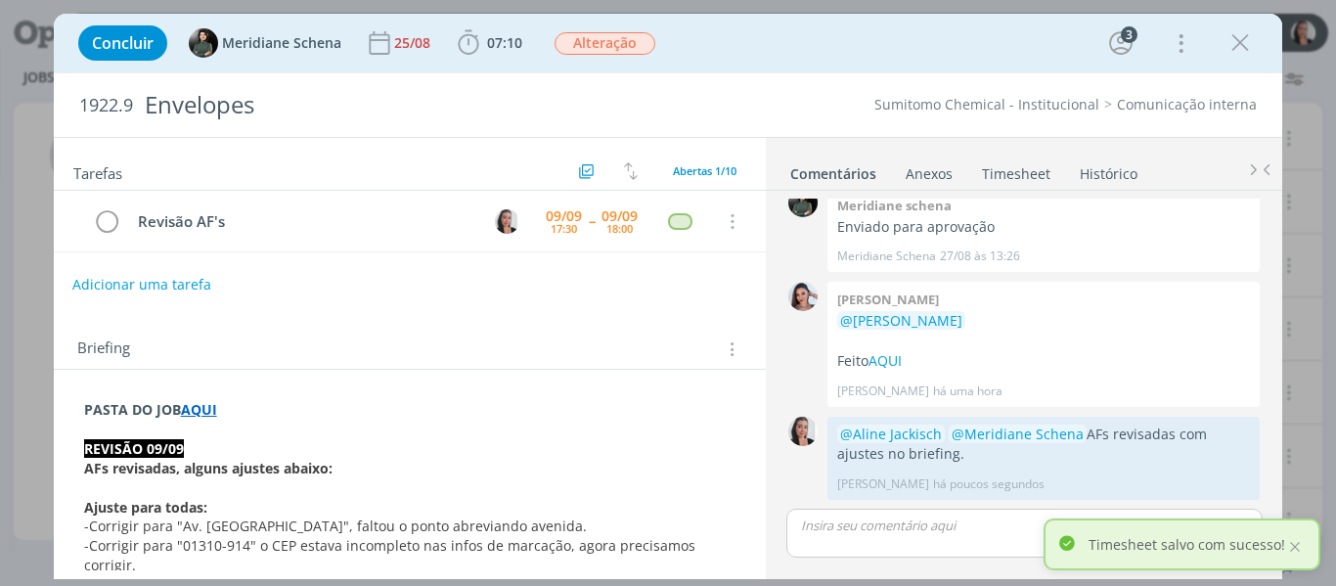
click at [190, 276] on button "Adicionar uma tarefa" at bounding box center [141, 284] width 139 height 33
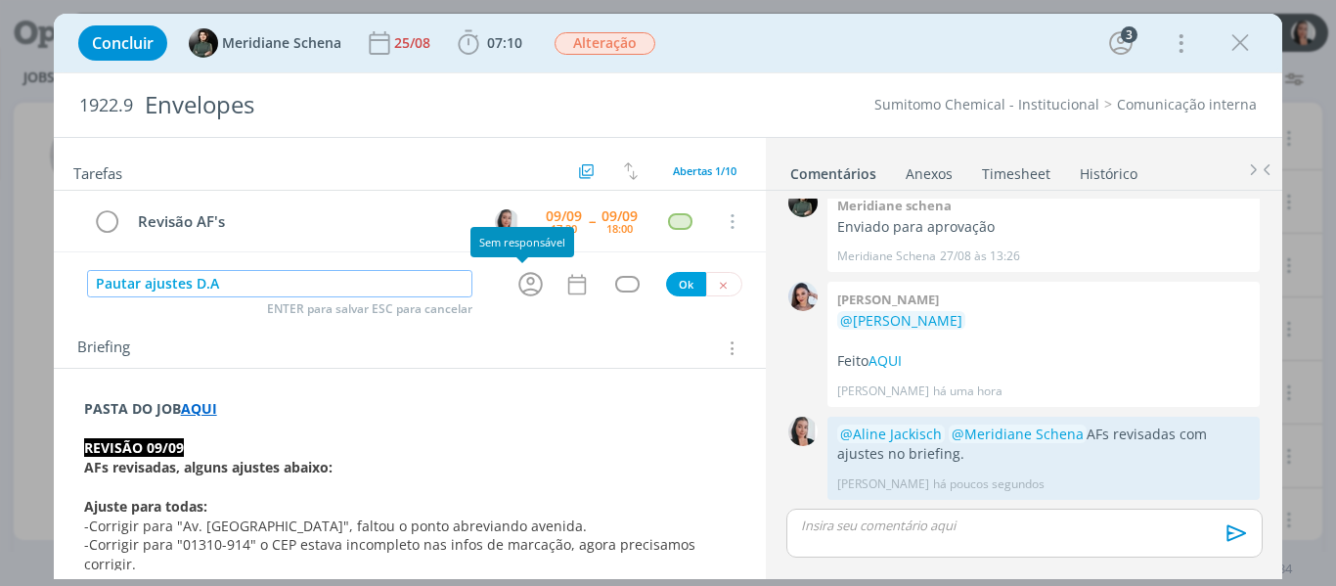
click at [523, 277] on icon "dialog" at bounding box center [531, 284] width 30 height 30
type input "Pautar ajustes D.A"
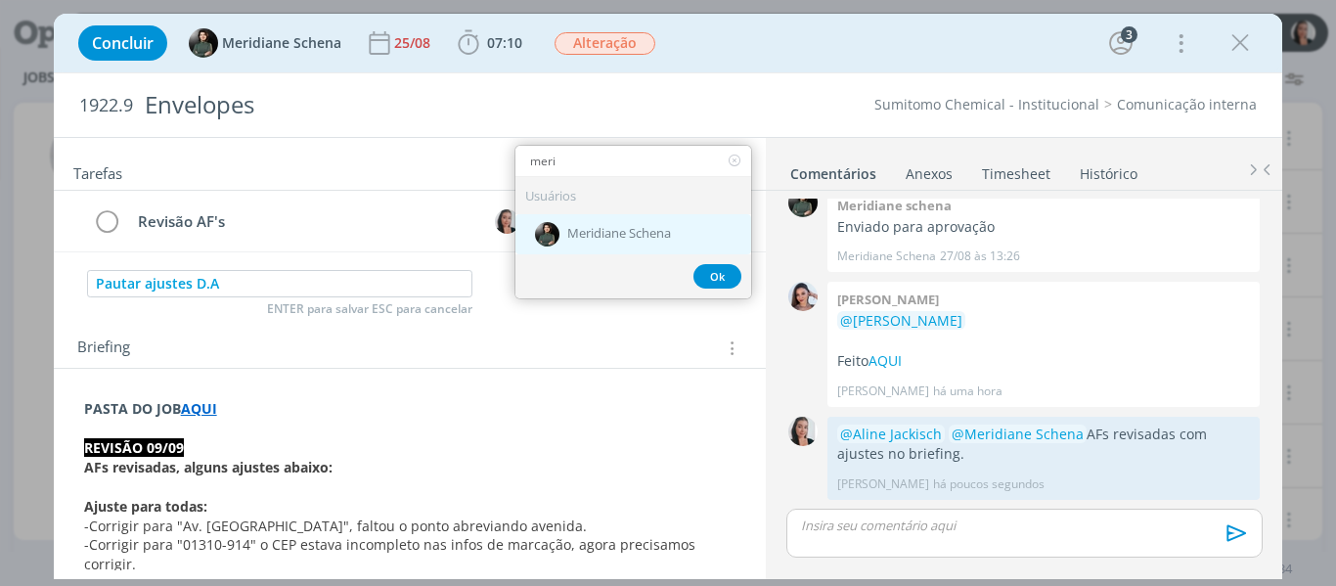
type input "meri"
click at [620, 245] on div "Meridiane Schena" at bounding box center [634, 234] width 236 height 40
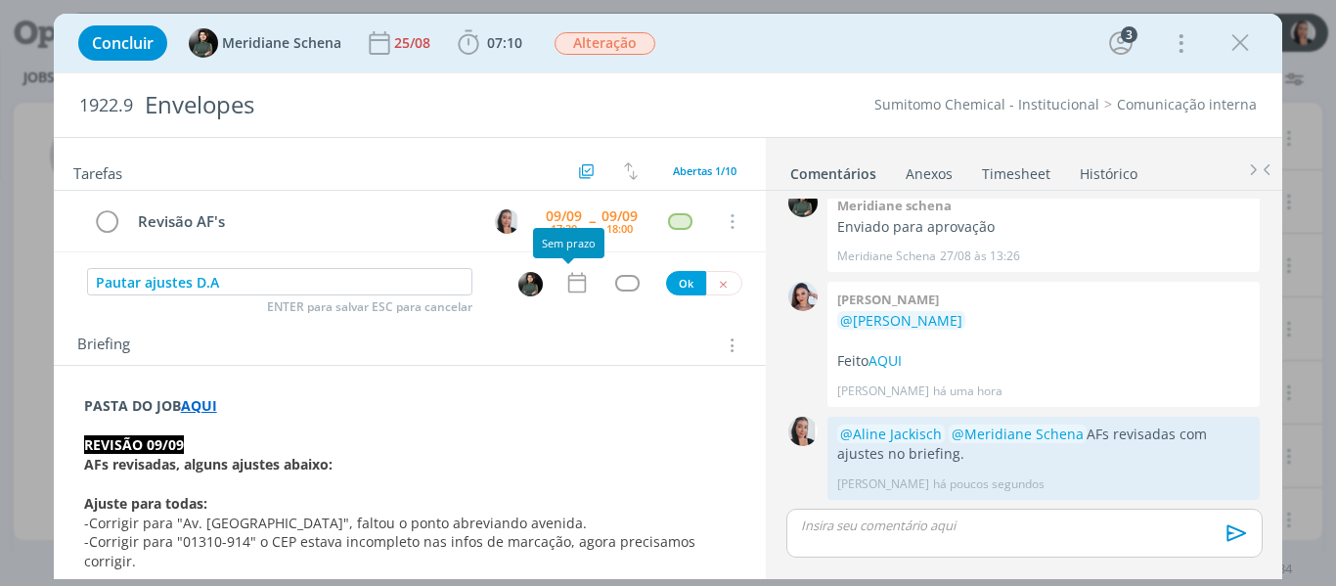
click at [577, 286] on icon "dialog" at bounding box center [577, 283] width 18 height 21
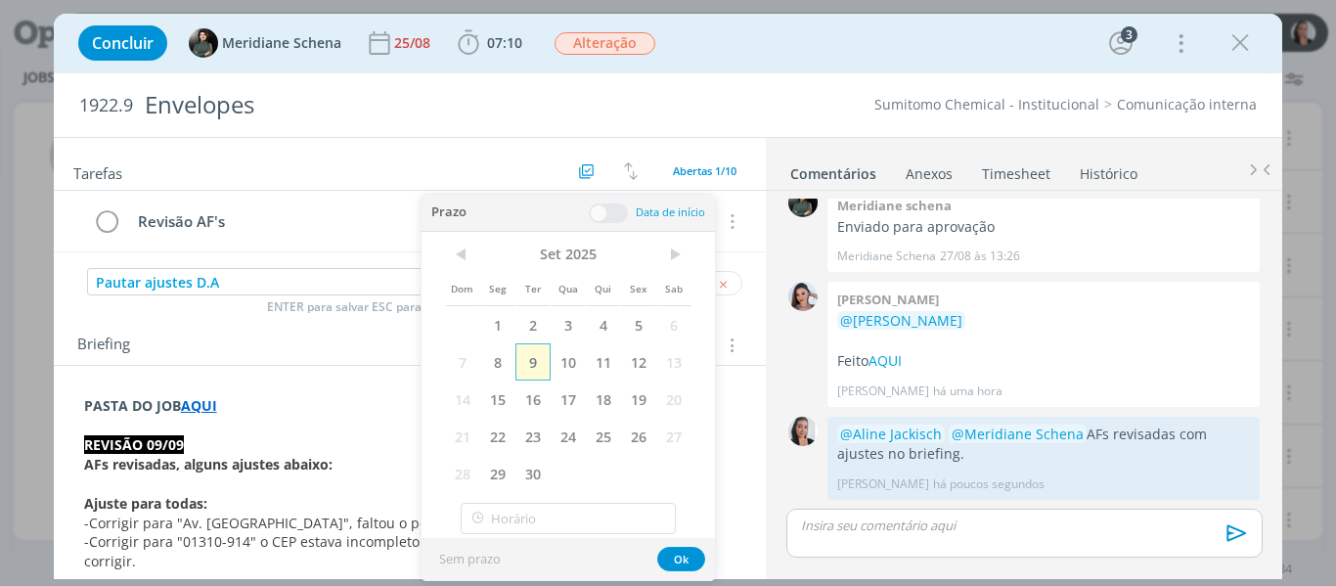
click at [531, 365] on span "9" at bounding box center [533, 361] width 35 height 37
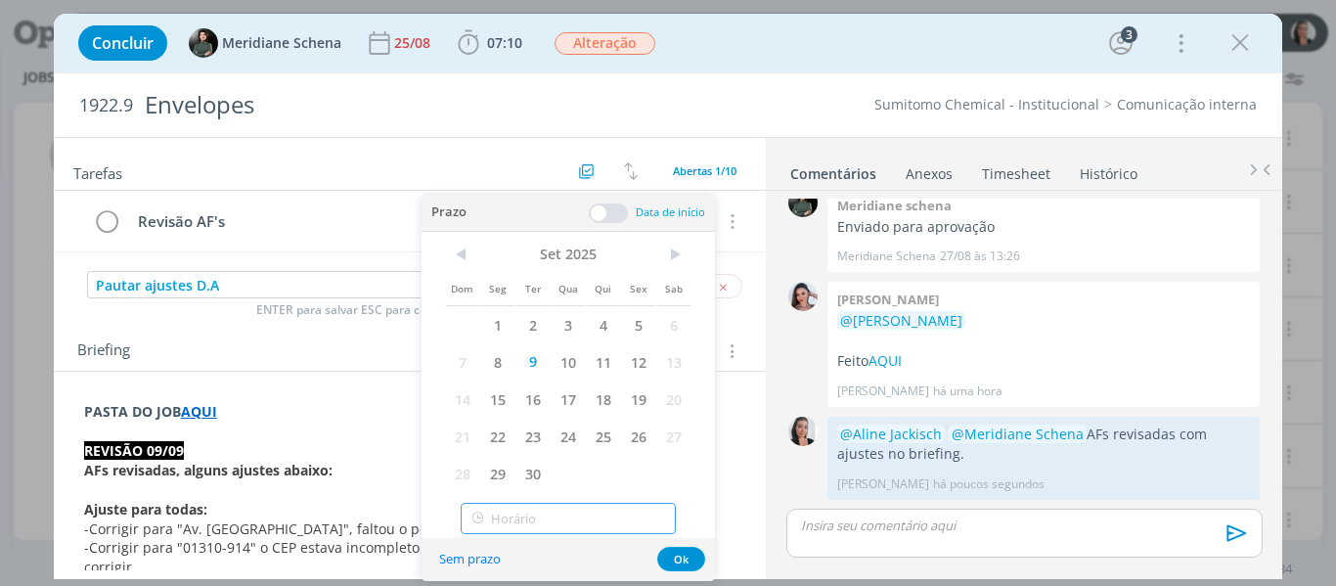
type input "18:00"
click at [518, 514] on input "18:00" at bounding box center [568, 518] width 215 height 31
click at [496, 469] on div "18:00" at bounding box center [571, 466] width 219 height 35
click at [690, 557] on button "Ok" at bounding box center [681, 559] width 48 height 24
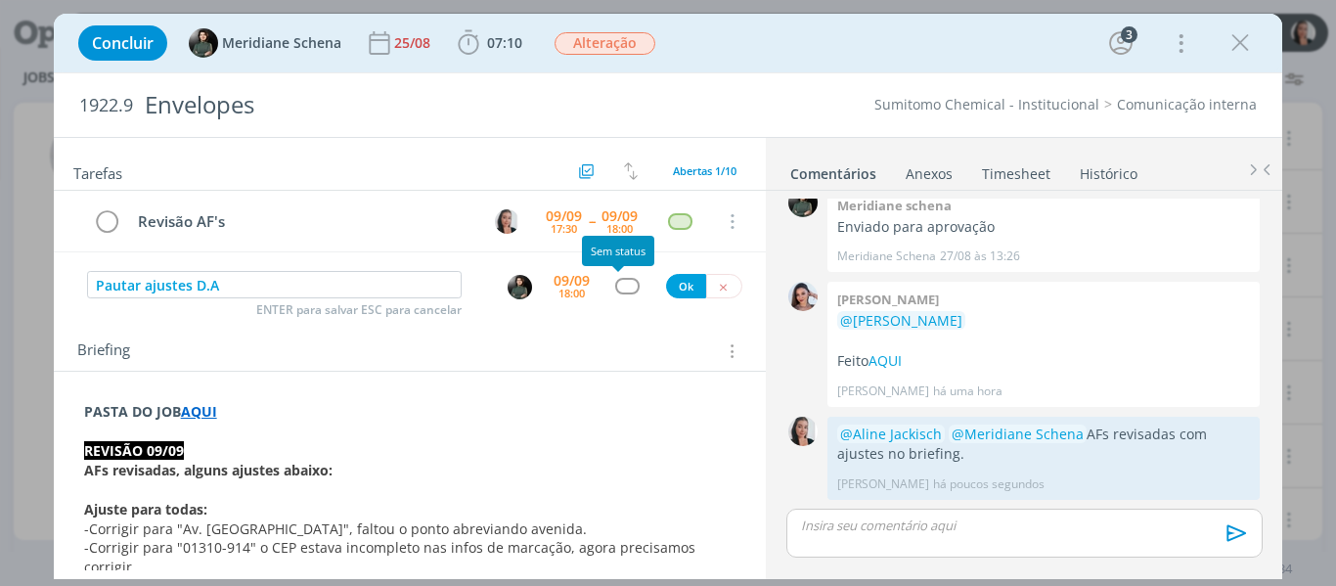
click at [619, 293] on div "dialog" at bounding box center [627, 286] width 24 height 17
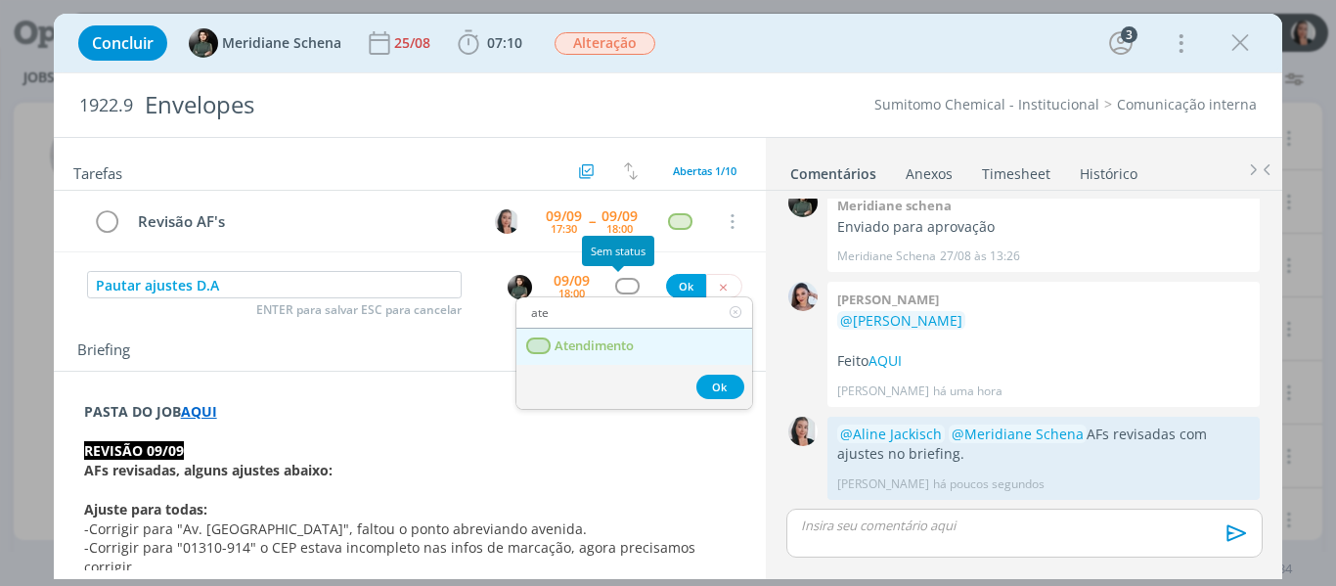
type input "ate"
click at [616, 351] on span "Atendimento" at bounding box center [594, 346] width 79 height 16
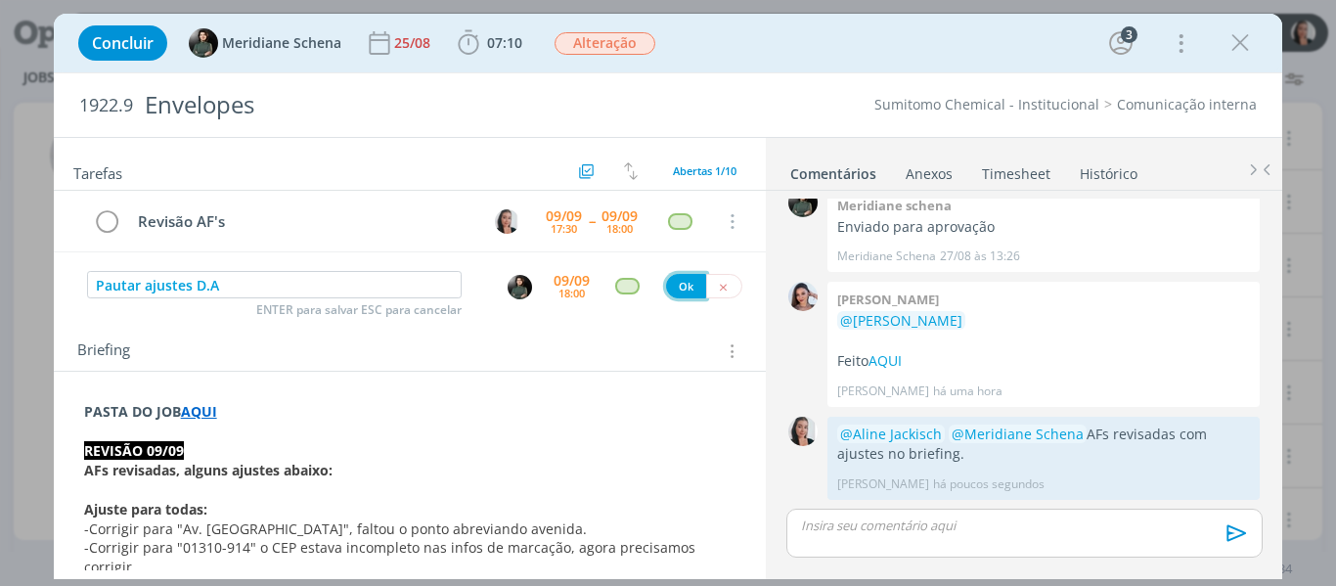
click at [680, 285] on button "Ok" at bounding box center [686, 286] width 40 height 24
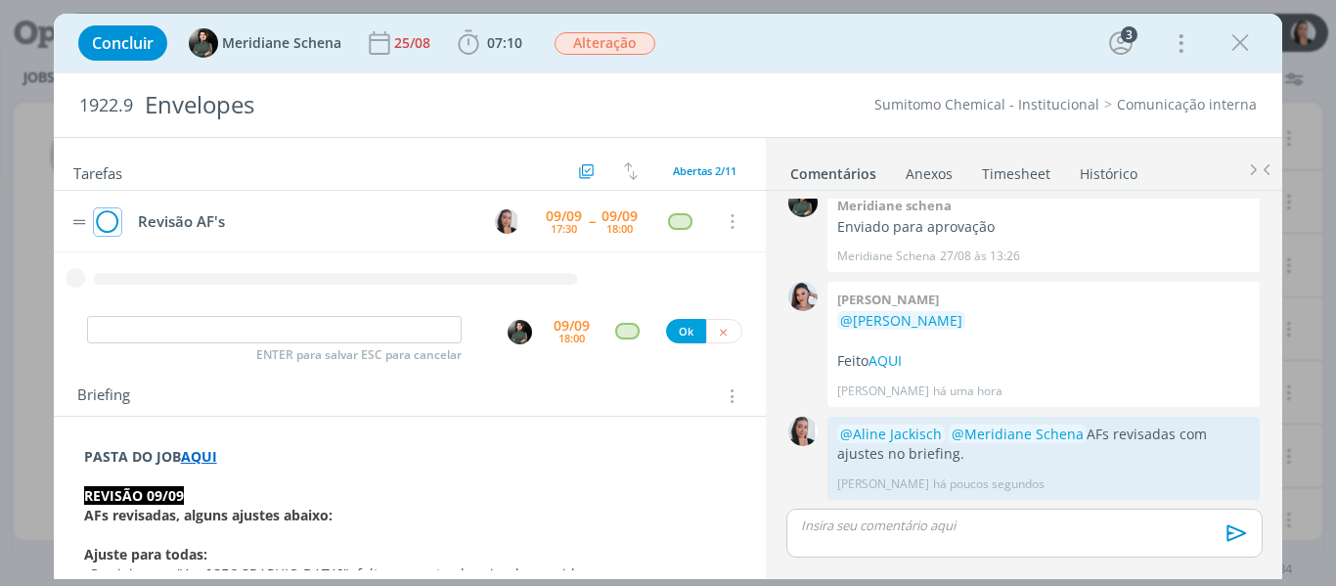
click at [113, 225] on icon "dialog" at bounding box center [107, 221] width 27 height 29
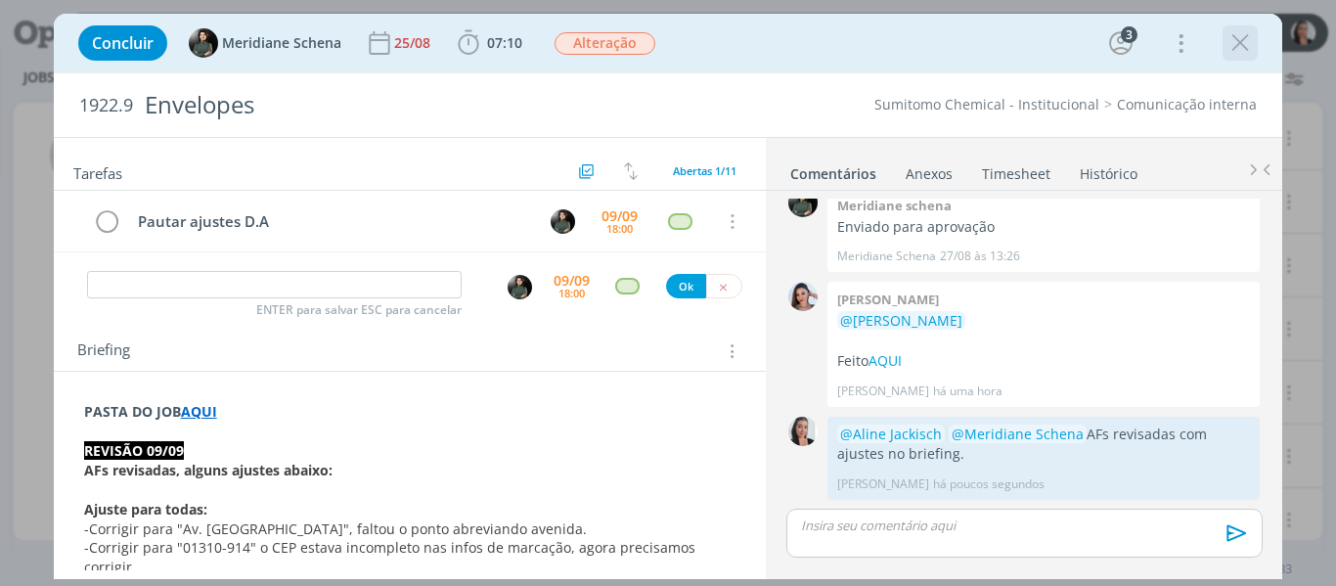
click at [1243, 27] on div "dialog" at bounding box center [1240, 42] width 35 height 35
click at [1239, 39] on icon "dialog" at bounding box center [1240, 42] width 29 height 29
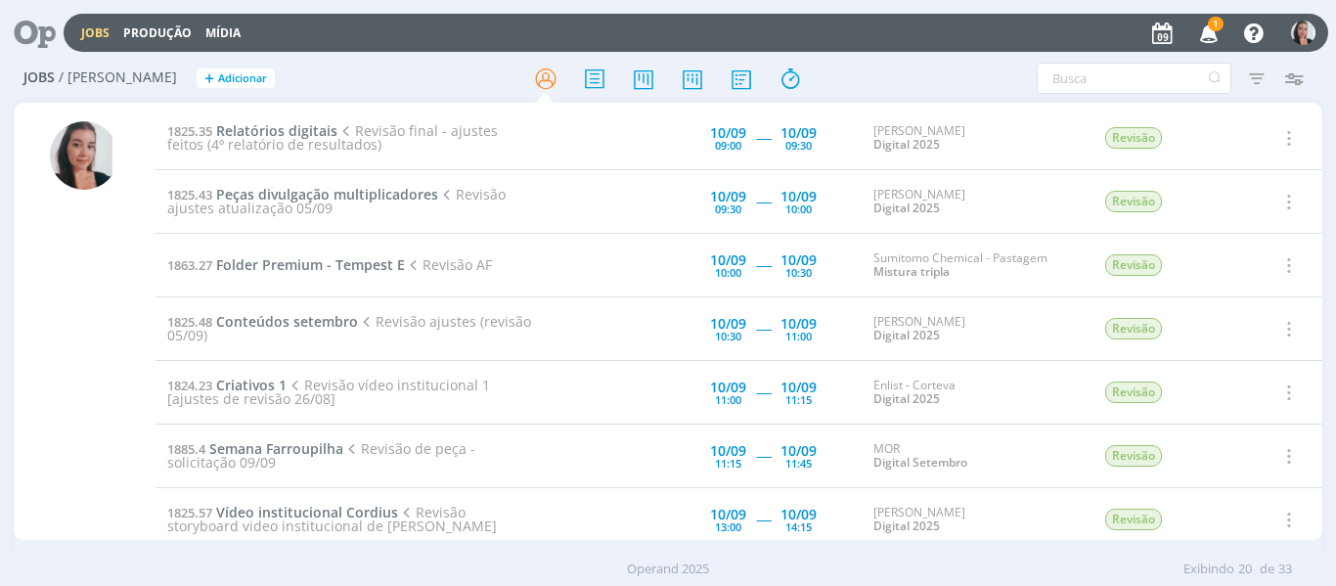
click at [1209, 33] on icon "button" at bounding box center [1210, 32] width 34 height 33
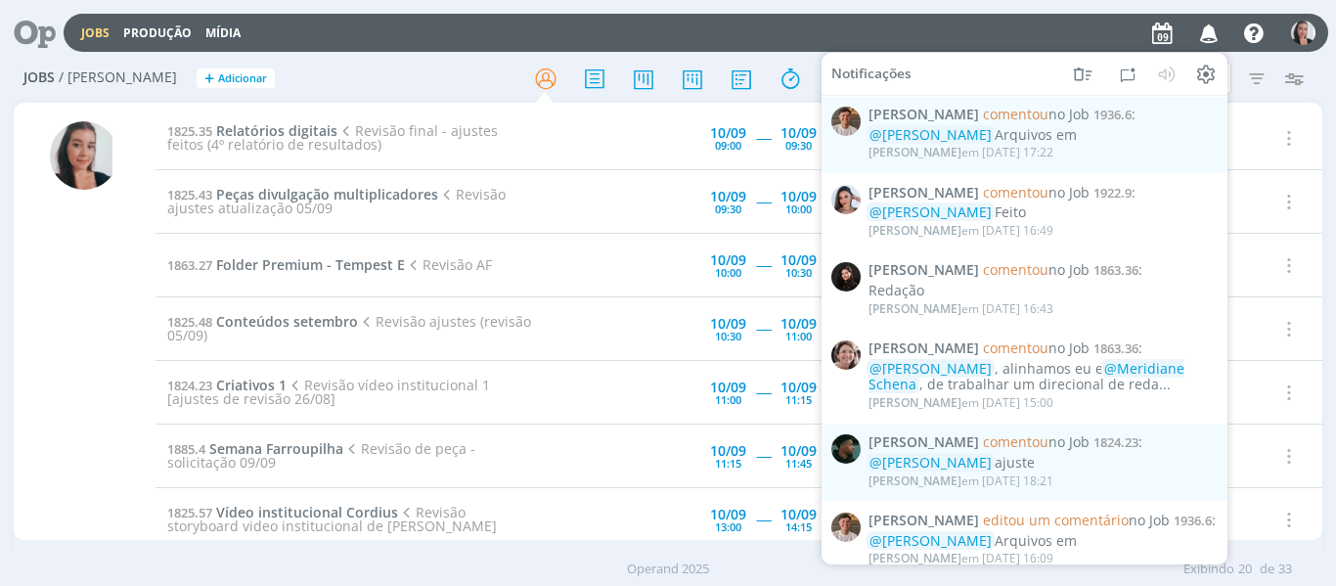
click at [1209, 33] on icon "button" at bounding box center [1210, 32] width 34 height 33
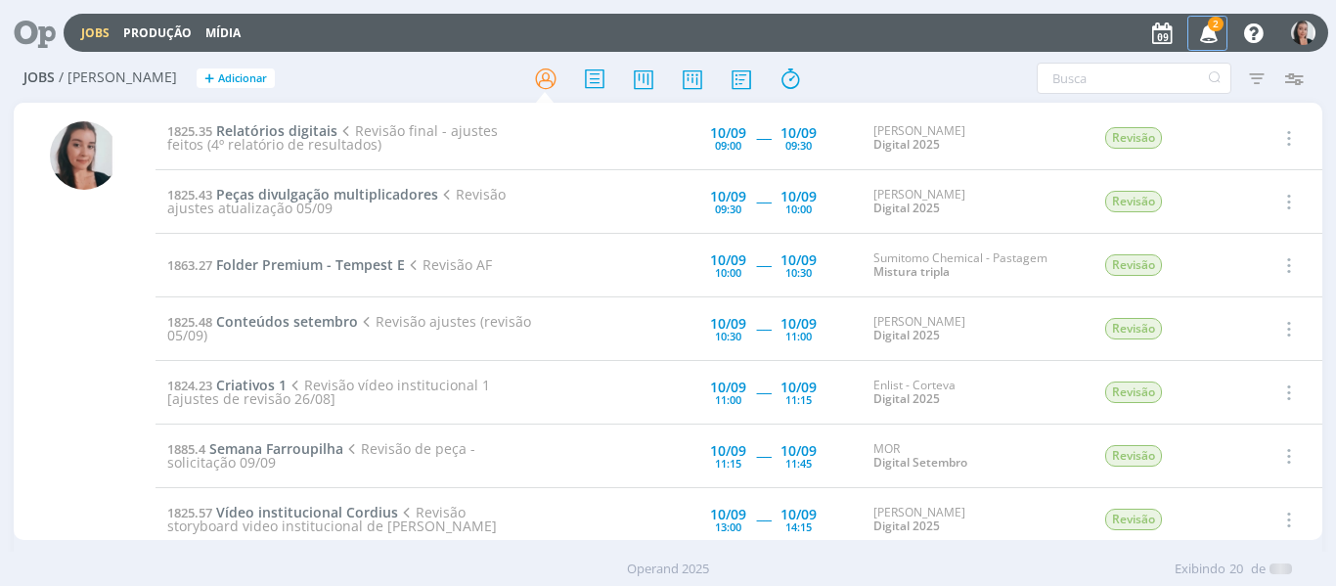
click at [1206, 32] on icon "button" at bounding box center [1210, 32] width 34 height 33
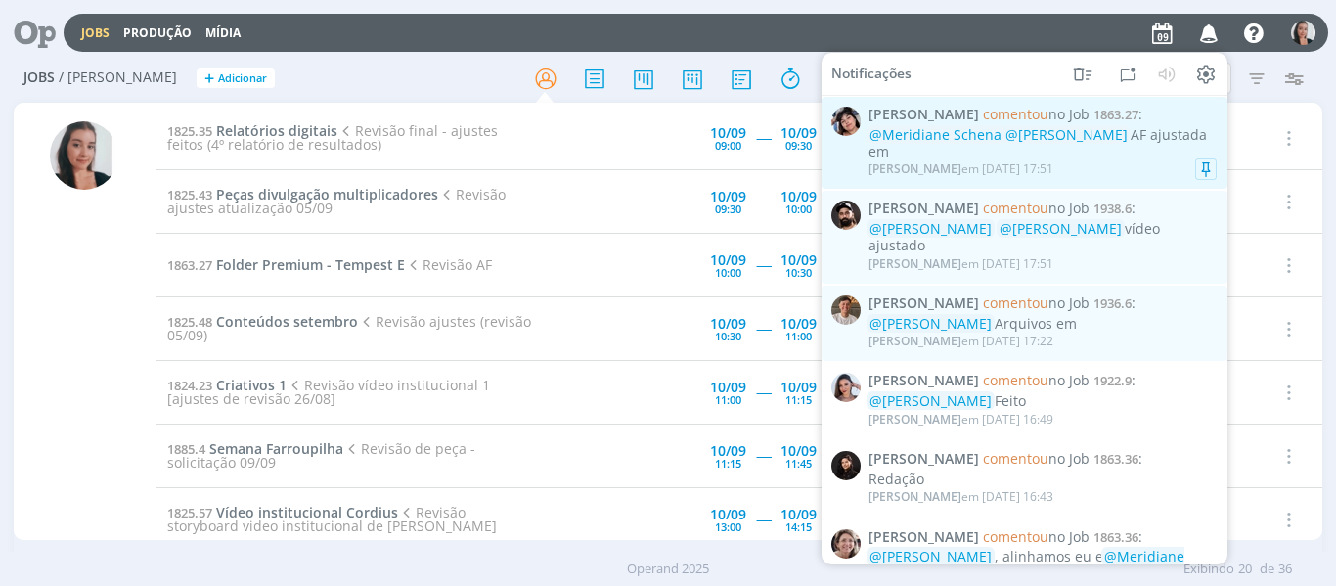
click at [1169, 151] on div "@Meridiane Schena @[PERSON_NAME] AF ajustada em" at bounding box center [1043, 143] width 348 height 33
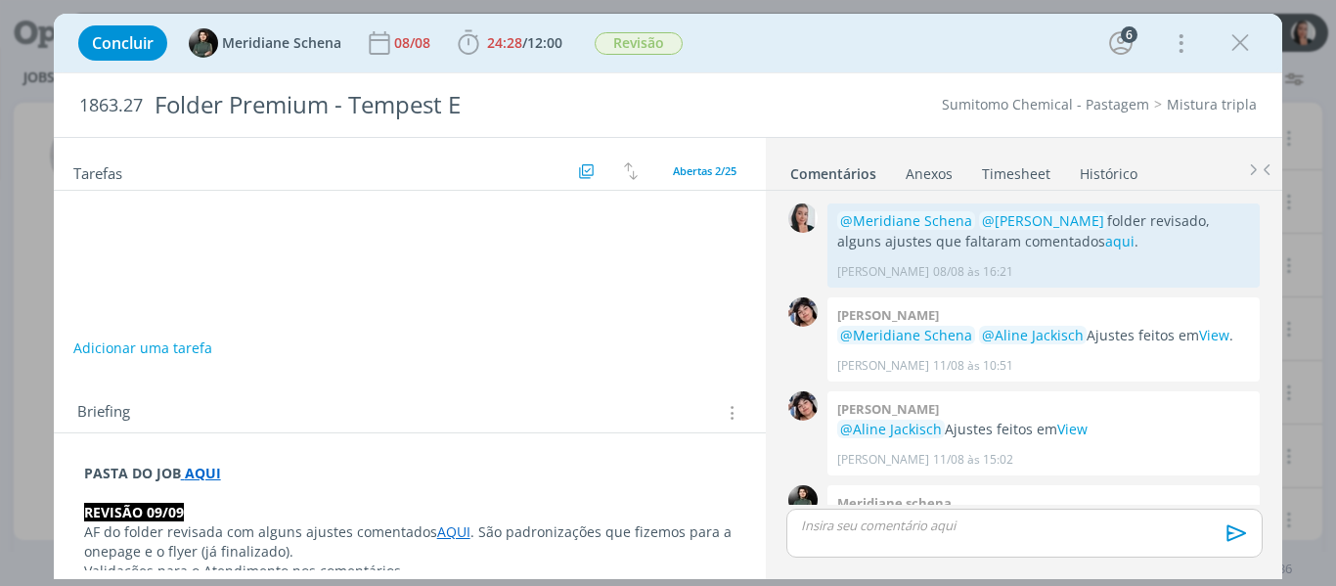
scroll to position [2274, 0]
